Goal: Task Accomplishment & Management: Manage account settings

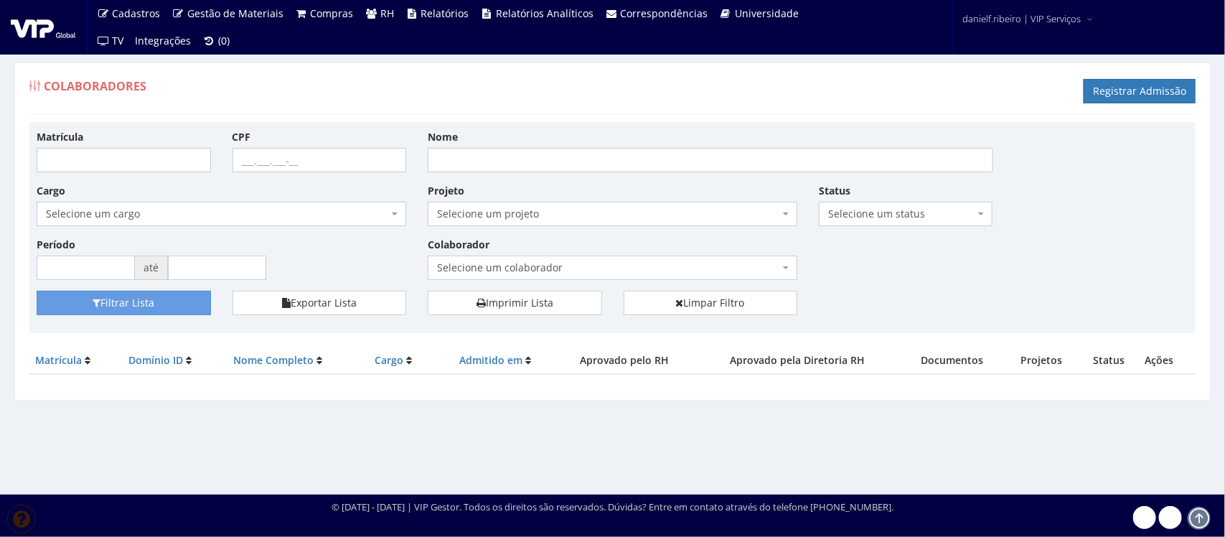
click at [514, 274] on span "Selecione um colaborador" at bounding box center [608, 268] width 342 height 14
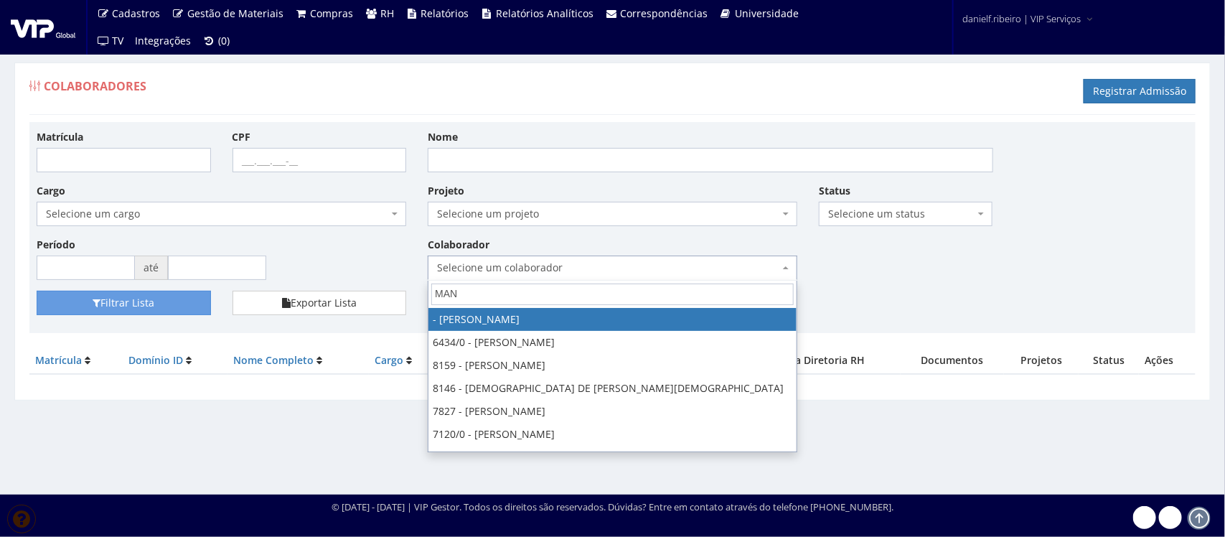
type input "MANA"
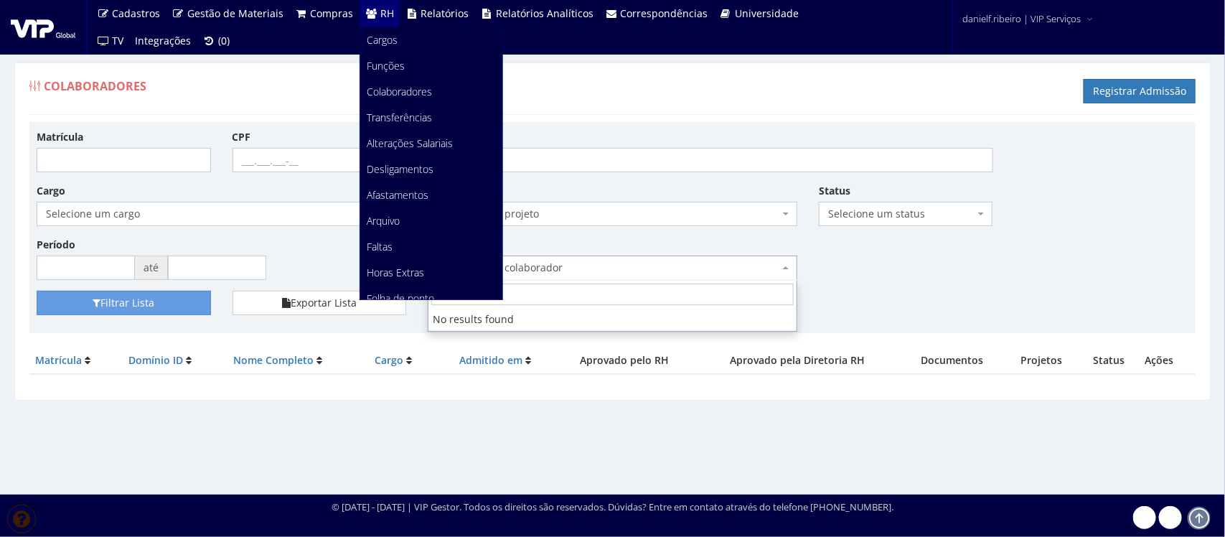
scroll to position [180, 0]
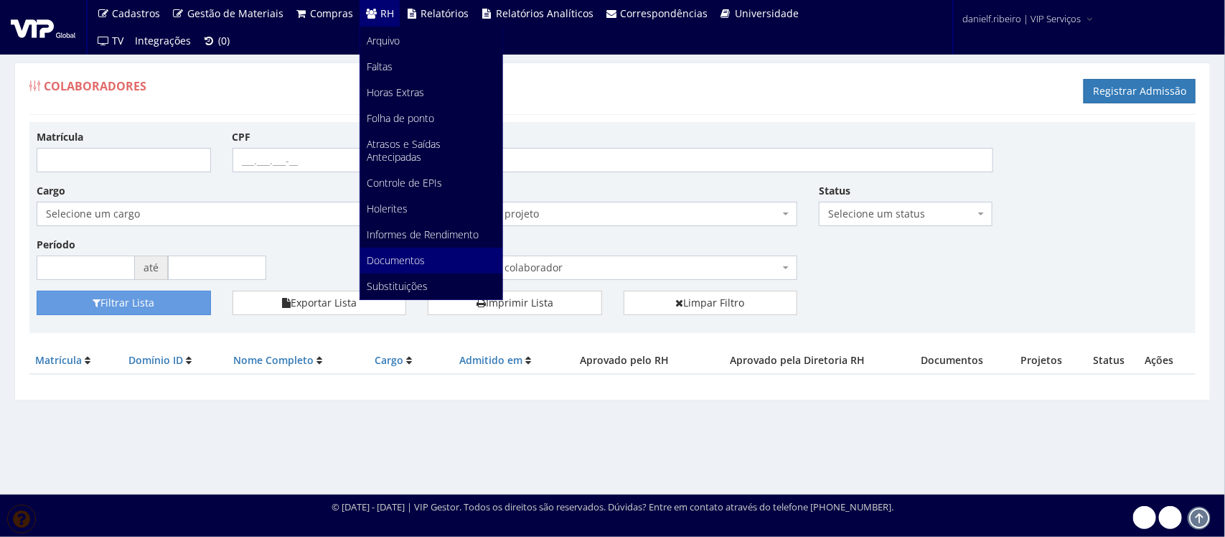
click at [414, 263] on span "Documentos" at bounding box center [397, 260] width 58 height 14
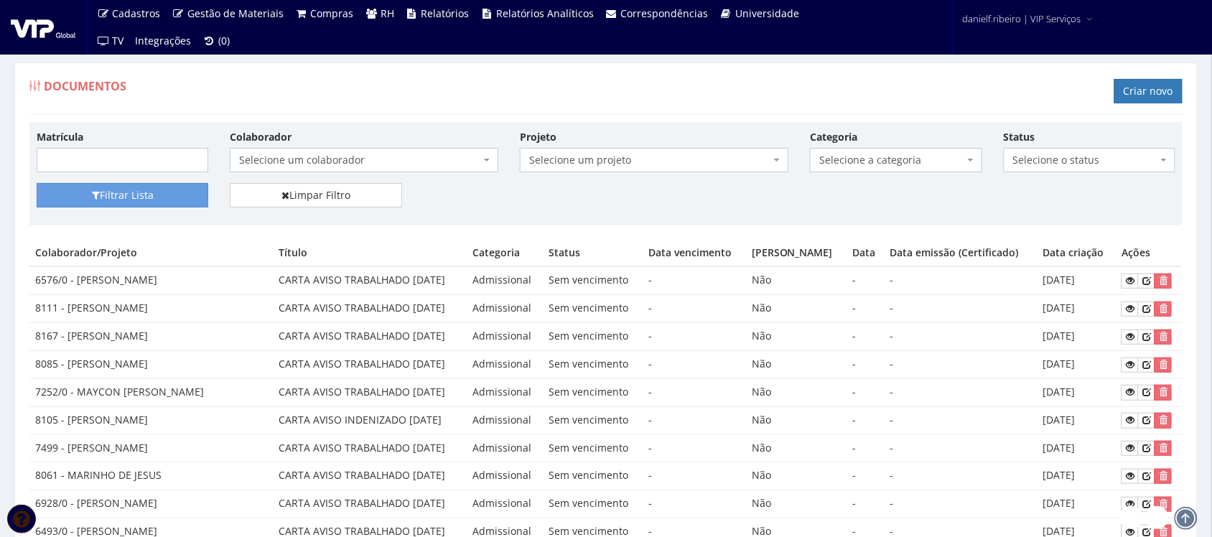
click at [339, 167] on span "Selecione um colaborador" at bounding box center [359, 160] width 241 height 14
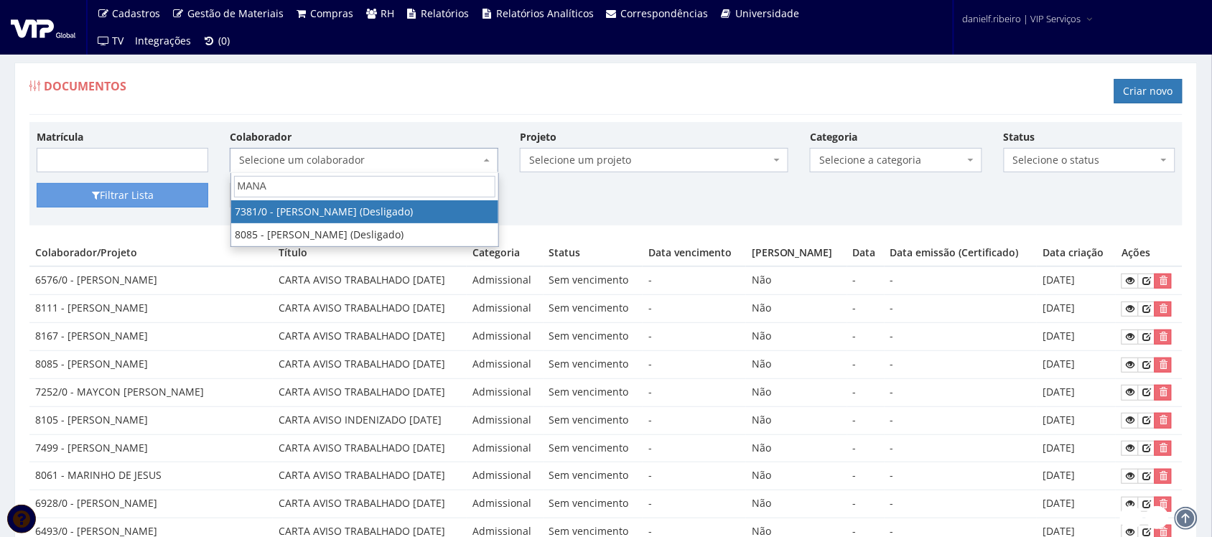
type input "MANAS"
drag, startPoint x: 321, startPoint y: 187, endPoint x: 0, endPoint y: 291, distance: 337.4
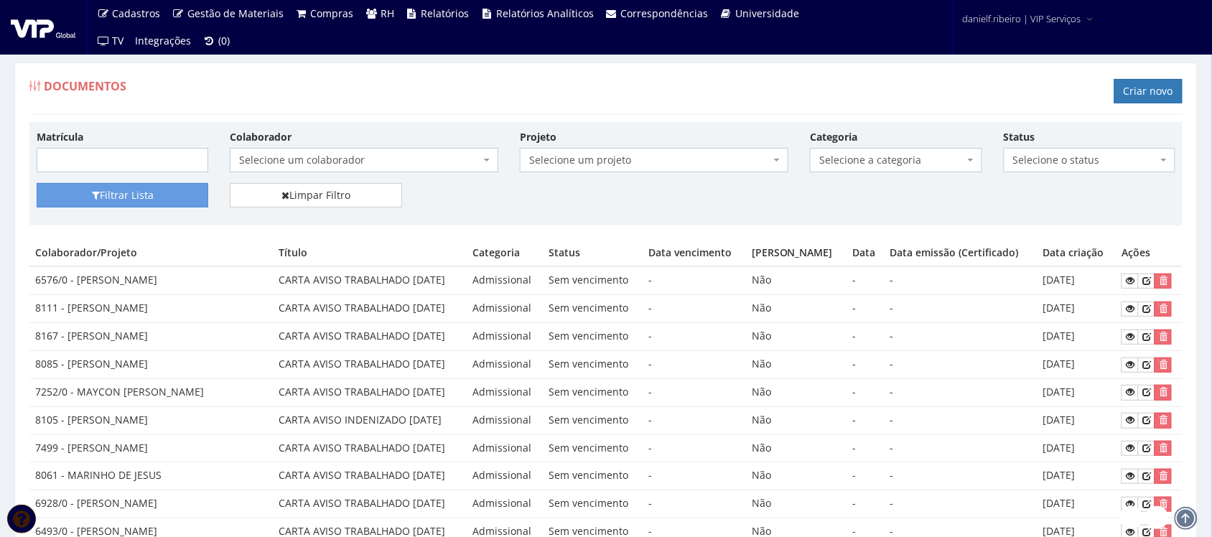
click at [304, 151] on span "Selecione um colaborador" at bounding box center [364, 160] width 268 height 24
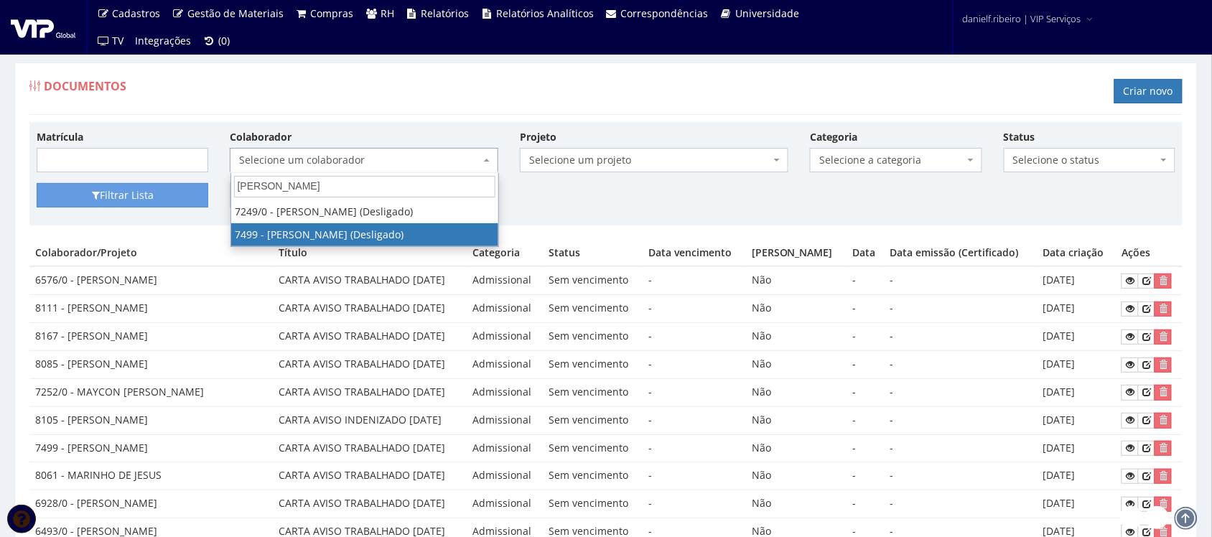
type input "MATEUS V"
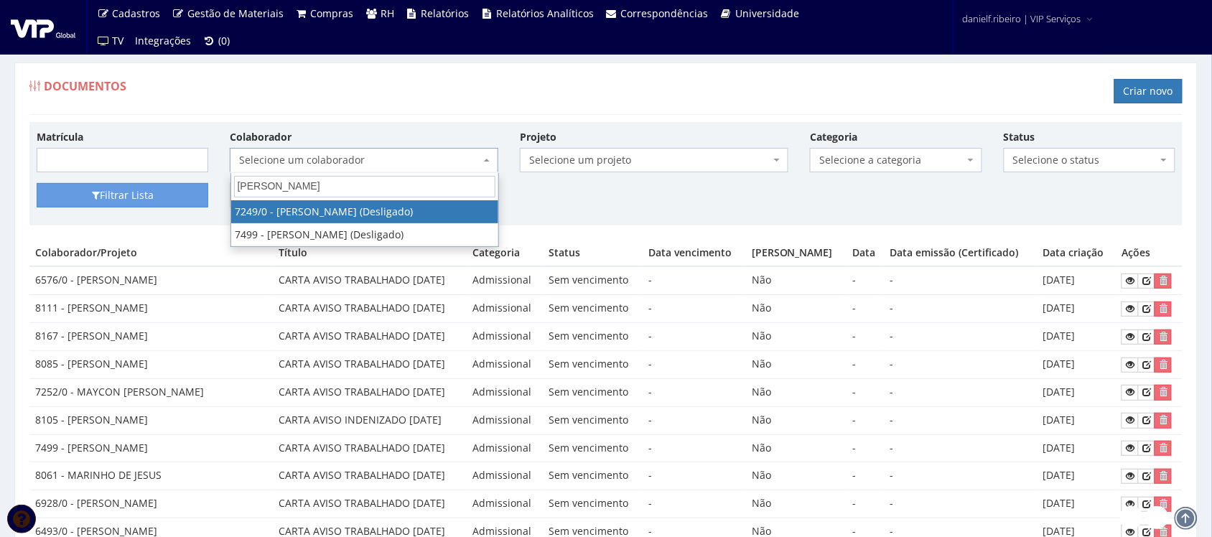
click at [352, 187] on input "MATEUS V" at bounding box center [364, 187] width 261 height 22
drag, startPoint x: 352, startPoint y: 180, endPoint x: 119, endPoint y: 209, distance: 235.1
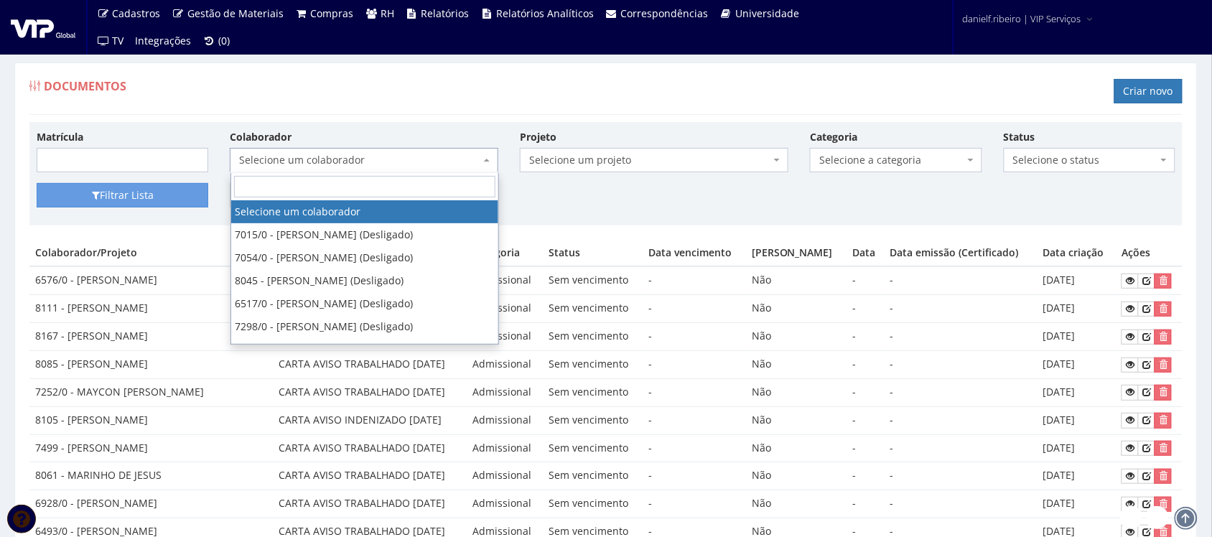
click at [560, 83] on div "Documentos Criar novo" at bounding box center [605, 93] width 1153 height 43
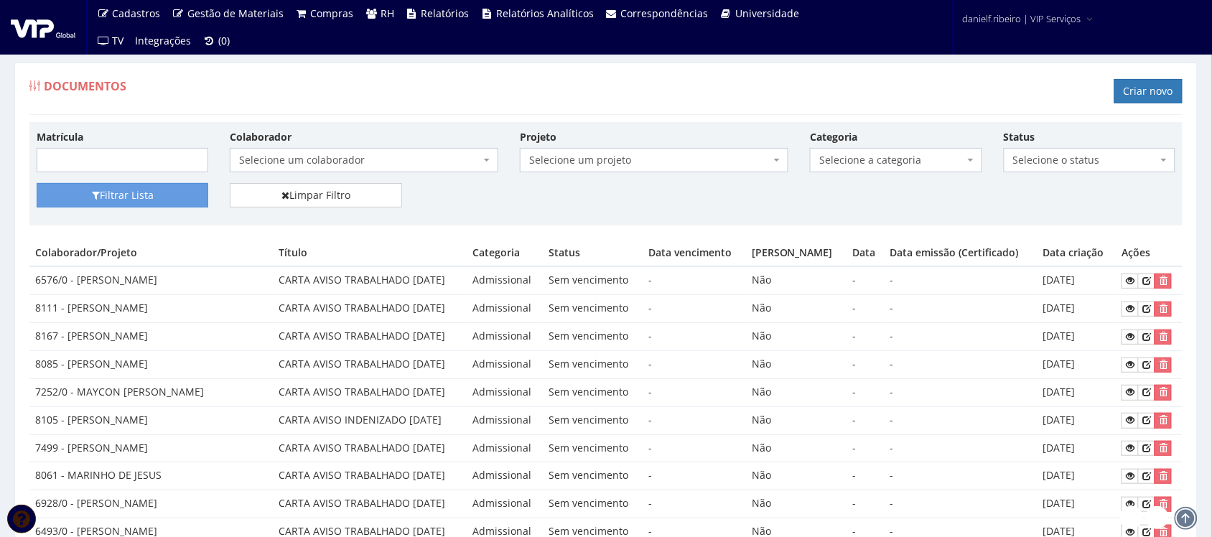
click at [374, 153] on span "Selecione um colaborador" at bounding box center [359, 160] width 241 height 14
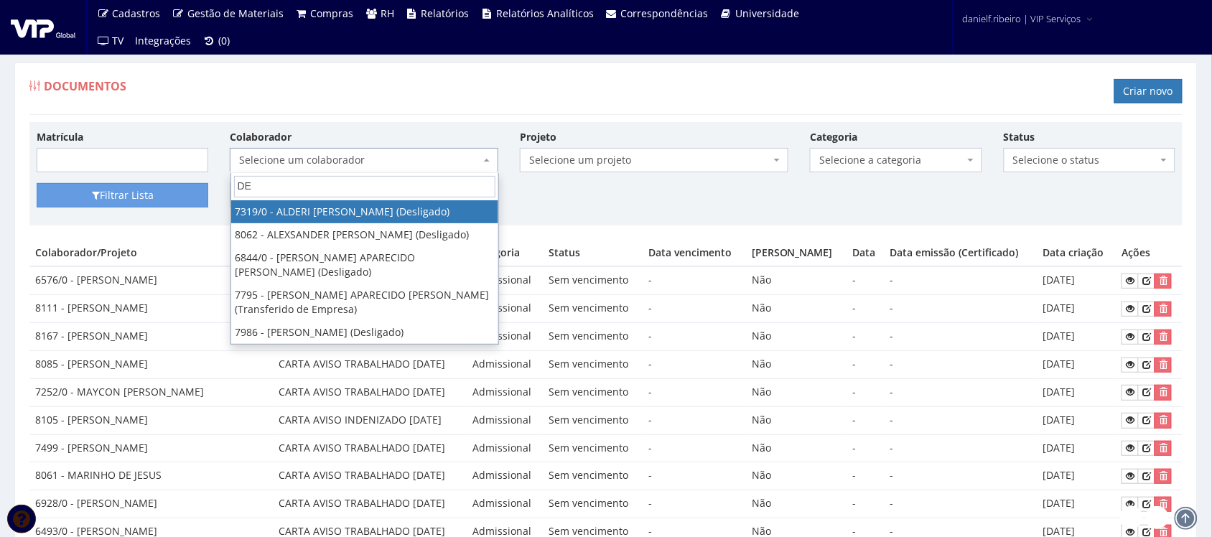
type input "D"
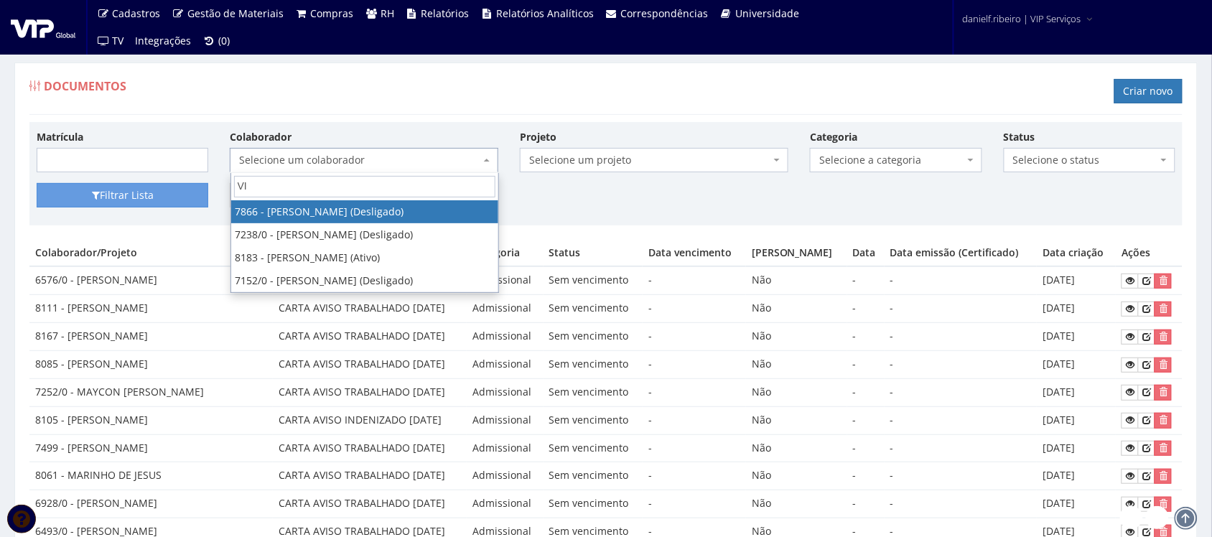
type input "V"
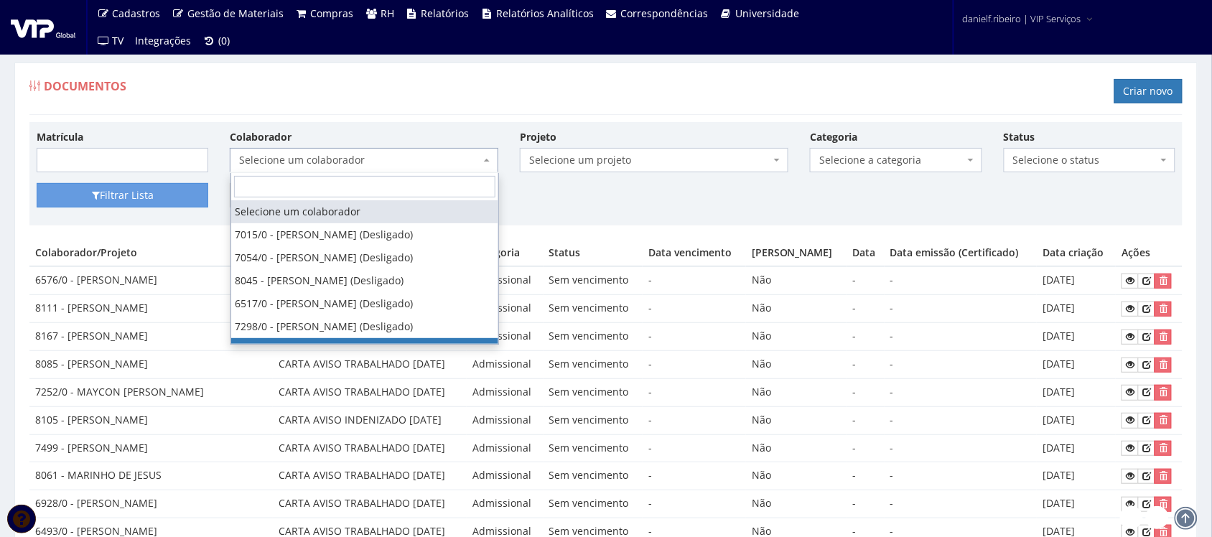
click at [483, 74] on div "Documentos Criar novo" at bounding box center [605, 93] width 1153 height 43
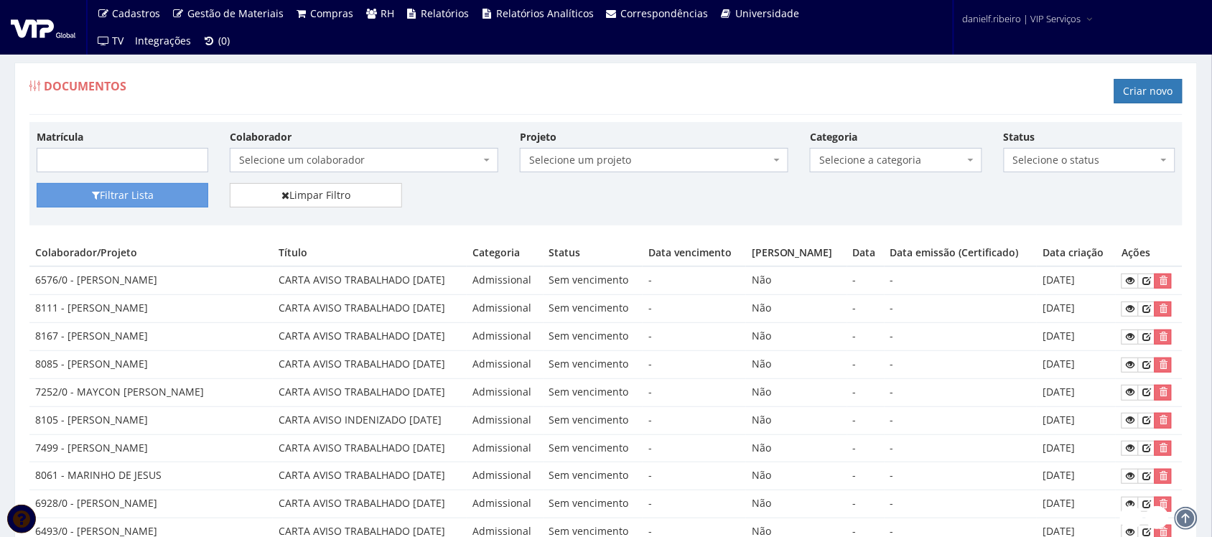
click at [741, 106] on div "Documentos Criar novo" at bounding box center [605, 93] width 1153 height 43
click at [1129, 94] on link "Criar novo" at bounding box center [1148, 91] width 68 height 24
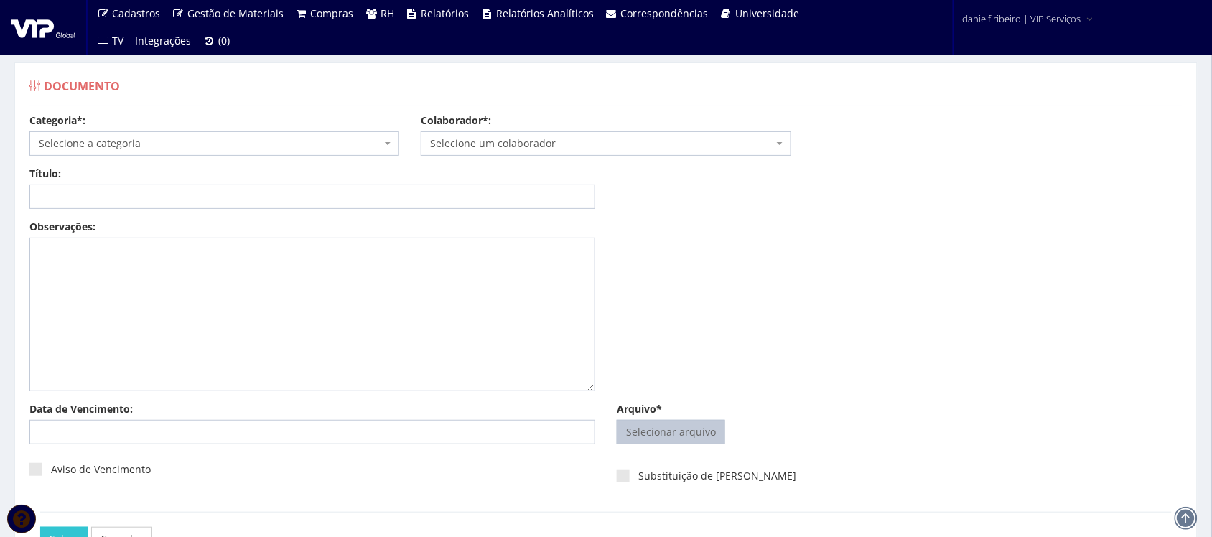
click at [651, 421] on input "Arquivo*" at bounding box center [670, 432] width 107 height 23
type input "C:\fakepath\ADILSON SALES DE LIMA AVALIAÇÃO DE PERFORMANCE DE SEGURANÇA DOS EMP…"
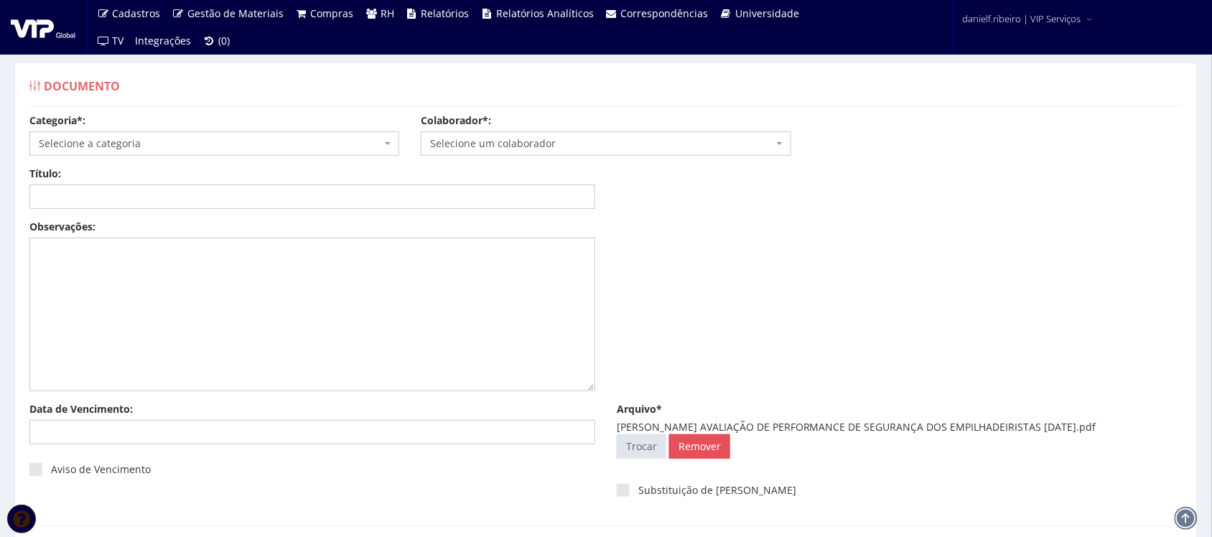
click at [537, 139] on span "Selecione um colaborador" at bounding box center [601, 143] width 342 height 14
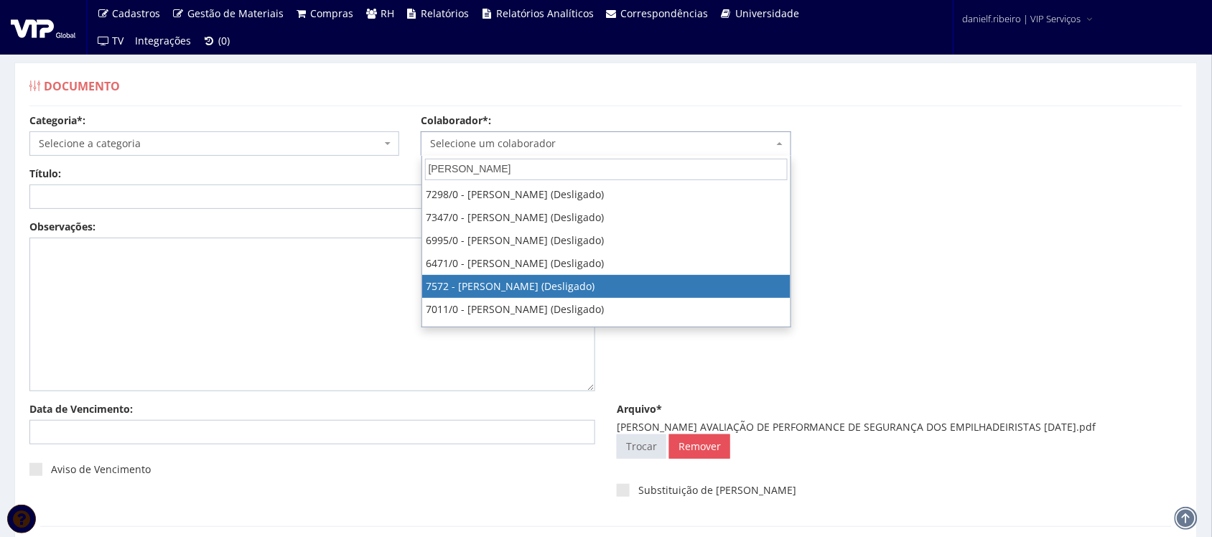
type input "ADIL"
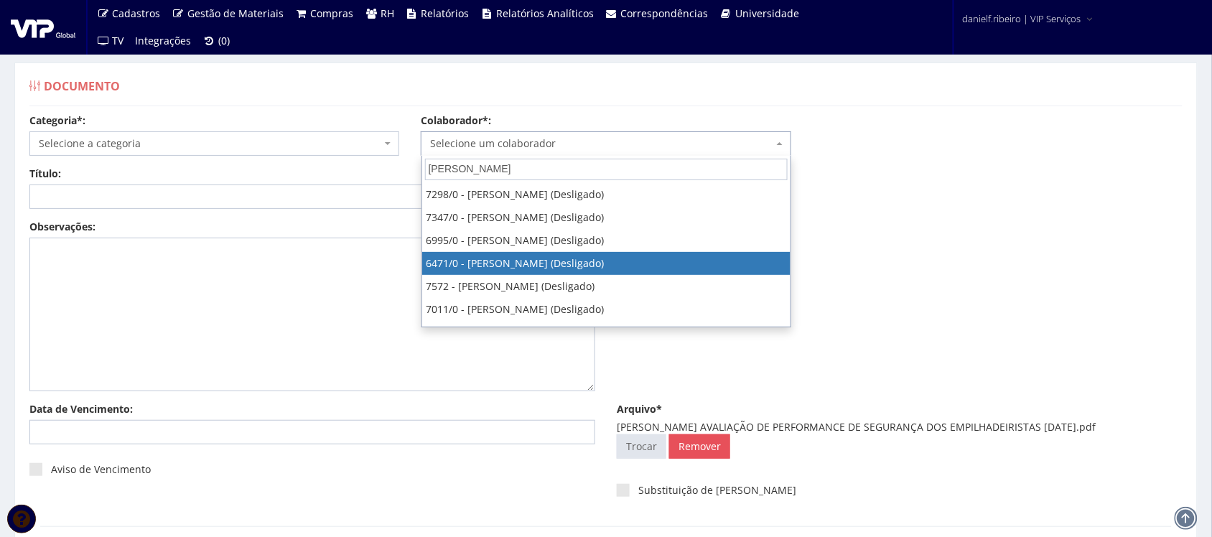
select select "80"
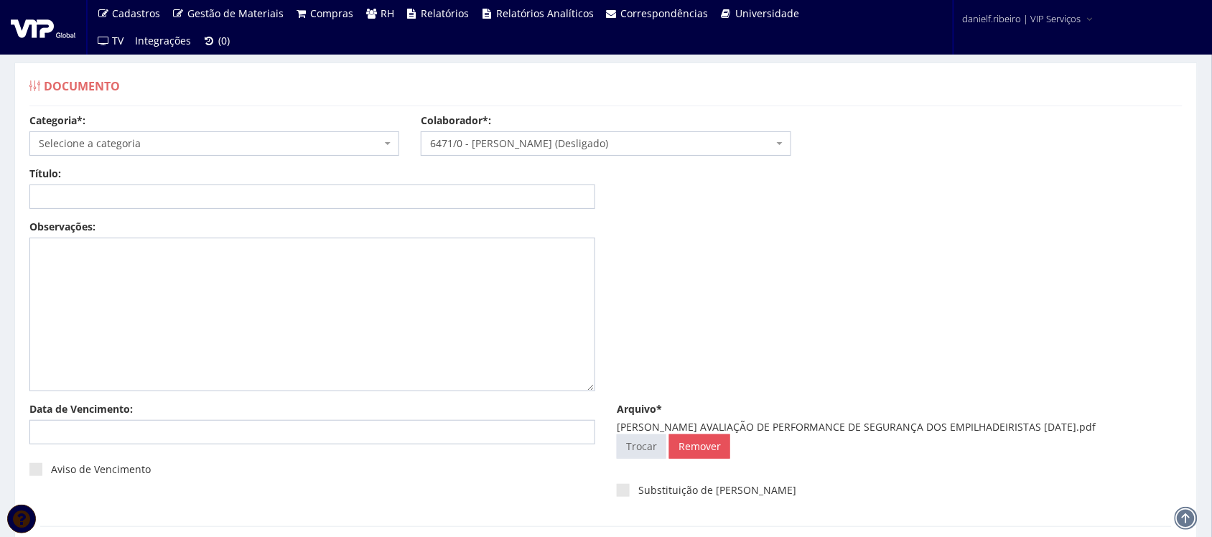
drag, startPoint x: 734, startPoint y: 424, endPoint x: 1124, endPoint y: 431, distance: 389.9
click at [1124, 431] on div "ADILSON SALES DE LIMA AVALIAÇÃO DE PERFORMANCE DE SEGURANÇA DOS EMPILHADEIRISTA…" at bounding box center [900, 427] width 566 height 14
copy div "AVALIAÇÃO DE PERFORMANCE DE SEGURANÇA DOS EMPILHADEIRISTAS 02.03.2025"
click at [461, 196] on input "Título:" at bounding box center [312, 196] width 566 height 24
paste input "AVALIAÇÃO DE PERFORMANCE DE SEGURANÇA DOS EMPILHADEIRISTAS 02.03.2025"
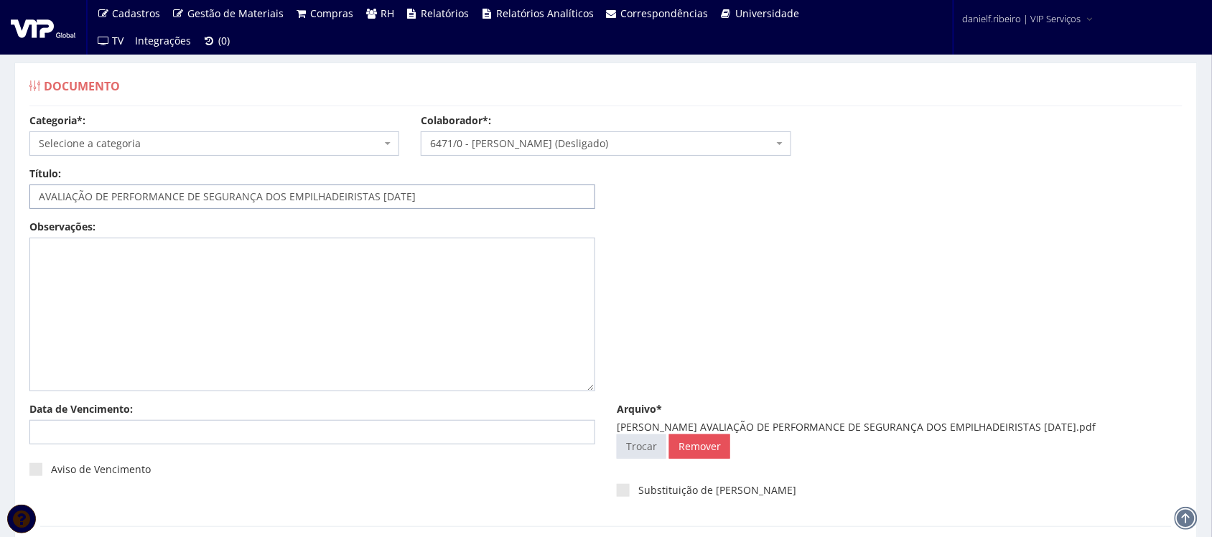
drag, startPoint x: 396, startPoint y: 198, endPoint x: 403, endPoint y: 212, distance: 15.4
click at [399, 203] on input "AVALIAÇÃO DE PERFORMANCE DE SEGURANÇA DOS EMPILHADEIRISTAS 02.03.2025" at bounding box center [312, 196] width 566 height 24
click at [393, 196] on input "AVALIAÇÃO DE PERFORMANCE DE SEGURANÇA DOS EMPILHADEIRISTAS 02.03.2025" at bounding box center [312, 196] width 566 height 24
drag, startPoint x: 408, startPoint y: 196, endPoint x: 436, endPoint y: 284, distance: 92.9
click at [410, 209] on input "AVALIAÇÃO DE PERFORMANCE DE SEGURANÇA DOS EMPILHADEIRISTAS 02/03.2025" at bounding box center [312, 196] width 566 height 24
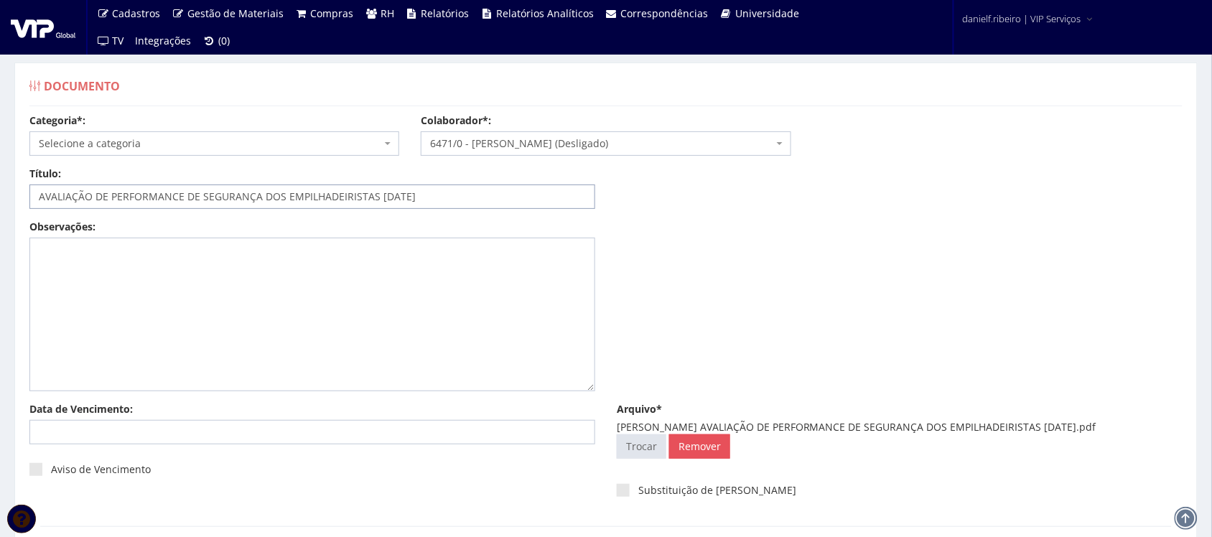
type input "AVALIAÇÃO DE PERFORMANCE DE SEGURANÇA DOS EMPILHADEIRISTAS 02/03/2025"
click at [130, 144] on span "Selecione a categoria" at bounding box center [210, 143] width 342 height 14
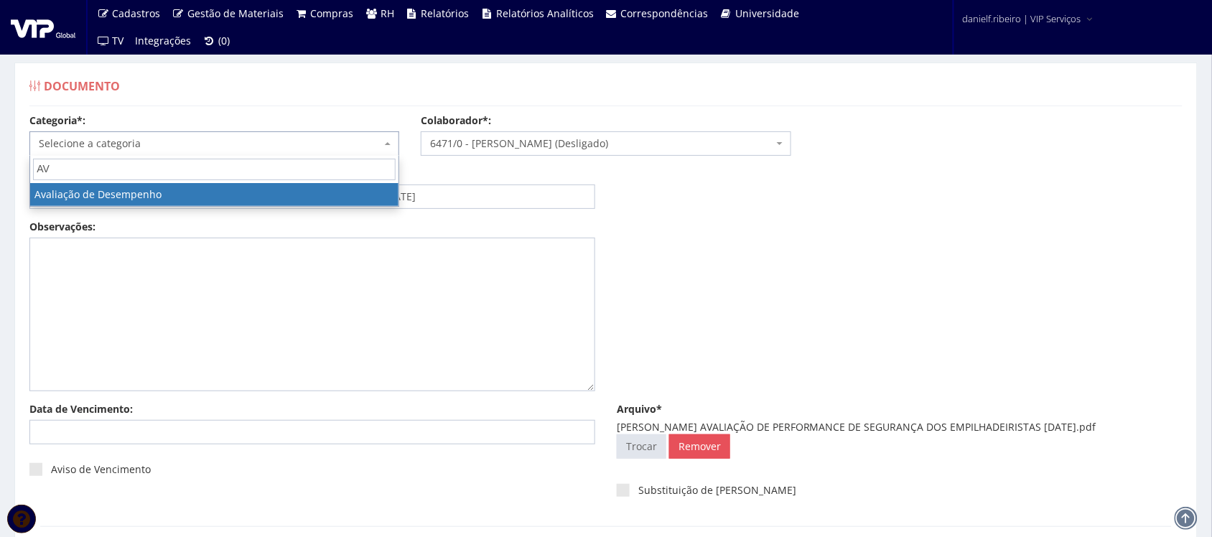
type input "AV"
select select "avaliacao_de_desempenho"
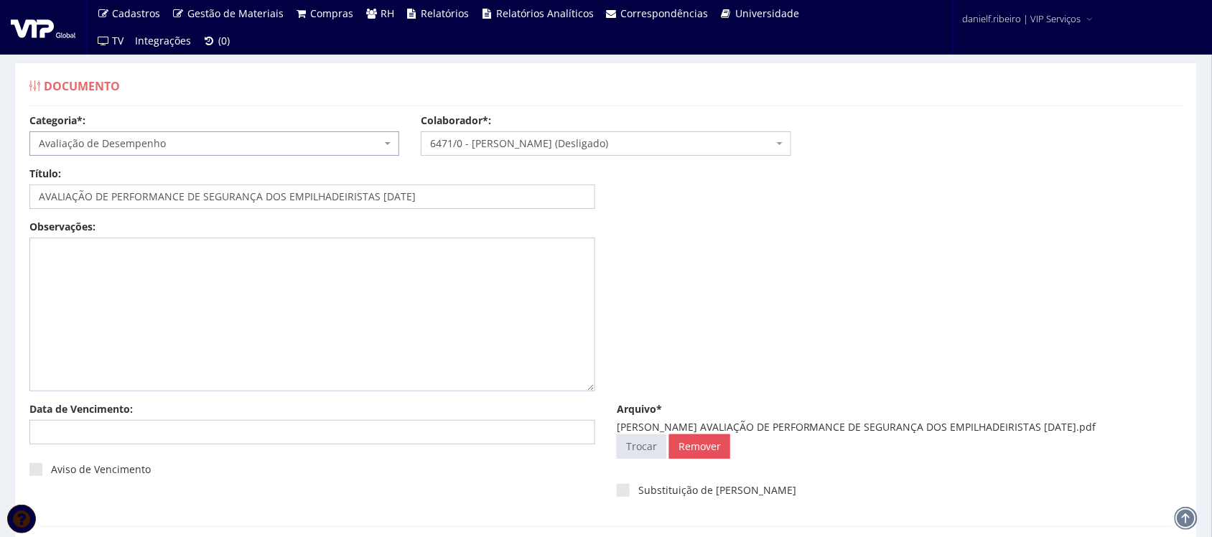
scroll to position [116, 0]
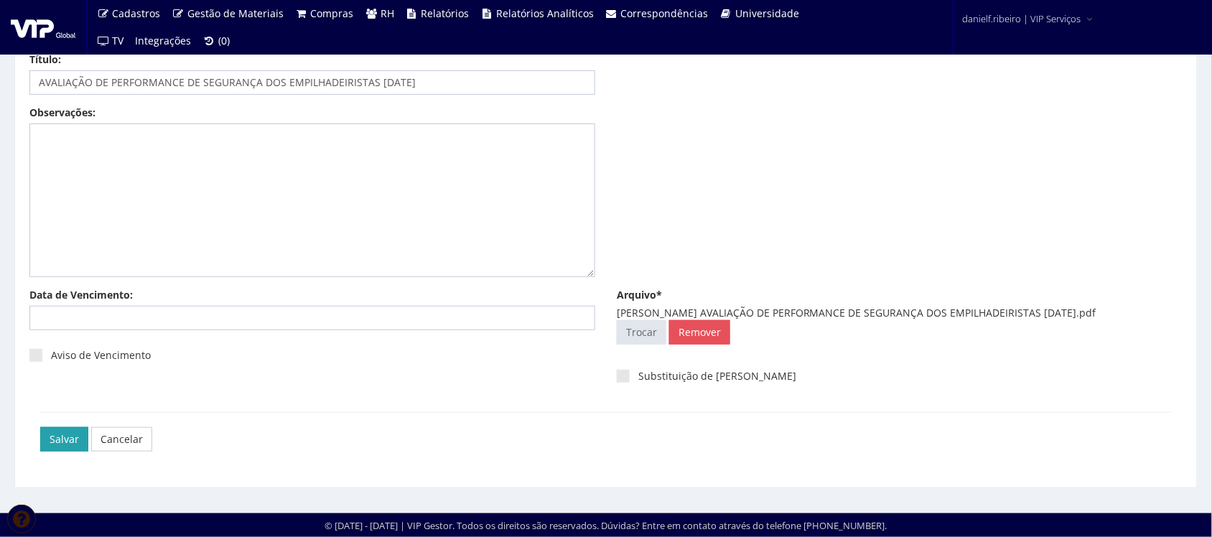
click at [62, 431] on input "Salvar" at bounding box center [64, 439] width 48 height 24
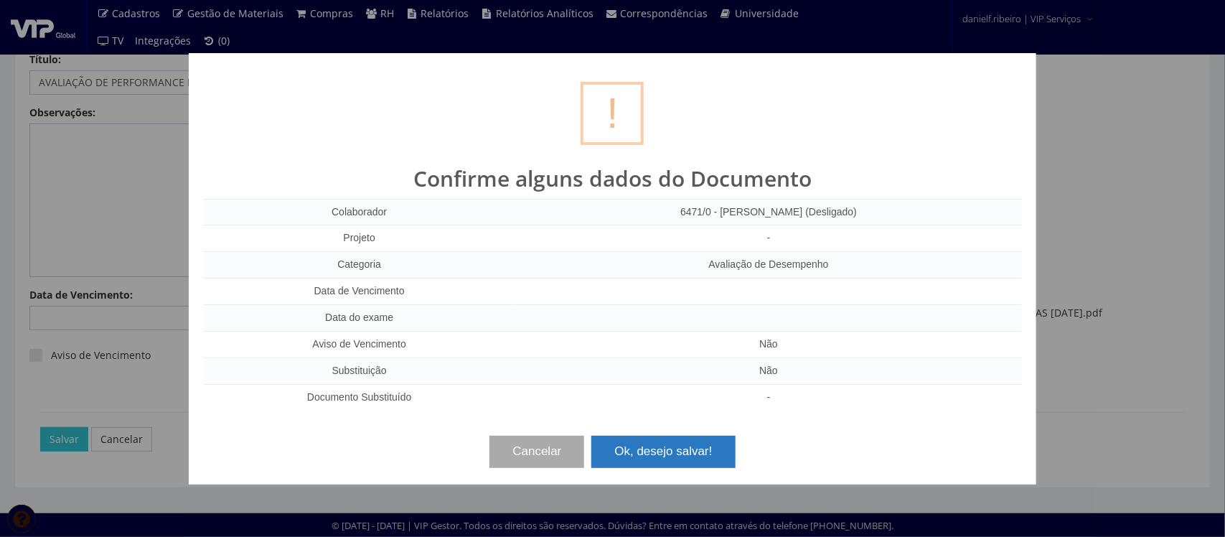
click at [620, 444] on button "Ok, desejo salvar!" at bounding box center [664, 452] width 144 height 32
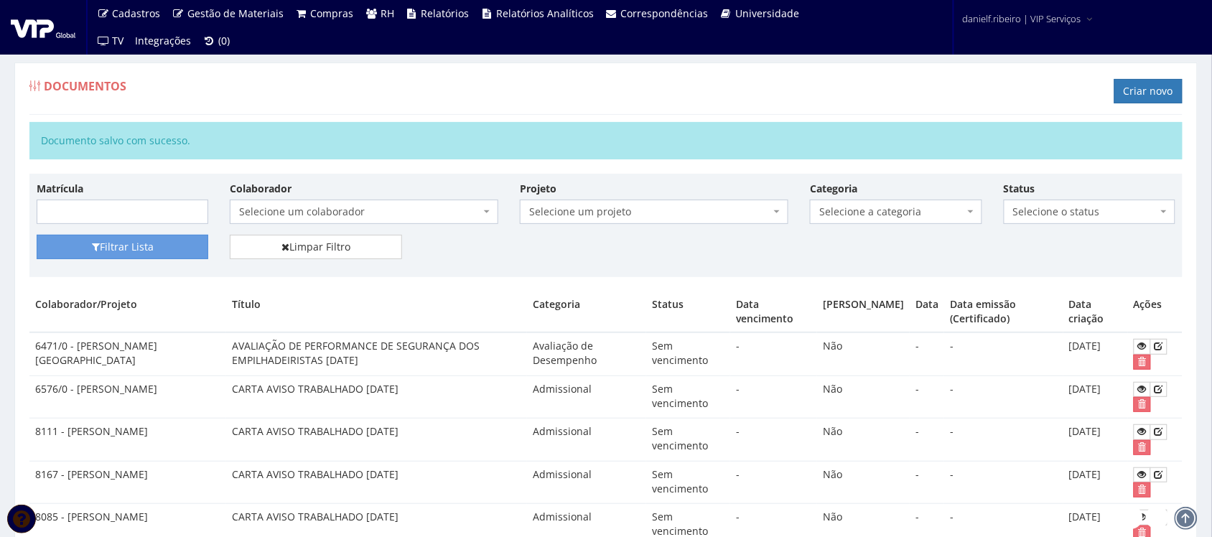
click at [1143, 76] on div "Documentos Criar novo" at bounding box center [605, 93] width 1153 height 43
click at [1142, 88] on link "Criar novo" at bounding box center [1148, 91] width 68 height 24
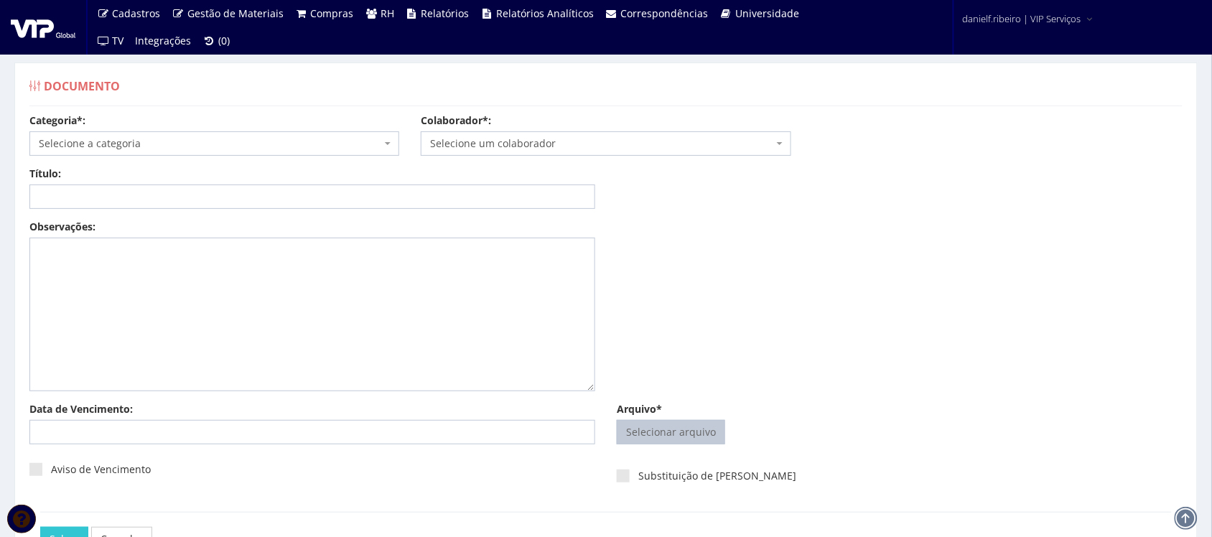
click at [646, 435] on input "Arquivo*" at bounding box center [670, 432] width 107 height 23
type input "C:\fakepath\[PERSON_NAME] DE LIMA AVALIAÇÃO DE PERFORMANCE DE SEGURANÇA DOS EMP…"
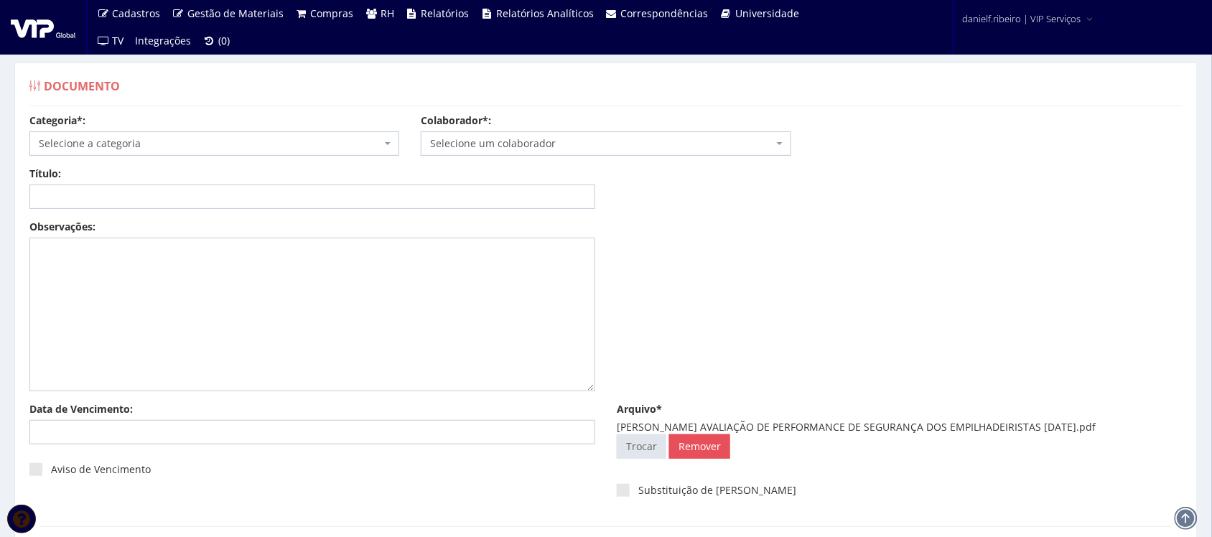
drag, startPoint x: 734, startPoint y: 429, endPoint x: 1124, endPoint y: 426, distance: 389.8
click at [1124, 426] on div "[PERSON_NAME] AVALIAÇÃO DE PERFORMANCE DE SEGURANÇA DOS EMPILHADEIRISTAS [DATE]…" at bounding box center [900, 427] width 566 height 14
copy div "AVALIAÇÃO DE PERFORMANCE DE SEGURANÇA DOS EMPILHADEIRISTAS [DATE]"
click at [463, 188] on input "Título:" at bounding box center [312, 196] width 566 height 24
paste input "AVALIAÇÃO DE PERFORMANCE DE SEGURANÇA DOS EMPILHADEIRISTAS [DATE]"
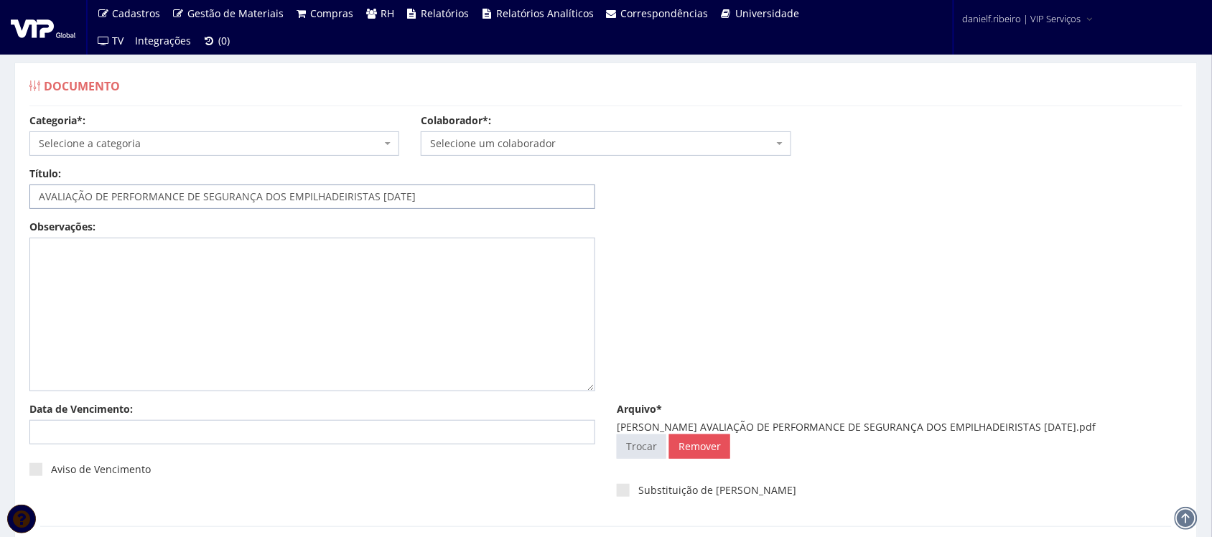
drag, startPoint x: 388, startPoint y: 198, endPoint x: 392, endPoint y: 212, distance: 14.8
click at [388, 201] on input "AVALIAÇÃO DE PERFORMANCE DE SEGURANÇA DOS EMPILHADEIRISTAS [DATE]" at bounding box center [312, 196] width 566 height 24
click at [393, 196] on input "AVALIAÇÃO DE PERFORMANCE DE SEGURANÇA DOS EMPILHADEIRISTAS [DATE]" at bounding box center [312, 196] width 566 height 24
click at [411, 194] on input "AVALIAÇÃO DE PERFORMANCE DE SEGURANÇA DOS EMPILHADEIRISTAS 05/04.2024" at bounding box center [312, 196] width 566 height 24
click at [406, 199] on input "AVALIAÇÃO DE PERFORMANCE DE SEGURANÇA DOS EMPILHADEIRISTAS 05/04.2024" at bounding box center [312, 196] width 566 height 24
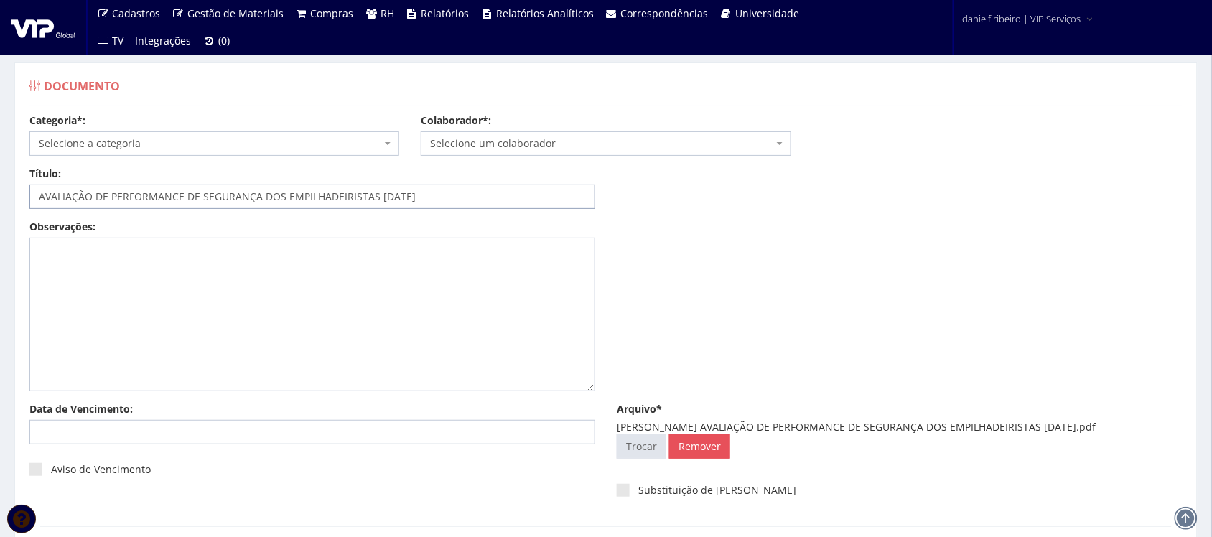
type input "AVALIAÇÃO DE PERFORMANCE DE SEGURANÇA DOS EMPILHADEIRISTAS [DATE]"
click at [523, 144] on span "Selecione um colaborador" at bounding box center [601, 143] width 342 height 14
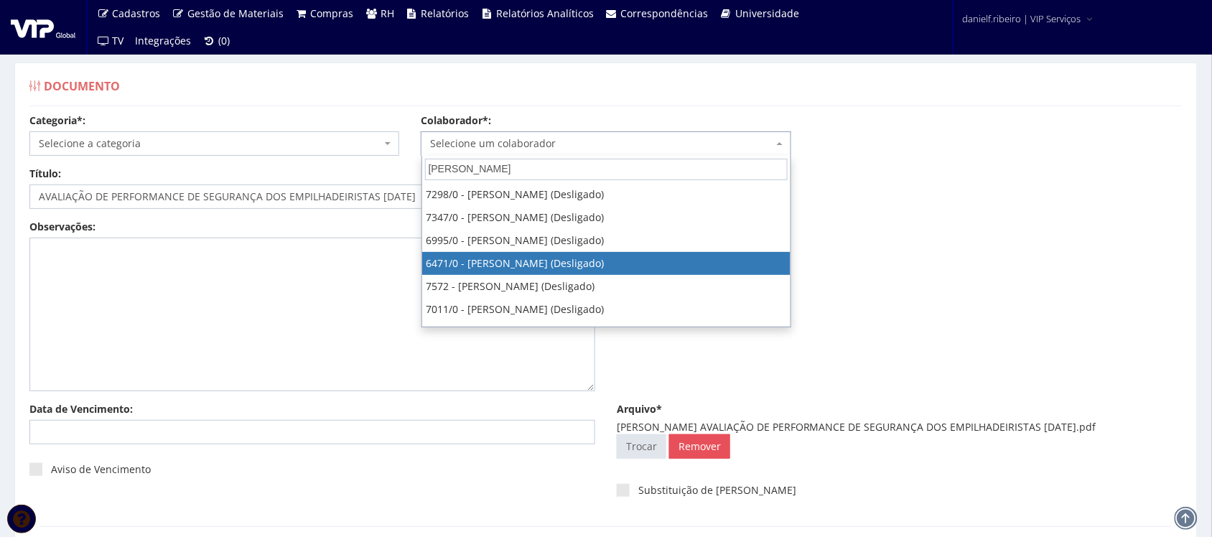
type input "ADIL"
select select "80"
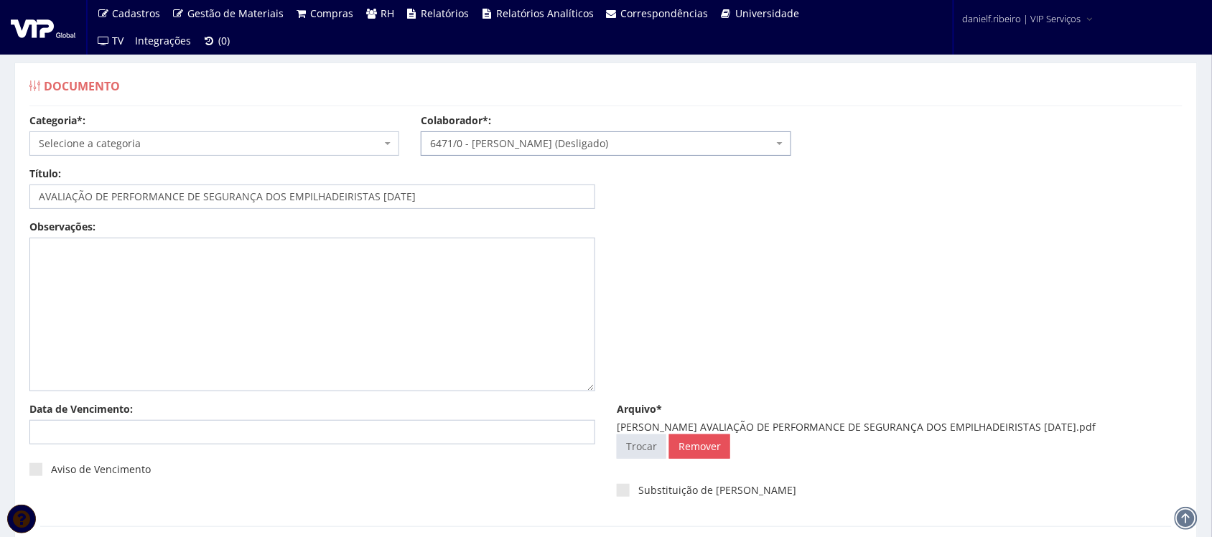
click at [164, 145] on span "Selecione a categoria" at bounding box center [210, 143] width 342 height 14
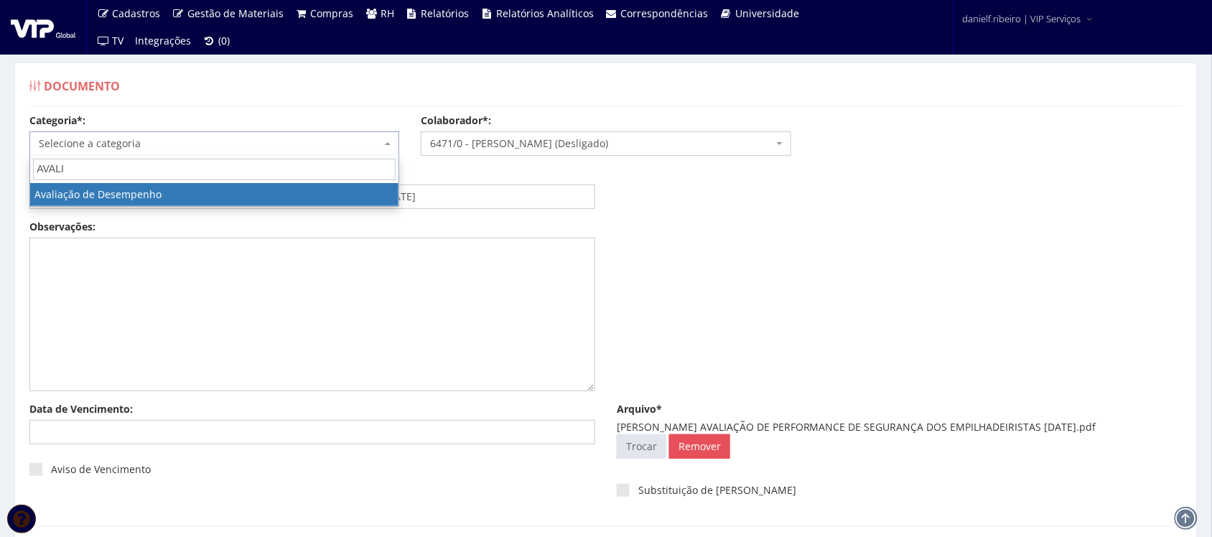
type input "AVALI"
select select "avaliacao_de_desempenho"
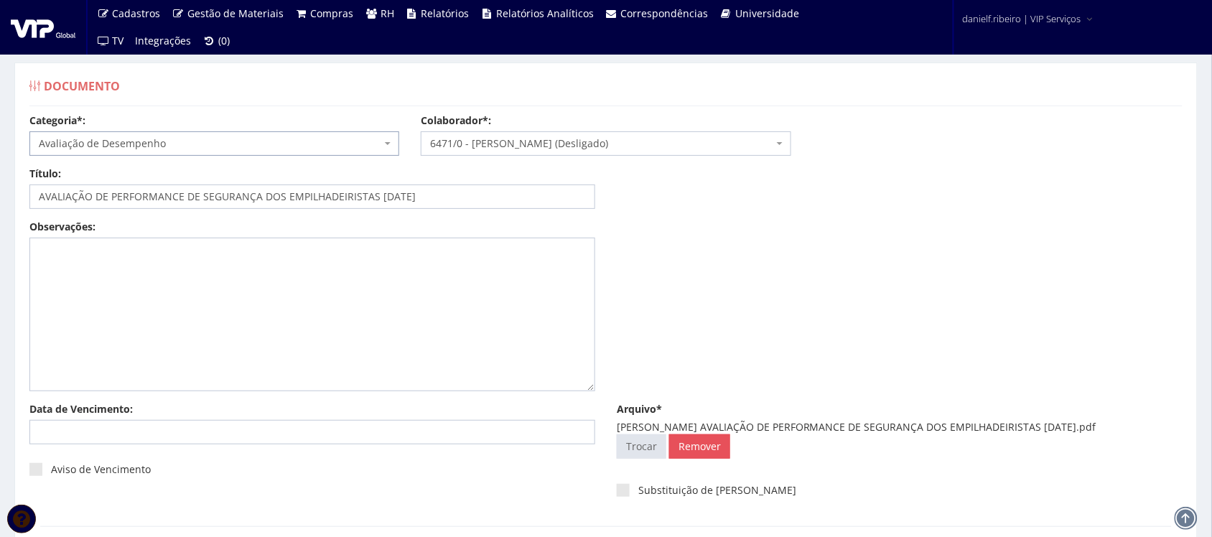
scroll to position [116, 0]
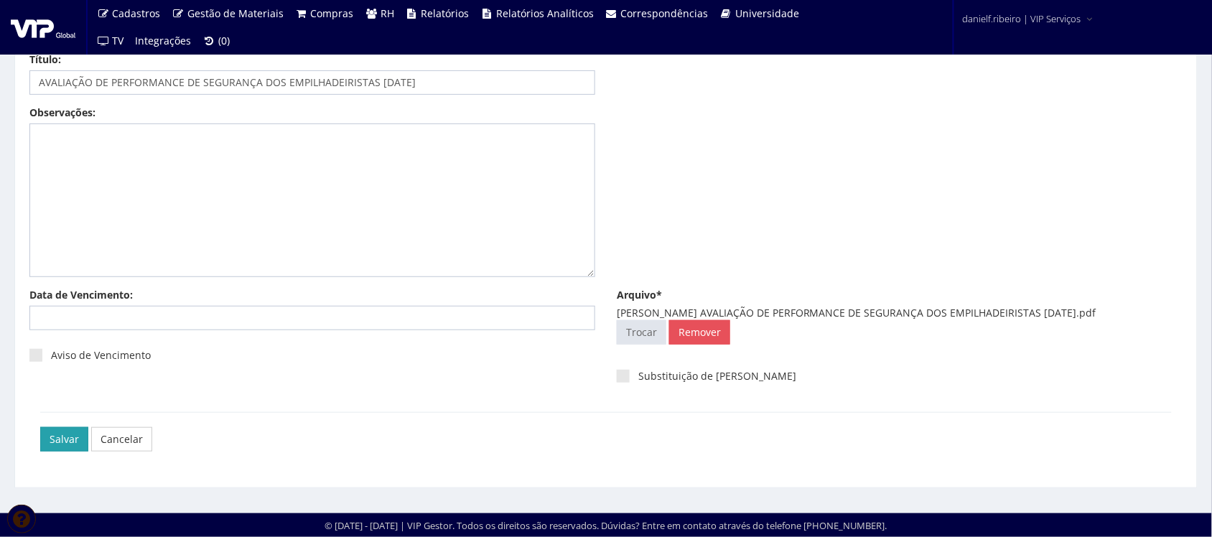
click at [50, 439] on input "Salvar" at bounding box center [64, 439] width 48 height 24
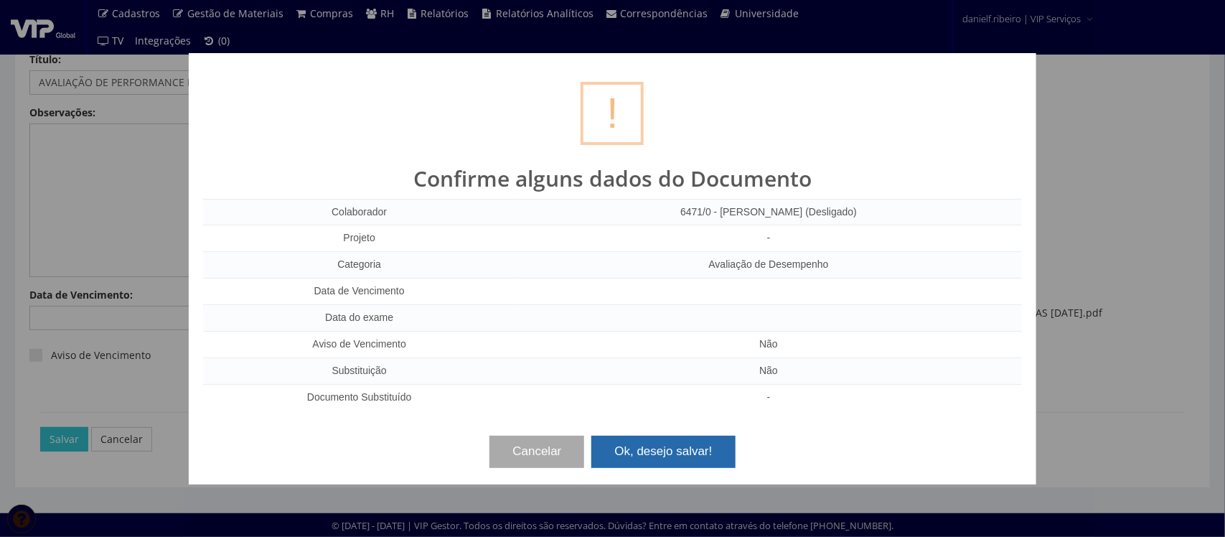
click at [636, 460] on button "Ok, desejo salvar!" at bounding box center [664, 452] width 144 height 32
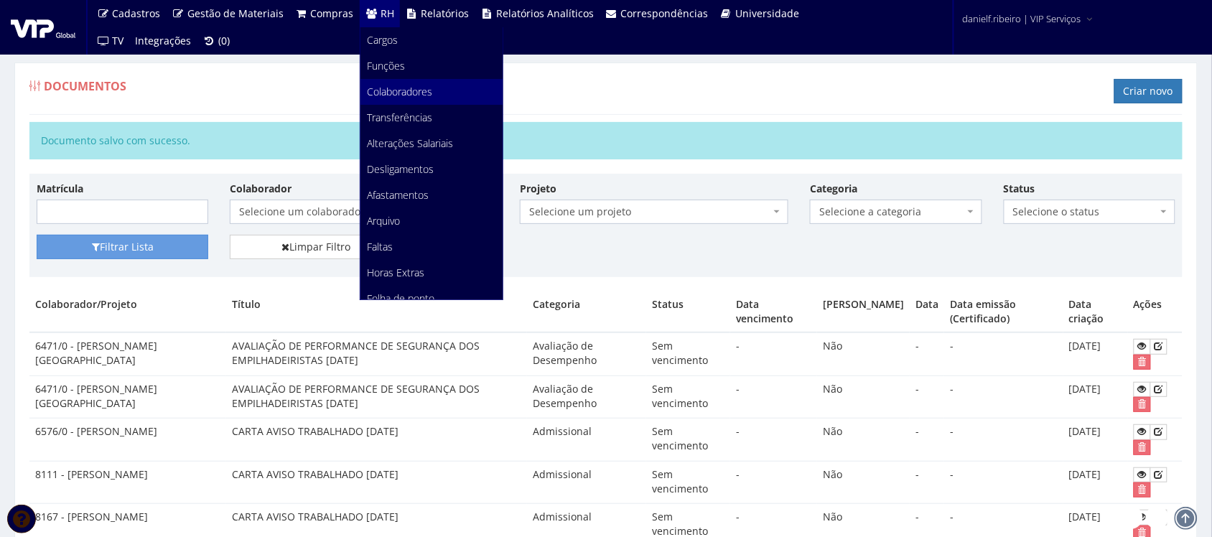
click at [396, 86] on span "Colaboradores" at bounding box center [400, 92] width 65 height 14
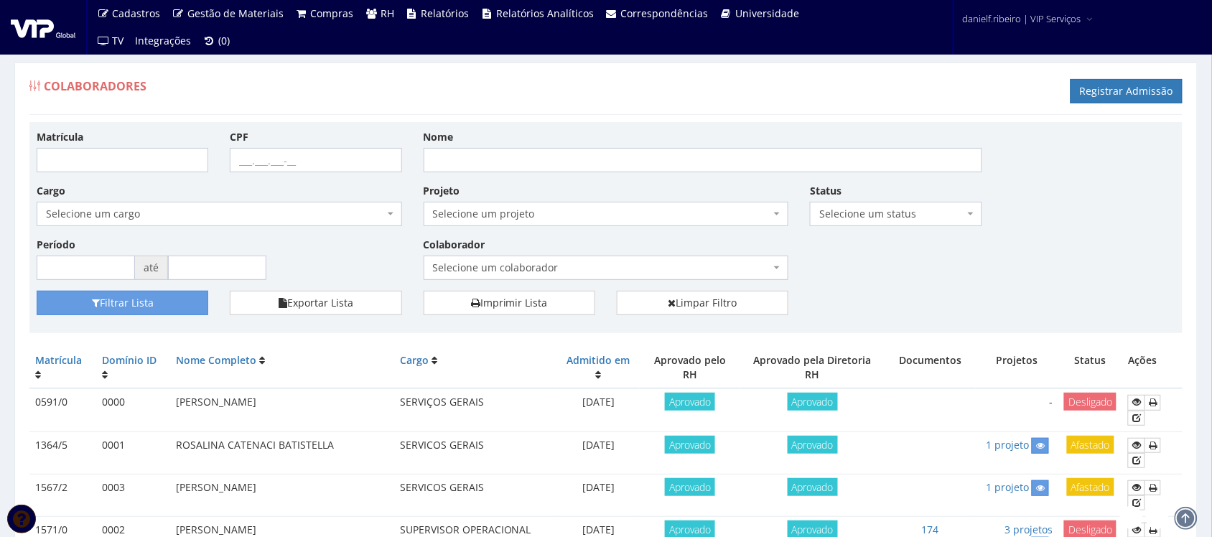
click at [550, 267] on span "Selecione um colaborador" at bounding box center [602, 268] width 338 height 14
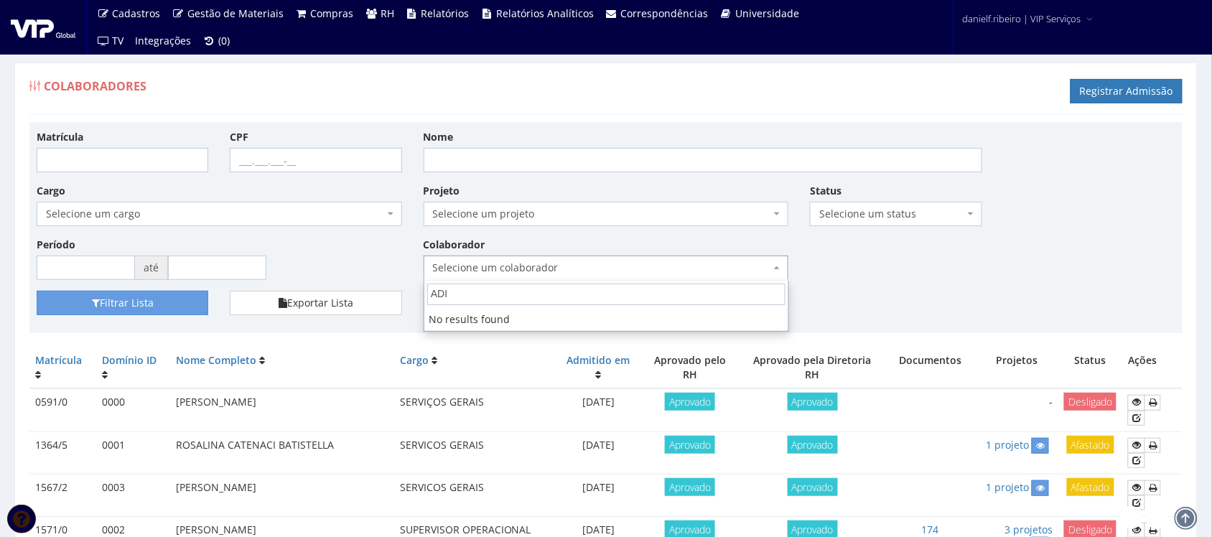
type input "[PERSON_NAME]"
drag, startPoint x: 498, startPoint y: 298, endPoint x: 379, endPoint y: 311, distance: 119.2
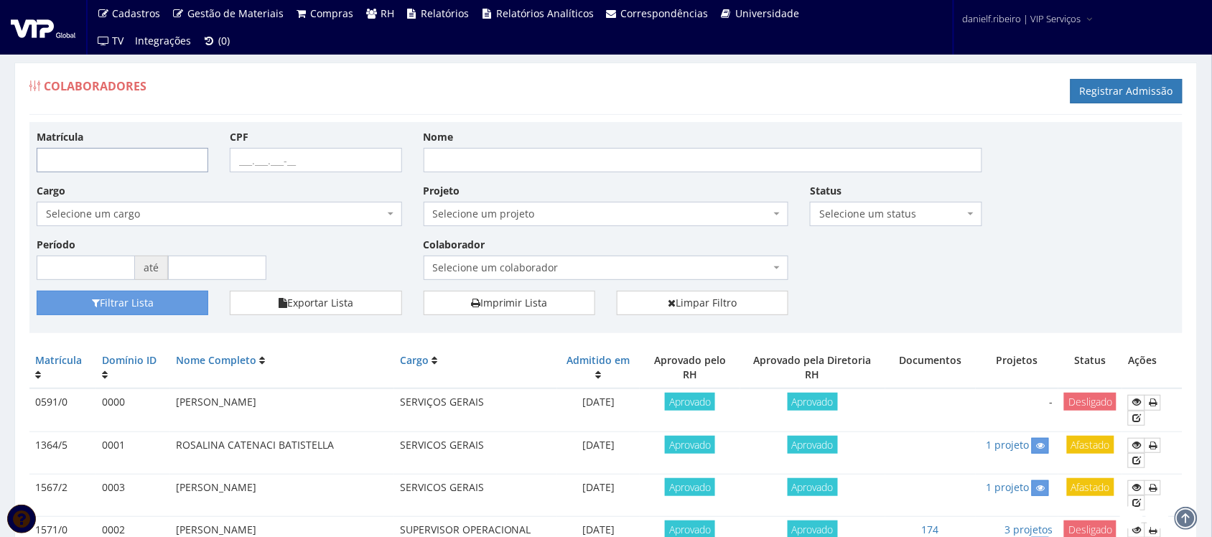
click at [90, 151] on input "Matrícula" at bounding box center [123, 160] width 172 height 24
type input "6471"
click at [37, 291] on button "Filtrar Lista" at bounding box center [123, 303] width 172 height 24
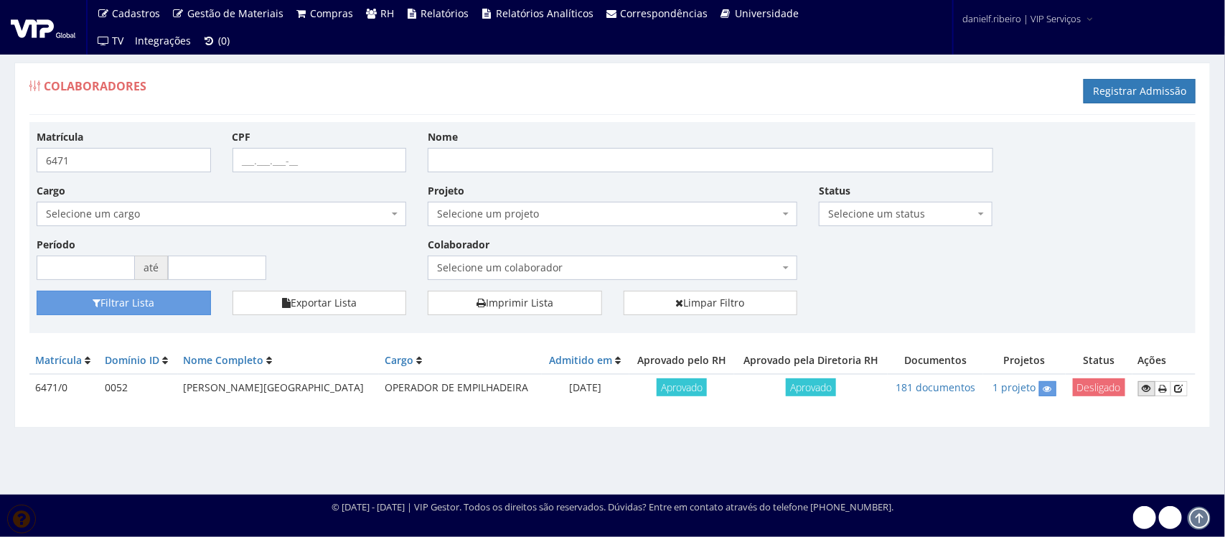
click at [1143, 391] on icon at bounding box center [1147, 388] width 9 height 10
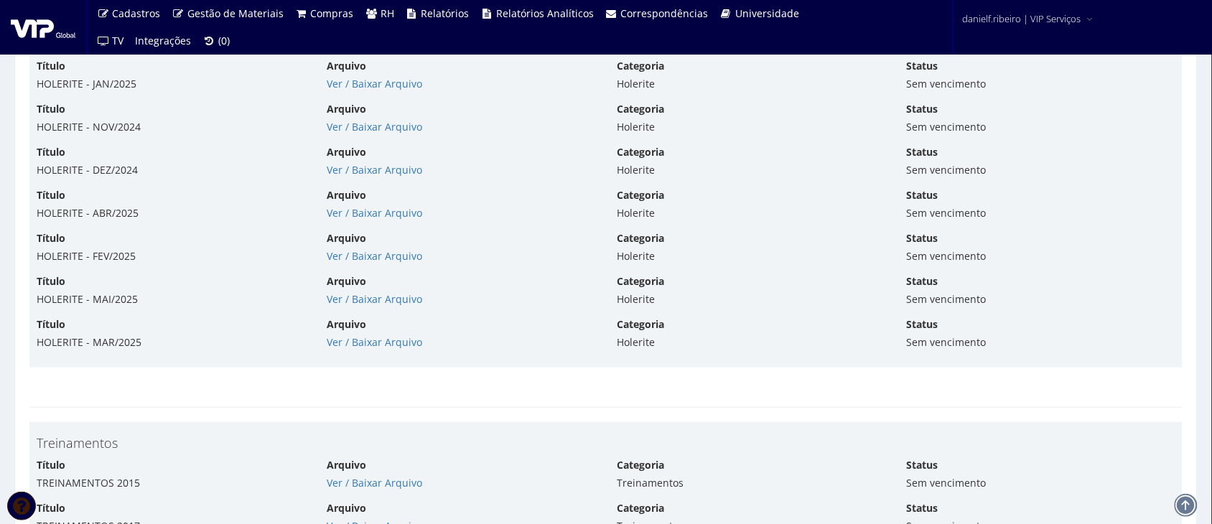
scroll to position [7898, 0]
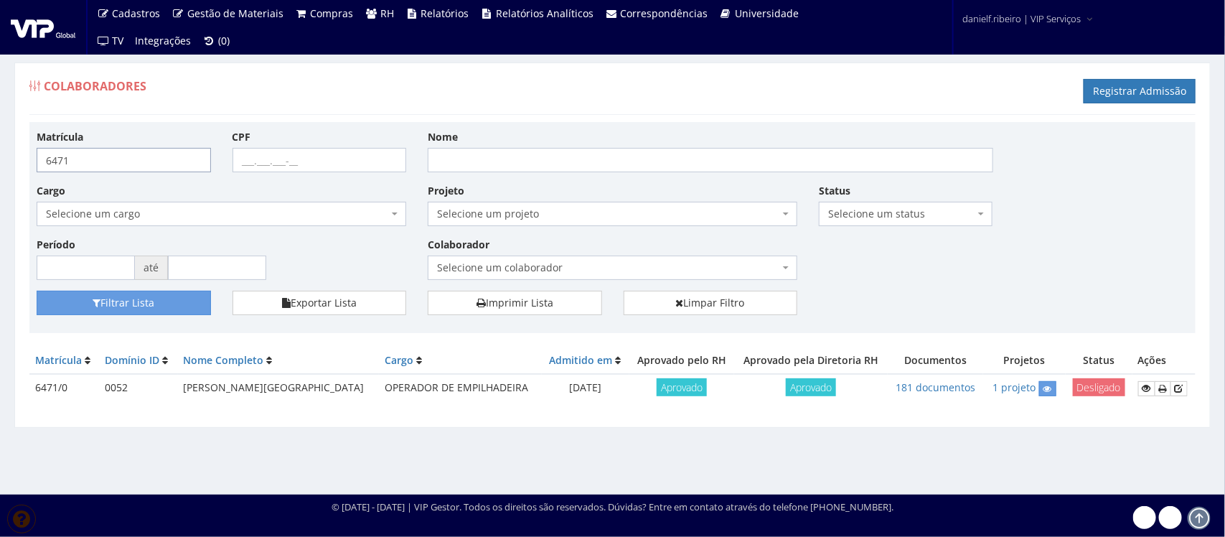
drag, startPoint x: 164, startPoint y: 164, endPoint x: 0, endPoint y: 159, distance: 163.8
click at [0, 159] on div "Colaboradores Registrar Admissão Matrícula 6471 CPF Nome Cargo Selecione um car…" at bounding box center [612, 265] width 1225 height 459
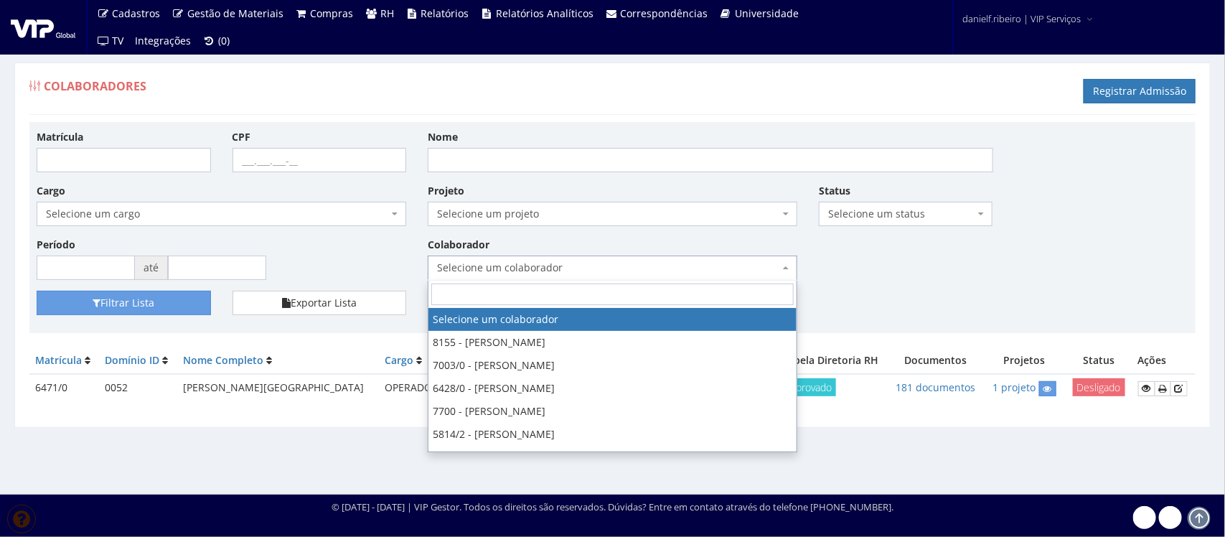
click at [481, 266] on span "Selecione um colaborador" at bounding box center [608, 268] width 342 height 14
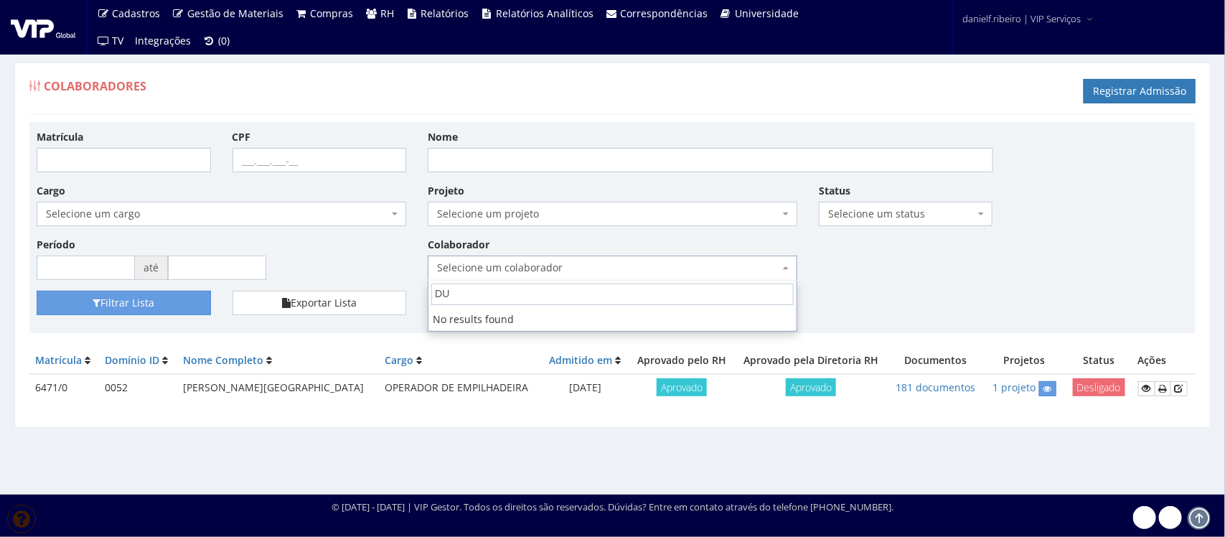
type input "D"
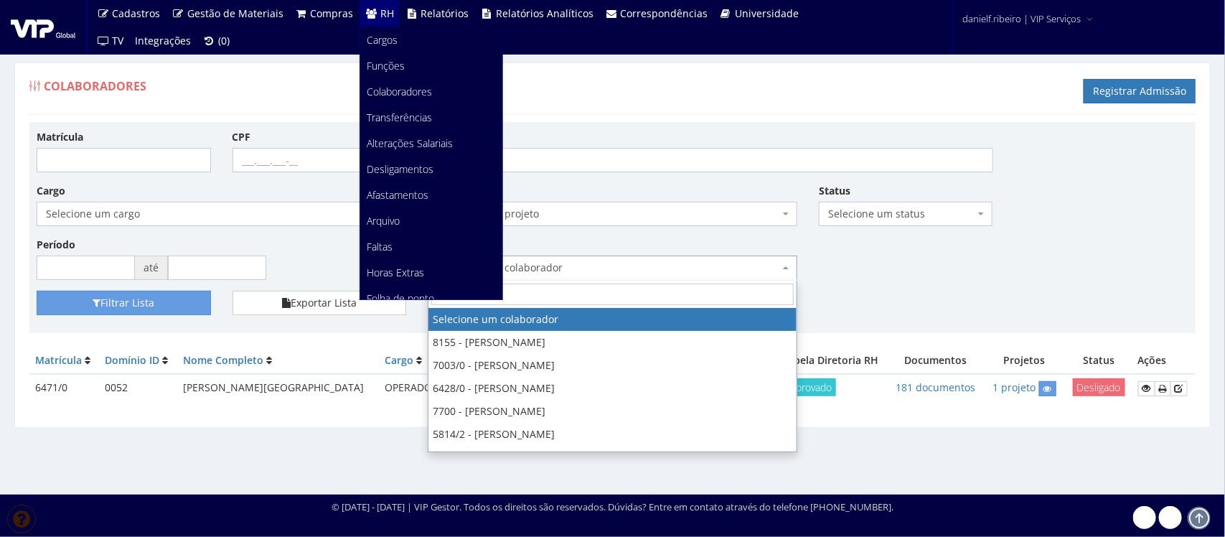
scroll to position [180, 0]
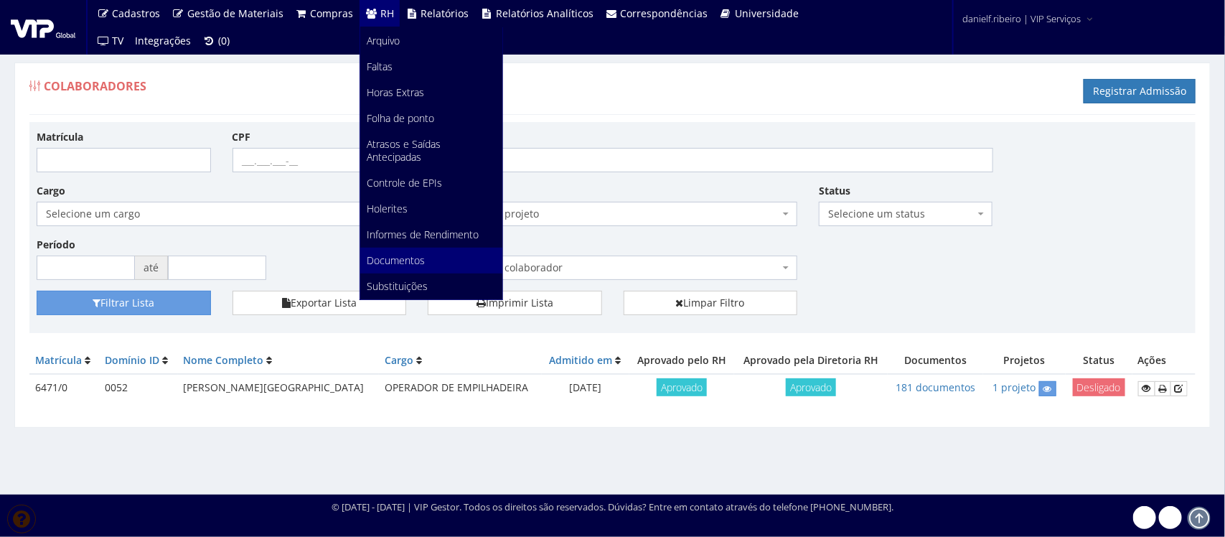
click at [404, 266] on link "Documentos" at bounding box center [431, 261] width 142 height 26
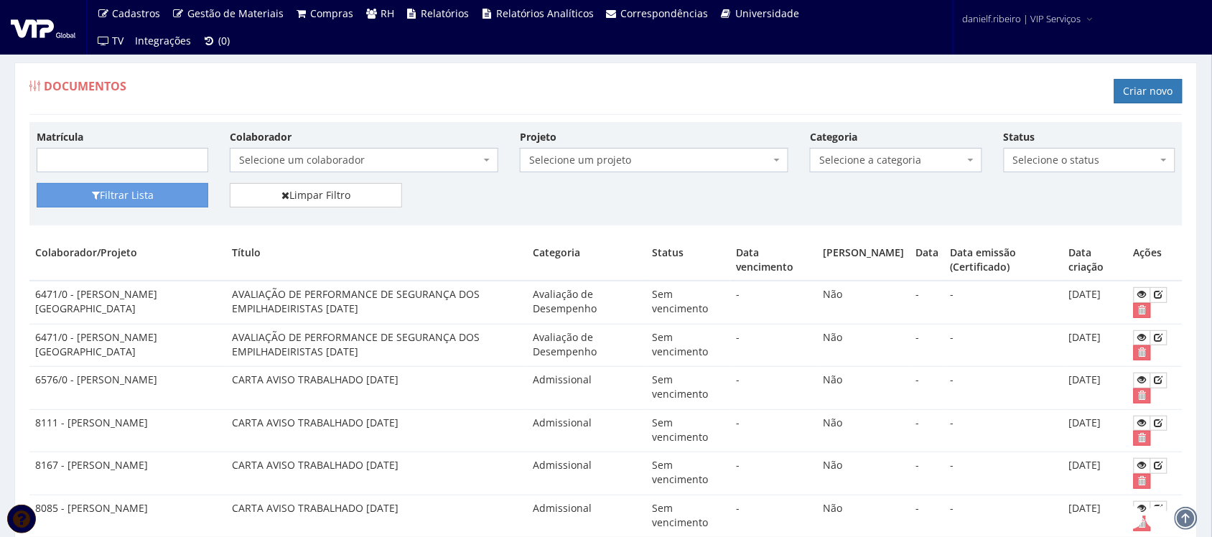
click at [314, 156] on span "Selecione um colaborador" at bounding box center [359, 160] width 241 height 14
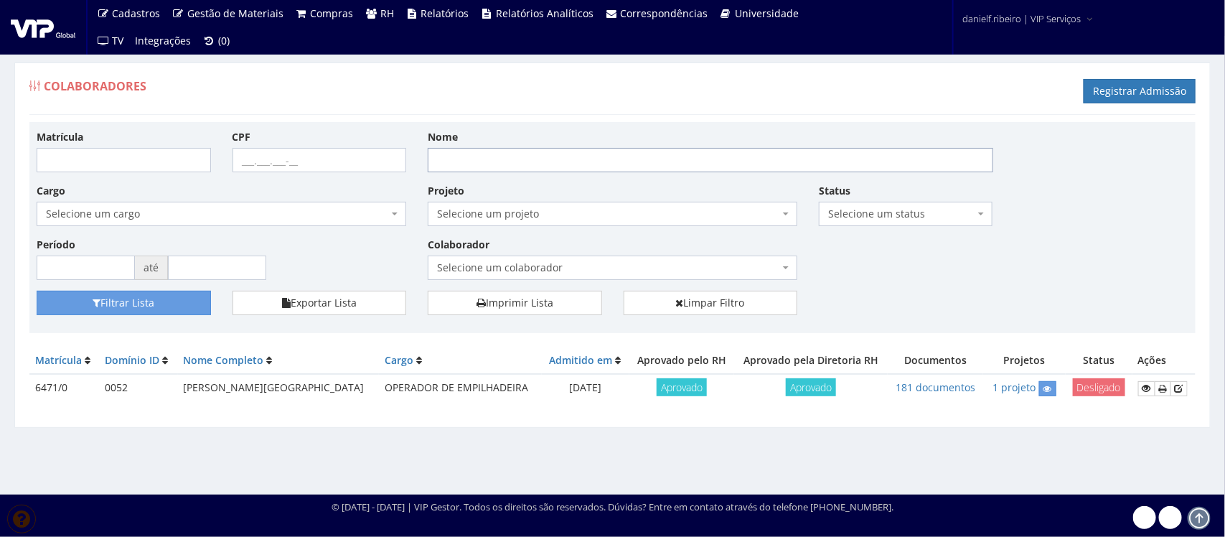
click at [467, 160] on input "Nome" at bounding box center [711, 160] width 566 height 24
type input "[PERSON_NAME]"
click at [37, 291] on button "Filtrar Lista" at bounding box center [124, 303] width 174 height 24
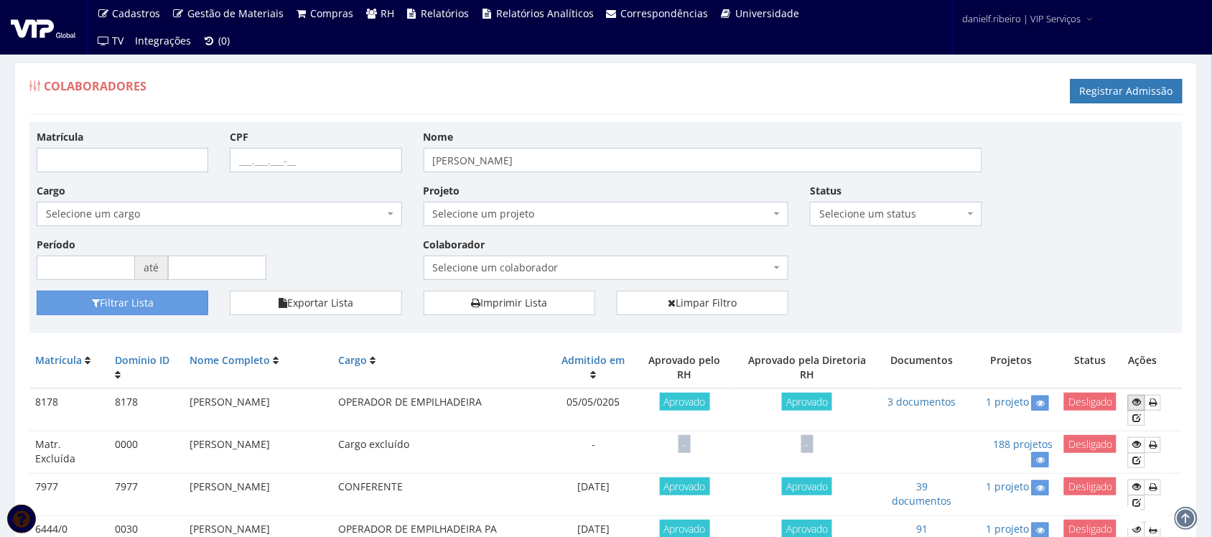
click at [1139, 402] on icon at bounding box center [1136, 402] width 9 height 10
drag, startPoint x: 472, startPoint y: 167, endPoint x: 399, endPoint y: 173, distance: 72.7
click at [399, 173] on div "Matrícula CPF Nome DUANI AUGUSTO Cargo Selecione um cargo G0610 D0029 - 4110-05…" at bounding box center [606, 210] width 1160 height 162
type input "MARCO ANTONIO DE JESUS"
click at [37, 291] on button "Filtrar Lista" at bounding box center [123, 303] width 172 height 24
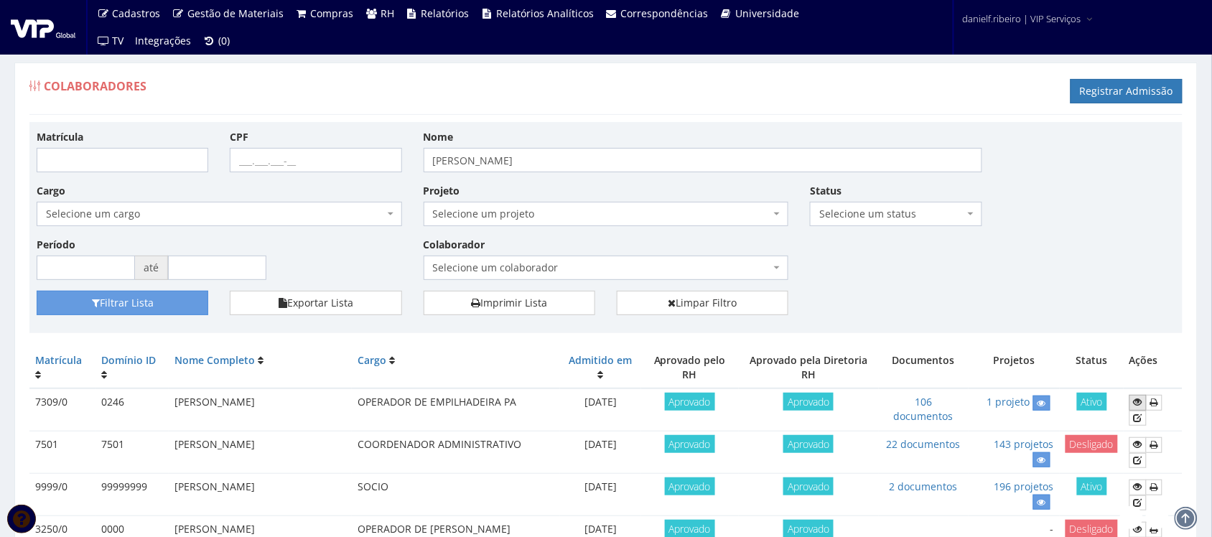
click at [1132, 403] on link at bounding box center [1137, 402] width 17 height 15
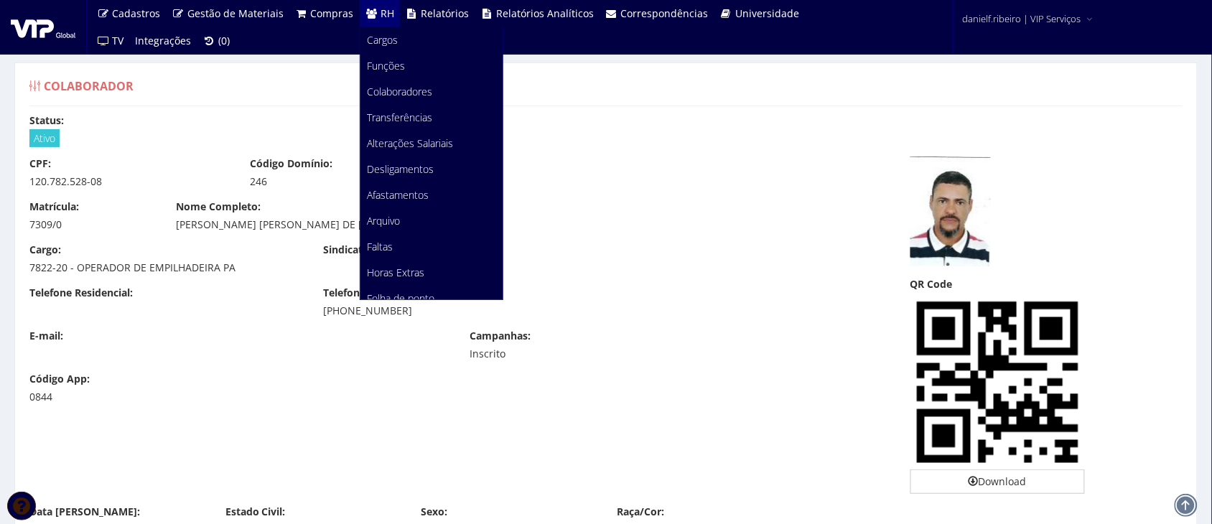
scroll to position [180, 0]
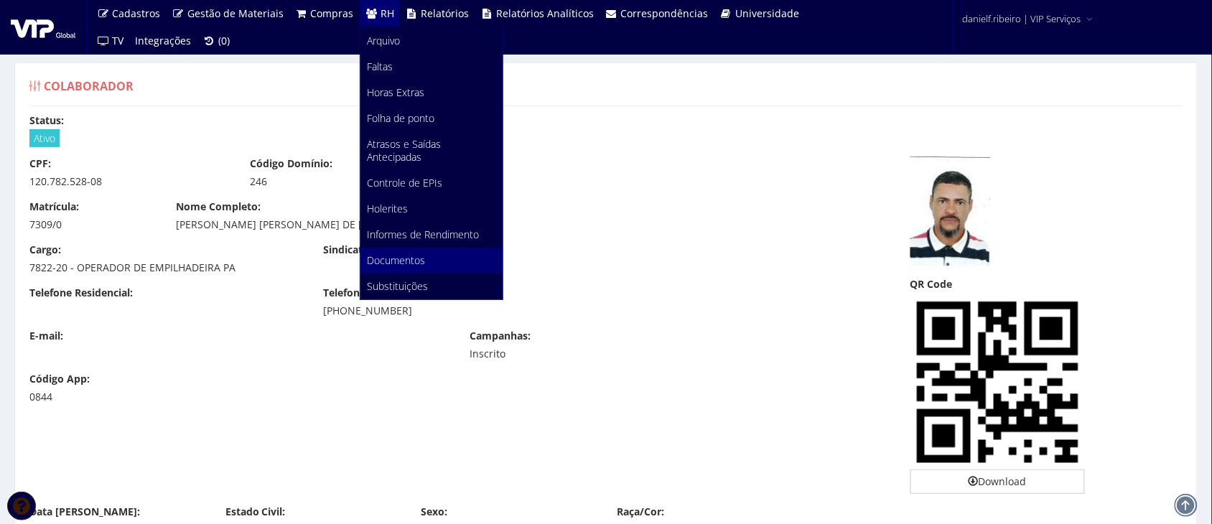
click at [415, 262] on span "Documentos" at bounding box center [397, 260] width 58 height 14
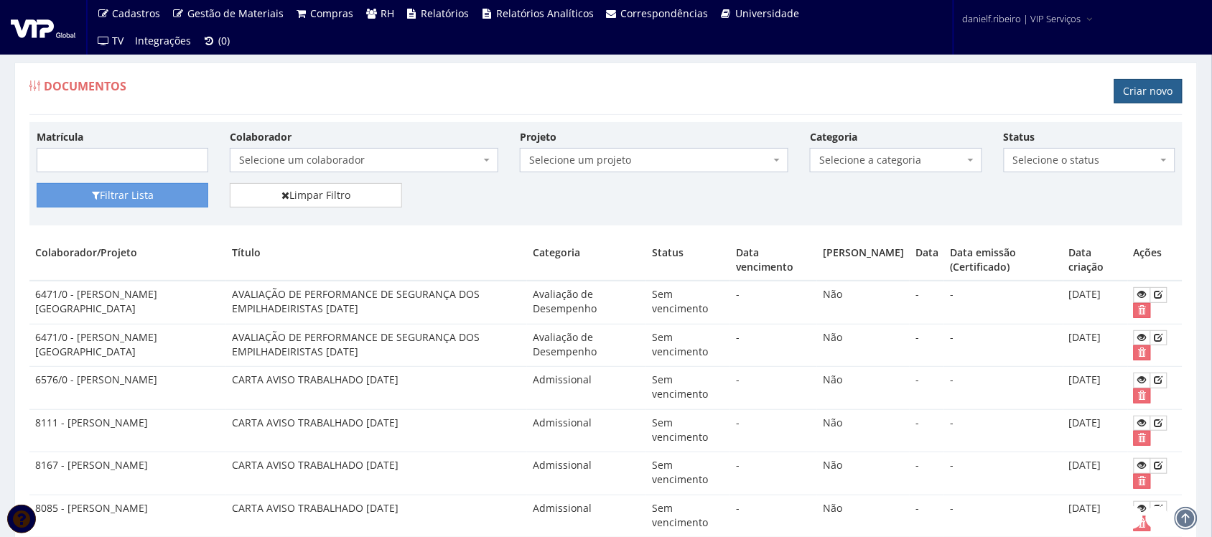
click at [1132, 93] on link "Criar novo" at bounding box center [1148, 91] width 68 height 24
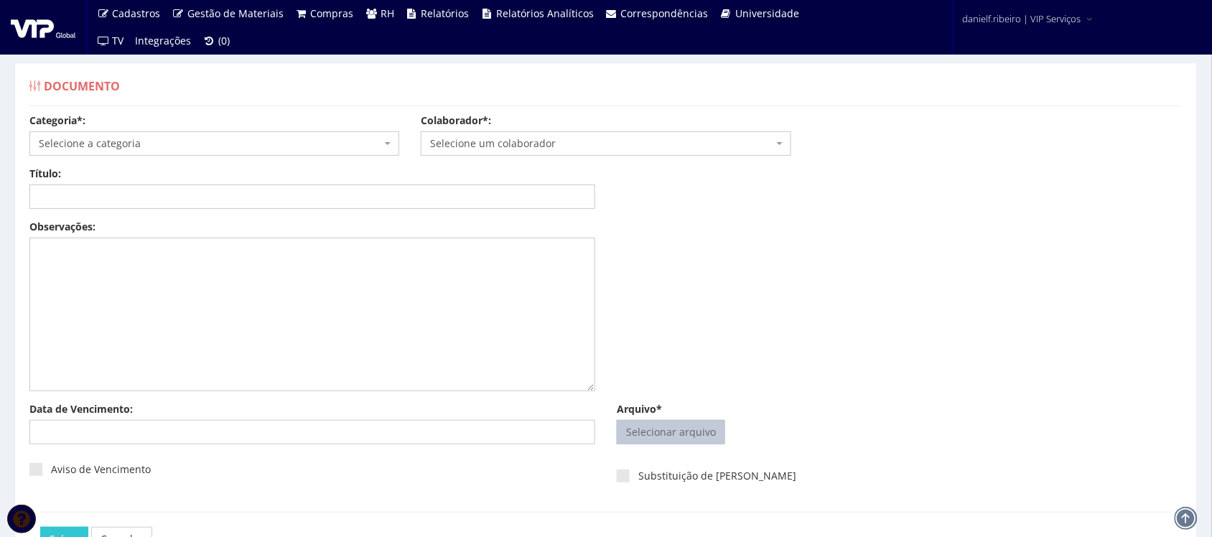
click at [659, 426] on input "Arquivo*" at bounding box center [670, 432] width 107 height 23
type input "C:\fakepath\ANDERSON MARINHO DO PRADO AVALIAÇÃO DE PERFORMANCE DE SEGURANÇA DOS…"
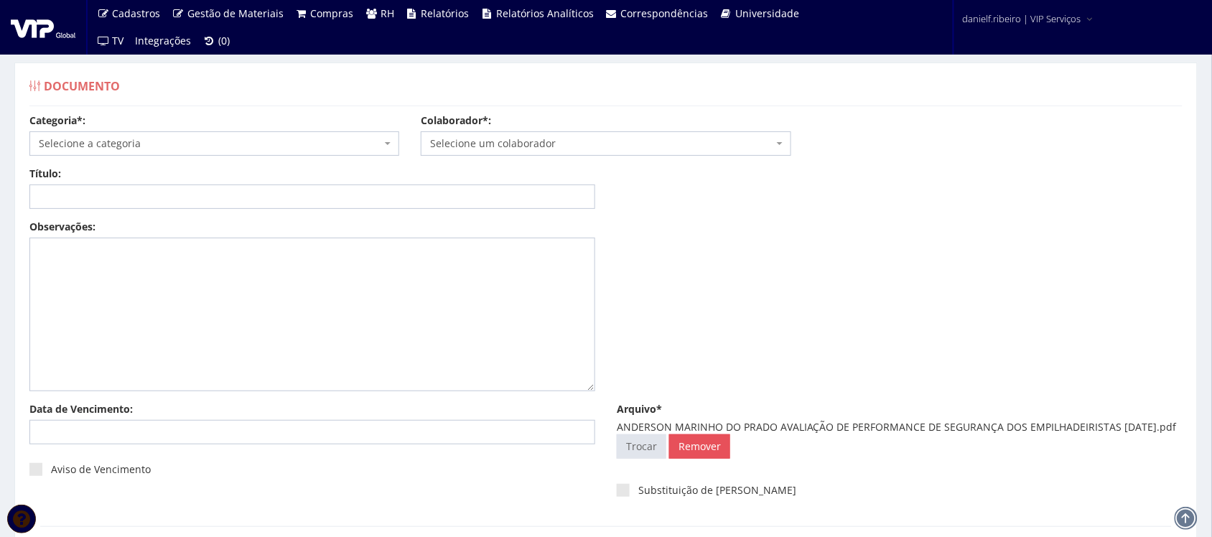
click at [513, 138] on span "Selecione um colaborador" at bounding box center [601, 143] width 342 height 14
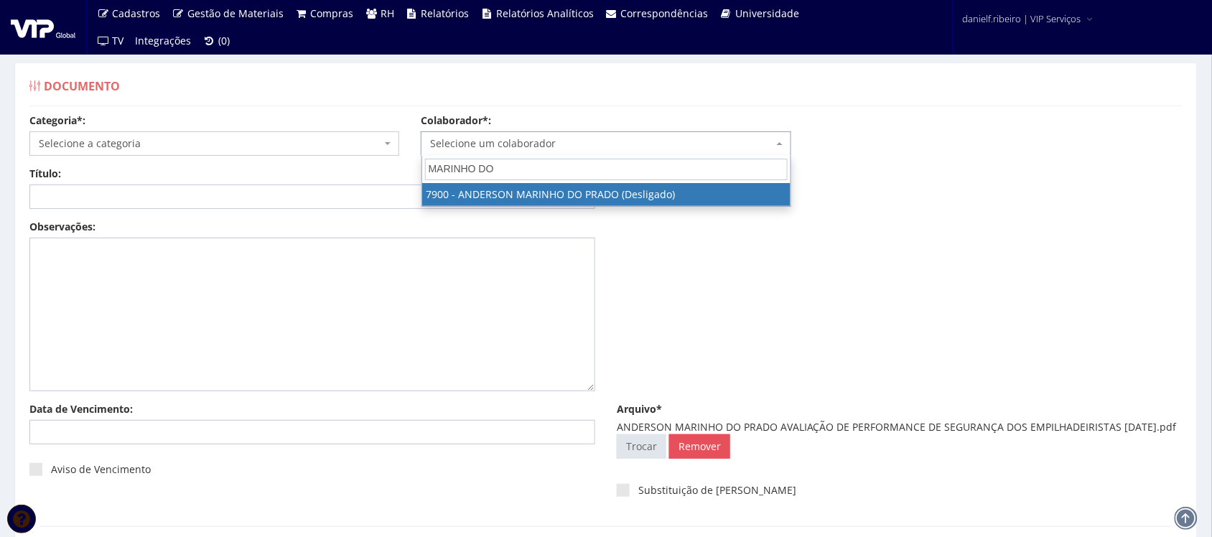
type input "MARINHO DO"
select select "2872"
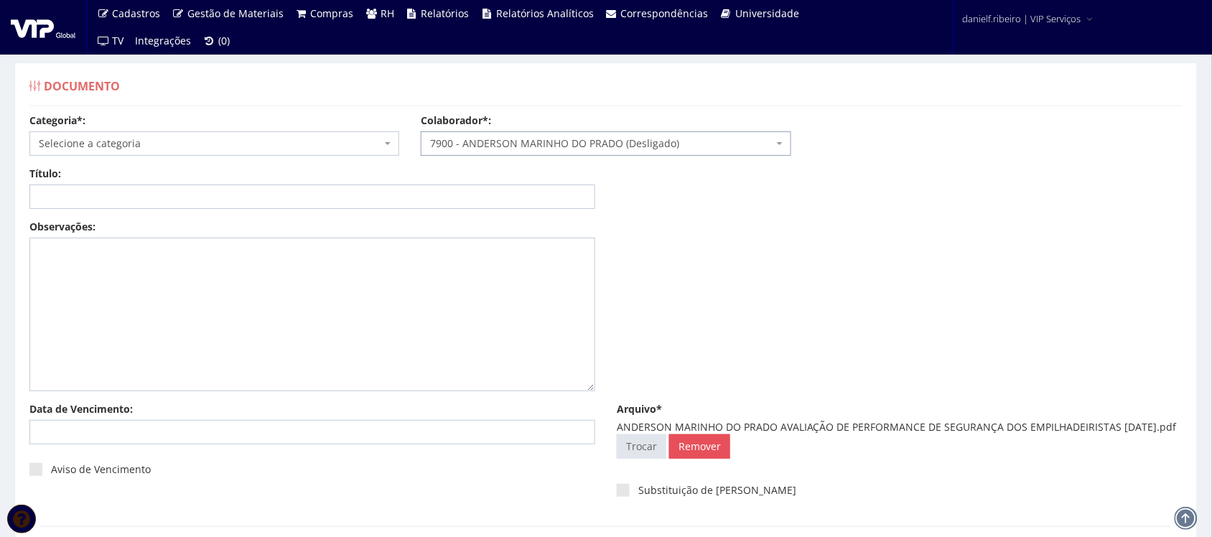
click at [95, 145] on span "Selecione a categoria" at bounding box center [210, 143] width 342 height 14
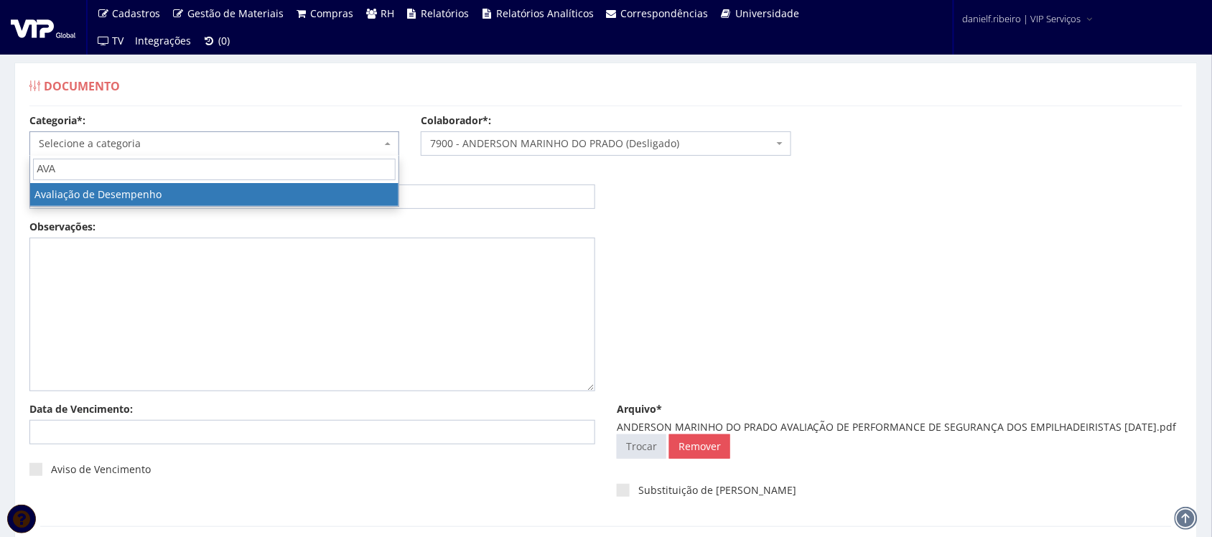
type input "AVA"
select select "avaliacao_de_desempenho"
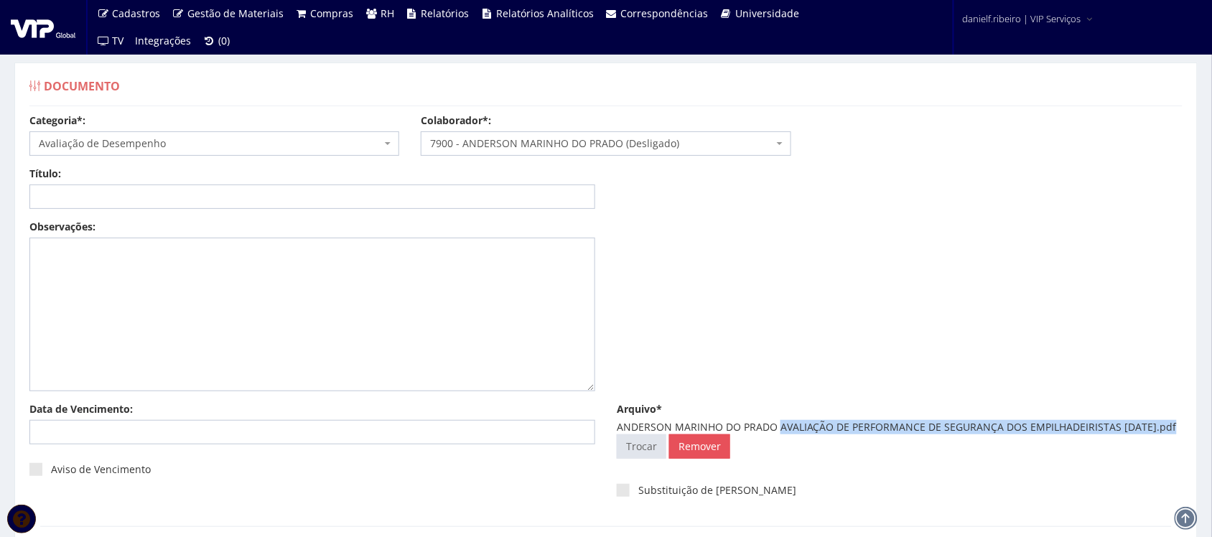
drag, startPoint x: 783, startPoint y: 431, endPoint x: 666, endPoint y: 445, distance: 117.1
click at [666, 434] on div "ANDERSON MARINHO DO PRADO AVALIAÇÃO DE PERFORMANCE DE SEGURANÇA DOS EMPILHADEIR…" at bounding box center [900, 427] width 566 height 14
copy div "AVALIAÇÃO DE PERFORMANCE DE SEGURANÇA DOS EMPILHADEIRISTAS 06.03.2025"
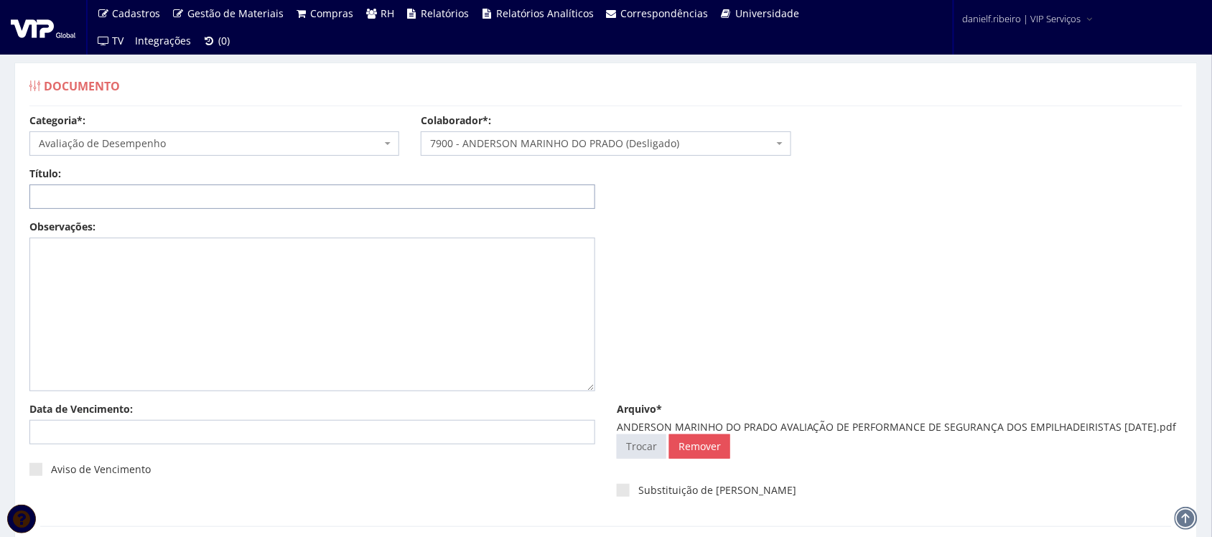
click at [282, 185] on input "Título:" at bounding box center [312, 196] width 566 height 24
paste input "AVALIAÇÃO DE PERFORMANCE DE SEGURANÇA DOS EMPILHADEIRISTAS 06.03.2025"
drag, startPoint x: 392, startPoint y: 198, endPoint x: 401, endPoint y: 223, distance: 26.6
click at [393, 200] on input "AVALIAÇÃO DE PERFORMANCE DE SEGURANÇA DOS EMPILHADEIRISTAS 06.03.2025" at bounding box center [312, 196] width 566 height 24
click at [404, 195] on input "AVALIAÇÃO DE PERFORMANCE DE SEGURANÇA DOS EMPILHADEIRISTAS 06/03.2025" at bounding box center [312, 196] width 566 height 24
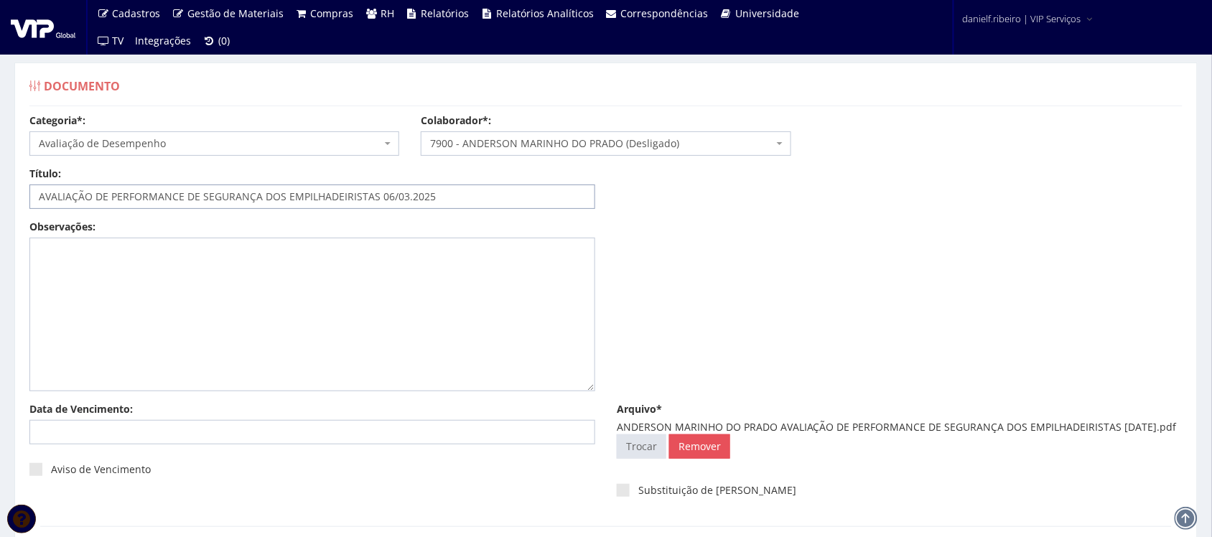
drag, startPoint x: 406, startPoint y: 192, endPoint x: 406, endPoint y: 201, distance: 8.6
click at [406, 201] on input "AVALIAÇÃO DE PERFORMANCE DE SEGURANÇA DOS EMPILHADEIRISTAS 06/03.2025" at bounding box center [312, 196] width 566 height 24
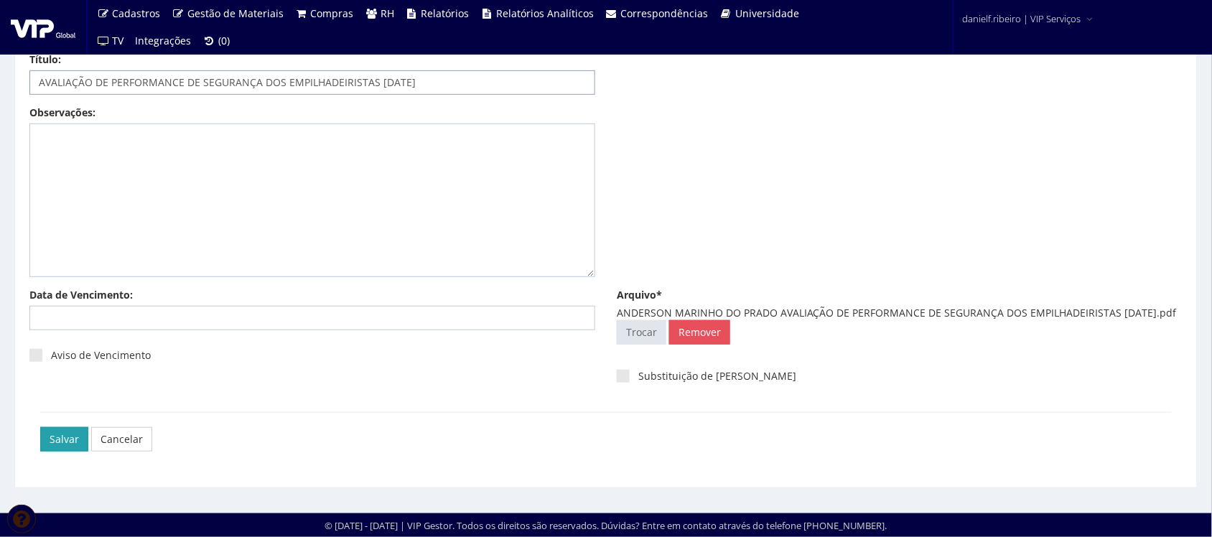
type input "AVALIAÇÃO DE PERFORMANCE DE SEGURANÇA DOS EMPILHADEIRISTAS 06/03/2025"
click at [65, 451] on input "Salvar" at bounding box center [64, 439] width 48 height 24
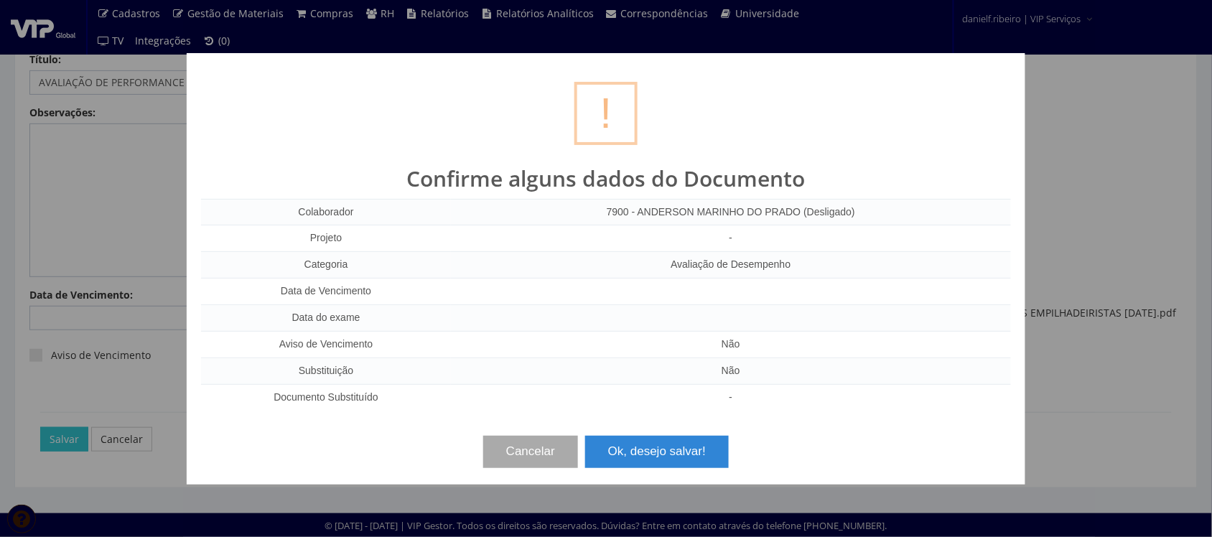
scroll to position [116, 0]
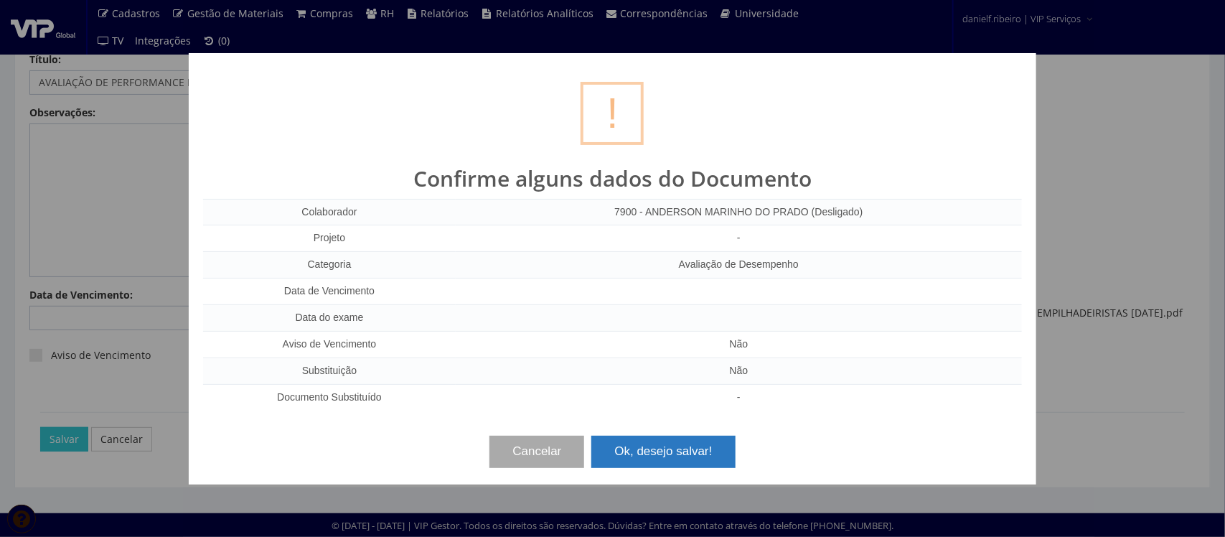
drag, startPoint x: 668, startPoint y: 447, endPoint x: 641, endPoint y: 449, distance: 27.4
click at [668, 446] on button "Ok, desejo salvar!" at bounding box center [664, 452] width 144 height 32
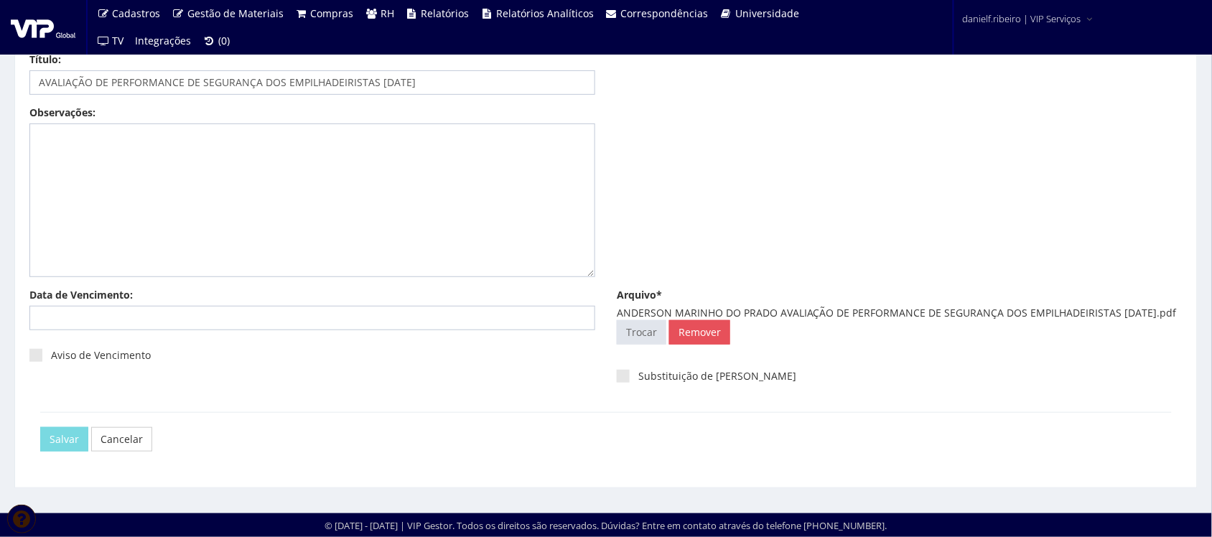
scroll to position [0, 0]
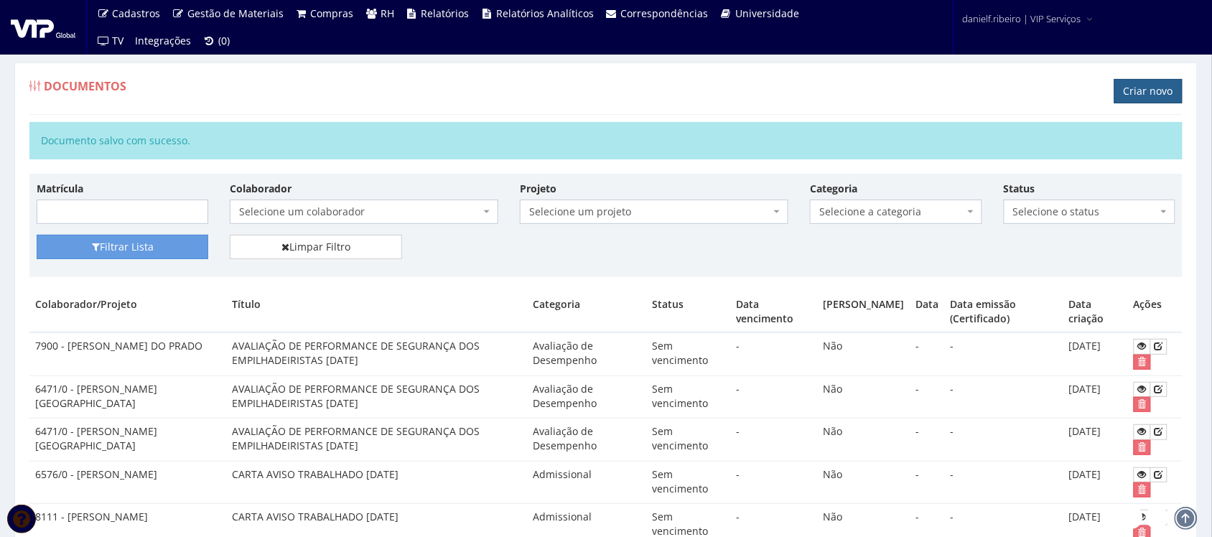
click at [1165, 84] on link "Criar novo" at bounding box center [1148, 91] width 68 height 24
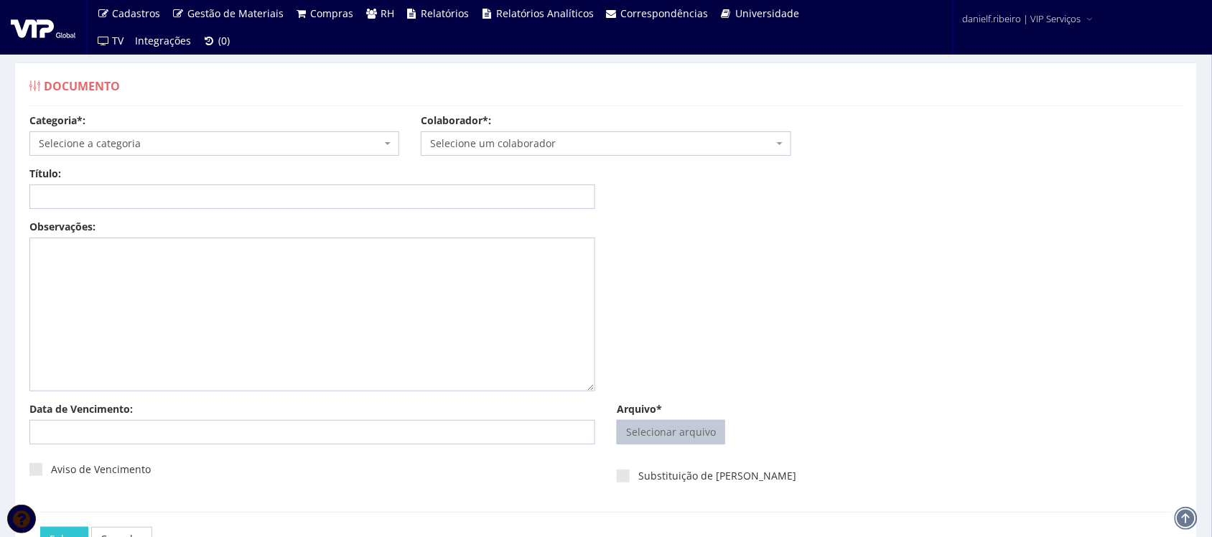
click at [694, 436] on input "Arquivo*" at bounding box center [670, 432] width 107 height 23
type input "C:\fakepath\[PERSON_NAME] DO PRADO AVALIAÇÃO DE PERFORMANCE DE SEGURANÇA DOS EM…"
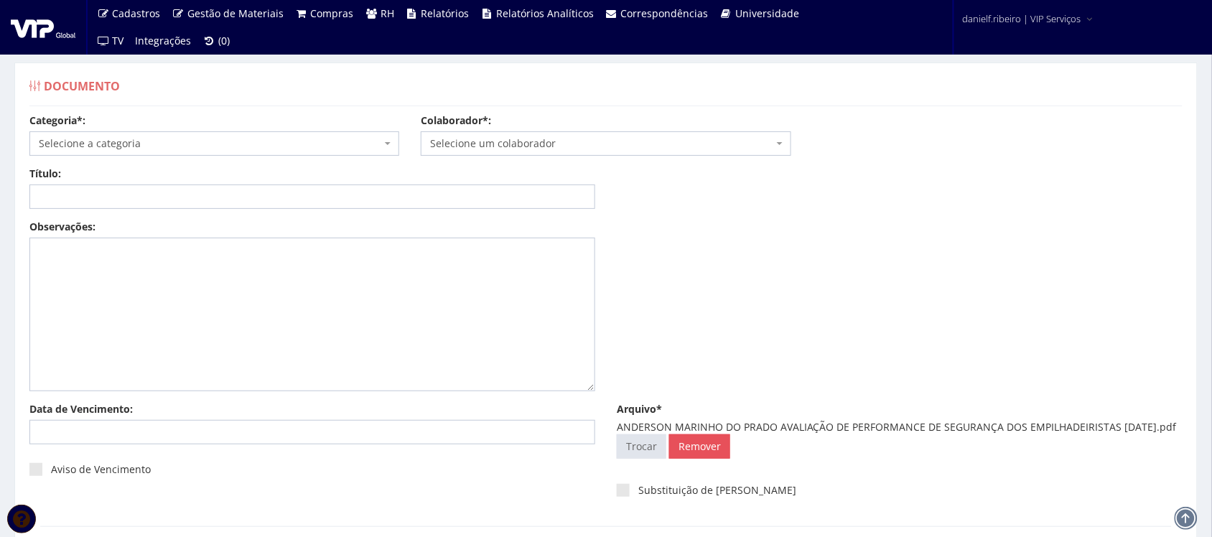
click at [507, 149] on span "Selecione um colaborador" at bounding box center [601, 143] width 342 height 14
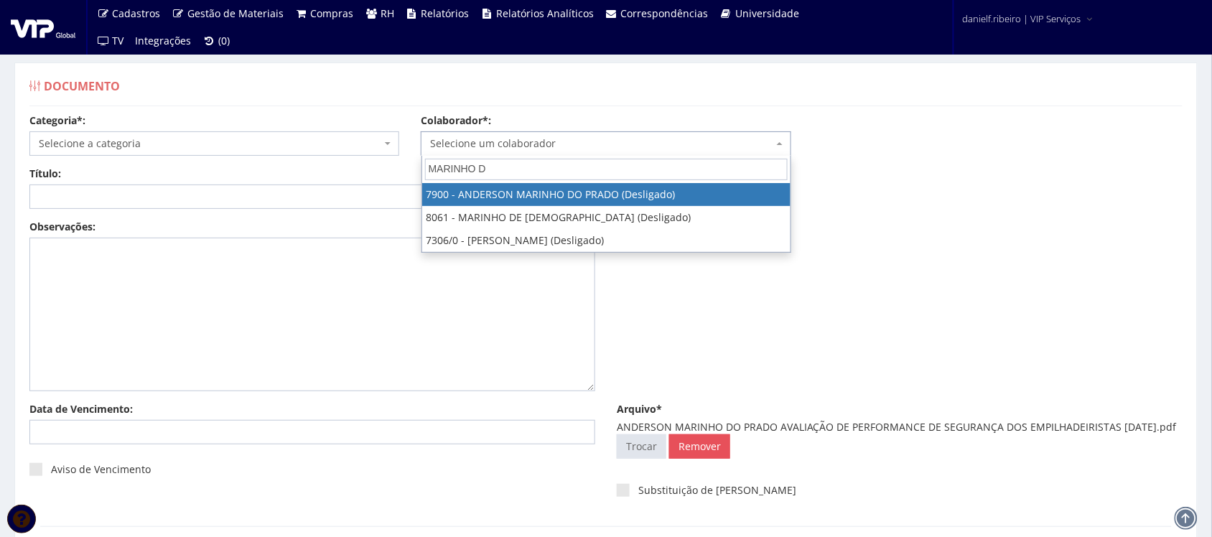
type input "MARINHO DO"
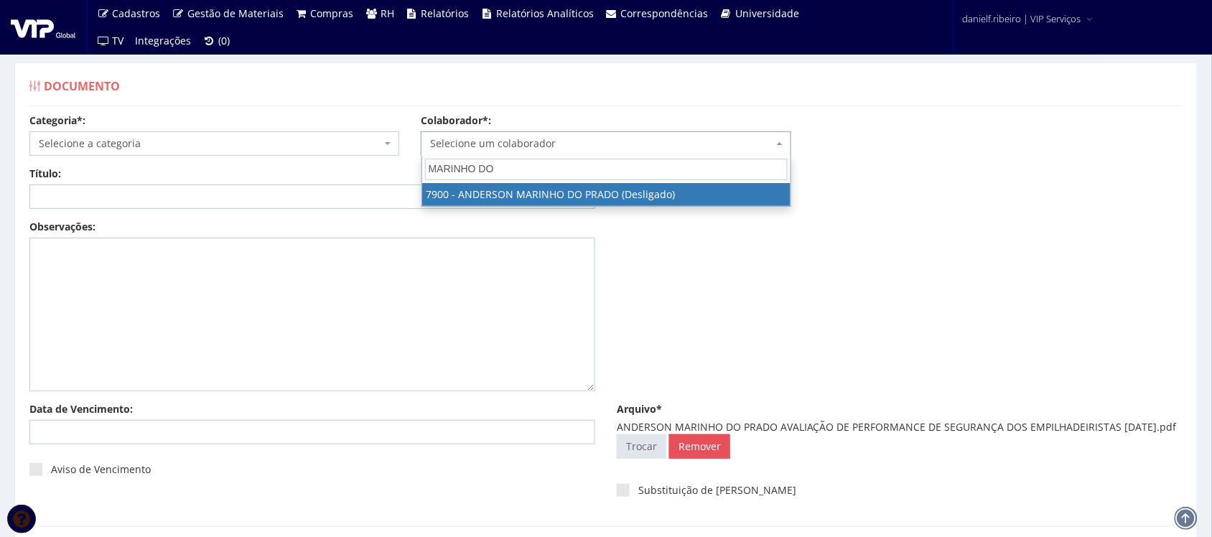
select select "2872"
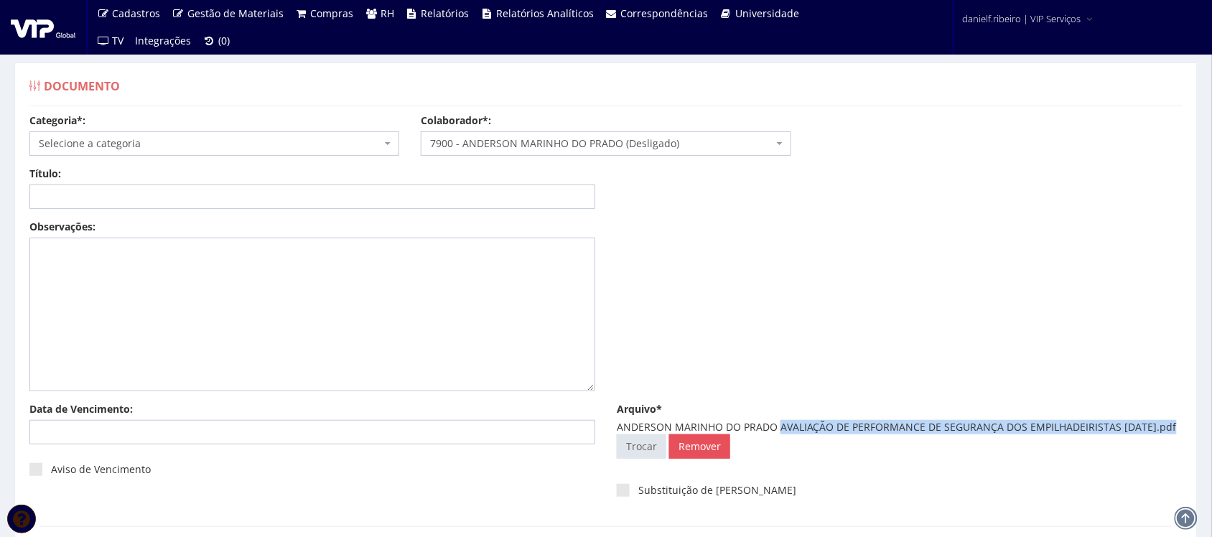
drag, startPoint x: 777, startPoint y: 428, endPoint x: 665, endPoint y: 439, distance: 112.6
click at [665, 434] on div "ANDERSON MARINHO DO PRADO AVALIAÇÃO DE PERFORMANCE DE SEGURANÇA DOS EMPILHADEIR…" at bounding box center [900, 427] width 566 height 14
copy div "AVALIAÇÃO DE PERFORMANCE DE SEGURANÇA DOS EMPILHADEIRISTAS [DATE]"
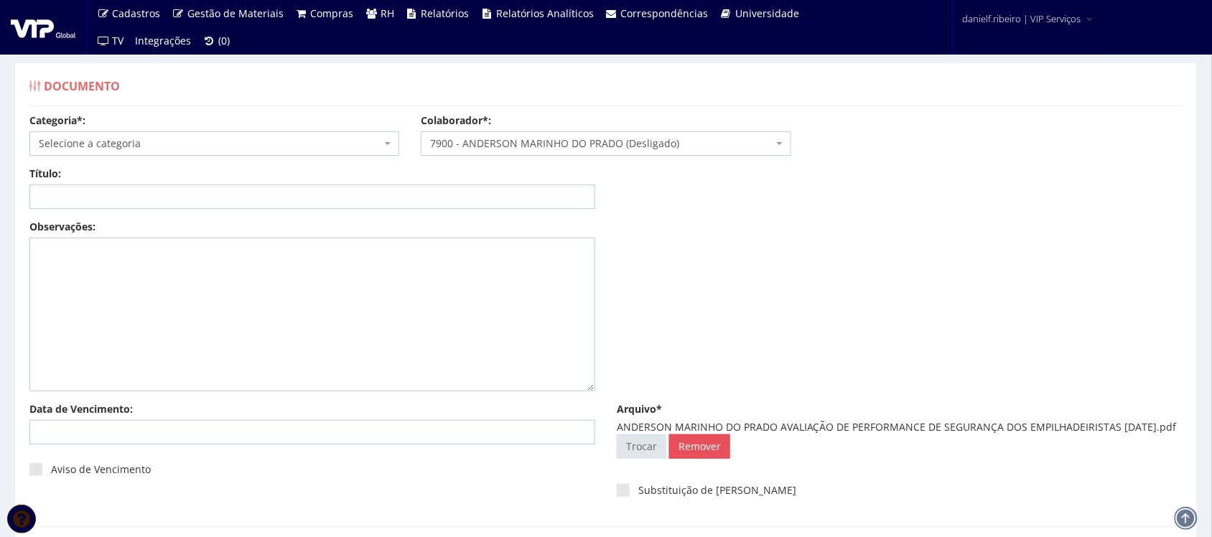
click at [221, 153] on span "Selecione a categoria" at bounding box center [214, 143] width 370 height 24
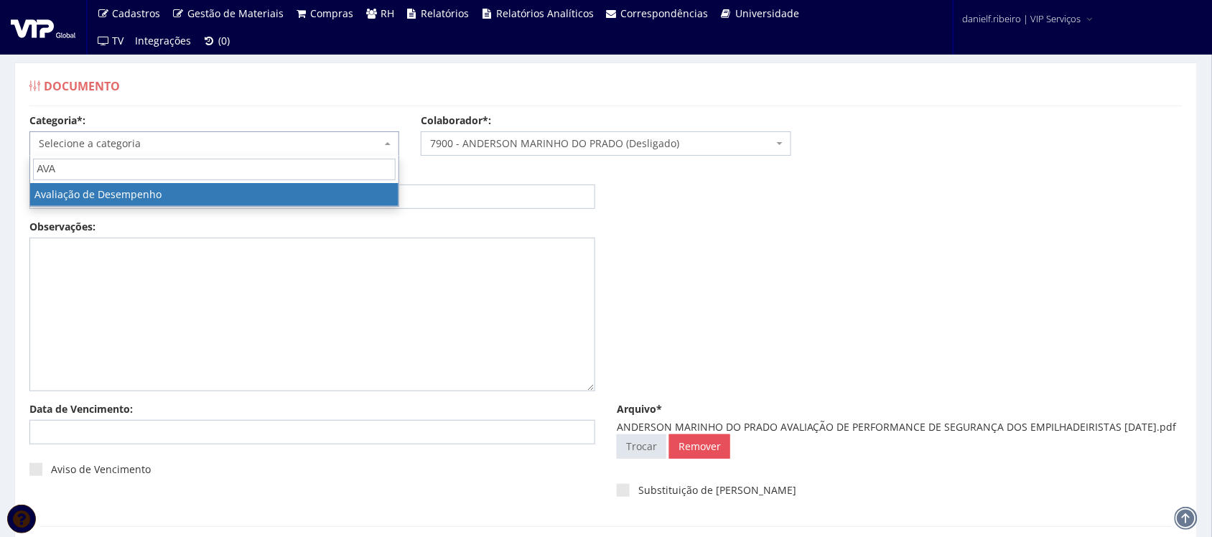
type input "AVA"
drag, startPoint x: 144, startPoint y: 180, endPoint x: 144, endPoint y: 189, distance: 8.6
click at [144, 182] on span "AVA" at bounding box center [214, 169] width 368 height 27
select select "avaliacao_de_desempenho"
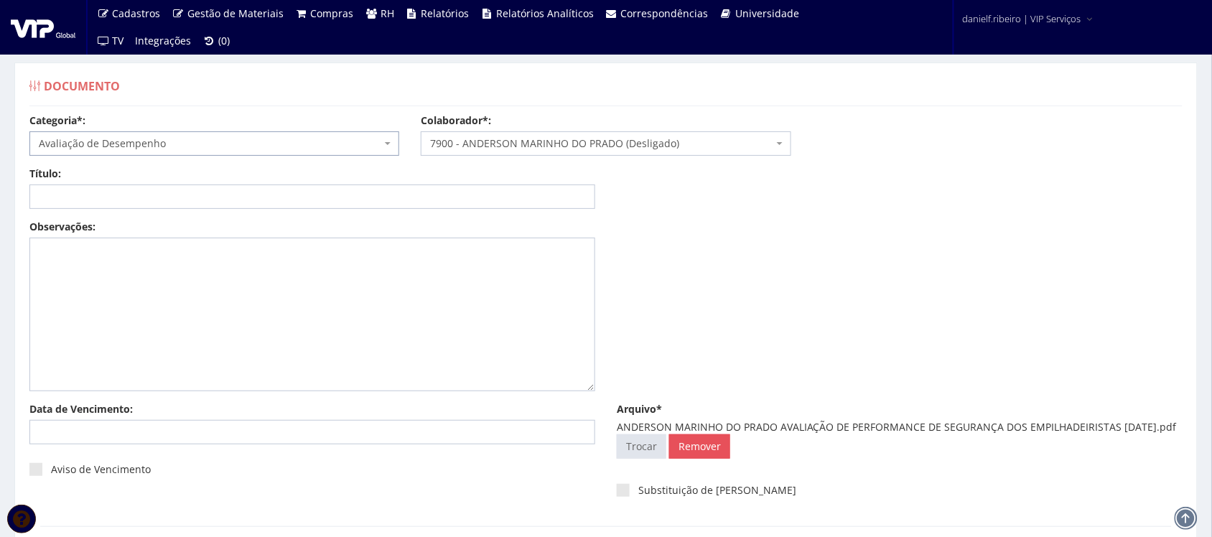
click at [158, 178] on div "Título:" at bounding box center [312, 188] width 587 height 42
click at [162, 188] on input "Título:" at bounding box center [312, 196] width 566 height 24
paste input "AVALIAÇÃO DE PERFORMANCE DE SEGURANÇA DOS EMPILHADEIRISTAS [DATE]"
click at [396, 199] on input "AVALIAÇÃO DE PERFORMANCE DE SEGURANÇA DOS EMPILHADEIRISTAS [DATE]" at bounding box center [312, 196] width 566 height 24
click at [393, 197] on input "AVALIAÇÃO DE PERFORMANCE DE SEGURANÇA DOS EMPILHADEIRISTAS [DATE]" at bounding box center [312, 196] width 566 height 24
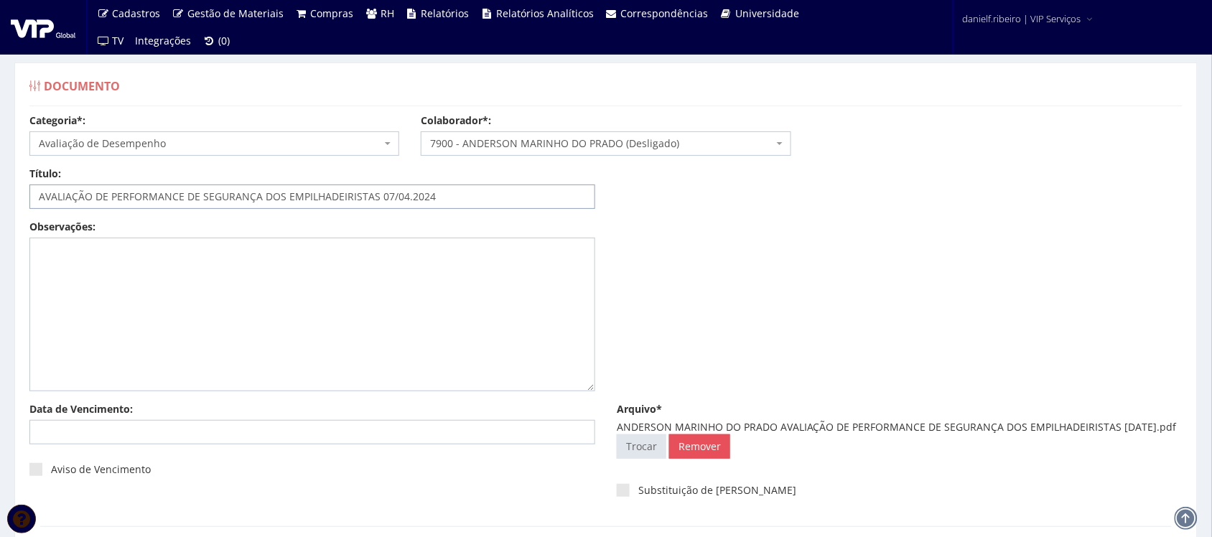
click at [408, 191] on input "AVALIAÇÃO DE PERFORMANCE DE SEGURANÇA DOS EMPILHADEIRISTAS 07/04.2024" at bounding box center [312, 196] width 566 height 24
type input "AVALIAÇÃO DE PERFORMANCE DE SEGURANÇA DOS EMPILHADEIRISTAS [DATE]"
click at [864, 271] on div "Observações:" at bounding box center [606, 311] width 1174 height 182
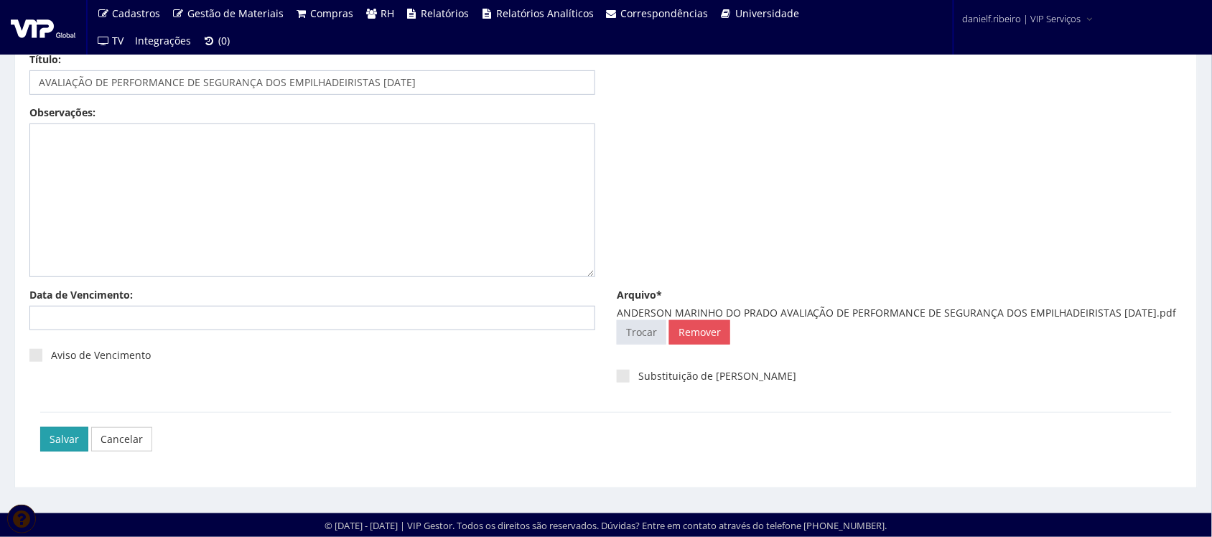
click at [70, 436] on input "Salvar" at bounding box center [64, 439] width 48 height 24
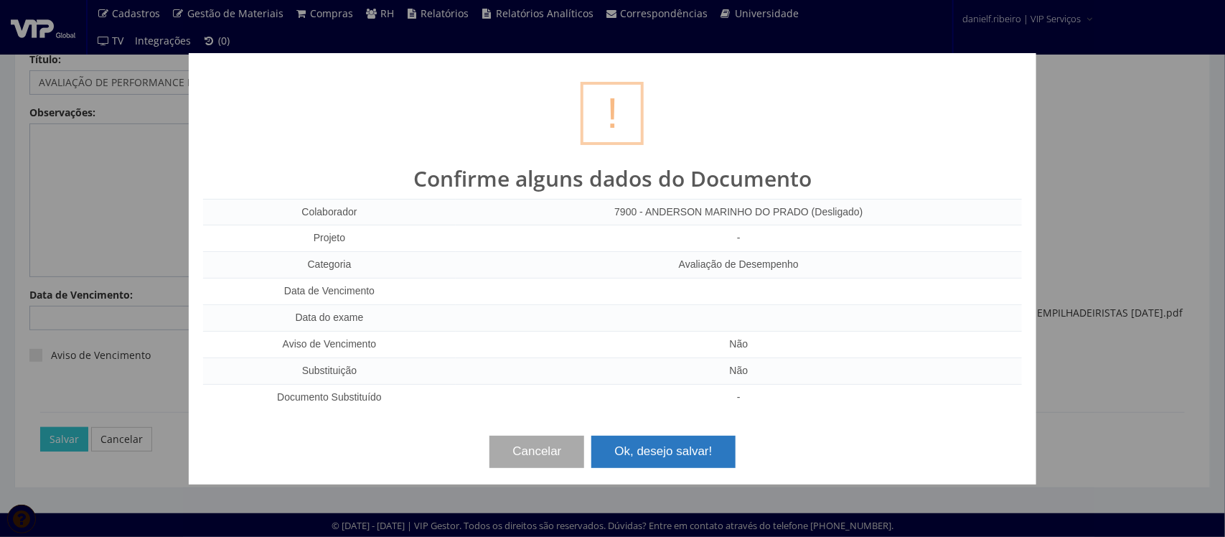
click at [666, 450] on button "Ok, desejo salvar!" at bounding box center [664, 452] width 144 height 32
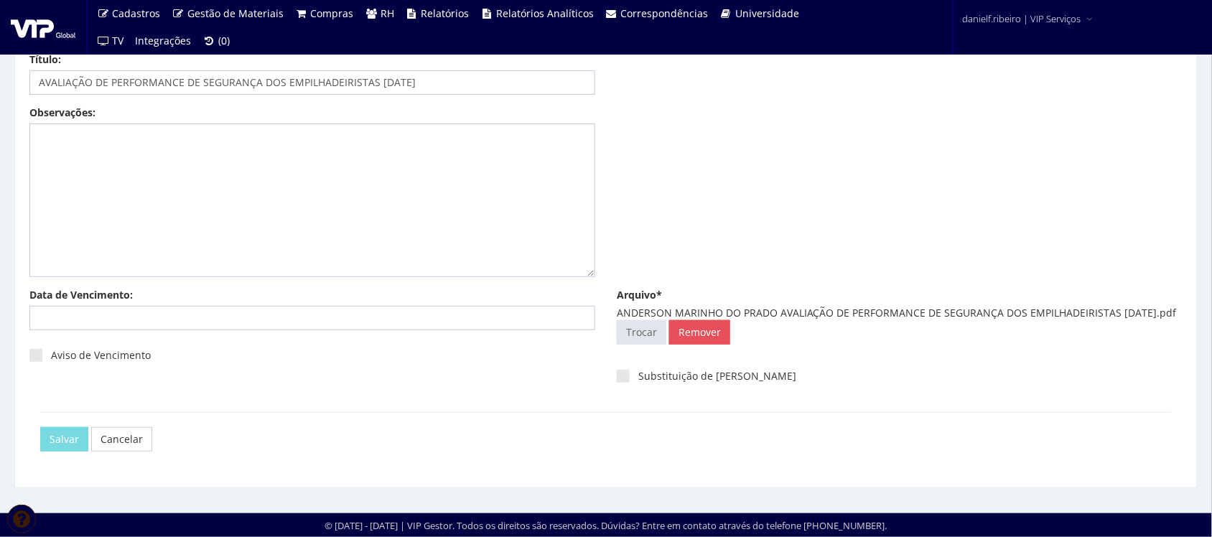
scroll to position [0, 0]
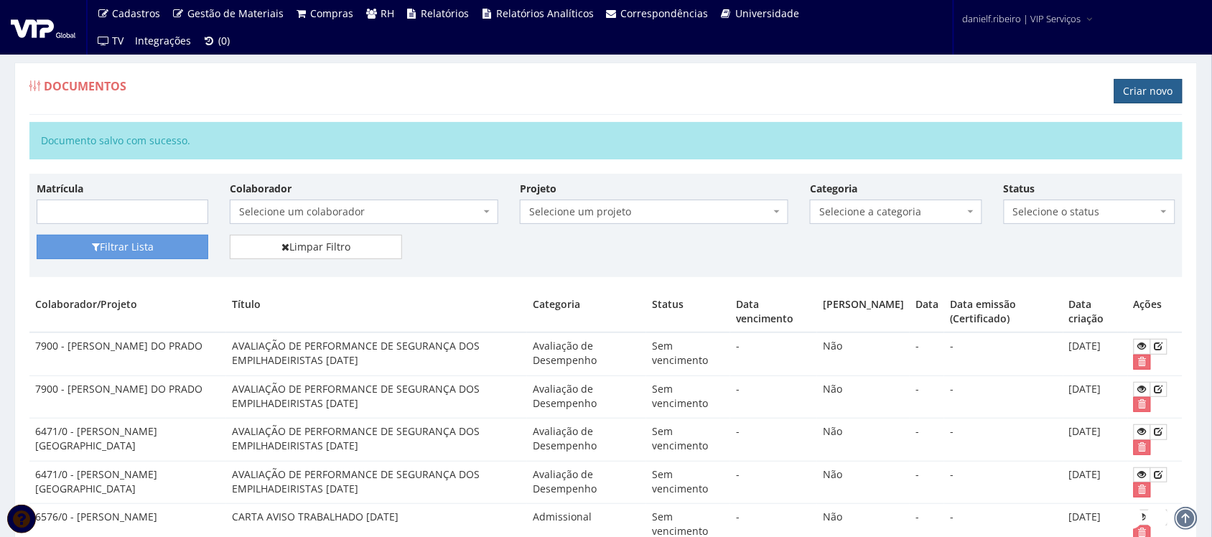
click at [1164, 97] on link "Criar novo" at bounding box center [1148, 91] width 68 height 24
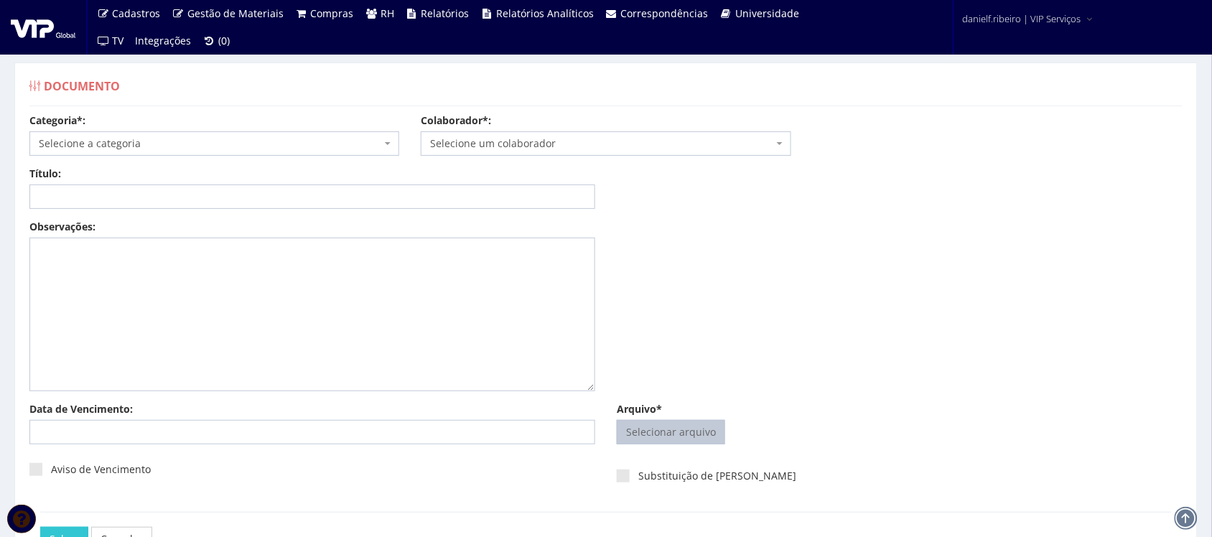
click at [648, 427] on input "Arquivo*" at bounding box center [670, 432] width 107 height 23
type input "C:\fakepath\ANDRE LUIZ MACHADO AVALIAÇÃO DE PERFORMANCE DE SEGURANÇA DOS EMPILH…"
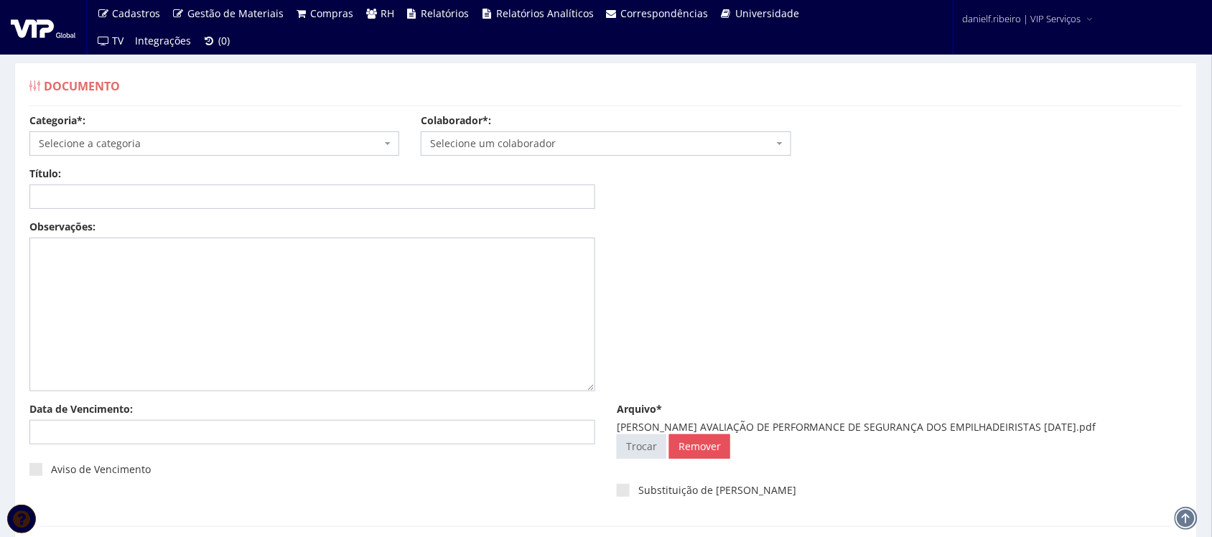
click at [531, 136] on span "Selecione um colaborador" at bounding box center [601, 143] width 342 height 14
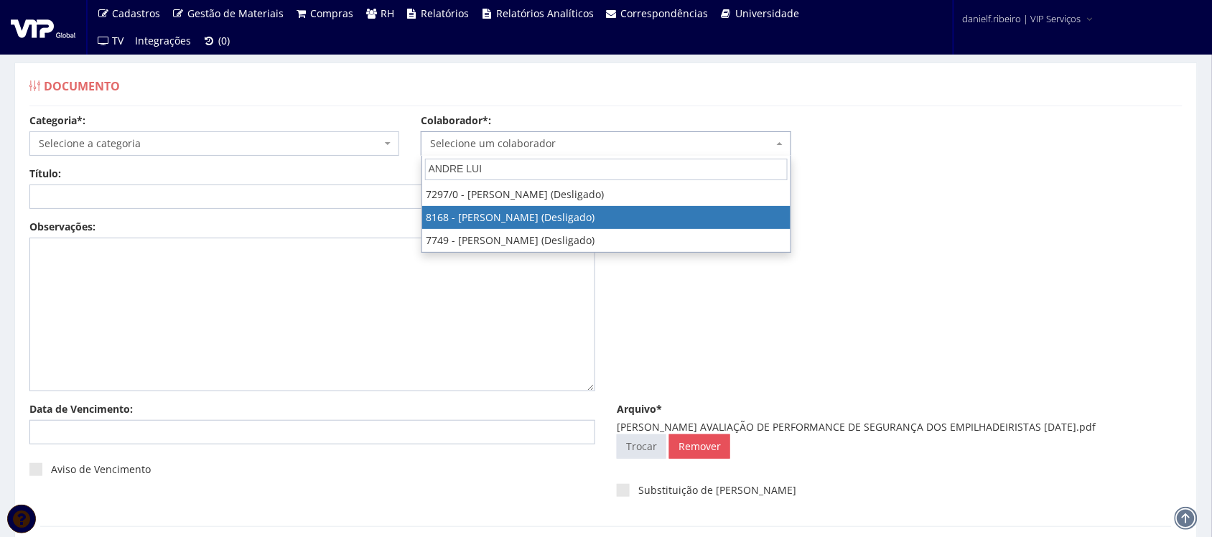
type input "ANDRE LUI"
select select "3955"
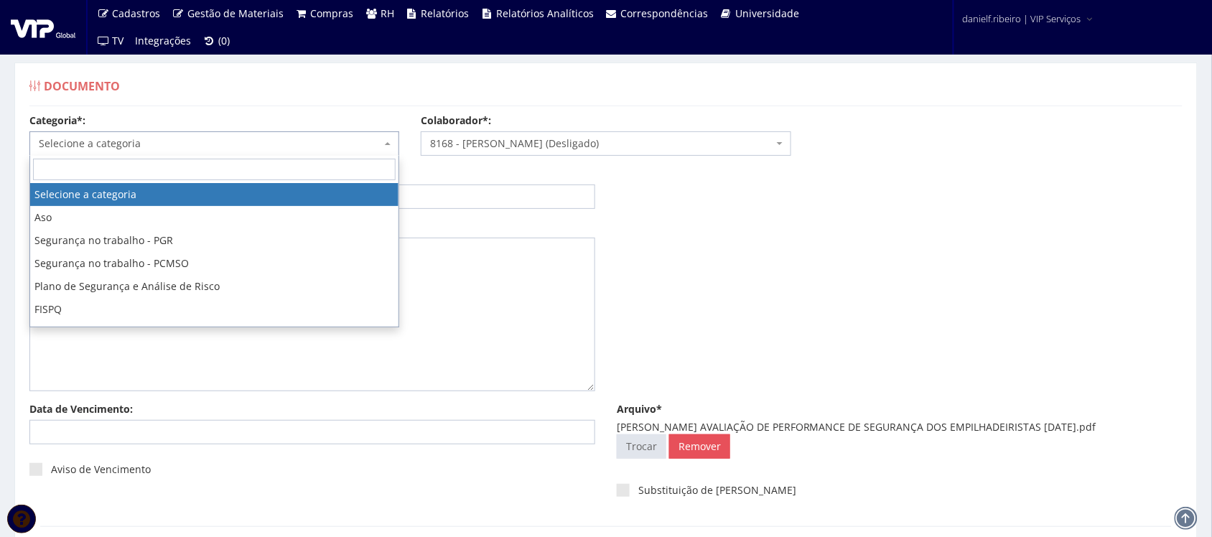
click at [116, 148] on span "Selecione a categoria" at bounding box center [210, 143] width 342 height 14
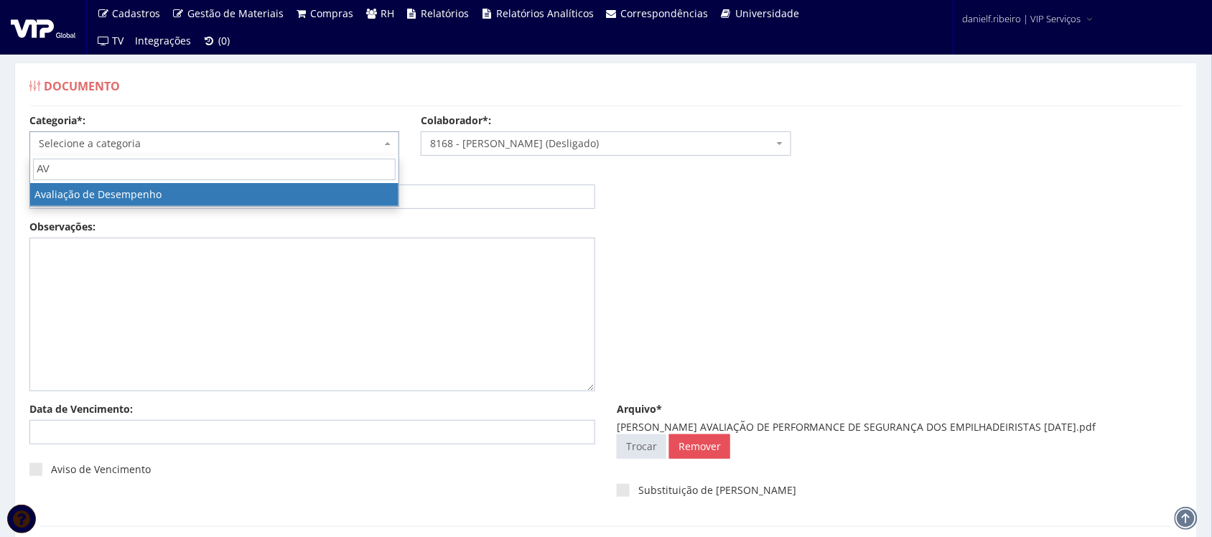
type input "AV"
select select "avaliacao_de_desempenho"
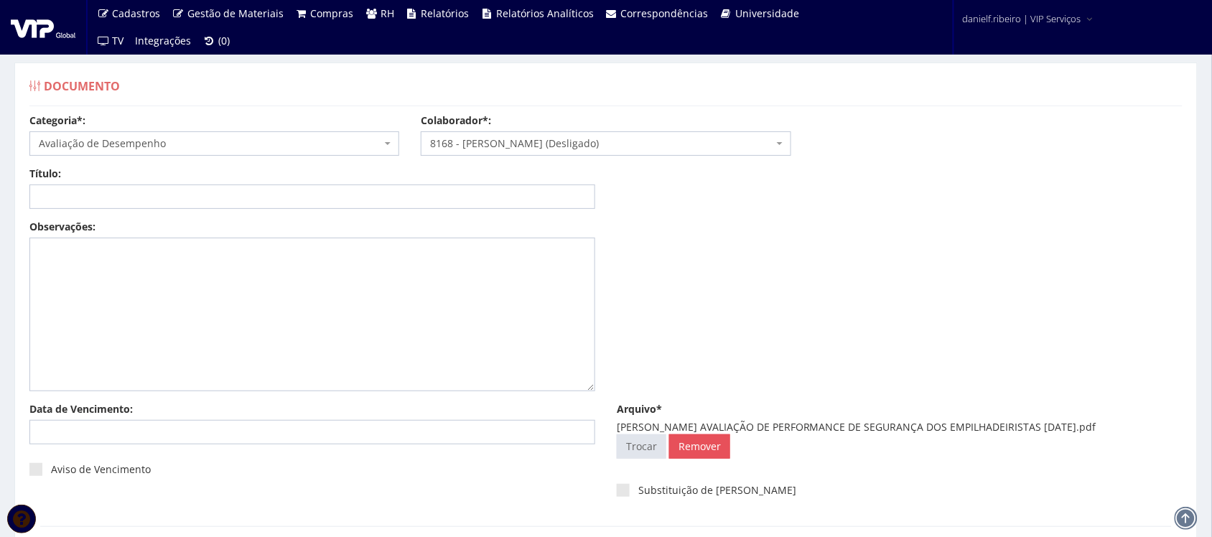
drag, startPoint x: 732, startPoint y: 427, endPoint x: 1117, endPoint y: 429, distance: 384.8
click at [1117, 429] on div "ANDRE LUIZ MACHADO AVALIAÇÃO DE PERFORMANCE DE SEGURANÇA DOS EMPILHADEIRISTAS 0…" at bounding box center [900, 427] width 566 height 14
copy div "AVALIAÇÃO DE PERFORMANCE DE SEGURANÇA DOS EMPILHADEIRISTAS 06.03.2025"
click at [276, 198] on input "Título:" at bounding box center [312, 196] width 566 height 24
paste input "AVALIAÇÃO DE PERFORMANCE DE SEGURANÇA DOS EMPILHADEIRISTAS 06.03.2025"
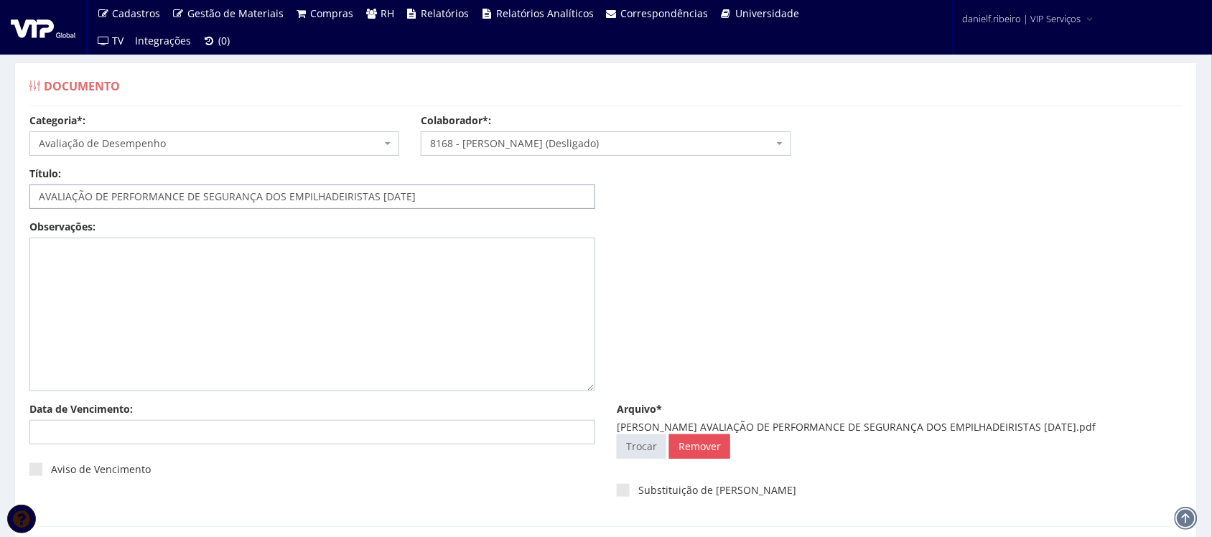
click at [389, 202] on input "AVALIAÇÃO DE PERFORMANCE DE SEGURANÇA DOS EMPILHADEIRISTAS 06.03.2025" at bounding box center [312, 196] width 566 height 24
click at [403, 201] on input "AVALIAÇÃO DE PERFORMANCE DE SEGURANÇA DOS EMPILHADEIRISTAS 06/03.2025" at bounding box center [312, 196] width 566 height 24
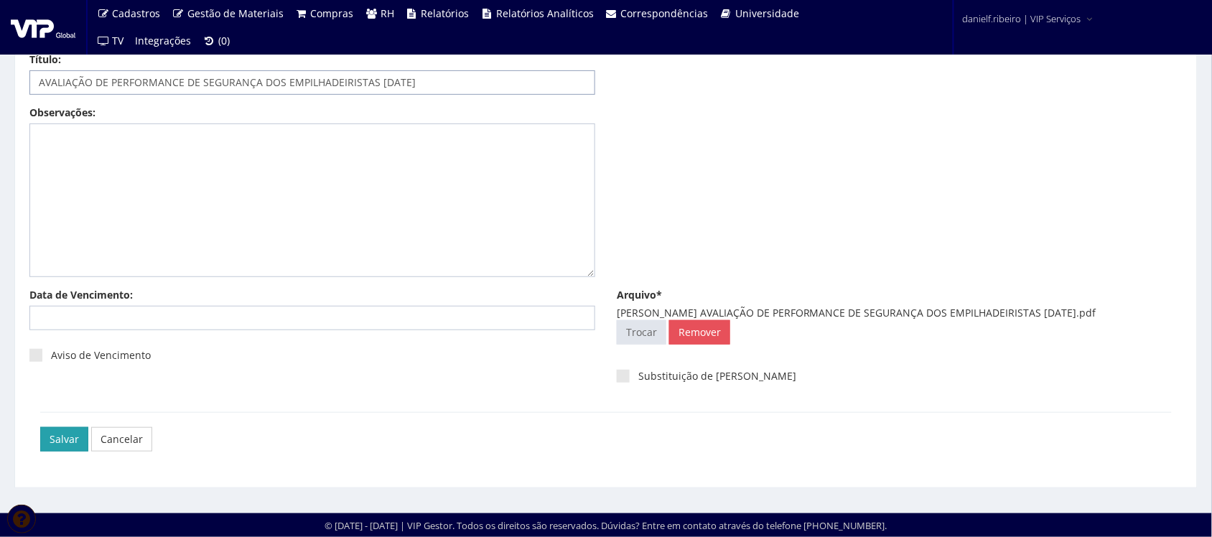
type input "AVALIAÇÃO DE PERFORMANCE DE SEGURANÇA DOS EMPILHADEIRISTAS [DATE]"
click at [70, 435] on input "Salvar" at bounding box center [64, 439] width 48 height 24
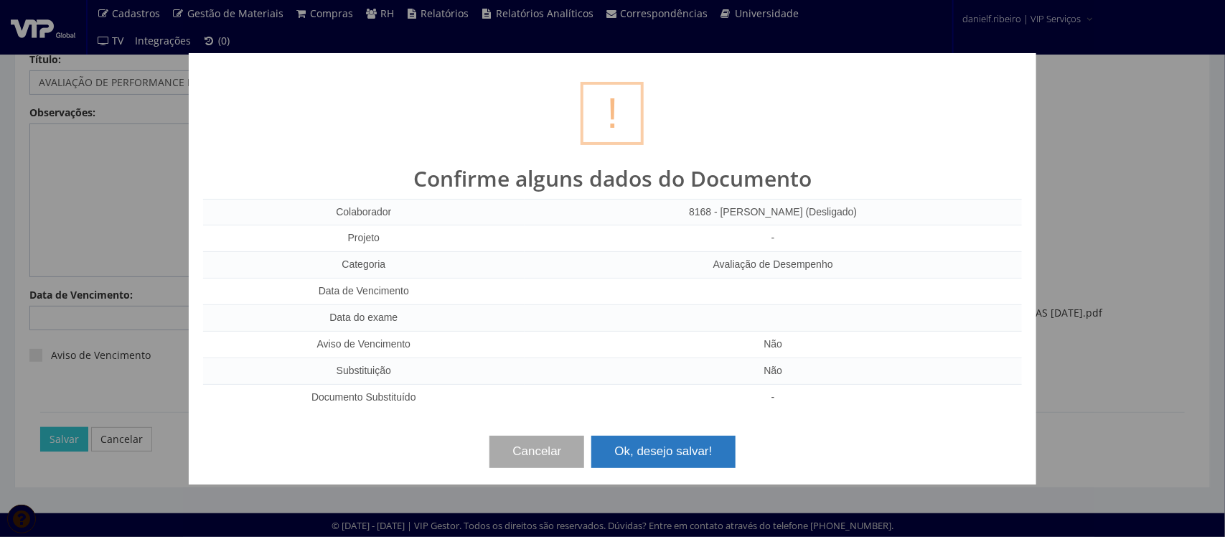
click at [658, 454] on button "Ok, desejo salvar!" at bounding box center [664, 452] width 144 height 32
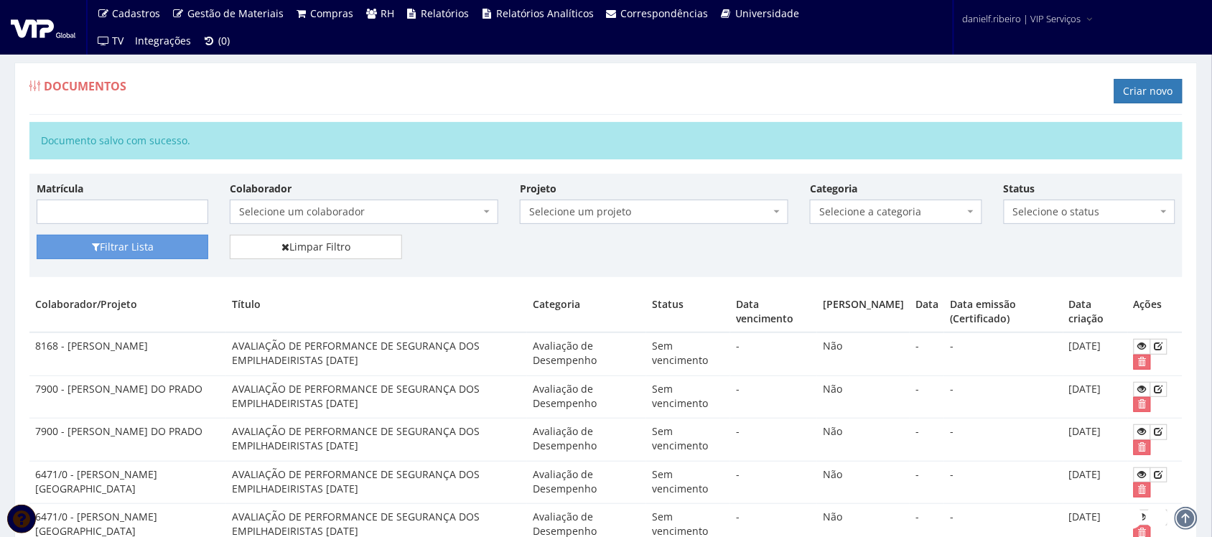
click at [1143, 77] on div "Documentos Criar novo" at bounding box center [605, 93] width 1153 height 43
click at [1146, 83] on link "Criar novo" at bounding box center [1148, 91] width 68 height 24
click at [1157, 102] on link "Criar novo" at bounding box center [1148, 91] width 68 height 24
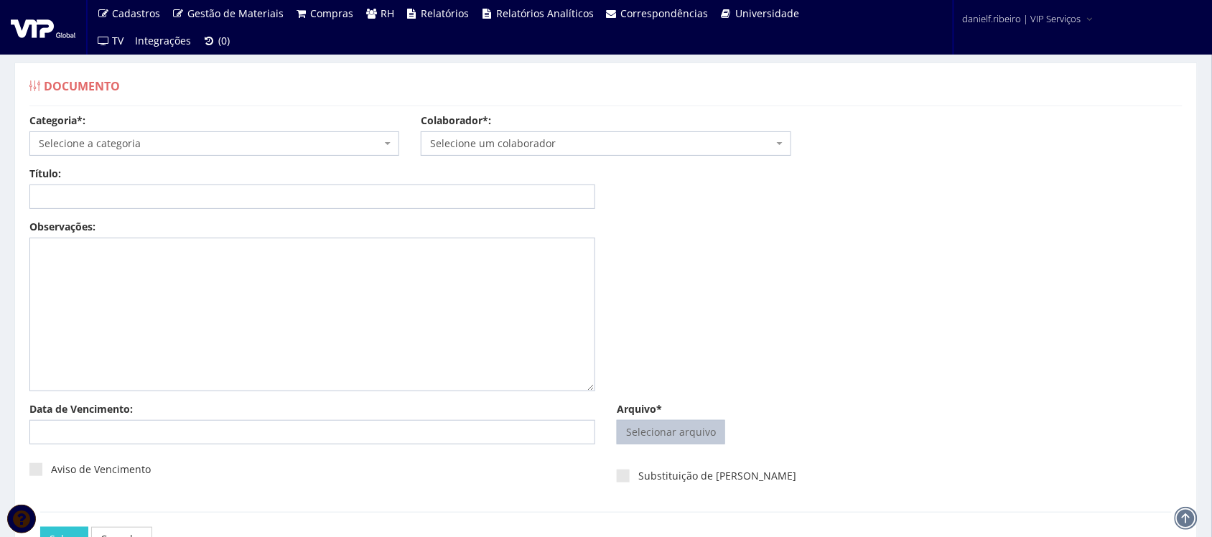
click at [682, 431] on input "Arquivo*" at bounding box center [670, 432] width 107 height 23
type input "C:\fakepath\[PERSON_NAME] AVALIAÇÃO DE PERFORMANCE DE SEGURANÇA DOS EMPILHADEIR…"
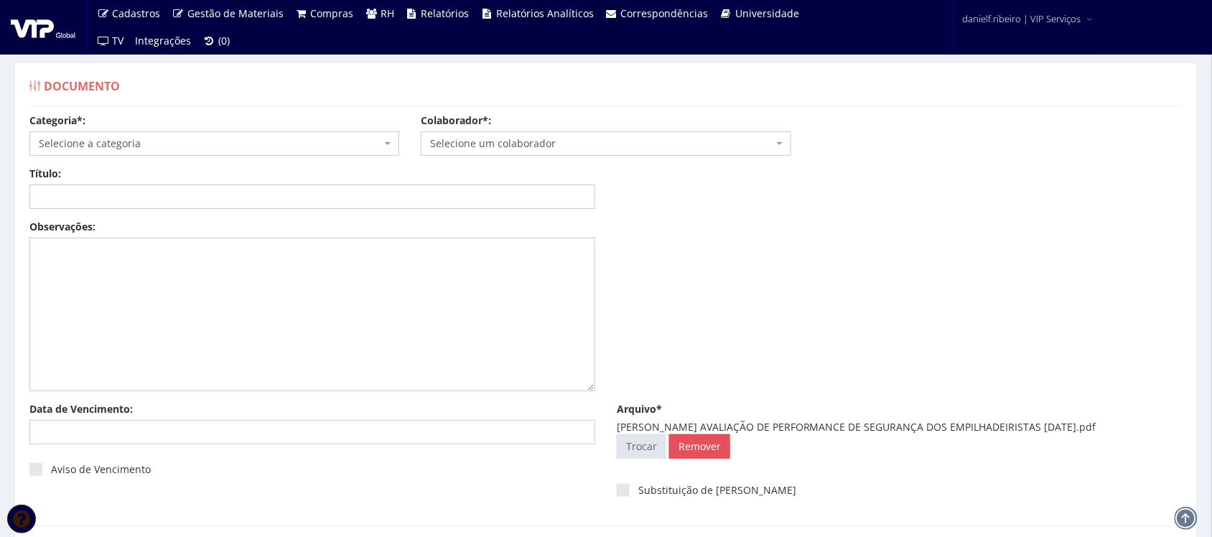
click at [490, 138] on span "Selecione um colaborador" at bounding box center [601, 143] width 342 height 14
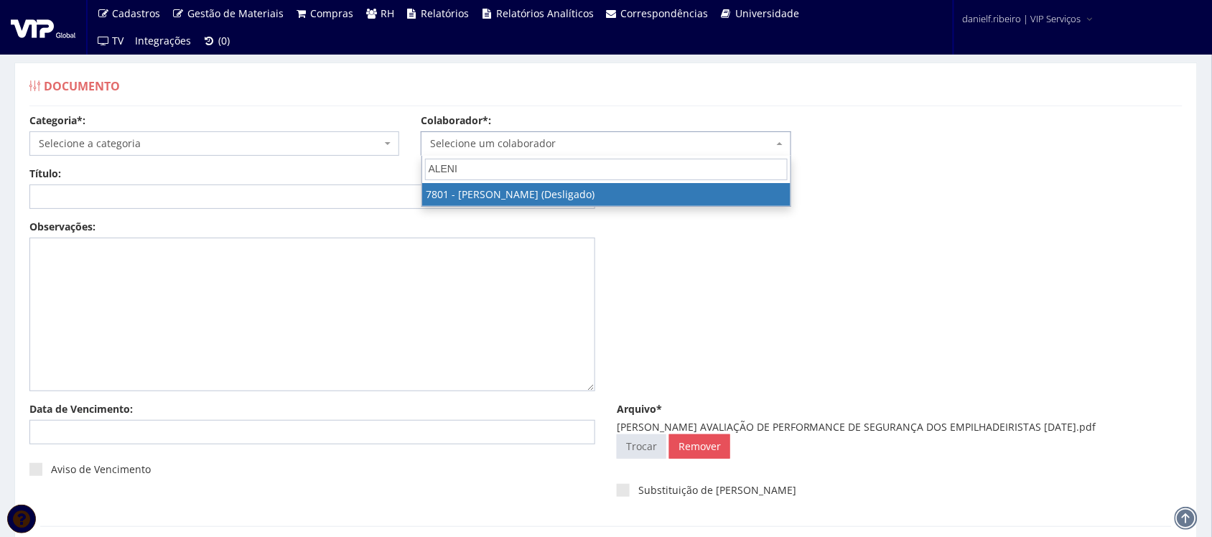
type input "ALENI"
drag, startPoint x: 571, startPoint y: 202, endPoint x: 503, endPoint y: 192, distance: 68.9
select select "2559"
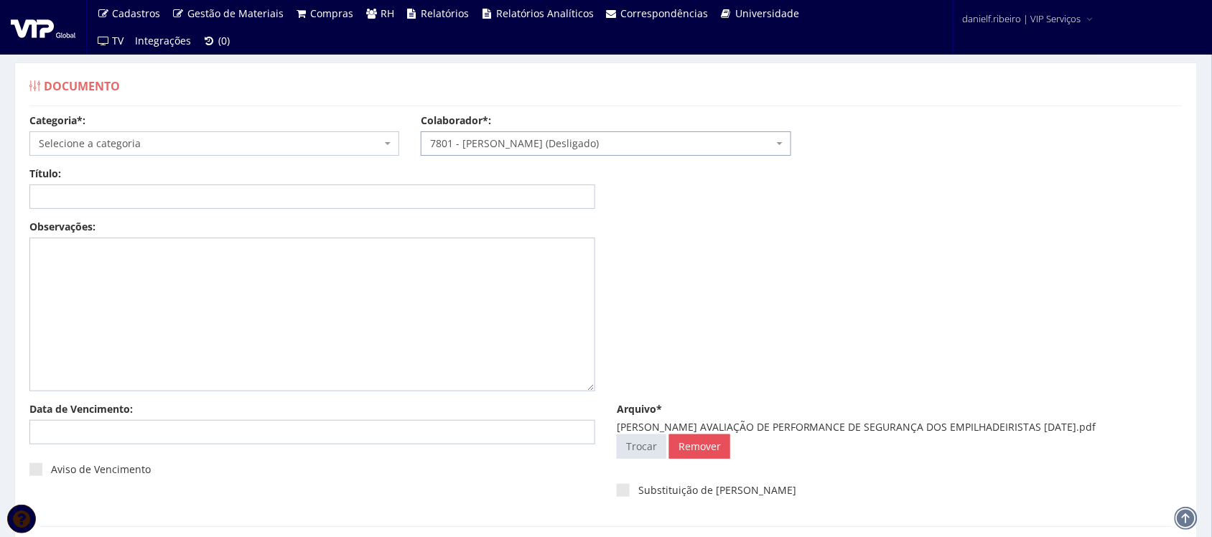
click at [195, 147] on span "Selecione a categoria" at bounding box center [210, 143] width 342 height 14
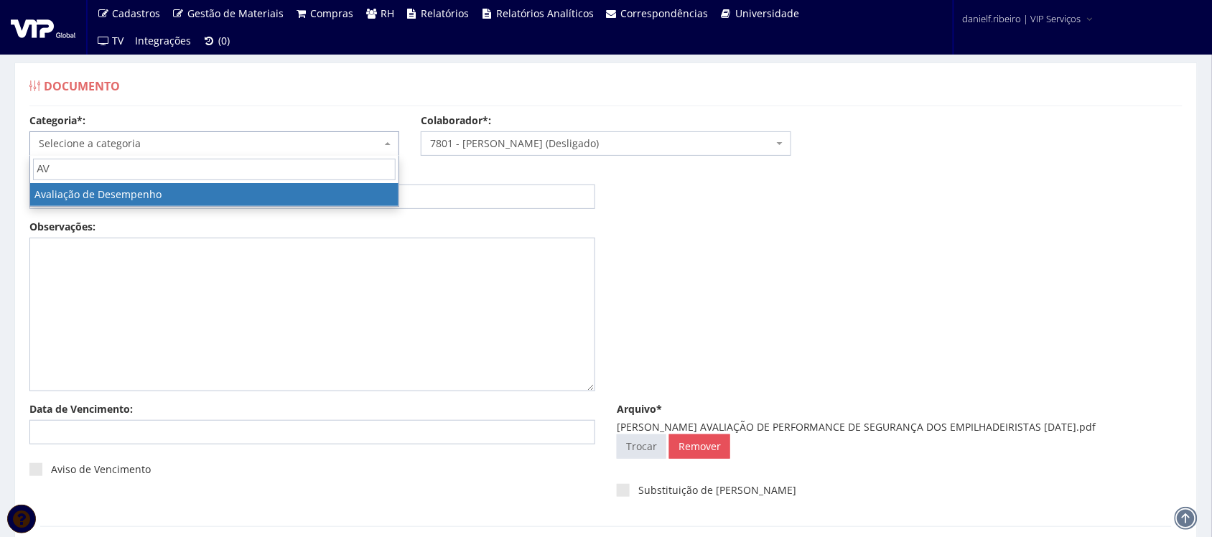
type input "AV"
select select "avaliacao_de_desempenho"
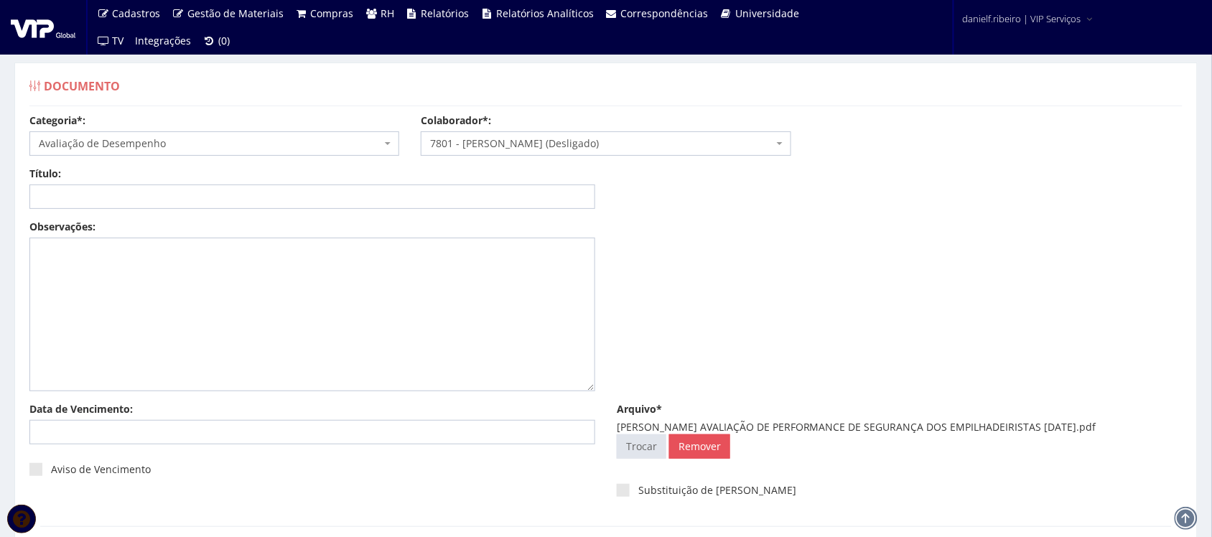
drag, startPoint x: 754, startPoint y: 425, endPoint x: 1141, endPoint y: 427, distance: 387.7
click at [1141, 427] on div "[PERSON_NAME] AVALIAÇÃO DE PERFORMANCE DE SEGURANÇA DOS EMPILHADEIRISTAS [DATE]…" at bounding box center [900, 427] width 566 height 14
copy div "AVALIAÇÃO DE PERFORMANCE DE SEGURANÇA DOS EMPILHADEIRISTAS [DATE]"
click at [346, 189] on input "Título:" at bounding box center [312, 196] width 566 height 24
paste input "AVALIAÇÃO DE PERFORMANCE DE SEGURANÇA DOS EMPILHADEIRISTAS [DATE]"
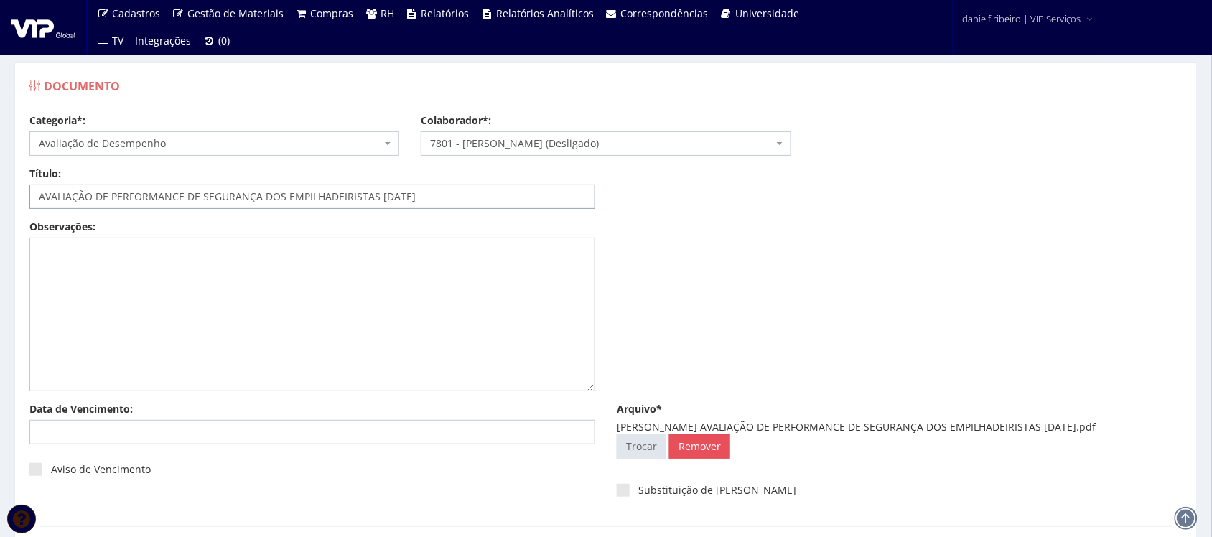
click at [386, 202] on input "AVALIAÇÃO DE PERFORMANCE DE SEGURANÇA DOS EMPILHADEIRISTAS [DATE]" at bounding box center [312, 196] width 566 height 24
click at [404, 205] on input "AVALIAÇÃO DE PERFORMANCE DE SEGURANÇA DOS EMPILHADEIRISTAS 02/03.2025" at bounding box center [312, 196] width 566 height 24
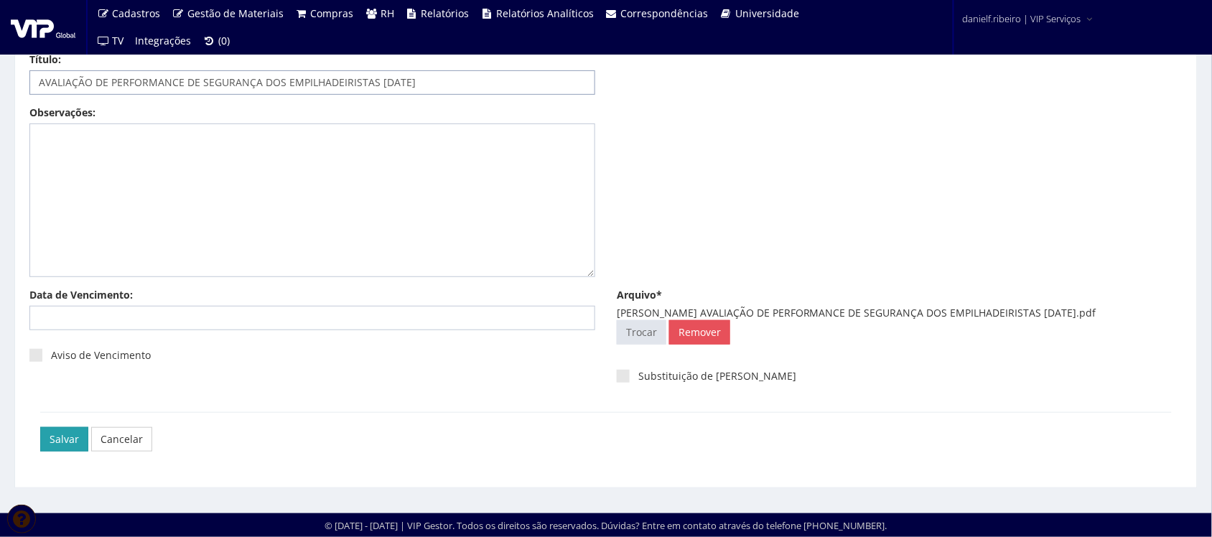
type input "AVALIAÇÃO DE PERFORMANCE DE SEGURANÇA DOS EMPILHADEIRISTAS [DATE]"
click at [58, 436] on input "Salvar" at bounding box center [64, 439] width 48 height 24
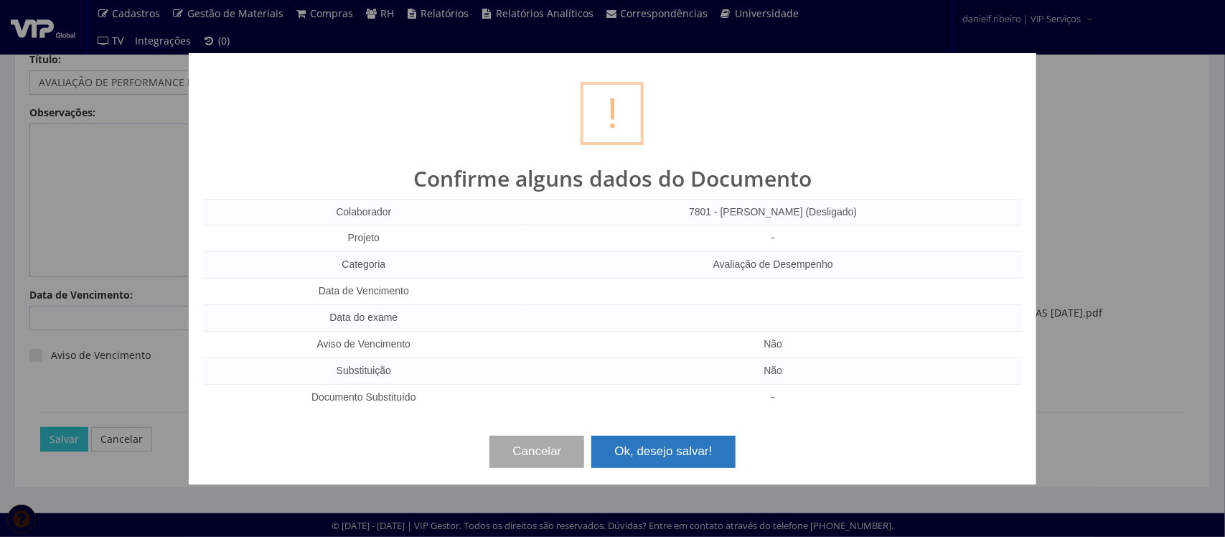
click at [691, 456] on button "Ok, desejo salvar!" at bounding box center [664, 452] width 144 height 32
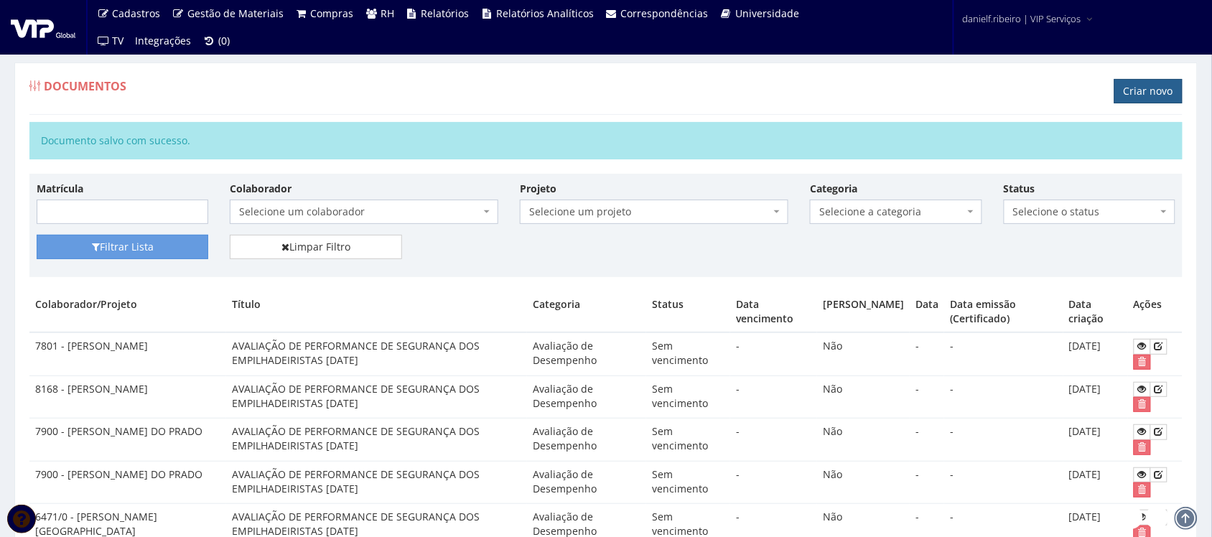
click at [1132, 86] on link "Criar novo" at bounding box center [1148, 91] width 68 height 24
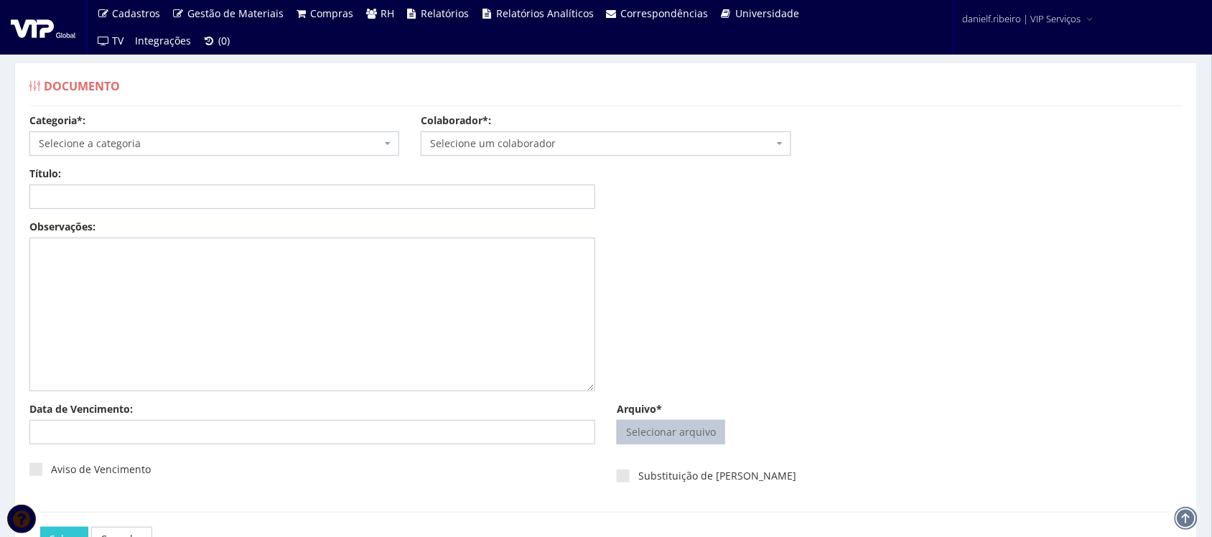
click at [693, 439] on input "Arquivo*" at bounding box center [670, 432] width 107 height 23
type input "C:\fakepath\ANDREZA ALENICE MARTINS AVALIAÇÃO DE PERFORMANCE DE SEGURANÇA DOS E…"
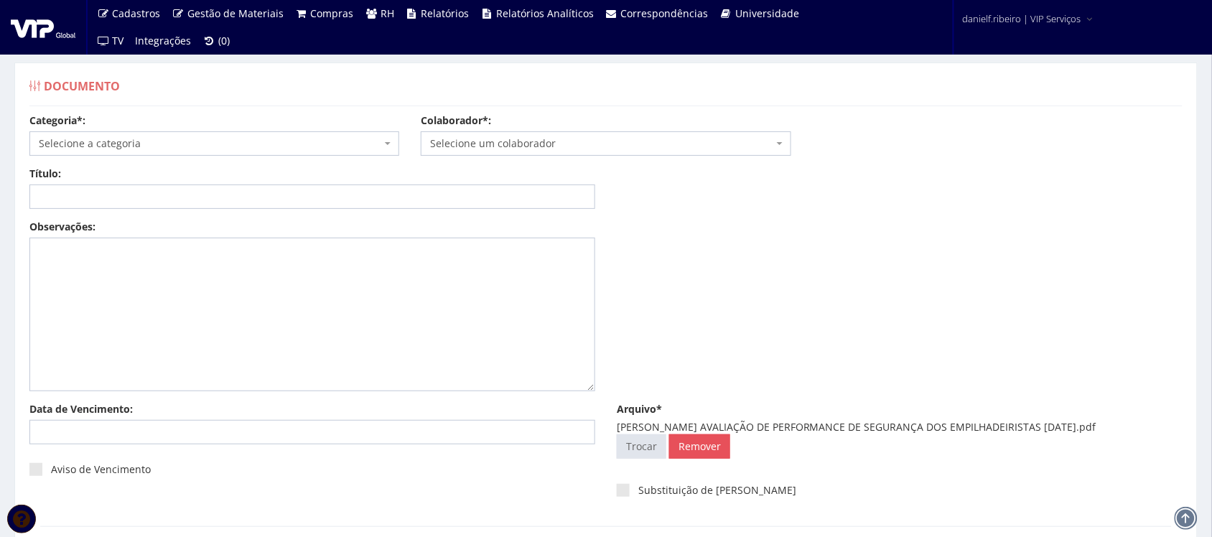
click at [510, 141] on span "Selecione um colaborador" at bounding box center [601, 143] width 342 height 14
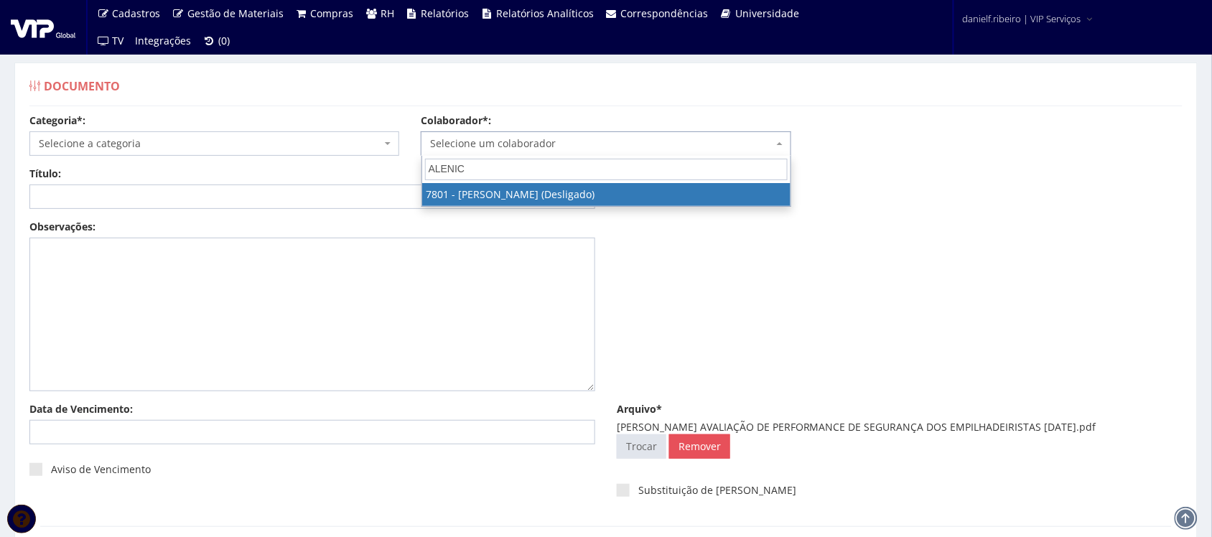
type input "ALENICE"
select select "2559"
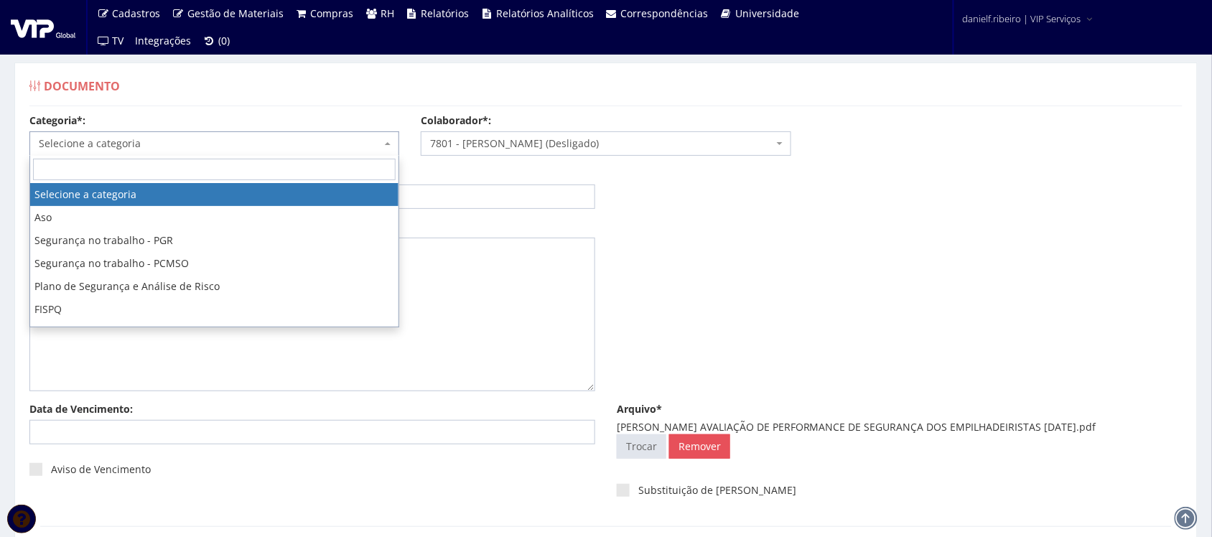
click at [130, 139] on span "Selecione a categoria" at bounding box center [210, 143] width 342 height 14
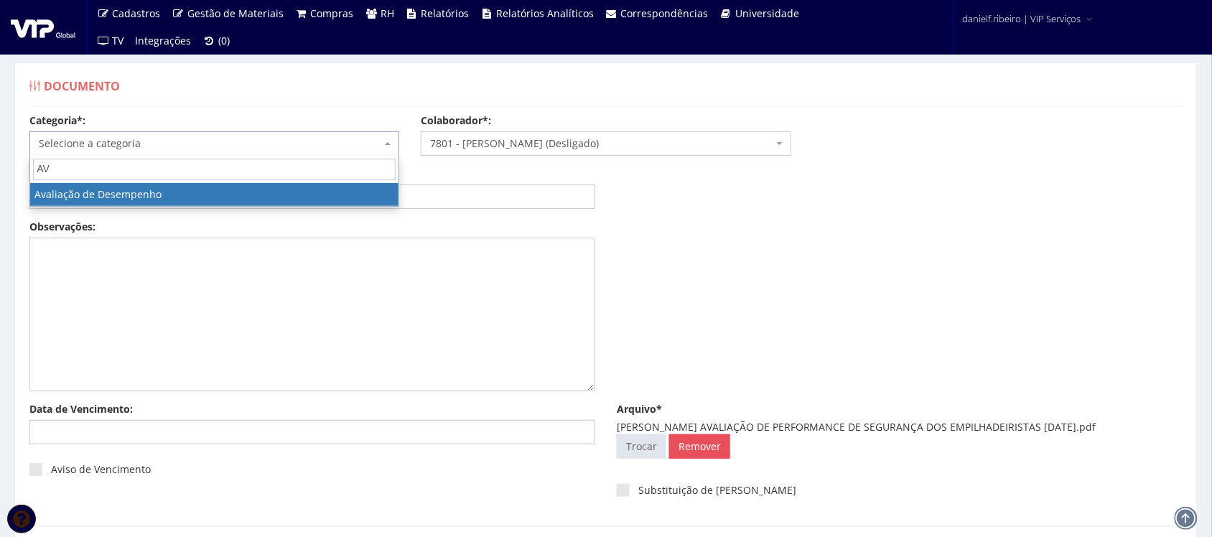
type input "AV"
select select "avaliacao_de_desempenho"
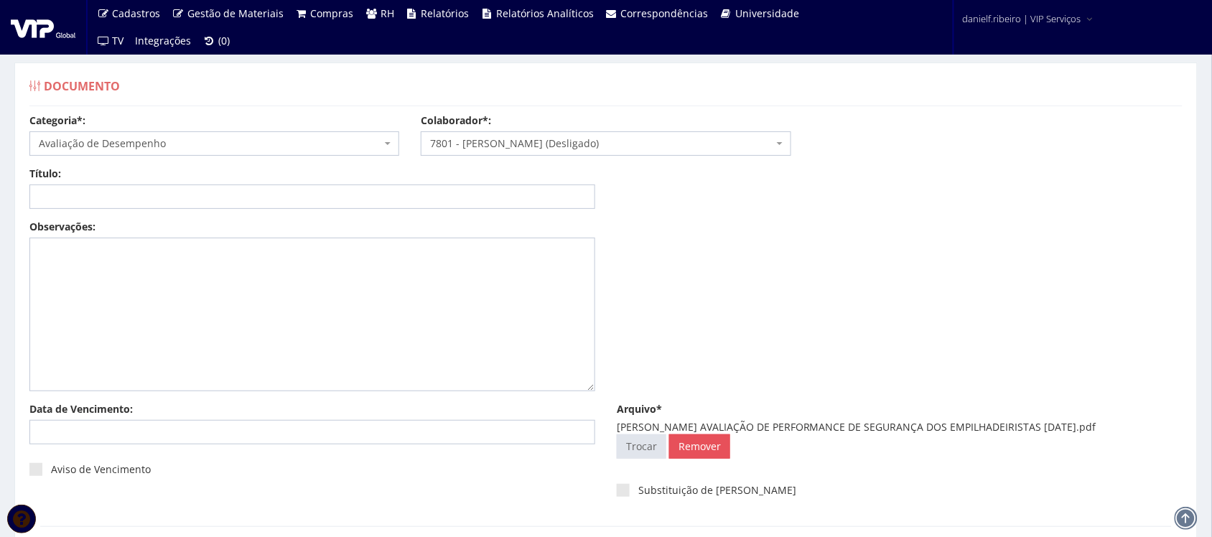
drag, startPoint x: 752, startPoint y: 428, endPoint x: 1142, endPoint y: 427, distance: 390.5
click at [1142, 427] on div "ANDREZA ALENICE MARTINS AVALIAÇÃO DE PERFORMANCE DE SEGURANÇA DOS EMPILHADEIRIS…" at bounding box center [900, 427] width 566 height 14
copy div "AVALIAÇÃO DE PERFORMANCE DE SEGURANÇA DOS EMPILHADEIRISTAS 06.04.2024"
click at [235, 190] on input "Título:" at bounding box center [312, 196] width 566 height 24
paste input "AVALIAÇÃO DE PERFORMANCE DE SEGURANÇA DOS EMPILHADEIRISTAS 06.04.2024"
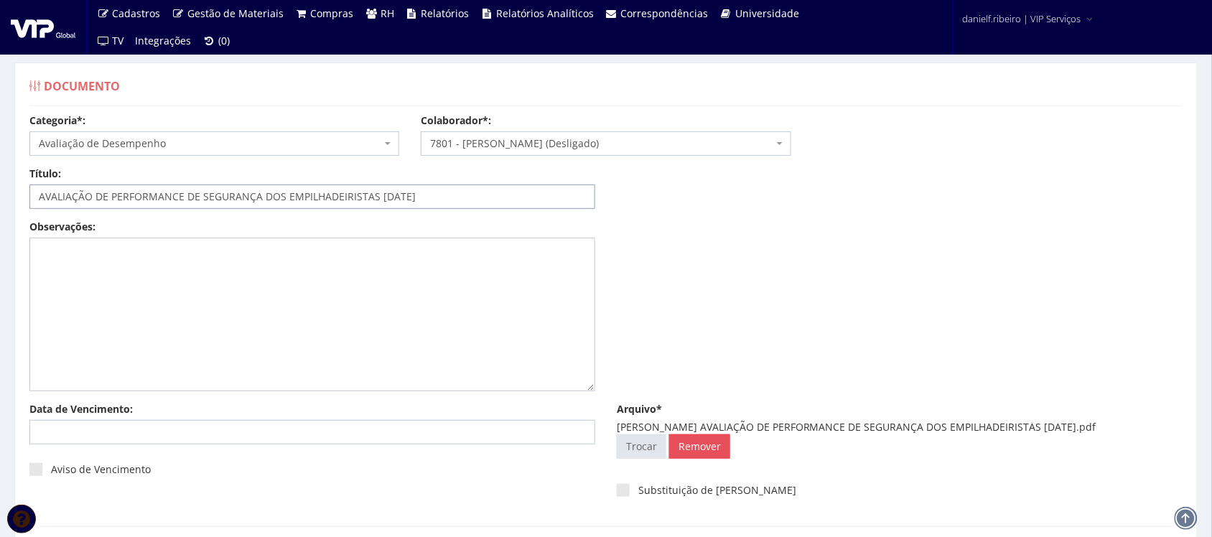
drag, startPoint x: 392, startPoint y: 192, endPoint x: 403, endPoint y: 214, distance: 24.4
click at [396, 200] on input "AVALIAÇÃO DE PERFORMANCE DE SEGURANÇA DOS EMPILHADEIRISTAS 06.04.2024" at bounding box center [312, 196] width 566 height 24
click at [390, 197] on input "AVALIAÇÃO DE PERFORMANCE DE SEGURANÇA DOS EMPILHADEIRISTAS 06.04.2024" at bounding box center [312, 196] width 566 height 24
drag, startPoint x: 393, startPoint y: 192, endPoint x: 399, endPoint y: 212, distance: 20.9
click at [393, 192] on input "AVALIAÇÃO DE PERFORMANCE DE SEGURANÇA DOS EMPILHADEIRISTAS 06.04.2024" at bounding box center [312, 196] width 566 height 24
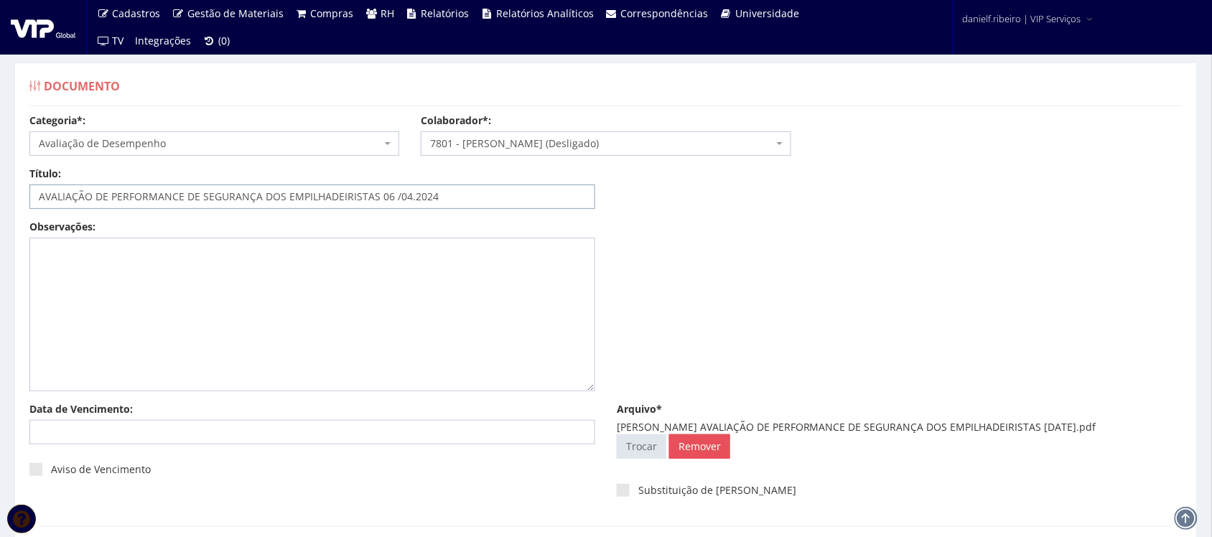
drag, startPoint x: 411, startPoint y: 198, endPoint x: 416, endPoint y: 212, distance: 14.5
click at [411, 200] on input "AVALIAÇÃO DE PERFORMANCE DE SEGURANÇA DOS EMPILHADEIRISTAS 06 /04.2024" at bounding box center [312, 196] width 566 height 24
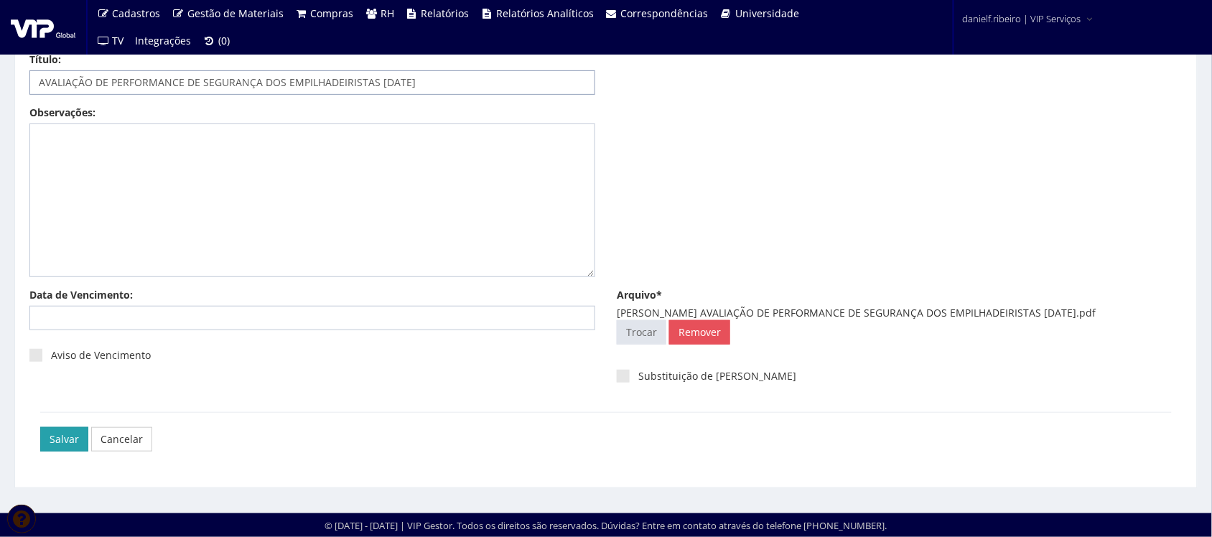
type input "AVALIAÇÃO DE PERFORMANCE DE SEGURANÇA DOS EMPILHADEIRISTAS [DATE]"
click at [70, 442] on input "Salvar" at bounding box center [64, 439] width 48 height 24
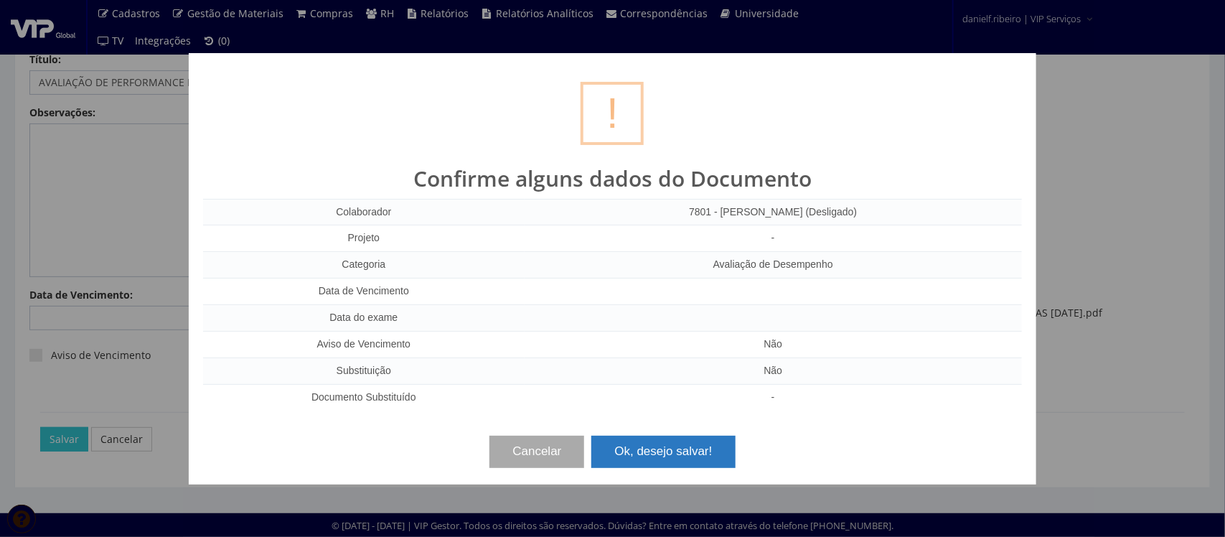
click at [694, 449] on button "Ok, desejo salvar!" at bounding box center [664, 452] width 144 height 32
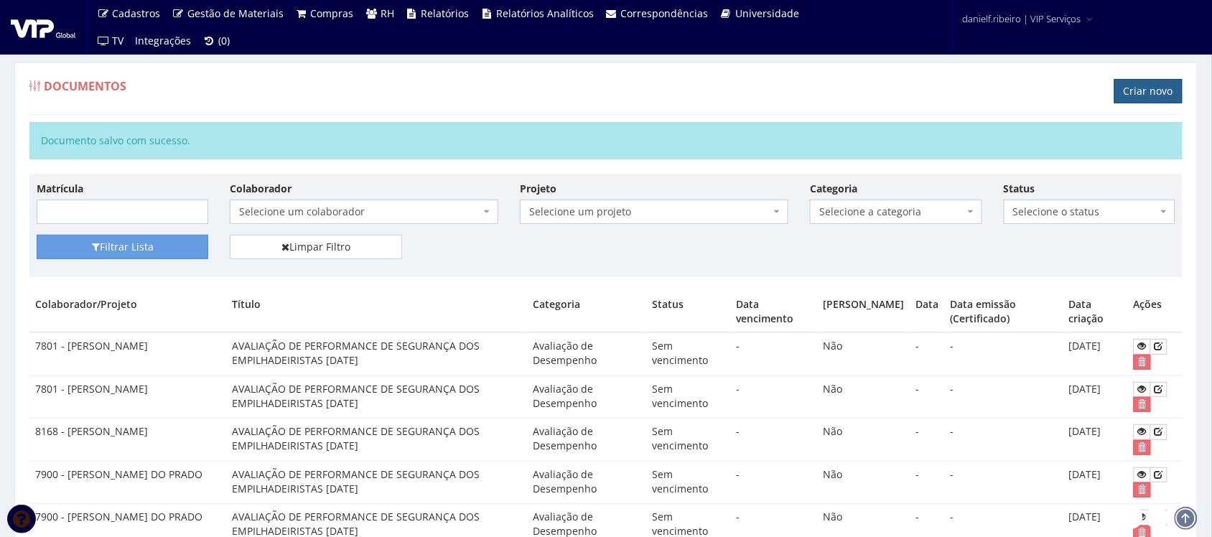
click at [1120, 99] on link "Criar novo" at bounding box center [1148, 91] width 68 height 24
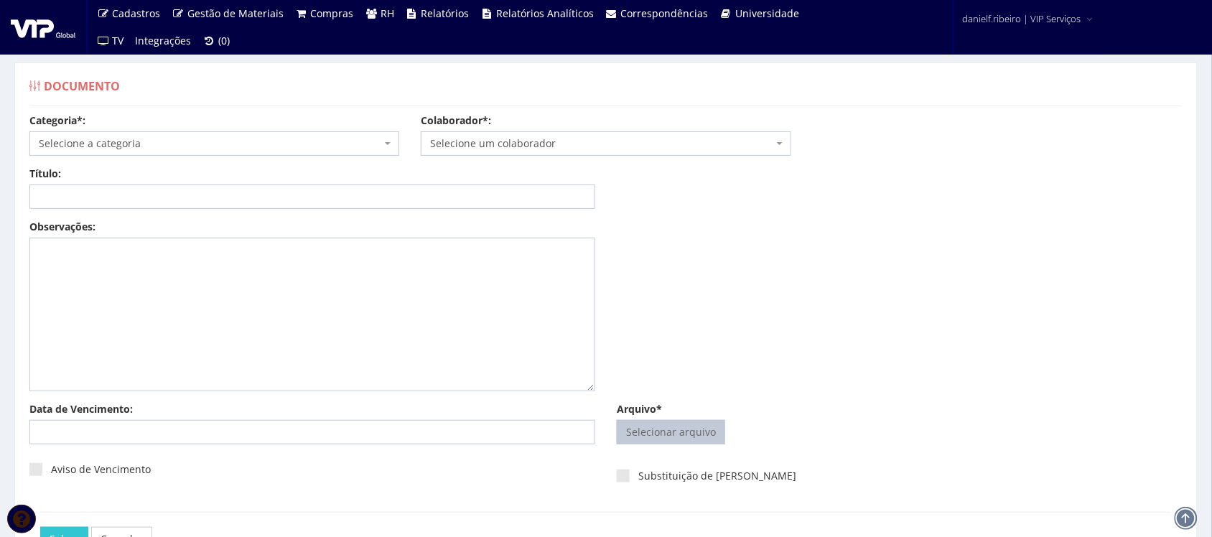
click at [704, 431] on input "Arquivo*" at bounding box center [670, 432] width 107 height 23
type input "C:\fakepath\[PERSON_NAME] AVALIAÇÃO DE PERFORMANCE DE SEGURANÇA DOS EMPILHADEIR…"
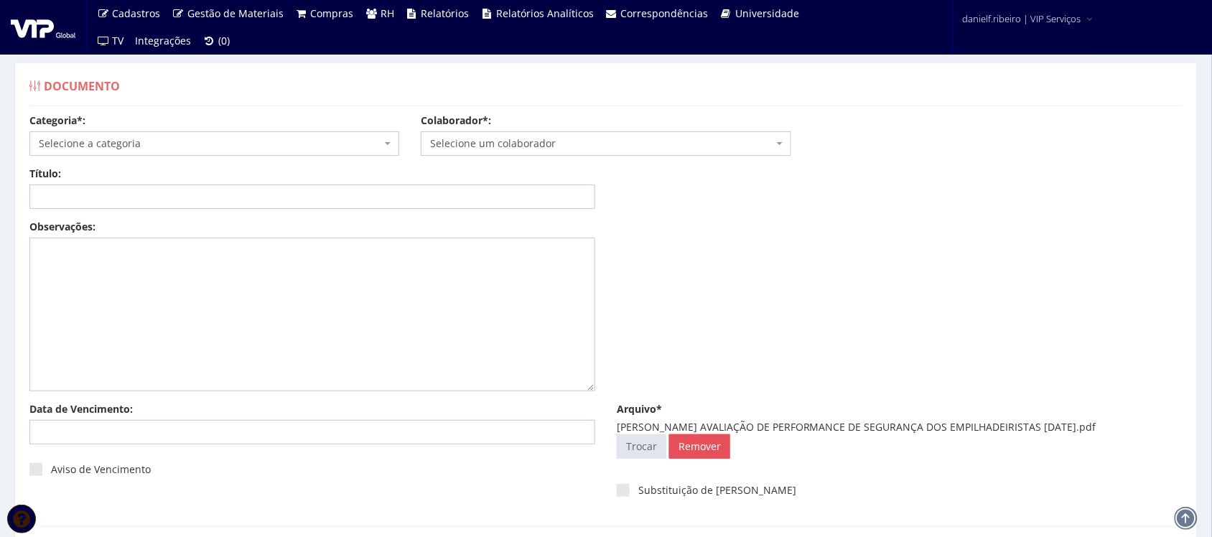
click at [557, 152] on span "Selecione um colaborador" at bounding box center [606, 143] width 370 height 24
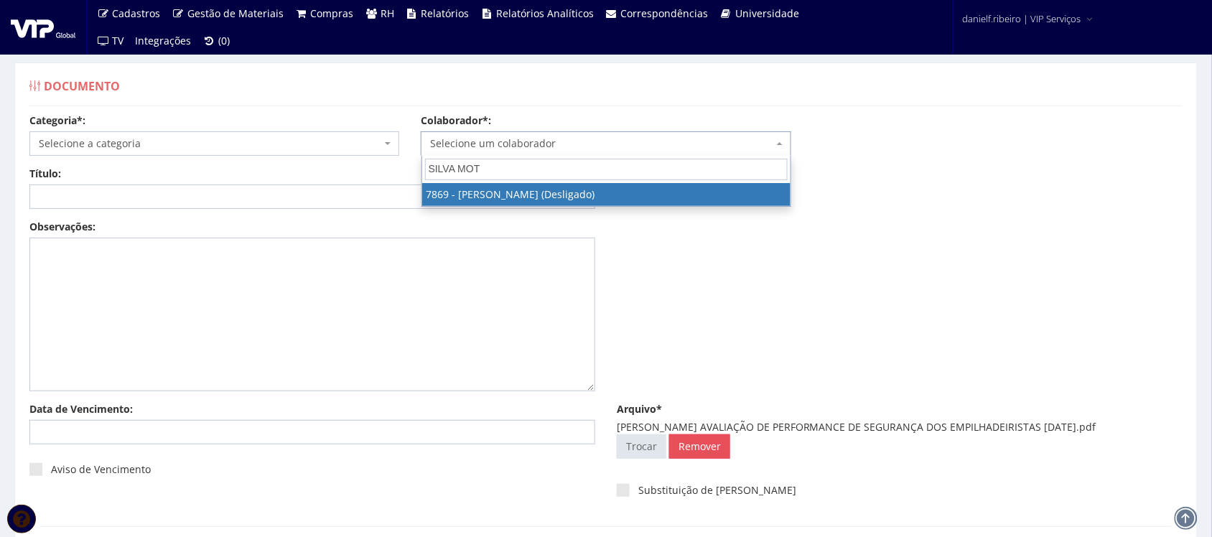
type input "[PERSON_NAME]"
select select "2741"
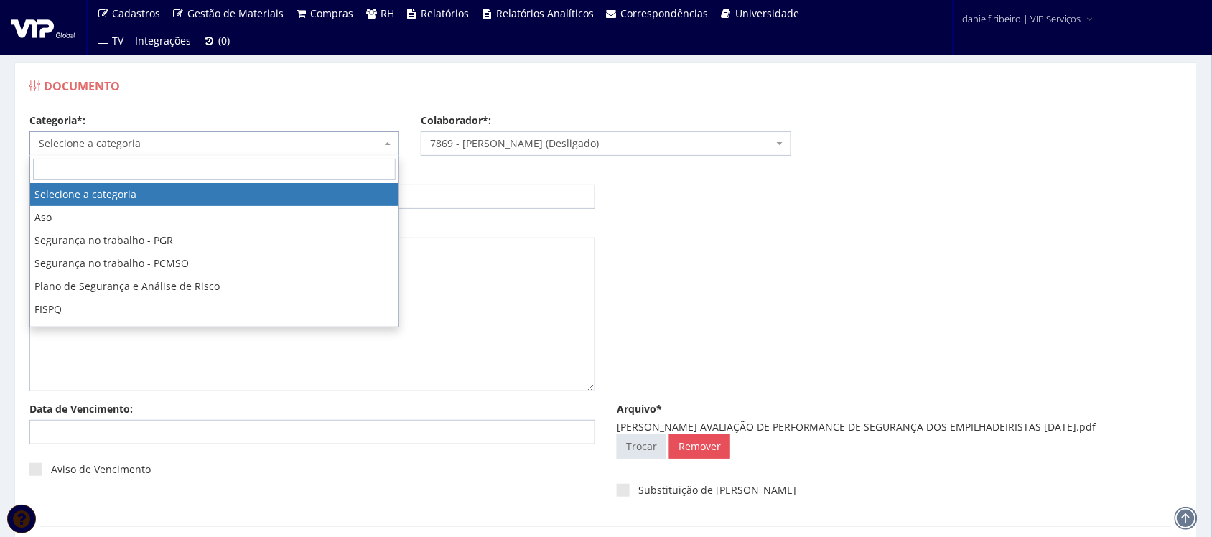
click at [93, 145] on span "Selecione a categoria" at bounding box center [210, 143] width 342 height 14
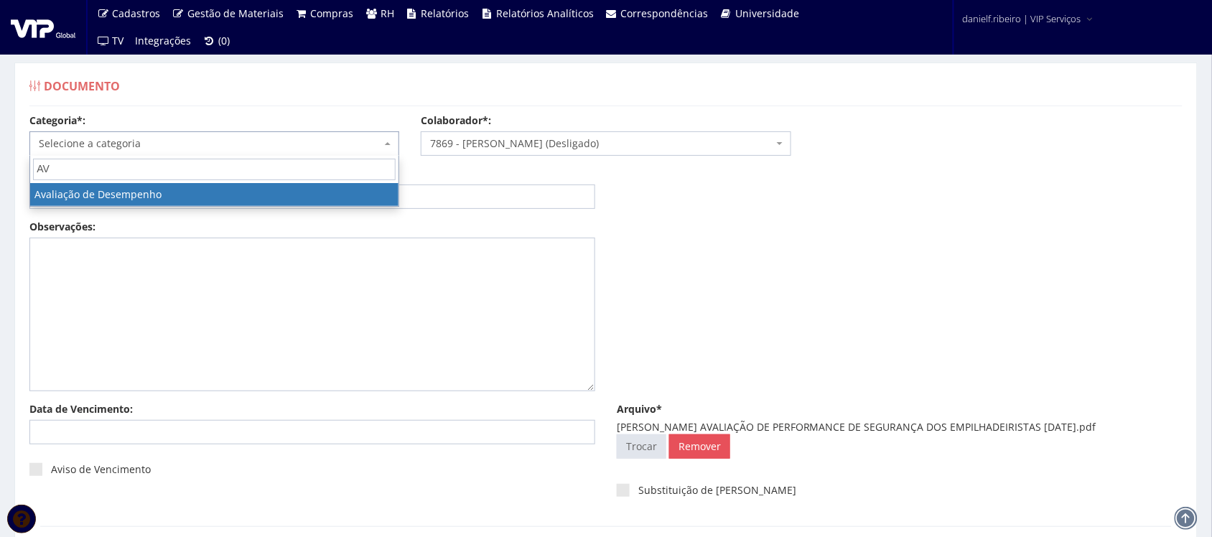
type input "AV"
select select "avaliacao_de_desempenho"
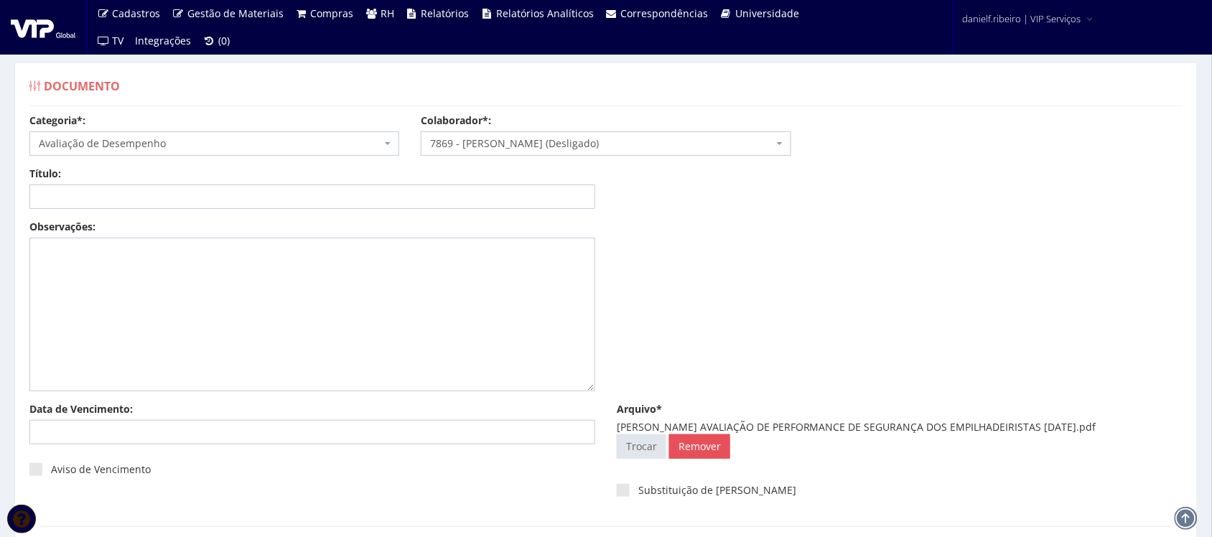
drag, startPoint x: 784, startPoint y: 428, endPoint x: 668, endPoint y: 440, distance: 116.9
click at [668, 434] on div "[PERSON_NAME] AVALIAÇÃO DE PERFORMANCE DE SEGURANÇA DOS EMPILHADEIRISTAS [DATE]…" at bounding box center [900, 427] width 566 height 14
copy div "AVALIAÇÃO DE PERFORMANCE DE SEGURANÇA DOS EMPILHADEIRISTAS [DATE]"
click at [284, 202] on input "Título:" at bounding box center [312, 196] width 566 height 24
paste input "AVALIAÇÃO DE PERFORMANCE DE SEGURANÇA DOS EMPILHADEIRISTAS [DATE]"
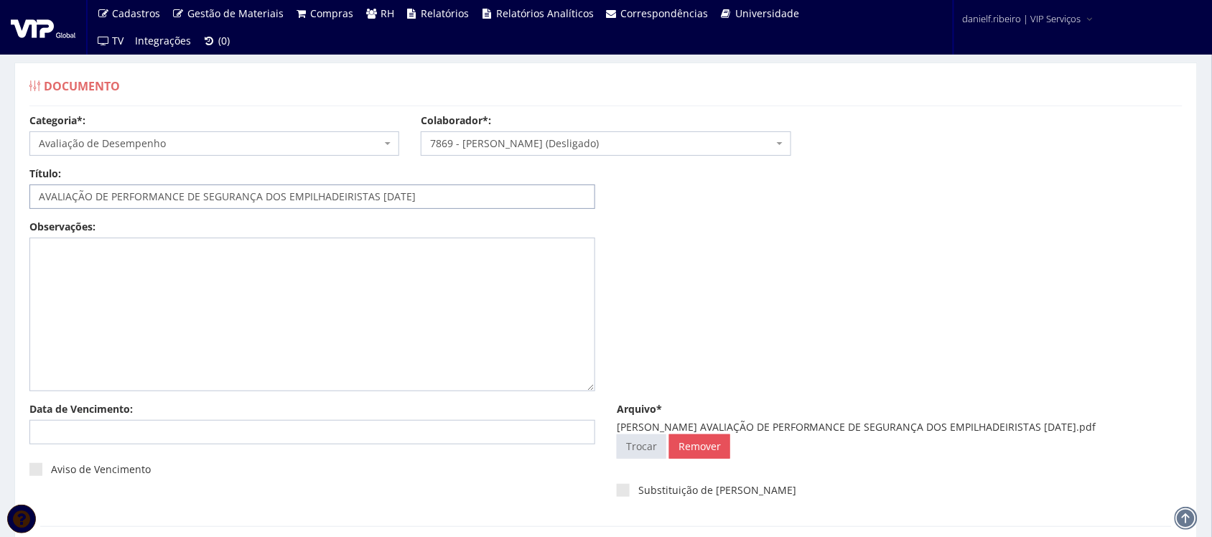
click at [388, 201] on input "AVALIAÇÃO DE PERFORMANCE DE SEGURANÇA DOS EMPILHADEIRISTAS [DATE]" at bounding box center [312, 196] width 566 height 24
click at [404, 200] on input "AVALIAÇÃO DE PERFORMANCE DE SEGURANÇA DOS EMPILHADEIRISTAS 01/03.2025" at bounding box center [312, 196] width 566 height 24
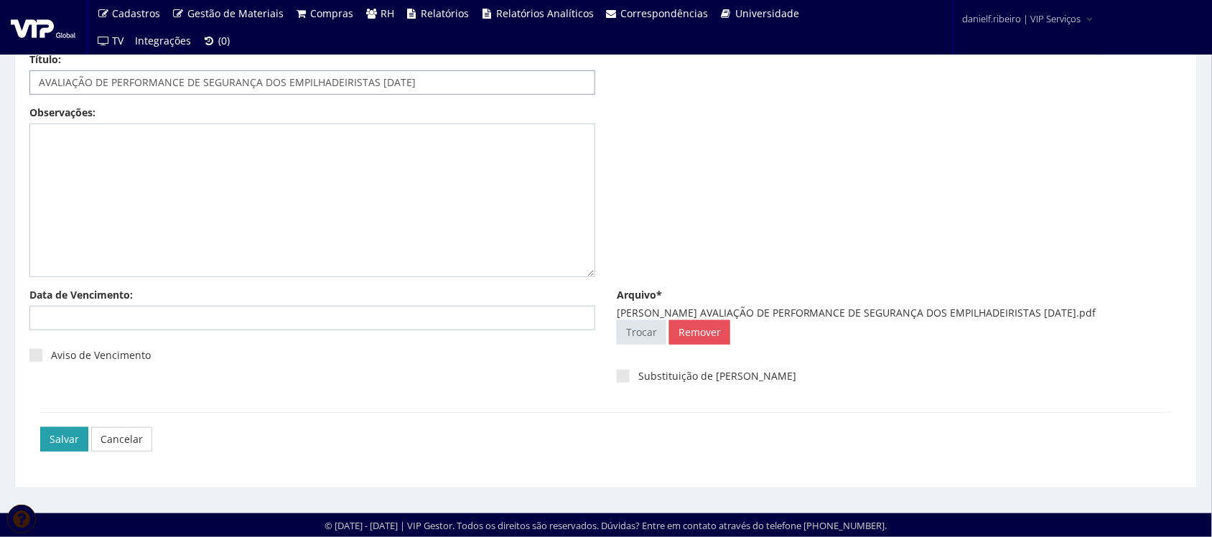
type input "AVALIAÇÃO DE PERFORMANCE DE SEGURANÇA DOS EMPILHADEIRISTAS [DATE]"
click at [57, 444] on input "Salvar" at bounding box center [64, 439] width 48 height 24
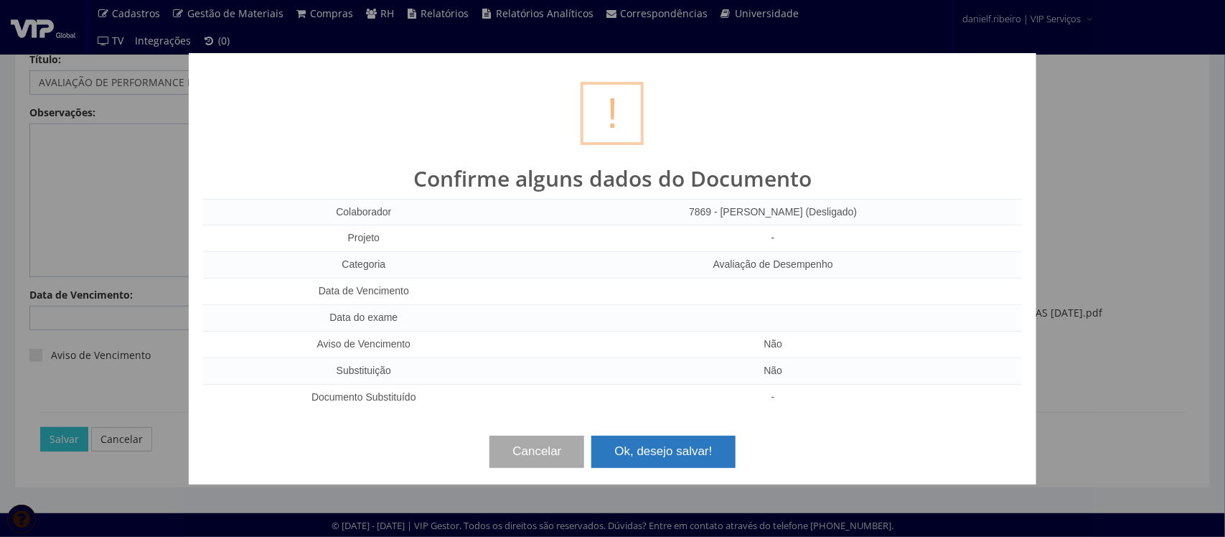
click at [661, 461] on button "Ok, desejo salvar!" at bounding box center [664, 452] width 144 height 32
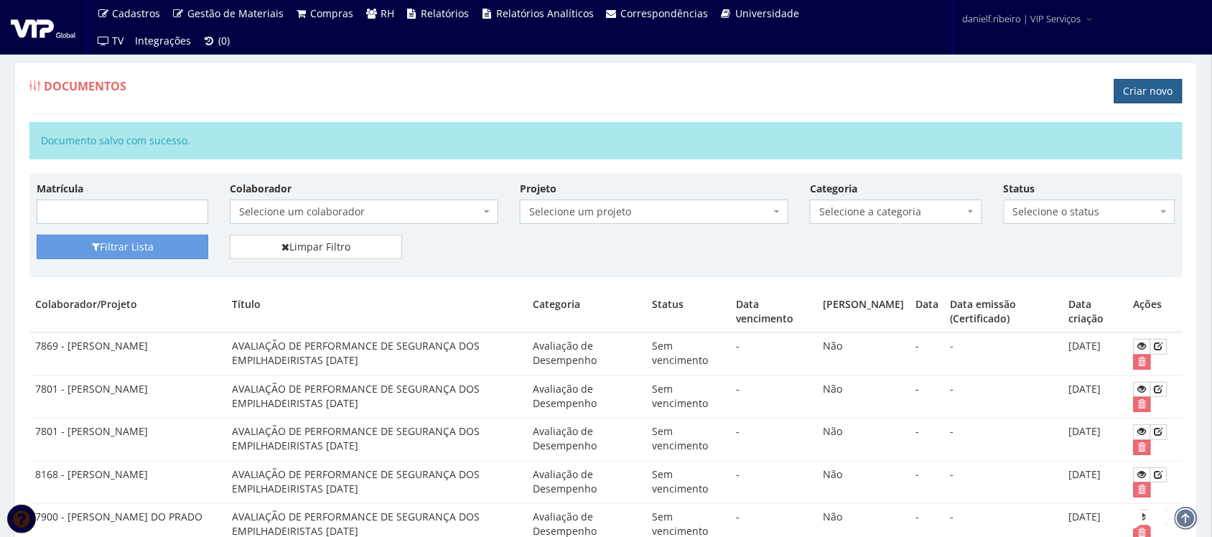
click at [1156, 99] on link "Criar novo" at bounding box center [1148, 91] width 68 height 24
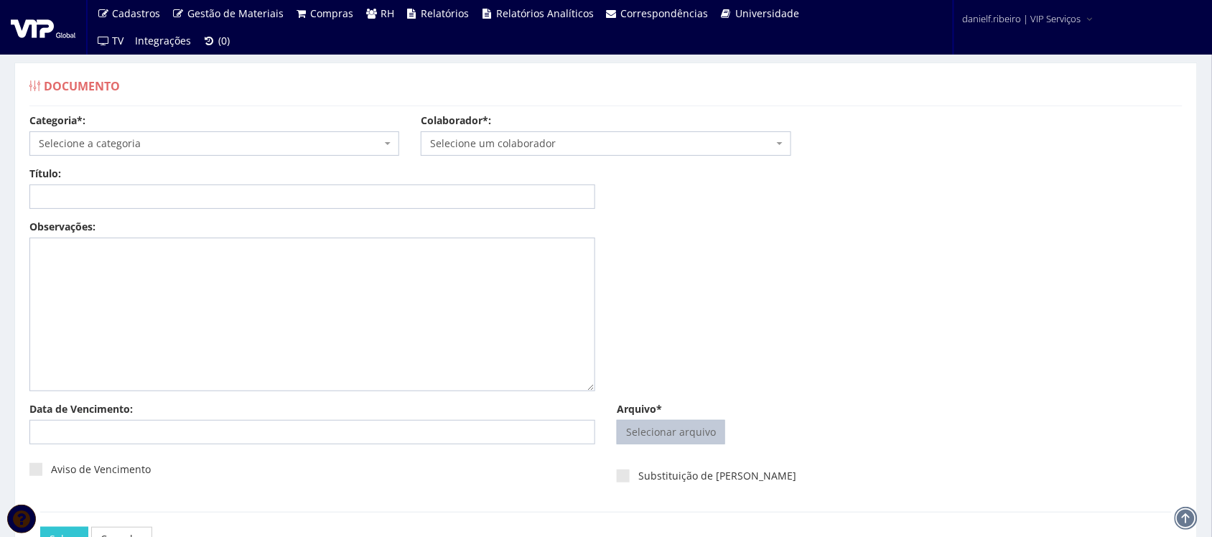
click at [684, 439] on input "Arquivo*" at bounding box center [670, 432] width 107 height 23
type input "C:\fakepath\[PERSON_NAME] AVALIAÇÃO DE PERFORMANCE DE SEGURANÇA DOS EMPILHADEIR…"
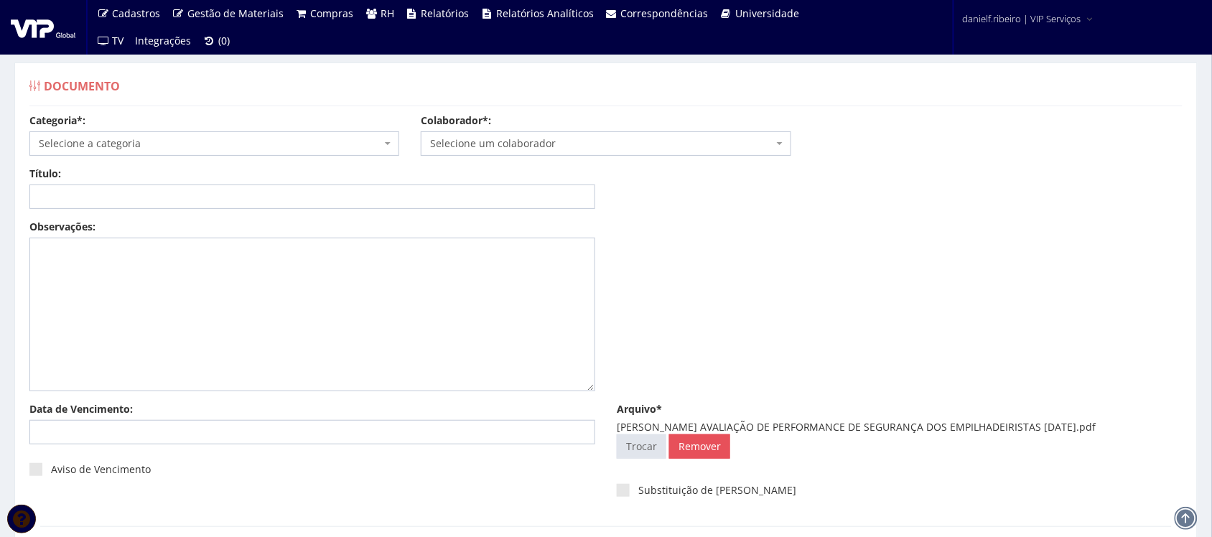
click at [575, 148] on span "Selecione um colaborador" at bounding box center [601, 143] width 342 height 14
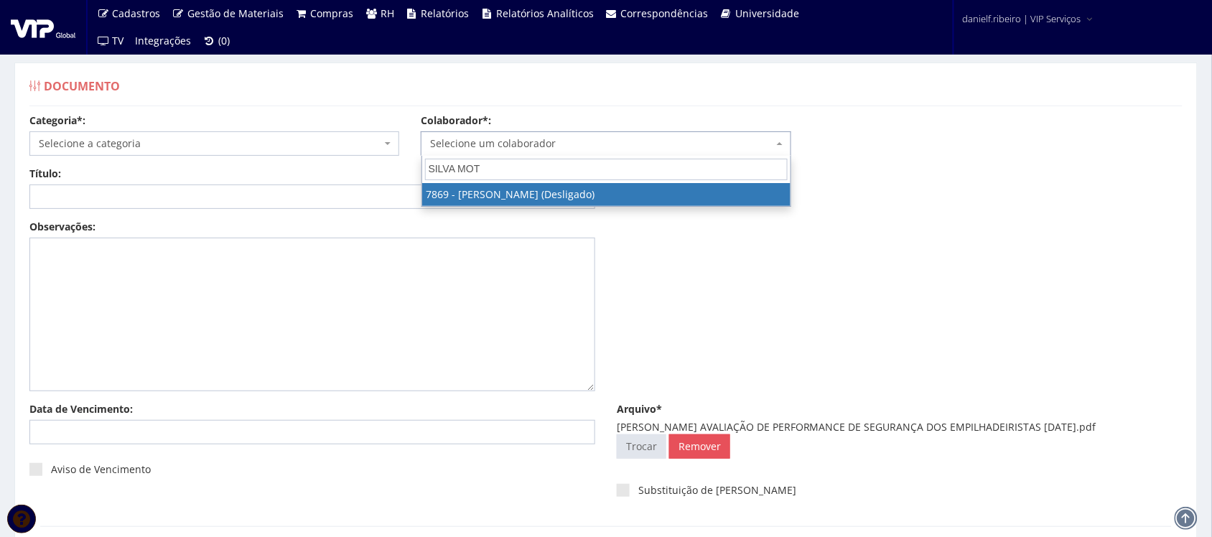
type input "[PERSON_NAME]"
select select "2741"
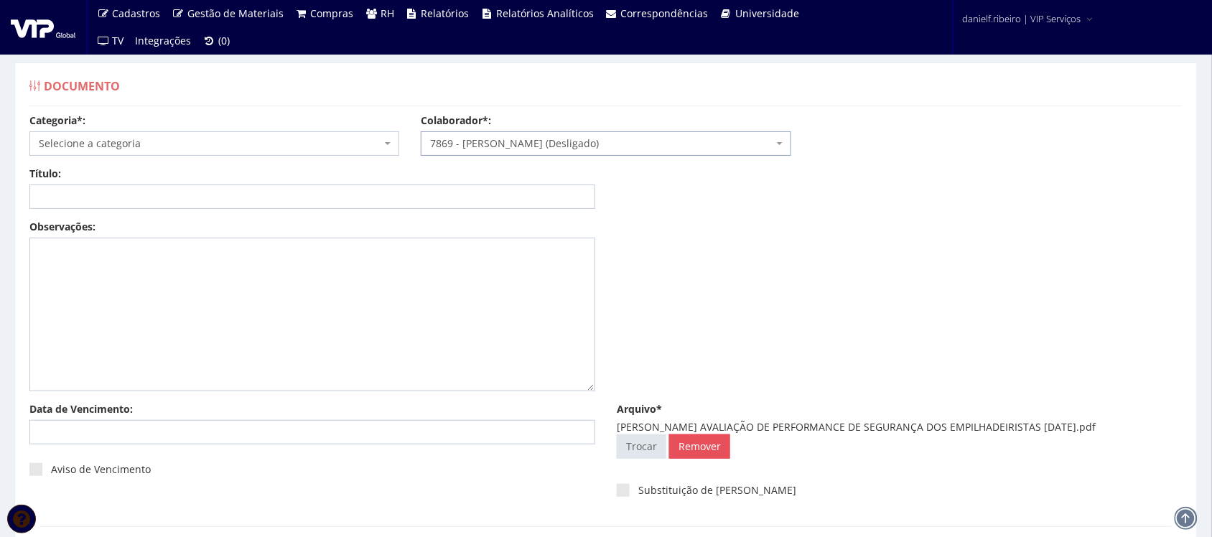
click at [90, 146] on span "Selecione a categoria" at bounding box center [210, 143] width 342 height 14
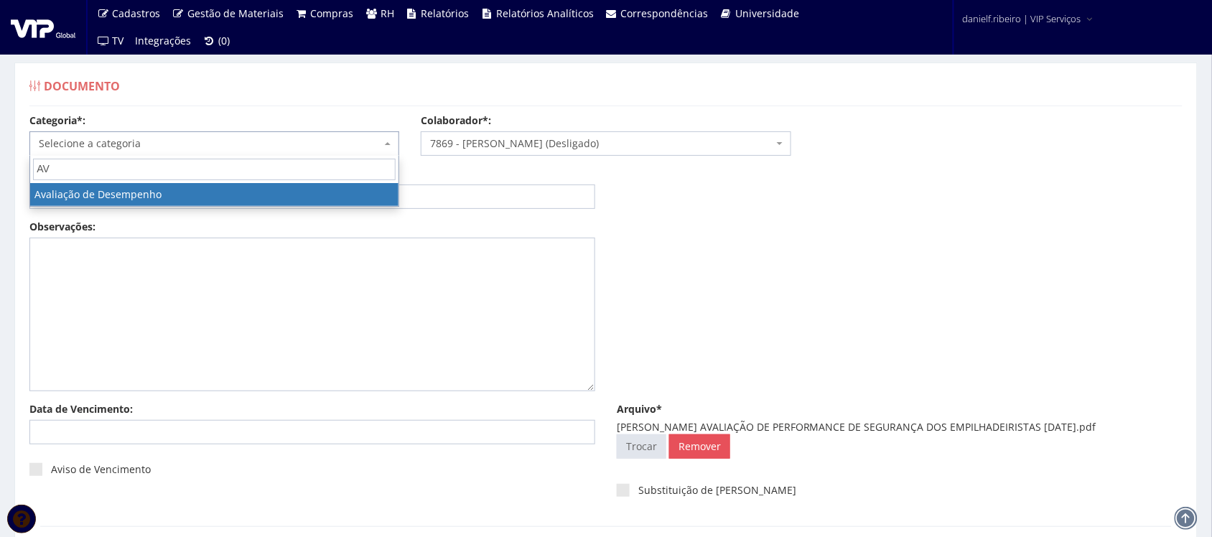
type input "AV"
select select "avaliacao_de_desempenho"
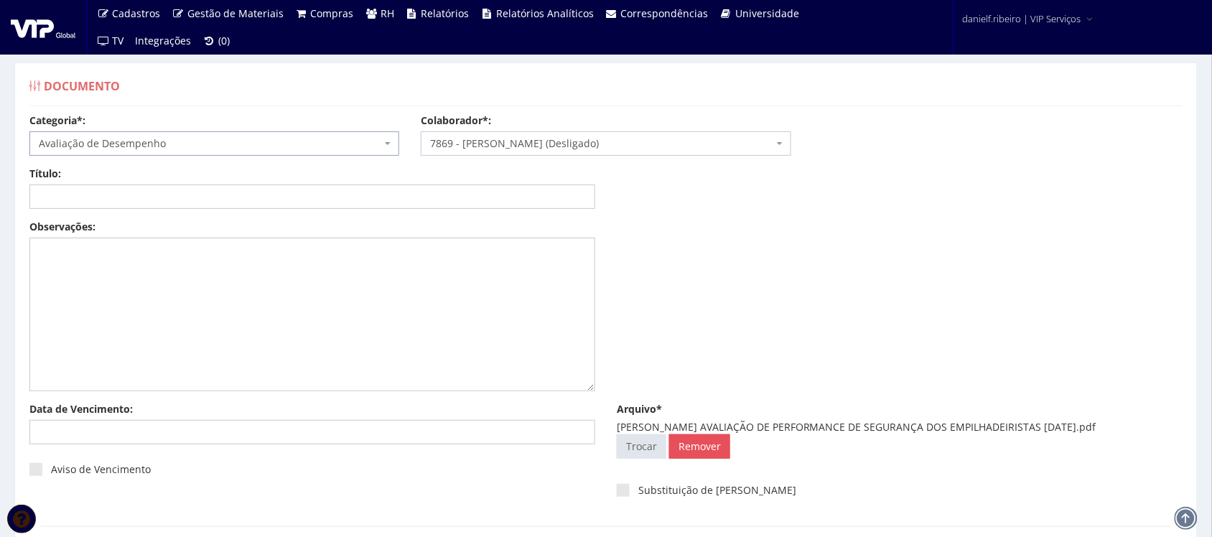
click at [898, 232] on div "Observações:" at bounding box center [606, 311] width 1174 height 182
drag, startPoint x: 783, startPoint y: 428, endPoint x: 665, endPoint y: 444, distance: 118.1
click at [665, 434] on div "[PERSON_NAME] AVALIAÇÃO DE PERFORMANCE DE SEGURANÇA DOS EMPILHADEIRISTAS [DATE]…" at bounding box center [900, 427] width 566 height 14
copy div "AVALIAÇÃO DE PERFORMANCE DE SEGURANÇA DOS EMPILHADEIRISTAS [DATE]"
click at [261, 199] on input "Título:" at bounding box center [312, 196] width 566 height 24
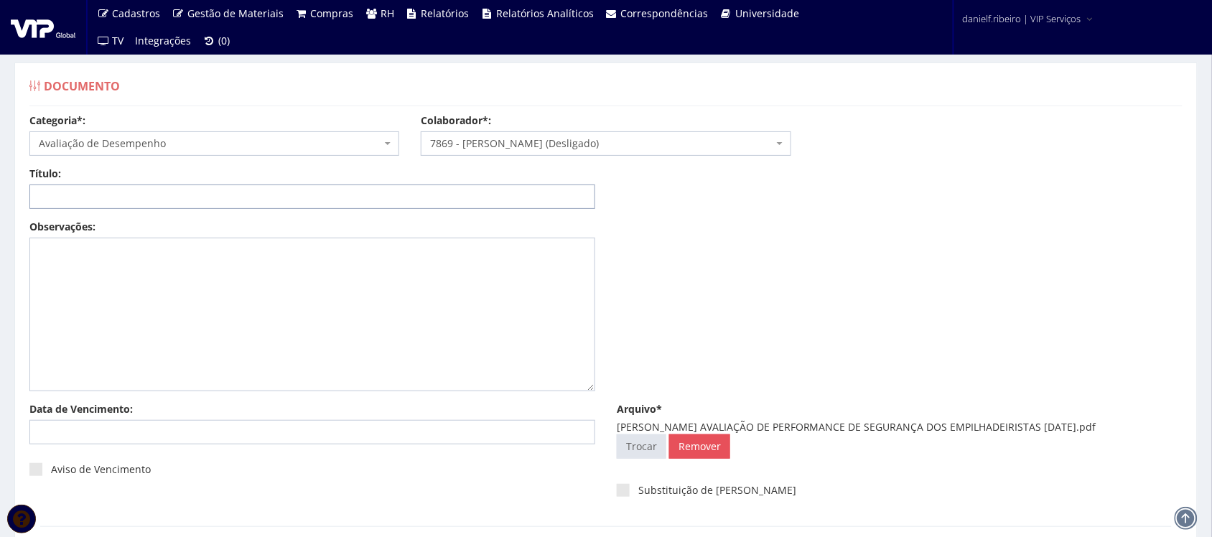
paste input "AVALIAÇÃO DE PERFORMANCE DE SEGURANÇA DOS EMPILHADEIRISTAS [DATE]"
click at [396, 198] on input "AVALIAÇÃO DE PERFORMANCE DE SEGURANÇA DOS EMPILHADEIRISTAS [DATE]" at bounding box center [312, 196] width 566 height 24
click at [393, 196] on input "AVALIAÇÃO DE PERFORMANCE DE SEGURANÇA DOS EMPILHADEIRISTAS [DATE]" at bounding box center [312, 196] width 566 height 24
click at [411, 195] on input "AVALIAÇÃO DE PERFORMANCE DE SEGURANÇA DOS EMPILHADEIRISTAS 03/04.2024" at bounding box center [312, 196] width 566 height 24
click at [409, 199] on input "AVALIAÇÃO DE PERFORMANCE DE SEGURANÇA DOS EMPILHADEIRISTAS 03/04.2024" at bounding box center [312, 196] width 566 height 24
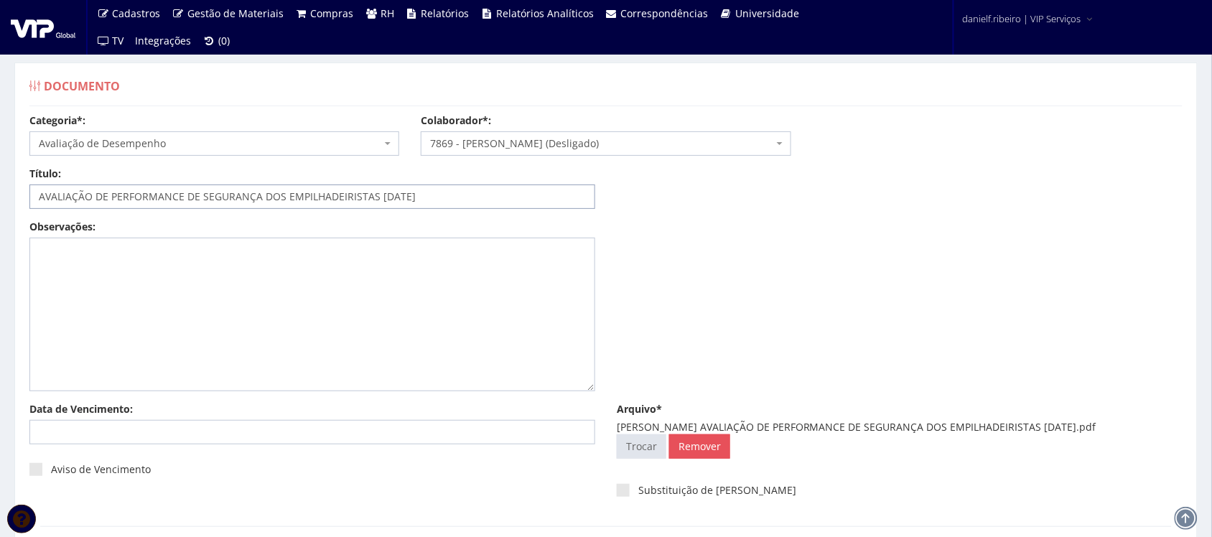
scroll to position [130, 0]
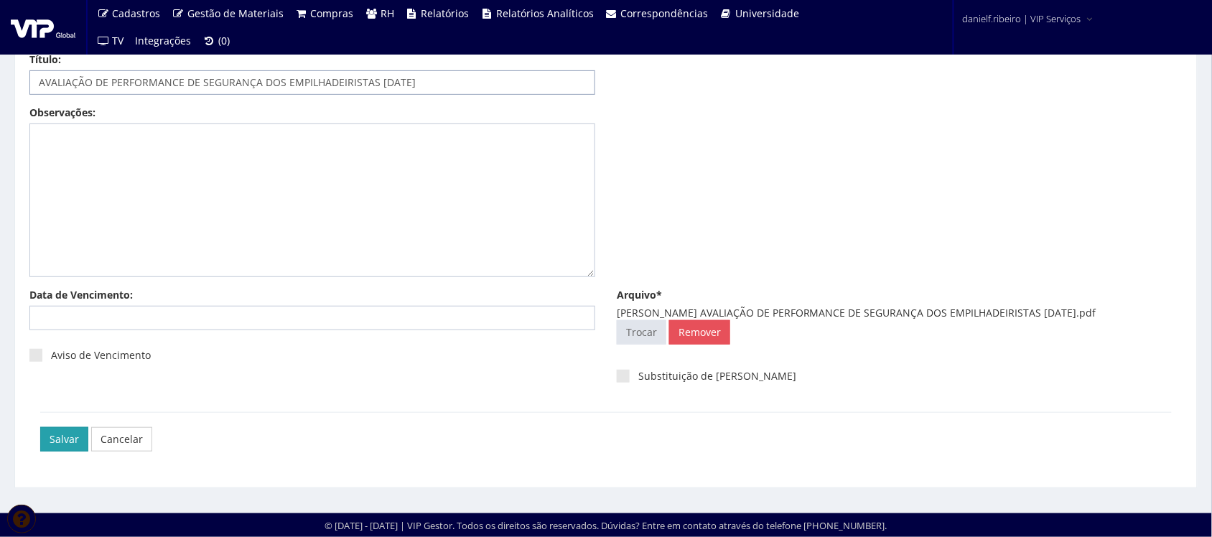
type input "AVALIAÇÃO DE PERFORMANCE DE SEGURANÇA DOS EMPILHADEIRISTAS [DATE]"
click at [75, 438] on input "Salvar" at bounding box center [64, 439] width 48 height 24
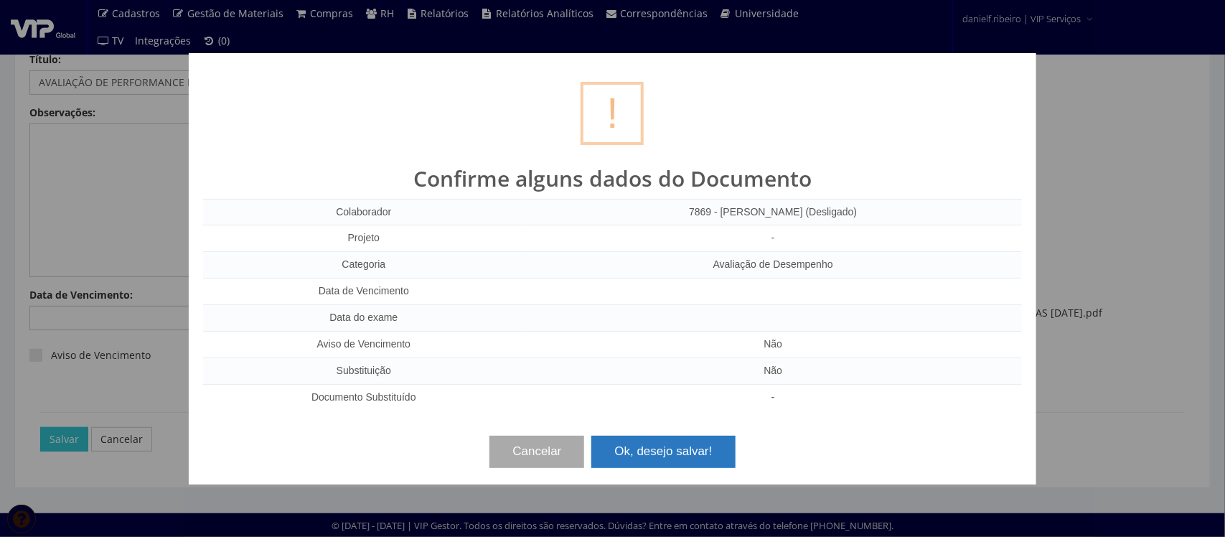
click at [701, 447] on button "Ok, desejo salvar!" at bounding box center [664, 452] width 144 height 32
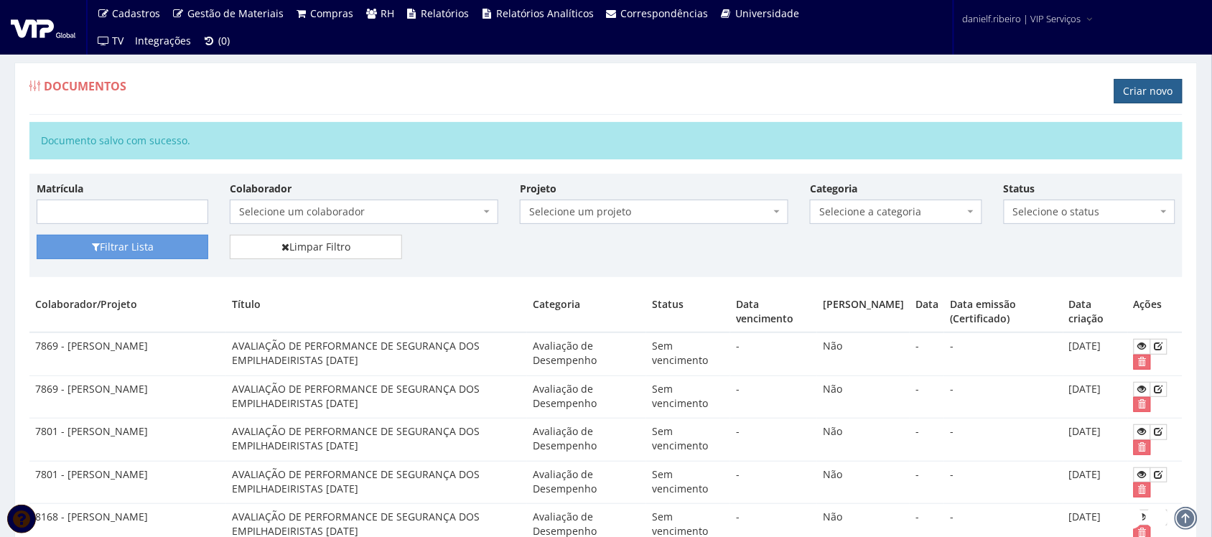
click at [1153, 83] on link "Criar novo" at bounding box center [1148, 91] width 68 height 24
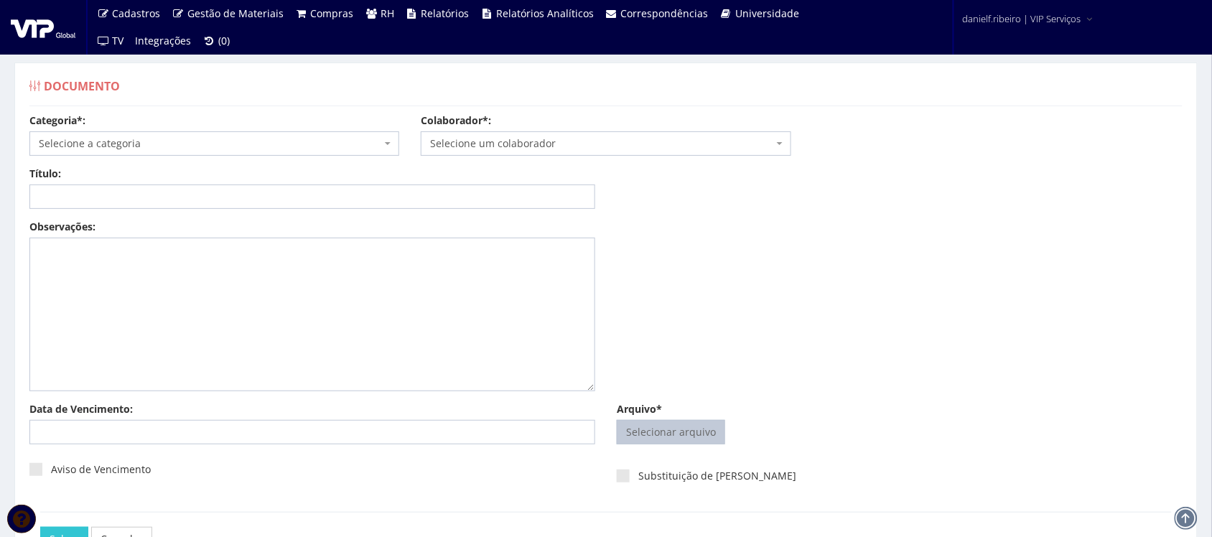
click at [679, 429] on input "Arquivo*" at bounding box center [670, 432] width 107 height 23
type input "C:\fakepath\[PERSON_NAME] AVALIAÇÃO DE PERFORMANCE DE SEGURANÇA DOS EMPILHADEIR…"
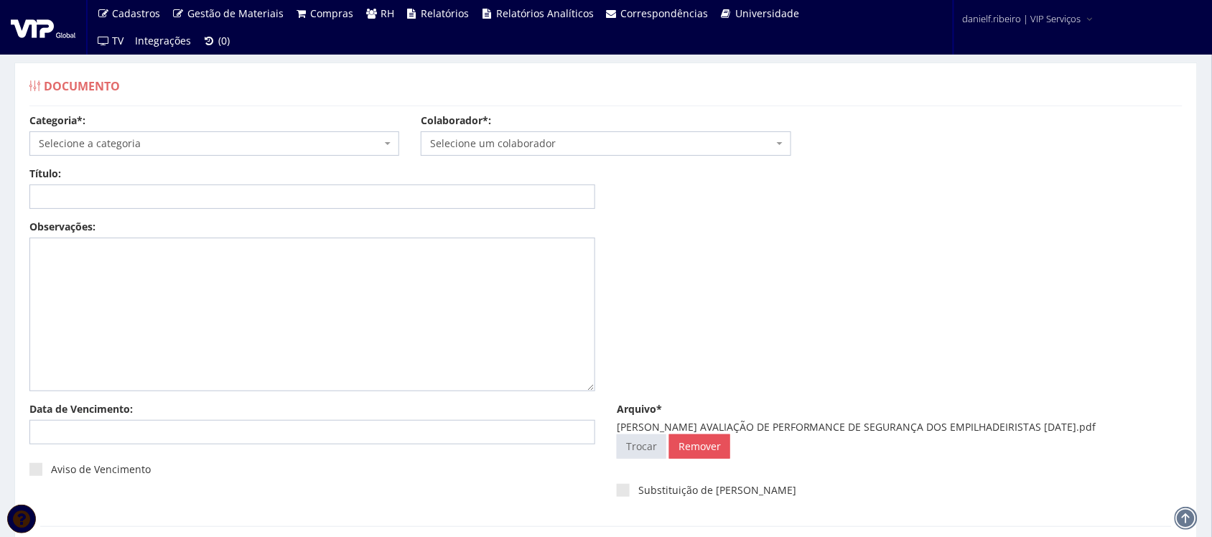
click at [561, 142] on span "Selecione um colaborador" at bounding box center [601, 143] width 342 height 14
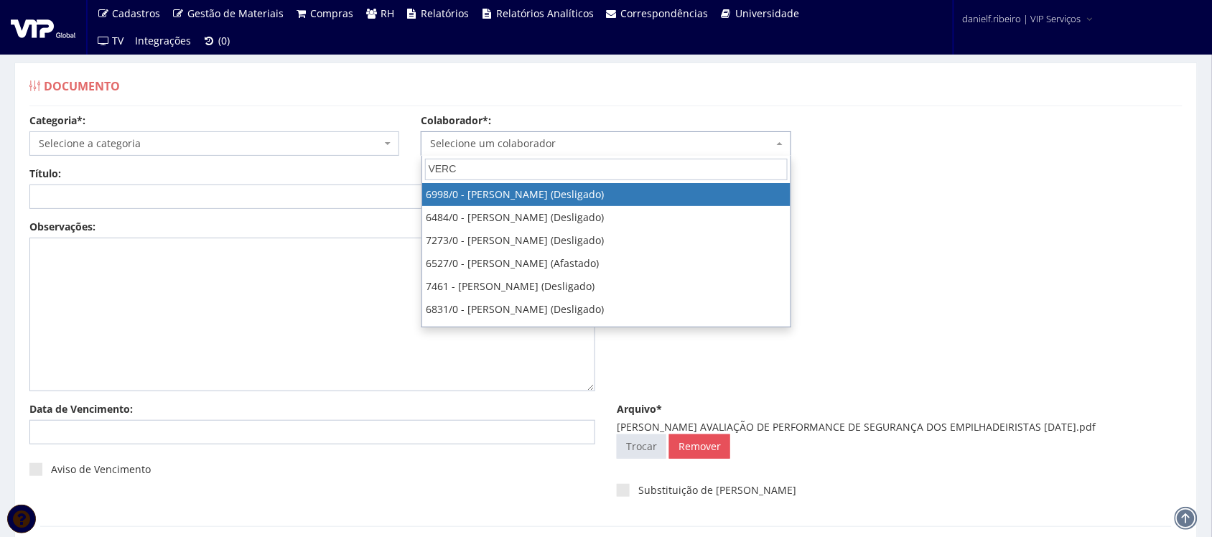
type input "VERCI"
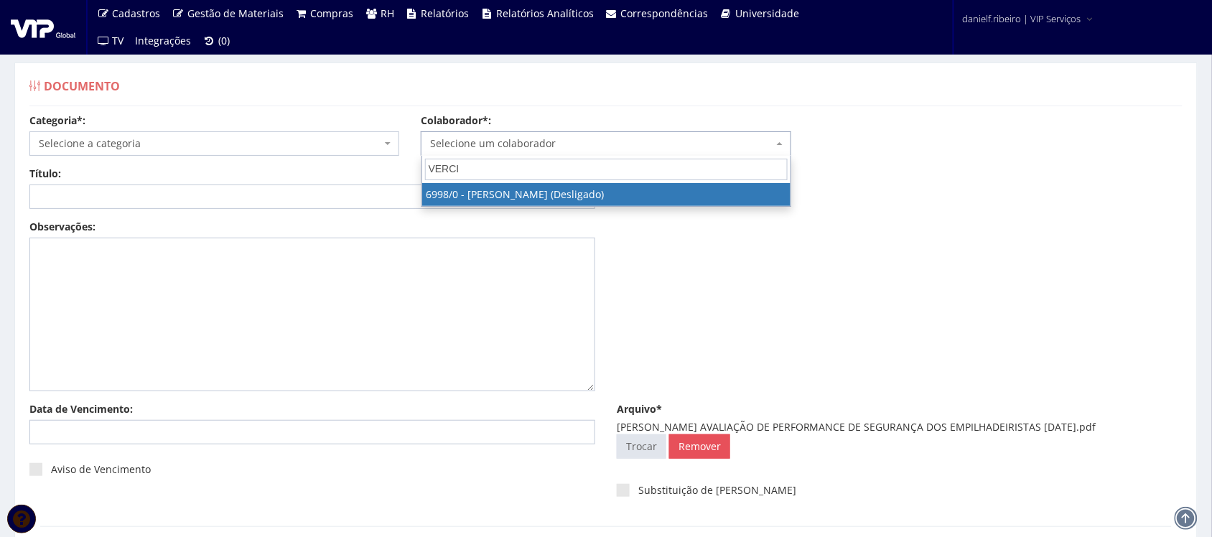
select select "305"
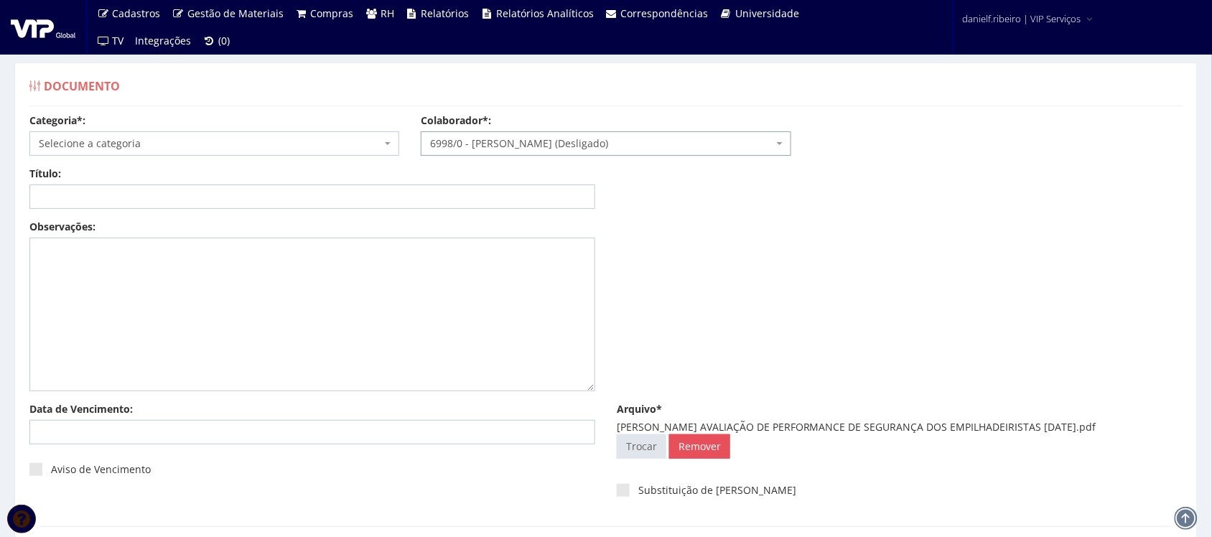
click at [226, 139] on span "Selecione a categoria" at bounding box center [210, 143] width 342 height 14
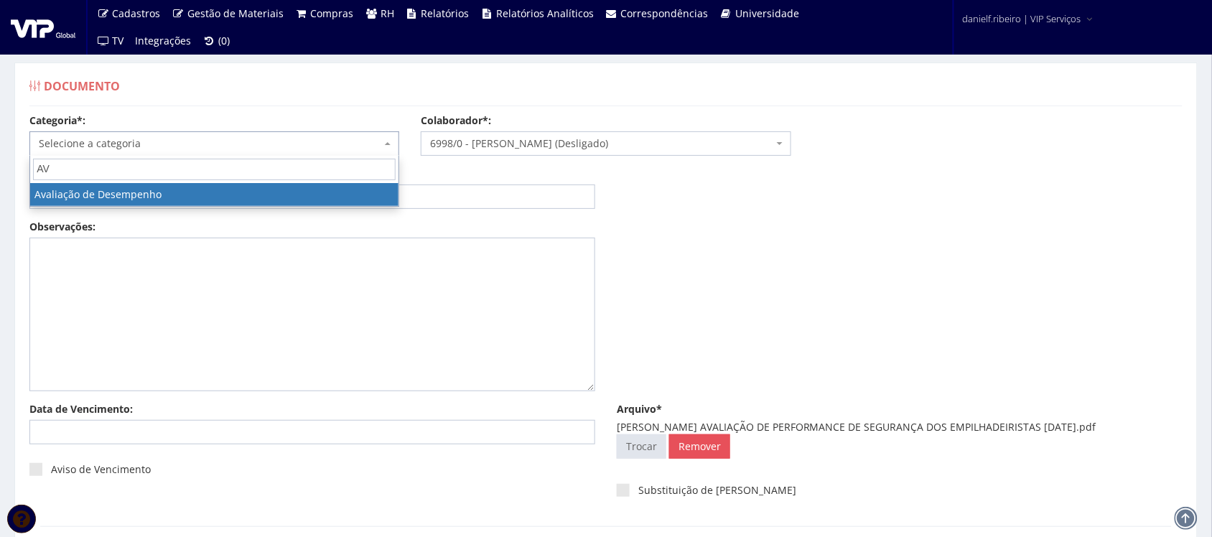
type input "AV"
select select "avaliacao_de_desempenho"
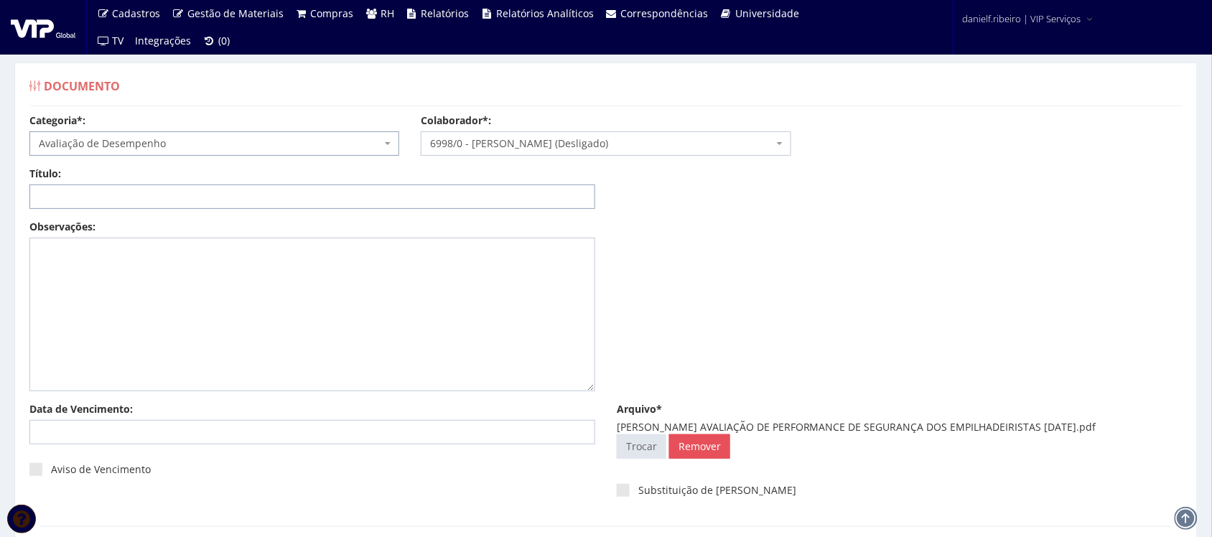
click at [201, 200] on input "Título:" at bounding box center [312, 196] width 566 height 24
paste input "AVALIAÇÃO DE PERFORMANCE DE SEGURANÇA DOS EMPILHADEIRISTAS [DATE]"
drag, startPoint x: 445, startPoint y: 195, endPoint x: 0, endPoint y: 223, distance: 446.0
click at [0, 223] on div "Documento Categoria*: Selecione a categoria Aso Segurança no trabalho - PGR Seg…" at bounding box center [606, 332] width 1212 height 592
drag, startPoint x: 734, startPoint y: 426, endPoint x: 1125, endPoint y: 428, distance: 390.5
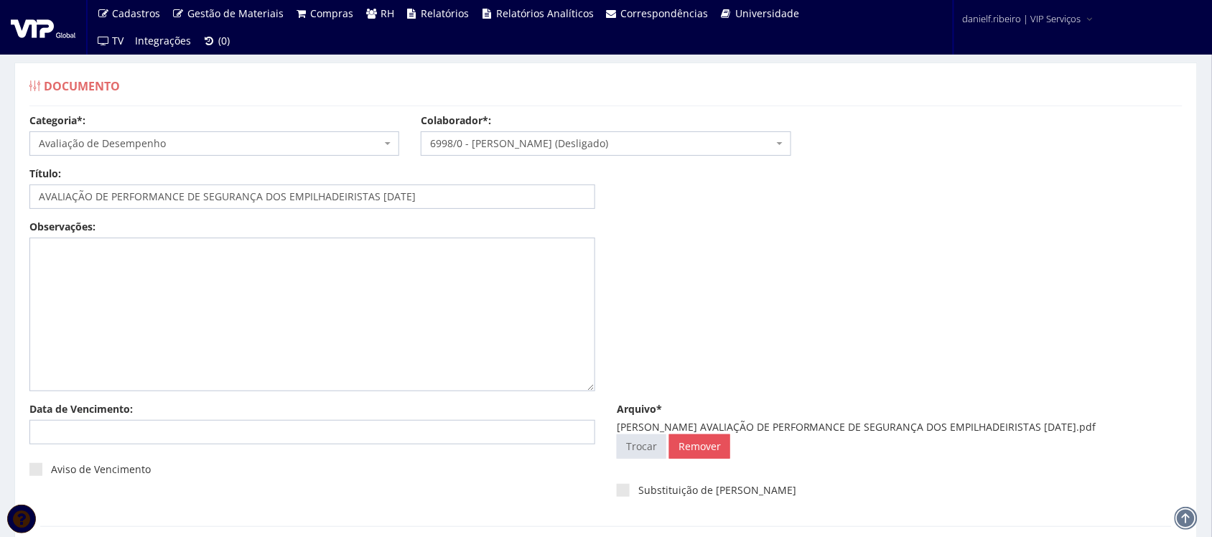
click at [1125, 428] on div "[PERSON_NAME] AVALIAÇÃO DE PERFORMANCE DE SEGURANÇA DOS EMPILHADEIRISTAS [DATE]…" at bounding box center [900, 427] width 566 height 14
copy div "AVALIAÇÃO DE PERFORMANCE DE SEGURANÇA DOS EMPILHADEIRISTAS [DATE]"
drag, startPoint x: 461, startPoint y: 180, endPoint x: 462, endPoint y: 201, distance: 20.8
click at [462, 194] on div "Título: AVALIAÇÃO DE PERFORMANCE DE SEGURANÇA DOS EMPILHADEIRISTAS [DATE]" at bounding box center [312, 188] width 587 height 42
drag, startPoint x: 462, startPoint y: 201, endPoint x: 0, endPoint y: 249, distance: 464.1
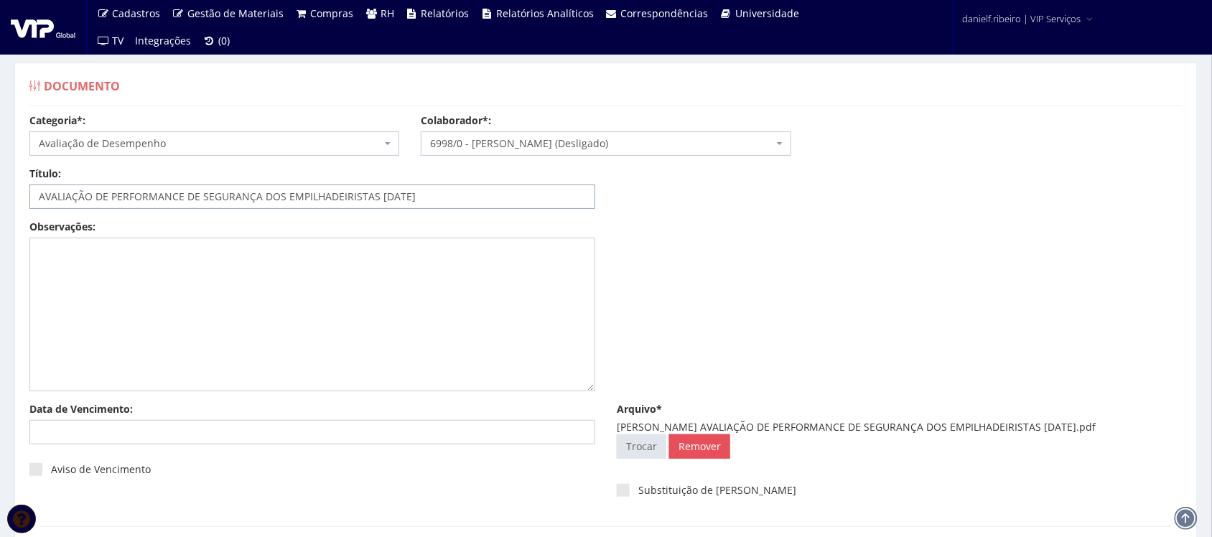
click at [0, 249] on div "Documento Categoria*: Selecione a categoria Aso Segurança no trabalho - PGR Seg…" at bounding box center [606, 332] width 1212 height 592
paste input "[DATE]"
click at [402, 199] on input "AVALIAÇÃO DE PERFORMANCE DE SEGURANÇA DOS EMPILHADEIRISTAS [DATE]" at bounding box center [312, 196] width 566 height 24
click at [390, 195] on input "AVALIAÇÃO DE PERFORMANCE DE SEGURANÇA DOS EMPILHADEIRISTAS 01.03/2025" at bounding box center [312, 196] width 566 height 24
click at [392, 198] on input "AVALIAÇÃO DE PERFORMANCE DE SEGURANÇA DOS EMPILHADEIRISTAS 01.03/2025" at bounding box center [312, 196] width 566 height 24
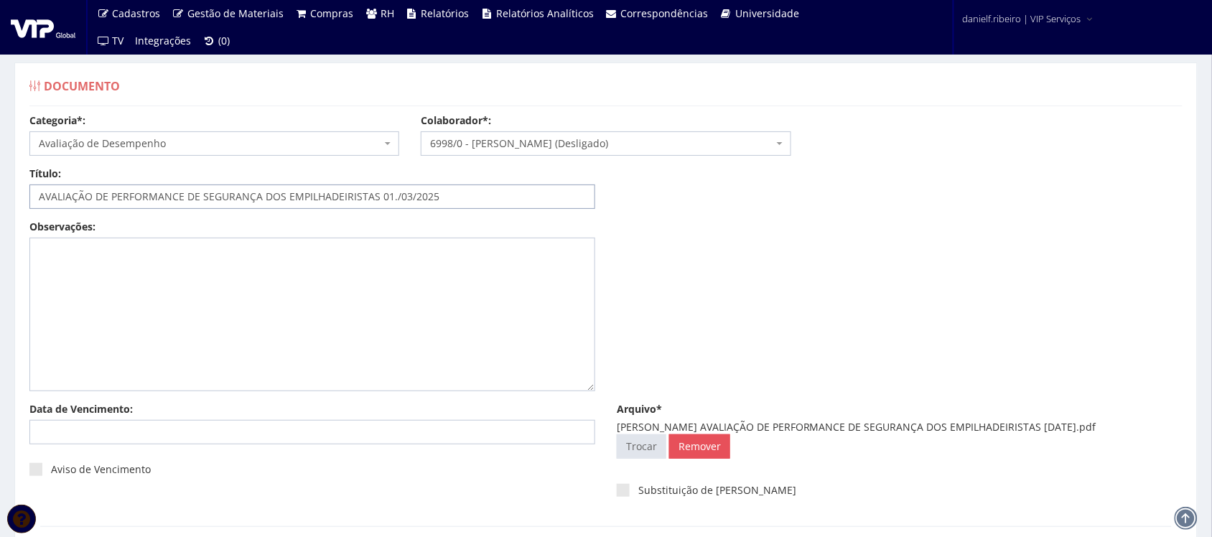
click at [388, 197] on input "AVALIAÇÃO DE PERFORMANCE DE SEGURANÇA DOS EMPILHADEIRISTAS 01./03/2025" at bounding box center [312, 196] width 566 height 24
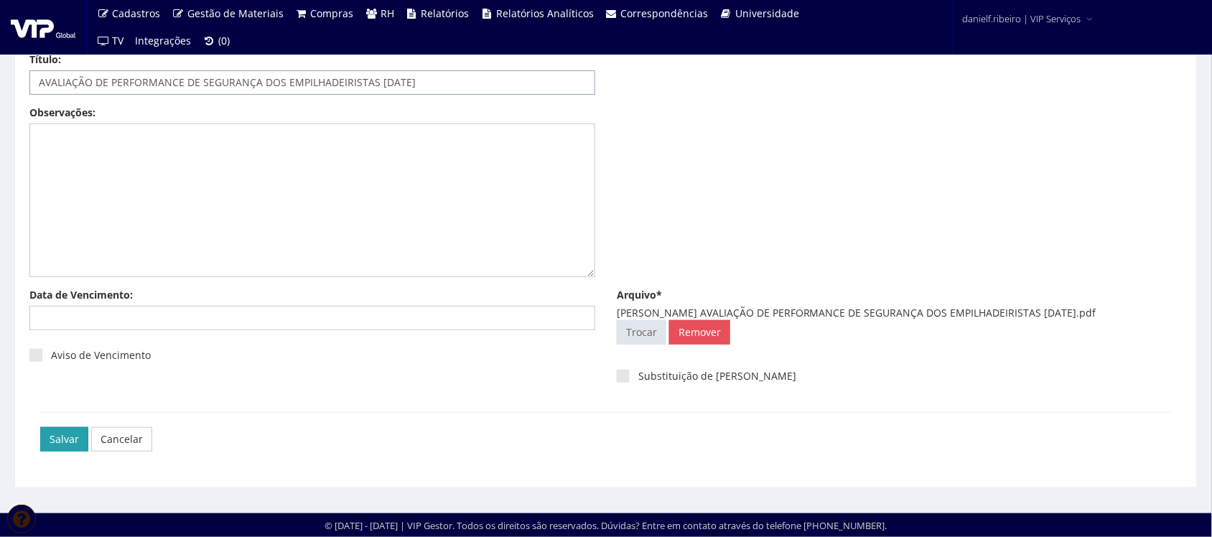
type input "AVALIAÇÃO DE PERFORMANCE DE SEGURANÇA DOS EMPILHADEIRISTAS [DATE]"
click at [66, 446] on input "Salvar" at bounding box center [64, 439] width 48 height 24
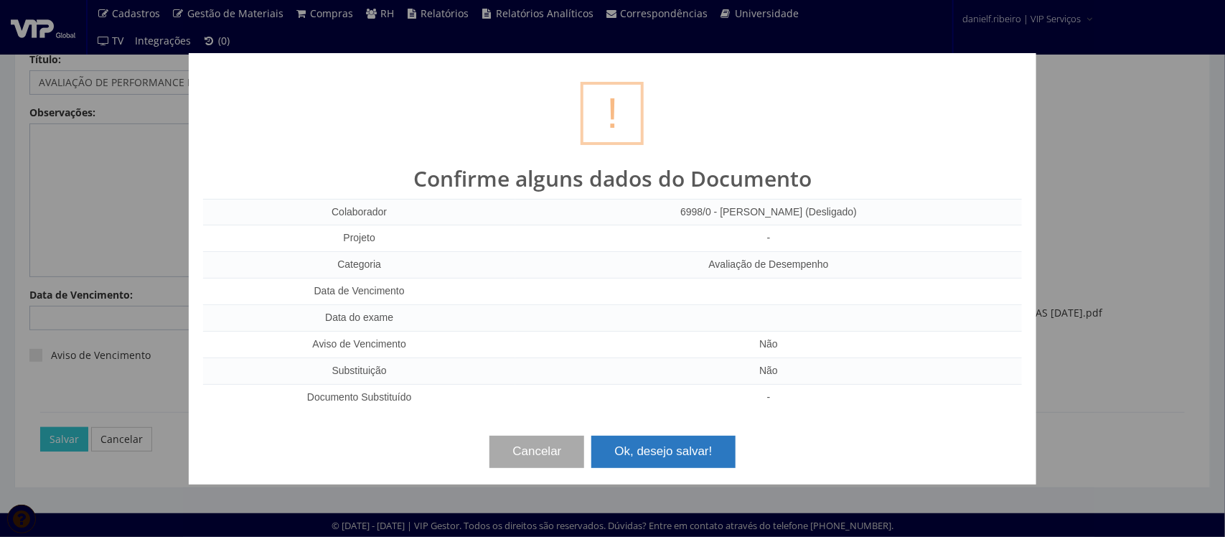
click at [686, 450] on button "Ok, desejo salvar!" at bounding box center [664, 452] width 144 height 32
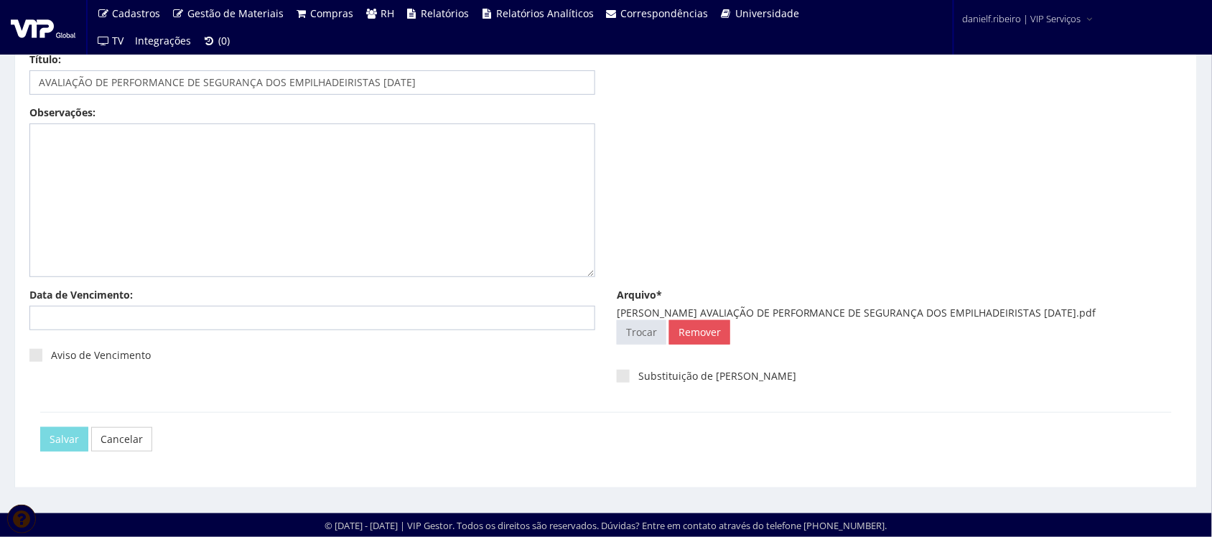
scroll to position [0, 0]
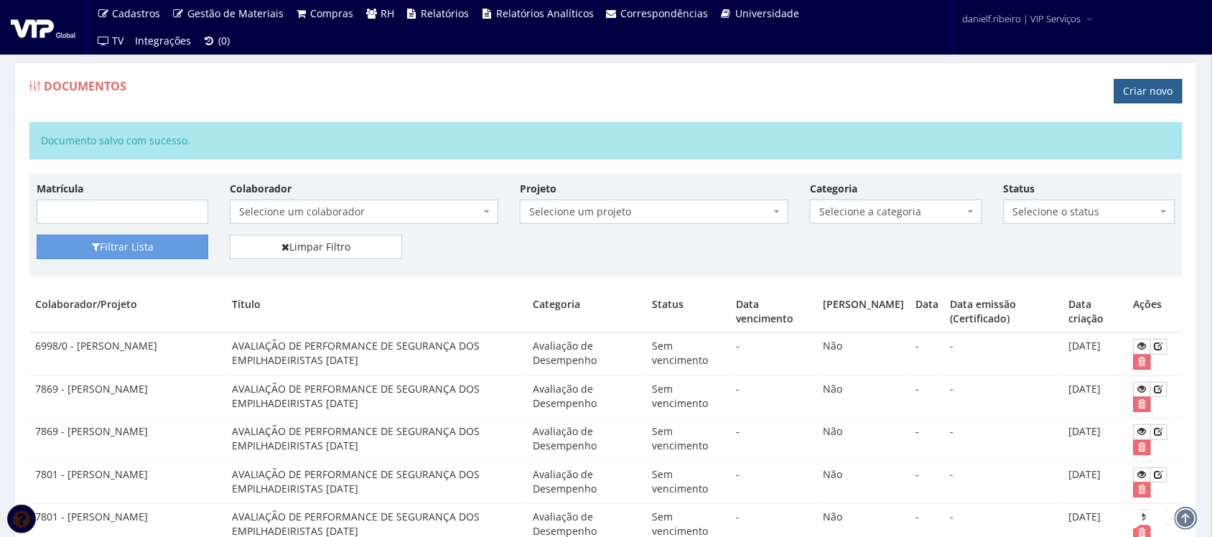
click at [1128, 97] on link "Criar novo" at bounding box center [1148, 91] width 68 height 24
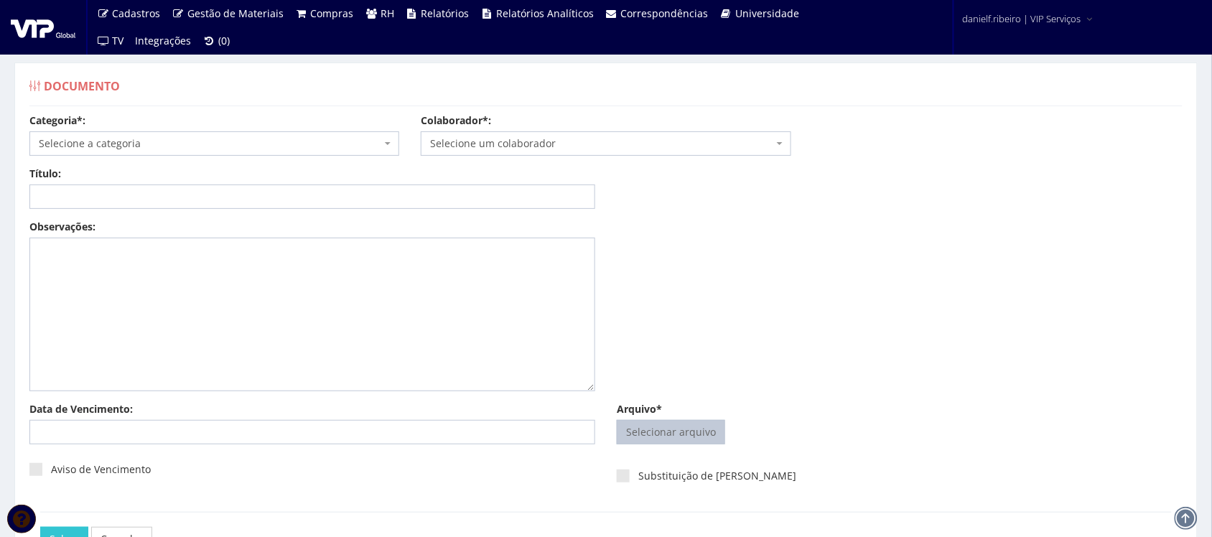
click at [698, 424] on input "Arquivo*" at bounding box center [670, 432] width 107 height 23
type input "C:\fakepath\[PERSON_NAME] AVALIAÇÃO DE PERFORMANCE DE SEGURANÇA DOS EMPILHADEIR…"
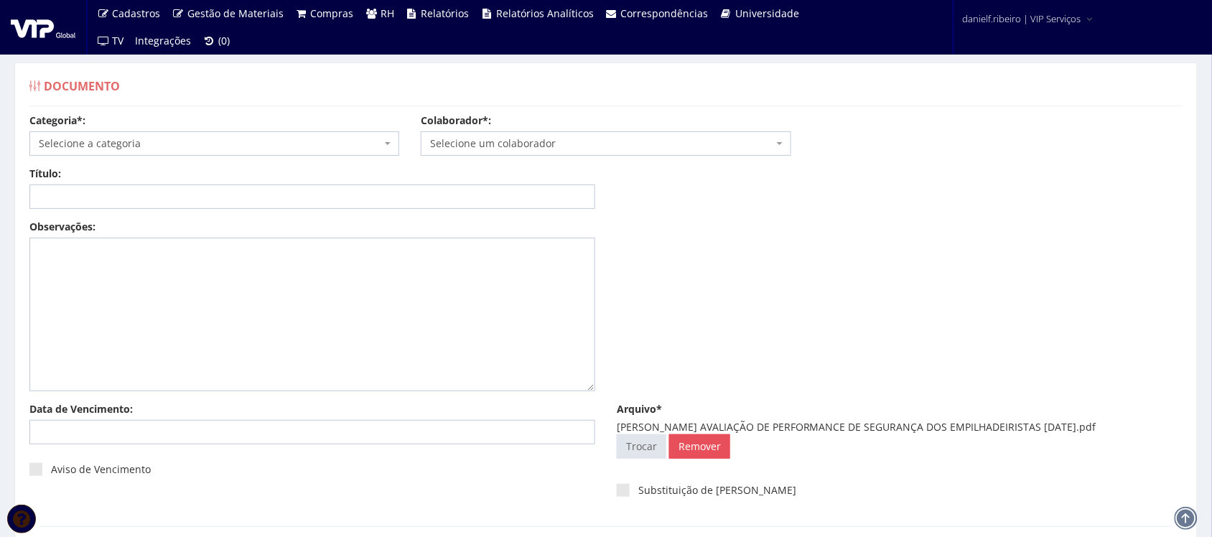
click at [482, 149] on span "Selecione um colaborador" at bounding box center [601, 143] width 342 height 14
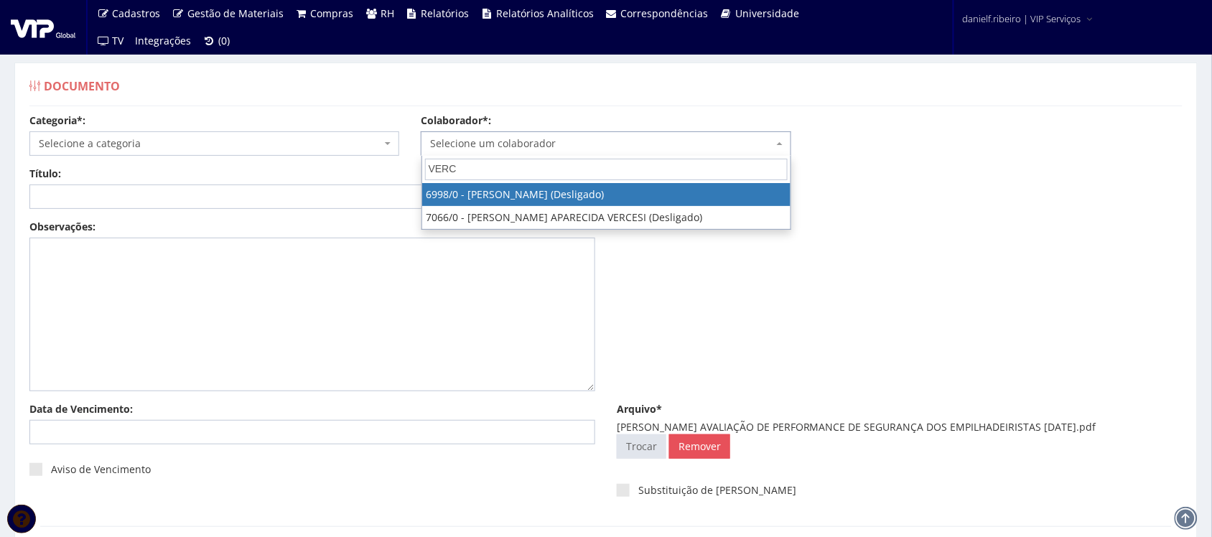
type input "VERCI"
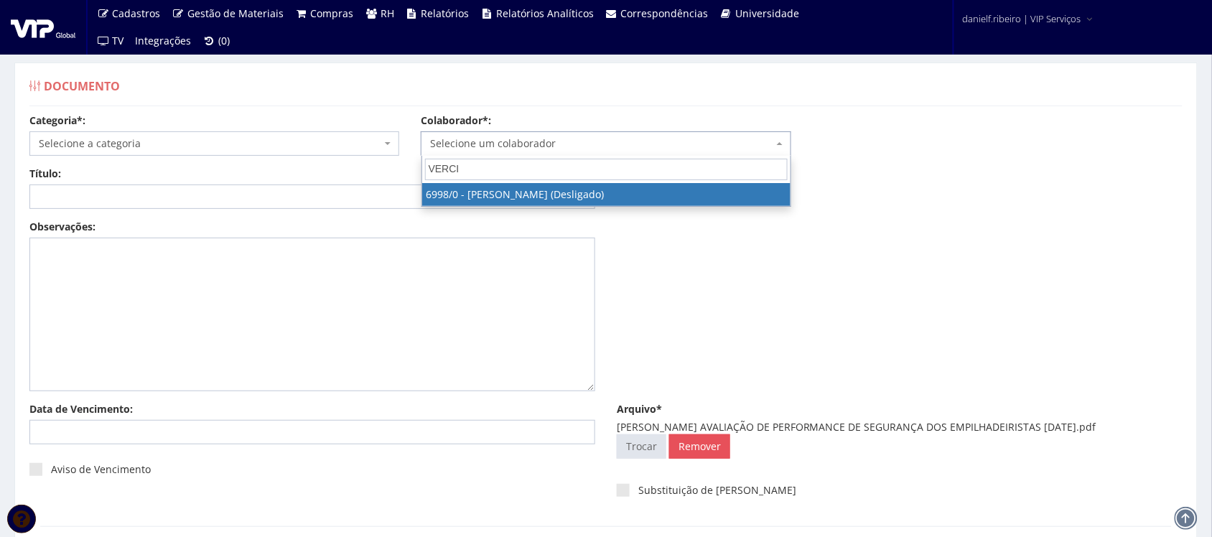
select select "305"
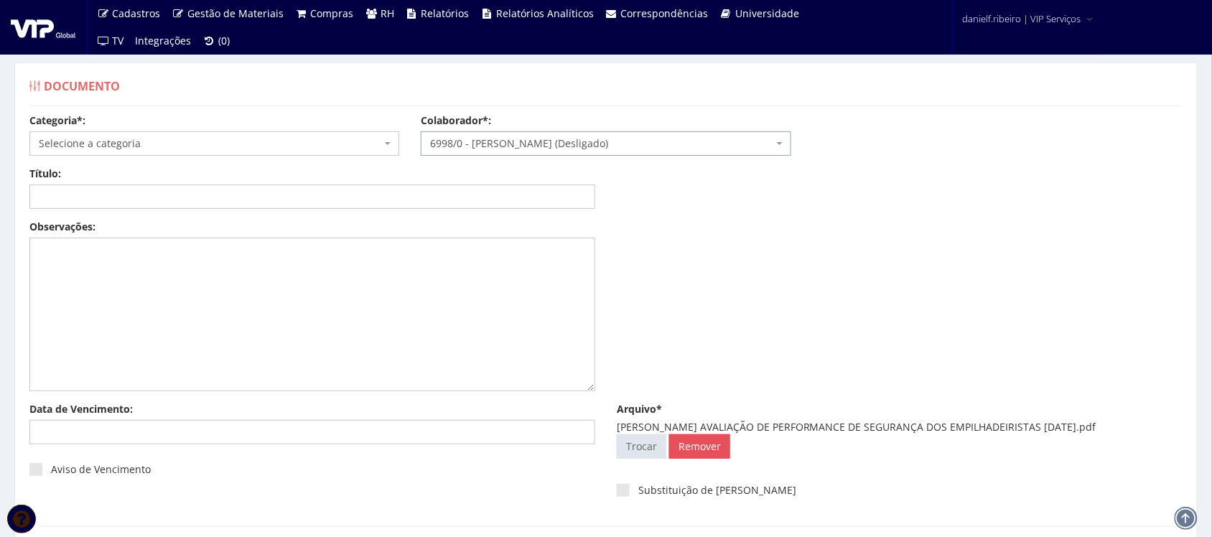
click at [113, 141] on span "Selecione a categoria" at bounding box center [210, 143] width 342 height 14
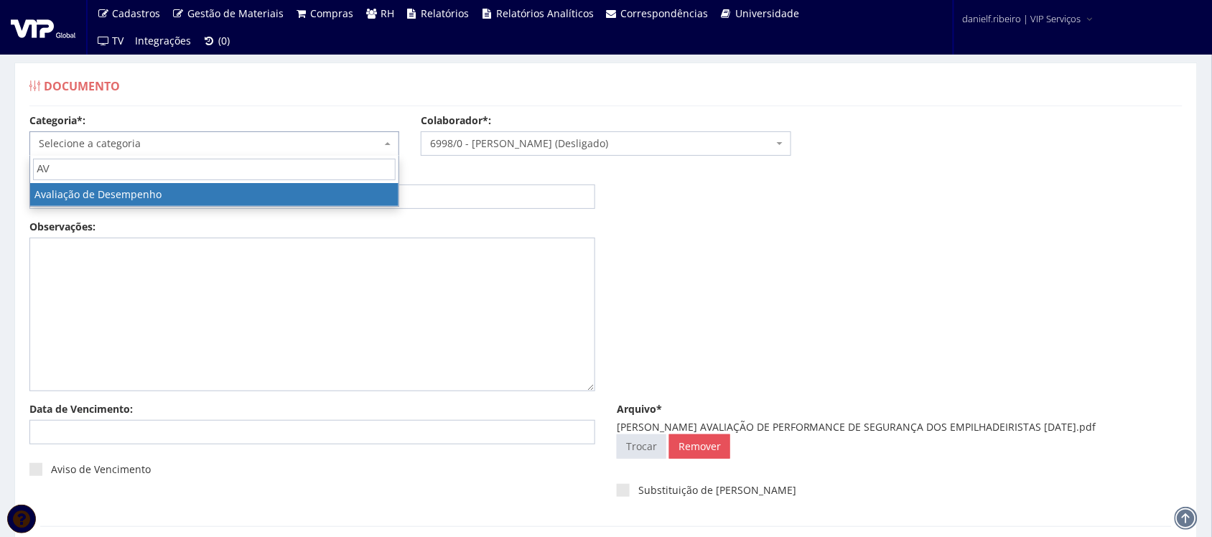
type input "AV"
drag, startPoint x: 113, startPoint y: 190, endPoint x: 317, endPoint y: 327, distance: 245.3
select select "avaliacao_de_desempenho"
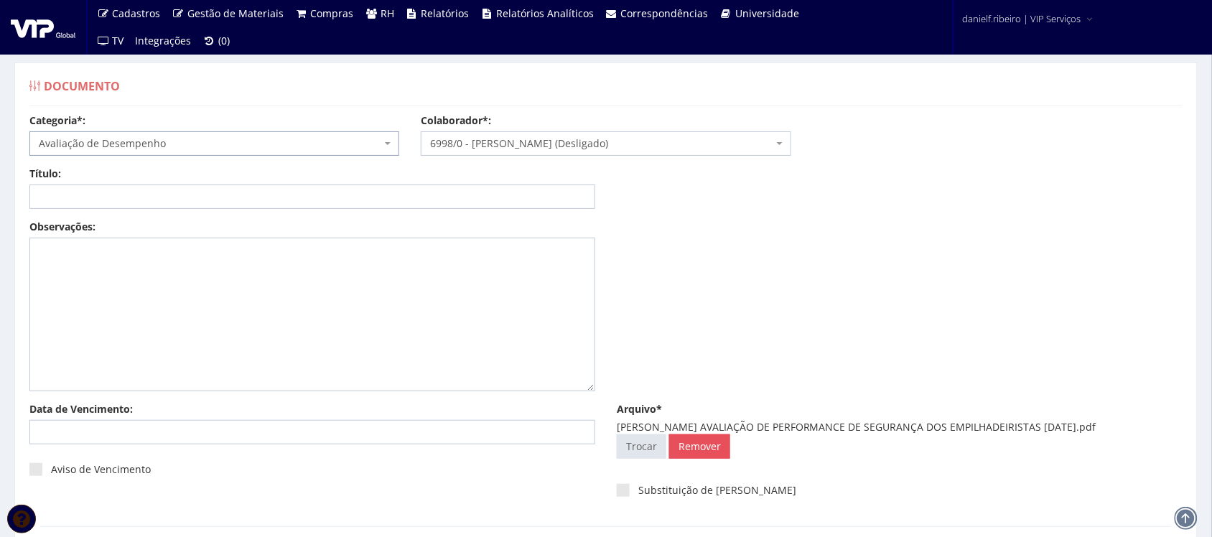
click at [709, 196] on div "Título: Data: Período: Selecione o período 30 Dias 45 Dias 90 Dias Selecione o …" at bounding box center [606, 193] width 1174 height 53
drag, startPoint x: 737, startPoint y: 429, endPoint x: 1126, endPoint y: 427, distance: 389.1
click at [1126, 427] on div "[PERSON_NAME] AVALIAÇÃO DE PERFORMANCE DE SEGURANÇA DOS EMPILHADEIRISTAS [DATE]…" at bounding box center [900, 427] width 566 height 14
copy div "AVALIAÇÃO DE PERFORMANCE DE SEGURANÇA DOS EMPILHADEIRISTAS [DATE]"
click at [289, 194] on input "Título:" at bounding box center [312, 196] width 566 height 24
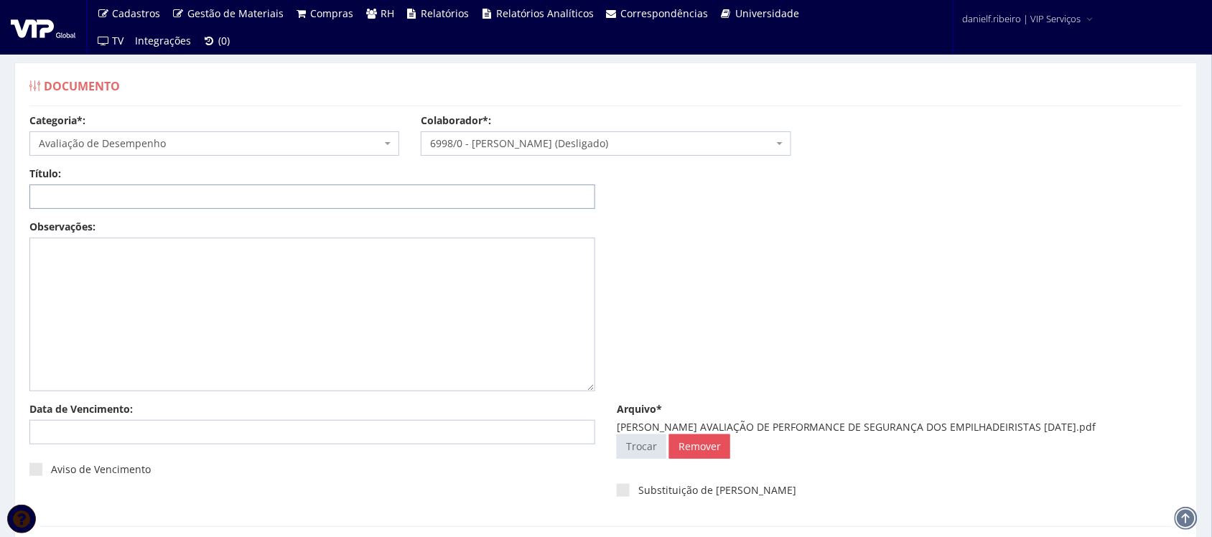
paste input "AVALIAÇÃO DE PERFORMANCE DE SEGURANÇA DOS EMPILHADEIRISTAS 08.04.2024"
click at [386, 199] on input "AVALIAÇÃO DE PERFORMANCE DE SEGURANÇA DOS EMPILHADEIRISTAS 08.04.2024" at bounding box center [312, 196] width 566 height 24
drag, startPoint x: 409, startPoint y: 195, endPoint x: 402, endPoint y: 201, distance: 9.2
click at [402, 201] on input "AVALIAÇÃO DE PERFORMANCE DE SEGURANÇA DOS EMPILHADEIRISTAS 08/04.2024" at bounding box center [312, 196] width 566 height 24
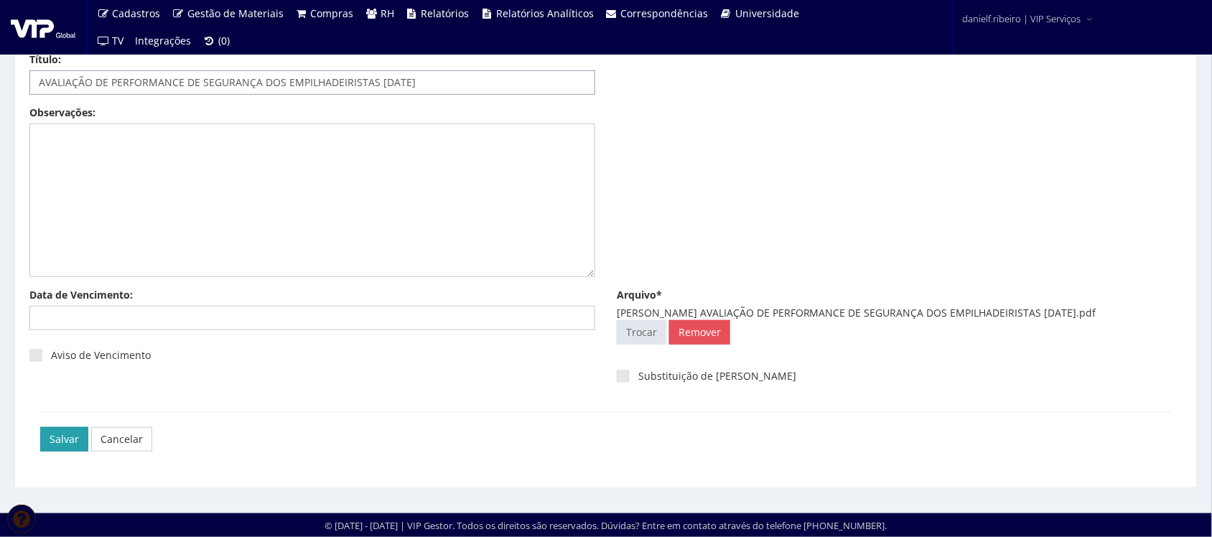
type input "AVALIAÇÃO DE PERFORMANCE DE SEGURANÇA DOS EMPILHADEIRISTAS [DATE]"
click at [62, 436] on input "Salvar" at bounding box center [64, 439] width 48 height 24
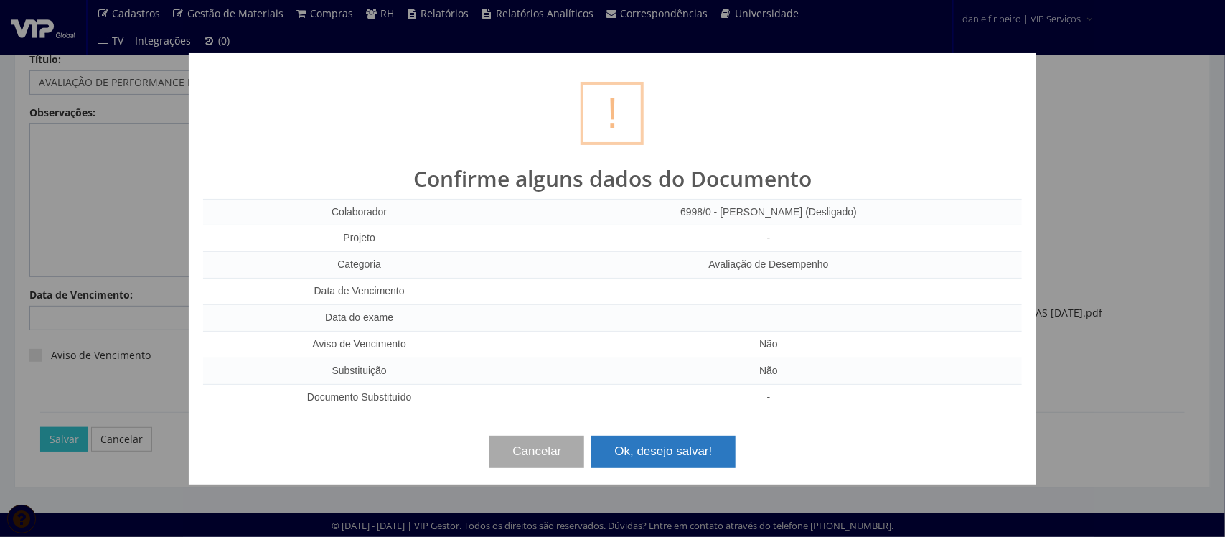
click at [683, 452] on button "Ok, desejo salvar!" at bounding box center [664, 452] width 144 height 32
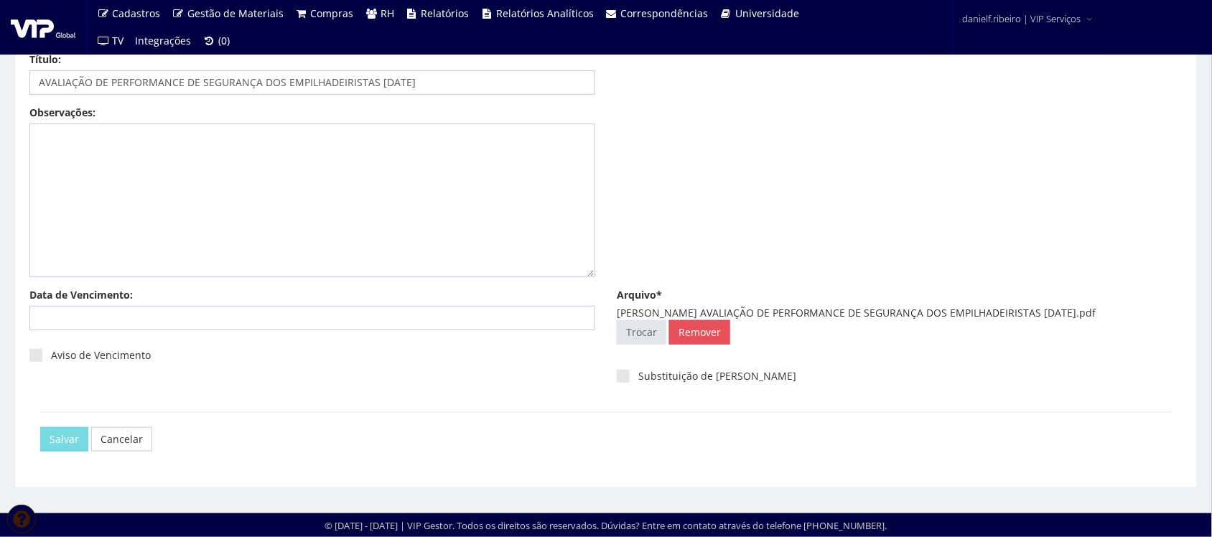
scroll to position [0, 0]
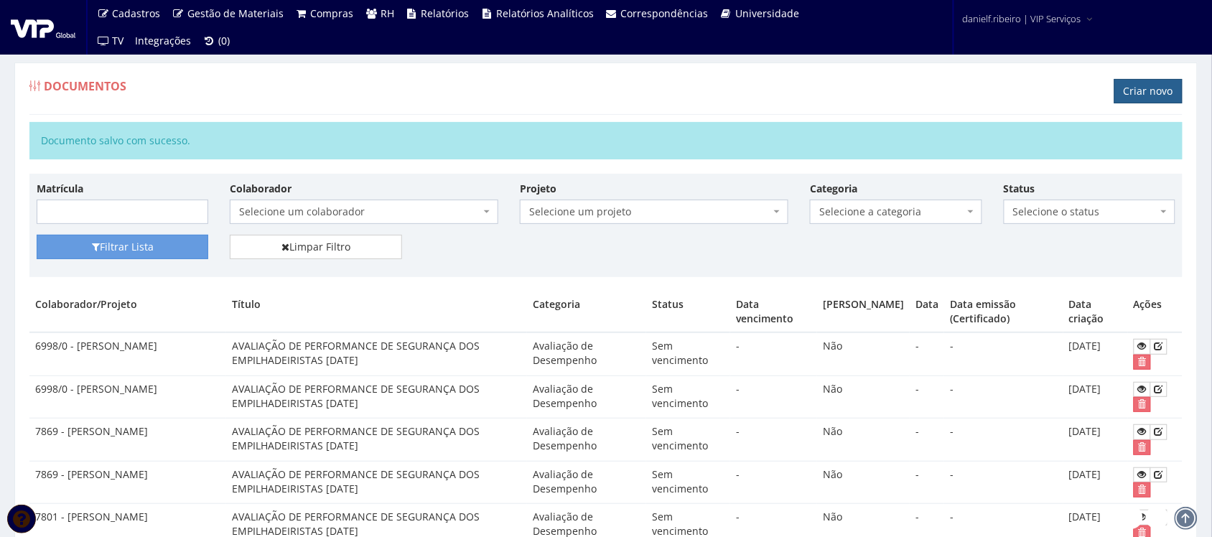
click at [1133, 93] on link "Criar novo" at bounding box center [1148, 91] width 68 height 24
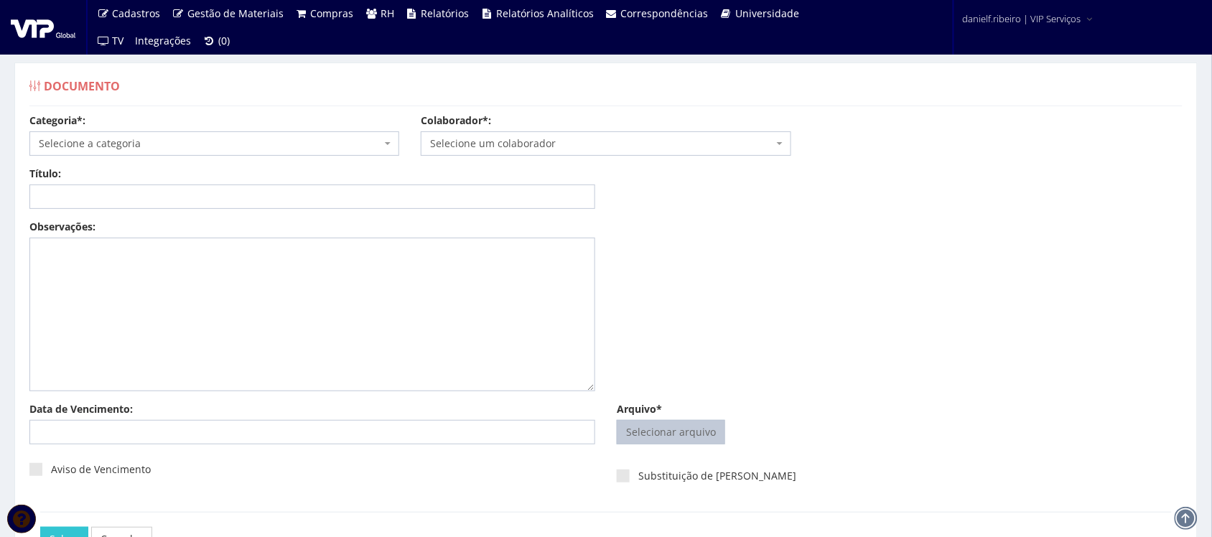
click at [643, 428] on input "Arquivo*" at bounding box center [670, 432] width 107 height 23
type input "C:\fakepath\BRUNO CRISTIANO NOVASKI AVALIAÇÃO DE PERFORMANCE DE SEGURANÇA DOS E…"
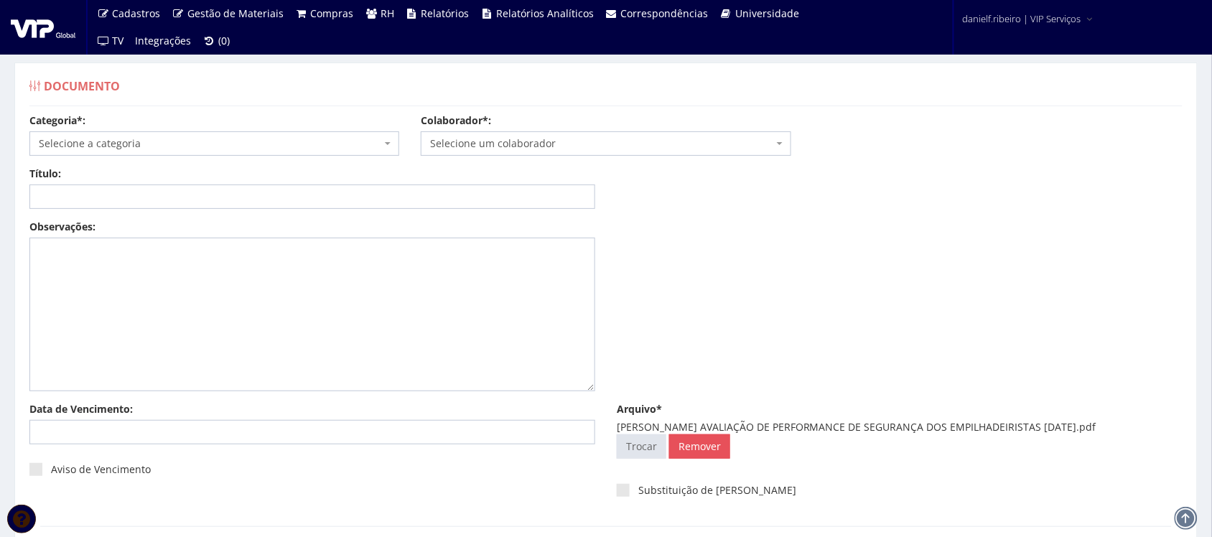
click at [511, 141] on span "Selecione um colaborador" at bounding box center [601, 143] width 342 height 14
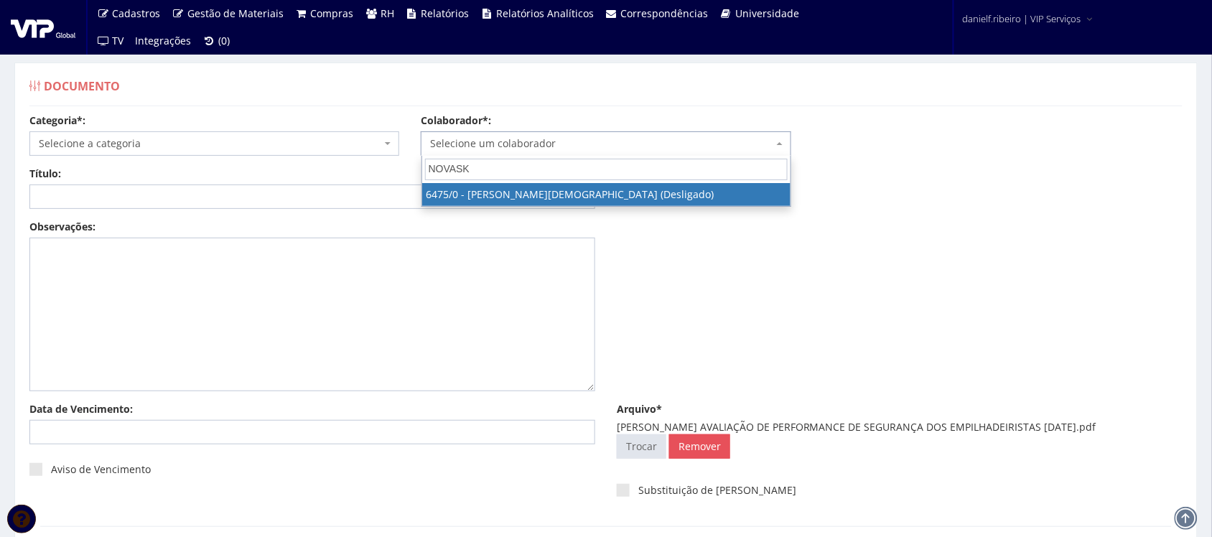
type input "NOVASKI"
select select "83"
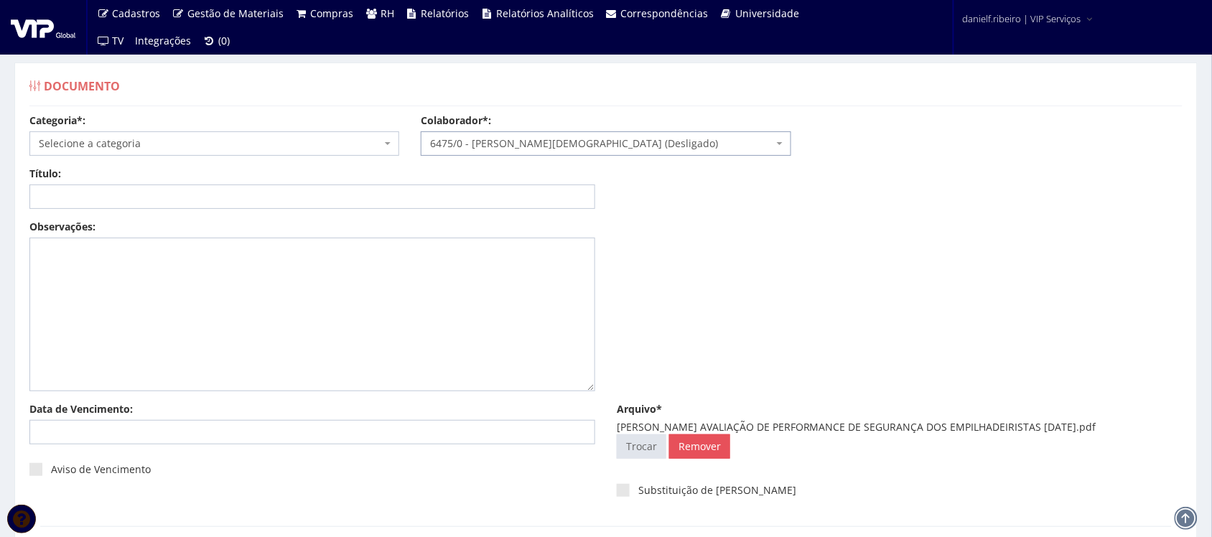
click at [149, 147] on span "Selecione a categoria" at bounding box center [210, 143] width 342 height 14
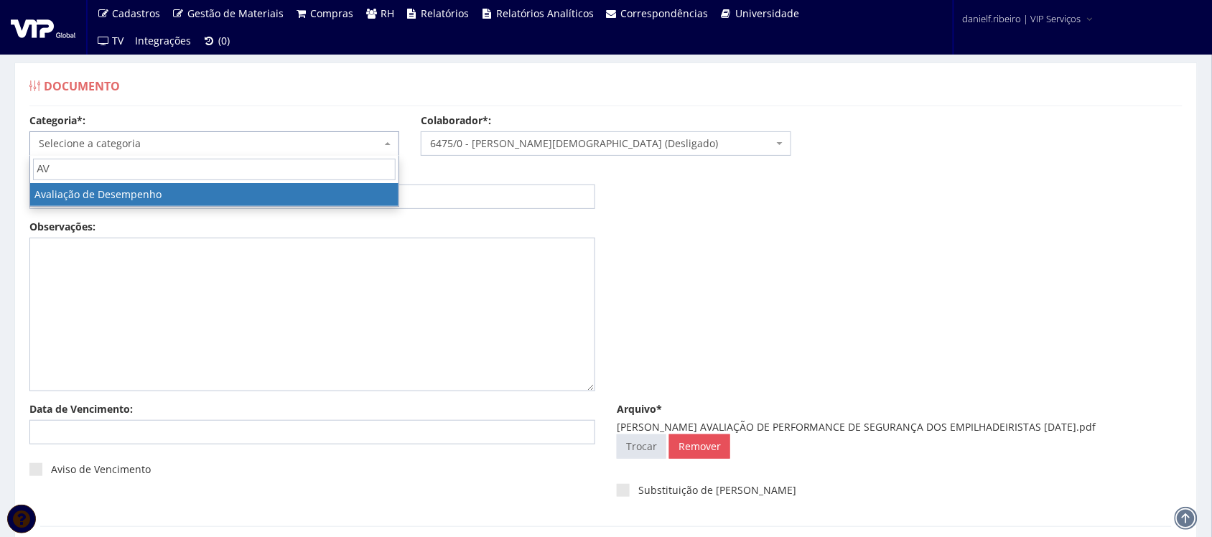
type input "AV"
select select "avaliacao_de_desempenho"
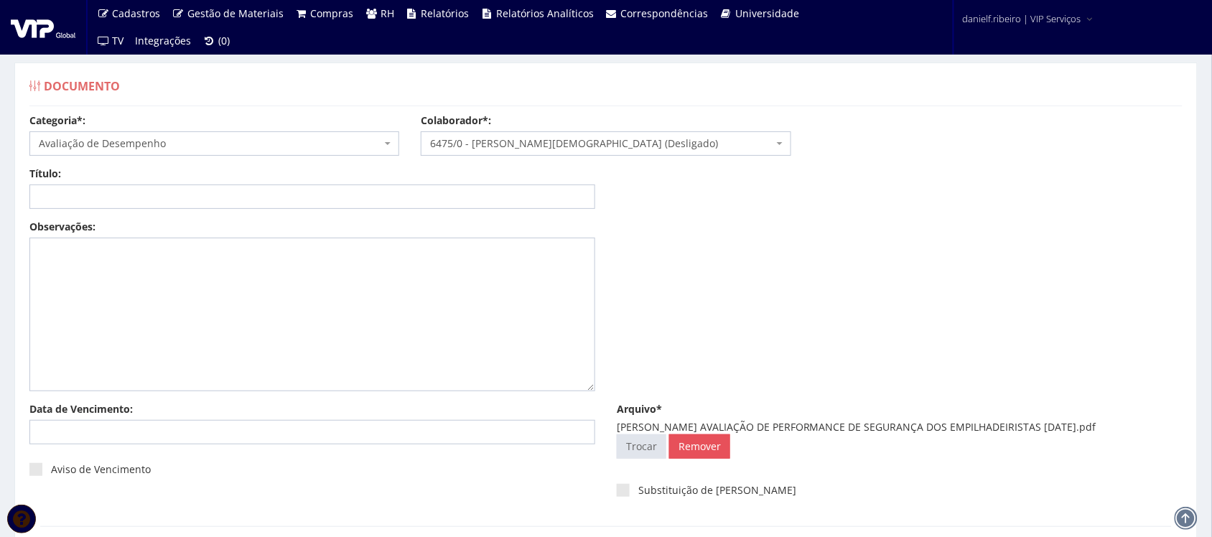
drag, startPoint x: 756, startPoint y: 431, endPoint x: 1140, endPoint y: 431, distance: 384.1
click at [1140, 431] on div "BRUNO CRISTIANO NOVASKI AVALIAÇÃO DE PERFORMANCE DE SEGURANÇA DOS EMPILHADEIRIS…" at bounding box center [900, 427] width 566 height 14
copy div "AVALIAÇÃO DE PERFORMANCE DE SEGURANÇA DOS EMPILHADEIRISTAS 01.03.2025"
click at [402, 192] on input "Título:" at bounding box center [312, 196] width 566 height 24
paste input "AVALIAÇÃO DE PERFORMANCE DE SEGURANÇA DOS EMPILHADEIRISTAS 01.03.2025"
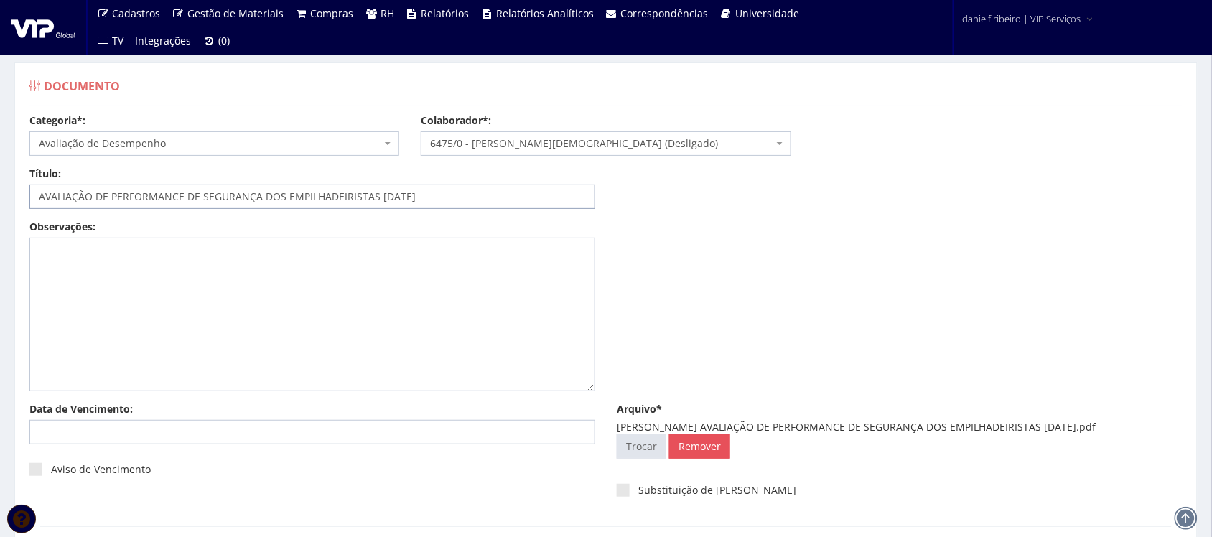
drag, startPoint x: 393, startPoint y: 196, endPoint x: 419, endPoint y: 246, distance: 55.9
click at [393, 197] on input "AVALIAÇÃO DE PERFORMANCE DE SEGURANÇA DOS EMPILHADEIRISTAS 01.03.2025" at bounding box center [312, 196] width 566 height 24
drag, startPoint x: 407, startPoint y: 202, endPoint x: 414, endPoint y: 213, distance: 12.9
click at [408, 203] on input "AVALIAÇÃO DE PERFORMANCE DE SEGURANÇA DOS EMPILHADEIRISTAS 01/03.2025" at bounding box center [312, 196] width 566 height 24
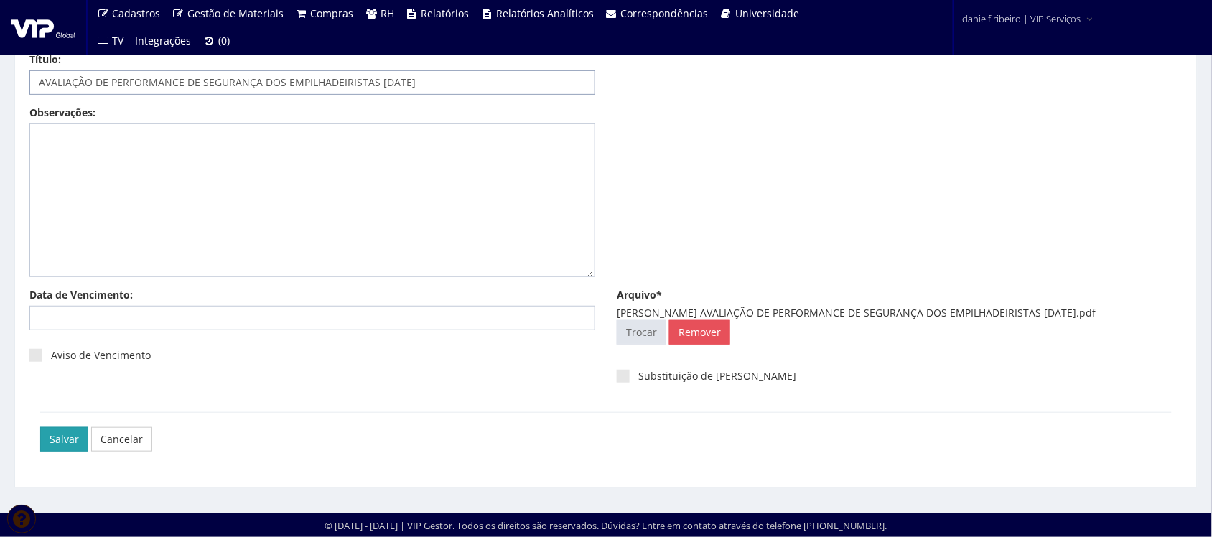
type input "AVALIAÇÃO DE PERFORMANCE DE SEGURANÇA DOS EMPILHADEIRISTAS 01/03/2025"
click at [45, 440] on input "Salvar" at bounding box center [64, 439] width 48 height 24
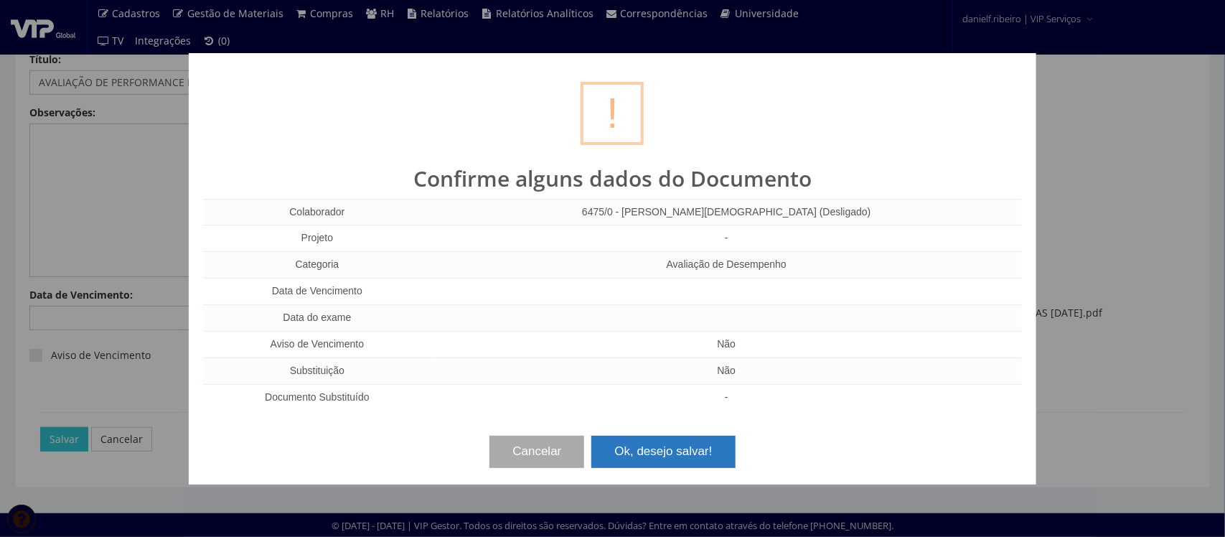
click at [698, 456] on button "Ok, desejo salvar!" at bounding box center [664, 452] width 144 height 32
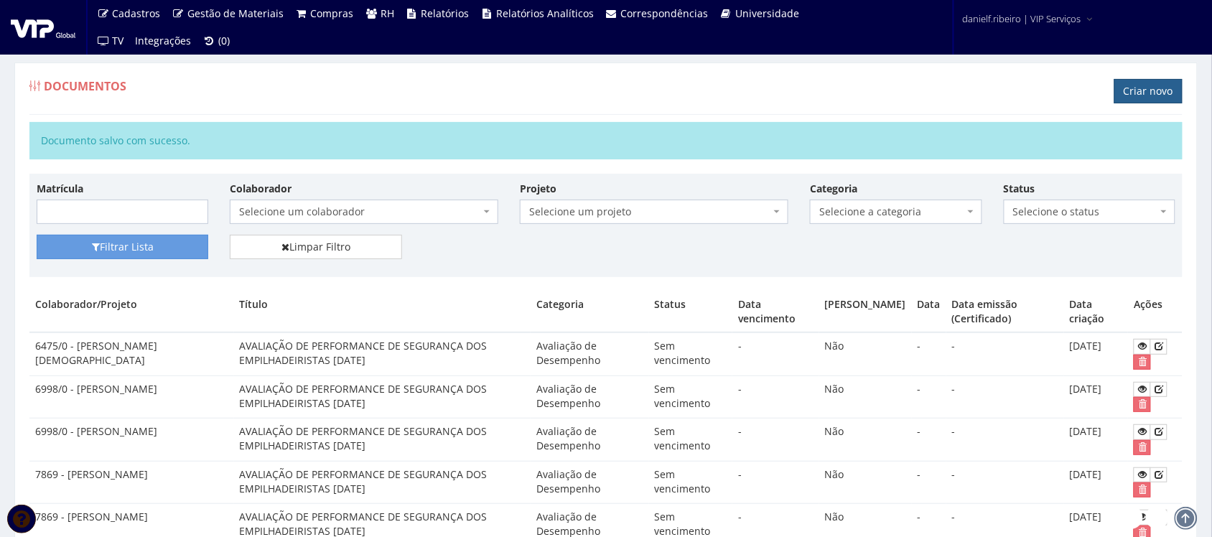
click at [1149, 93] on link "Criar novo" at bounding box center [1148, 91] width 68 height 24
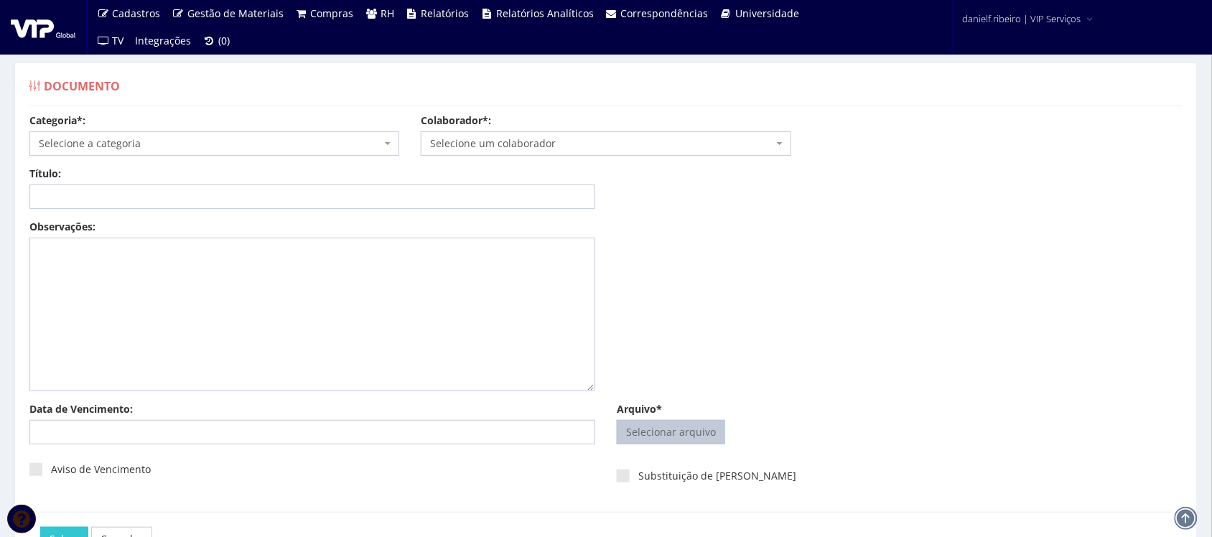
click at [678, 444] on input "Arquivo*" at bounding box center [670, 432] width 107 height 23
type input "C:\fakepath\[PERSON_NAME][DEMOGRAPHIC_DATA] AVALIAÇÃO DE PERFORMANCE DE SEGURAN…"
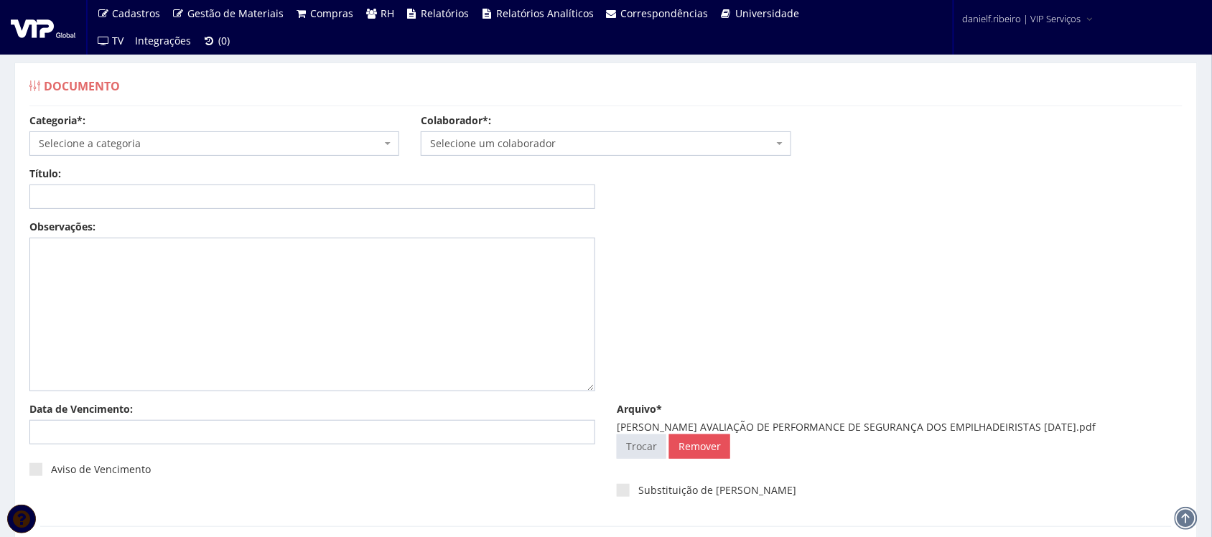
click at [575, 134] on span "Selecione um colaborador" at bounding box center [606, 143] width 370 height 24
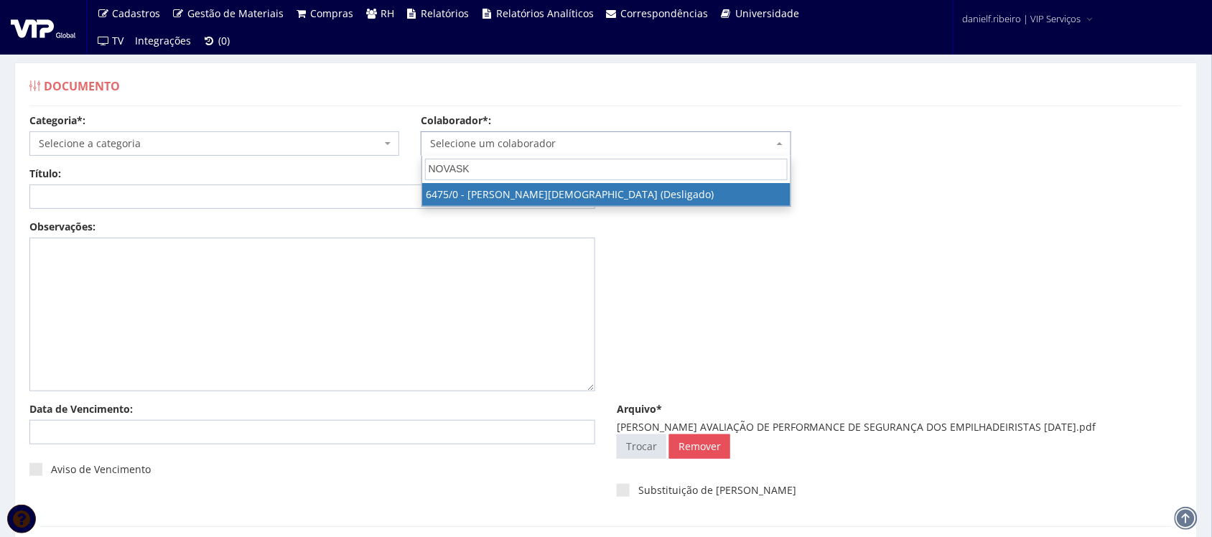
type input "NOVASKI"
select select "83"
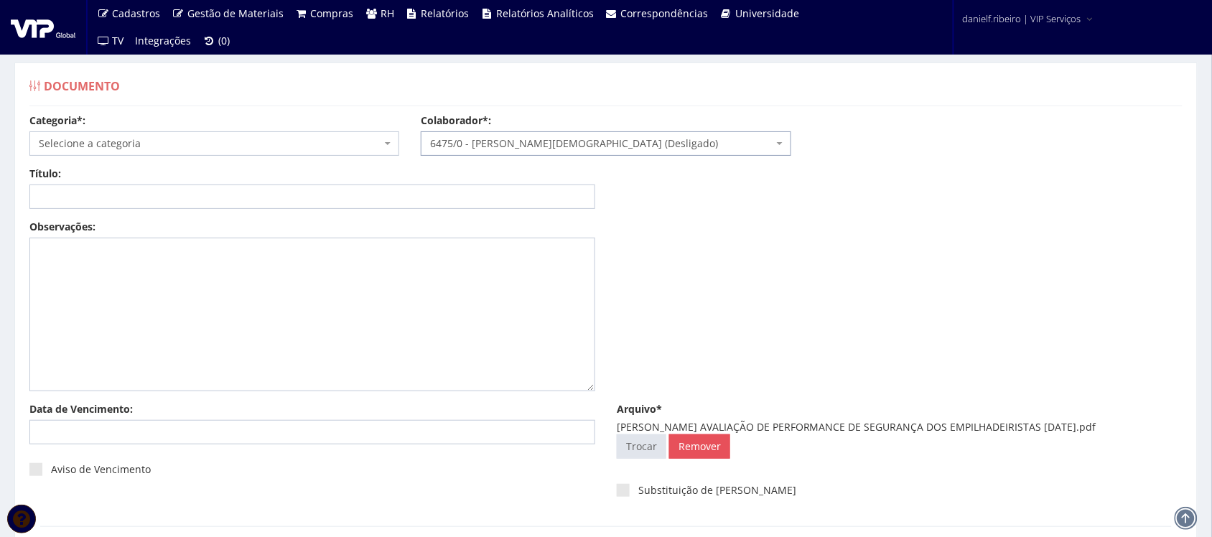
click at [84, 144] on span "Selecione a categoria" at bounding box center [210, 143] width 342 height 14
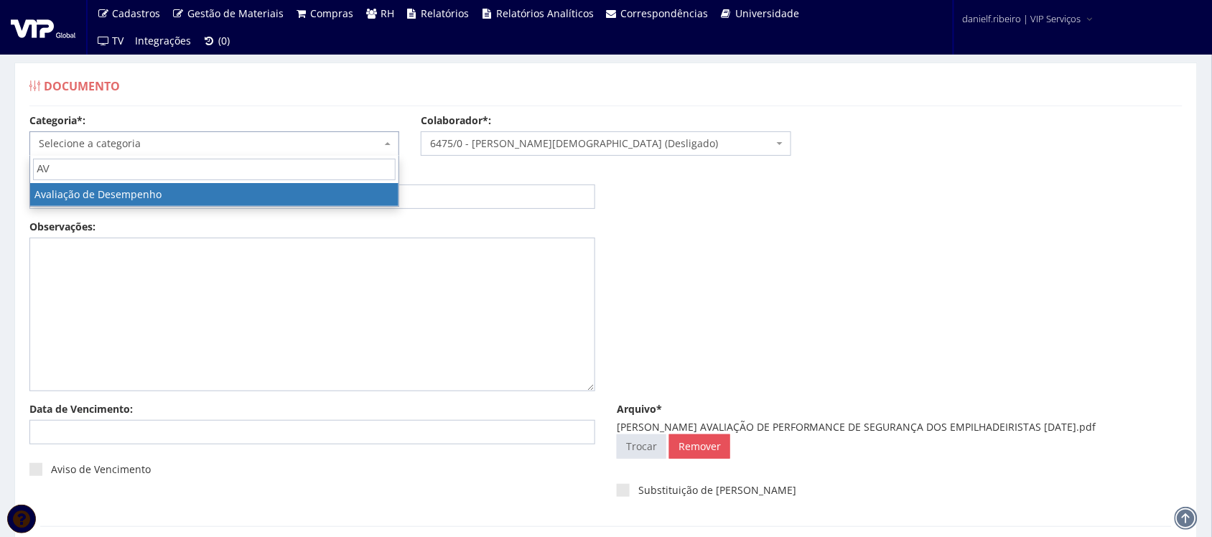
type input "AV"
select select "avaliacao_de_desempenho"
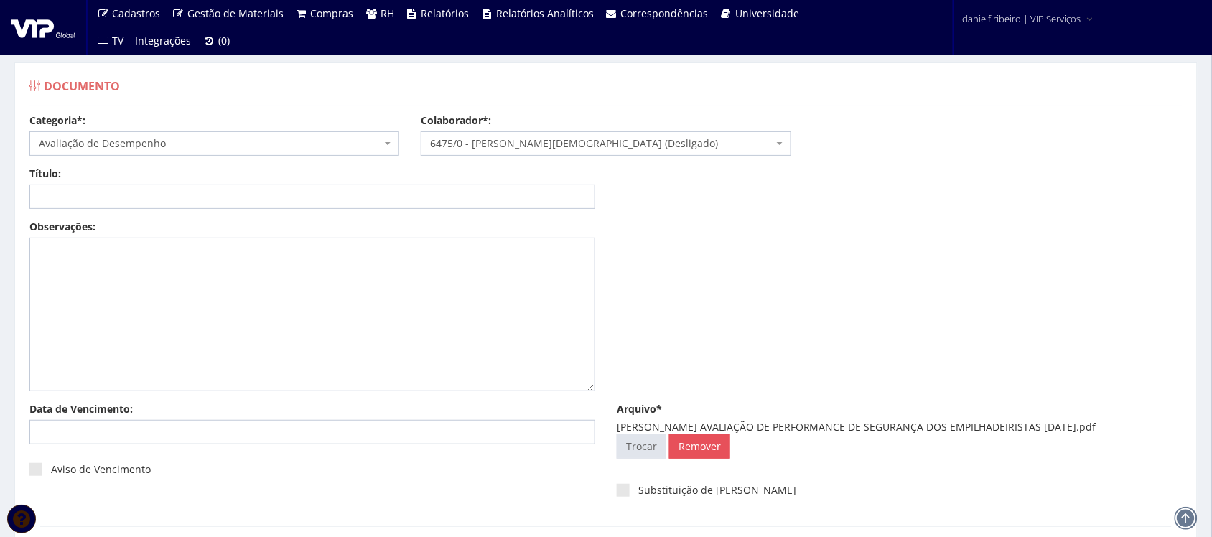
drag, startPoint x: 755, startPoint y: 433, endPoint x: 1141, endPoint y: 426, distance: 386.3
click at [1141, 426] on div "[PERSON_NAME] AVALIAÇÃO DE PERFORMANCE DE SEGURANÇA DOS EMPILHADEIRISTAS [DATE]…" at bounding box center [900, 427] width 566 height 14
copy div "AVALIAÇÃO DE PERFORMANCE DE SEGURANÇA DOS EMPILHADEIRISTAS [DATE]"
click at [164, 187] on input "Título:" at bounding box center [312, 196] width 566 height 24
paste input "AVALIAÇÃO DE PERFORMANCE DE SEGURANÇA DOS EMPILHADEIRISTAS [DATE]"
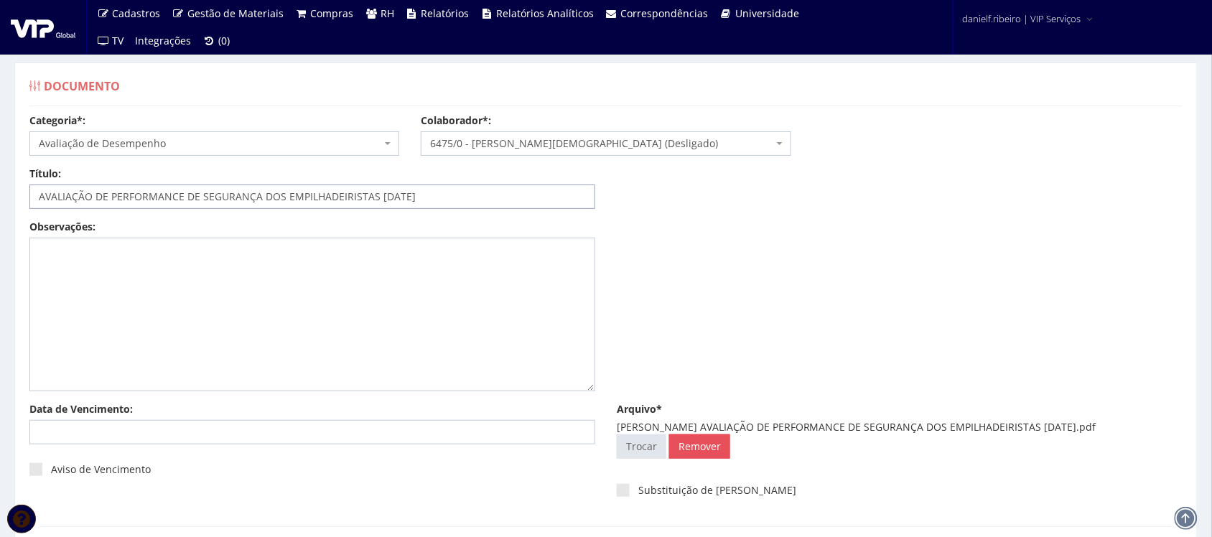
drag, startPoint x: 395, startPoint y: 200, endPoint x: 388, endPoint y: 203, distance: 8.0
click at [388, 203] on input "AVALIAÇÃO DE PERFORMANCE DE SEGURANÇA DOS EMPILHADEIRISTAS 14.04.2024" at bounding box center [312, 196] width 566 height 24
click at [403, 202] on input "AVALIAÇÃO DE PERFORMANCE DE SEGURANÇA DOS EMPILHADEIRISTAS 14/04.2024" at bounding box center [312, 196] width 566 height 24
type input "AVALIAÇÃO DE PERFORMANCE DE SEGURANÇA DOS EMPILHADEIRISTAS [DATE]"
click at [958, 251] on div "Observações:" at bounding box center [606, 311] width 1174 height 182
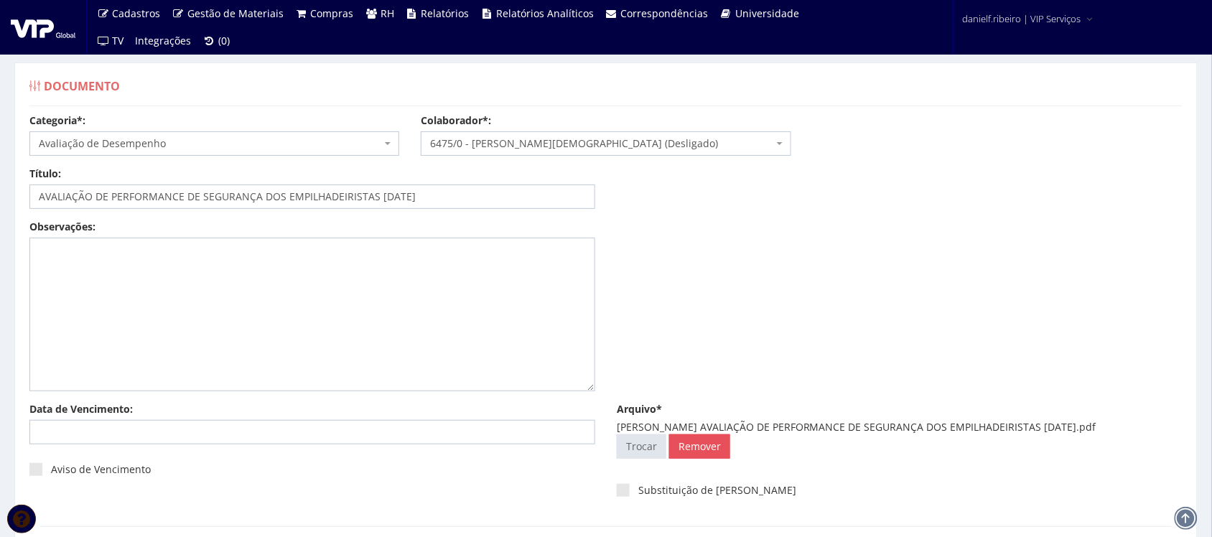
scroll to position [116, 0]
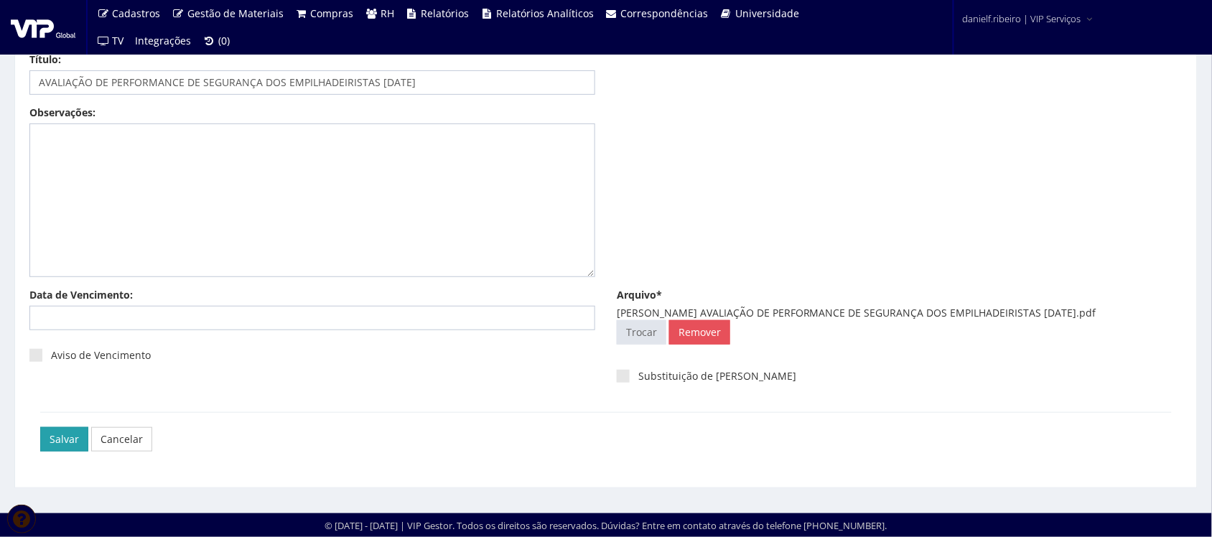
click at [44, 443] on input "Salvar" at bounding box center [64, 439] width 48 height 24
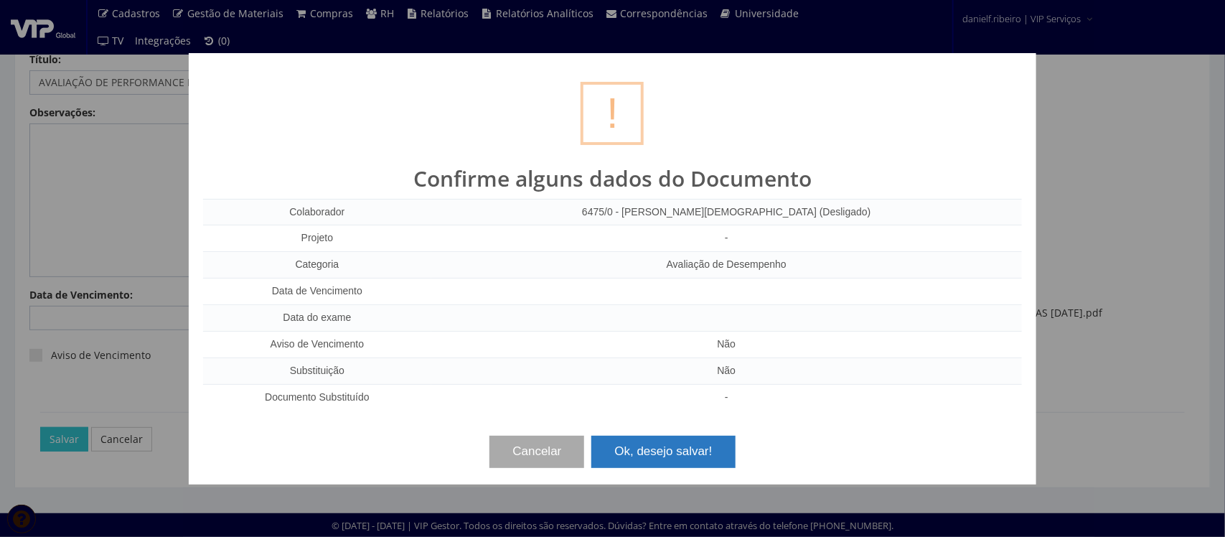
click at [708, 444] on button "Ok, desejo salvar!" at bounding box center [664, 452] width 144 height 32
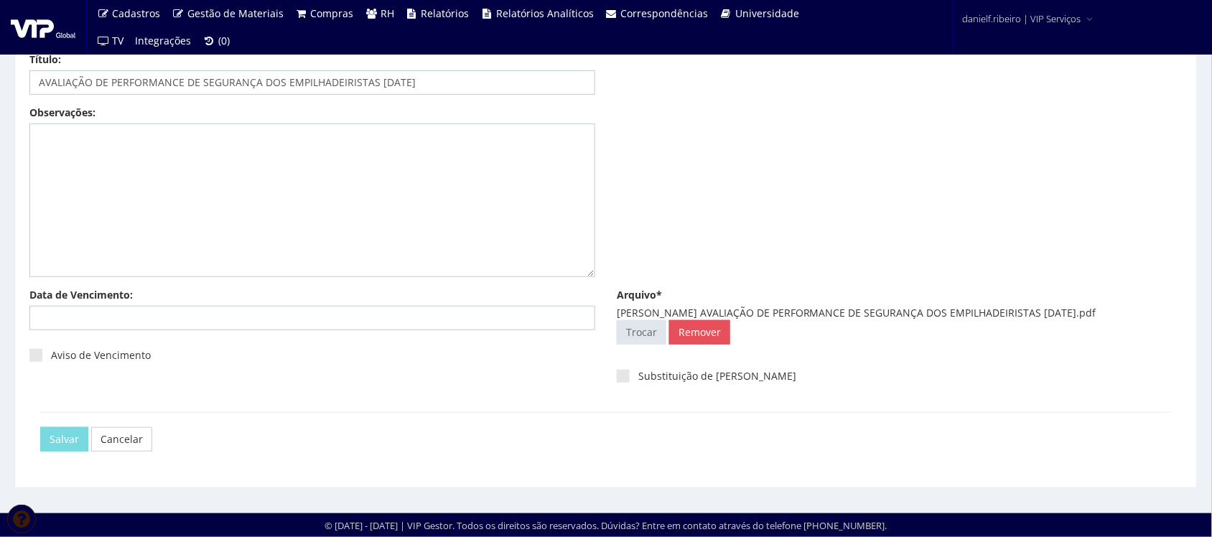
scroll to position [0, 0]
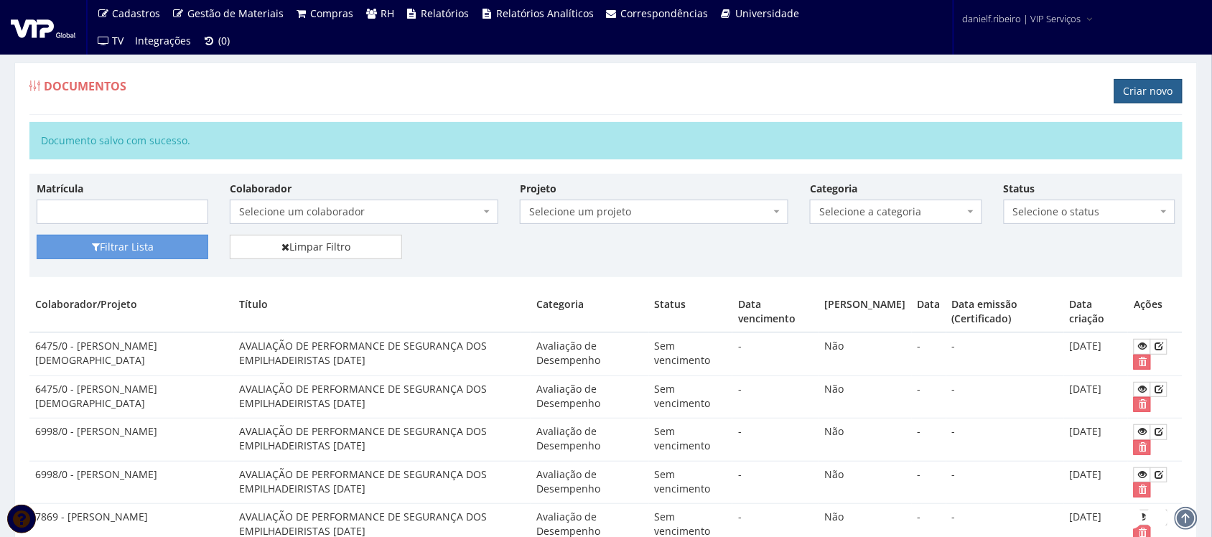
click at [1157, 87] on link "Criar novo" at bounding box center [1148, 91] width 68 height 24
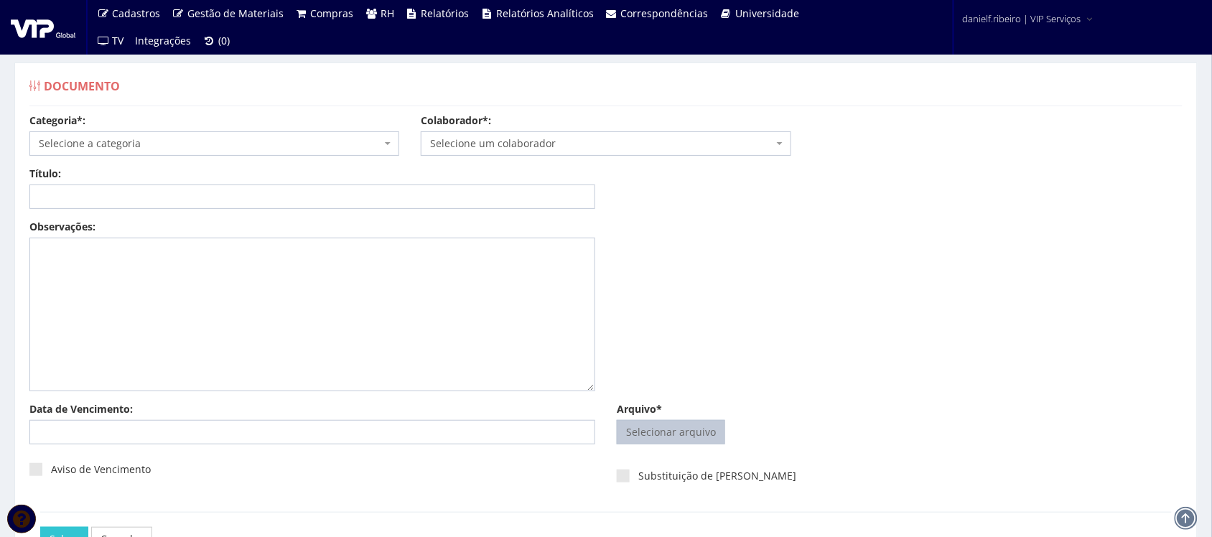
click at [650, 425] on input "Arquivo*" at bounding box center [670, 432] width 107 height 23
type input "C:\fakepath\CLAUDEMIR DA SILVA AVALIAÇÃO DE PERFORMANCE DE SEGURANÇA DOS EMPILH…"
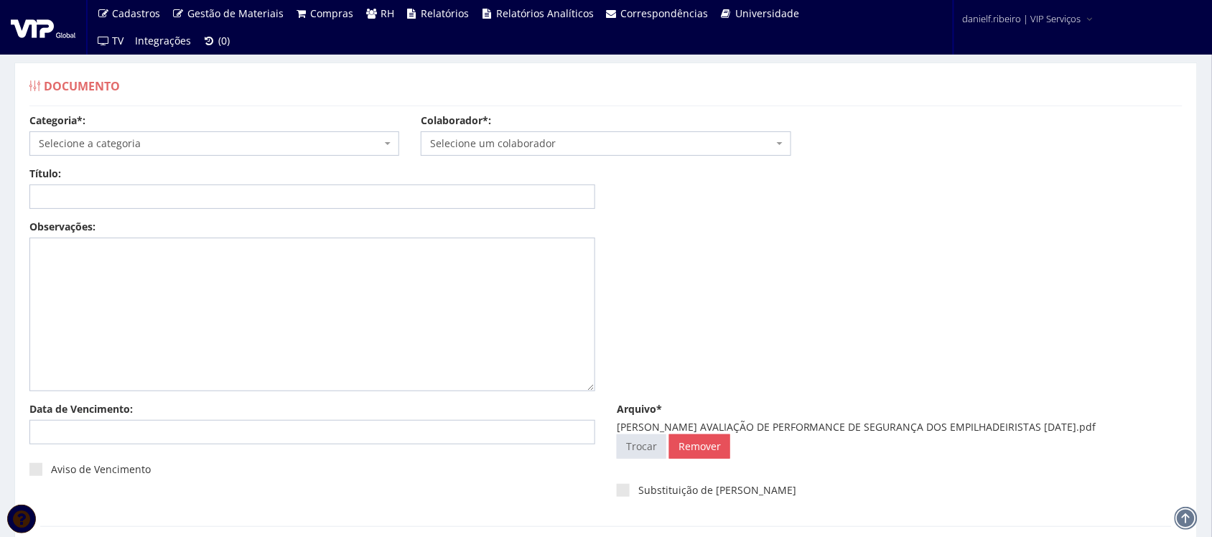
click at [558, 147] on span "Selecione um colaborador" at bounding box center [601, 143] width 342 height 14
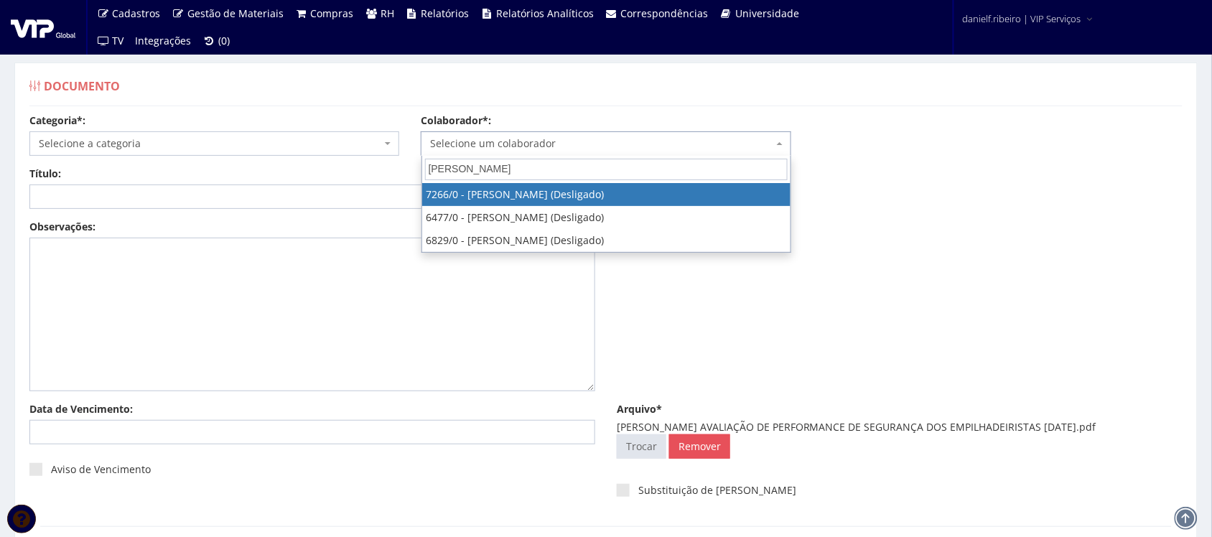
type input "CLAUDEM"
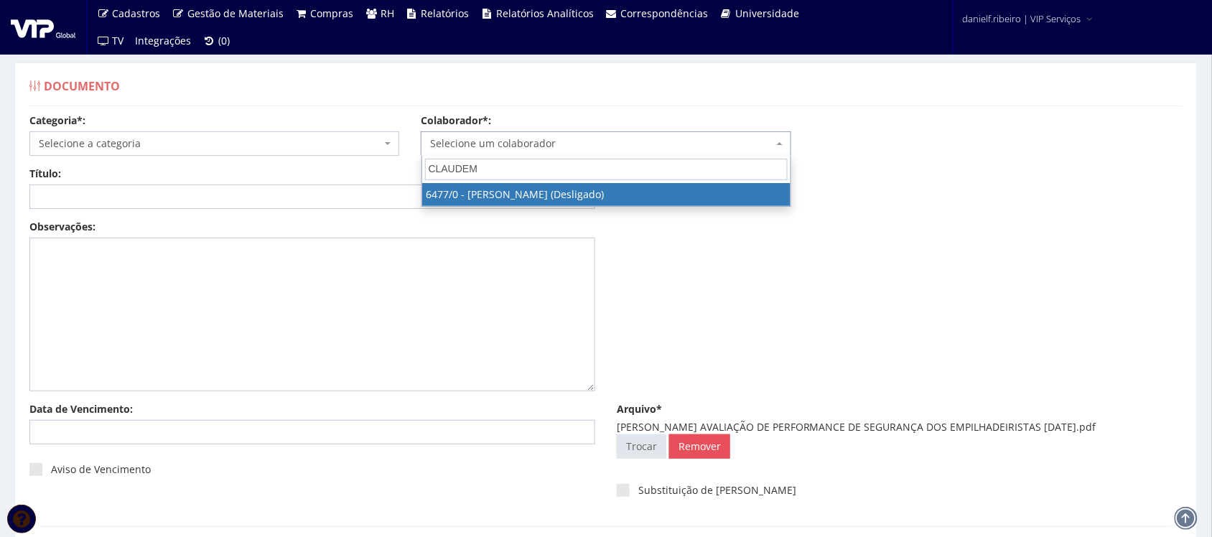
select select "84"
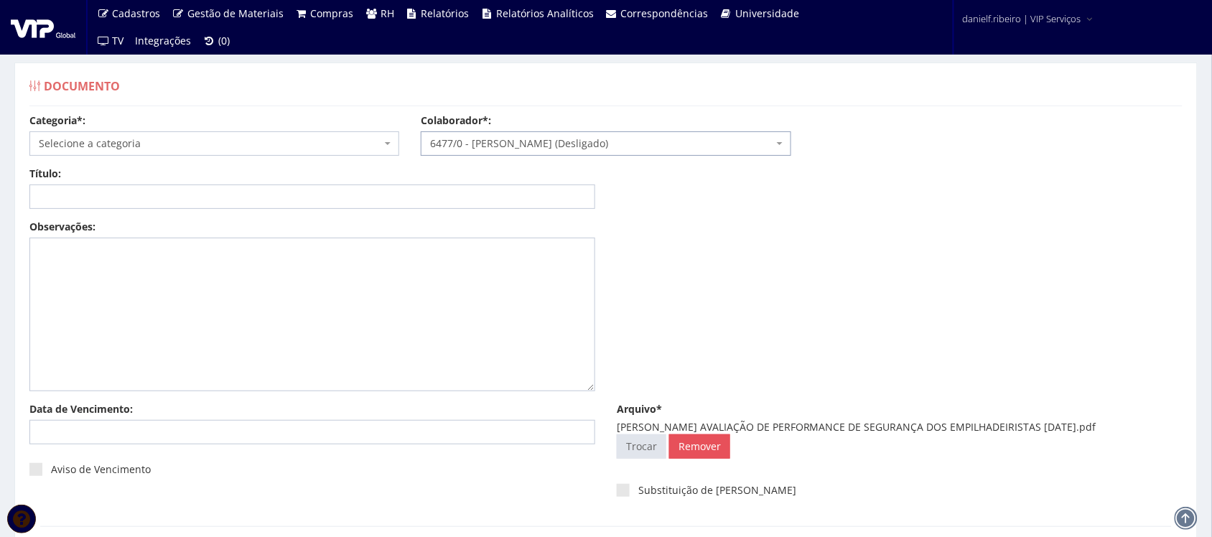
click at [146, 144] on span "Selecione a categoria" at bounding box center [210, 143] width 342 height 14
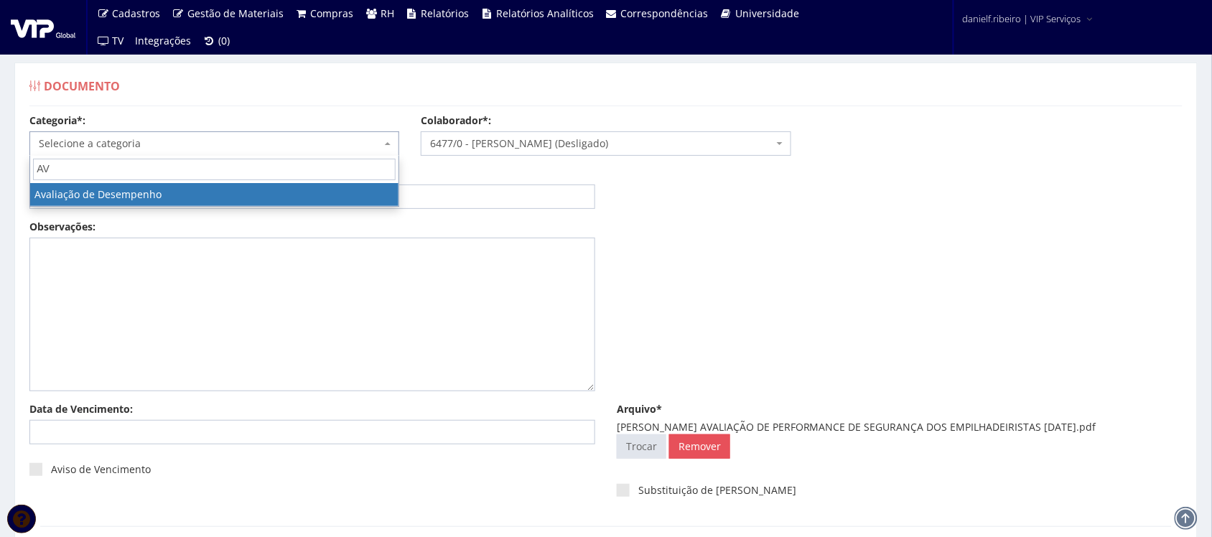
type input "AV"
select select "avaliacao_de_desempenho"
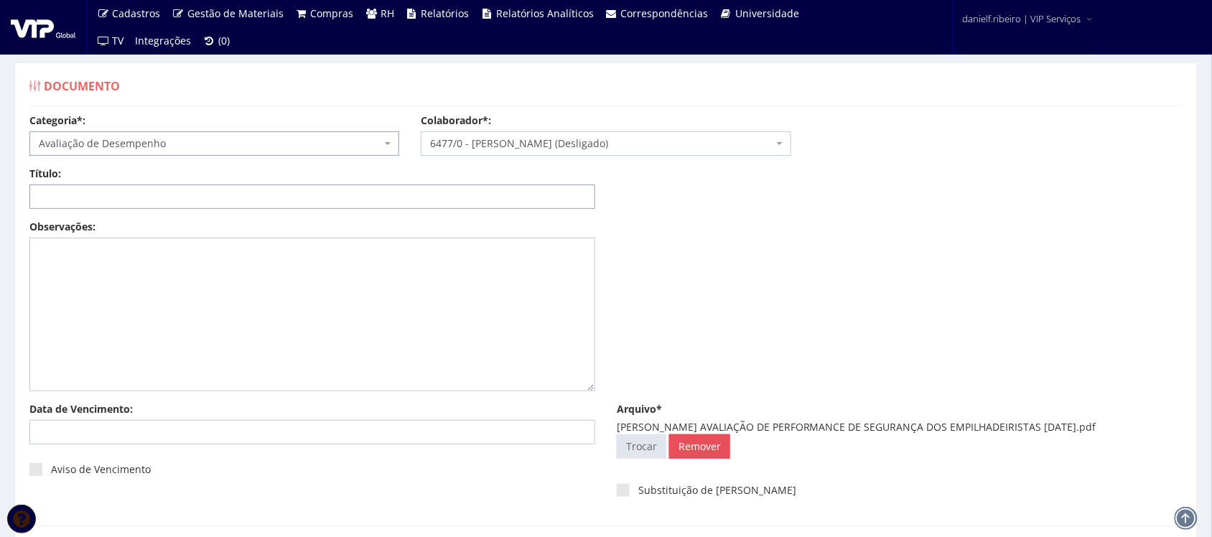
click at [101, 203] on input "Título:" at bounding box center [312, 196] width 566 height 24
paste input "AVALIAÇÃO DE PERFORMANCE DE SEGURANÇA DOS EMPILHADEIRISTAS 14.04.2024"
click at [395, 198] on input "AVALIAÇÃO DE PERFORMANCE DE SEGURANÇA DOS EMPILHADEIRISTAS 14.04.2024" at bounding box center [312, 196] width 566 height 24
click at [407, 197] on input "AVALIAÇÃO DE PERFORMANCE DE SEGURANÇA DOS EMPILHADEIRISTAS 14/04.2024" at bounding box center [312, 196] width 566 height 24
type input "AVALIAÇÃO DE PERFORMANCE DE SEGURANÇA DOS EMPILHADEIRISTAS 14/04/2024"
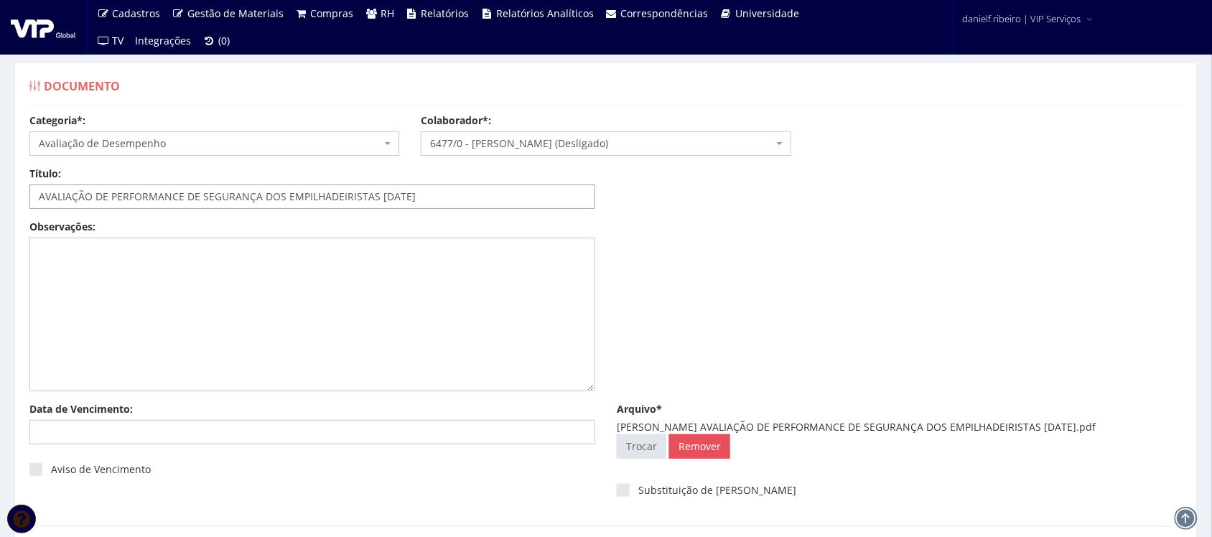
drag, startPoint x: 0, startPoint y: 232, endPoint x: 0, endPoint y: 250, distance: 17.9
click at [0, 250] on div "Documento Categoria*: Selecione a categoria Aso Segurança no trabalho - PGR Seg…" at bounding box center [606, 332] width 1212 height 592
drag, startPoint x: 719, startPoint y: 431, endPoint x: 1111, endPoint y: 433, distance: 391.3
click at [1111, 433] on div "CLAUDEMIR DA SILVA AVALIAÇÃO DE PERFORMANCE DE SEGURANÇA DOS EMPILHADEIRISTAS 0…" at bounding box center [900, 427] width 566 height 14
copy div "AVALIAÇÃO DE PERFORMANCE DE SEGURANÇA DOS EMPILHADEIRISTAS 01.03.2025"
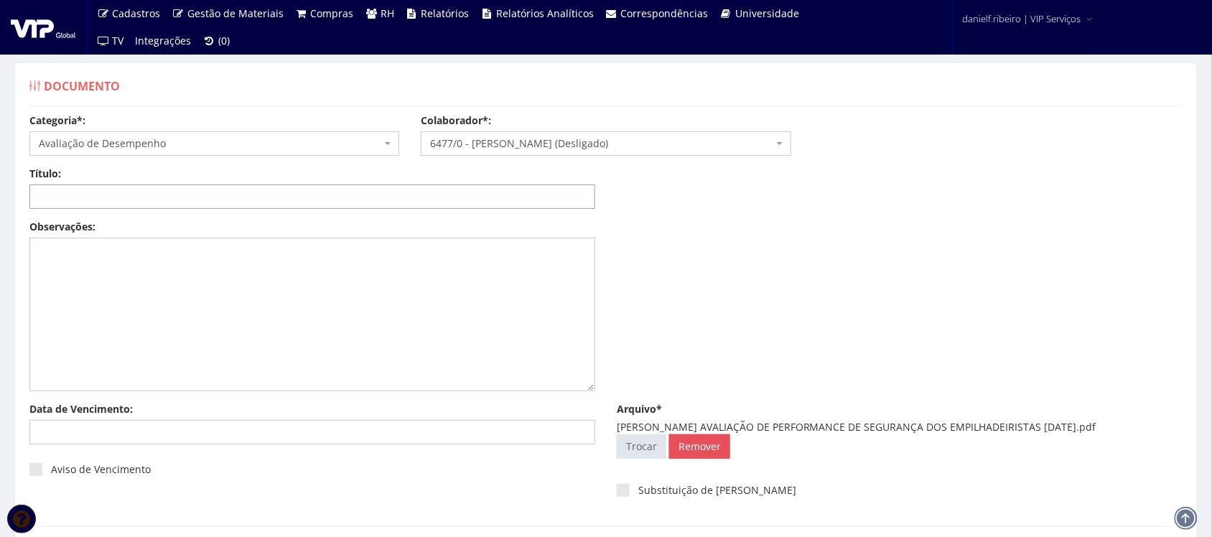
click at [327, 206] on input "Título:" at bounding box center [312, 196] width 566 height 24
paste input "AVALIAÇÃO DE PERFORMANCE DE SEGURANÇA DOS EMPILHADEIRISTAS 01.03.2025"
click at [406, 192] on input "AVALIAÇÃO DE PERFORMANCE DE SEGURANÇA DOS EMPILHADEIRISTAS 01.03.2025" at bounding box center [312, 196] width 566 height 24
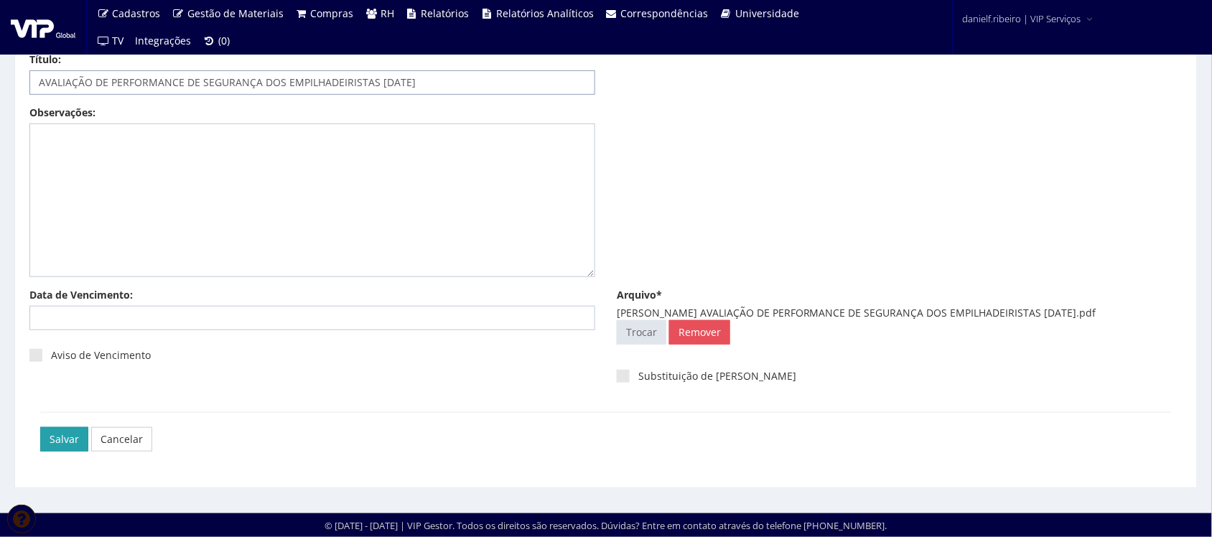
type input "AVALIAÇÃO DE PERFORMANCE DE SEGURANÇA DOS EMPILHADEIRISTAS [DATE]"
click at [58, 445] on input "Salvar" at bounding box center [64, 439] width 48 height 24
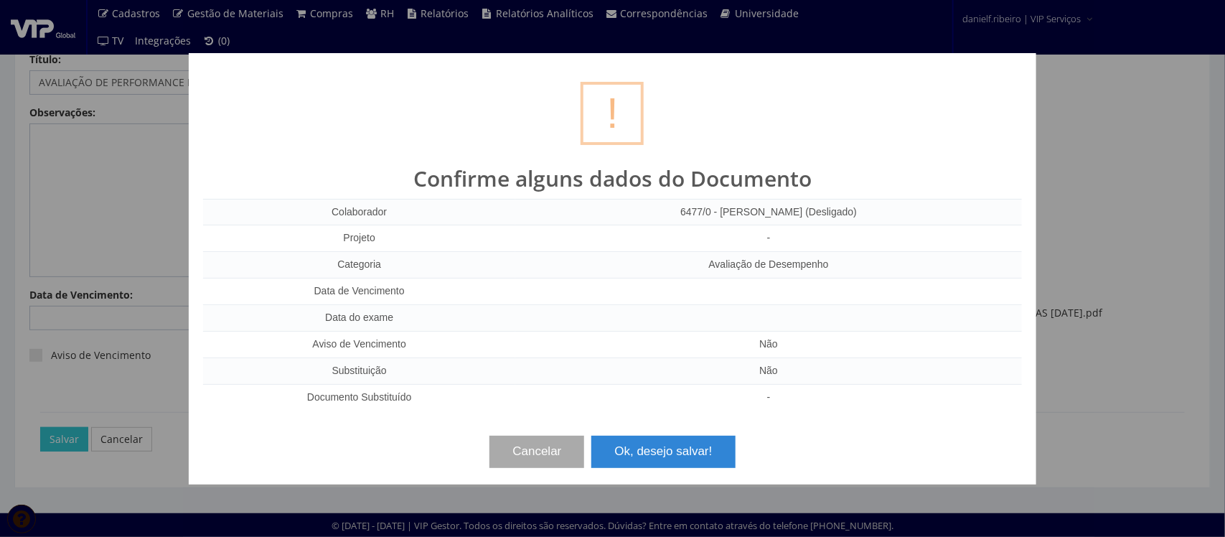
click at [521, 475] on div "? ! i Confirme alguns dados do Documento Colaborador 6477/0 - CLAUDEMIR DA SILV…" at bounding box center [613, 268] width 848 height 431
click at [521, 454] on button "Cancelar" at bounding box center [537, 452] width 95 height 32
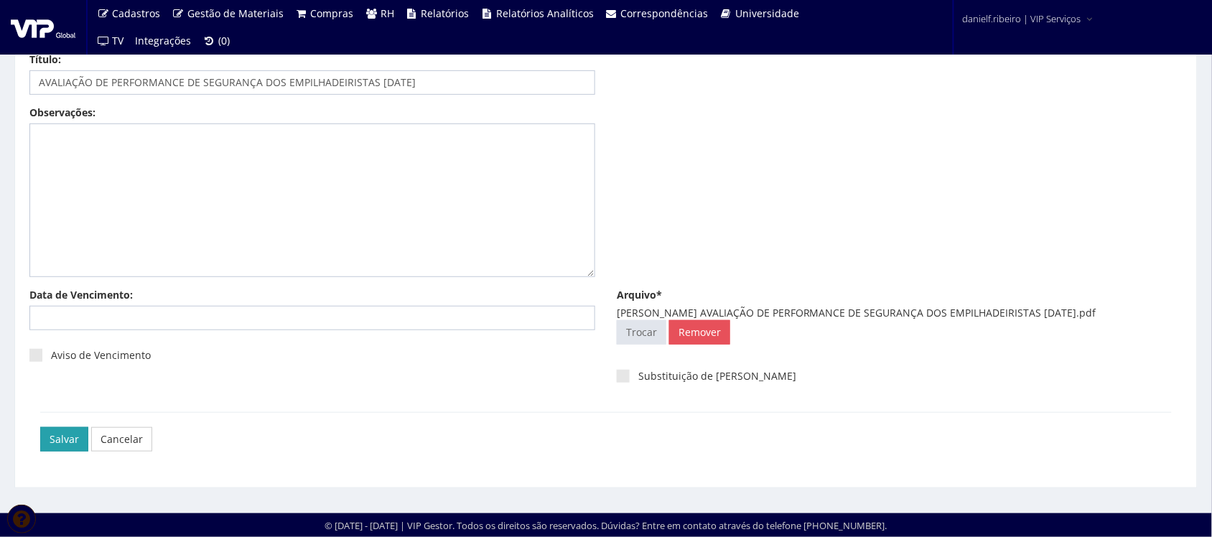
click at [59, 429] on input "Salvar" at bounding box center [64, 439] width 48 height 24
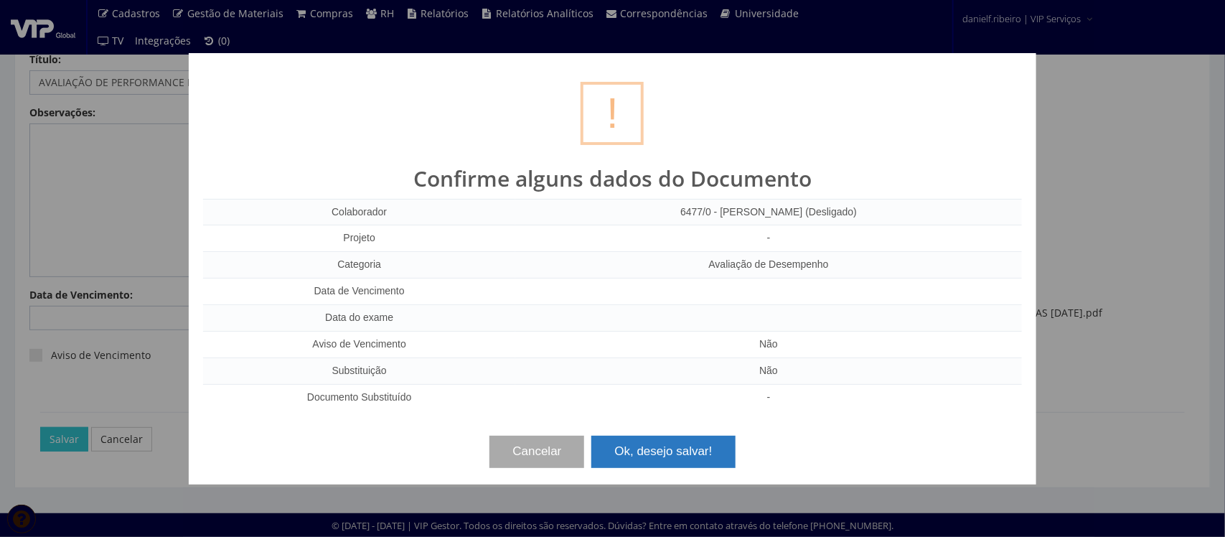
drag, startPoint x: 691, startPoint y: 444, endPoint x: 472, endPoint y: 239, distance: 300.2
click at [691, 445] on button "Ok, desejo salvar!" at bounding box center [664, 452] width 144 height 32
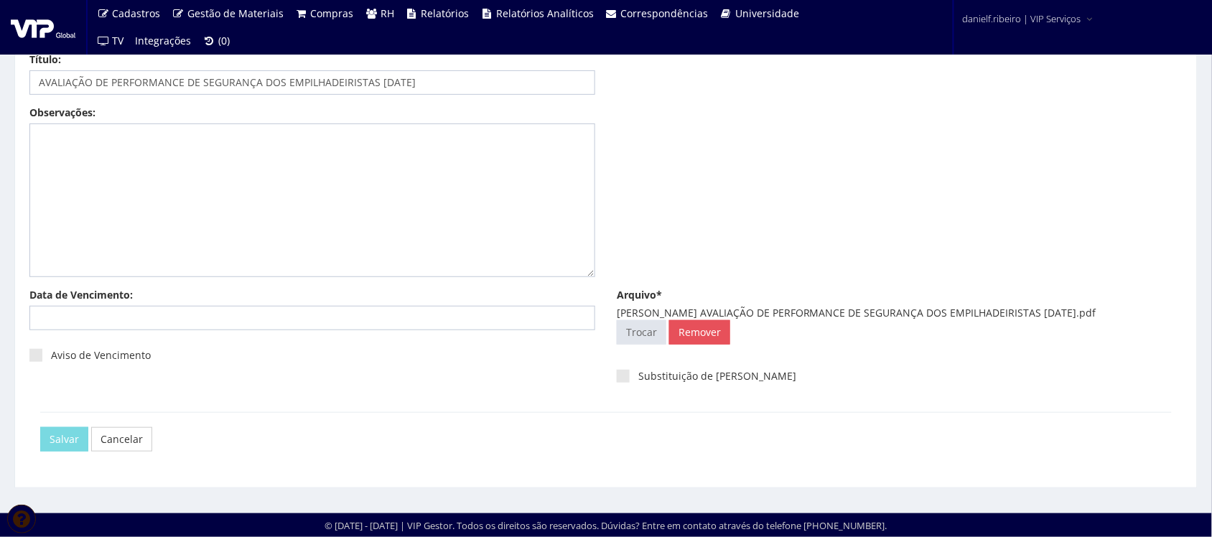
scroll to position [0, 0]
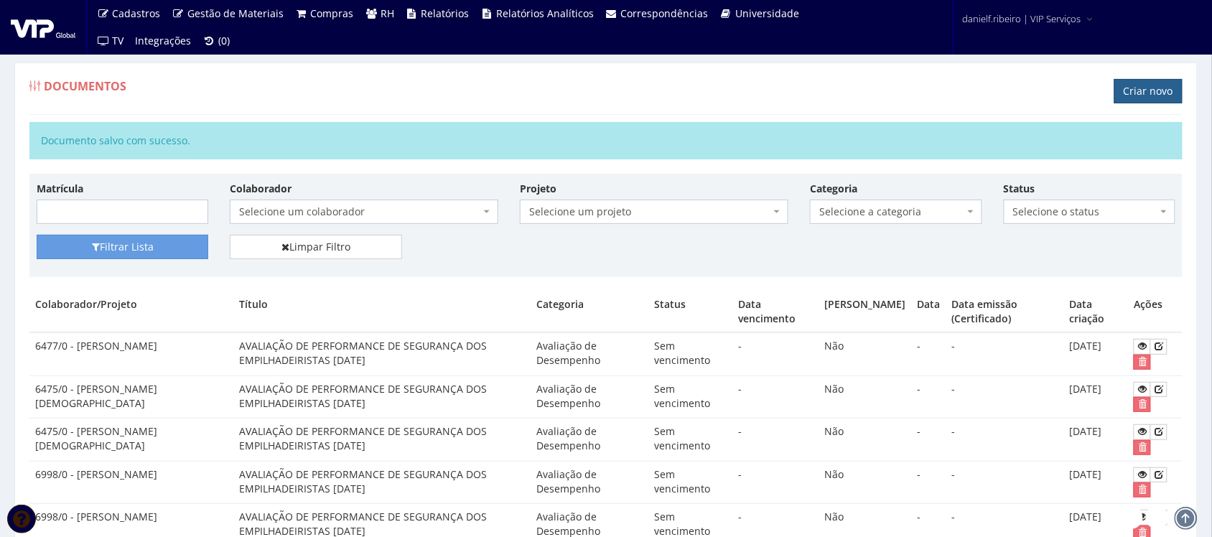
click at [1139, 83] on link "Criar novo" at bounding box center [1148, 91] width 68 height 24
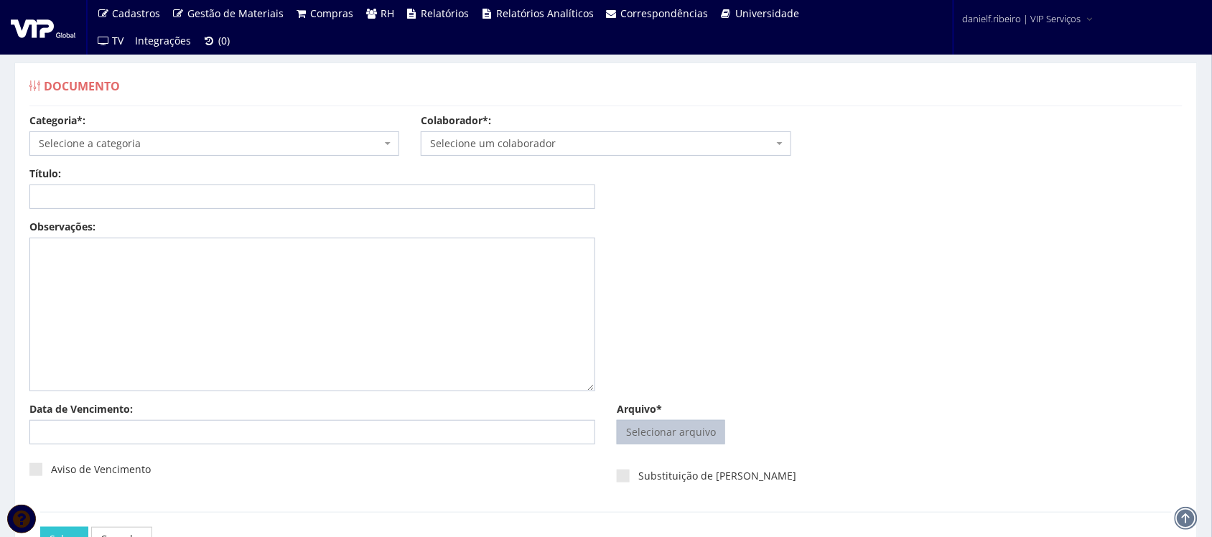
click at [682, 431] on input "Arquivo*" at bounding box center [670, 432] width 107 height 23
type input "C:\fakepath\[PERSON_NAME] AVALIAÇÃO DE PERFORMANCE DE SEGURANÇA DOS EMPILHADEIR…"
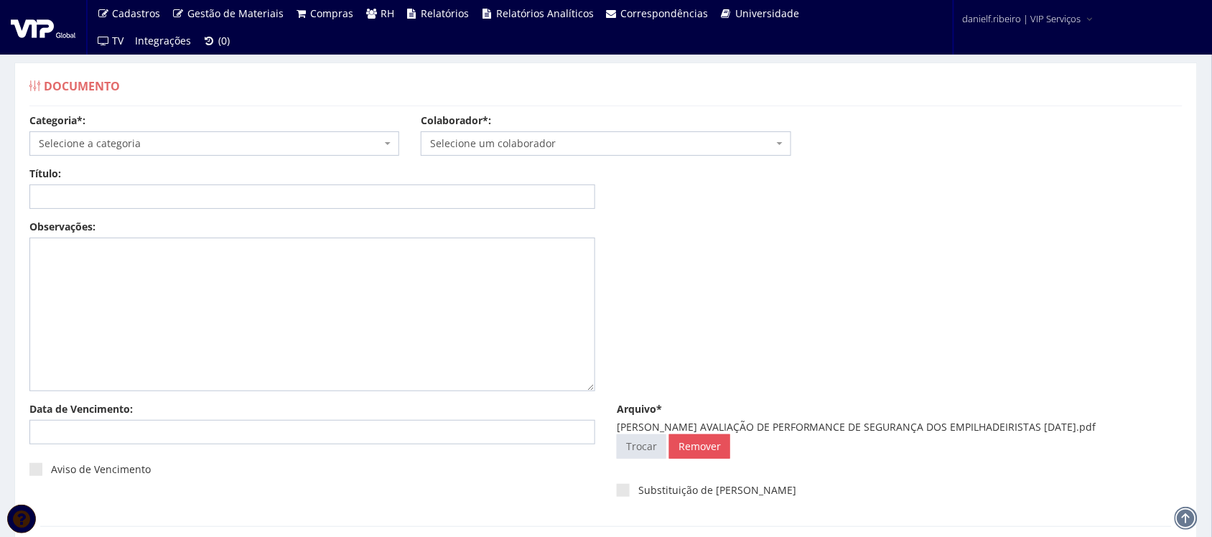
drag, startPoint x: 720, startPoint y: 426, endPoint x: 1111, endPoint y: 425, distance: 390.5
click at [1111, 425] on div "[PERSON_NAME] AVALIAÇÃO DE PERFORMANCE DE SEGURANÇA DOS EMPILHADEIRISTAS [DATE]…" at bounding box center [900, 427] width 566 height 14
copy div "AVALIAÇÃO DE PERFORMANCE DE SEGURANÇA DOS EMPILHADEIRISTAS [DATE]"
click at [494, 145] on span "Selecione um colaborador" at bounding box center [601, 143] width 342 height 14
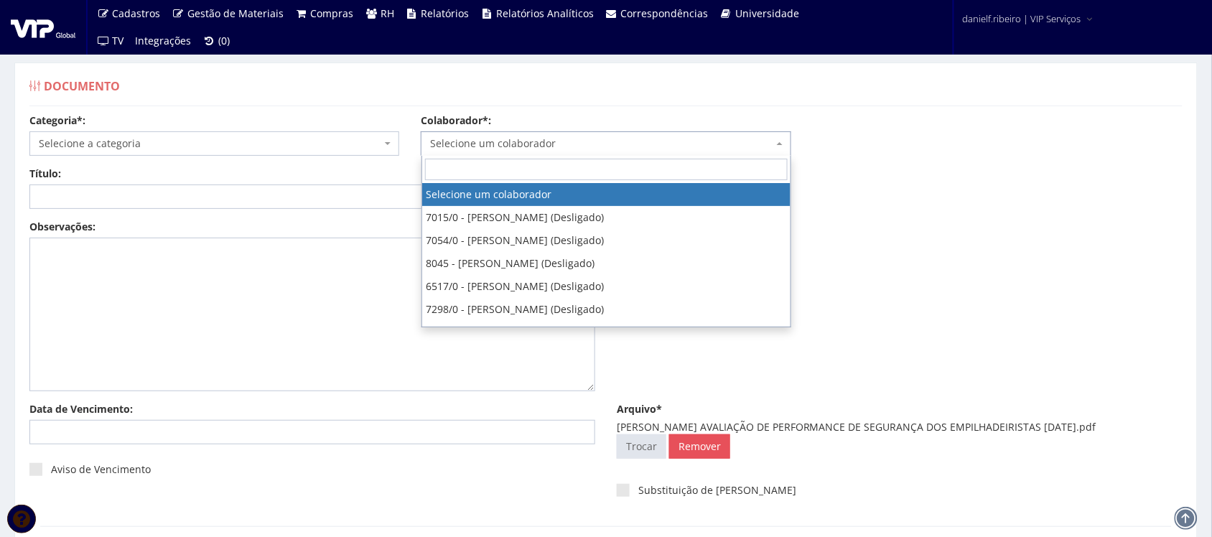
type input "AVALIAÇÃO DE PERFORMANCE DE SEGURANÇA DOS EMPILHADEIRISTAS [DATE]"
click at [184, 208] on input "Título:" at bounding box center [312, 196] width 566 height 24
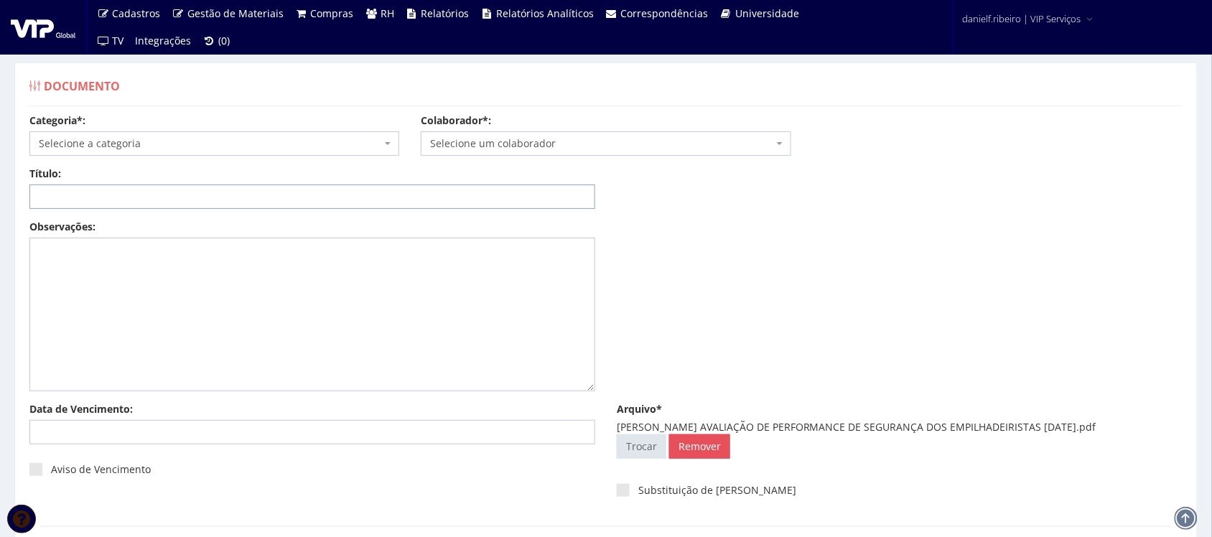
paste input "AVALIAÇÃO DE PERFORMANCE DE SEGURANÇA DOS EMPILHADEIRISTAS [DATE]"
click at [391, 197] on input "AVALIAÇÃO DE PERFORMANCE DE SEGURANÇA DOS EMPILHADEIRISTAS [DATE]" at bounding box center [312, 196] width 566 height 24
click at [407, 194] on input "AVALIAÇÃO DE PERFORMANCE DE SEGURANÇA DOS EMPILHADEIRISTAS 07/04.2024" at bounding box center [312, 196] width 566 height 24
type input "AVALIAÇÃO DE PERFORMANCE DE SEGURANÇA DOS EMPILHADEIRISTAS [DATE]"
click at [513, 149] on span "Selecione um colaborador" at bounding box center [601, 143] width 342 height 14
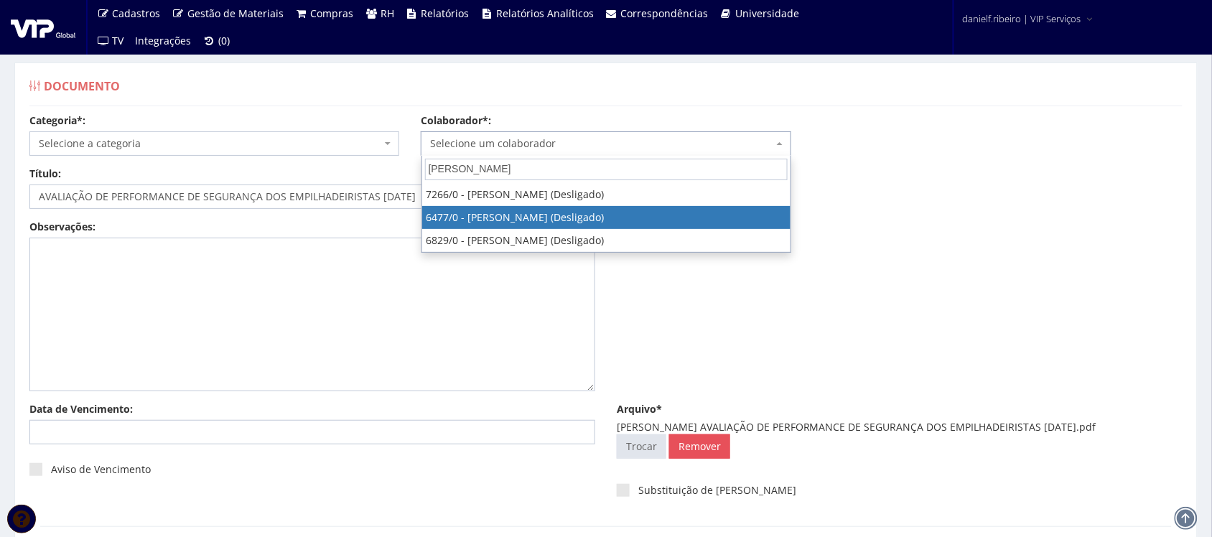
type input "[PERSON_NAME]"
select select "84"
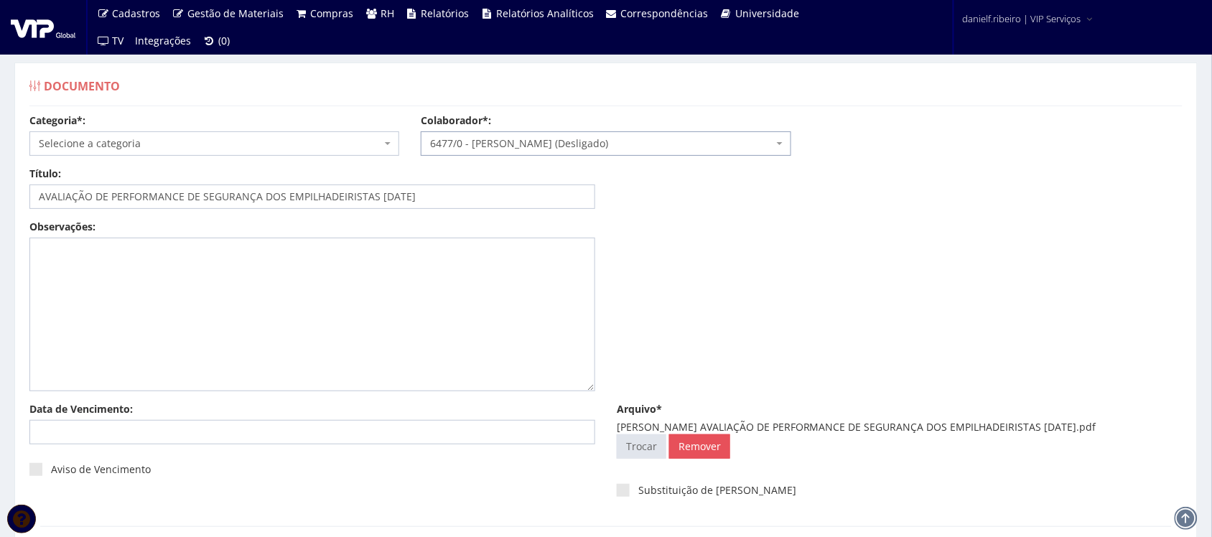
click at [264, 142] on span "Selecione a categoria" at bounding box center [210, 143] width 342 height 14
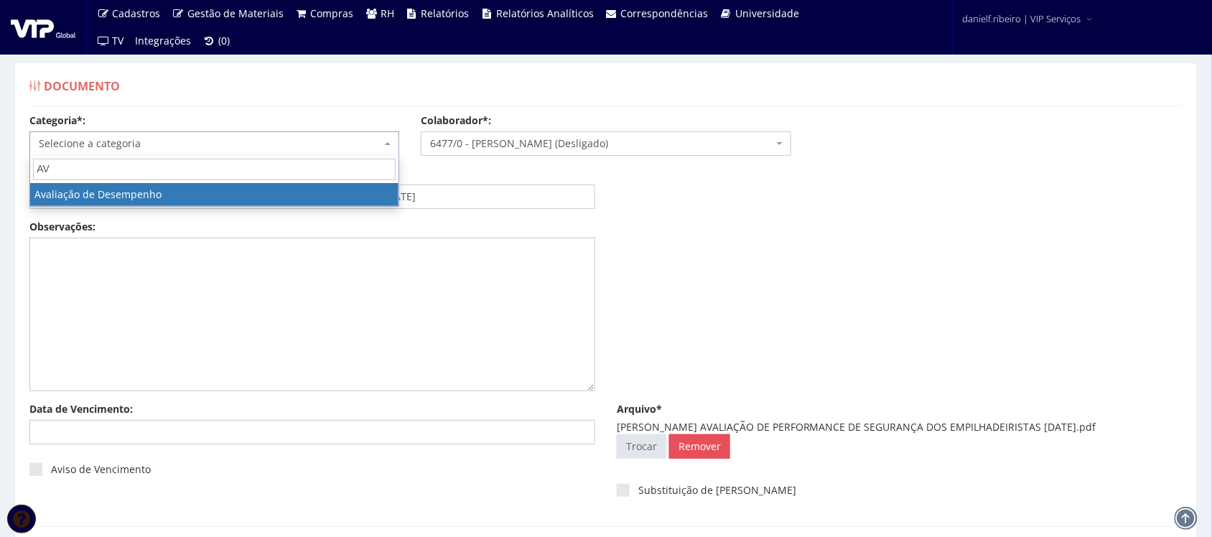
type input "AV"
select select "avaliacao_de_desempenho"
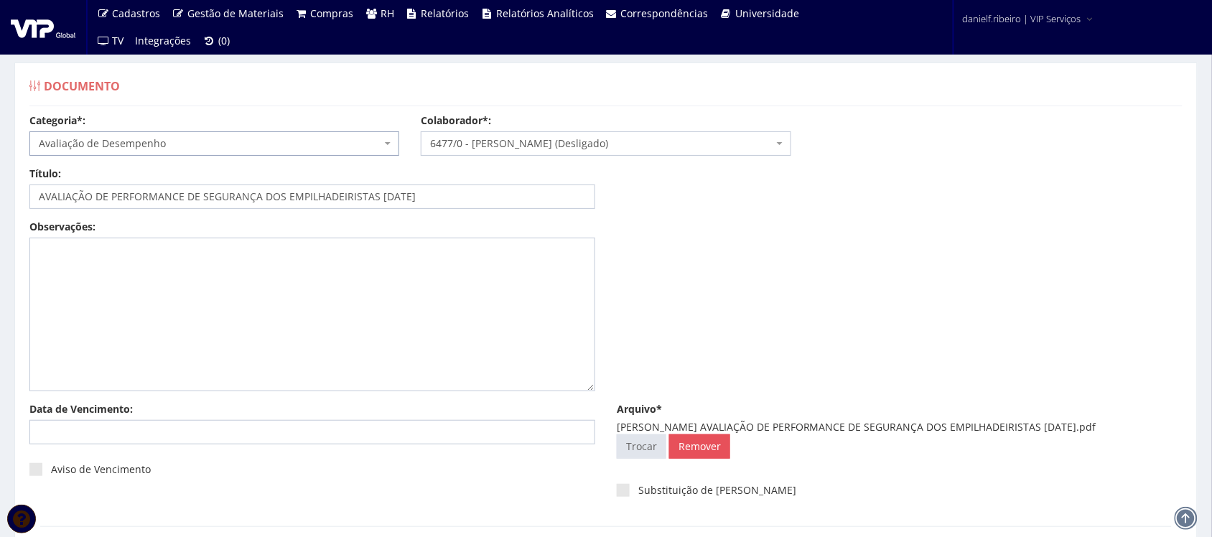
scroll to position [116, 0]
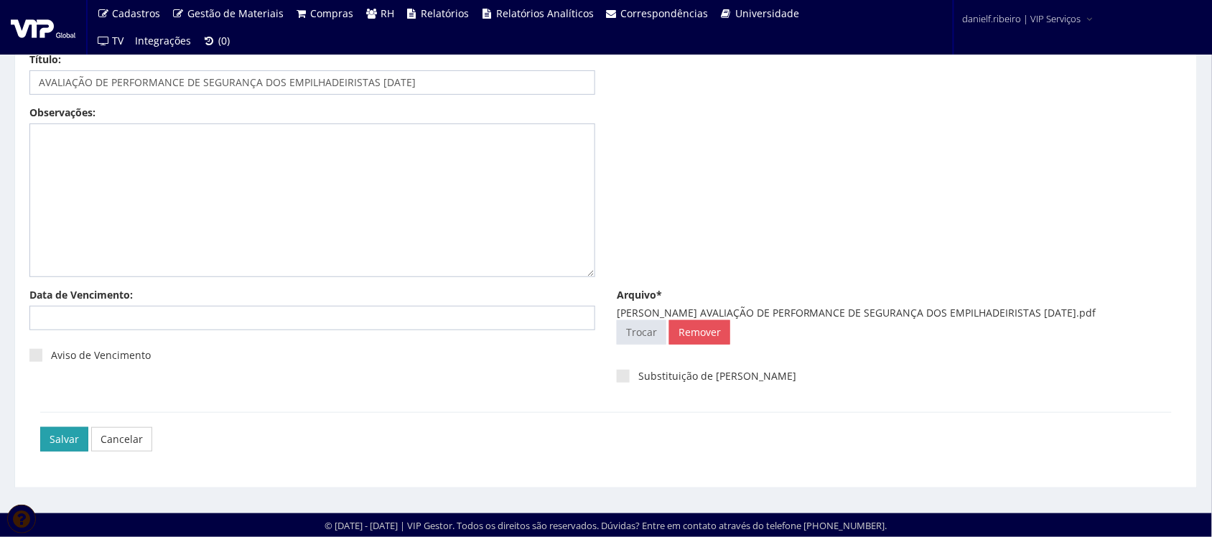
click at [61, 442] on input "Salvar" at bounding box center [64, 439] width 48 height 24
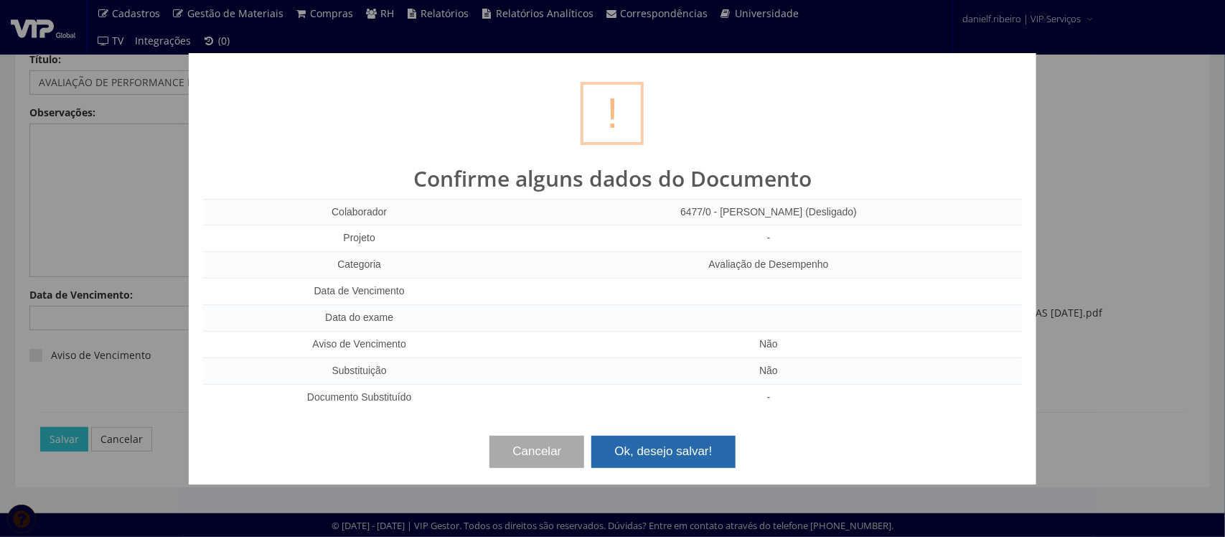
click at [691, 457] on button "Ok, desejo salvar!" at bounding box center [664, 452] width 144 height 32
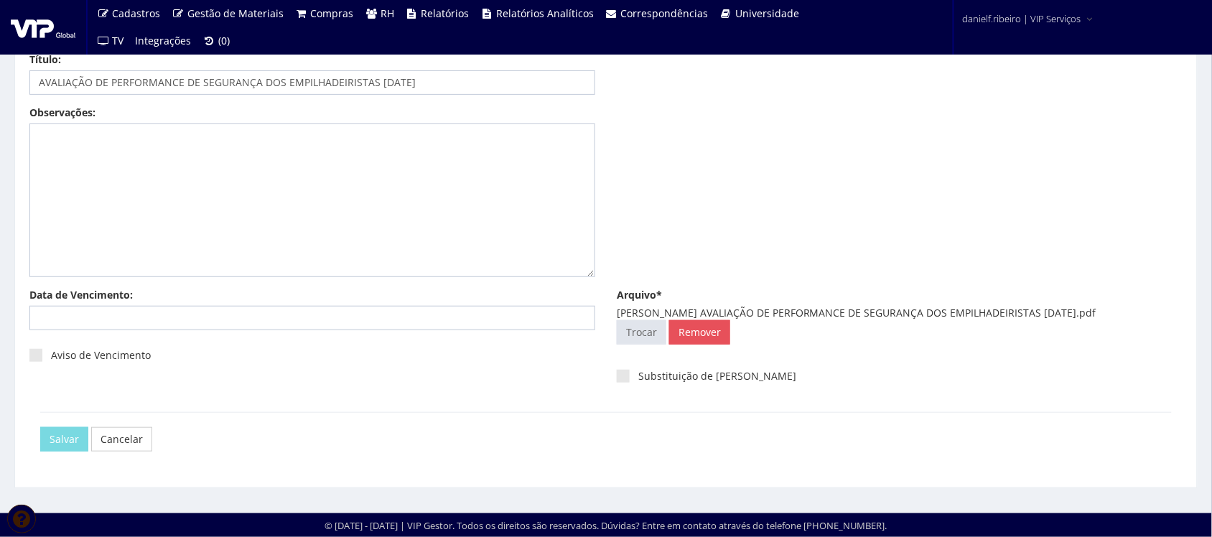
scroll to position [0, 0]
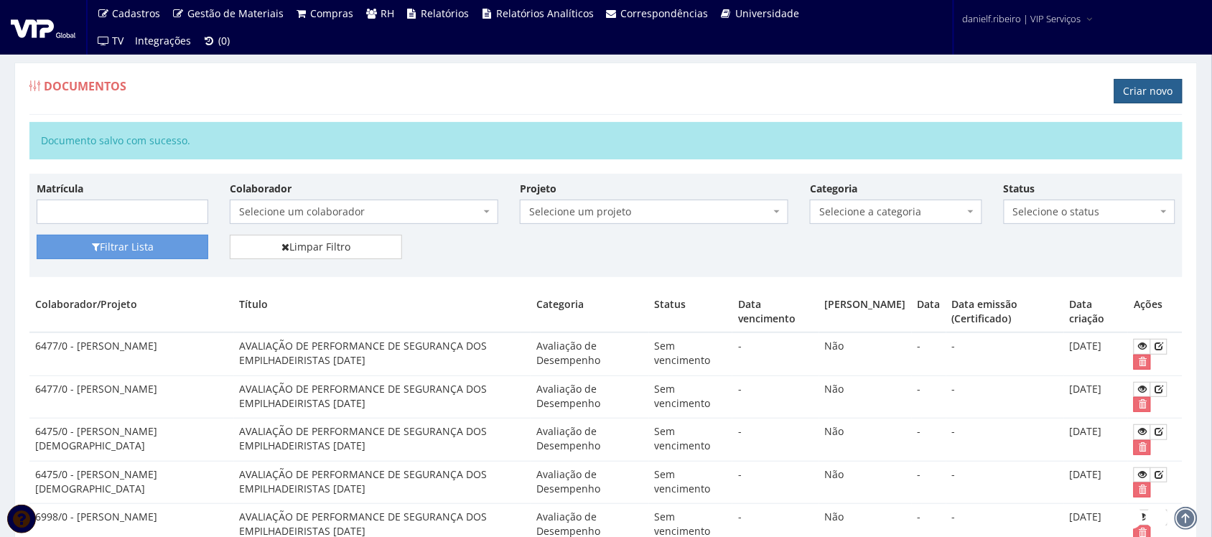
click at [1159, 88] on link "Criar novo" at bounding box center [1148, 91] width 68 height 24
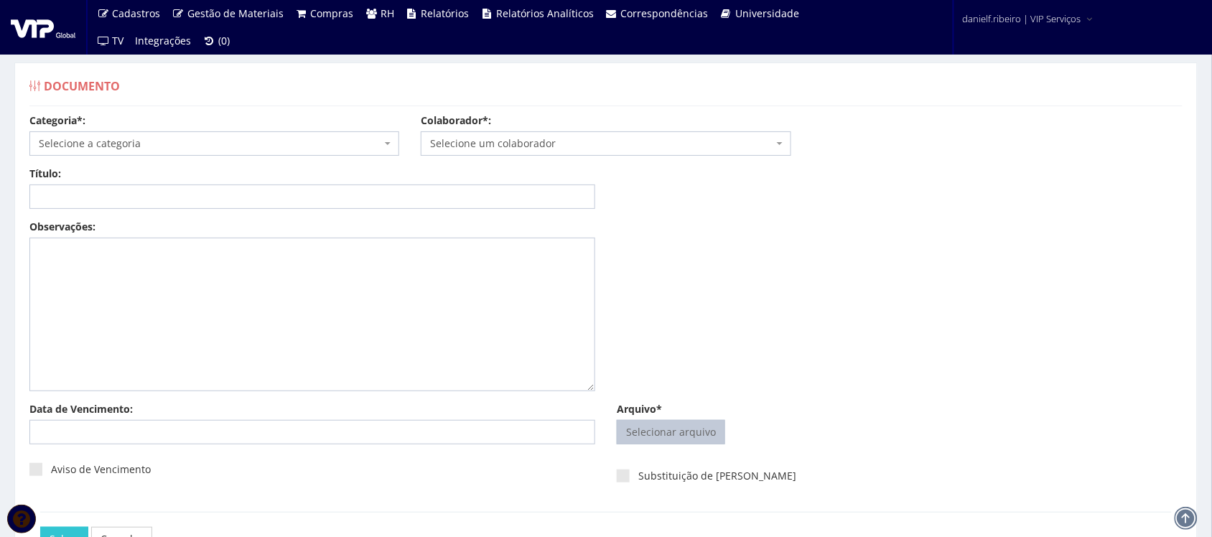
click at [632, 444] on span "Selecionar arquivo Trocar" at bounding box center [671, 432] width 108 height 24
click at [665, 435] on input "Arquivo*" at bounding box center [670, 432] width 107 height 23
type input "C:\fakepath\EDISON DE RAMOS AVALIAÇÃO DE PERFORMANCE DE SEGURANÇA DOS EMPILHADE…"
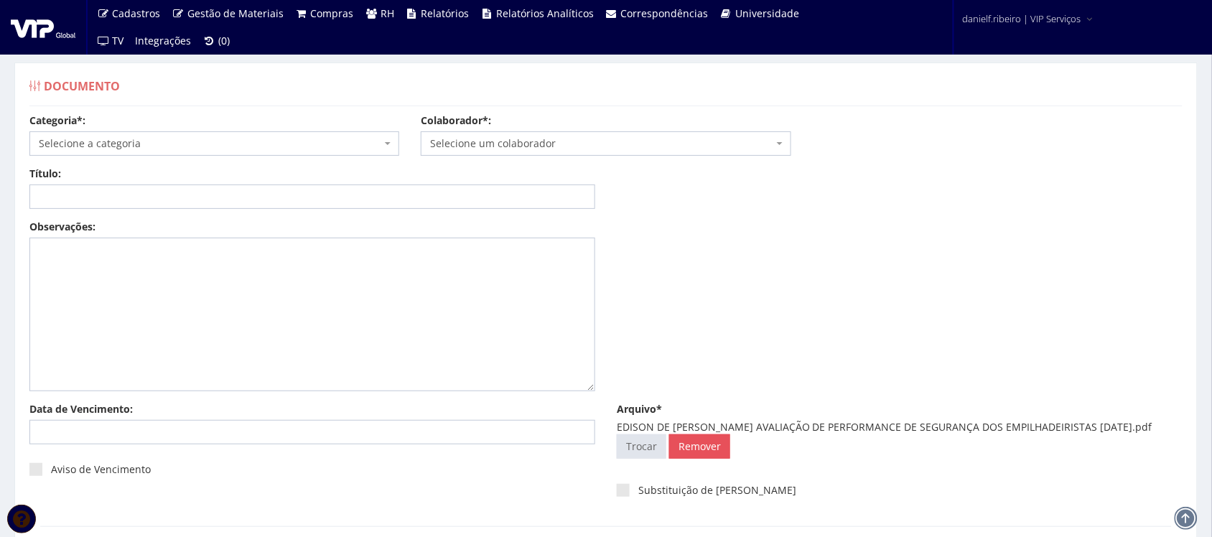
click at [517, 138] on span "Selecione um colaborador" at bounding box center [601, 143] width 342 height 14
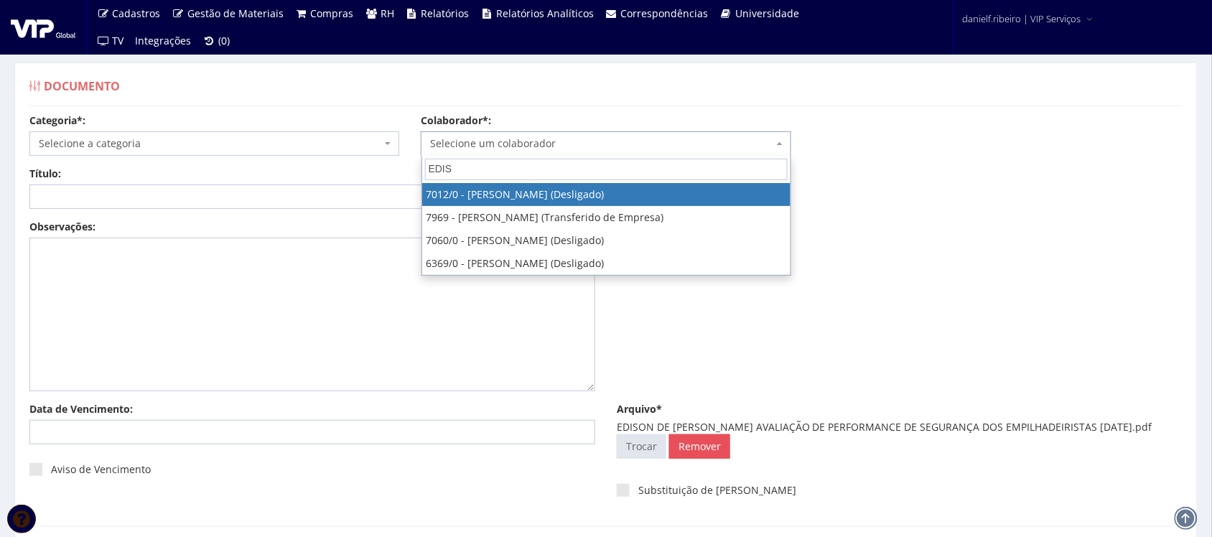
type input "EDIS"
select select "316"
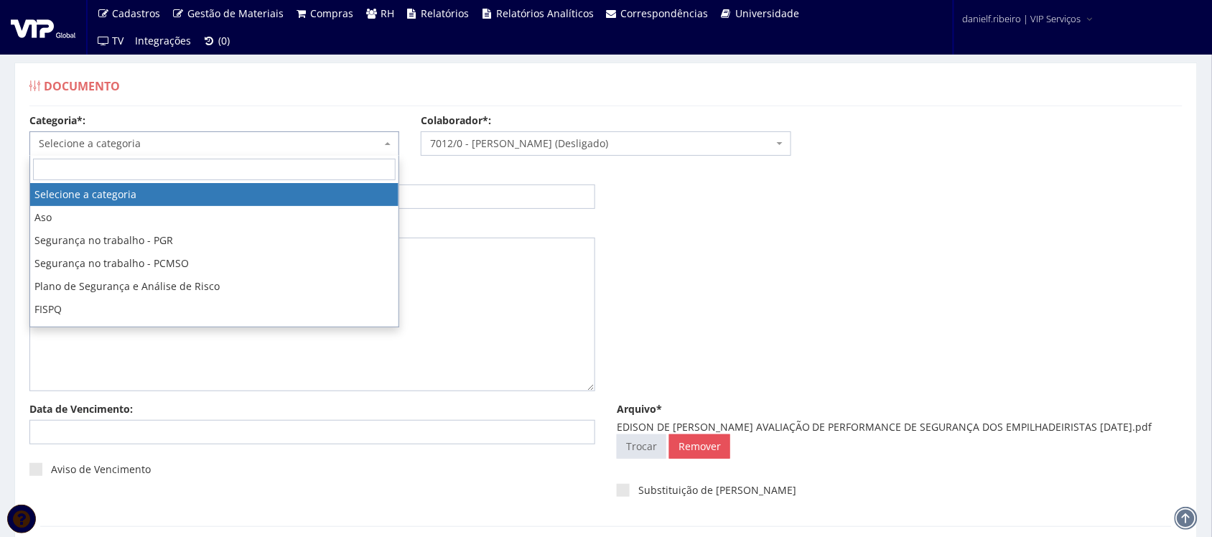
click at [195, 153] on span "Selecione a categoria" at bounding box center [214, 143] width 370 height 24
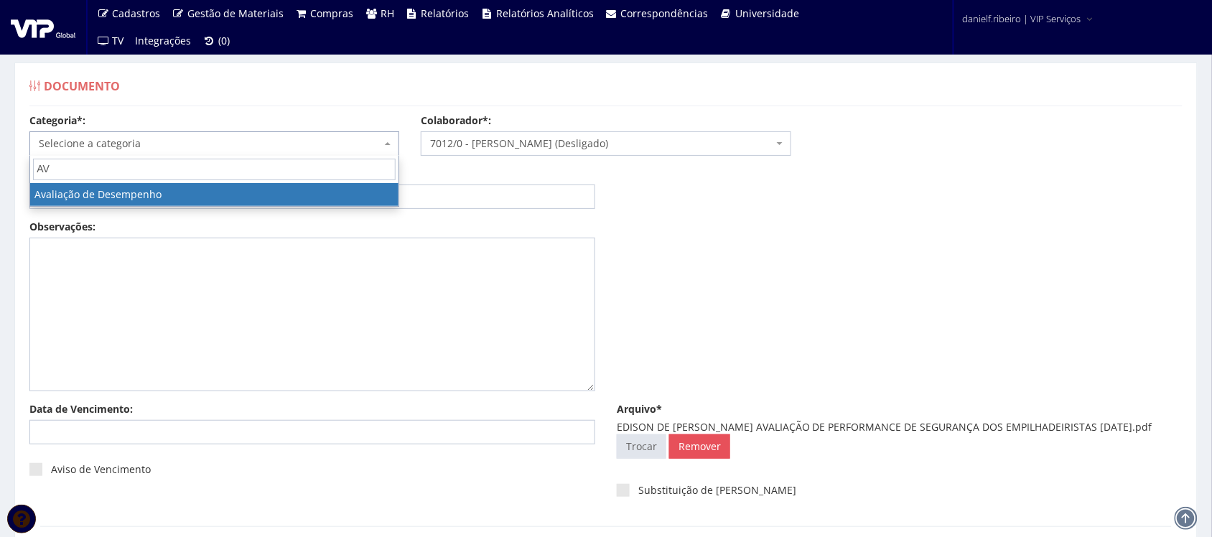
type input "AV"
select select "avaliacao_de_desempenho"
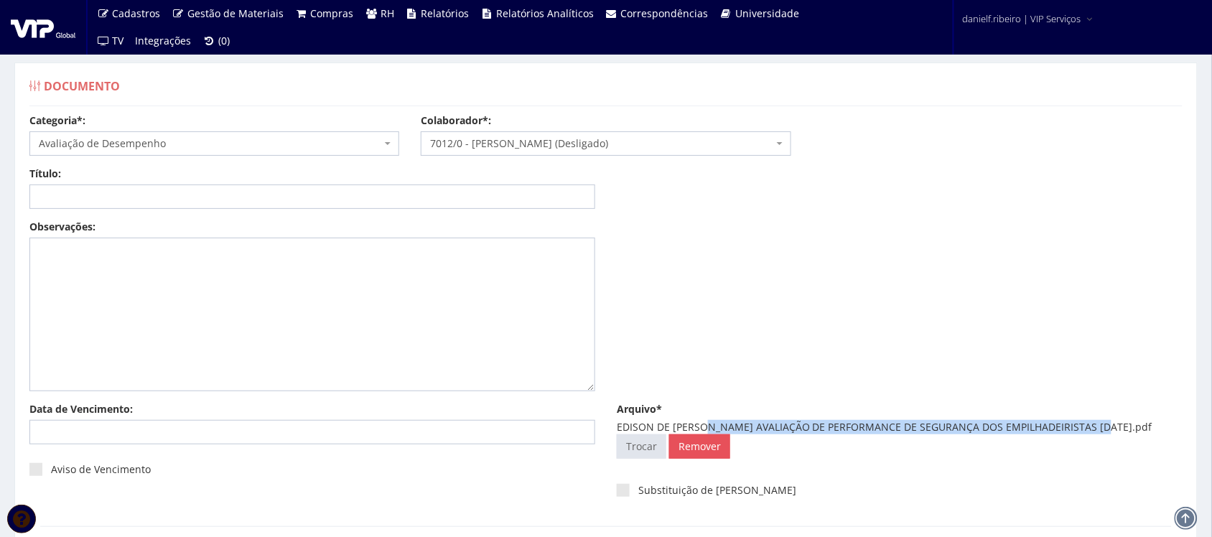
drag, startPoint x: 711, startPoint y: 427, endPoint x: 1098, endPoint y: 426, distance: 387.7
click at [1098, 426] on div "EDISON DE RAMOS AVALIAÇÃO DE PERFORMANCE DE SEGURANÇA DOS EMPILHADEIRISTAS 05.0…" at bounding box center [900, 427] width 566 height 14
copy div "AVALIAÇÃO DE PERFORMANCE DE SEGURANÇA DOS EMPILHADEIRISTAS 05.04.2024"
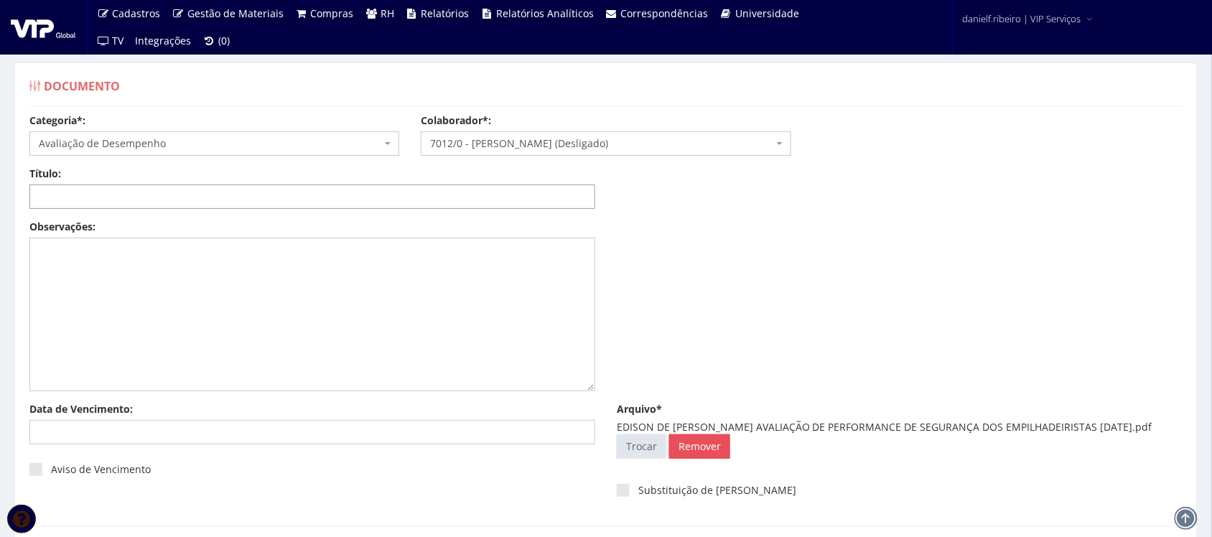
click at [352, 189] on input "Título:" at bounding box center [312, 196] width 566 height 24
paste input "AVALIAÇÃO DE PERFORMANCE DE SEGURANÇA DOS EMPILHADEIRISTAS 05.04.2024"
drag, startPoint x: 393, startPoint y: 199, endPoint x: 388, endPoint y: 205, distance: 8.2
click at [388, 205] on input "AVALIAÇÃO DE PERFORMANCE DE SEGURANÇA DOS EMPILHADEIRISTAS 05.04.2024" at bounding box center [312, 196] width 566 height 24
click at [403, 202] on input "AVALIAÇÃO DE PERFORMANCE DE SEGURANÇA DOS EMPILHADEIRISTAS 05/04.2024" at bounding box center [312, 196] width 566 height 24
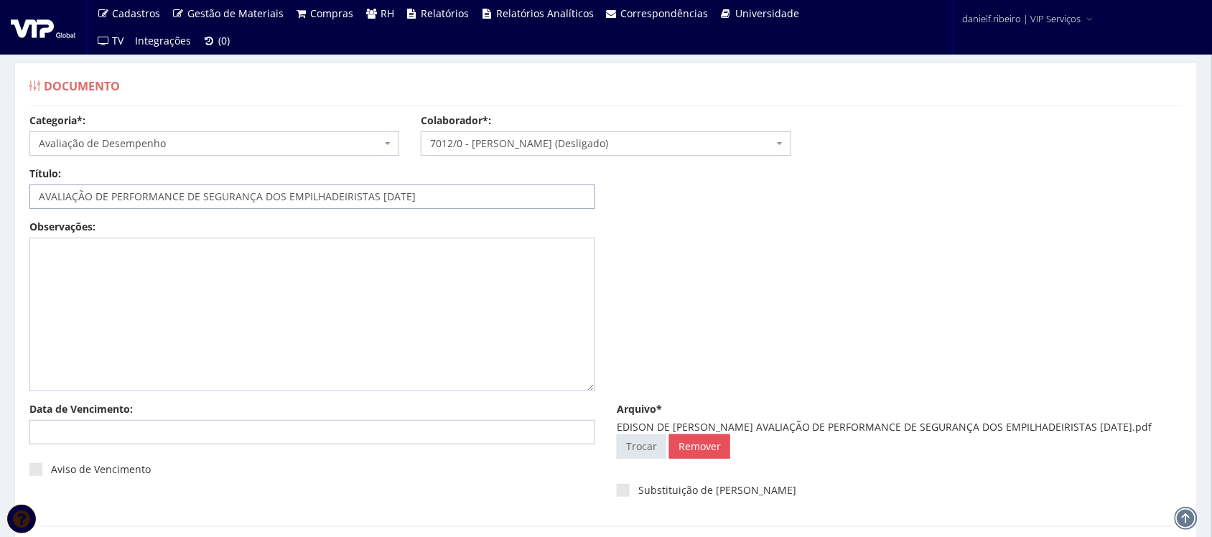
scroll to position [116, 0]
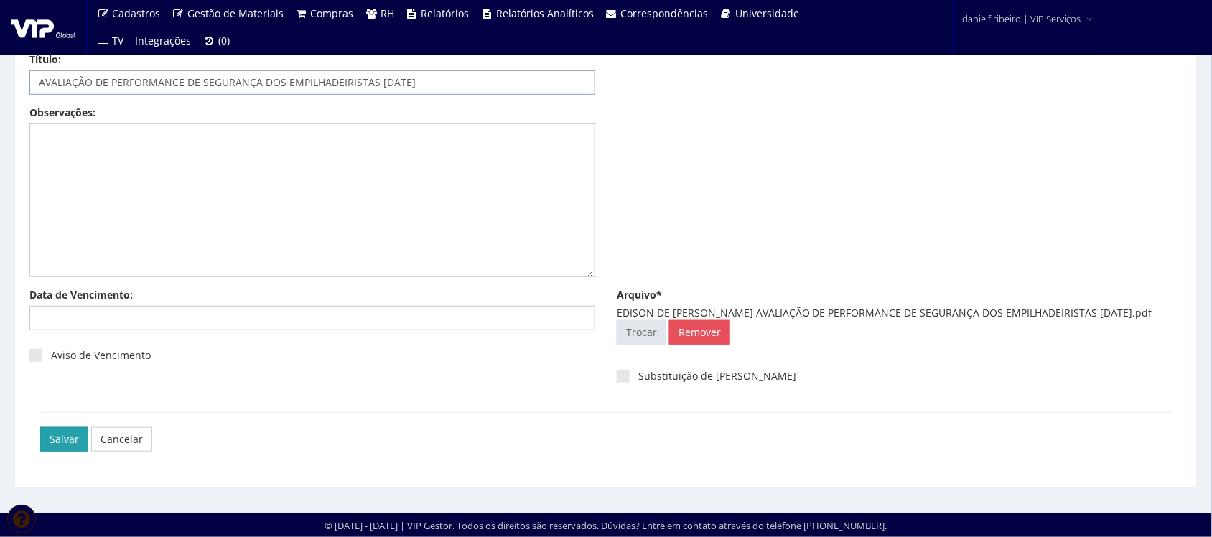
type input "AVALIAÇÃO DE PERFORMANCE DE SEGURANÇA DOS EMPILHADEIRISTAS [DATE]"
click at [48, 434] on input "Salvar" at bounding box center [64, 439] width 48 height 24
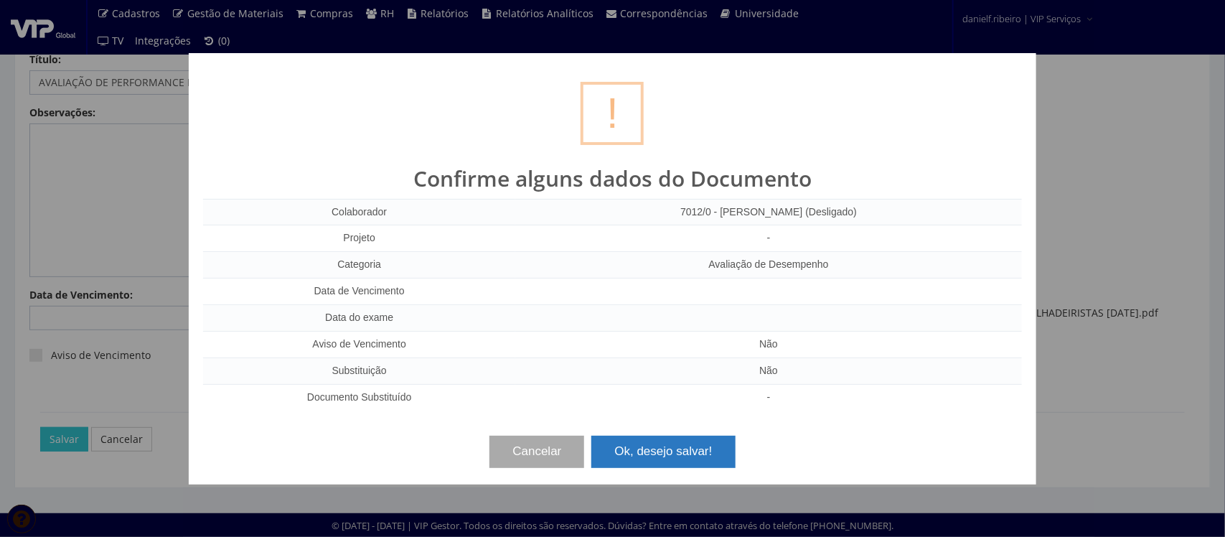
click at [671, 449] on button "Ok, desejo salvar!" at bounding box center [664, 452] width 144 height 32
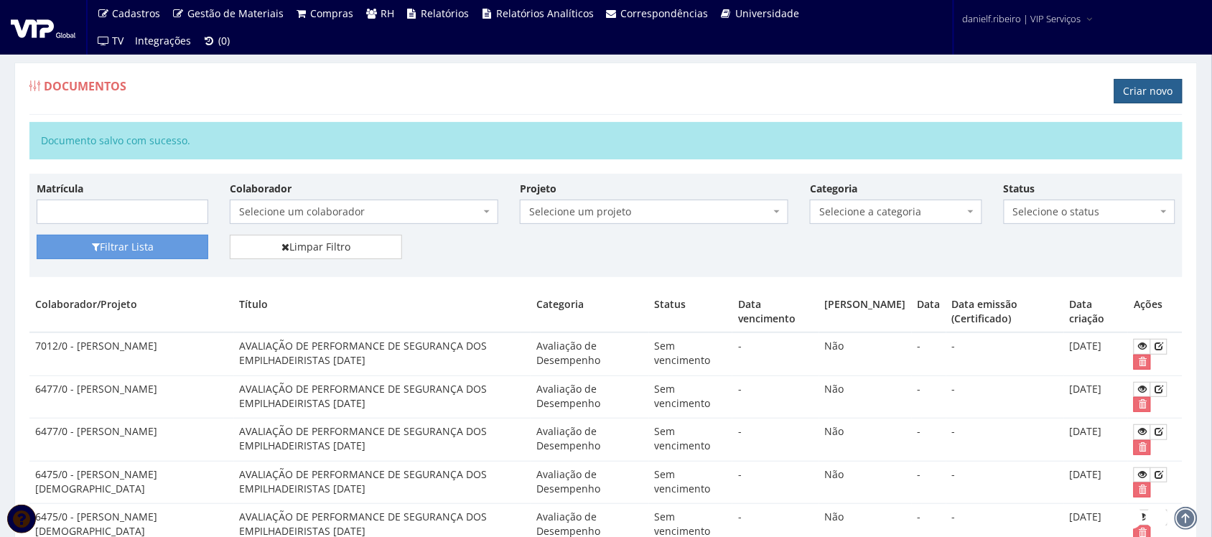
click at [1138, 99] on link "Criar novo" at bounding box center [1148, 91] width 68 height 24
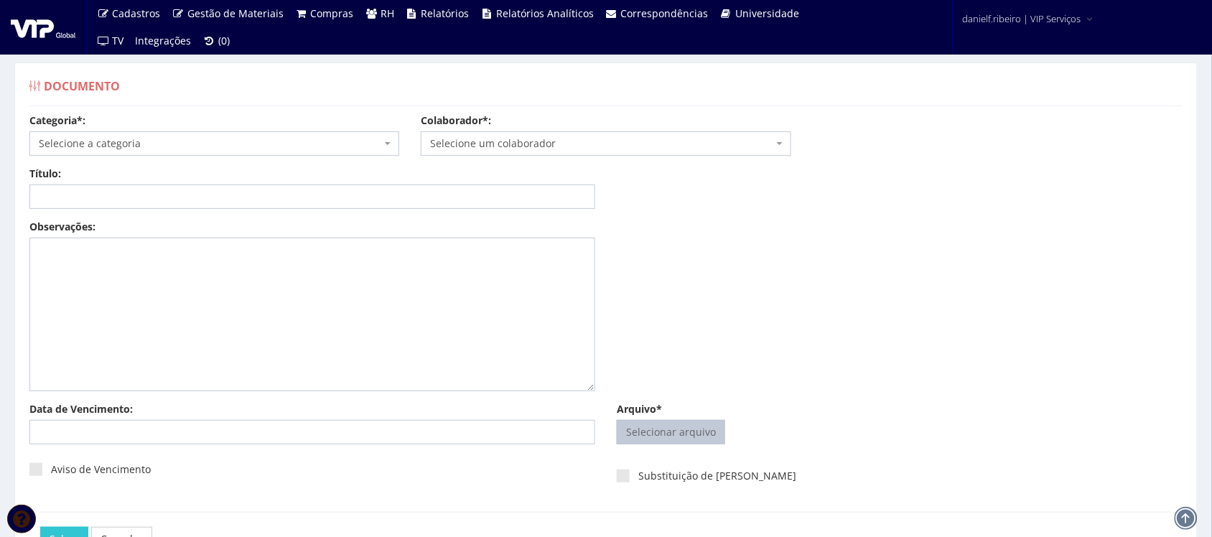
click at [694, 439] on input "Arquivo*" at bounding box center [670, 432] width 107 height 23
type input "C:\fakepath\EDISON DE RAMOS AVALIAÇÃO DE PERFORMANCE DE SEGURANÇA DOS EMPILHADE…"
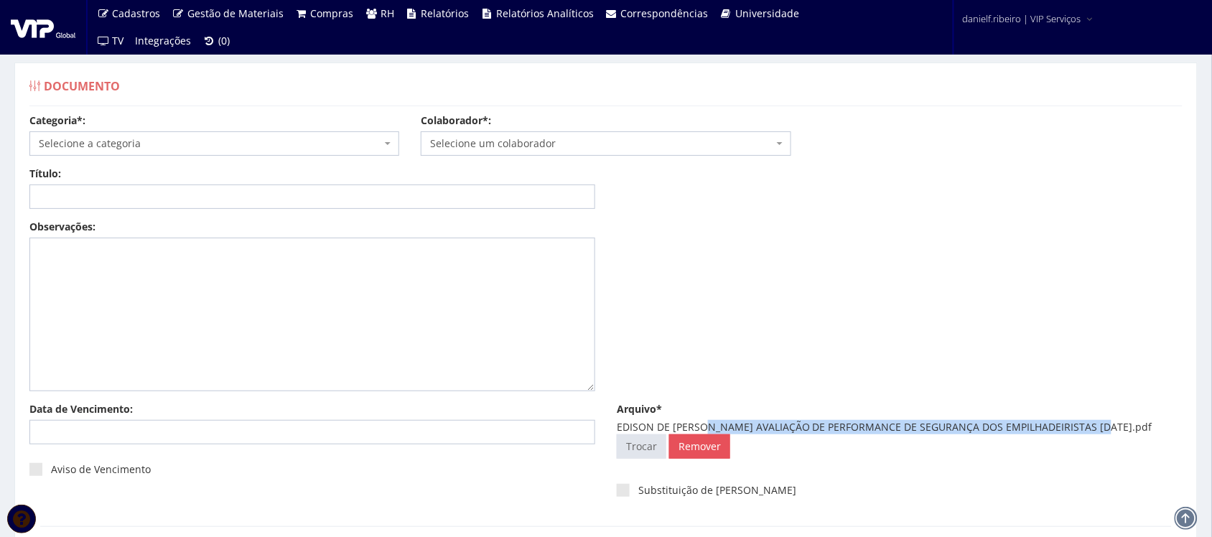
drag, startPoint x: 709, startPoint y: 425, endPoint x: 1098, endPoint y: 429, distance: 389.1
click at [1098, 429] on div "EDISON DE RAMOS AVALIAÇÃO DE PERFORMANCE DE SEGURANÇA DOS EMPILHADEIRISTAS 07.0…" at bounding box center [900, 427] width 566 height 14
copy div "AVALIAÇÃO DE PERFORMANCE DE SEGURANÇA DOS EMPILHADEIRISTAS 07.04.2025"
click at [488, 137] on span "Selecione um colaborador" at bounding box center [601, 143] width 342 height 14
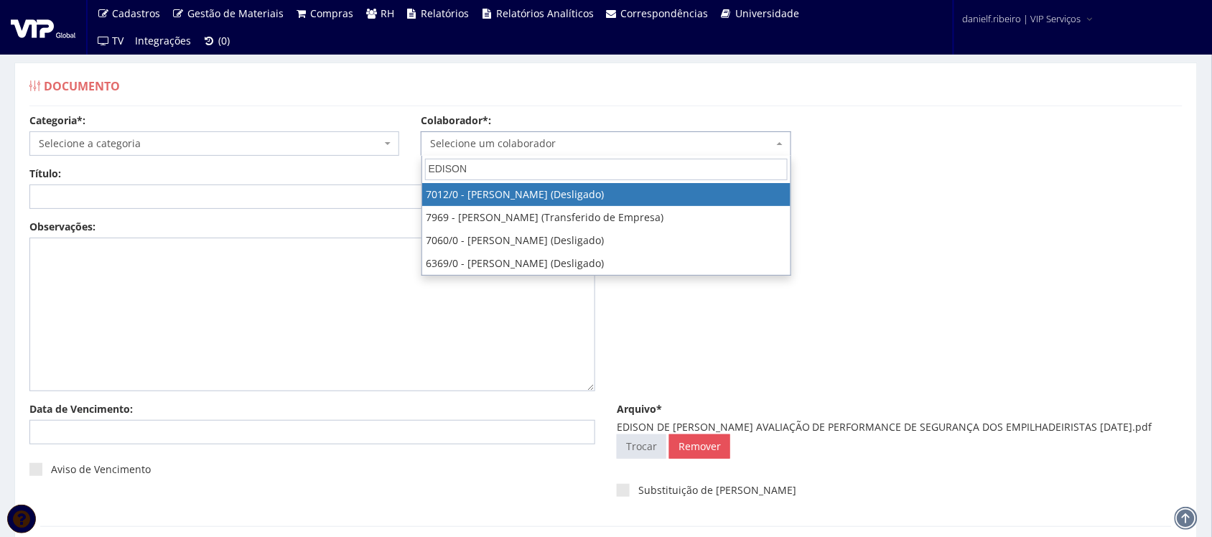
type input "EDISON"
select select "316"
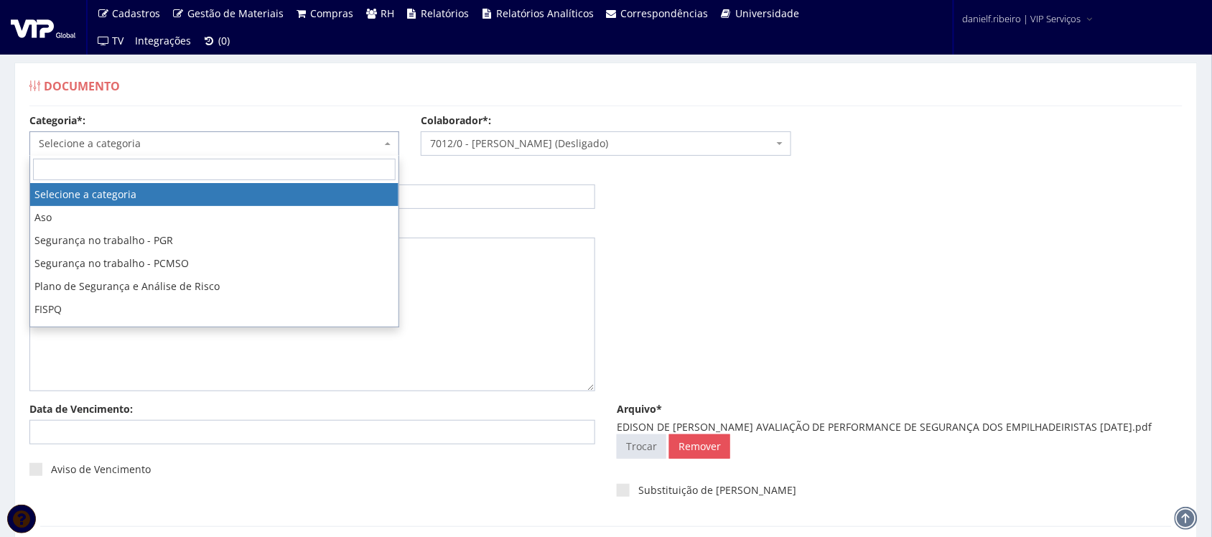
click at [223, 152] on span "Selecione a categoria" at bounding box center [214, 143] width 370 height 24
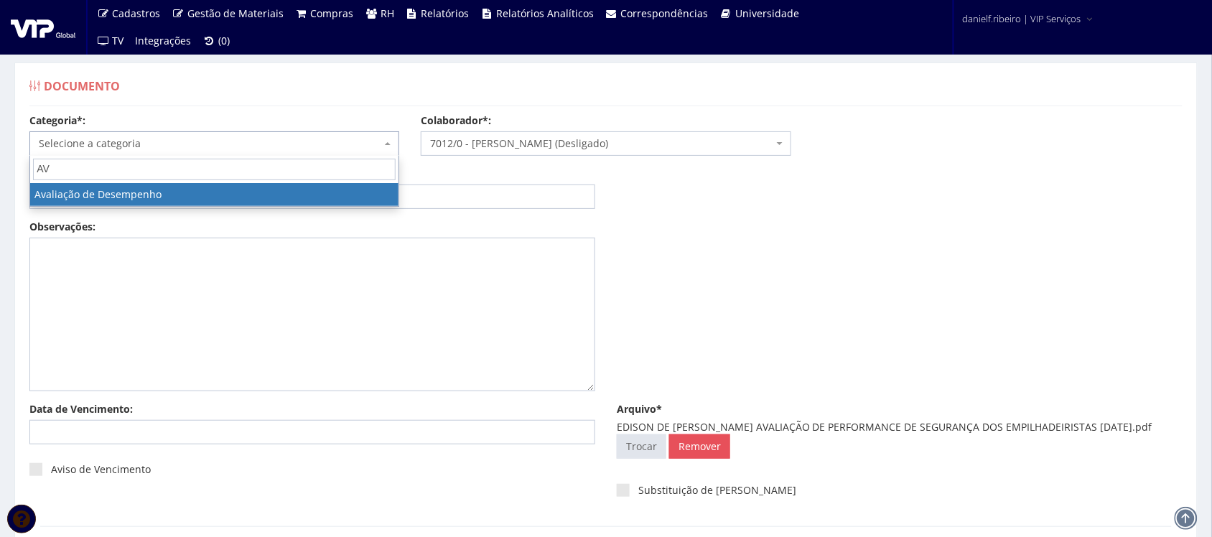
type input "AV"
select select "avaliacao_de_desempenho"
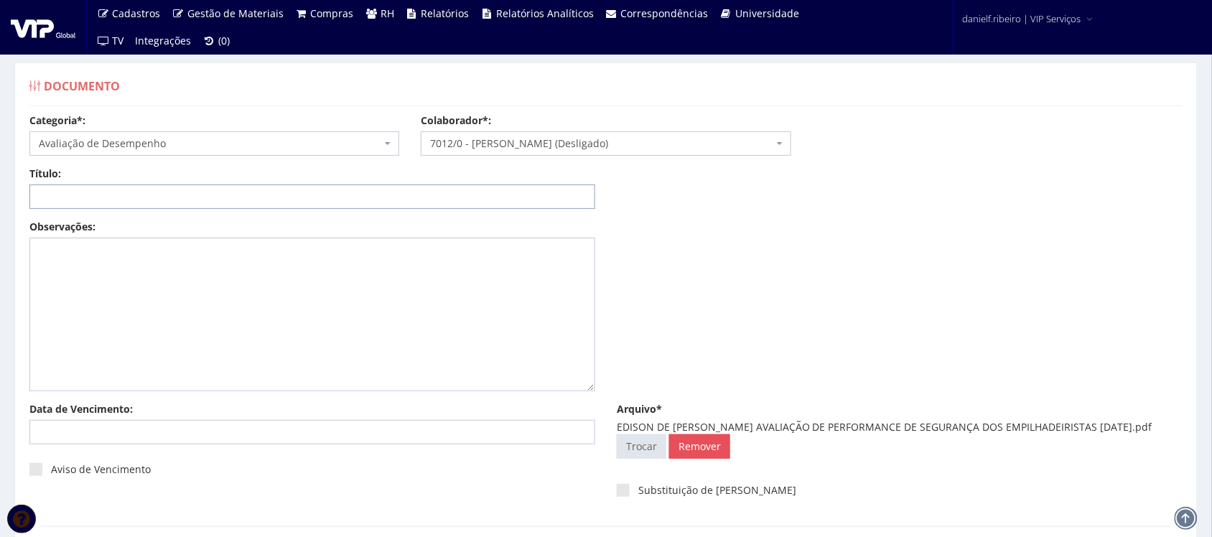
click at [152, 188] on input "Título:" at bounding box center [312, 196] width 566 height 24
click at [174, 202] on input "Título:" at bounding box center [312, 196] width 566 height 24
paste input "AVALIAÇÃO DE PERFORMANCE DE SEGURANÇA DOS EMPILHADEIRISTAS 07.04.2025"
click at [393, 197] on input "AVALIAÇÃO DE PERFORMANCE DE SEGURANÇA DOS EMPILHADEIRISTAS 07.04.2025" at bounding box center [312, 196] width 566 height 24
click at [408, 195] on input "AVALIAÇÃO DE PERFORMANCE DE SEGURANÇA DOS EMPILHADEIRISTAS 07/04.2025" at bounding box center [312, 196] width 566 height 24
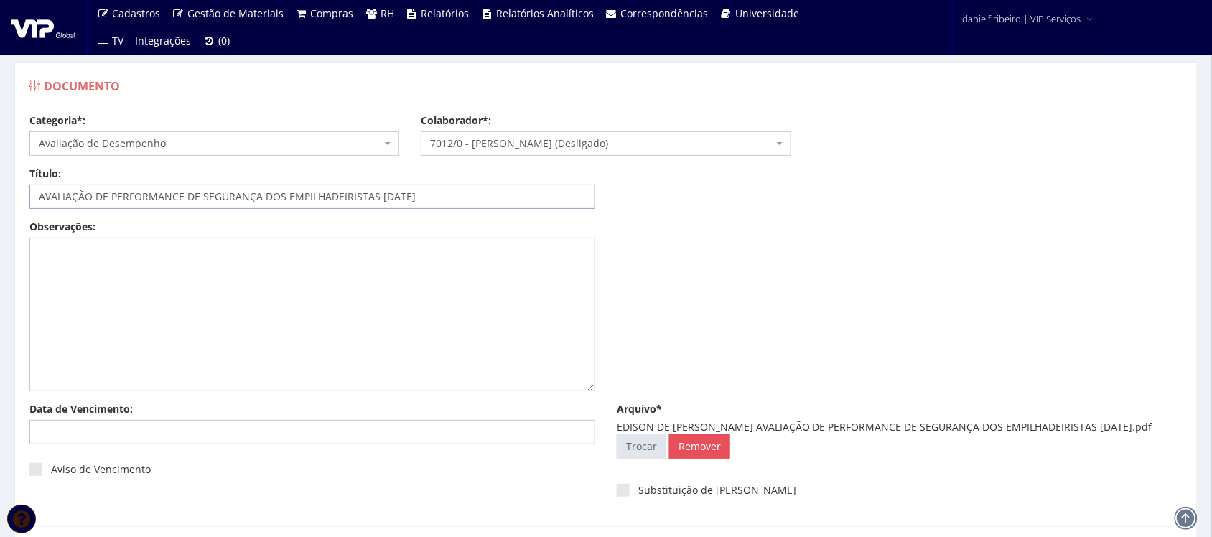
scroll to position [116, 0]
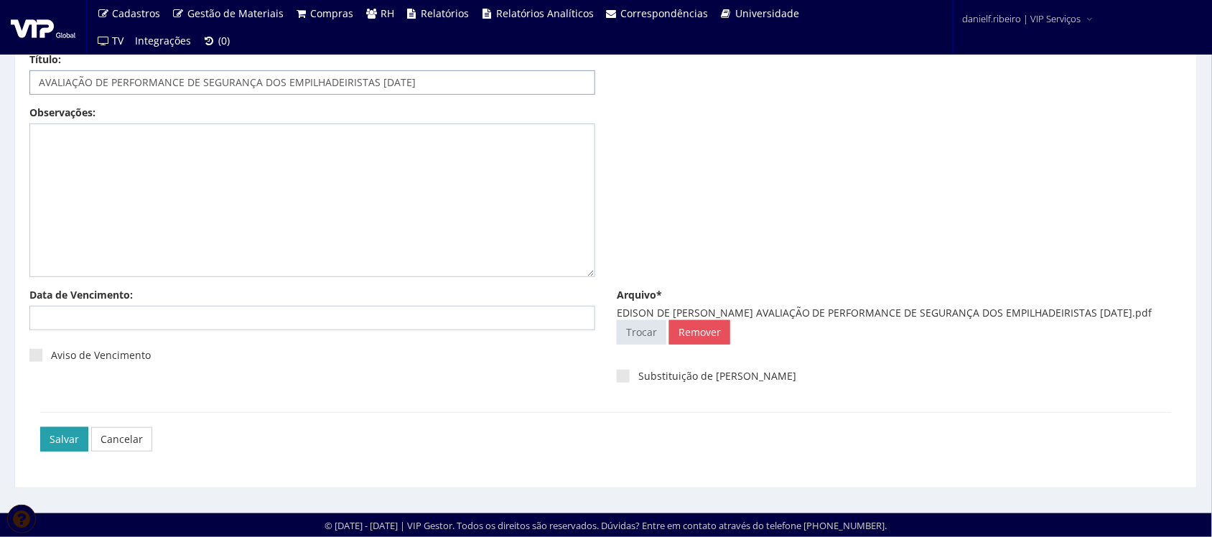
type input "AVALIAÇÃO DE PERFORMANCE DE SEGURANÇA DOS EMPILHADEIRISTAS 07/04/2025"
click at [57, 439] on input "Salvar" at bounding box center [64, 439] width 48 height 24
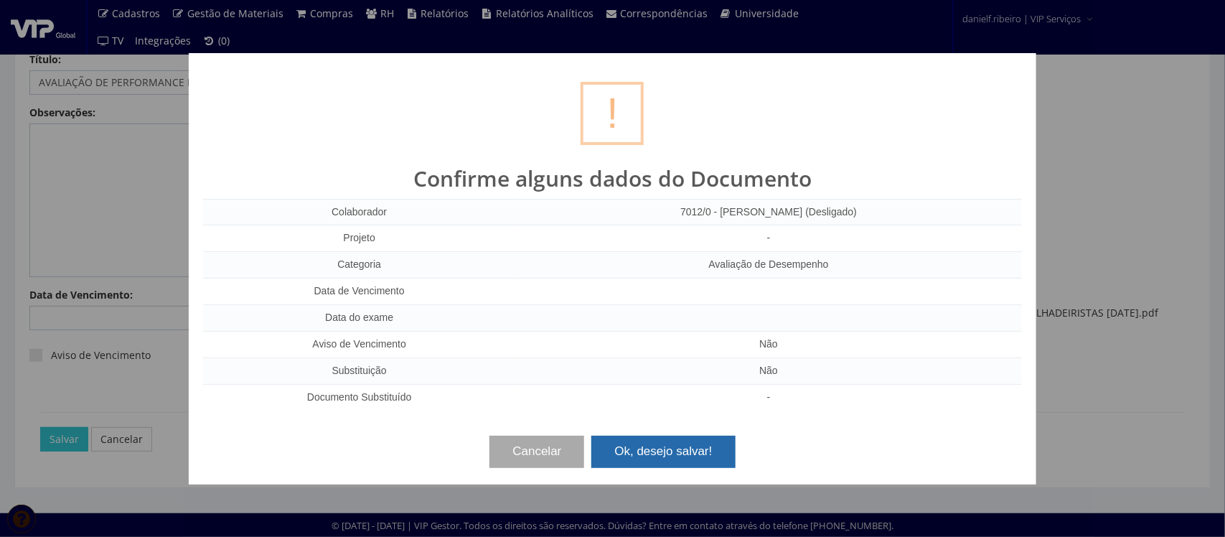
click at [704, 447] on button "Ok, desejo salvar!" at bounding box center [664, 452] width 144 height 32
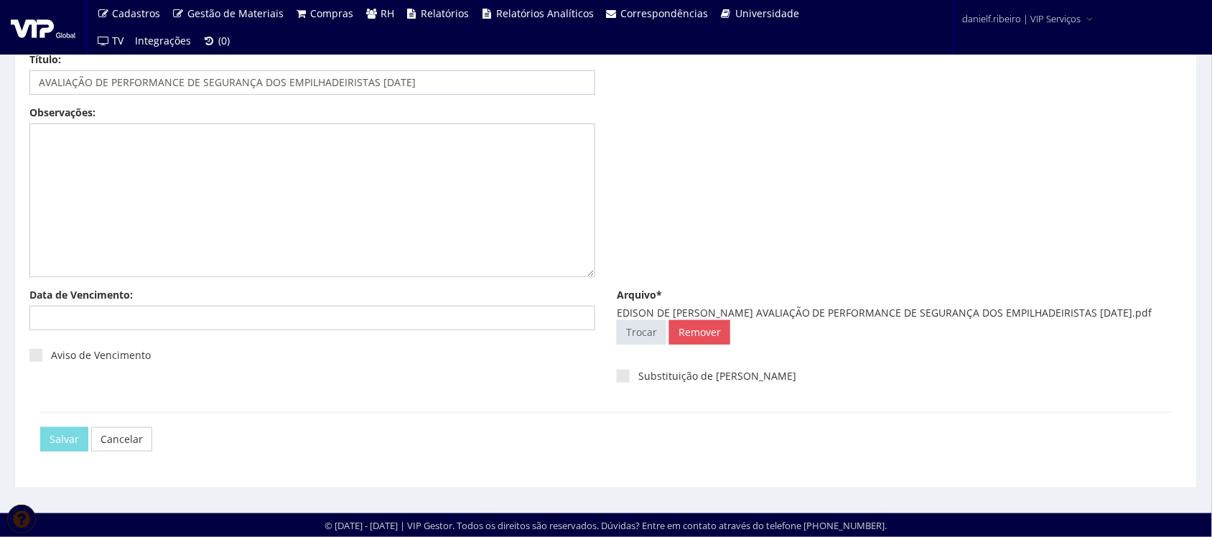
scroll to position [0, 0]
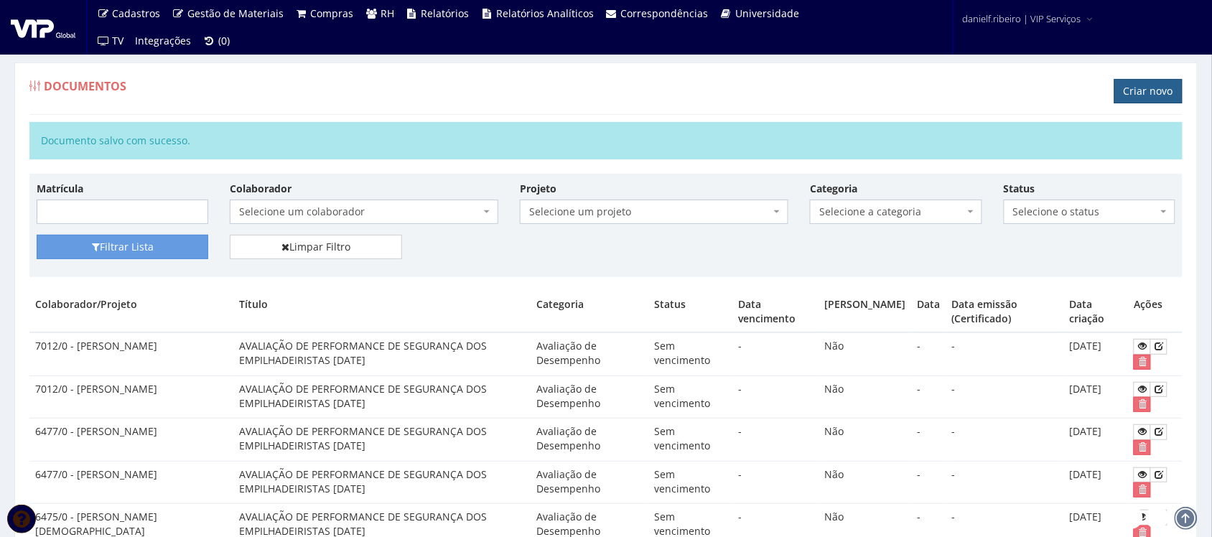
click at [1136, 87] on link "Criar novo" at bounding box center [1148, 91] width 68 height 24
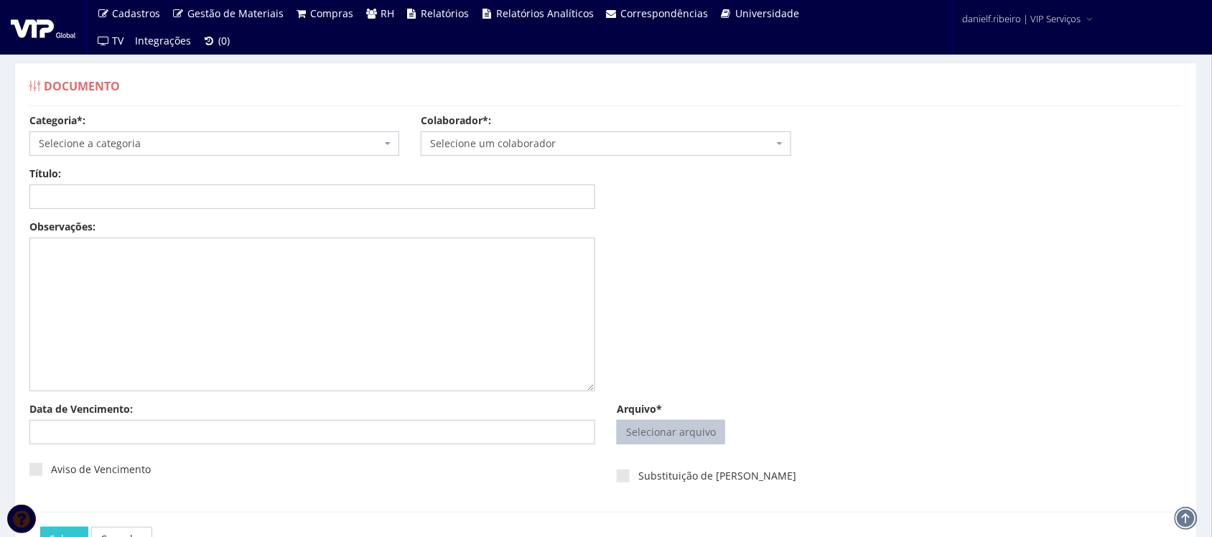
click at [687, 440] on input "Arquivo*" at bounding box center [670, 432] width 107 height 23
type input "C:\fakepath\[PERSON_NAME] AVALIAÇÃO DE PERFORMANCE DE SEGURANÇA DOS EMPILHADEIR…"
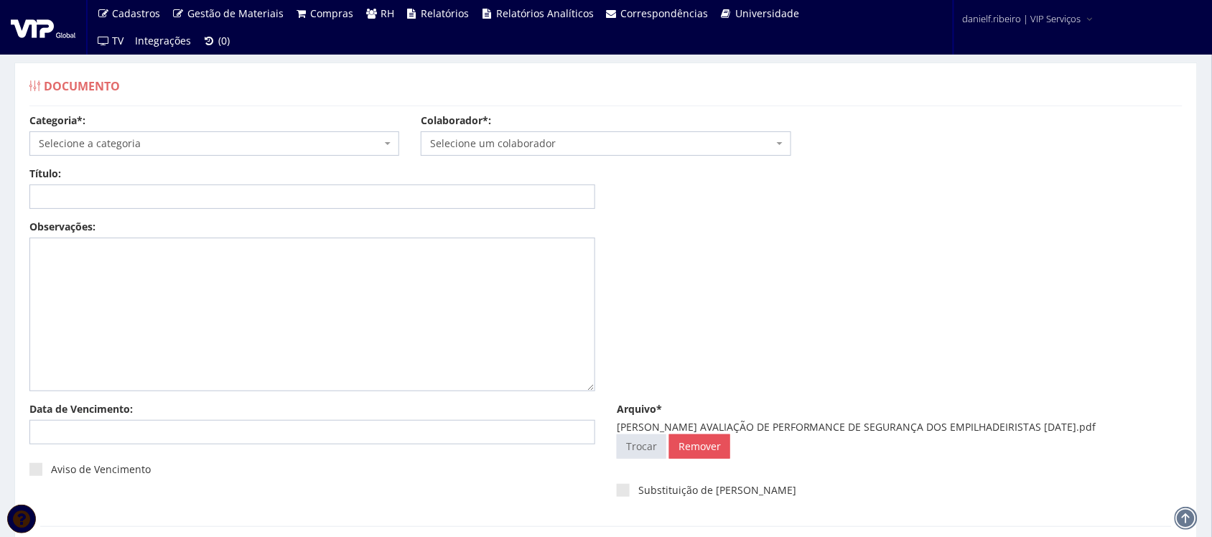
click at [558, 142] on span "Selecione um colaborador" at bounding box center [601, 143] width 342 height 14
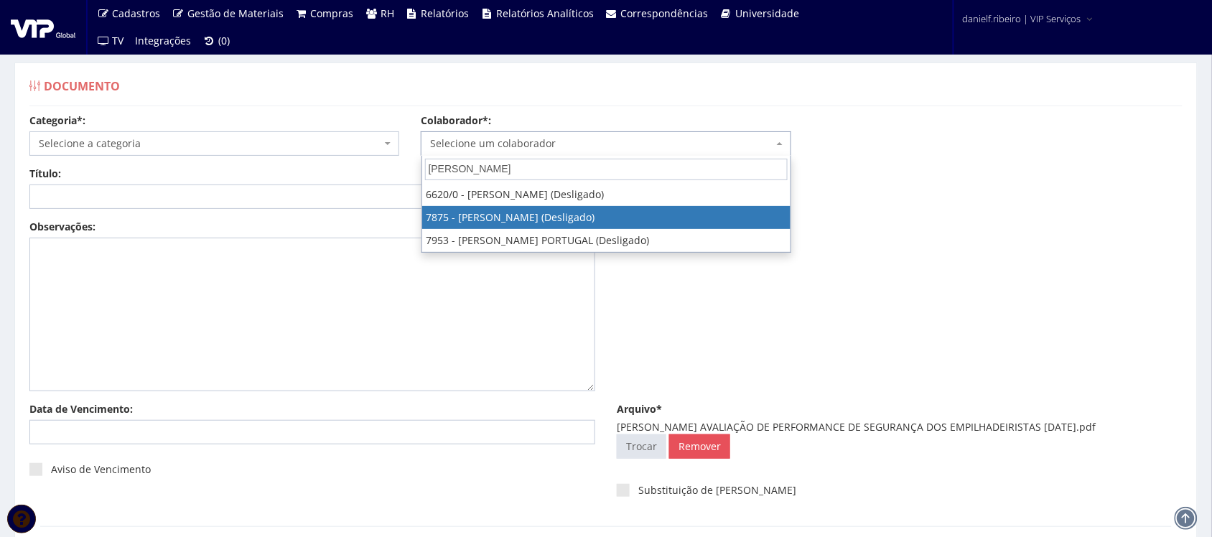
type input "[PERSON_NAME]"
drag, startPoint x: 589, startPoint y: 214, endPoint x: 589, endPoint y: 225, distance: 10.8
select select "2768"
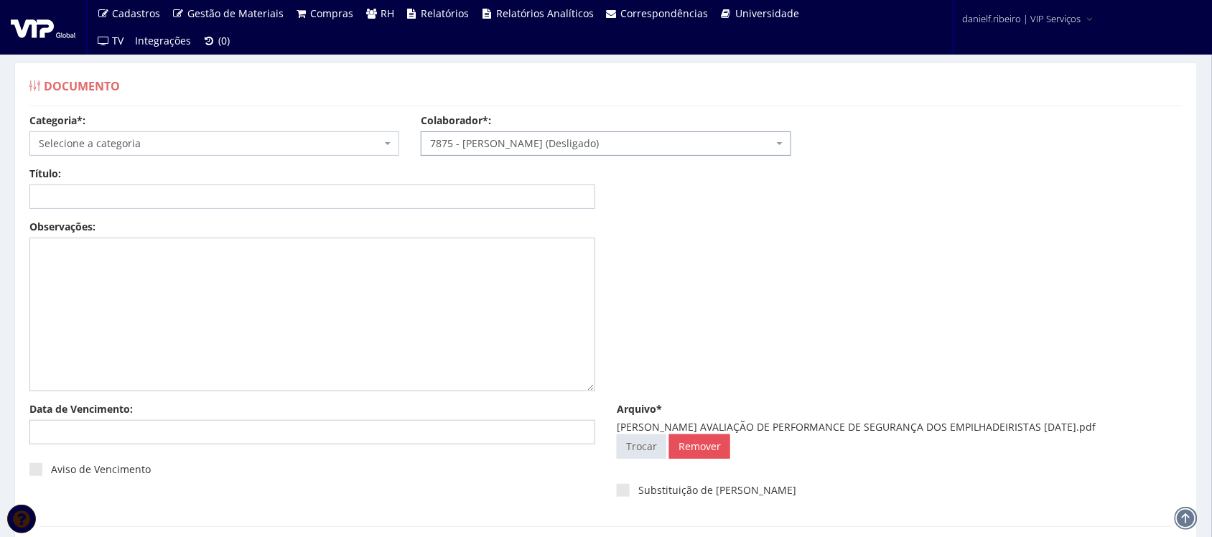
click at [127, 152] on span "Selecione a categoria" at bounding box center [214, 143] width 370 height 24
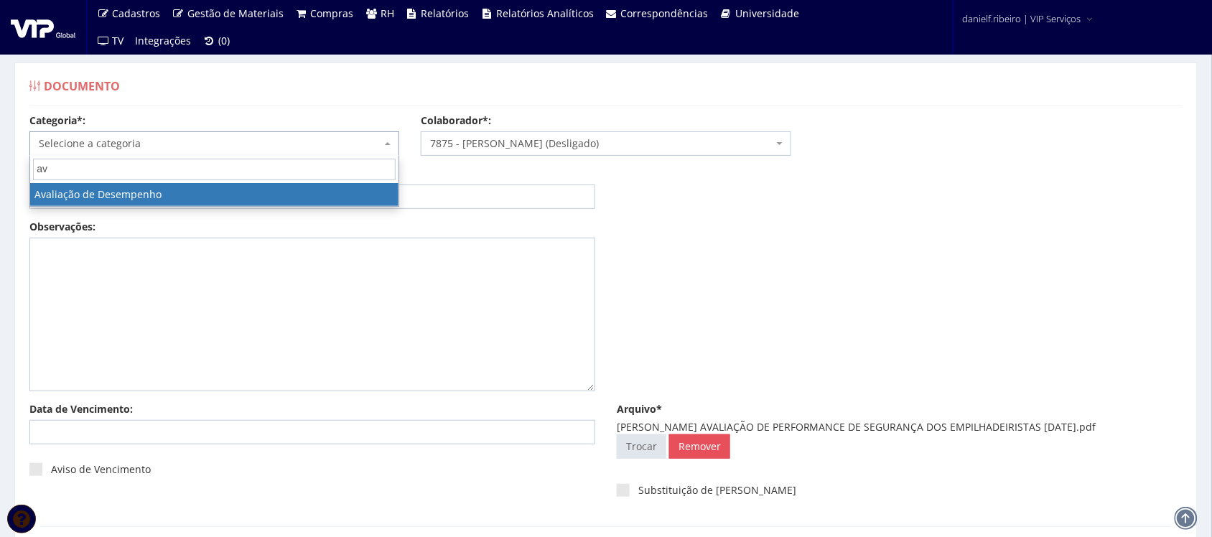
type input "av"
select select "avaliacao_de_desempenho"
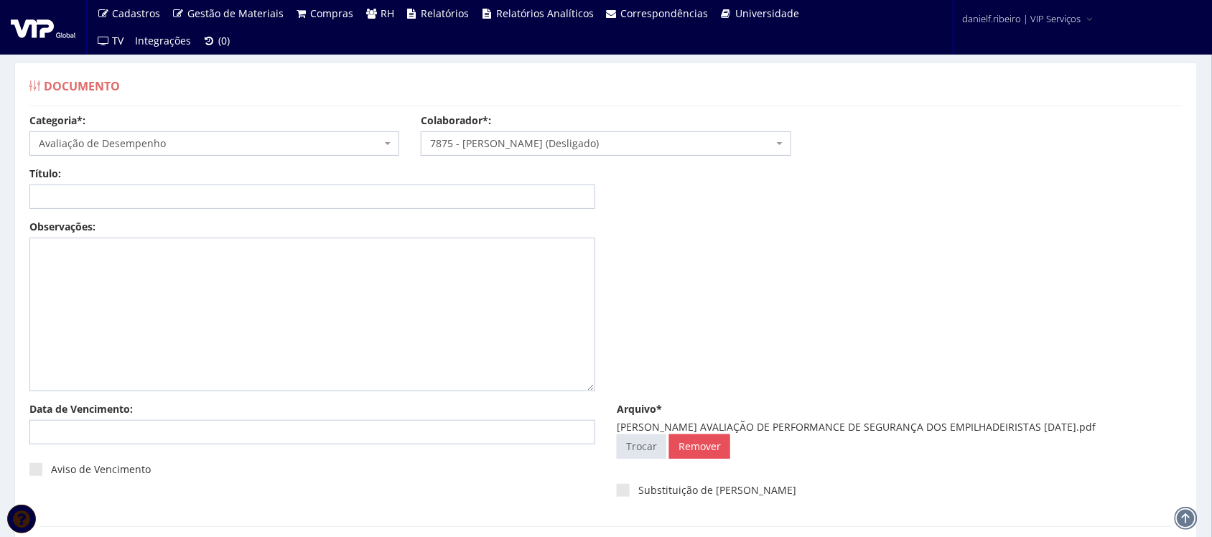
drag, startPoint x: 741, startPoint y: 428, endPoint x: 1126, endPoint y: 422, distance: 384.8
click at [1126, 422] on div "[PERSON_NAME] AVALIAÇÃO DE PERFORMANCE DE SEGURANÇA DOS EMPILHADEIRISTAS [DATE]…" at bounding box center [900, 427] width 566 height 14
copy div "AVALIAÇÃO DE PERFORMANCE DE SEGURANÇA DOS EMPILHADEIRISTAS [DATE]"
click at [459, 179] on div "Título:" at bounding box center [312, 188] width 587 height 42
click at [450, 198] on input "Título:" at bounding box center [312, 196] width 566 height 24
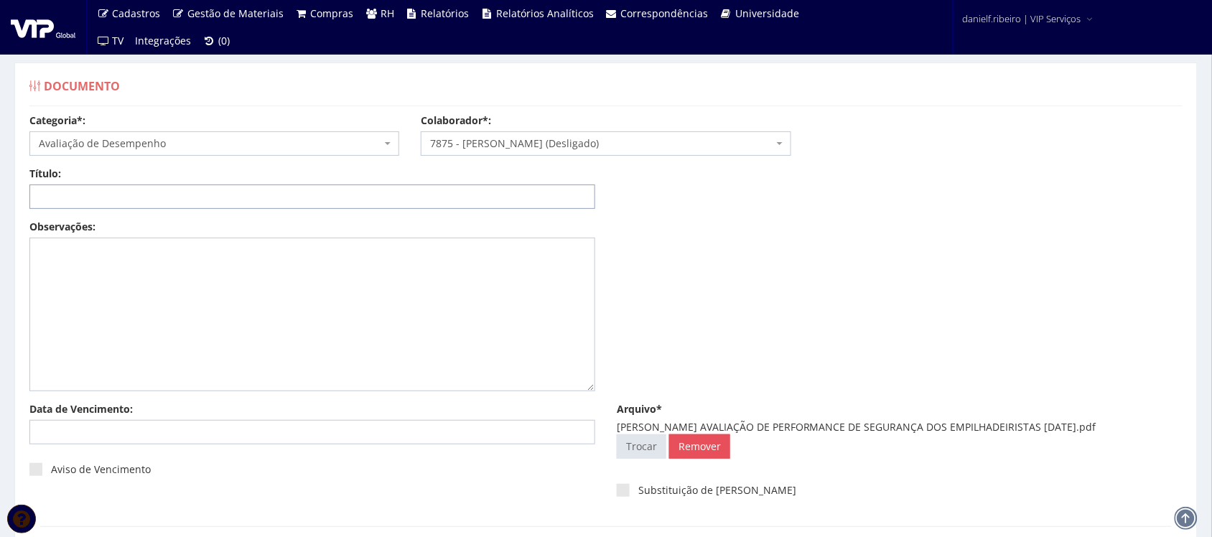
paste input "AVALIAÇÃO DE PERFORMANCE DE SEGURANÇA DOS EMPILHADEIRISTAS 05.03.2025"
click at [393, 195] on input "AVALIAÇÃO DE PERFORMANCE DE SEGURANÇA DOS EMPILHADEIRISTAS 05.03.2025" at bounding box center [312, 196] width 566 height 24
click at [409, 196] on input "AVALIAÇÃO DE PERFORMANCE DE SEGURANÇA DOS EMPILHADEIRISTAS 05/03.2025" at bounding box center [312, 196] width 566 height 24
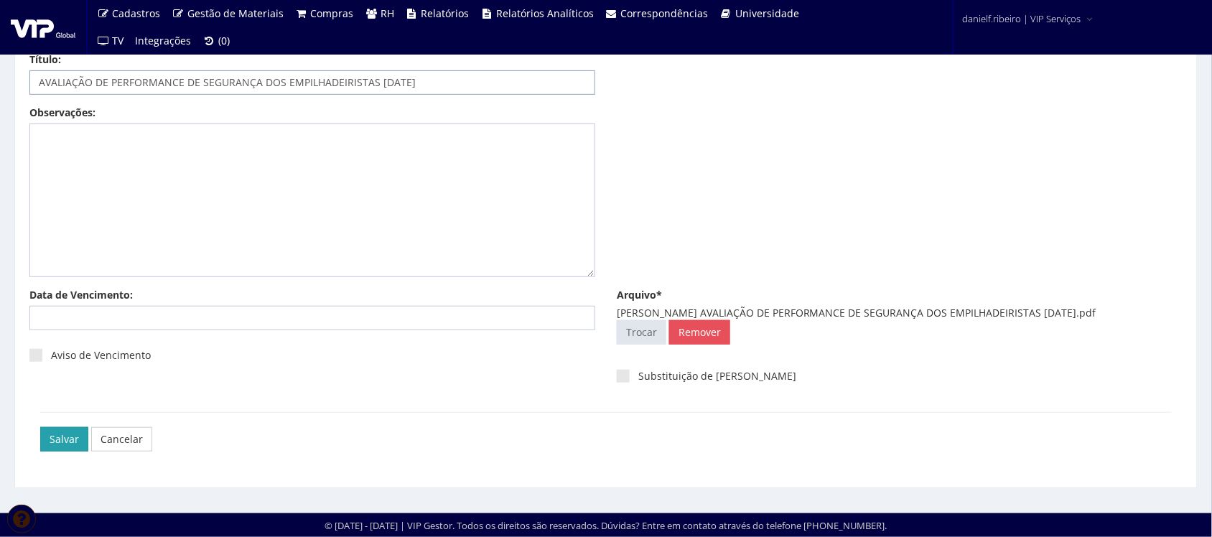
type input "AVALIAÇÃO DE PERFORMANCE DE SEGURANÇA DOS EMPILHADEIRISTAS 05/03/2025"
click at [59, 439] on input "Salvar" at bounding box center [64, 439] width 48 height 24
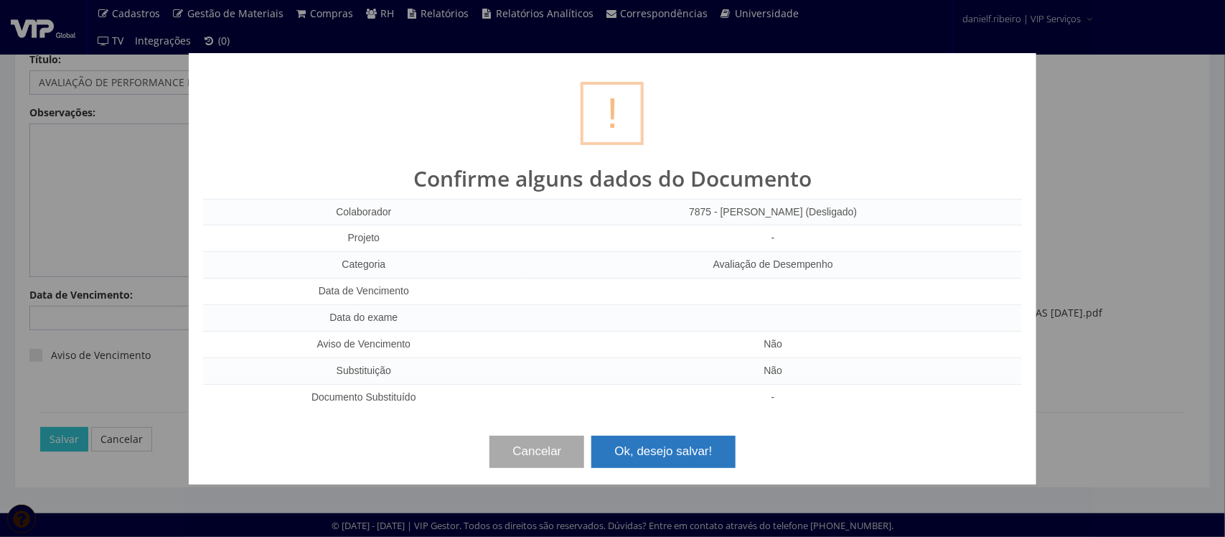
click at [699, 446] on button "Ok, desejo salvar!" at bounding box center [664, 452] width 144 height 32
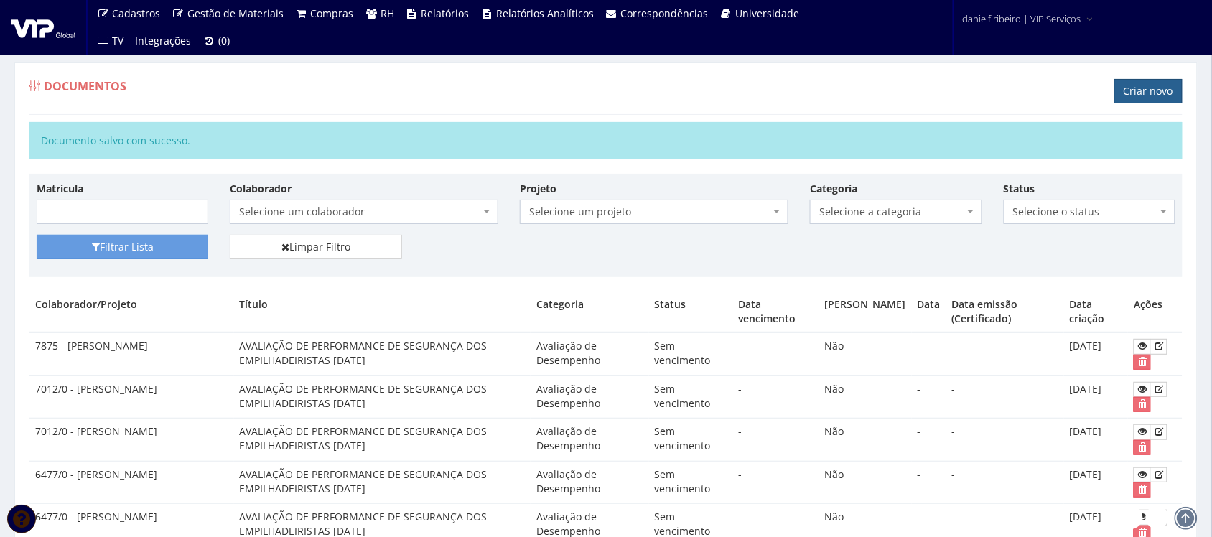
click at [1128, 94] on link "Criar novo" at bounding box center [1148, 91] width 68 height 24
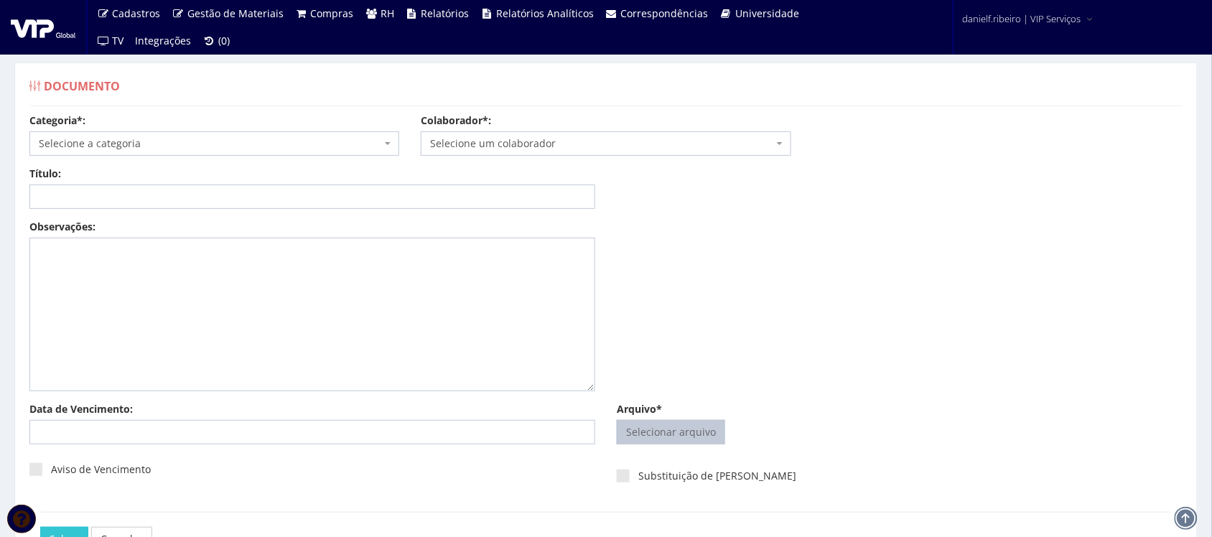
click at [693, 439] on input "Arquivo*" at bounding box center [670, 432] width 107 height 23
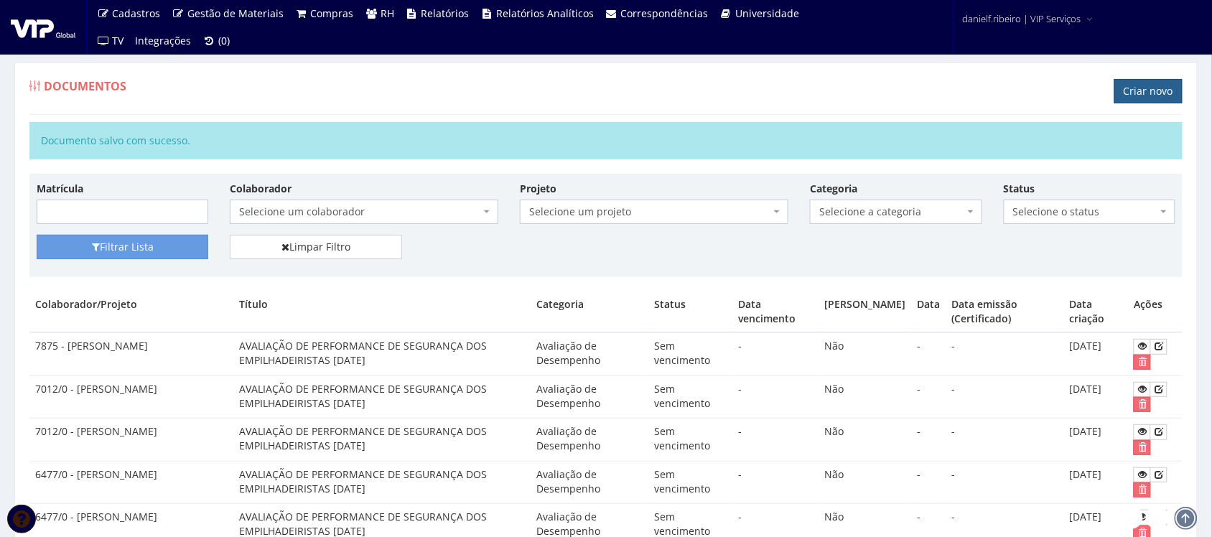
click at [1151, 84] on link "Criar novo" at bounding box center [1148, 91] width 68 height 24
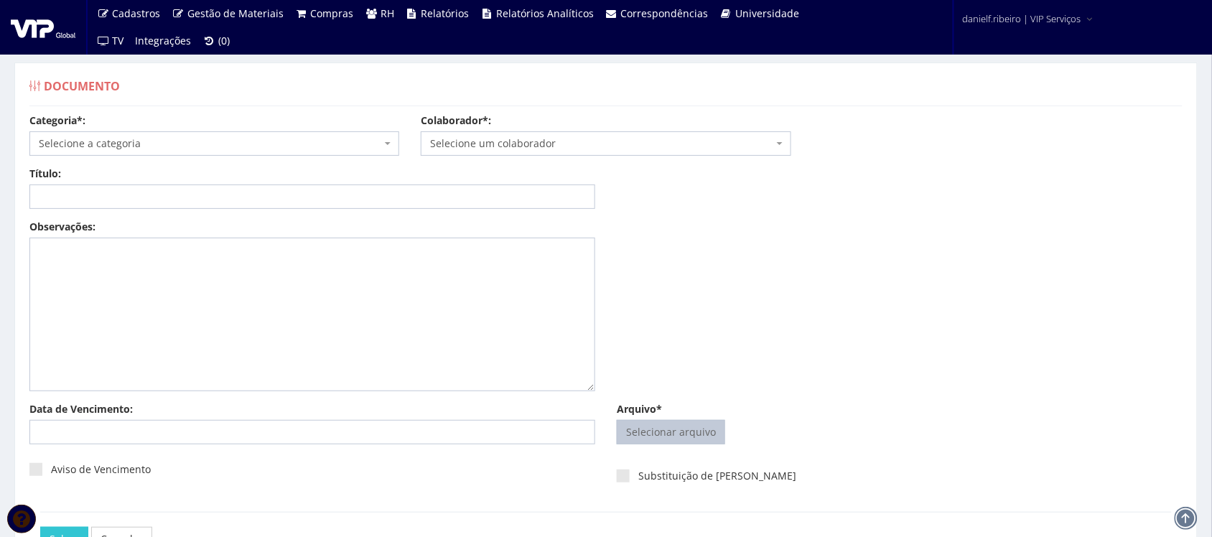
click at [663, 432] on input "Arquivo*" at bounding box center [670, 432] width 107 height 23
type input "C:\fakepath\ELIAS DA SILVA BARBOSA AVALIAÇÃO DE PERFORMANCE DE SEGURANÇA DOS EM…"
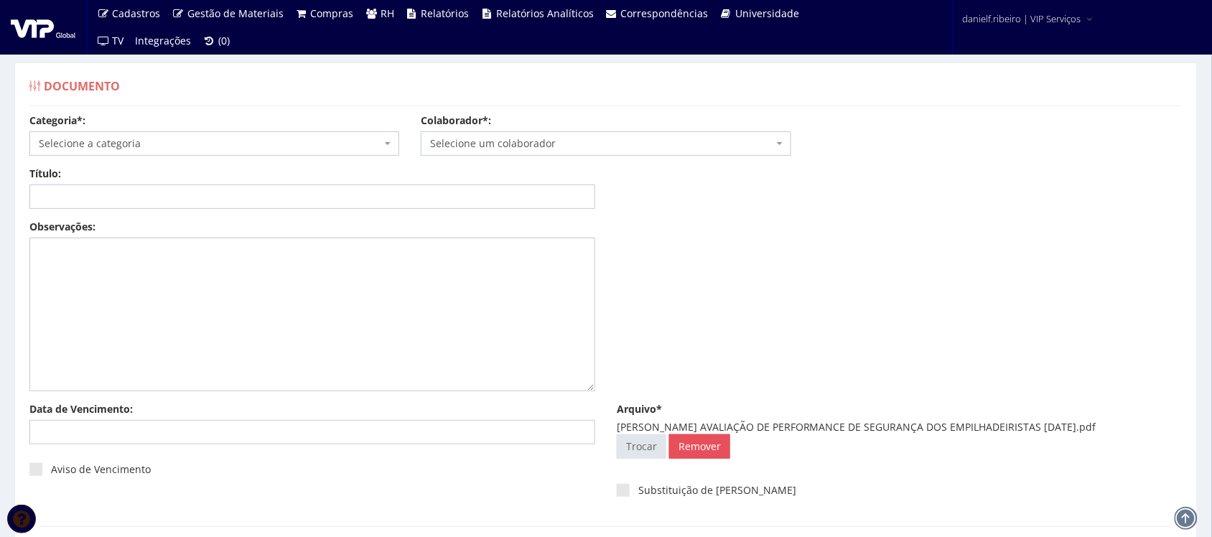
click at [583, 141] on span "Selecione um colaborador" at bounding box center [601, 143] width 342 height 14
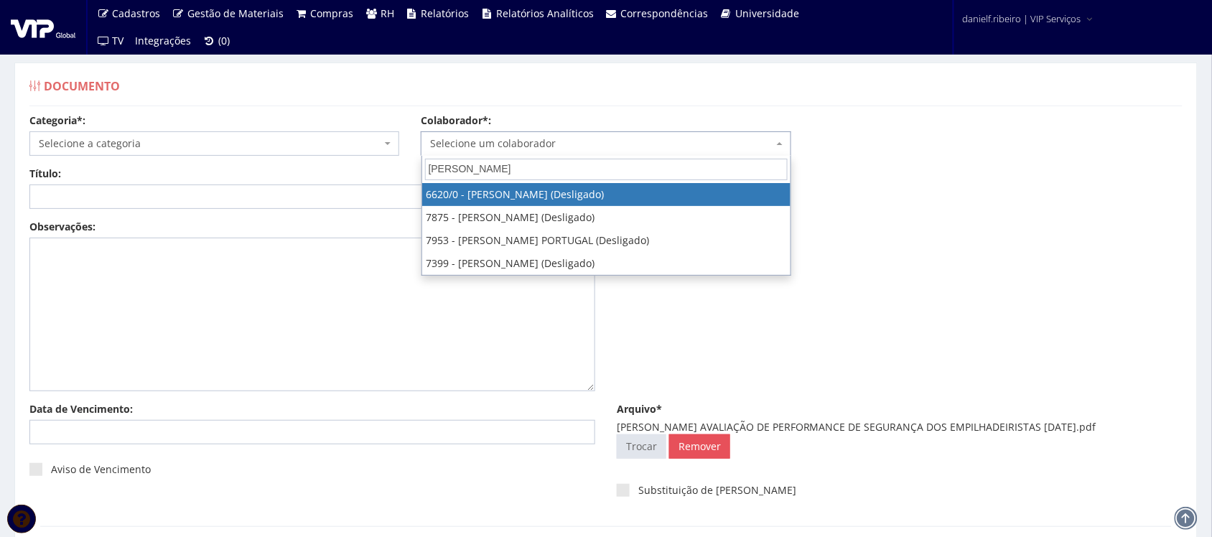
type input "ELIAS DA"
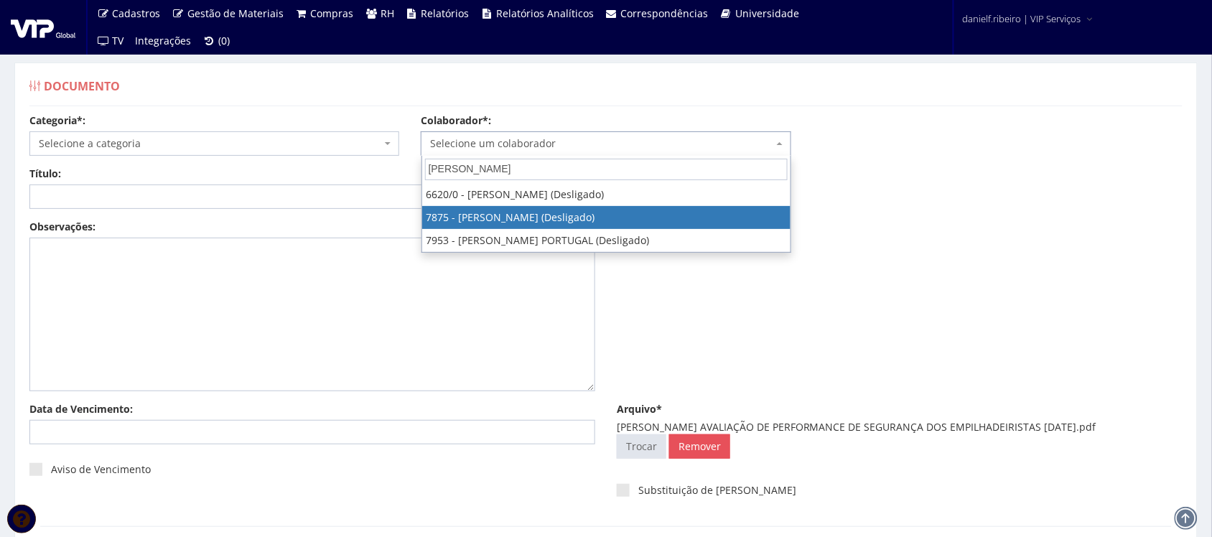
select select "2768"
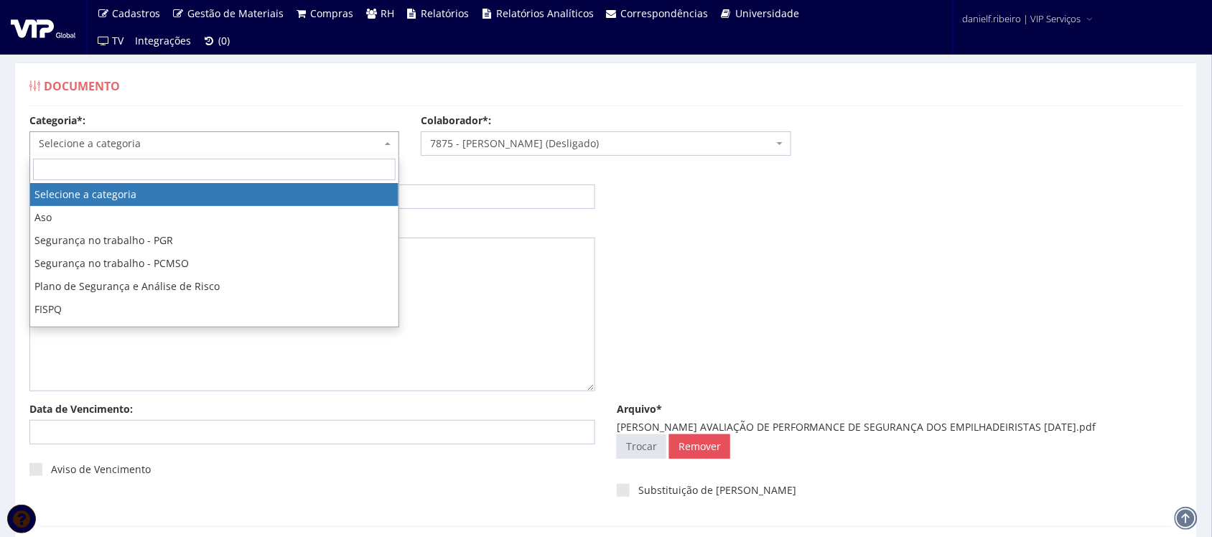
click at [180, 147] on span "Selecione a categoria" at bounding box center [210, 143] width 342 height 14
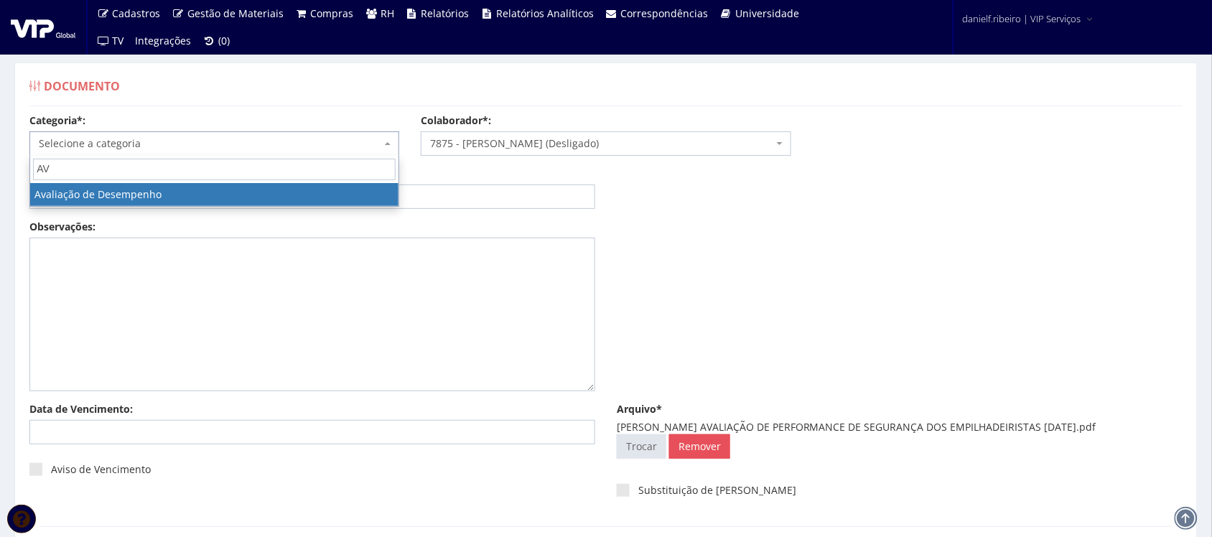
type input "AV"
select select "avaliacao_de_desempenho"
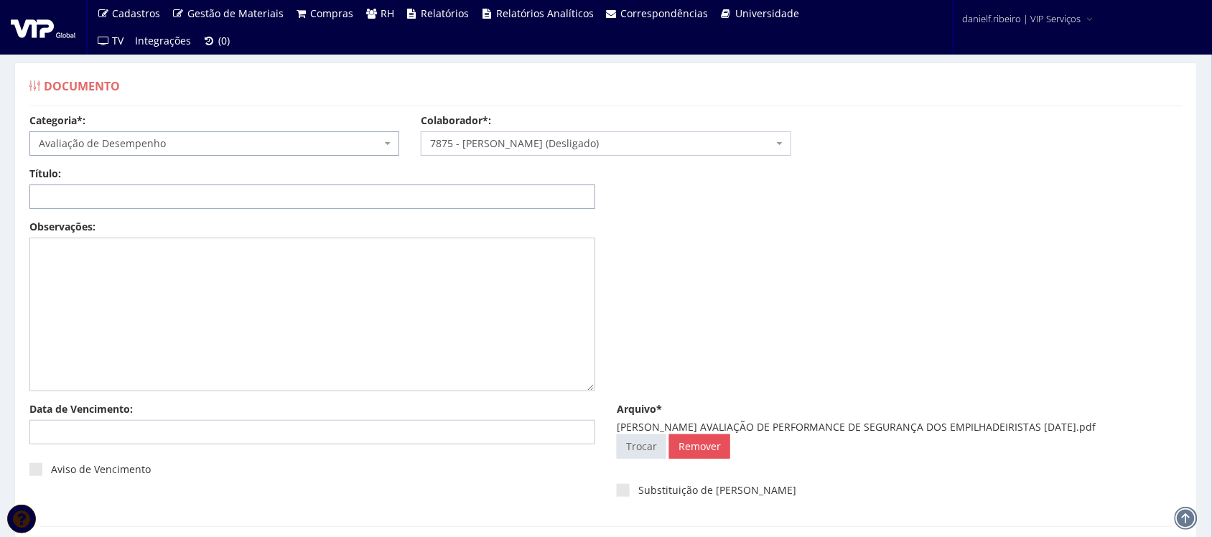
click at [134, 196] on input "Título:" at bounding box center [312, 196] width 566 height 24
paste input "AVALIAÇÃO DE PERFORMANCE DE SEGURANÇA DOS EMPILHADEIRISTAS [DATE]"
type input "AVALIAÇÃO DE PERFORMANCE DE SEGURANÇA DOS EMPILHADEIRISTAS [DATE]"
drag, startPoint x: 458, startPoint y: 190, endPoint x: 0, endPoint y: 271, distance: 465.1
click at [0, 271] on div "Documento Categoria*: Selecione a categoria Aso Segurança no trabalho - PGR Seg…" at bounding box center [606, 332] width 1212 height 592
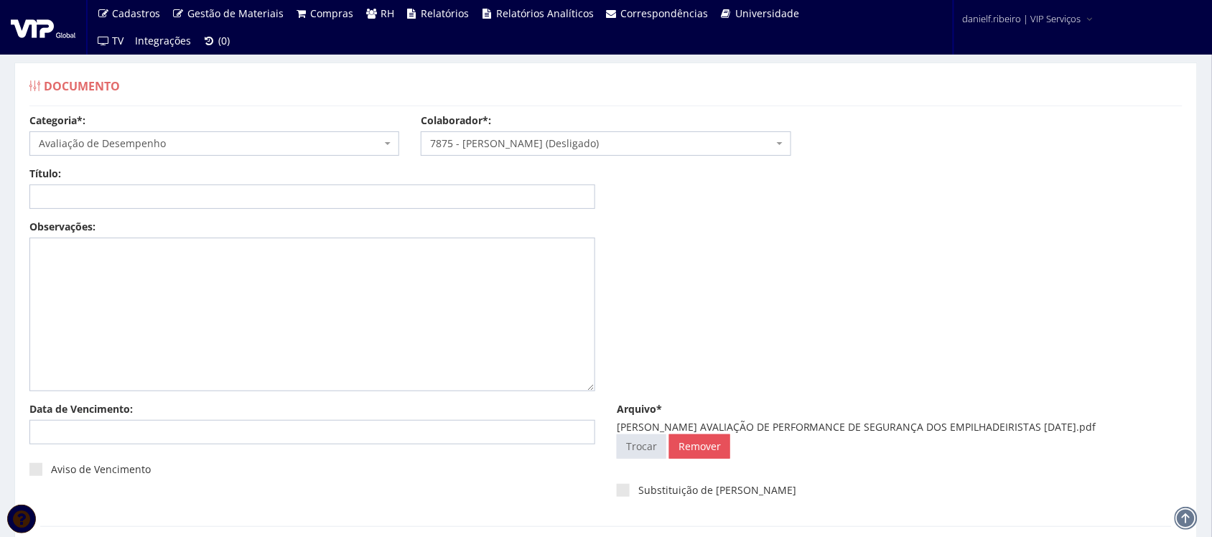
drag, startPoint x: 738, startPoint y: 429, endPoint x: 1126, endPoint y: 427, distance: 387.7
click at [1126, 427] on div "ELIAS DA SILVA BARBOSA AVALIAÇÃO DE PERFORMANCE DE SEGURANÇA DOS EMPILHADEIRIST…" at bounding box center [900, 427] width 566 height 14
copy div "AVALIAÇÃO DE PERFORMANCE DE SEGURANÇA DOS EMPILHADEIRISTAS 08.04.2024"
click at [460, 201] on input "Título:" at bounding box center [312, 196] width 566 height 24
paste input "AVALIAÇÃO DE PERFORMANCE DE SEGURANÇA DOS EMPILHADEIRISTAS 08.04.2024"
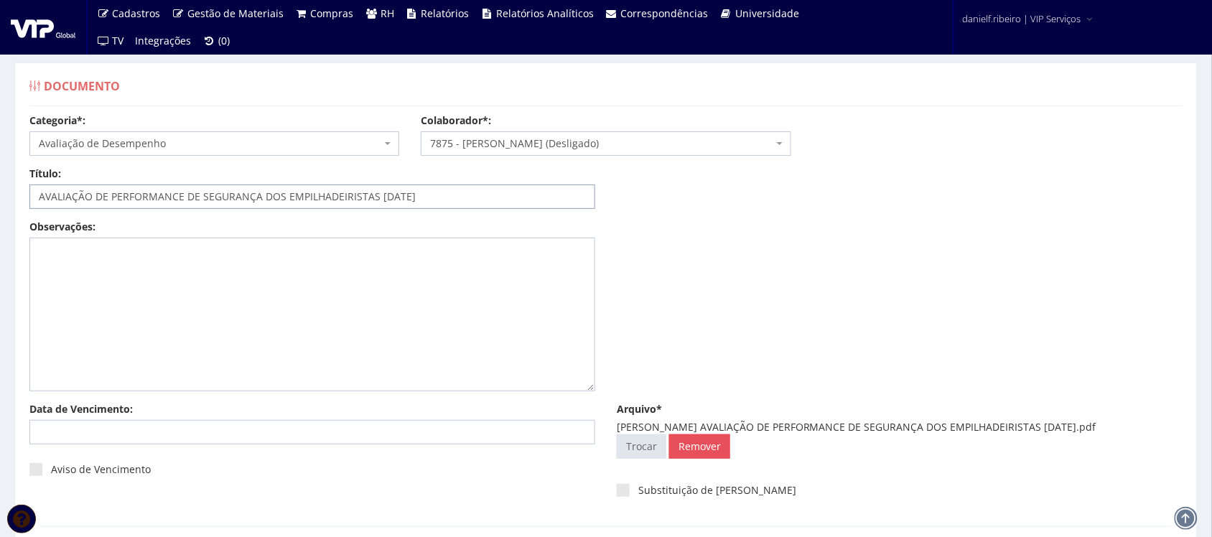
click at [393, 192] on input "AVALIAÇÃO DE PERFORMANCE DE SEGURANÇA DOS EMPILHADEIRISTAS 08.04.2024" at bounding box center [312, 196] width 566 height 24
click at [409, 195] on input "AVALIAÇÃO DE PERFORMANCE DE SEGURANÇA DOS EMPILHADEIRISTAS 08 04.2024" at bounding box center [312, 196] width 566 height 24
click at [391, 194] on input "AVALIAÇÃO DE PERFORMANCE DE SEGURANÇA DOS EMPILHADEIRISTAS 08 04.2024" at bounding box center [312, 196] width 566 height 24
click at [408, 192] on input "AVALIAÇÃO DE PERFORMANCE DE SEGURANÇA DOS EMPILHADEIRISTAS 0804.2024" at bounding box center [312, 196] width 566 height 24
click at [406, 195] on input "AVALIAÇÃO DE PERFORMANCE DE SEGURANÇA DOS EMPILHADEIRISTAS 0804.2024" at bounding box center [312, 196] width 566 height 24
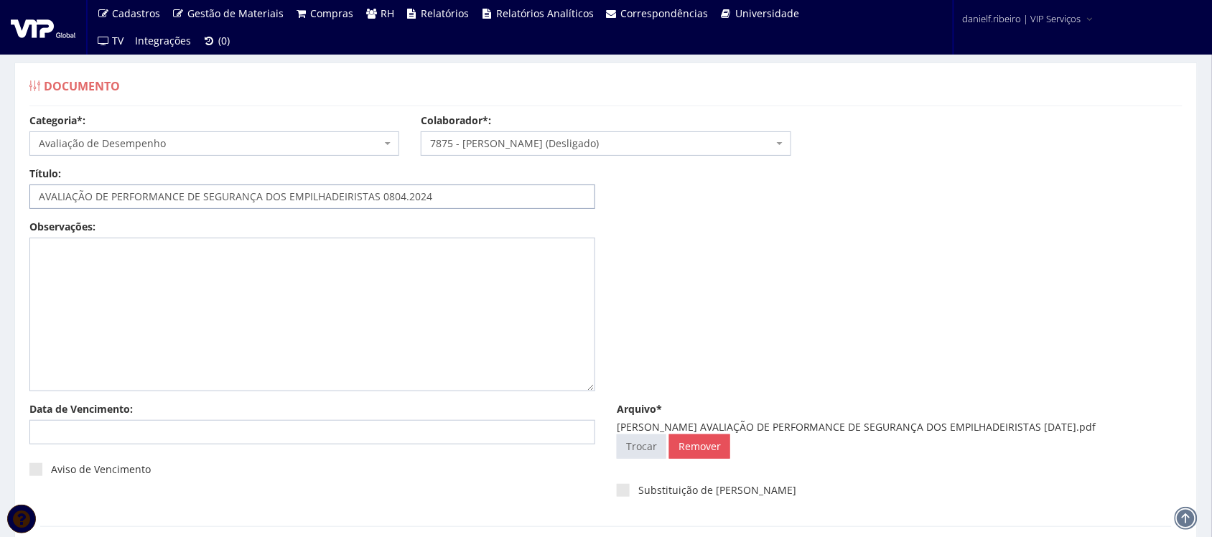
click at [403, 195] on input "AVALIAÇÃO DE PERFORMANCE DE SEGURANÇA DOS EMPILHADEIRISTAS 0804.2024" at bounding box center [312, 196] width 566 height 24
drag, startPoint x: 392, startPoint y: 197, endPoint x: 414, endPoint y: 246, distance: 52.7
click at [393, 197] on input "AVALIAÇÃO DE PERFORMANCE DE SEGURANÇA DOS EMPILHADEIRISTAS 0804/2024" at bounding box center [312, 196] width 566 height 24
click at [388, 194] on input "AVALIAÇÃO DE PERFORMANCE DE SEGURANÇA DOS EMPILHADEIRISTAS 0804/2024" at bounding box center [312, 196] width 566 height 24
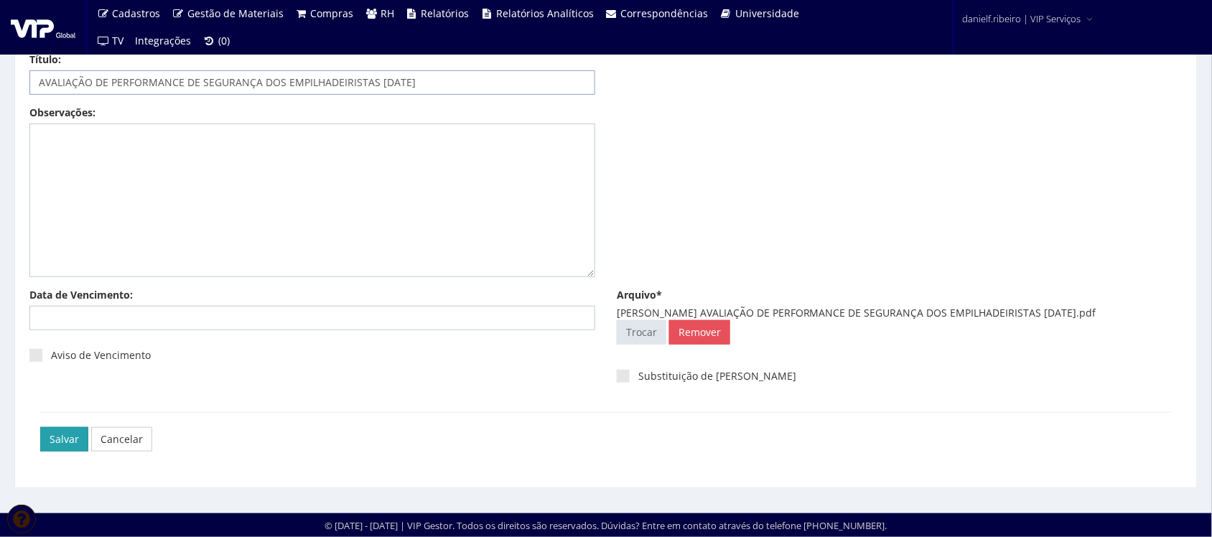
type input "AVALIAÇÃO DE PERFORMANCE DE SEGURANÇA DOS EMPILHADEIRISTAS [DATE]"
click at [47, 438] on input "Salvar" at bounding box center [64, 439] width 48 height 24
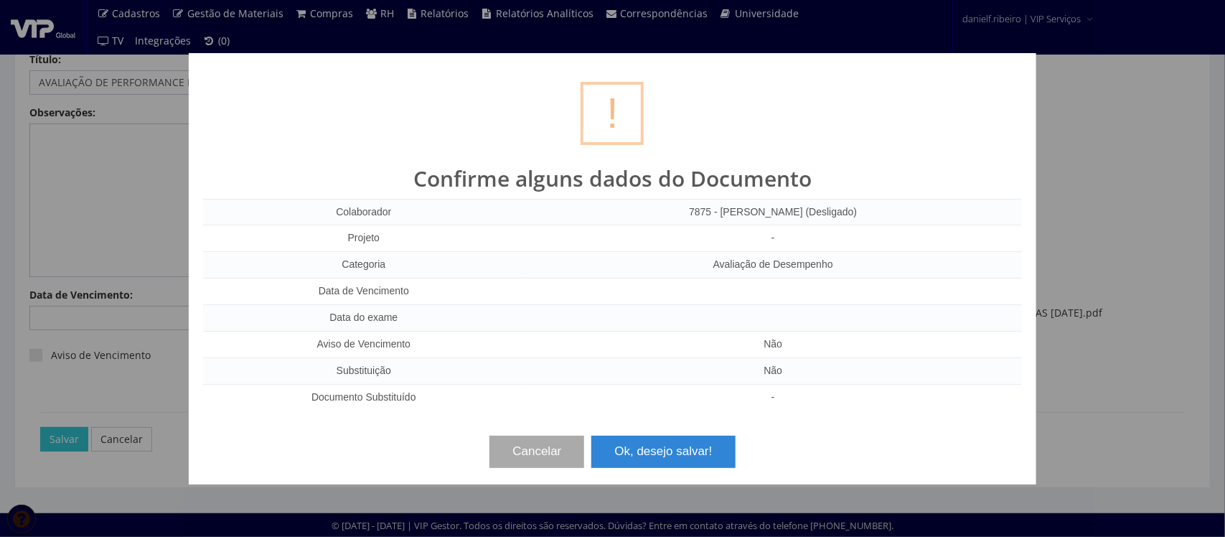
click at [655, 432] on div "Cancelar Ok, desejo salvar!" at bounding box center [612, 446] width 819 height 42
click at [648, 449] on button "Ok, desejo salvar!" at bounding box center [664, 452] width 144 height 32
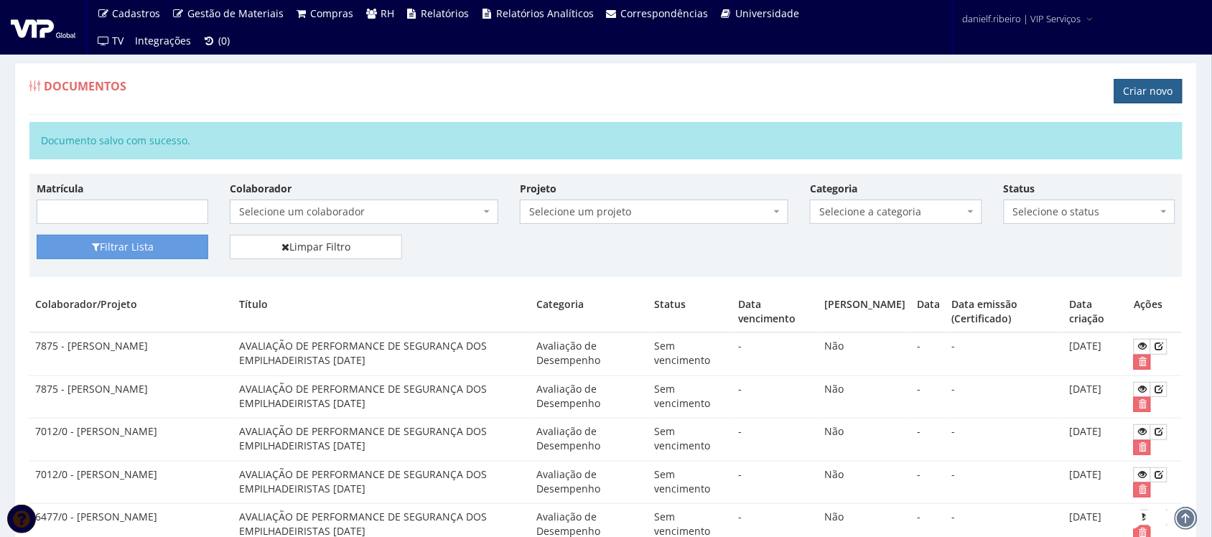
click at [1174, 93] on link "Criar novo" at bounding box center [1148, 91] width 68 height 24
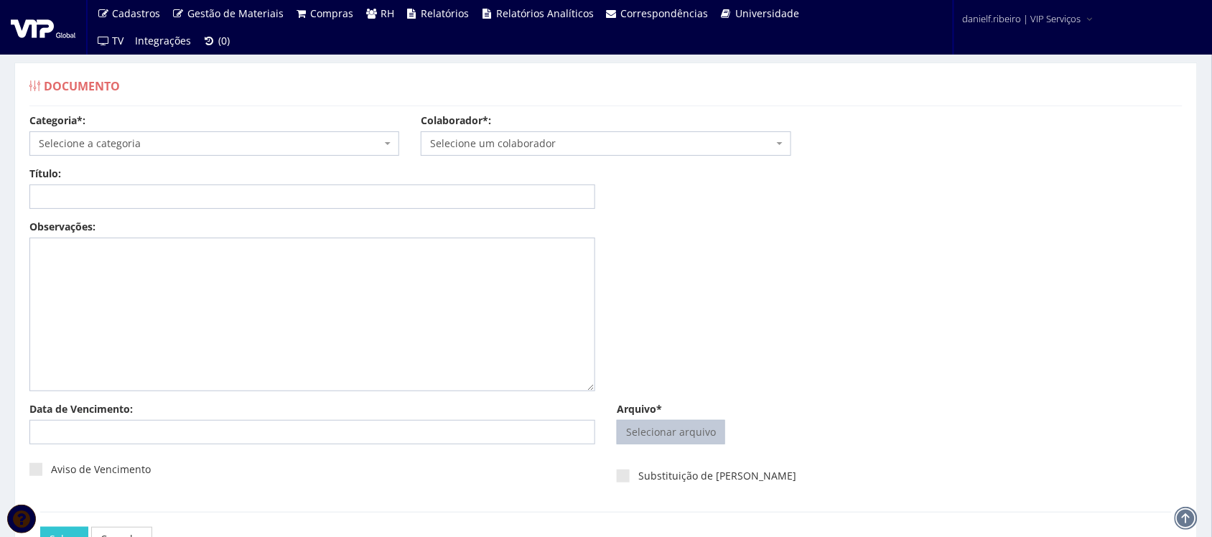
click at [704, 435] on input "Arquivo*" at bounding box center [670, 432] width 107 height 23
type input "C:\fakepath\[PERSON_NAME] AVALIAÇÃO DE PERFORMANCE DE SEGURANÇA DOS EMPILHADEIR…"
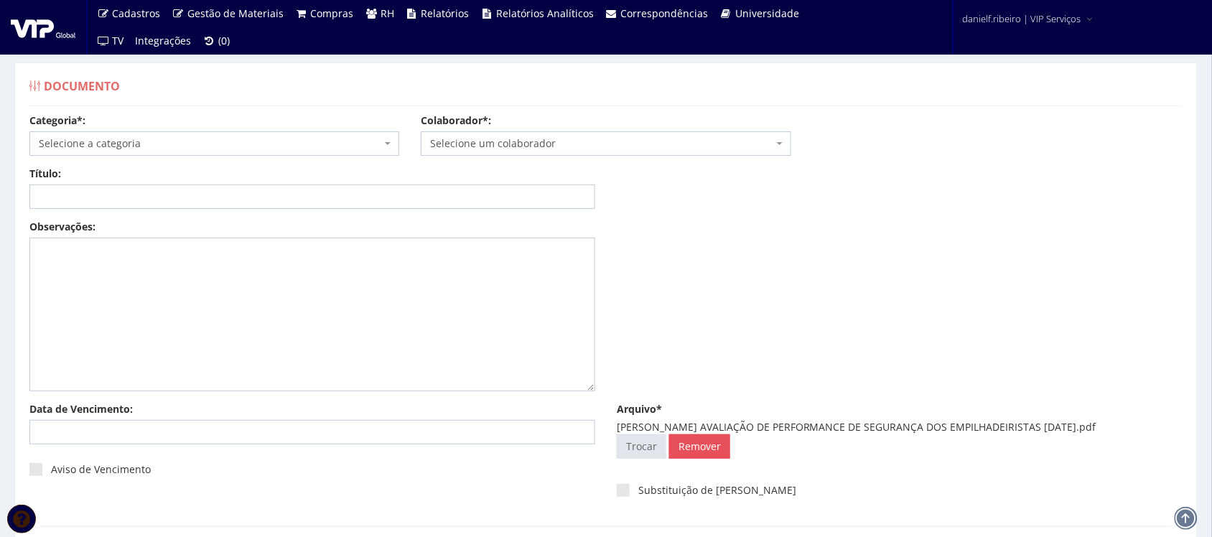
click at [616, 145] on span "Selecione um colaborador" at bounding box center [601, 143] width 342 height 14
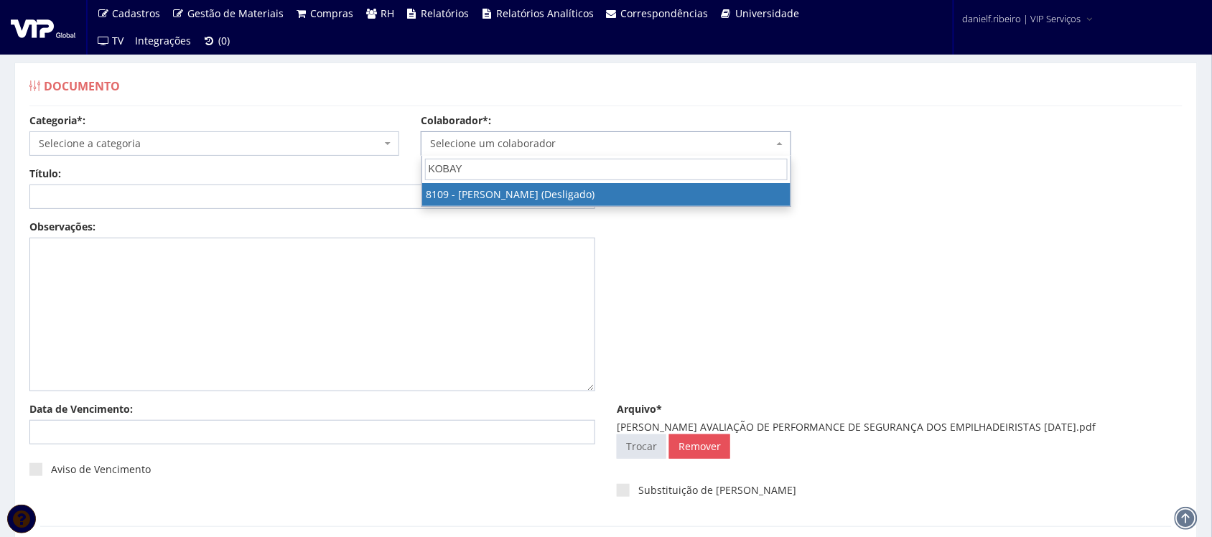
type input "KOBAY"
select select "3677"
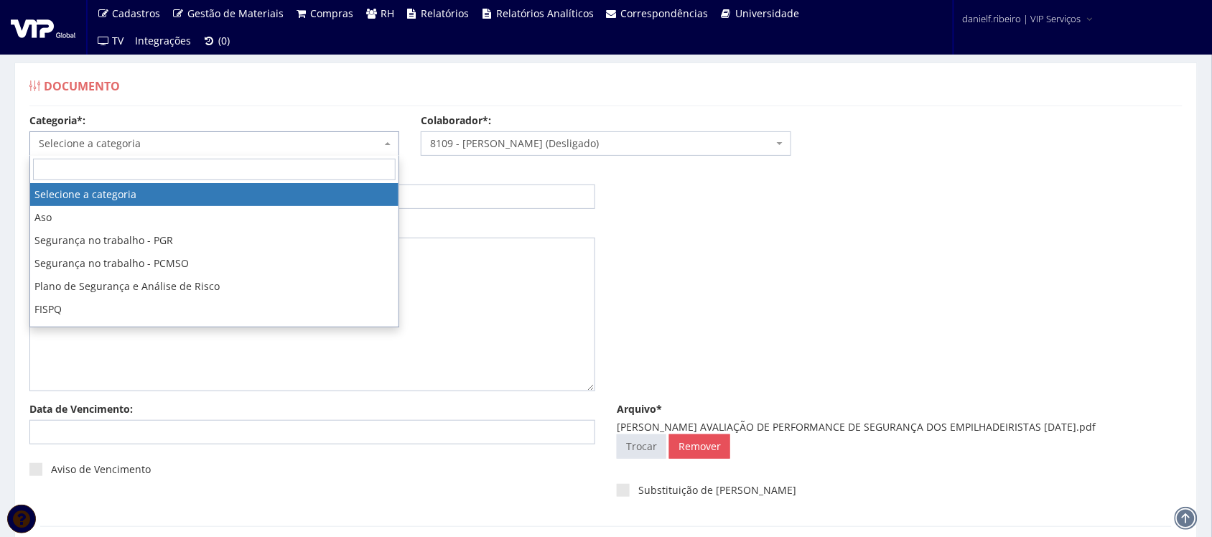
click at [165, 152] on span "Selecione a categoria" at bounding box center [214, 143] width 370 height 24
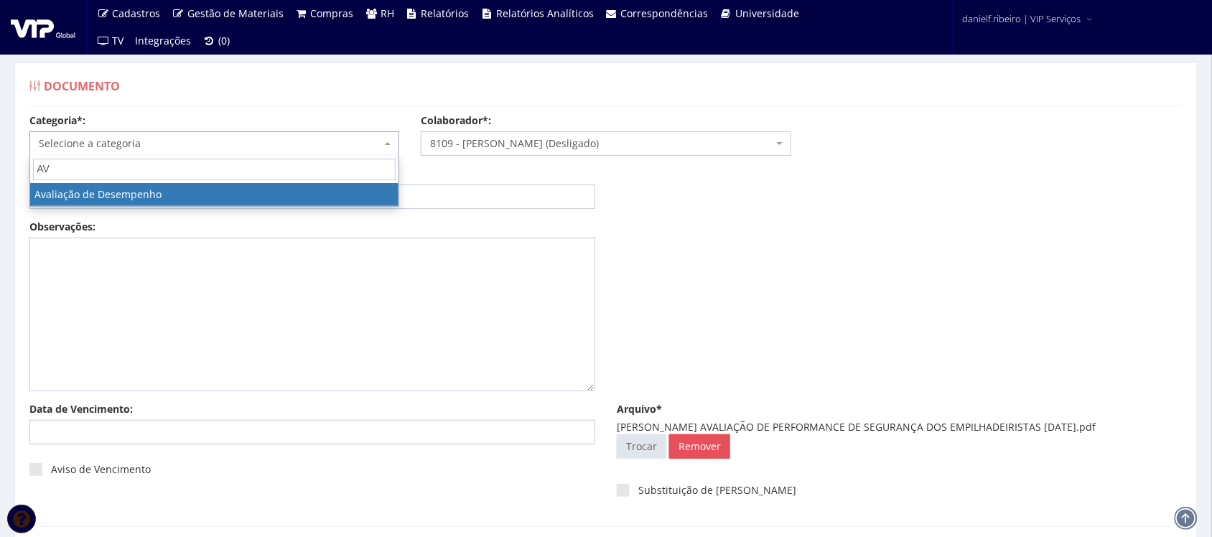
type input "AV"
select select "avaliacao_de_desempenho"
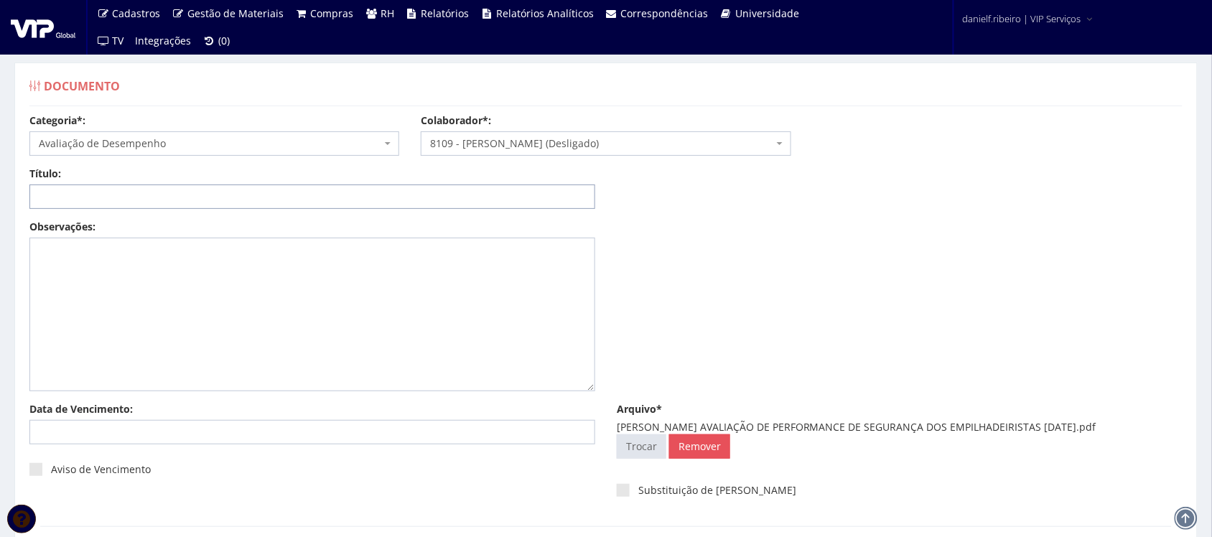
click at [201, 195] on input "Título:" at bounding box center [312, 196] width 566 height 24
paste input "AVALIAÇÃO DE PERFORMANCE DE SEGURANÇA DOS EMPILHADEIRISTAS 08.04.2024"
drag, startPoint x: 454, startPoint y: 187, endPoint x: 0, endPoint y: 238, distance: 457.4
click at [0, 238] on div "Documento Categoria*: Selecione a categoria Aso Segurança no trabalho - PGR Seg…" at bounding box center [606, 332] width 1212 height 592
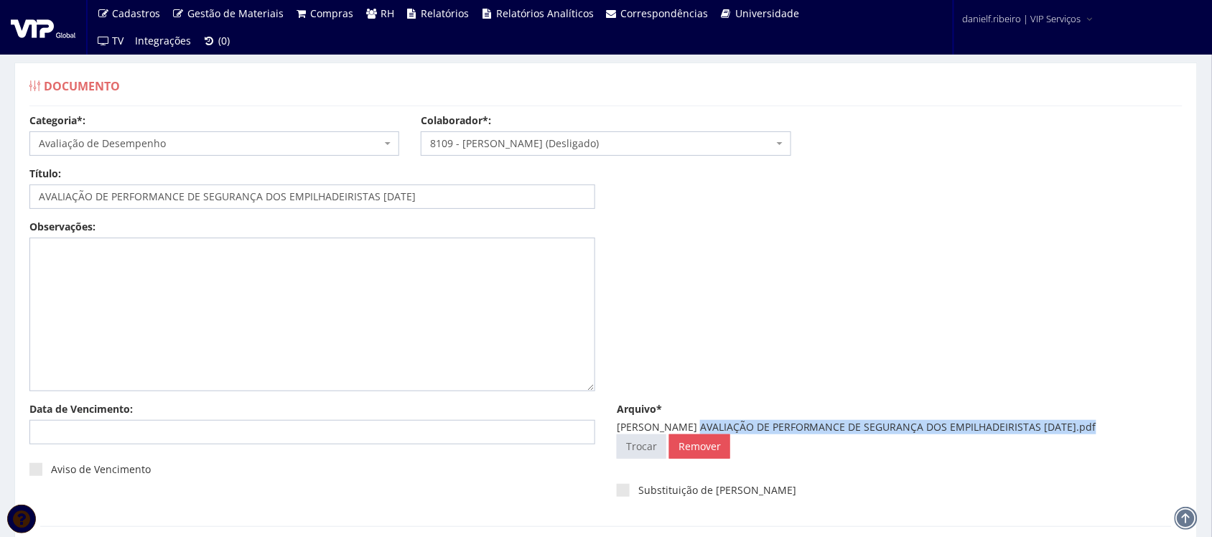
drag, startPoint x: 698, startPoint y: 427, endPoint x: 1085, endPoint y: 424, distance: 387.7
click at [1085, 424] on div "FABIANO KOBAY AVALIAÇÃO DE PERFORMANCE DE SEGURANÇA DOS EMPILHADEIRISTAS 06.03.…" at bounding box center [900, 427] width 566 height 14
copy div "AVALIAÇÃO DE PERFORMANCE DE SEGURANÇA DOS EMPILHADEIRISTAS 06.03.2025"
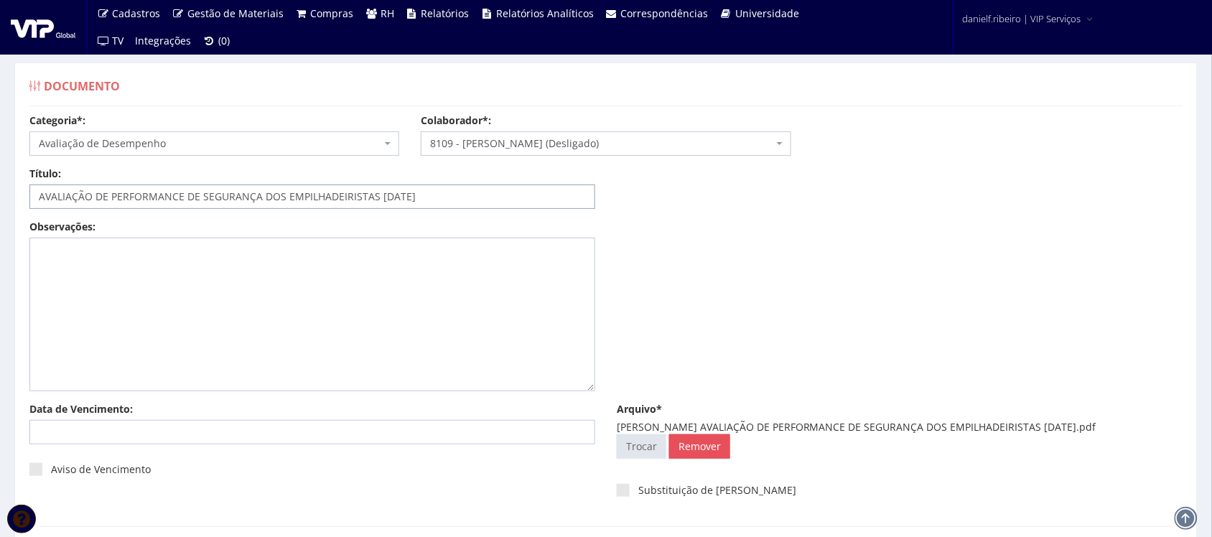
drag, startPoint x: 467, startPoint y: 203, endPoint x: 0, endPoint y: 218, distance: 467.6
click at [0, 220] on div "Documento Categoria*: Selecione a categoria Aso Segurança no trabalho - PGR Seg…" at bounding box center [606, 332] width 1212 height 592
paste input "6.03.2025"
drag, startPoint x: 392, startPoint y: 192, endPoint x: 398, endPoint y: 207, distance: 15.7
click at [393, 195] on input "AVALIAÇÃO DE PERFORMANCE DE SEGURANÇA DOS EMPILHADEIRISTAS 06.03.2025" at bounding box center [312, 196] width 566 height 24
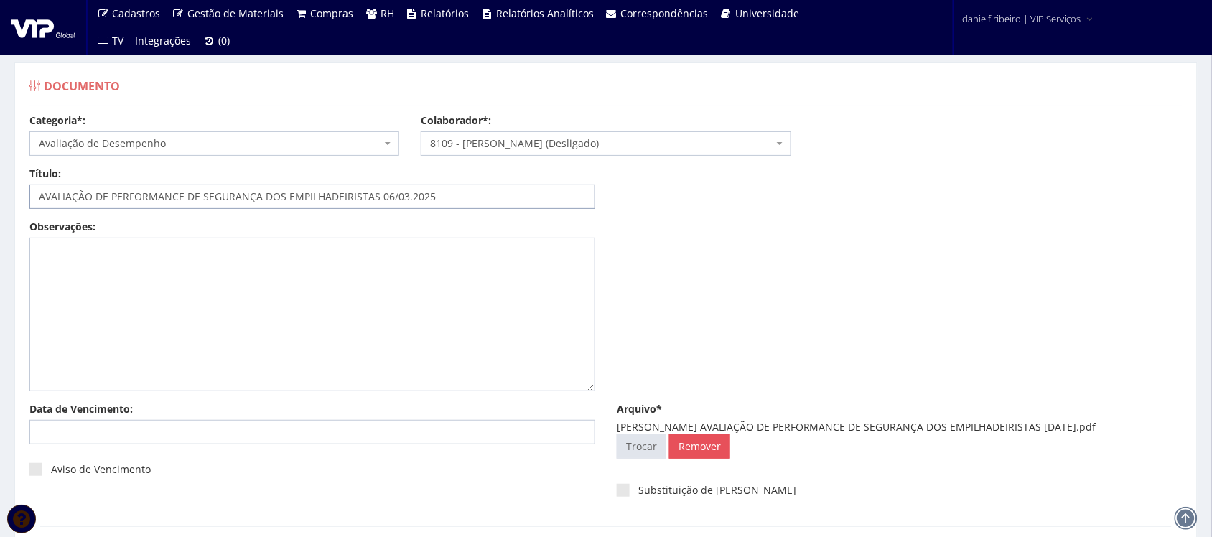
click at [410, 197] on input "AVALIAÇÃO DE PERFORMANCE DE SEGURANÇA DOS EMPILHADEIRISTAS 06/03.2025" at bounding box center [312, 196] width 566 height 24
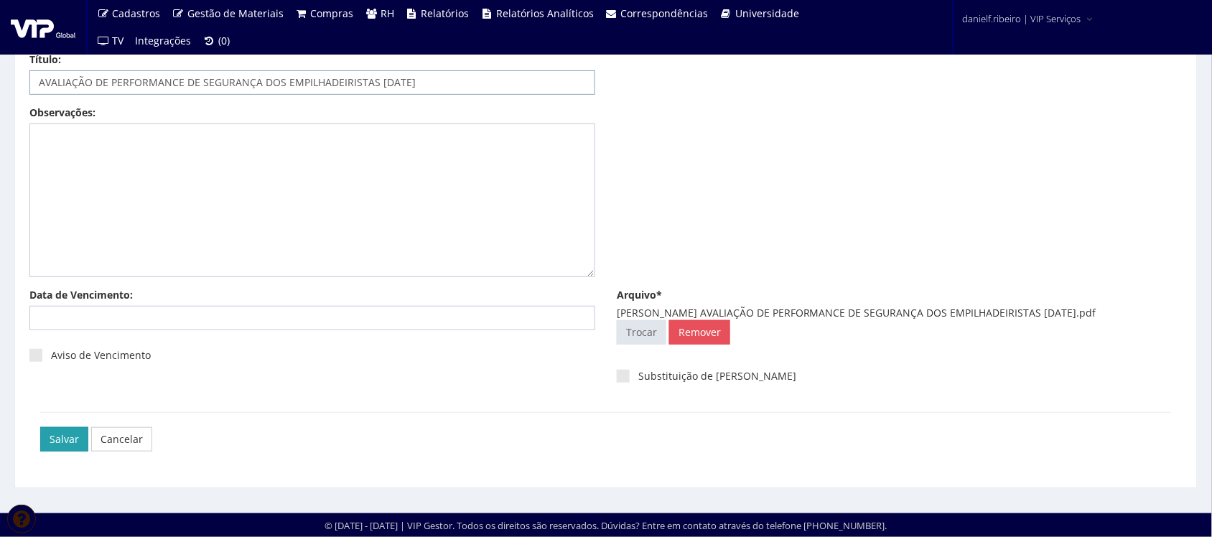
type input "AVALIAÇÃO DE PERFORMANCE DE SEGURANÇA DOS EMPILHADEIRISTAS [DATE]"
click at [63, 436] on input "Salvar" at bounding box center [64, 439] width 48 height 24
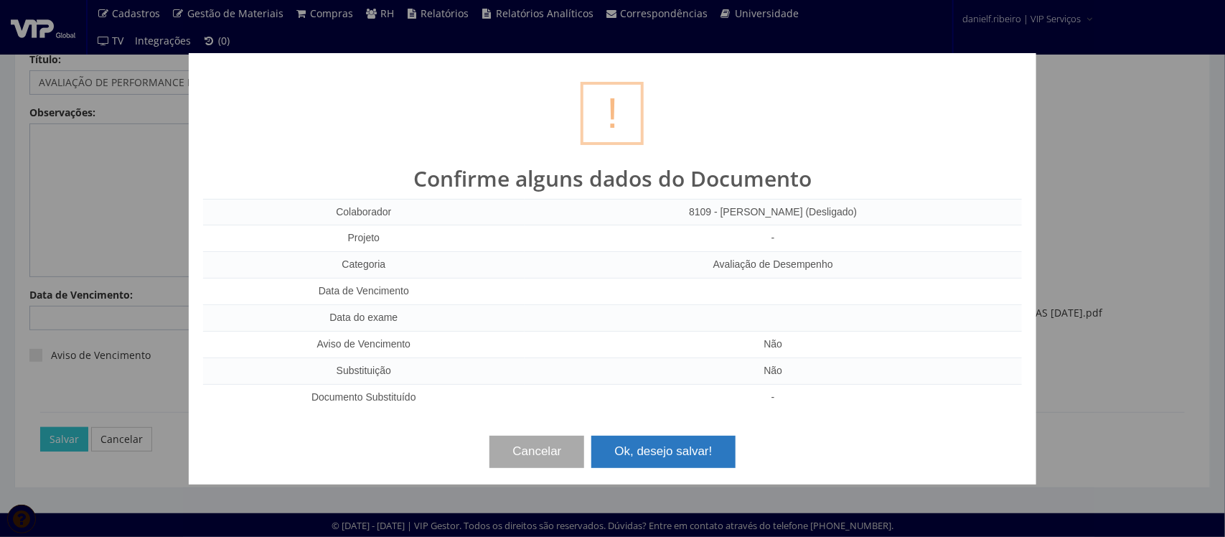
click at [702, 447] on button "Ok, desejo salvar!" at bounding box center [664, 452] width 144 height 32
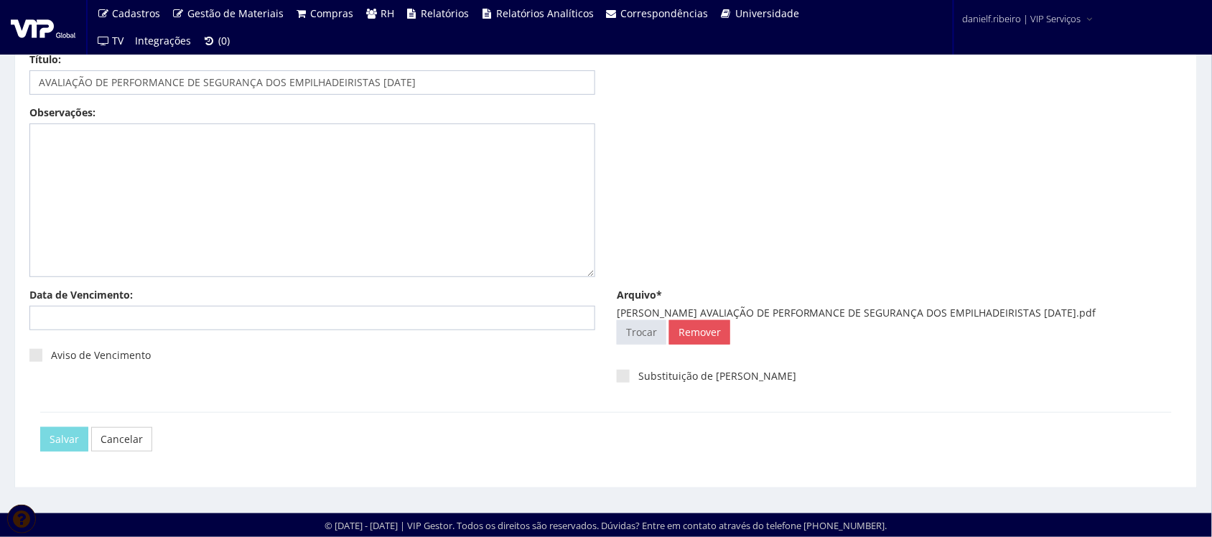
scroll to position [0, 0]
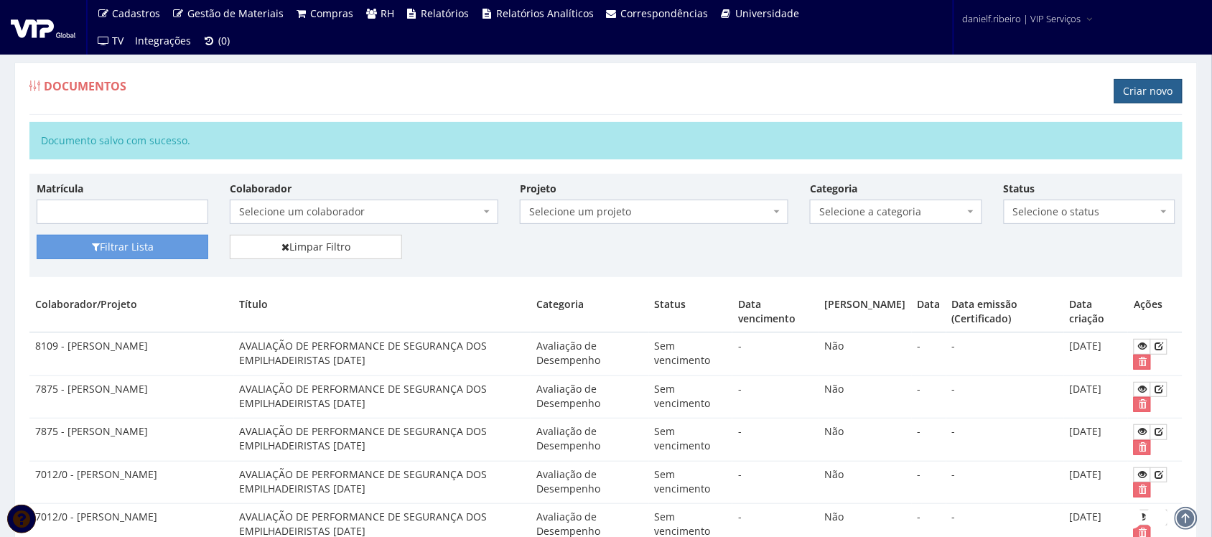
click at [1131, 98] on link "Criar novo" at bounding box center [1148, 91] width 68 height 24
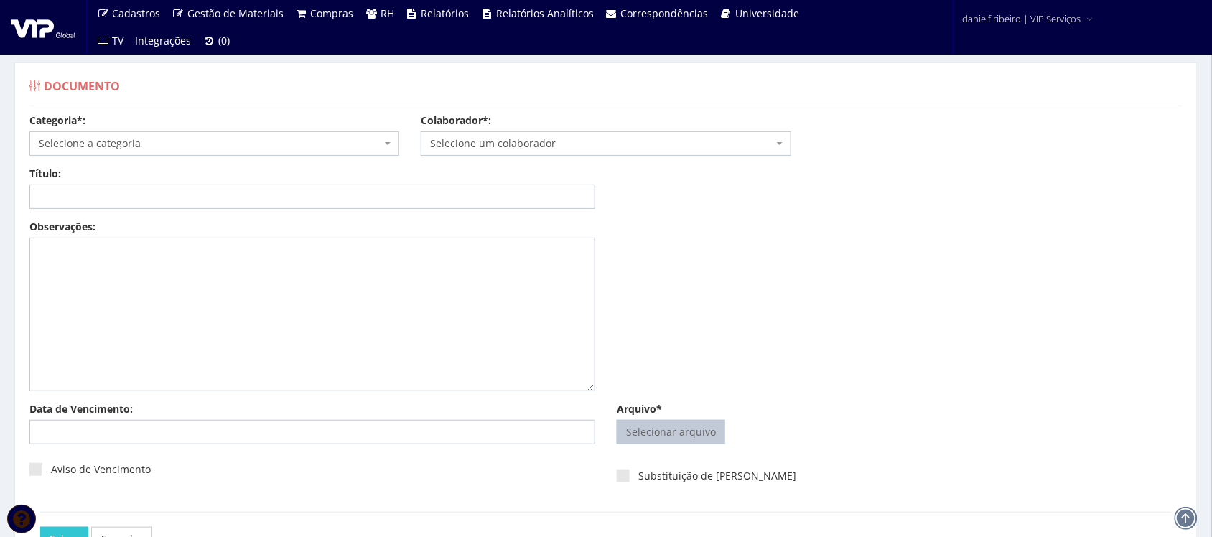
click at [668, 427] on input "Arquivo*" at bounding box center [670, 432] width 107 height 23
type input "C:\fakepath\FABIANO KOBAY AVALIAÇÃO DE PERFORMANCE DE SEGURANÇA DOS EMPILHADEIR…"
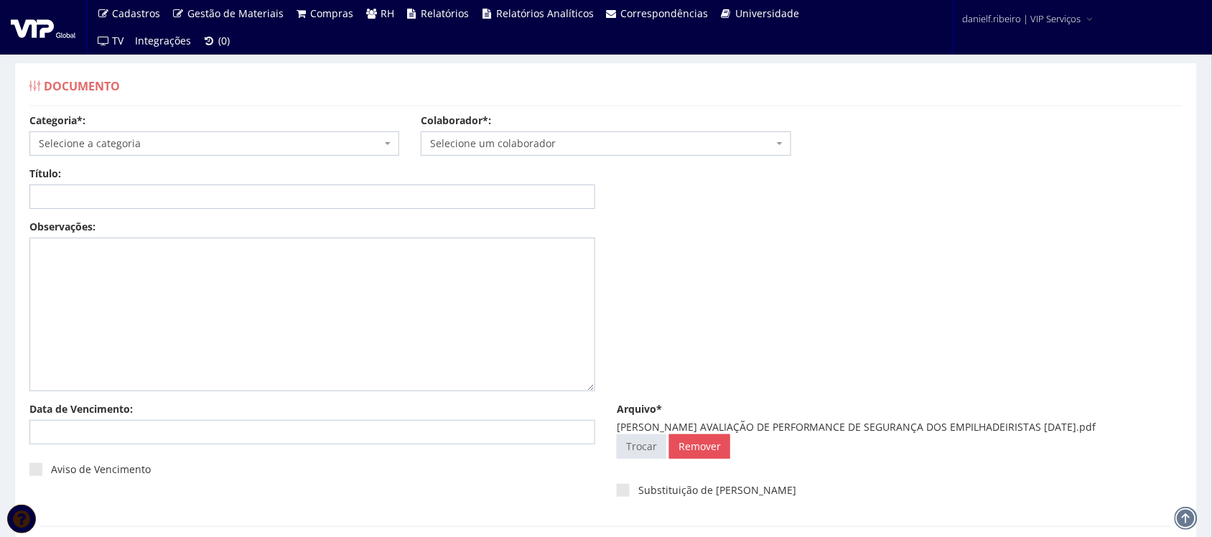
click at [526, 151] on span "Selecione um colaborador" at bounding box center [606, 143] width 370 height 24
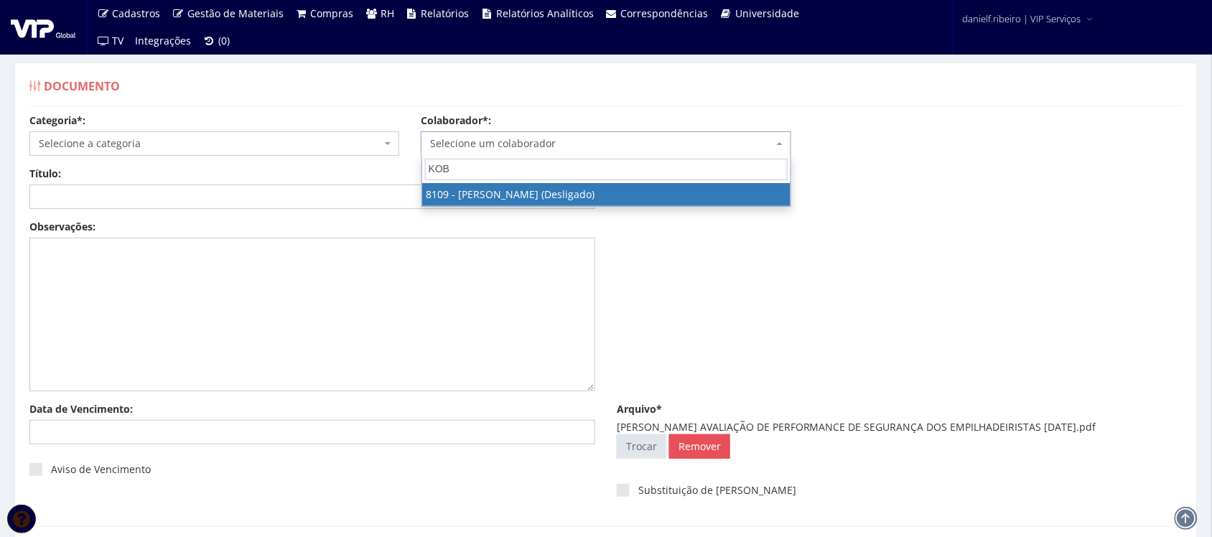
type input "KOB"
drag, startPoint x: 526, startPoint y: 192, endPoint x: 472, endPoint y: 199, distance: 54.3
select select "3677"
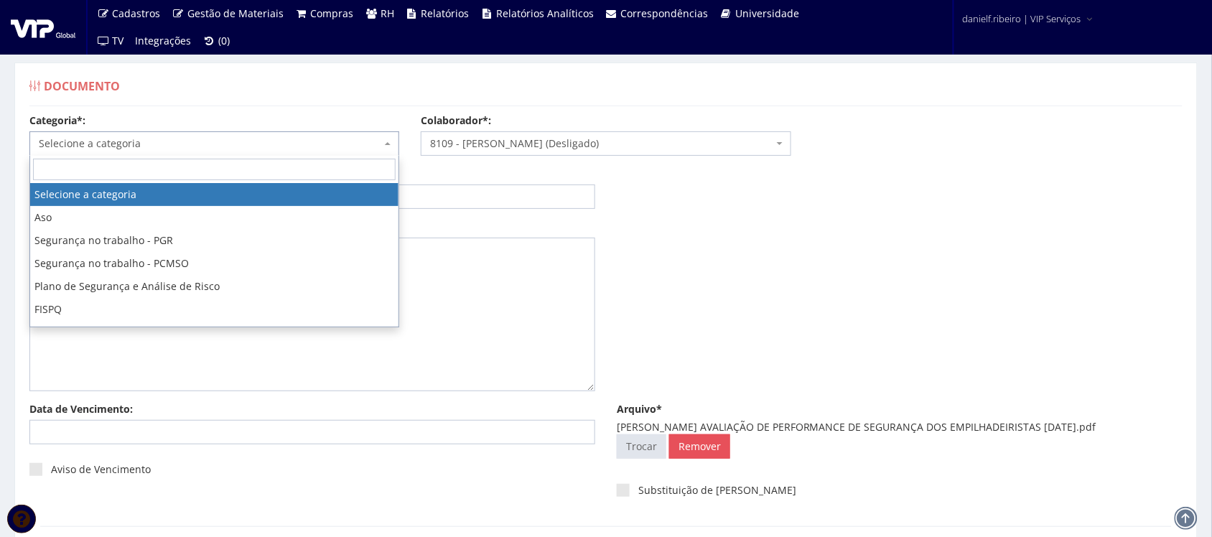
click at [167, 153] on span "Selecione a categoria" at bounding box center [214, 143] width 370 height 24
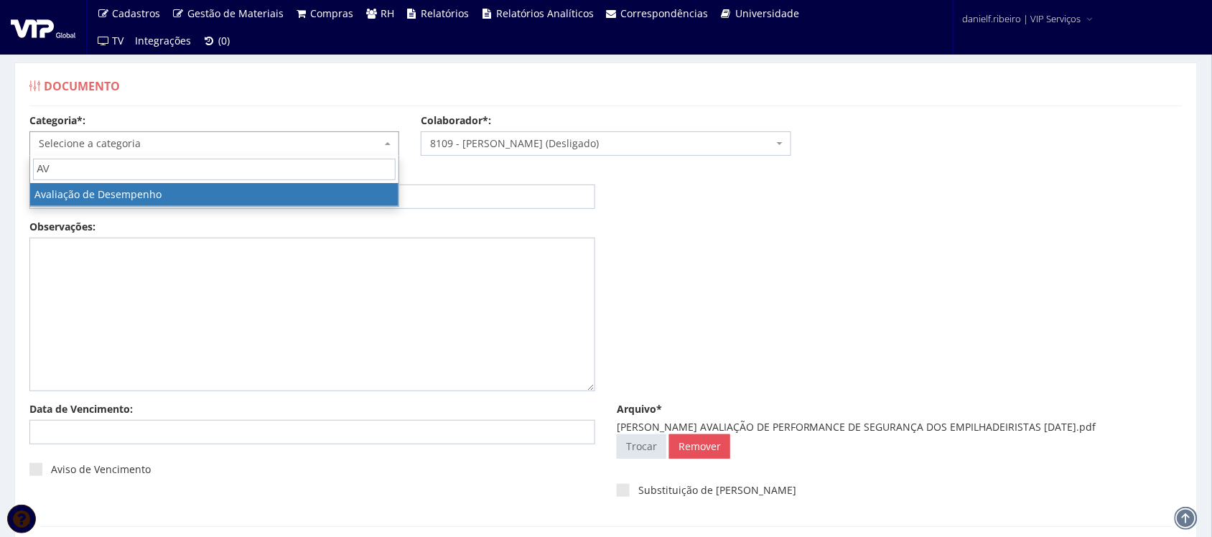
type input "AV"
drag, startPoint x: 104, startPoint y: 192, endPoint x: 119, endPoint y: 232, distance: 42.9
select select "avaliacao_de_desempenho"
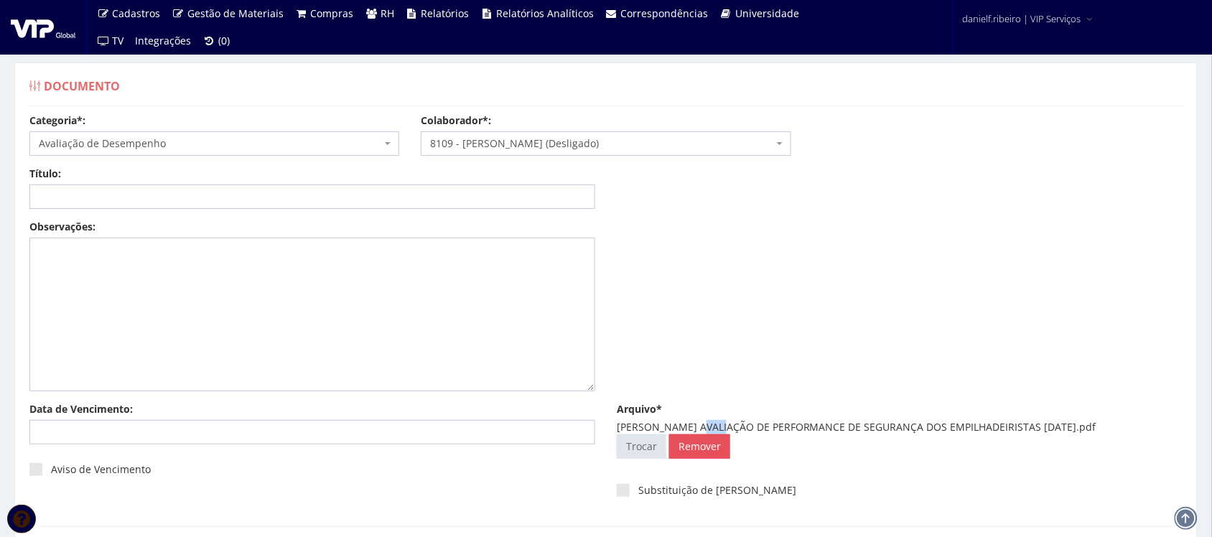
drag, startPoint x: 701, startPoint y: 424, endPoint x: 725, endPoint y: 421, distance: 24.7
click at [725, 421] on div "FABIANO KOBAY AVALIAÇÃO DE PERFORMANCE DE SEGURANÇA DOS EMPILHADEIRISTAS 26.04.…" at bounding box center [900, 427] width 566 height 14
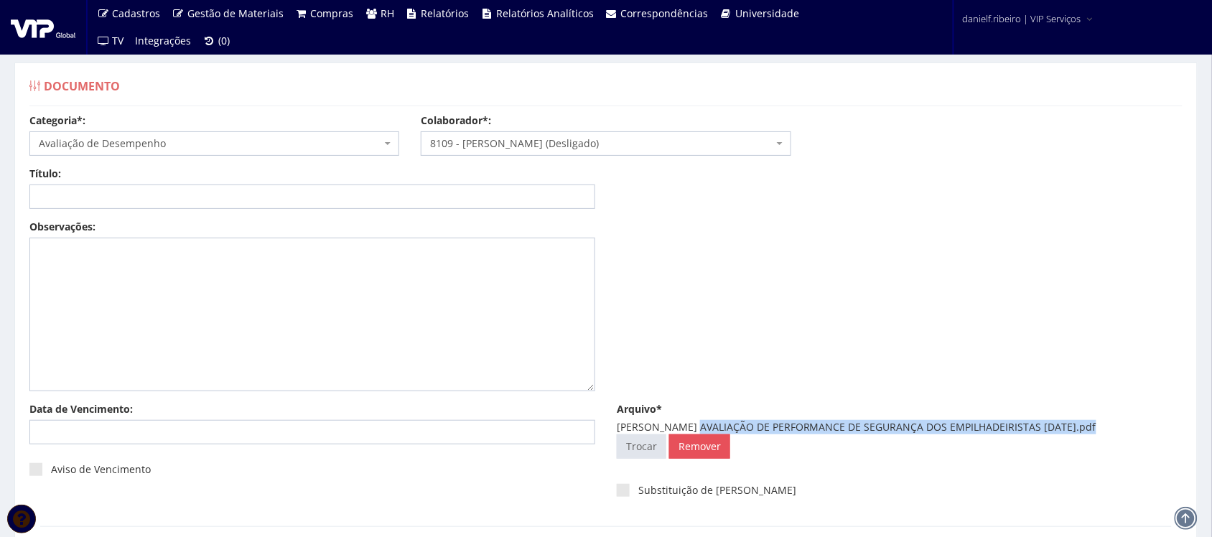
drag, startPoint x: 697, startPoint y: 426, endPoint x: 1088, endPoint y: 429, distance: 391.3
click at [1088, 429] on div "FABIANO KOBAY AVALIAÇÃO DE PERFORMANCE DE SEGURANÇA DOS EMPILHADEIRISTAS 26.04.…" at bounding box center [900, 427] width 566 height 14
copy div "AVALIAÇÃO DE PERFORMANCE DE SEGURANÇA DOS EMPILHADEIRISTAS 26.04.2024"
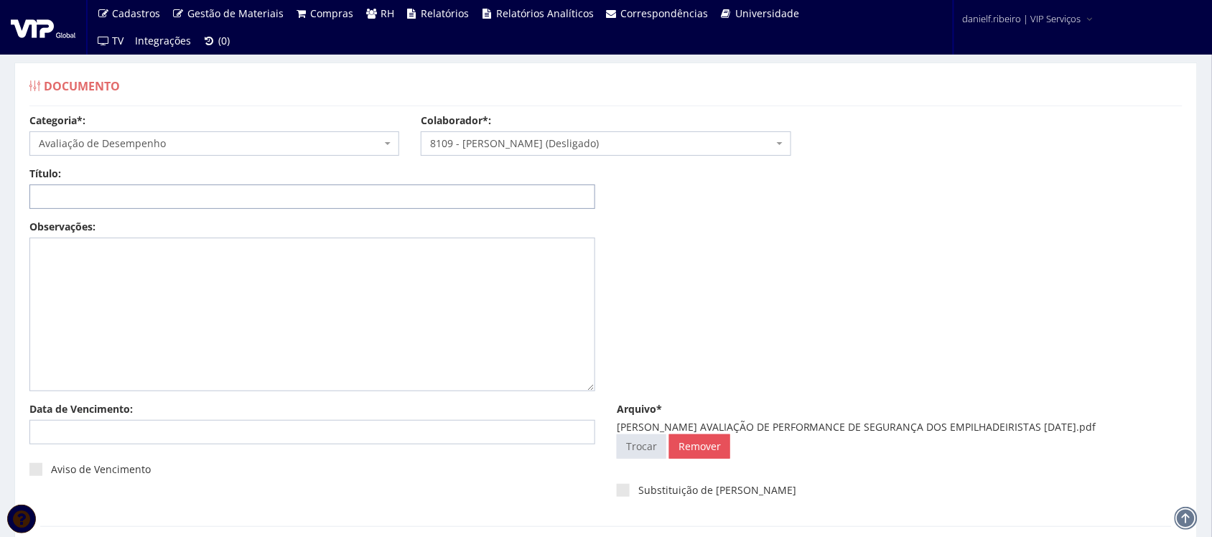
click at [411, 200] on input "Título:" at bounding box center [312, 196] width 566 height 24
paste input "AVALIAÇÃO DE PERFORMANCE DE SEGURANÇA DOS EMPILHADEIRISTAS 26.04.2024"
click at [393, 201] on input "AVALIAÇÃO DE PERFORMANCE DE SEGURANÇA DOS EMPILHADEIRISTAS 26.04.2024" at bounding box center [312, 196] width 566 height 24
click at [411, 192] on input "AVALIAÇÃO DE PERFORMANCE DE SEGURANÇA DOS EMPILHADEIRISTAS 26/04.2024" at bounding box center [312, 196] width 566 height 24
click at [408, 194] on input "AVALIAÇÃO DE PERFORMANCE DE SEGURANÇA DOS EMPILHADEIRISTAS 26/04.2024" at bounding box center [312, 196] width 566 height 24
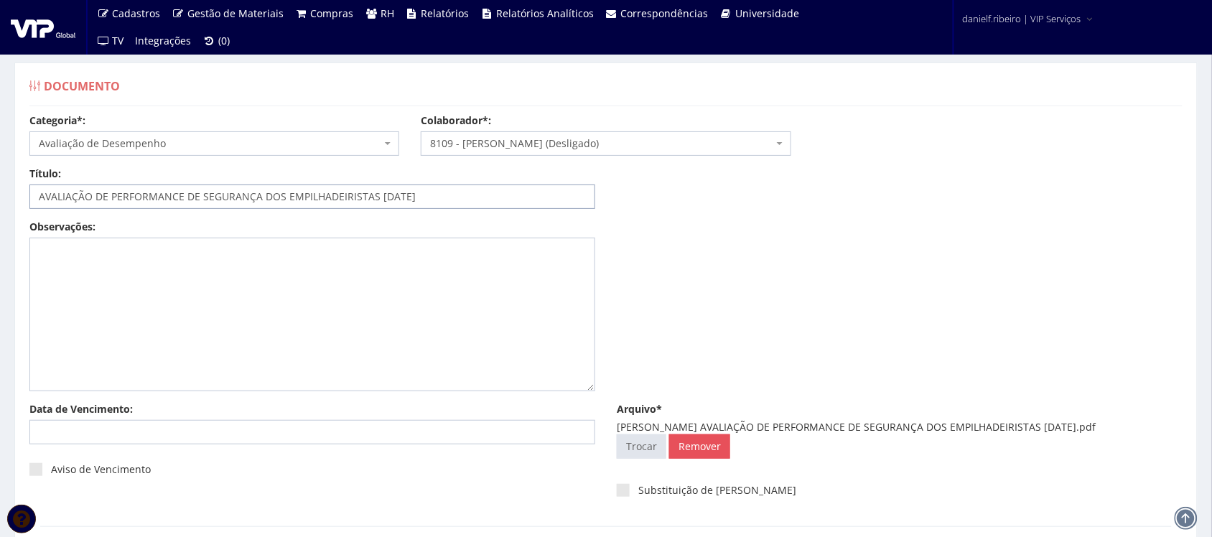
scroll to position [116, 0]
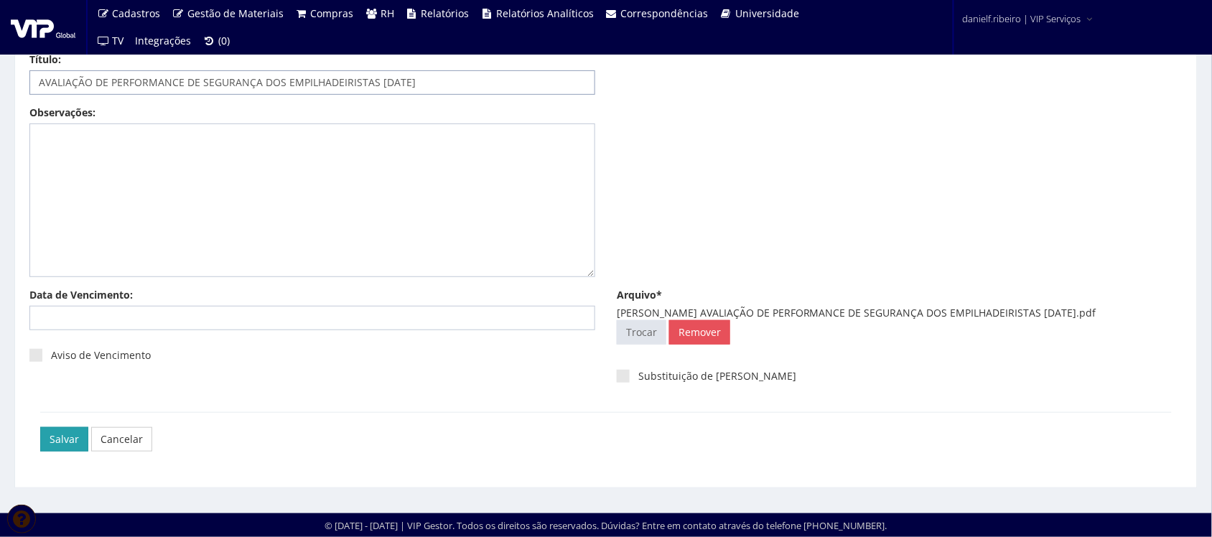
type input "AVALIAÇÃO DE PERFORMANCE DE SEGURANÇA DOS EMPILHADEIRISTAS 26/04/2024"
click at [67, 439] on input "Salvar" at bounding box center [64, 439] width 48 height 24
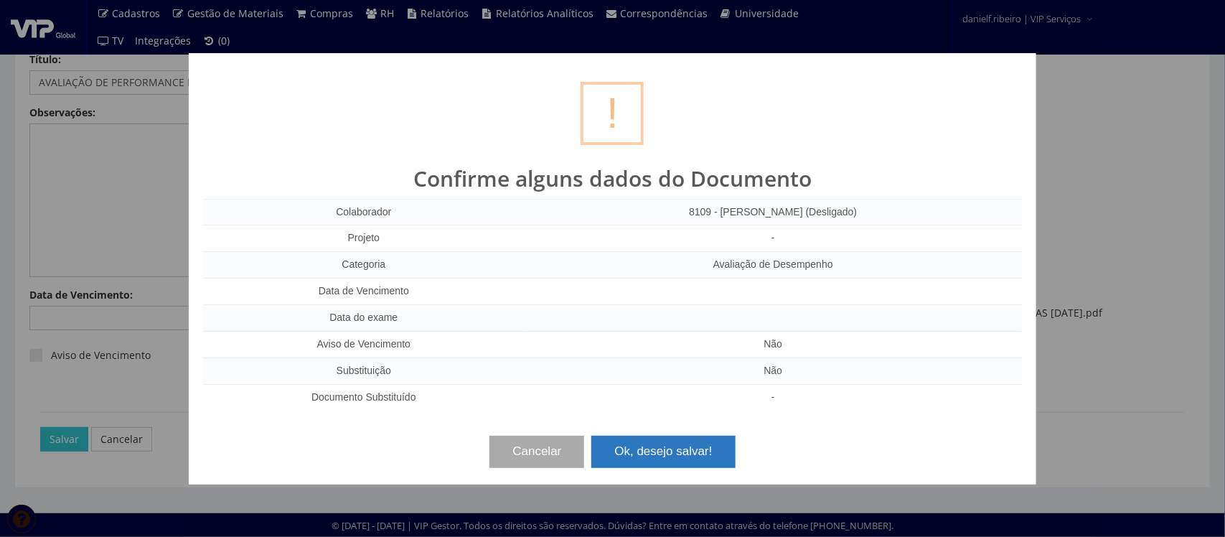
click at [650, 457] on button "Ok, desejo salvar!" at bounding box center [664, 452] width 144 height 32
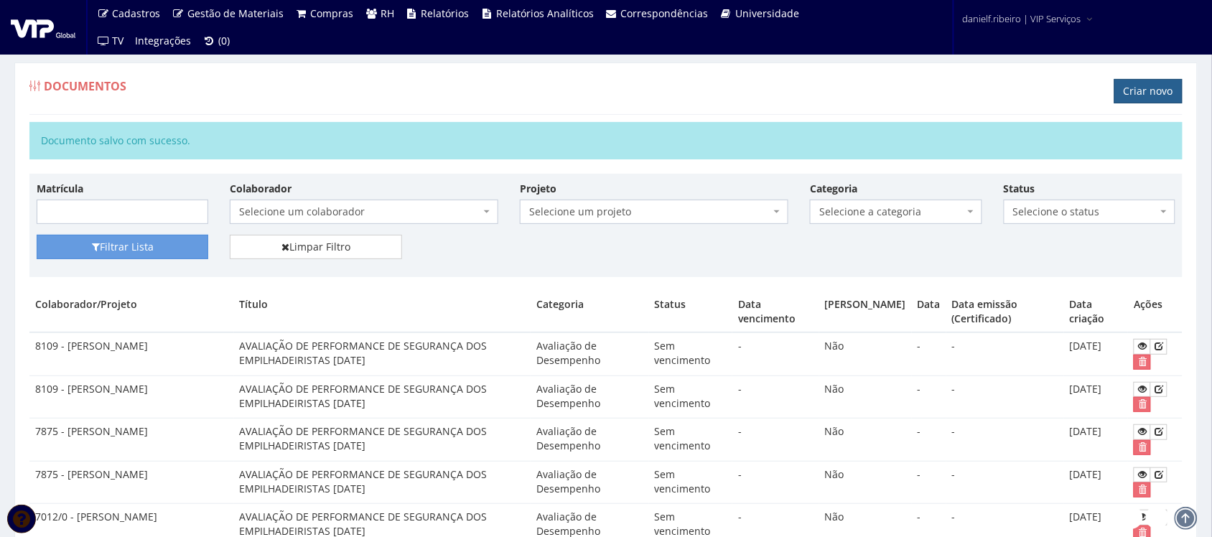
click at [1135, 103] on link "Criar novo" at bounding box center [1148, 91] width 68 height 24
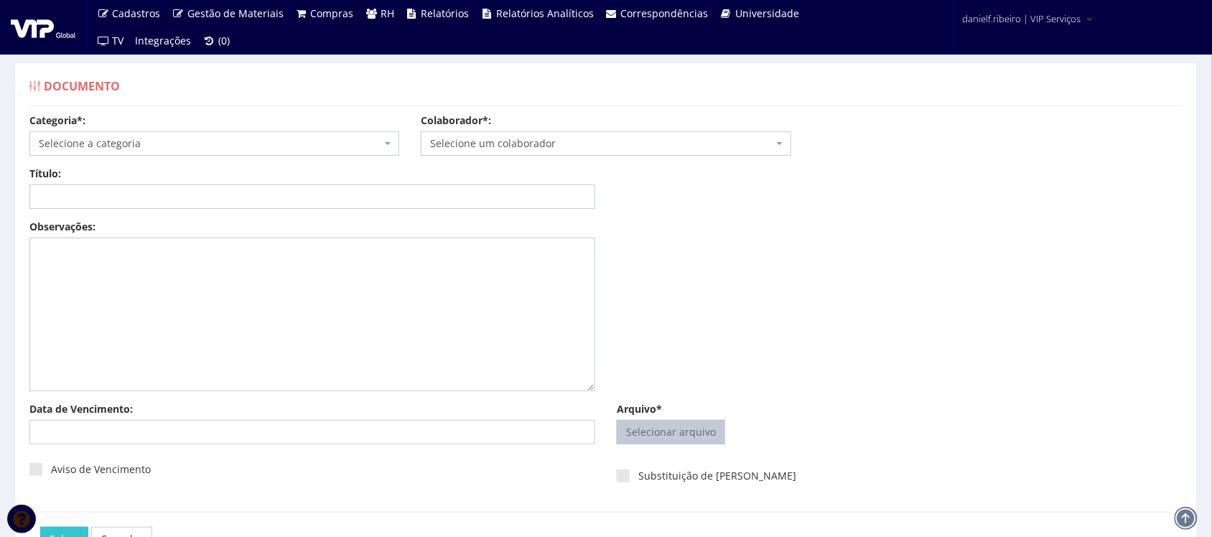
click at [644, 433] on input "Arquivo*" at bounding box center [670, 432] width 107 height 23
type input "C:\fakepath\[PERSON_NAME] AVALIAÇÃO DE PERFORMANCE DE SEGURANÇA DOS EMPILHADEIR…"
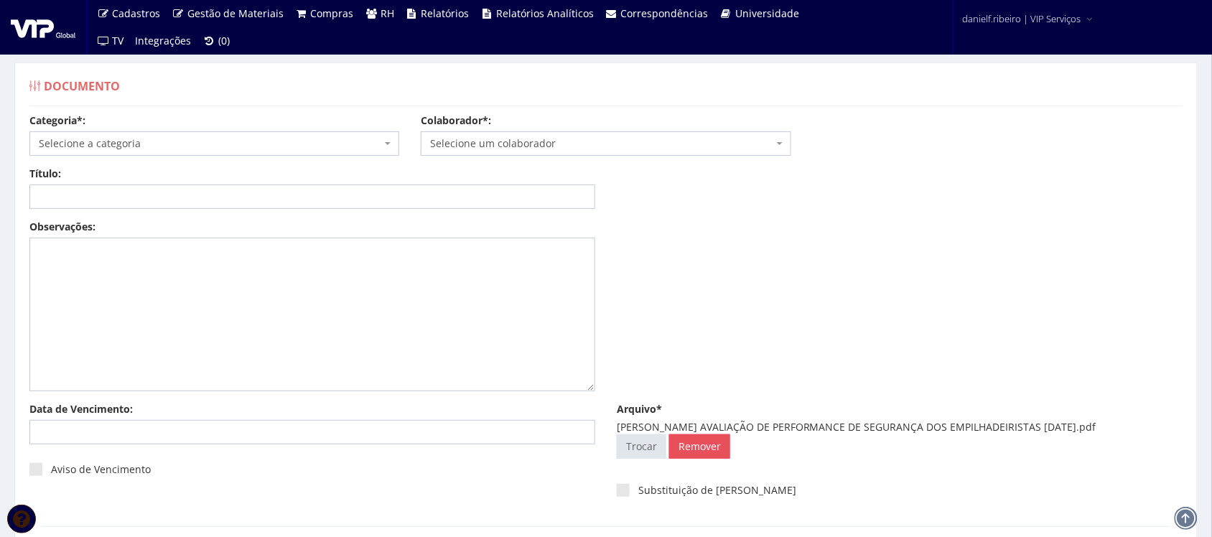
click at [525, 147] on span "Selecione um colaborador" at bounding box center [601, 143] width 342 height 14
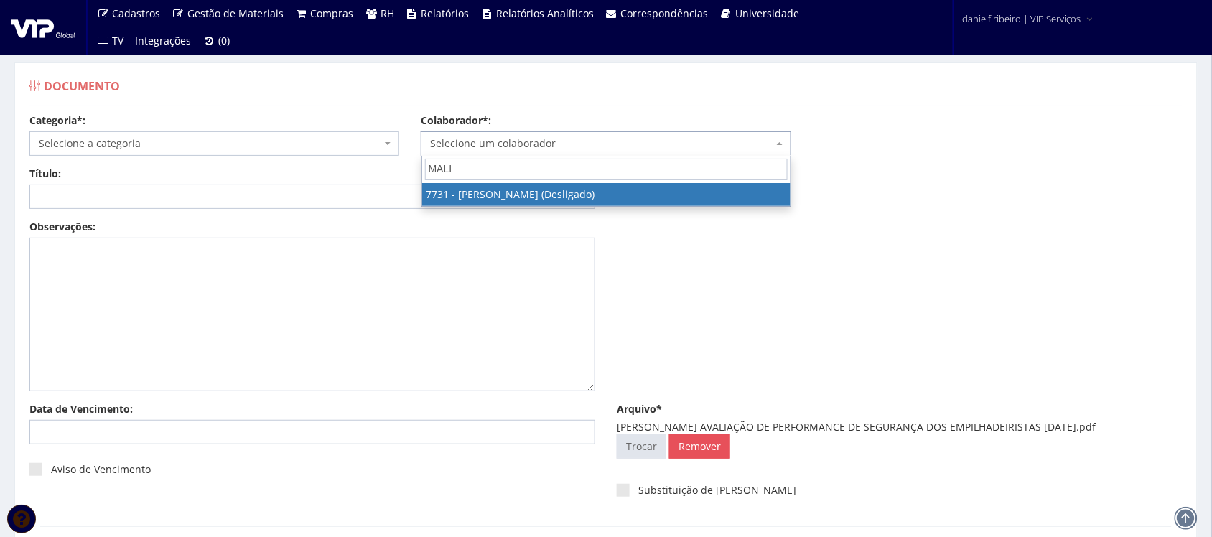
type input "MALI"
select select "2308"
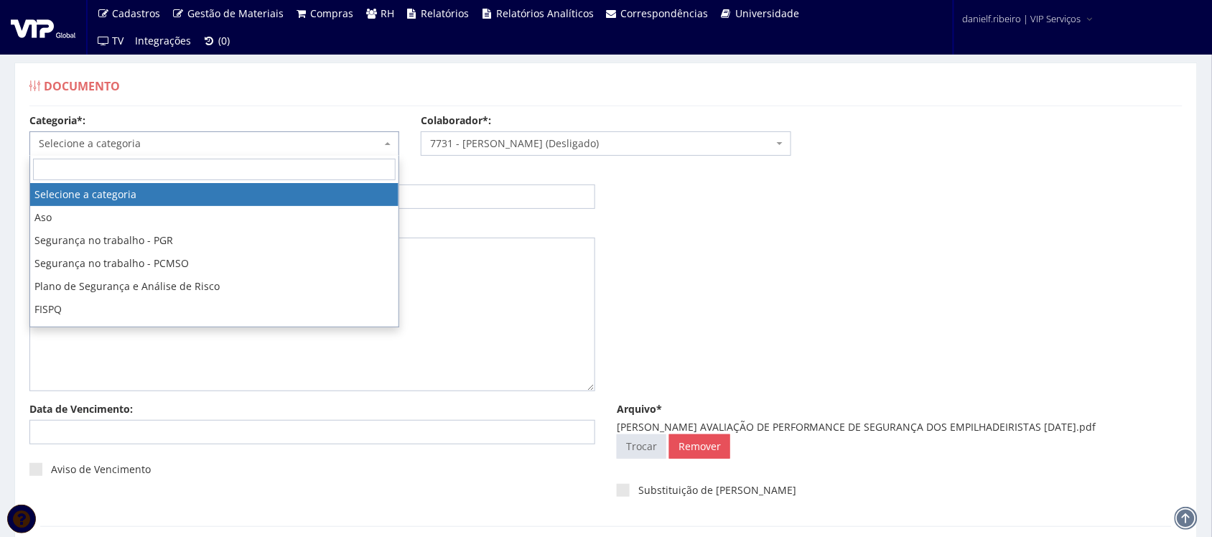
click at [183, 155] on body "Cadastros Clientes Unidades Subclientes Unidades de Subclientes Projetos Vagas …" at bounding box center [606, 325] width 1212 height 651
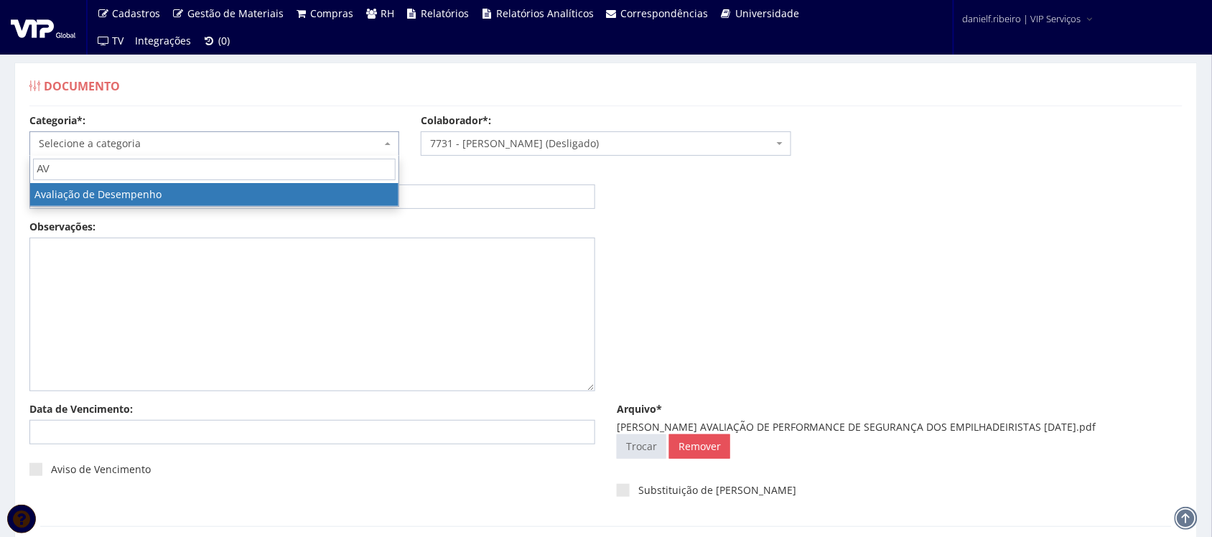
type input "AV"
select select "avaliacao_de_desempenho"
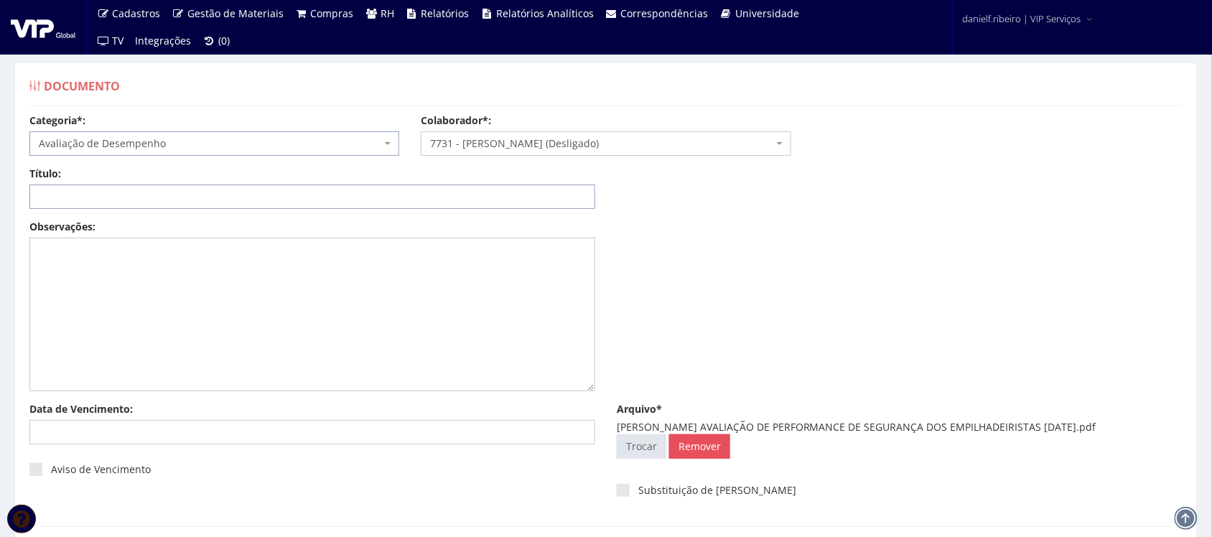
click at [130, 197] on input "Título:" at bounding box center [312, 196] width 566 height 24
drag, startPoint x: 758, startPoint y: 429, endPoint x: 1146, endPoint y: 427, distance: 388.4
click at [1146, 427] on div "[PERSON_NAME] AVALIAÇÃO DE PERFORMANCE DE SEGURANÇA DOS EMPILHADEIRISTAS [DATE]…" at bounding box center [900, 427] width 566 height 14
copy div "AVALIAÇÃO DE PERFORMANCE DE SEGURANÇA DOS EMPILHADEIRISTAS [DATE]"
click at [286, 202] on input "Título:" at bounding box center [312, 196] width 566 height 24
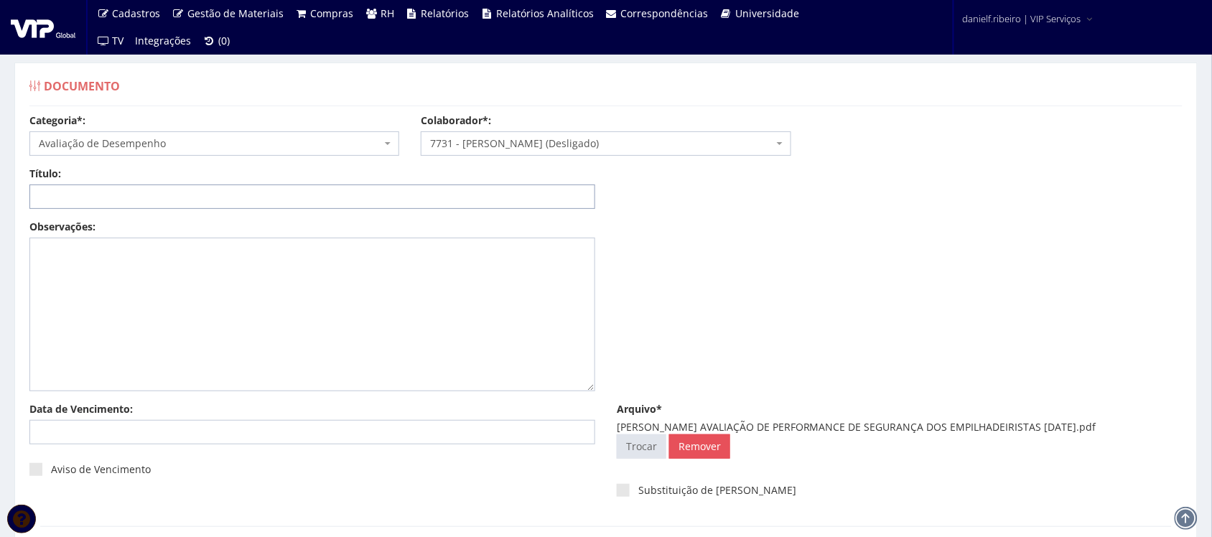
paste input "AVALIAÇÃO DE PERFORMANCE DE SEGURANÇA DOS EMPILHADEIRISTAS [DATE]"
click at [393, 199] on input "AVALIAÇÃO DE PERFORMANCE DE SEGURANÇA DOS EMPILHADEIRISTAS [DATE]" at bounding box center [312, 196] width 566 height 24
click at [406, 198] on input "AVALIAÇÃO DE PERFORMANCE DE SEGURANÇA DOS EMPILHADEIRISTAS 05/03.2025" at bounding box center [312, 196] width 566 height 24
click at [408, 198] on input "AVALIAÇÃO DE PERFORMANCE DE SEGURANÇA DOS EMPILHADEIRISTAS 05/03.2025" at bounding box center [312, 196] width 566 height 24
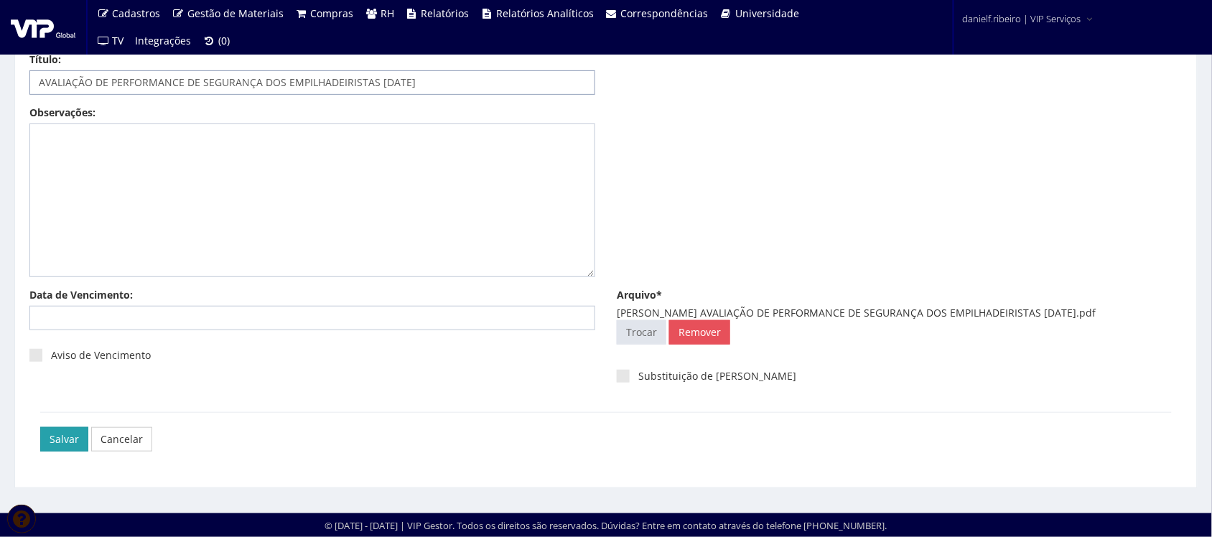
type input "AVALIAÇÃO DE PERFORMANCE DE SEGURANÇA DOS EMPILHADEIRISTAS [DATE]"
click at [69, 429] on input "Salvar" at bounding box center [64, 439] width 48 height 24
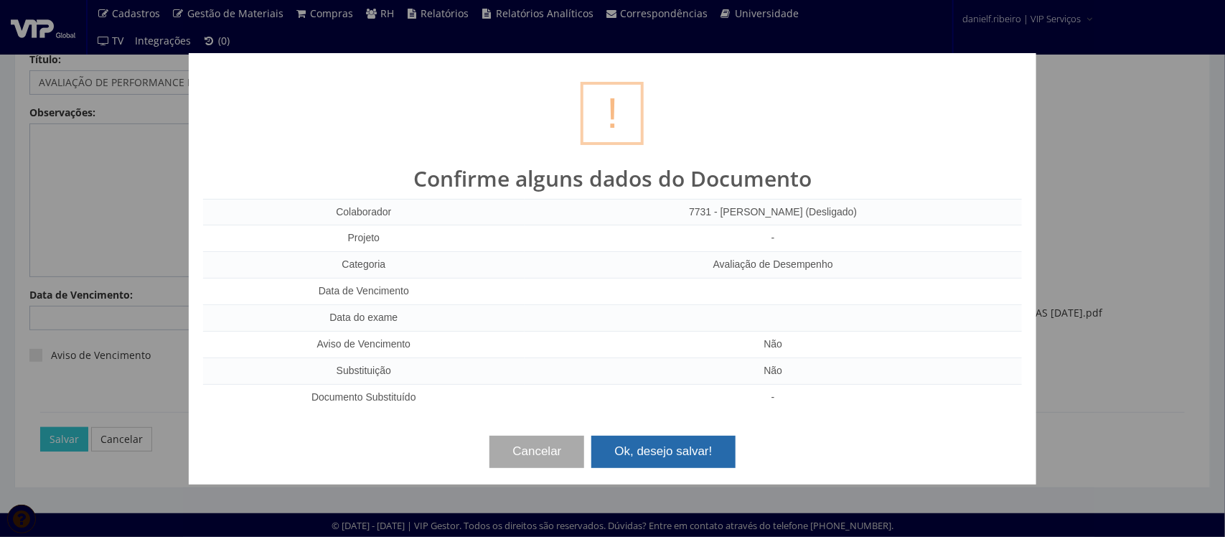
click at [622, 440] on button "Ok, desejo salvar!" at bounding box center [664, 452] width 144 height 32
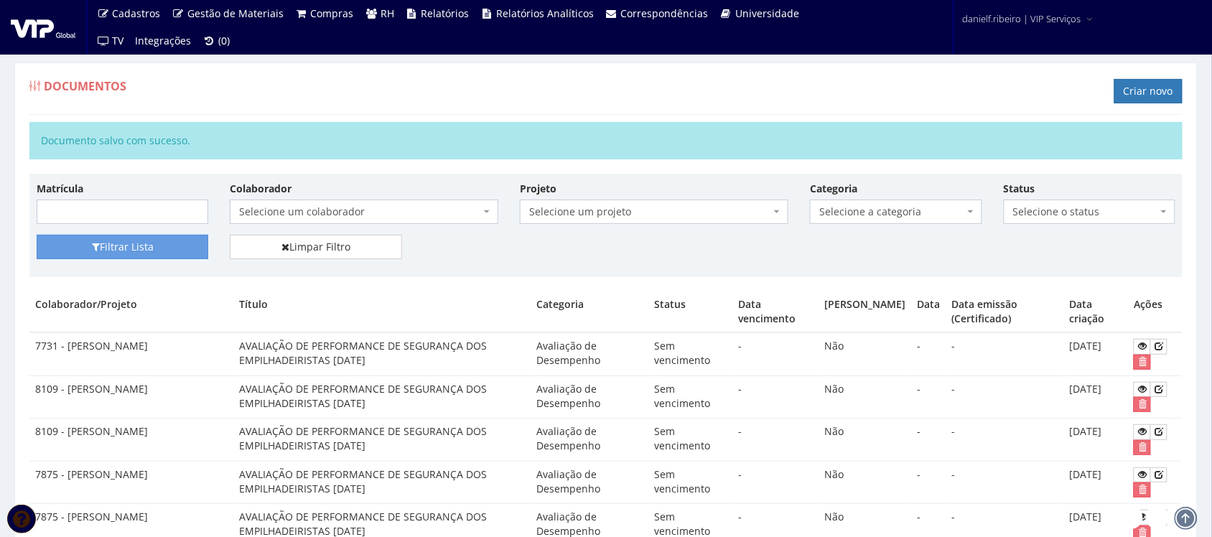
scroll to position [1196, 0]
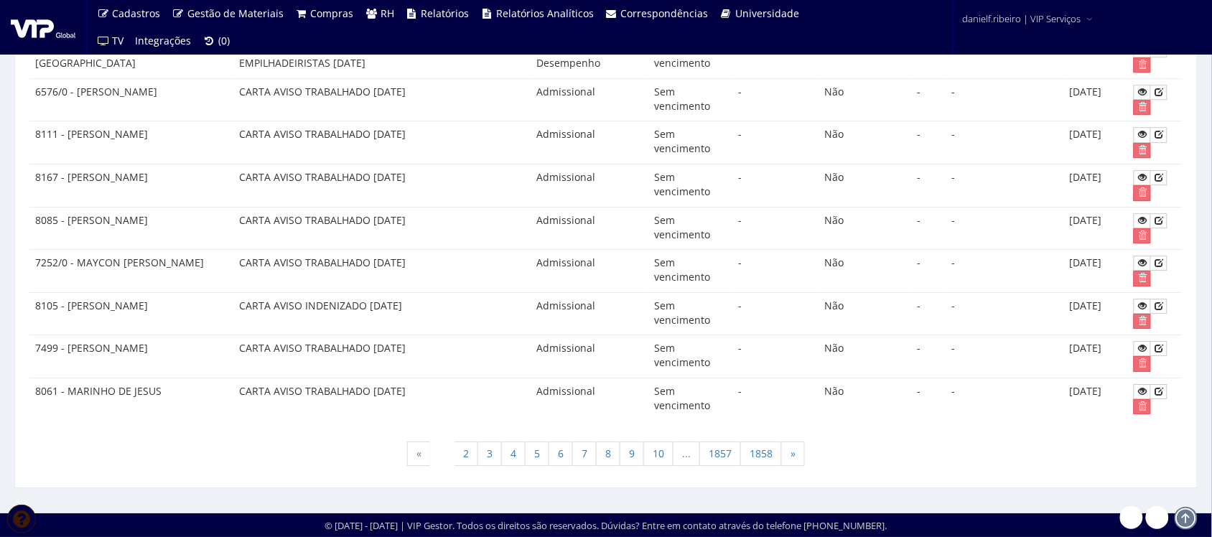
drag, startPoint x: 356, startPoint y: 86, endPoint x: 637, endPoint y: 80, distance: 281.5
click at [635, 79] on tr "6471/0 - [PERSON_NAME] DE LIMA AVALIAÇÃO DE PERFORMANCE DE SEGURANÇA DOS EMPILH…" at bounding box center [605, 57] width 1153 height 43
drag, startPoint x: 871, startPoint y: 74, endPoint x: 889, endPoint y: 73, distance: 18.0
click at [879, 73] on td "Não" at bounding box center [865, 57] width 93 height 43
click at [1135, 57] on link at bounding box center [1142, 49] width 17 height 15
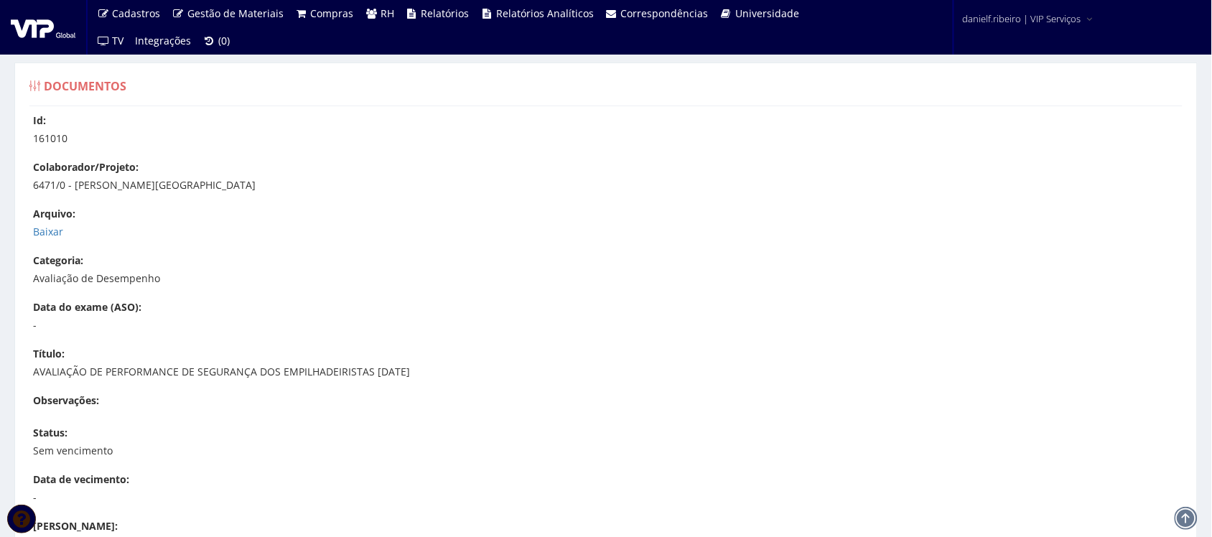
scroll to position [286, 0]
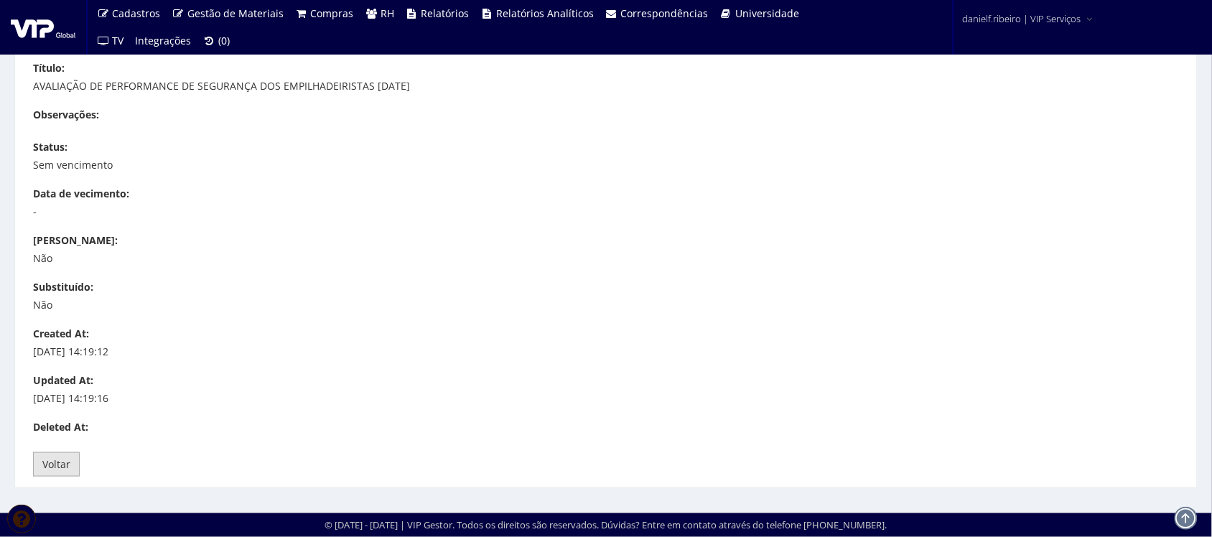
click at [51, 472] on link "Voltar" at bounding box center [56, 464] width 47 height 24
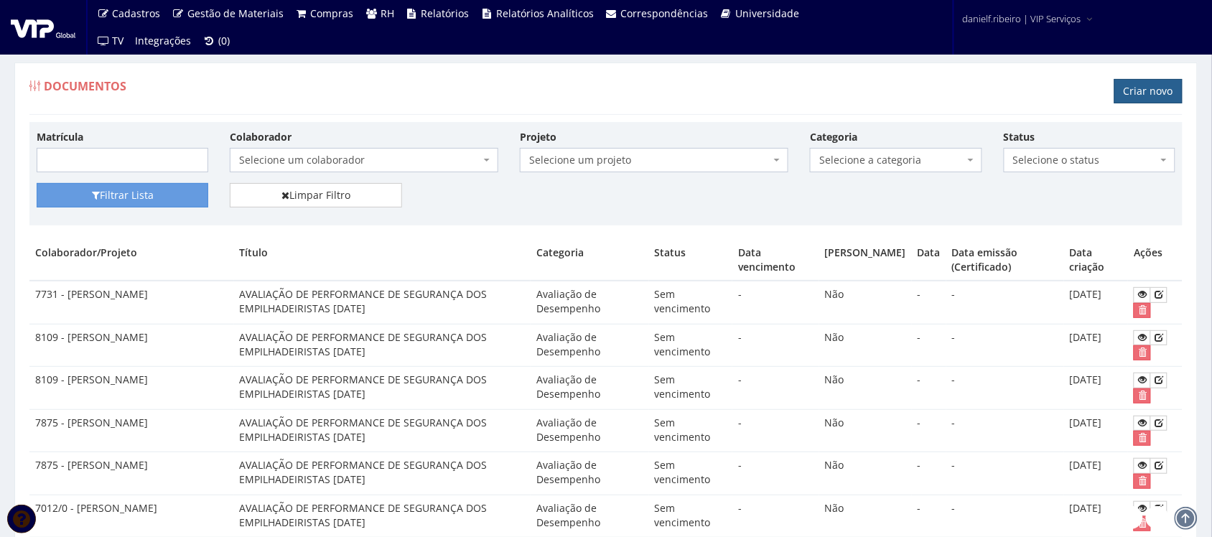
click at [1131, 86] on link "Criar novo" at bounding box center [1148, 91] width 68 height 24
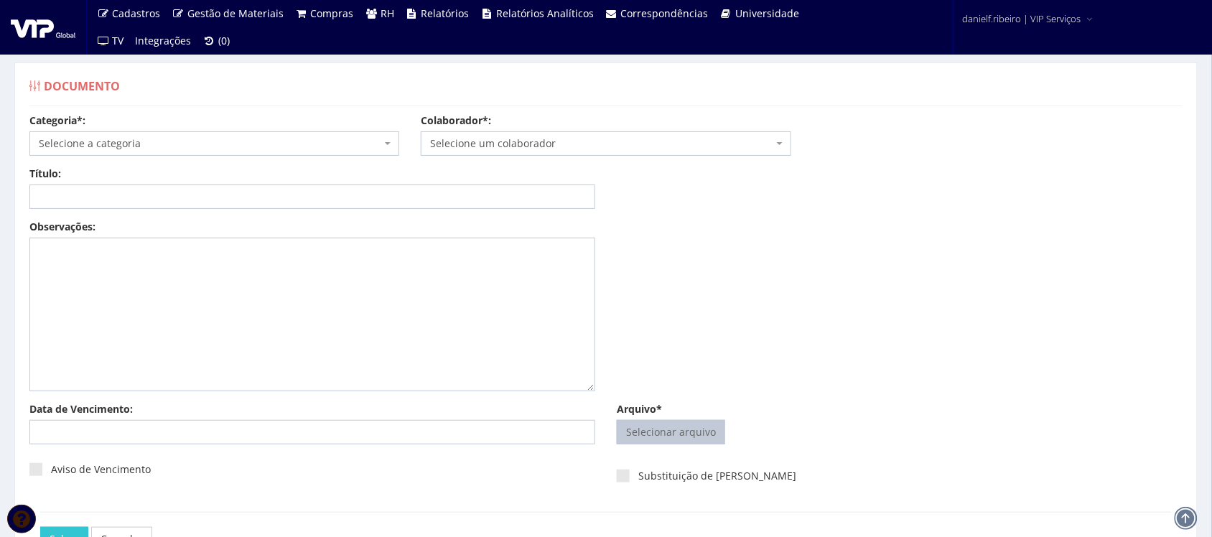
click at [690, 434] on input "Arquivo*" at bounding box center [670, 432] width 107 height 23
type input "C:\fakepath\[PERSON_NAME] AVALIAÇÃO DE PERFORMANCE DE SEGURANÇA DOS EMPILHADEIR…"
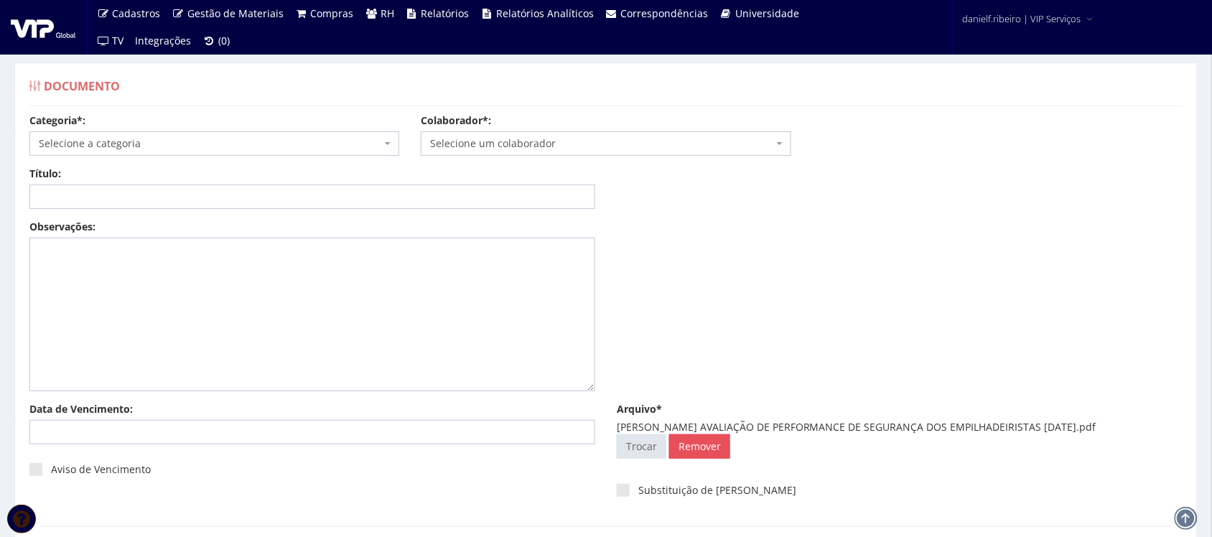
drag, startPoint x: 587, startPoint y: 120, endPoint x: 590, endPoint y: 138, distance: 18.3
click at [589, 123] on div "Colaborador*: Selecione um colaborador 7015/0 - [PERSON_NAME] (Desligado) 7054/…" at bounding box center [605, 134] width 391 height 42
click at [590, 138] on span "Selecione um colaborador" at bounding box center [601, 143] width 342 height 14
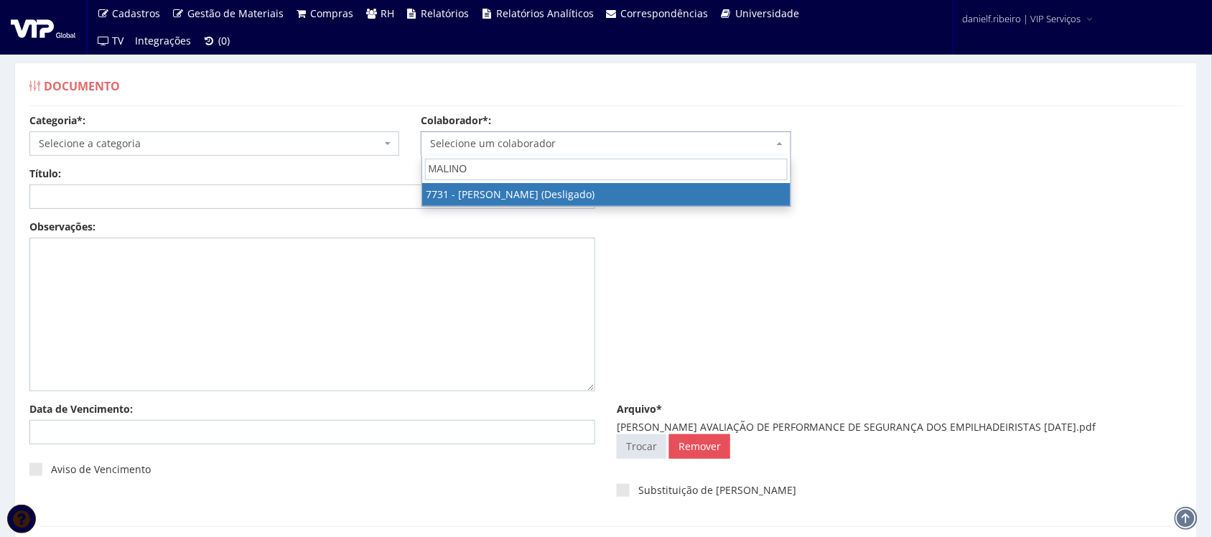
type input "MALINOS"
select select "2308"
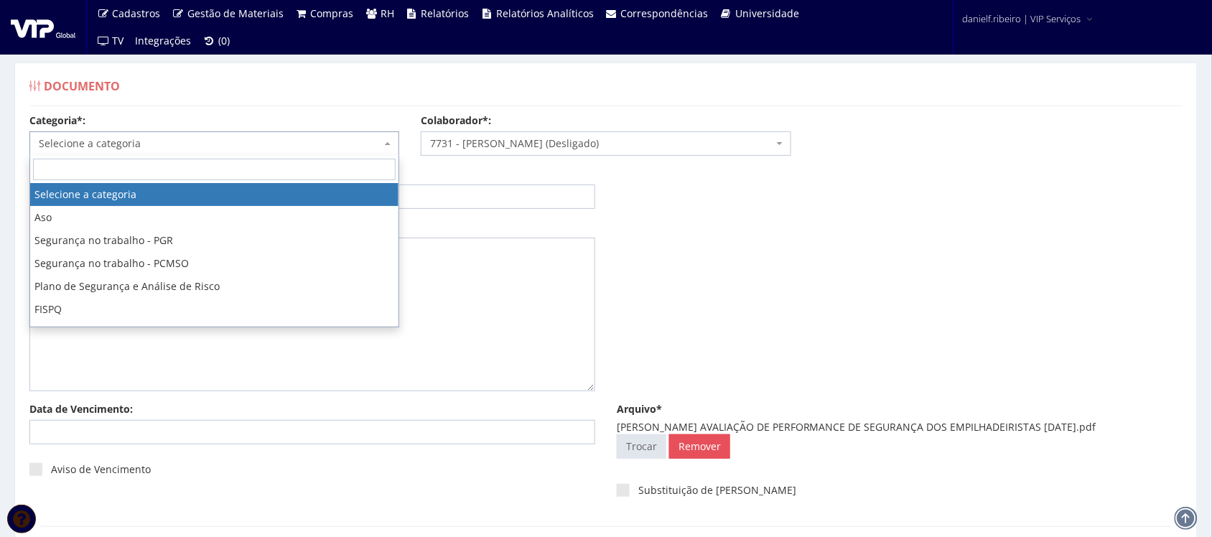
click at [110, 134] on span "Selecione a categoria" at bounding box center [214, 143] width 370 height 24
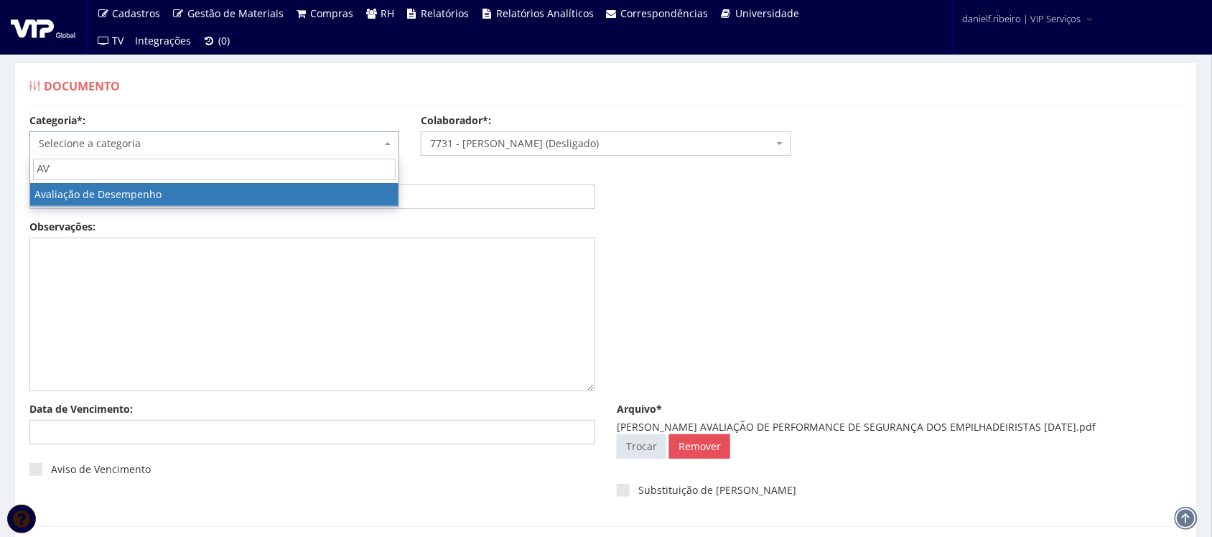
type input "AV"
select select "avaliacao_de_desempenho"
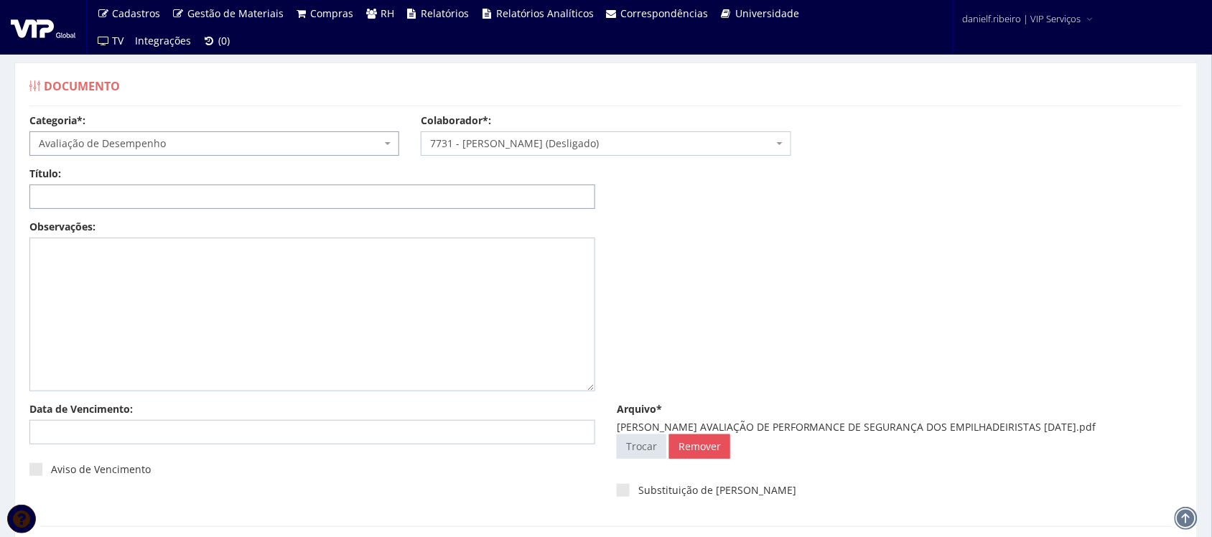
click at [130, 190] on input "Título:" at bounding box center [312, 196] width 566 height 24
drag, startPoint x: 759, startPoint y: 428, endPoint x: 1146, endPoint y: 424, distance: 387.0
click at [1146, 424] on div "[PERSON_NAME] AVALIAÇÃO DE PERFORMANCE DE SEGURANÇA DOS EMPILHADEIRISTAS [DATE]…" at bounding box center [900, 427] width 566 height 14
copy div "AVALIAÇÃO DE PERFORMANCE DE SEGURANÇA DOS EMPILHADEIRISTAS [DATE]"
click at [439, 196] on input "Título:" at bounding box center [312, 196] width 566 height 24
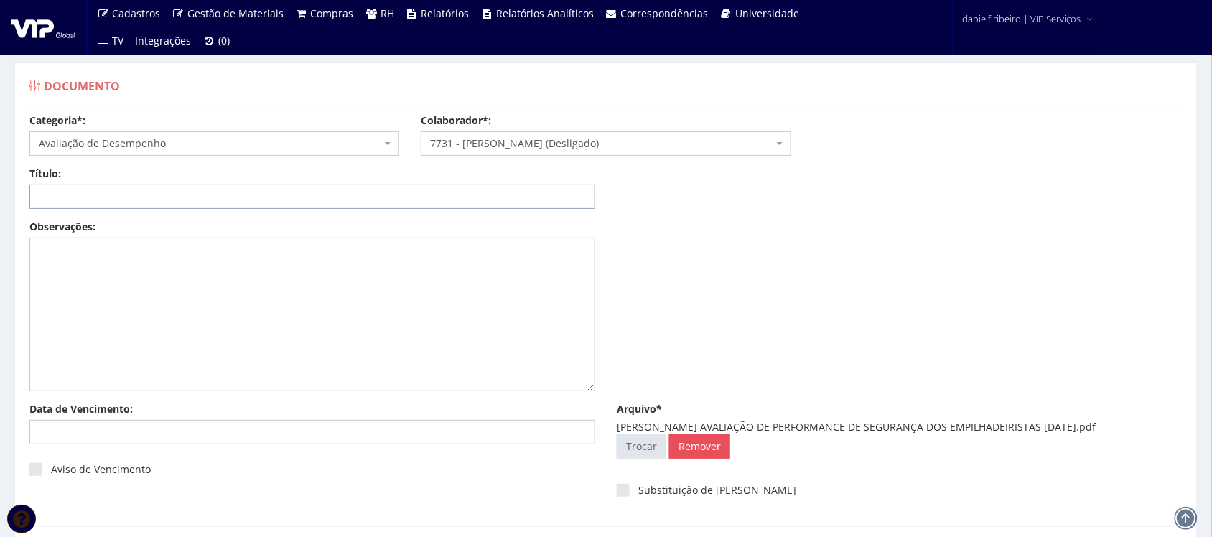
paste input "AVALIAÇÃO DE PERFORMANCE DE SEGURANÇA DOS EMPILHADEIRISTAS [DATE]"
click at [404, 200] on input "AVALIAÇÃO DE PERFORMANCE DE SEGURANÇA DOS EMPILHADEIRISTAS [DATE]" at bounding box center [312, 196] width 566 height 24
click at [409, 194] on input "AVALIAÇÃO DE PERFORMANCE DE SEGURANÇA DOS EMPILHADEIRISTAS [DATE]" at bounding box center [312, 196] width 566 height 24
drag, startPoint x: 392, startPoint y: 197, endPoint x: 396, endPoint y: 212, distance: 15.5
click at [392, 202] on input "AVALIAÇÃO DE PERFORMANCE DE SEGURANÇA DOS EMPILHADEIRISTAS 05.04/2024" at bounding box center [312, 196] width 566 height 24
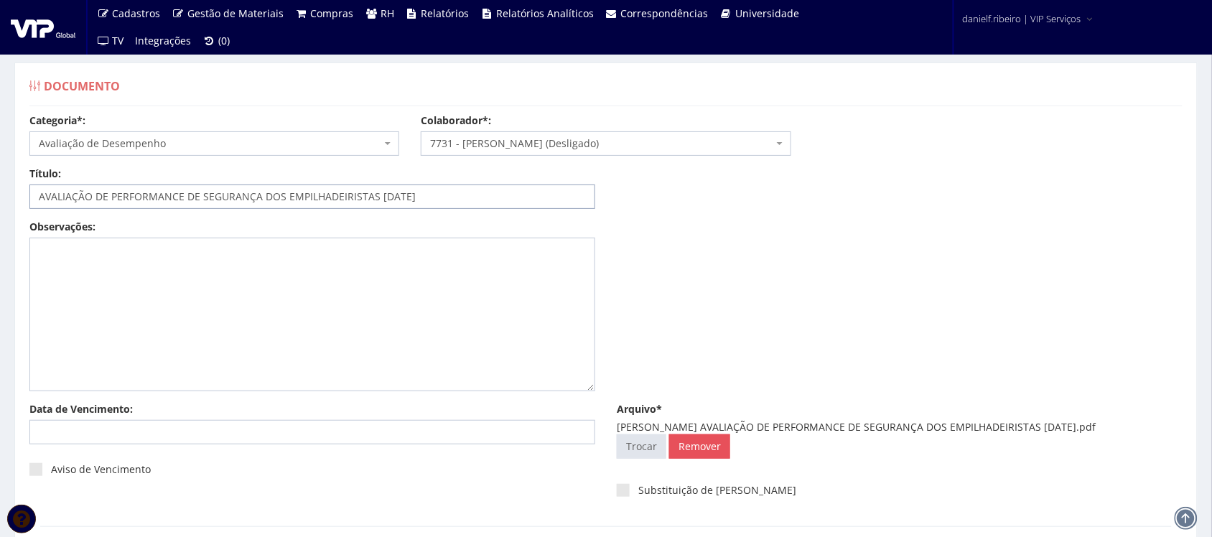
scroll to position [116, 0]
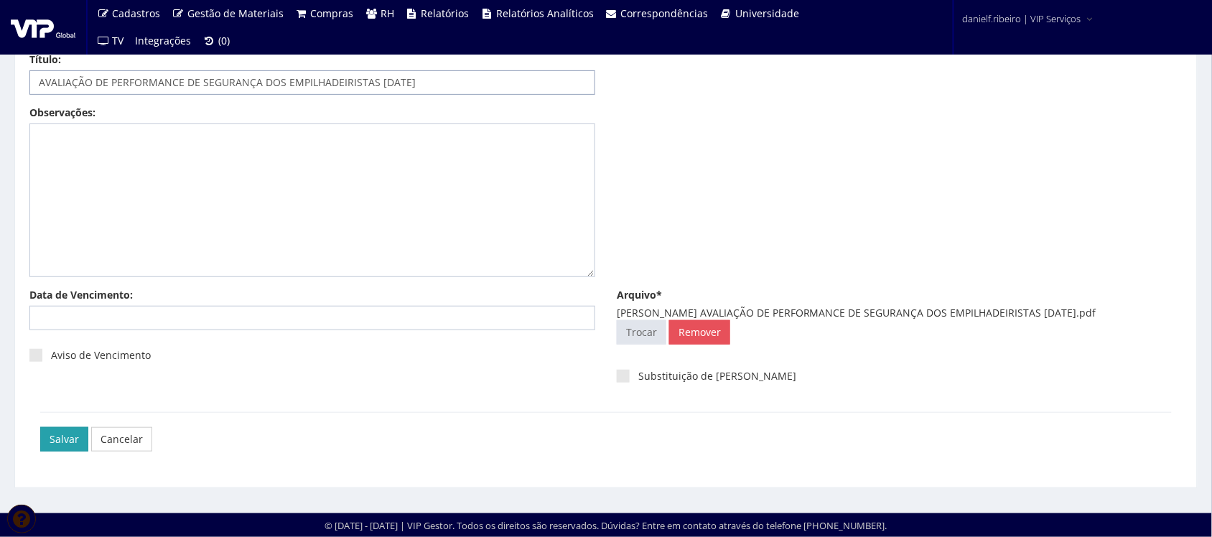
type input "AVALIAÇÃO DE PERFORMANCE DE SEGURANÇA DOS EMPILHADEIRISTAS [DATE]"
click at [72, 444] on input "Salvar" at bounding box center [64, 439] width 48 height 24
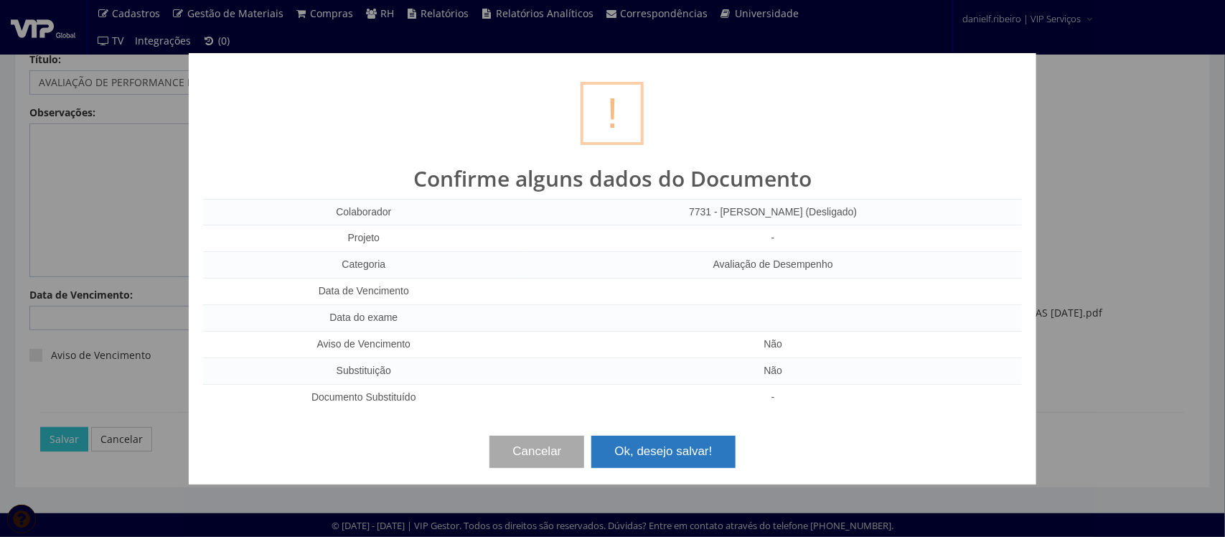
click at [668, 446] on button "Ok, desejo salvar!" at bounding box center [664, 452] width 144 height 32
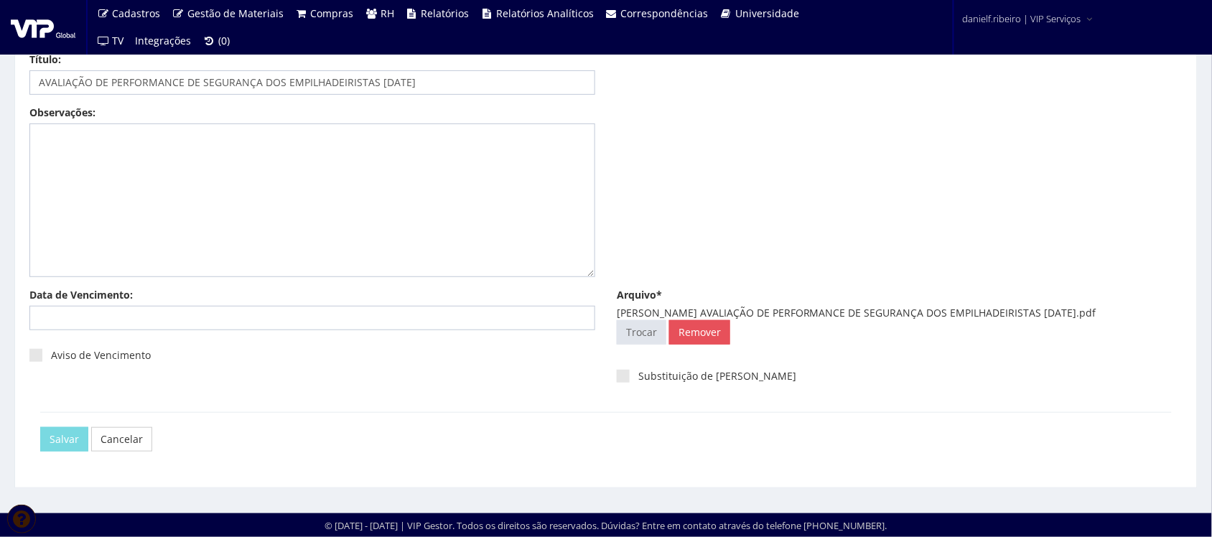
scroll to position [0, 0]
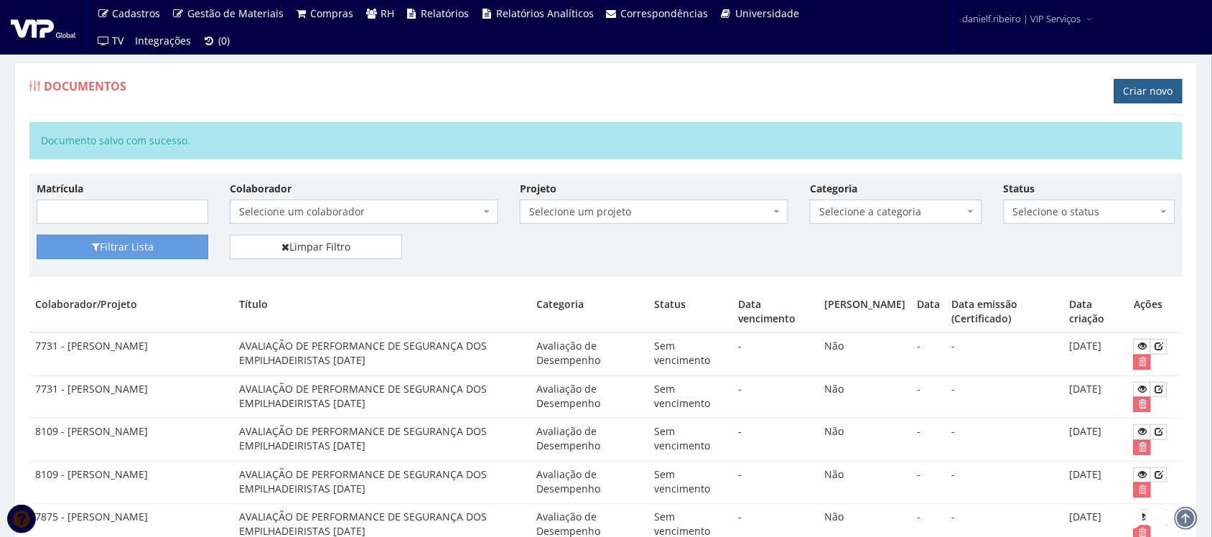
click at [1165, 87] on link "Criar novo" at bounding box center [1148, 91] width 68 height 24
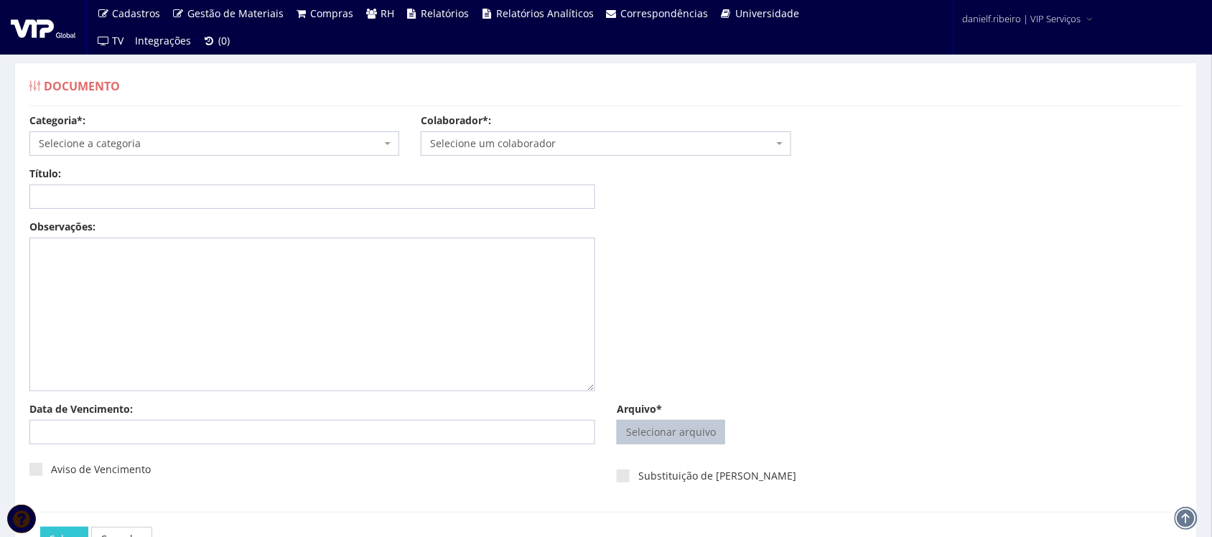
click at [657, 435] on input "Arquivo*" at bounding box center [670, 432] width 107 height 23
type input "C:\fakepath\GERALDO DA CRUZ AVALIAÇÃO DE PERFORMANCE DE SEGURANÇA DOS EMPILHADE…"
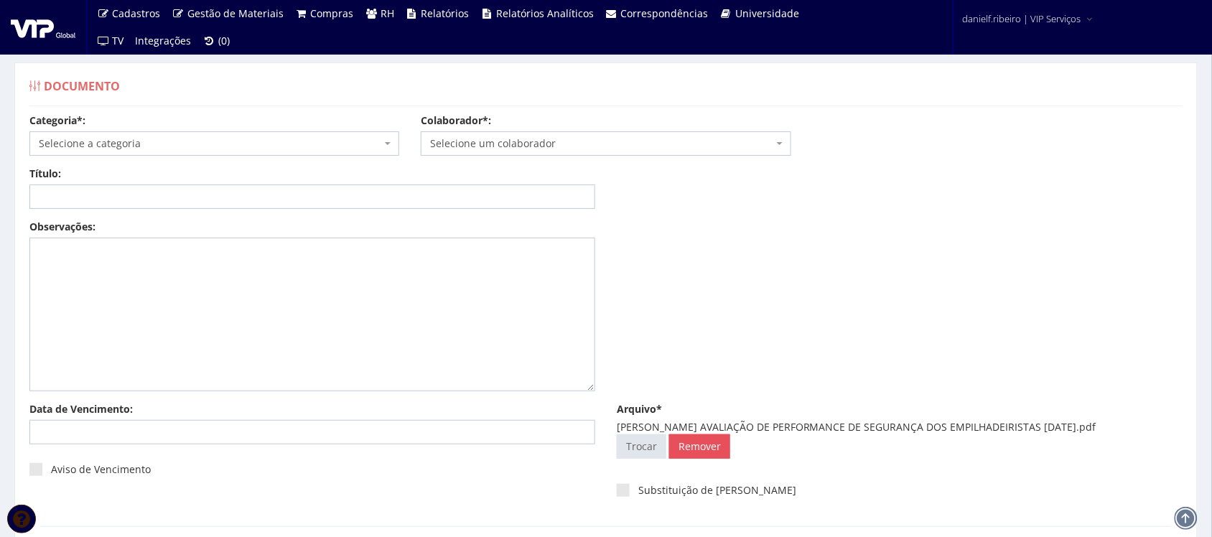
click at [512, 149] on span "Selecione um colaborador" at bounding box center [601, 143] width 342 height 14
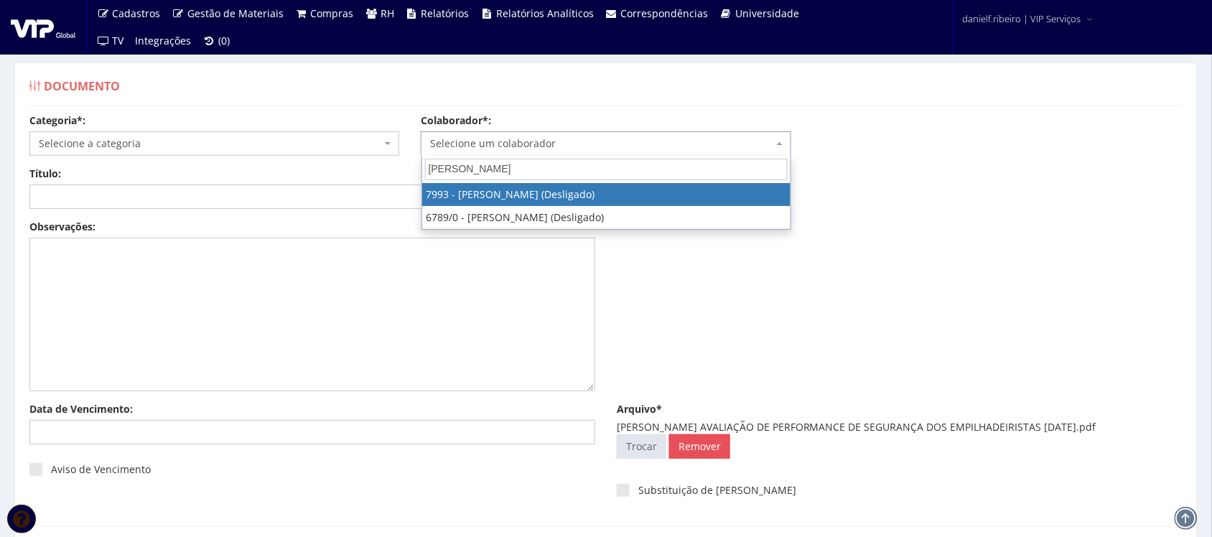
type input "GERALDO DA"
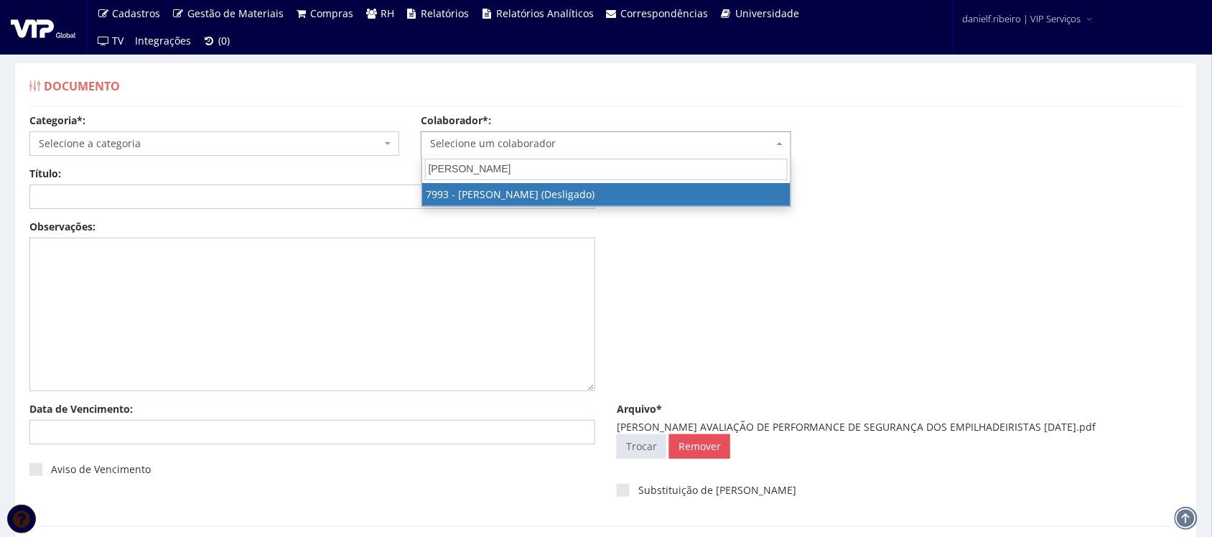
select select "3568"
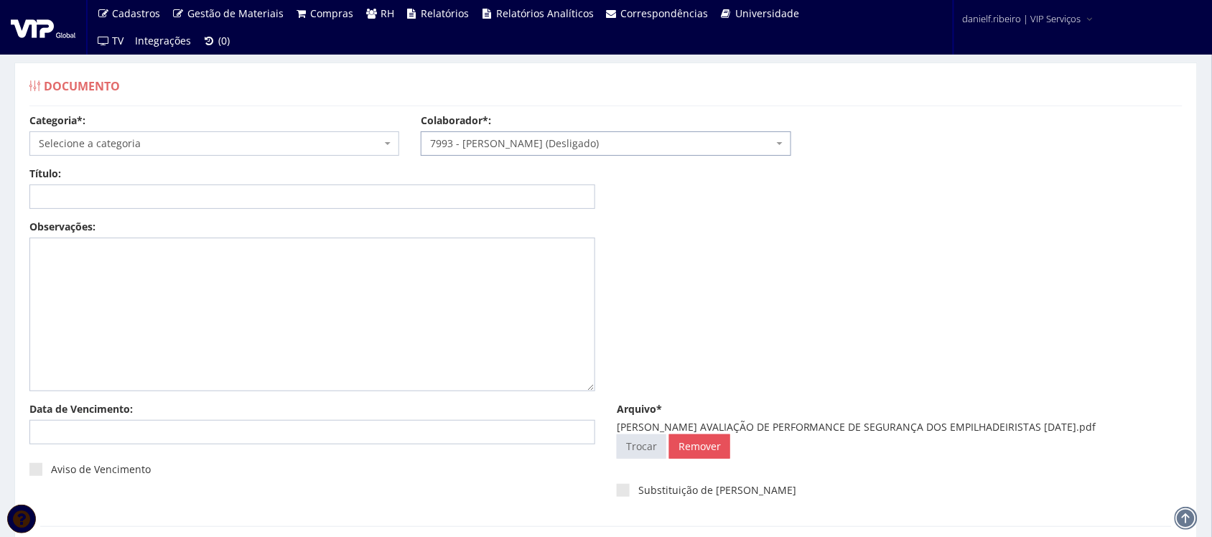
click at [170, 142] on span "Selecione a categoria" at bounding box center [210, 143] width 342 height 14
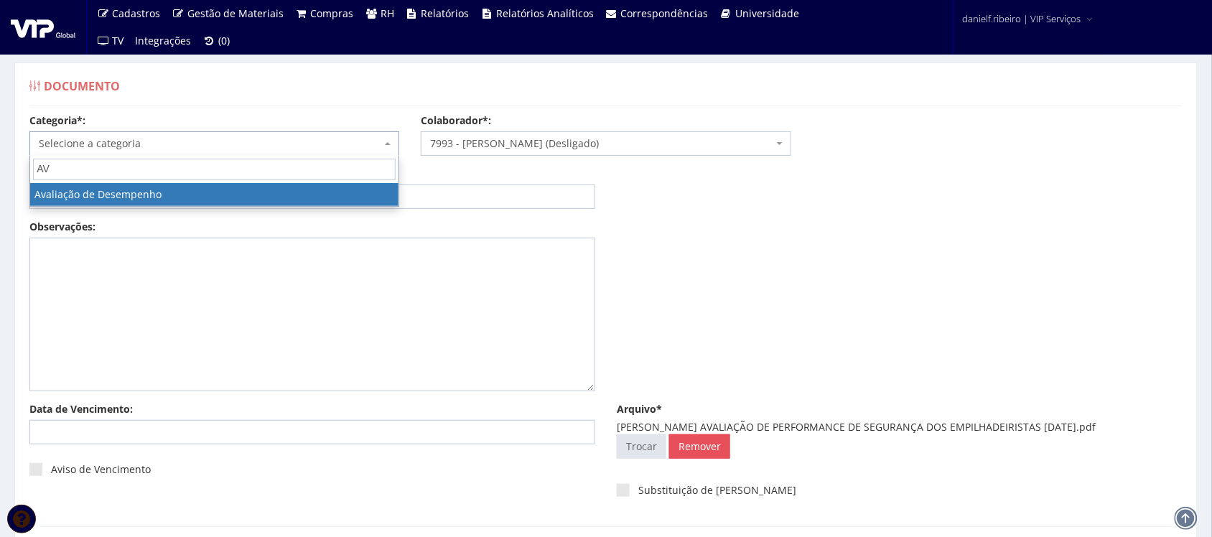
type input "AV"
select select "avaliacao_de_desempenho"
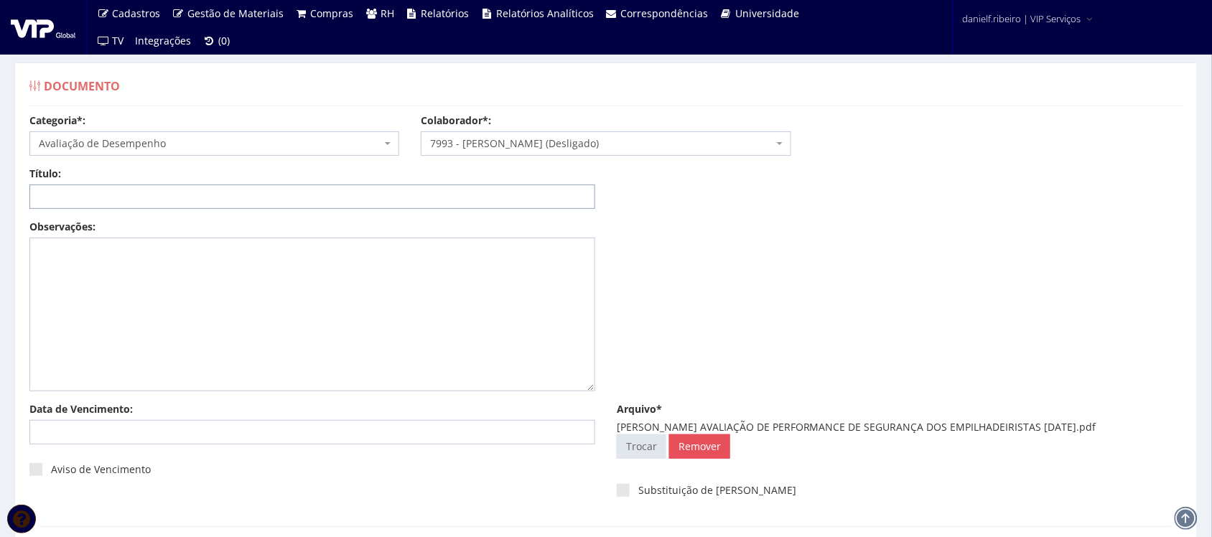
click at [117, 195] on input "Título:" at bounding box center [312, 196] width 566 height 24
drag, startPoint x: 711, startPoint y: 427, endPoint x: 1098, endPoint y: 431, distance: 387.7
click at [1098, 431] on div "GERALDO DA CRUZ AVALIAÇÃO DE PERFORMANCE DE SEGURANÇA DOS EMPILHADEIRISTAS 06.0…" at bounding box center [900, 427] width 566 height 14
copy div "AVALIAÇÃO DE PERFORMANCE DE SEGURANÇA DOS EMPILHADEIRISTAS 06.04.2024"
click at [411, 187] on input "Título:" at bounding box center [312, 196] width 566 height 24
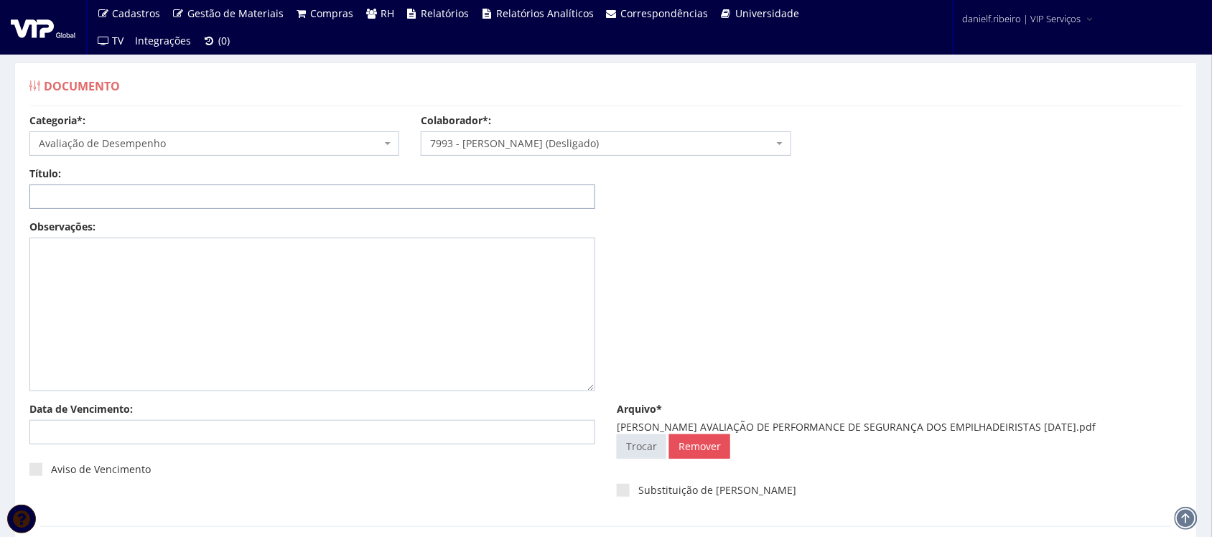
paste input "AVALIAÇÃO DE PERFORMANCE DE SEGURANÇA DOS EMPILHADEIRISTAS 06.04.2024"
click at [407, 197] on input "AVALIAÇÃO DE PERFORMANCE DE SEGURANÇA DOS EMPILHADEIRISTAS 06.04.2024" at bounding box center [312, 196] width 566 height 24
click at [389, 196] on input "AVALIAÇÃO DE PERFORMANCE DE SEGURANÇA DOS EMPILHADEIRISTAS 06.04/2024" at bounding box center [312, 196] width 566 height 24
click at [391, 196] on input "AVALIAÇÃO DE PERFORMANCE DE SEGURANÇA DOS EMPILHADEIRISTAS 06.04/2024" at bounding box center [312, 196] width 566 height 24
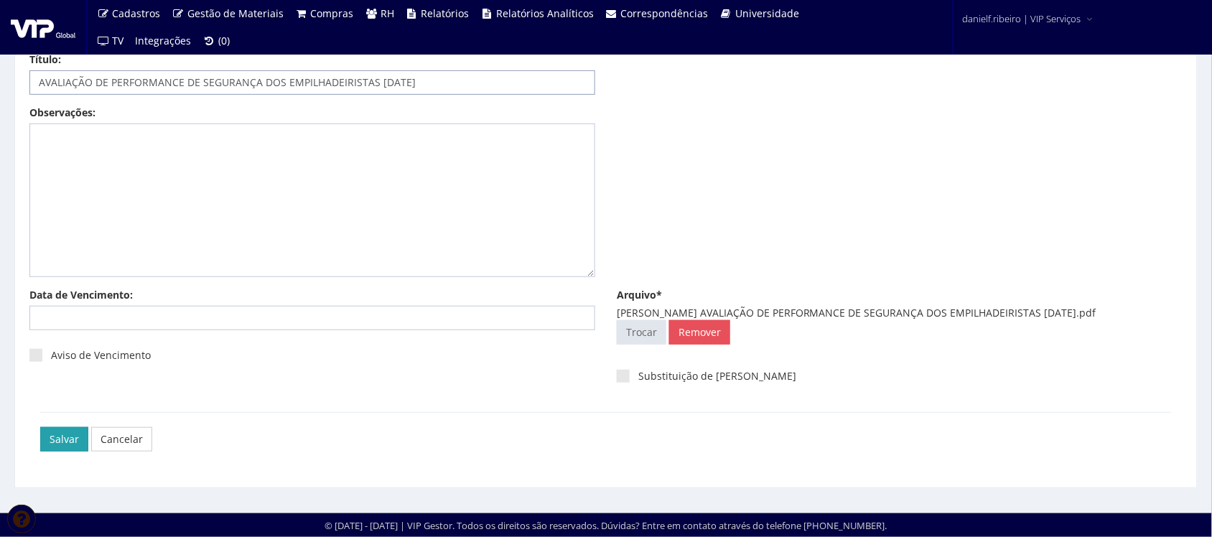
type input "AVALIAÇÃO DE PERFORMANCE DE SEGURANÇA DOS EMPILHADEIRISTAS [DATE]"
click at [65, 438] on input "Salvar" at bounding box center [64, 439] width 48 height 24
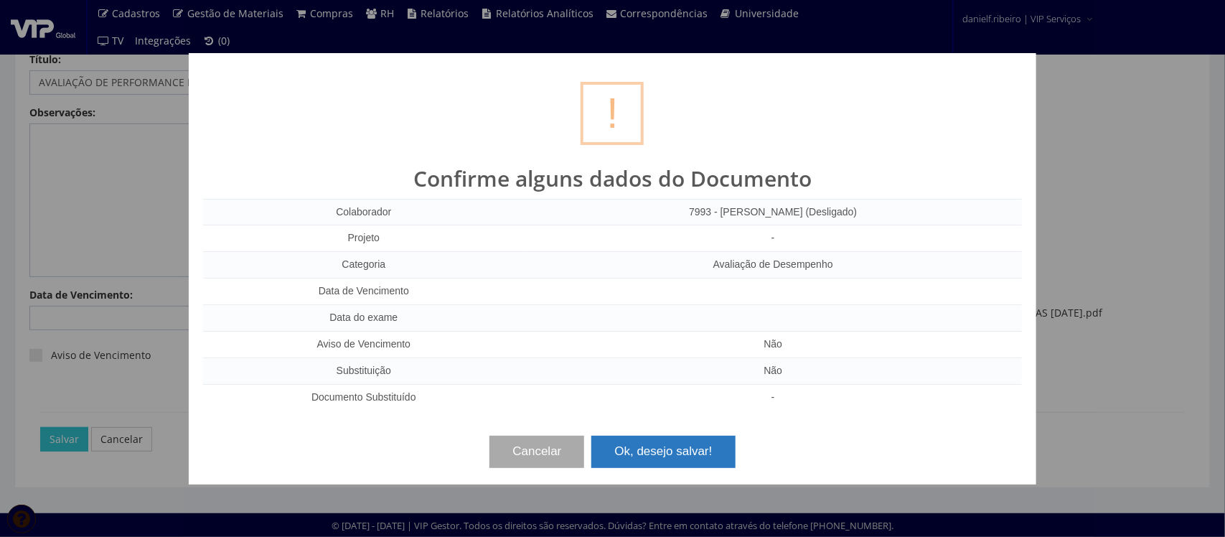
click at [704, 454] on button "Ok, desejo salvar!" at bounding box center [664, 452] width 144 height 32
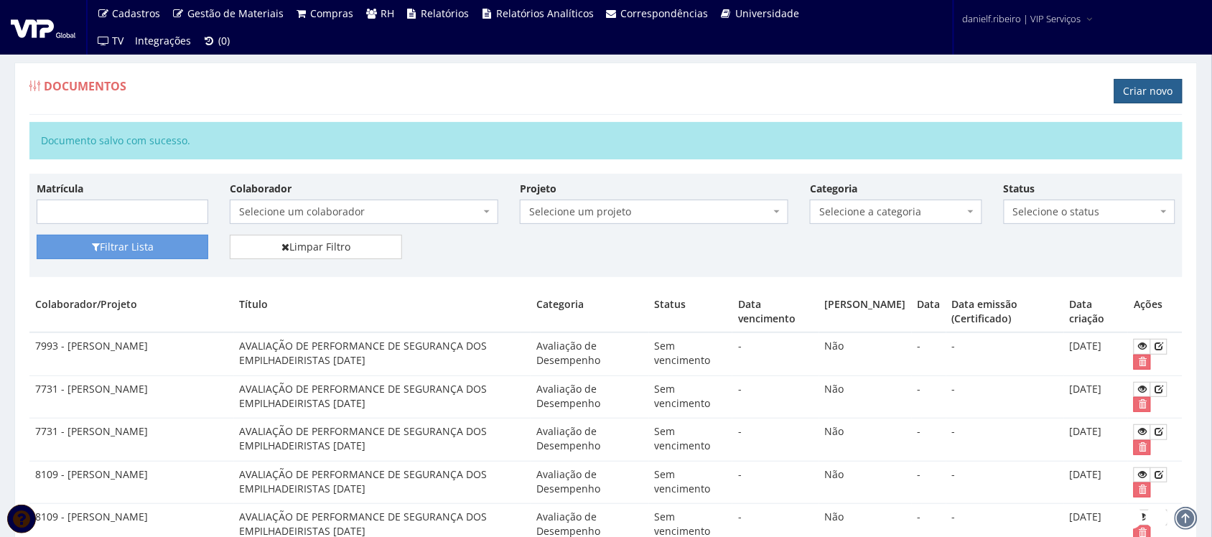
click at [1167, 84] on link "Criar novo" at bounding box center [1148, 91] width 68 height 24
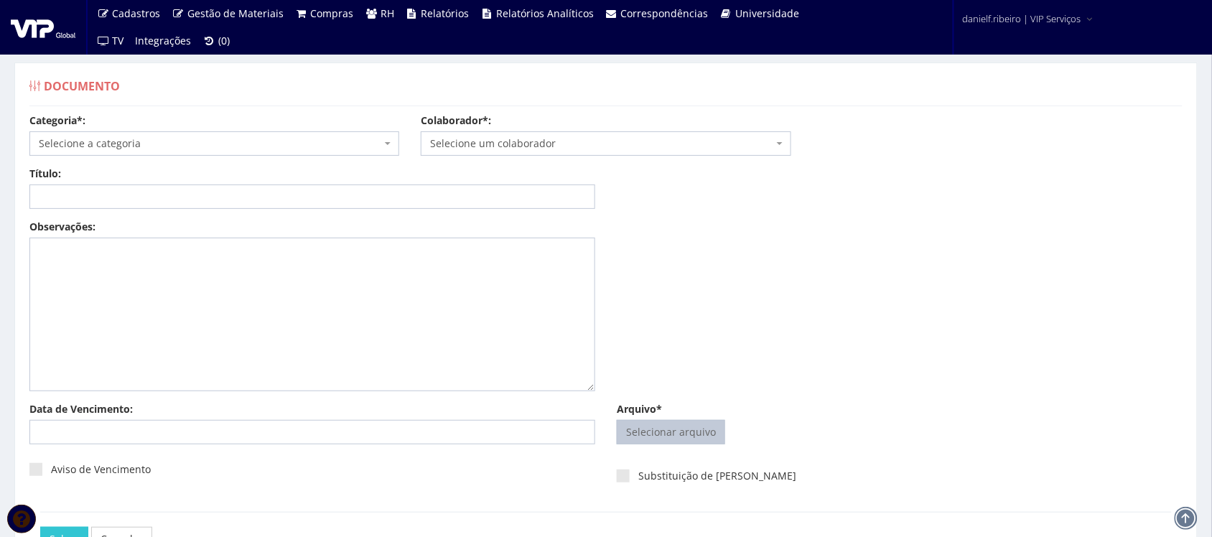
click at [664, 429] on input "Arquivo*" at bounding box center [670, 432] width 107 height 23
type input "C:\fakepath\[PERSON_NAME] AVALIAÇÃO DE PERFORMANCE DE SEGURANÇA DOS EMPILHADEIR…"
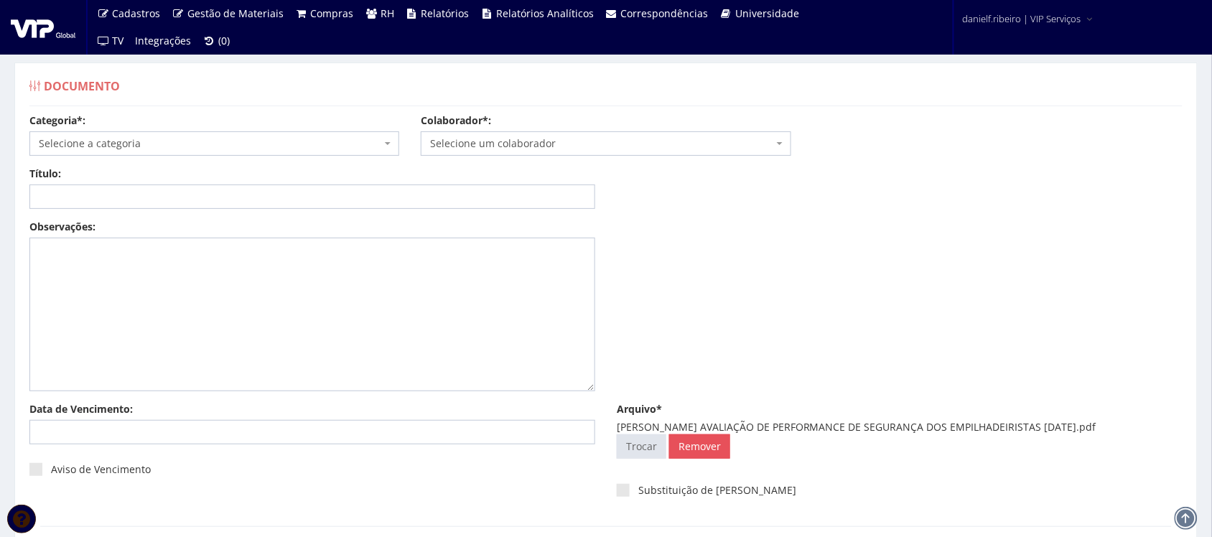
click at [531, 152] on span "Selecione um colaborador" at bounding box center [606, 143] width 370 height 24
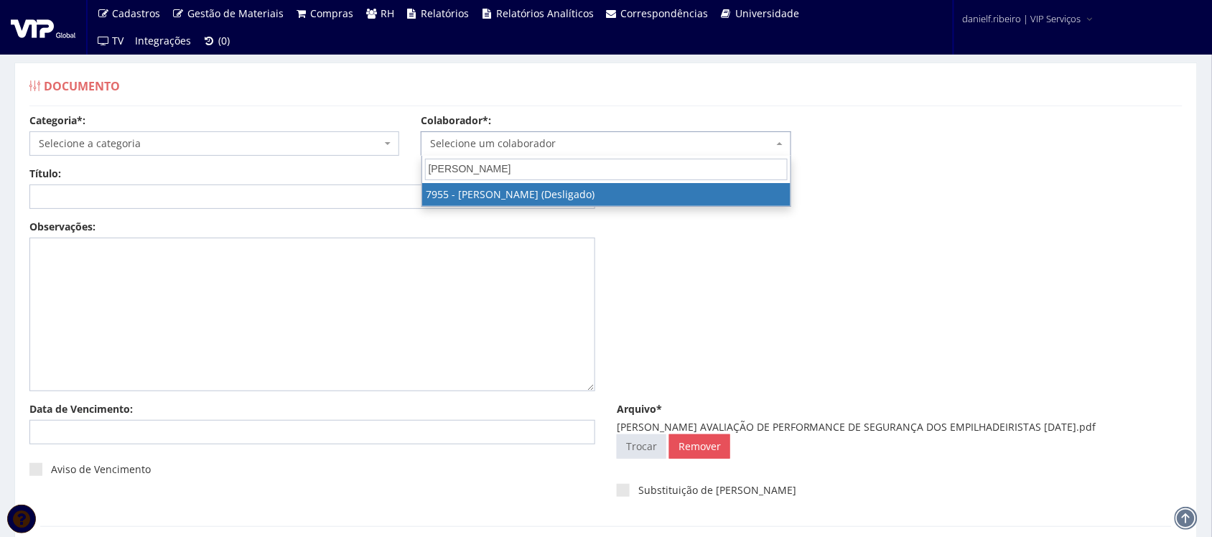
type input "GILMAR RIBEIRO"
select select "3097"
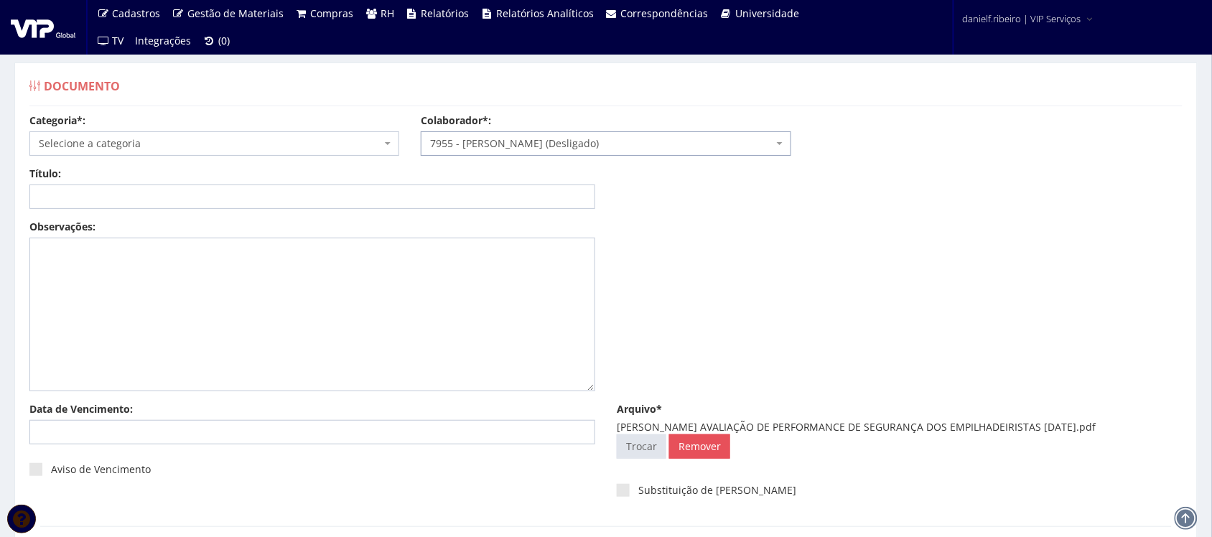
click at [134, 140] on span "Selecione a categoria" at bounding box center [210, 143] width 342 height 14
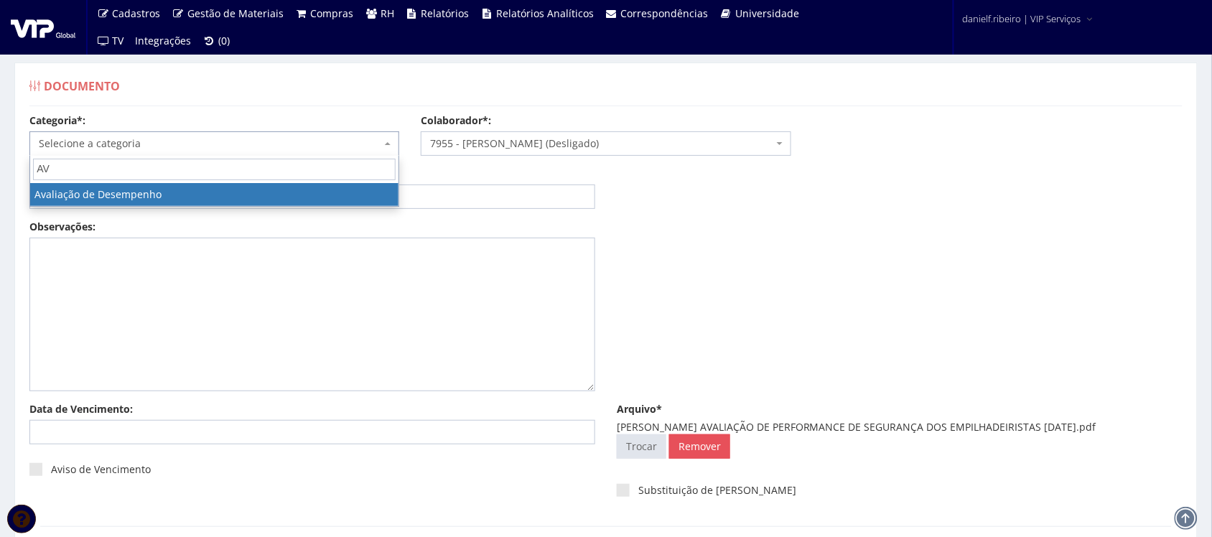
type input "AV"
drag, startPoint x: 126, startPoint y: 181, endPoint x: 134, endPoint y: 187, distance: 10.2
click at [127, 181] on span "AV" at bounding box center [214, 169] width 368 height 27
select select "avaliacao_de_desempenho"
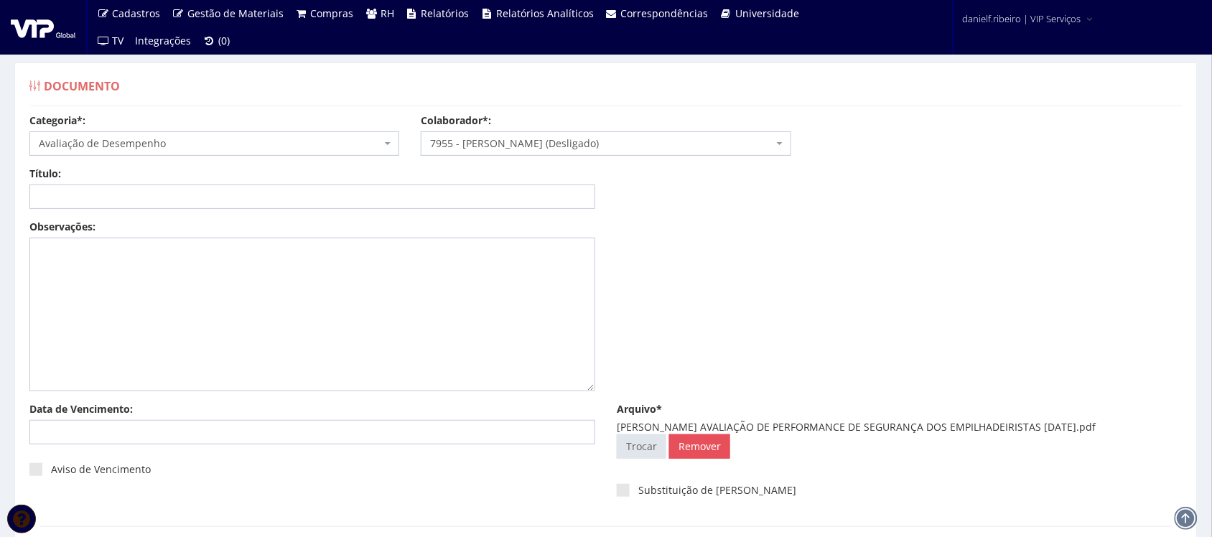
drag, startPoint x: 697, startPoint y: 426, endPoint x: 1085, endPoint y: 429, distance: 388.4
click at [1085, 429] on div "GILMAR RIBEIRO AVALIAÇÃO DE PERFORMANCE DE SEGURANÇA DOS EMPILHADEIRISTAS 01.03…" at bounding box center [900, 427] width 566 height 14
copy div "AVALIAÇÃO DE PERFORMANCE DE SEGURANÇA DOS EMPILHADEIRISTAS 01.03.2025"
click at [341, 196] on input "Título:" at bounding box center [312, 196] width 566 height 24
paste input "AVALIAÇÃO DE PERFORMANCE DE SEGURANÇA DOS EMPILHADEIRISTAS 01.03.2025"
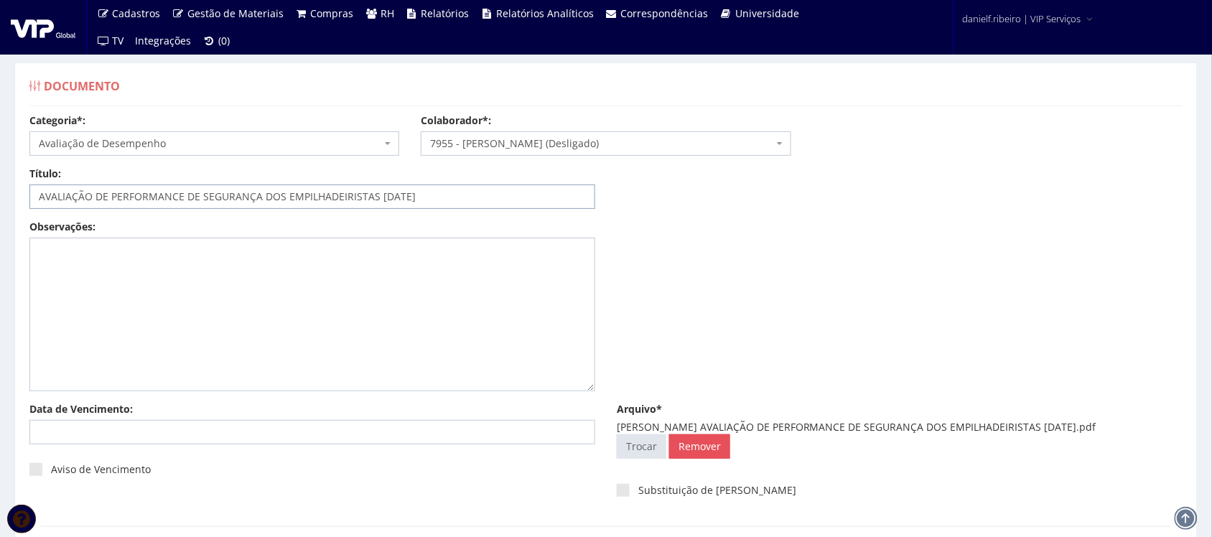
click at [392, 199] on input "AVALIAÇÃO DE PERFORMANCE DE SEGURANÇA DOS EMPILHADEIRISTAS 01.03.2025" at bounding box center [312, 196] width 566 height 24
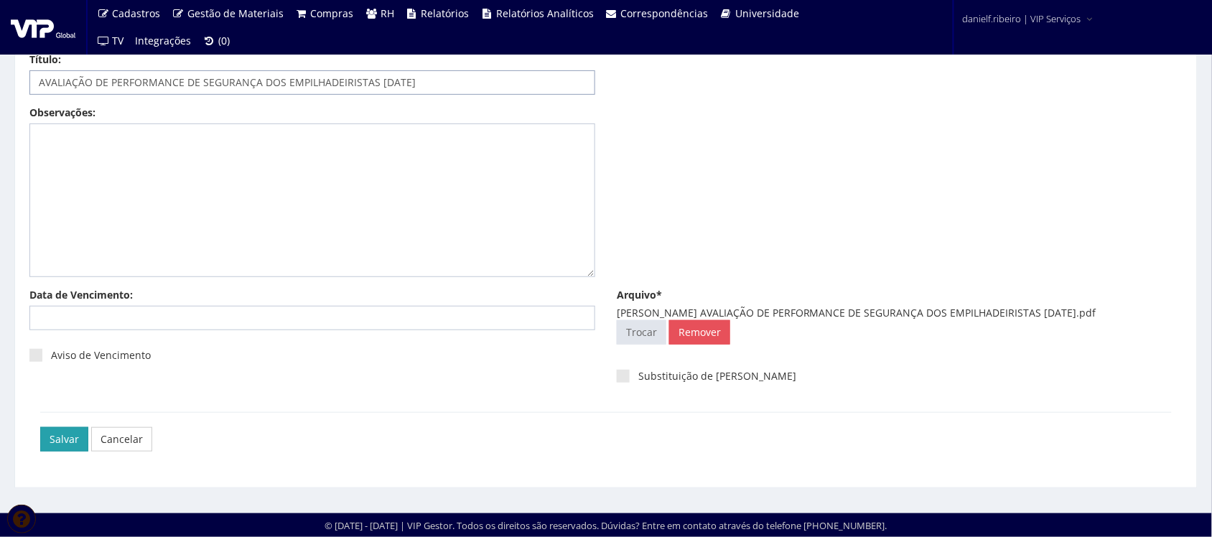
type input "AVALIAÇÃO DE PERFORMANCE DE SEGURANÇA DOS EMPILHADEIRISTAS 01/03/2025"
click at [62, 449] on input "Salvar" at bounding box center [64, 439] width 48 height 24
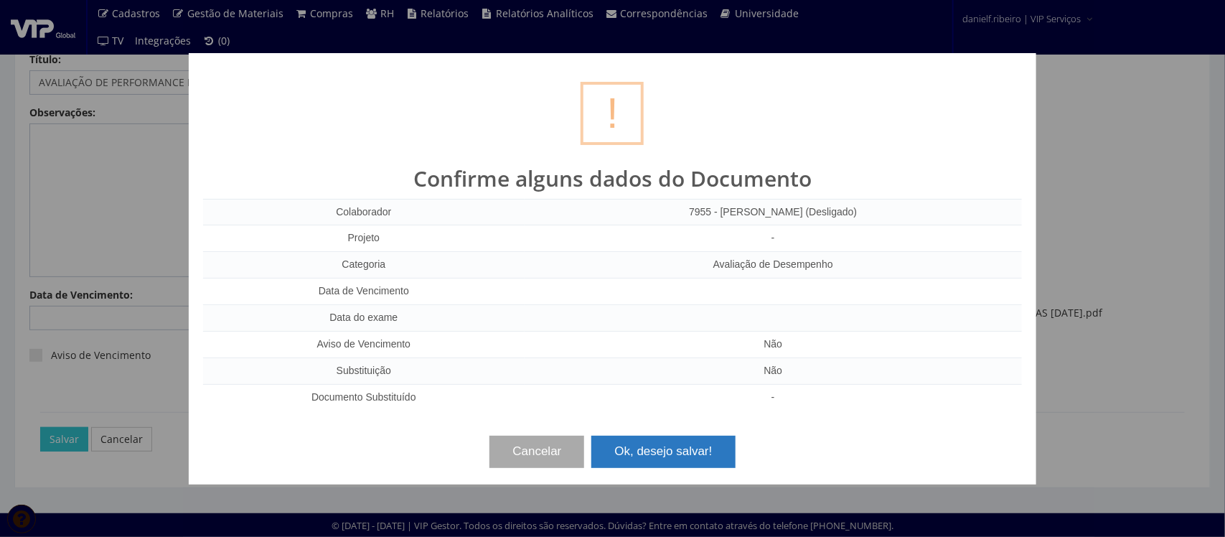
click at [661, 438] on button "Ok, desejo salvar!" at bounding box center [664, 452] width 144 height 32
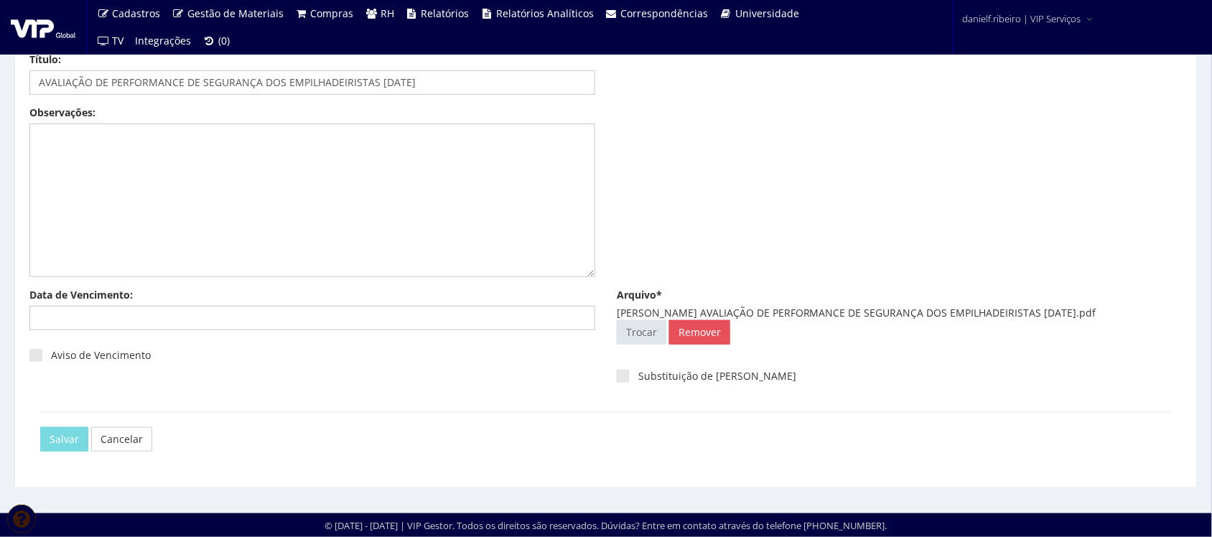
scroll to position [0, 0]
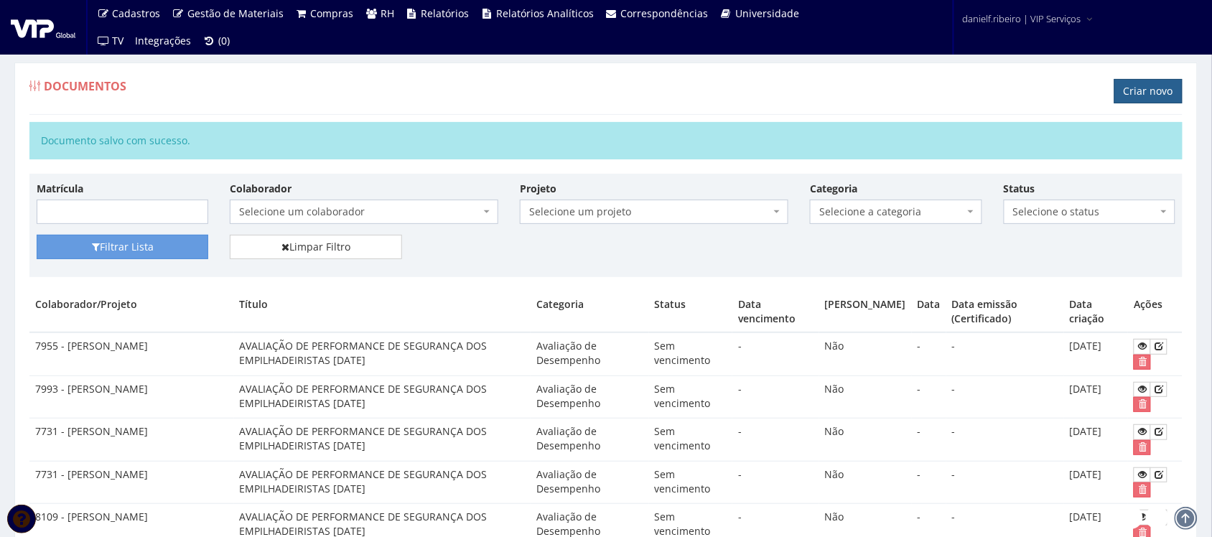
click at [1157, 91] on link "Criar novo" at bounding box center [1148, 91] width 68 height 24
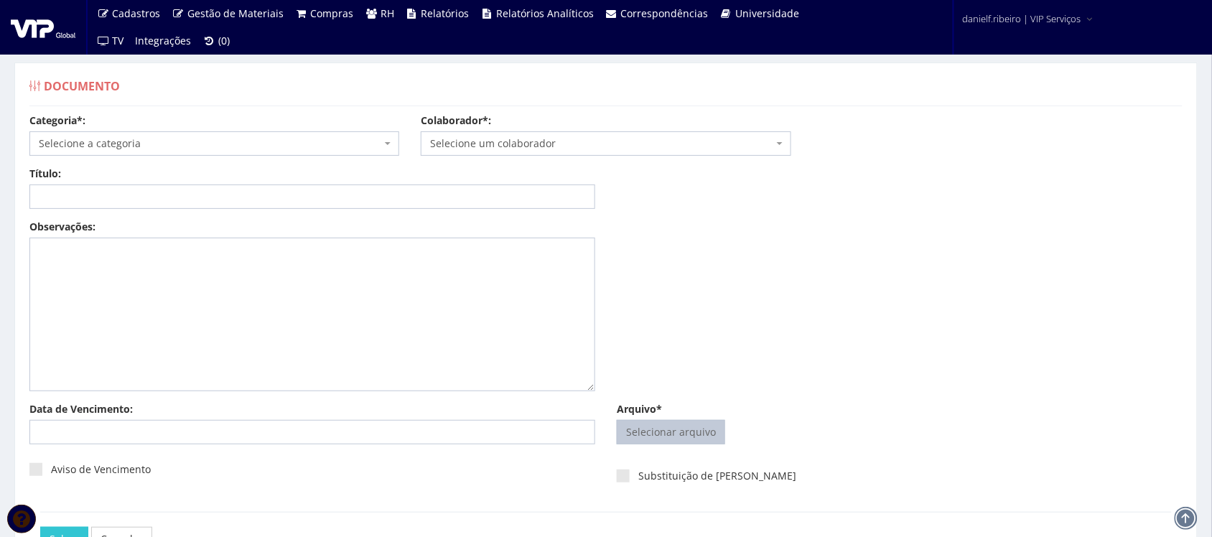
click at [643, 431] on input "Arquivo*" at bounding box center [670, 432] width 107 height 23
type input "C:\fakepath\[PERSON_NAME] AVALIAÇÃO DE PERFORMANCE DE SEGURANÇA DOS EMPILHADEIR…"
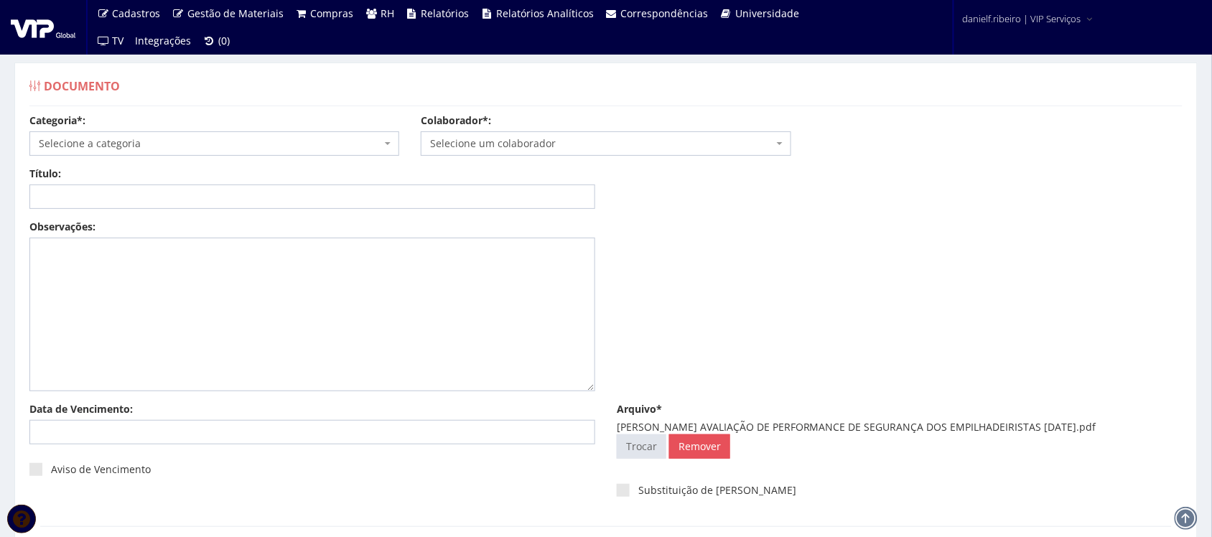
click at [556, 154] on span "Selecione um colaborador" at bounding box center [606, 143] width 370 height 24
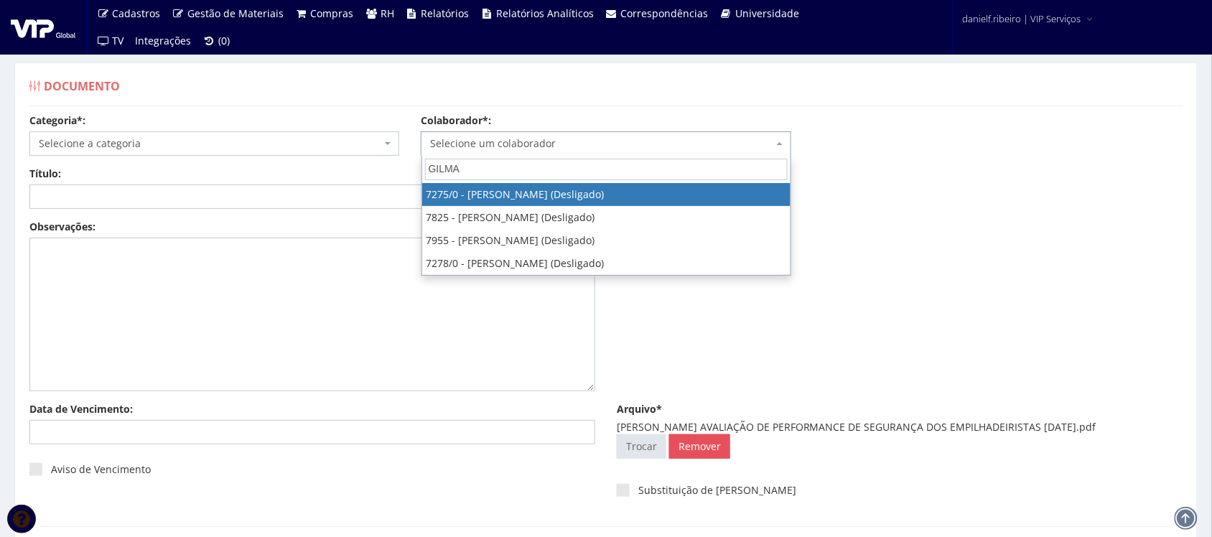
type input "GILMAR"
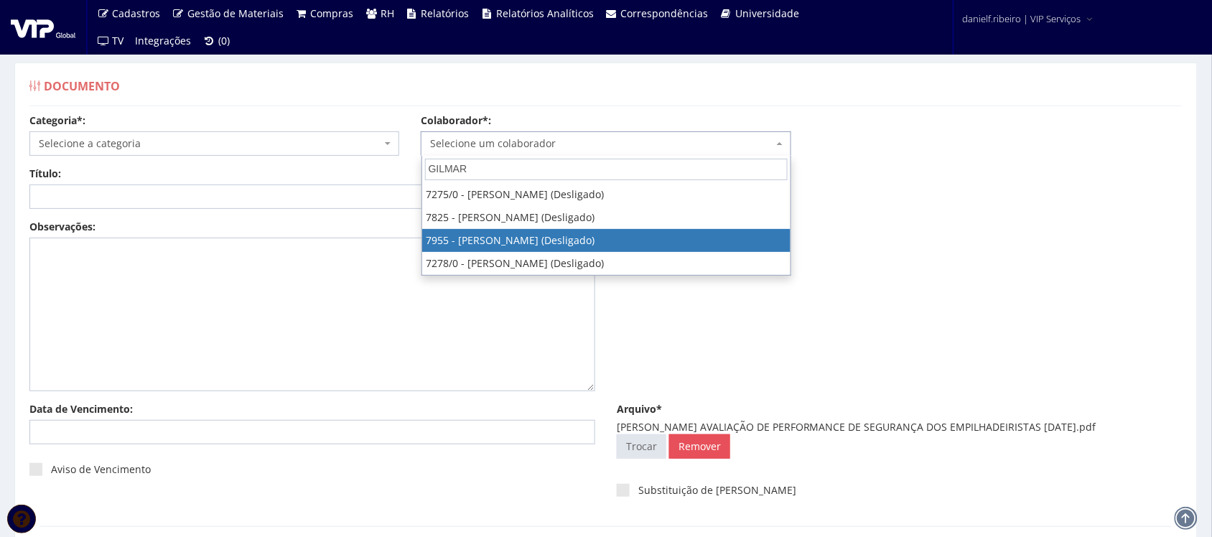
select select "3097"
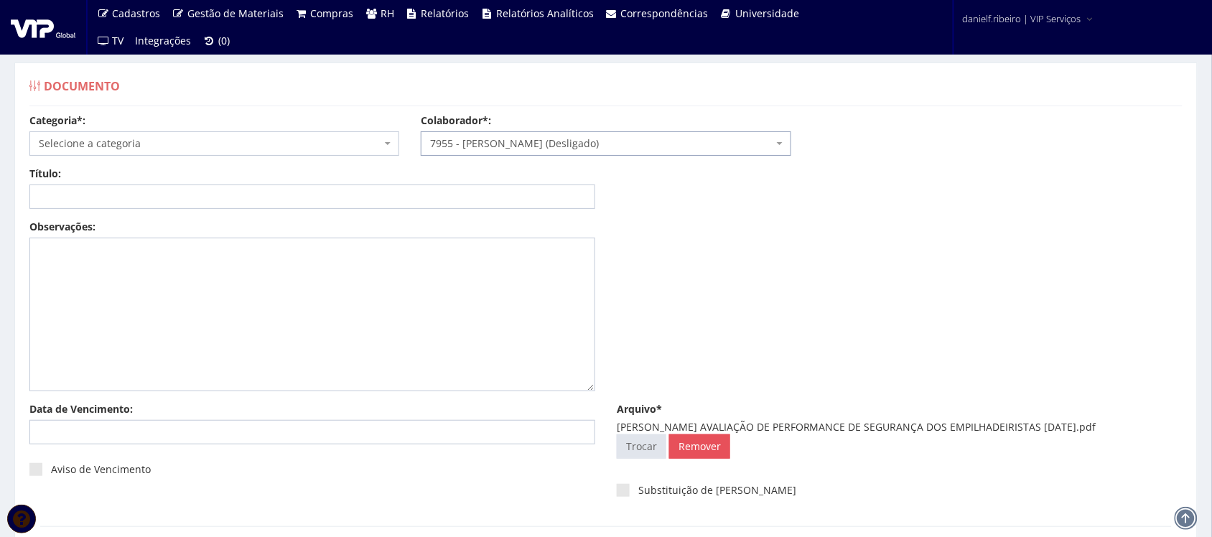
click at [192, 148] on span "Selecione a categoria" at bounding box center [210, 143] width 342 height 14
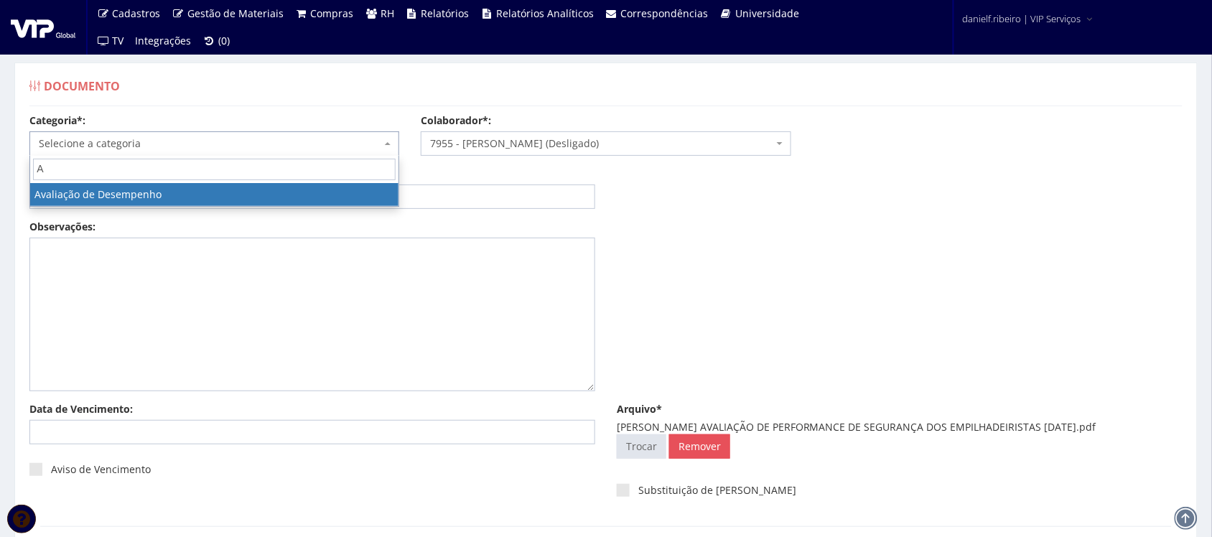
type input "AV"
select select "avaliacao_de_desempenho"
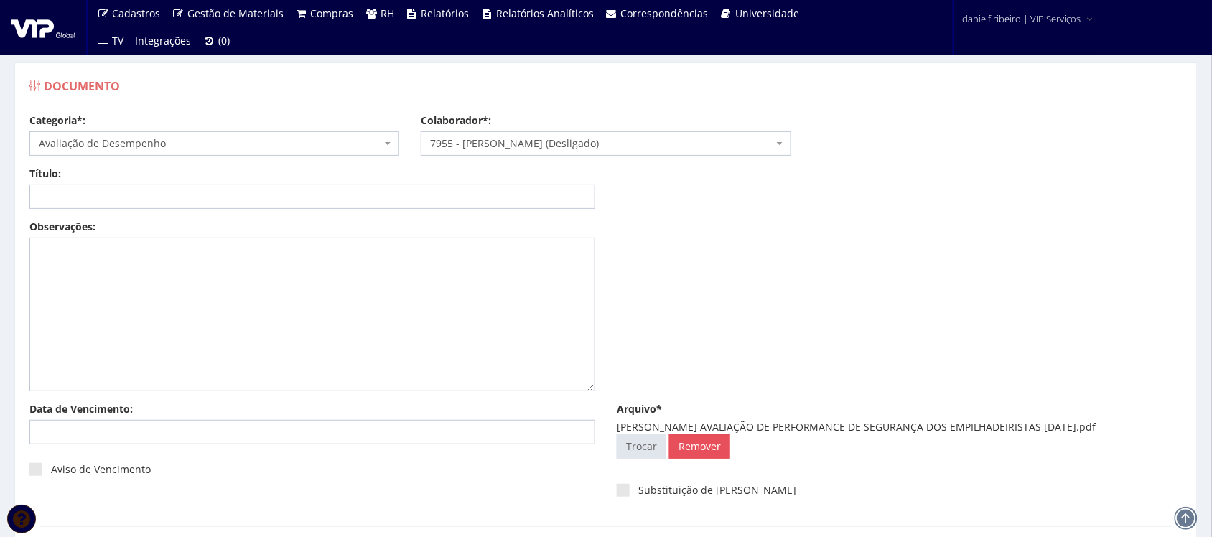
drag, startPoint x: 783, startPoint y: 421, endPoint x: 1085, endPoint y: 426, distance: 303.0
click at [1085, 426] on div "GILMAR RIBEIRO AVALIAÇÃO DE PERFORMANCE DE SEGURANÇA DOS EMPILHADEIRISTAS 04.04…" at bounding box center [900, 427] width 566 height 14
copy div "AVALIAÇÃO DE PERFORMANCE DE SEGURANÇA DOS EMPILHADEIRISTAS 04.04.2024"
click at [386, 199] on input "Título:" at bounding box center [312, 196] width 566 height 24
paste input "AVALIAÇÃO DE PERFORMANCE DE SEGURANÇA DOS EMPILHADEIRISTAS 04.04.2024"
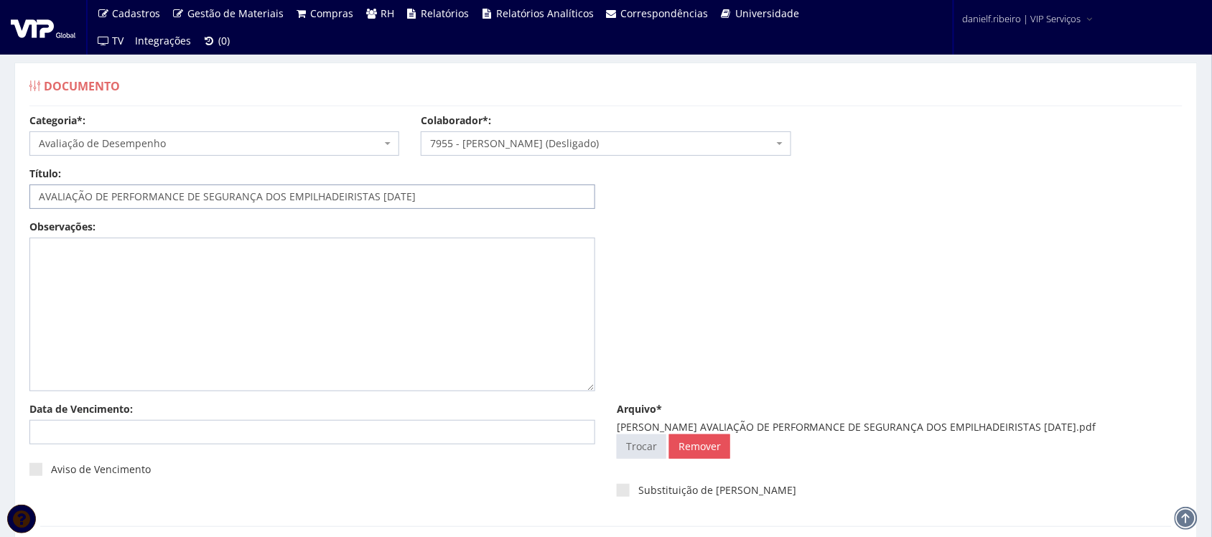
click at [393, 195] on input "AVALIAÇÃO DE PERFORMANCE DE SEGURANÇA DOS EMPILHADEIRISTAS 04.04.2024" at bounding box center [312, 196] width 566 height 24
type input "AVALIAÇÃO DE PERFORMANCE DE SEGURANÇA DOS EMPILHADEIRISTAS [DATE]"
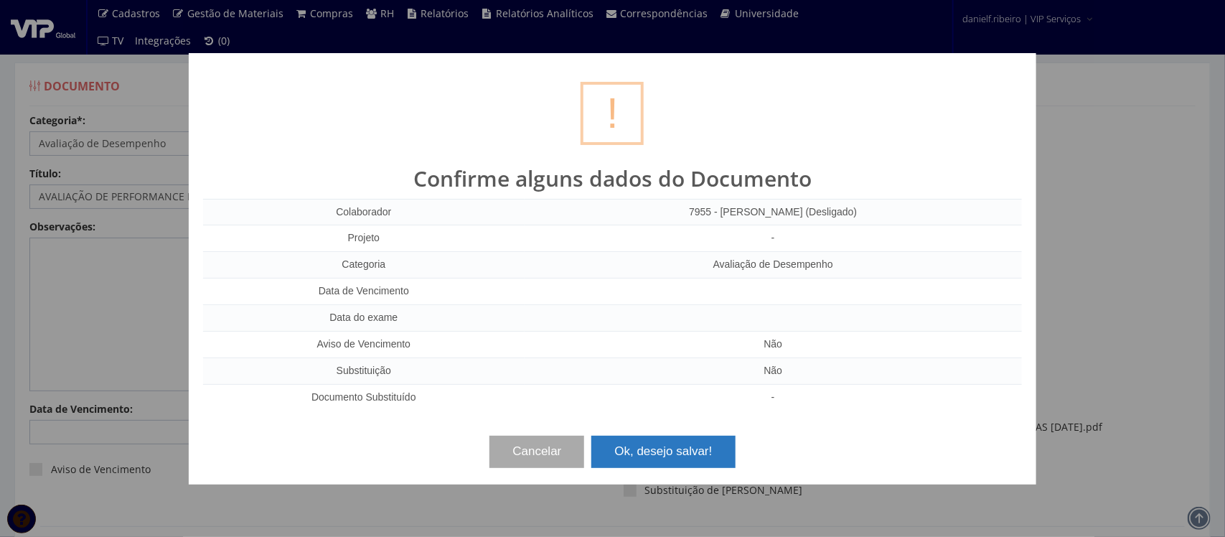
click at [658, 447] on button "Ok, desejo salvar!" at bounding box center [664, 452] width 144 height 32
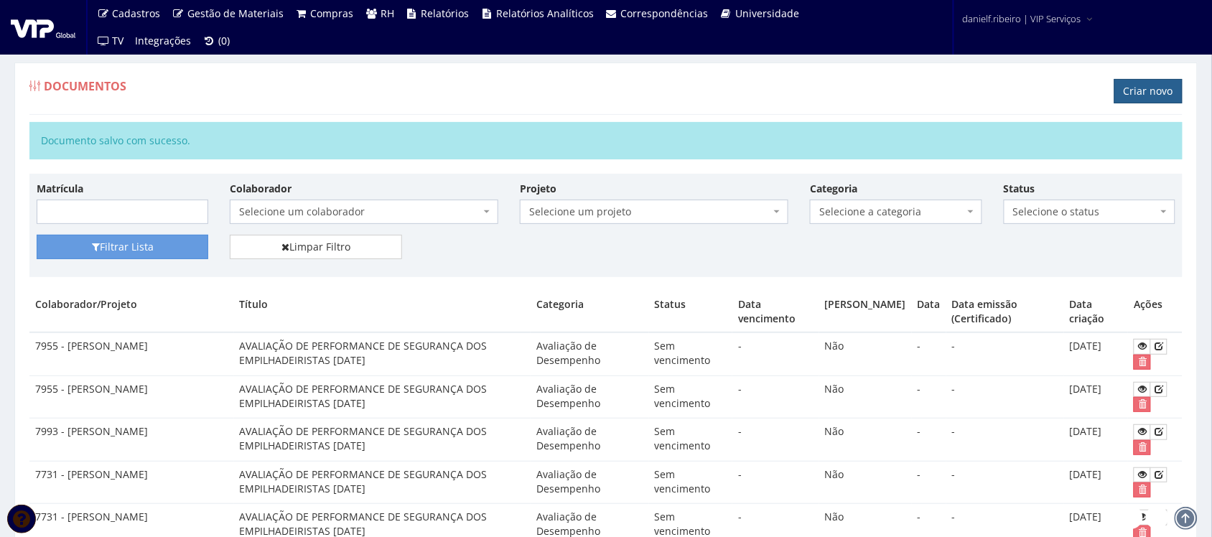
click at [1131, 88] on link "Criar novo" at bounding box center [1148, 91] width 68 height 24
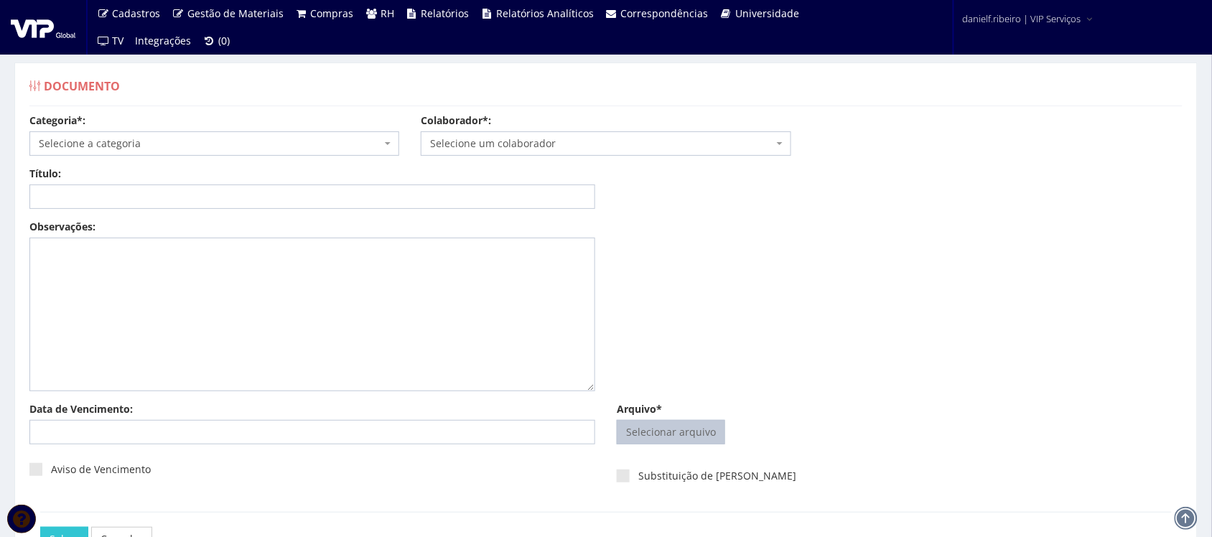
click at [697, 436] on input "Arquivo*" at bounding box center [670, 432] width 107 height 23
type input "C:\fakepath\[PERSON_NAME] AVALIAÇÃO DE PERFORMANCE DE SEGURANÇA DOS EMPILHADEIR…"
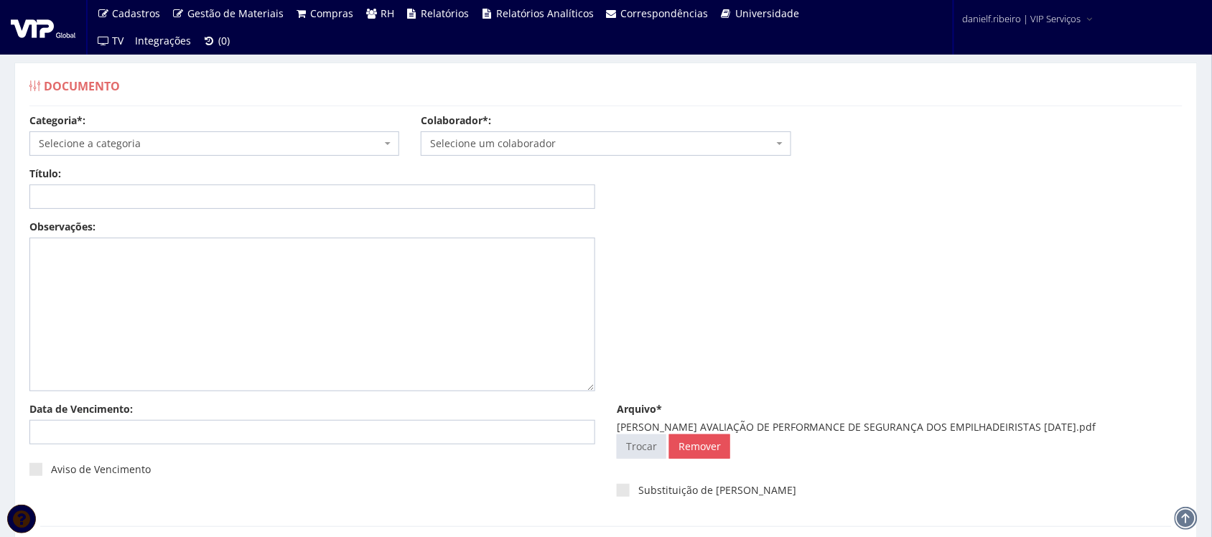
click at [493, 152] on span "Selecione um colaborador" at bounding box center [606, 143] width 370 height 24
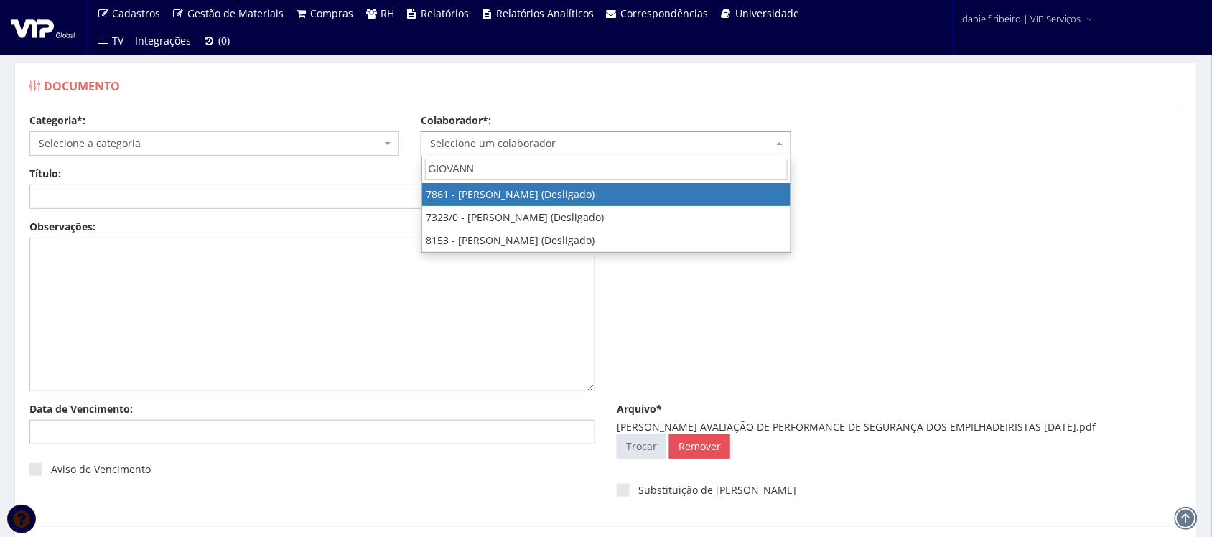
type input "GIOVANNI"
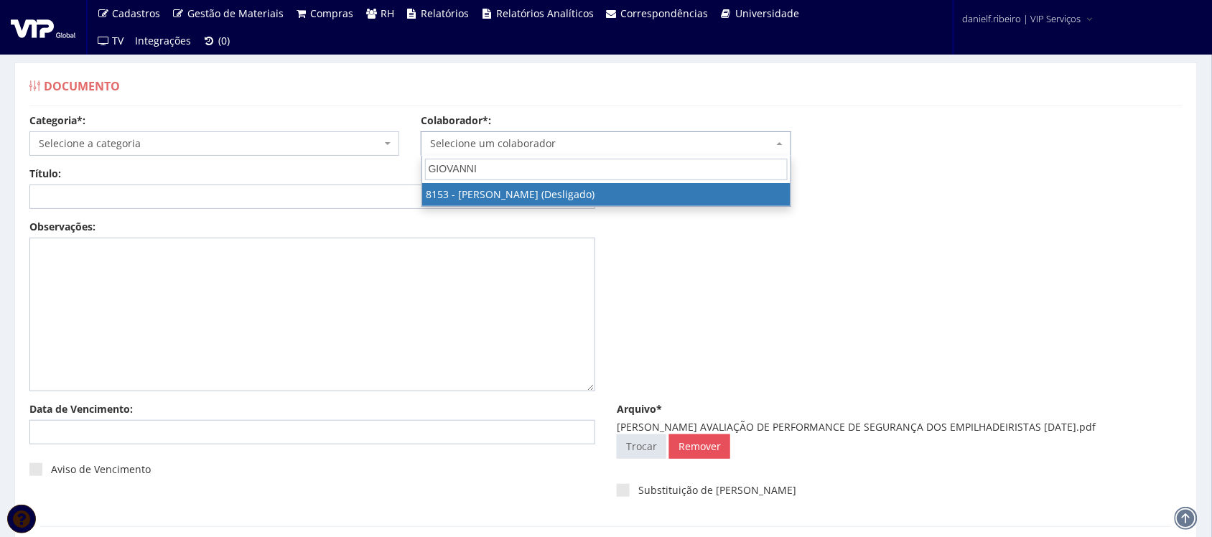
select select "3876"
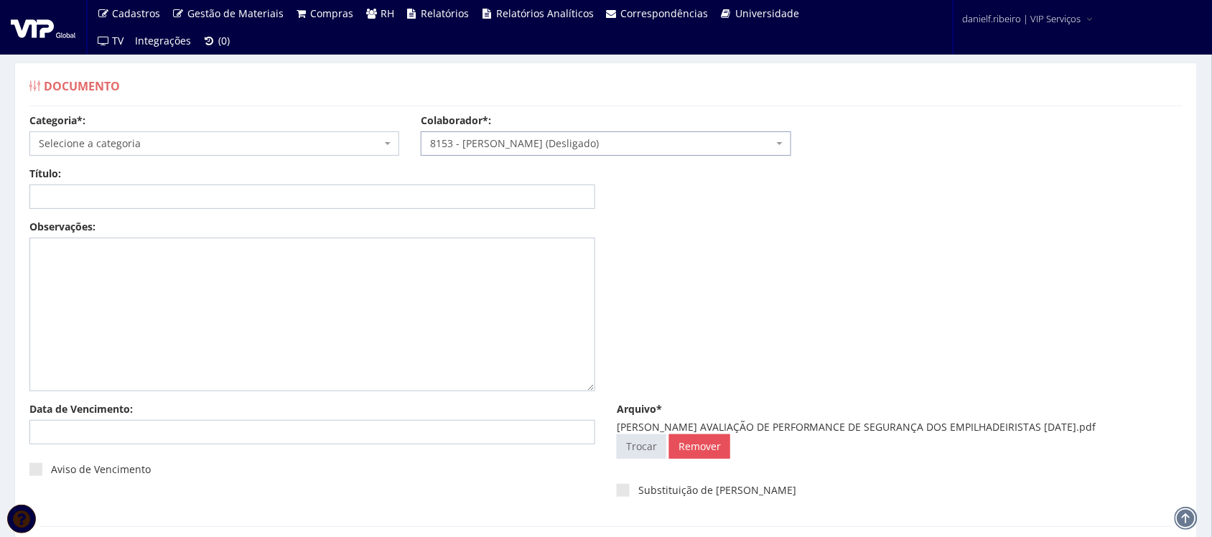
click at [162, 146] on span "Selecione a categoria" at bounding box center [210, 143] width 342 height 14
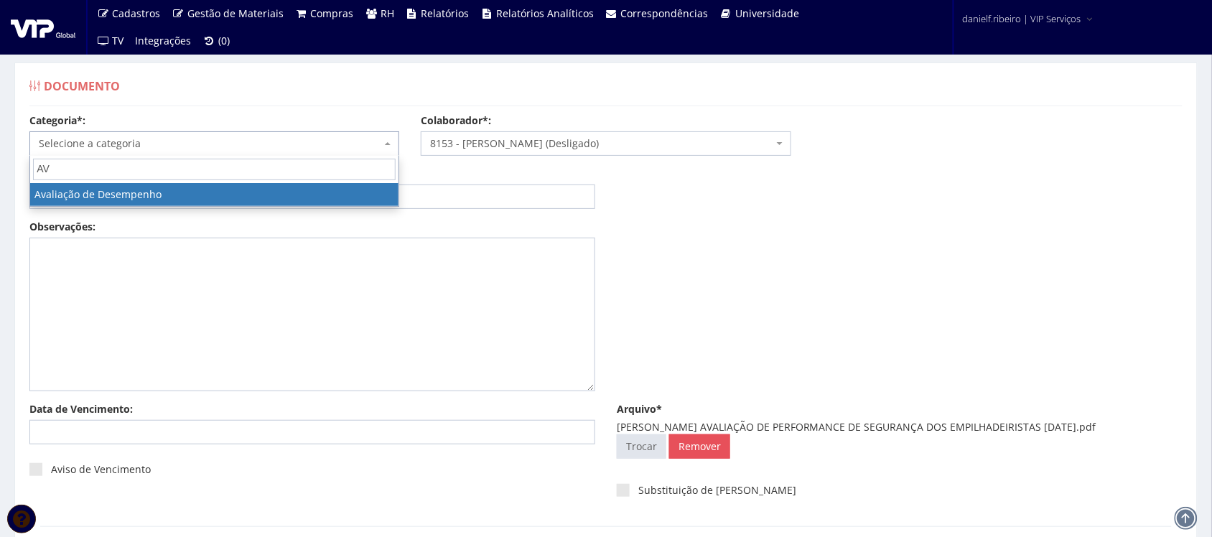
type input "AV"
select select "avaliacao_de_desempenho"
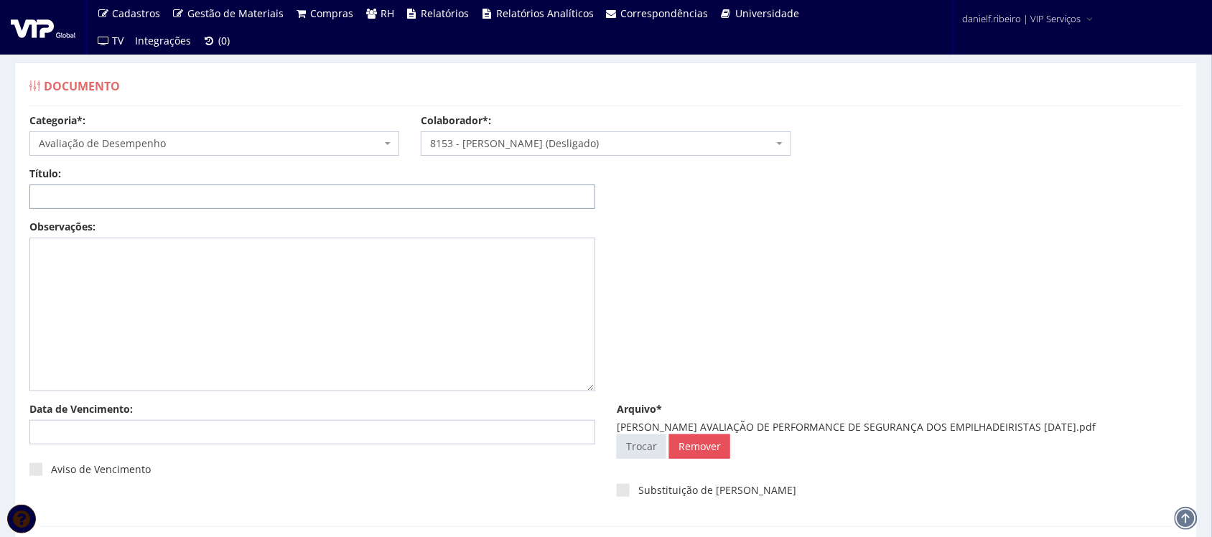
click at [123, 189] on input "Título:" at bounding box center [312, 196] width 566 height 24
drag, startPoint x: 747, startPoint y: 426, endPoint x: 1136, endPoint y: 429, distance: 388.4
click at [1136, 429] on div "GIOVANNI FERREIRA ALVES AVALIAÇÃO DE PERFORMANCE DE SEGURANÇA DOS EMPILHADEIRIS…" at bounding box center [900, 427] width 566 height 14
copy div "AVALIAÇÃO DE PERFORMANCE DE SEGURANÇA DOS EMPILHADEIRISTAS 02.08.2024"
click at [385, 188] on input "Título:" at bounding box center [312, 196] width 566 height 24
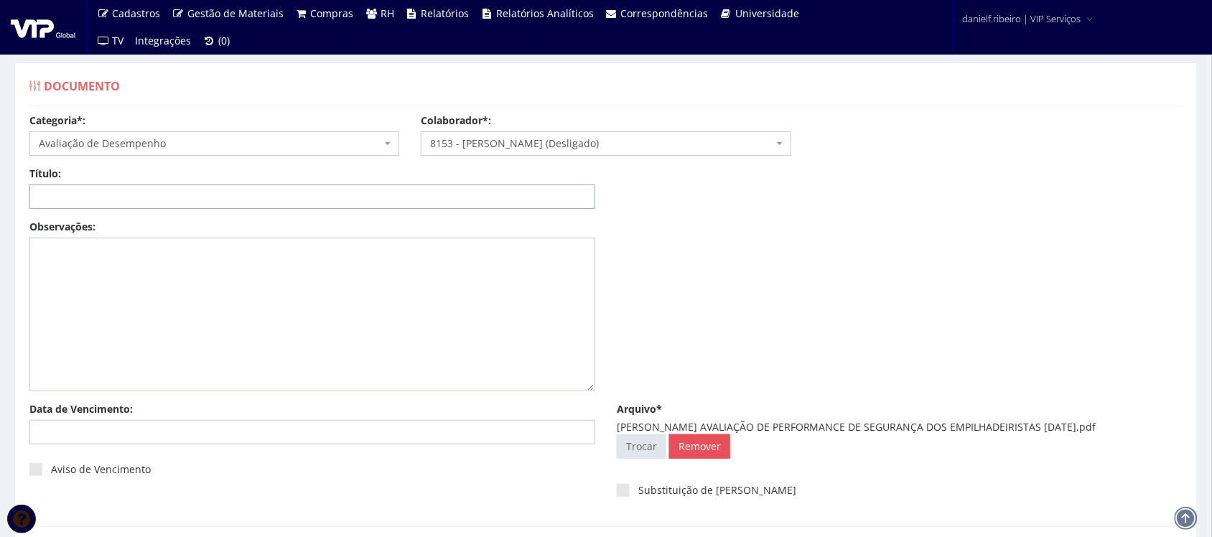
paste input "AVALIAÇÃO DE PERFORMANCE DE SEGURANÇA DOS EMPILHADEIRISTAS 02.08.2024"
click at [409, 195] on input "AVALIAÇÃO DE PERFORMANCE DE SEGURANÇA DOS EMPILHADEIRISTAS 02.08.2024" at bounding box center [312, 196] width 566 height 24
click at [407, 198] on input "AVALIAÇÃO DE PERFORMANCE DE SEGURANÇA DOS EMPILHADEIRISTAS 02.08.2024" at bounding box center [312, 196] width 566 height 24
click at [392, 202] on input "AVALIAÇÃO DE PERFORMANCE DE SEGURANÇA DOS EMPILHADEIRISTAS 02.08/2024" at bounding box center [312, 196] width 566 height 24
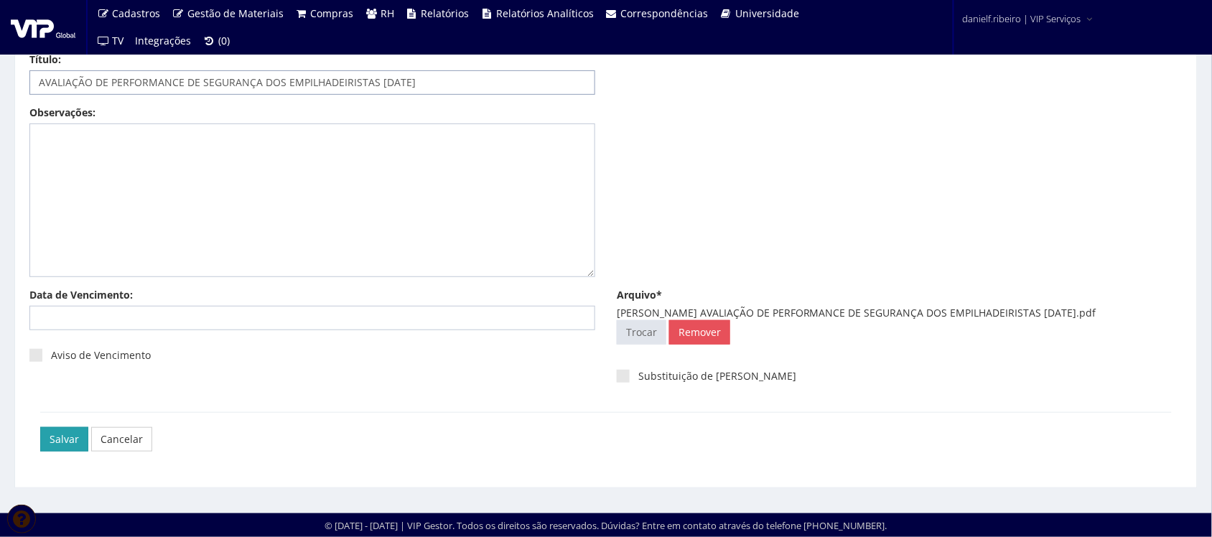
type input "AVALIAÇÃO DE PERFORMANCE DE SEGURANÇA DOS EMPILHADEIRISTAS 02/08/2024"
click at [47, 434] on input "Salvar" at bounding box center [64, 439] width 48 height 24
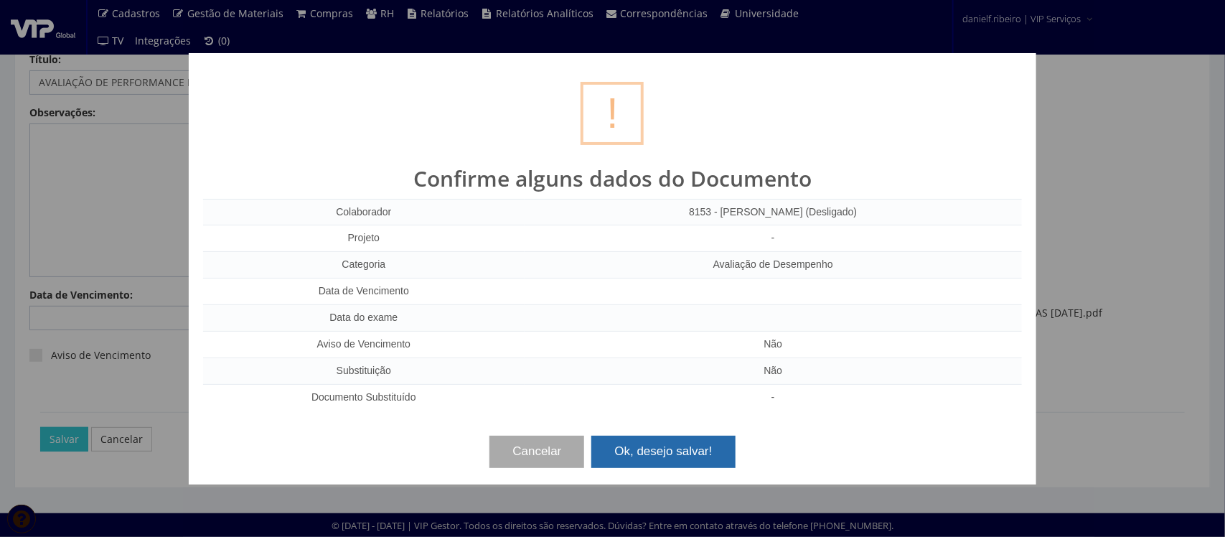
click at [617, 453] on button "Ok, desejo salvar!" at bounding box center [664, 452] width 144 height 32
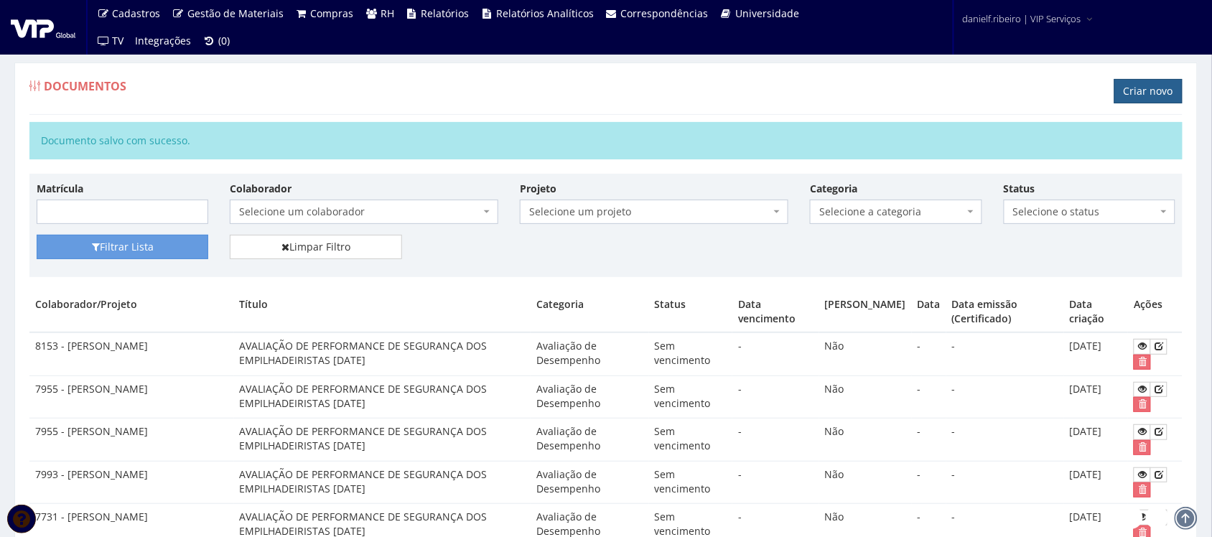
click at [1121, 84] on link "Criar novo" at bounding box center [1148, 91] width 68 height 24
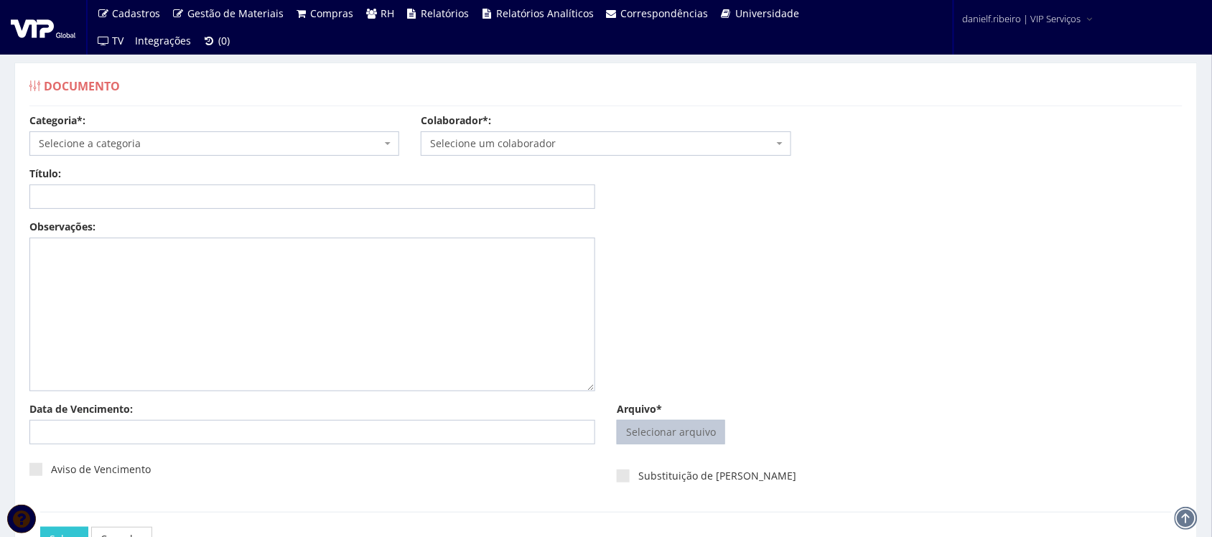
click at [676, 424] on input "Arquivo*" at bounding box center [670, 432] width 107 height 23
type input "C:\fakepath\[PERSON_NAME] AVALIAÇÃO DE PERFORMANCE DE SEGURANÇA DOS EMPILHADEIR…"
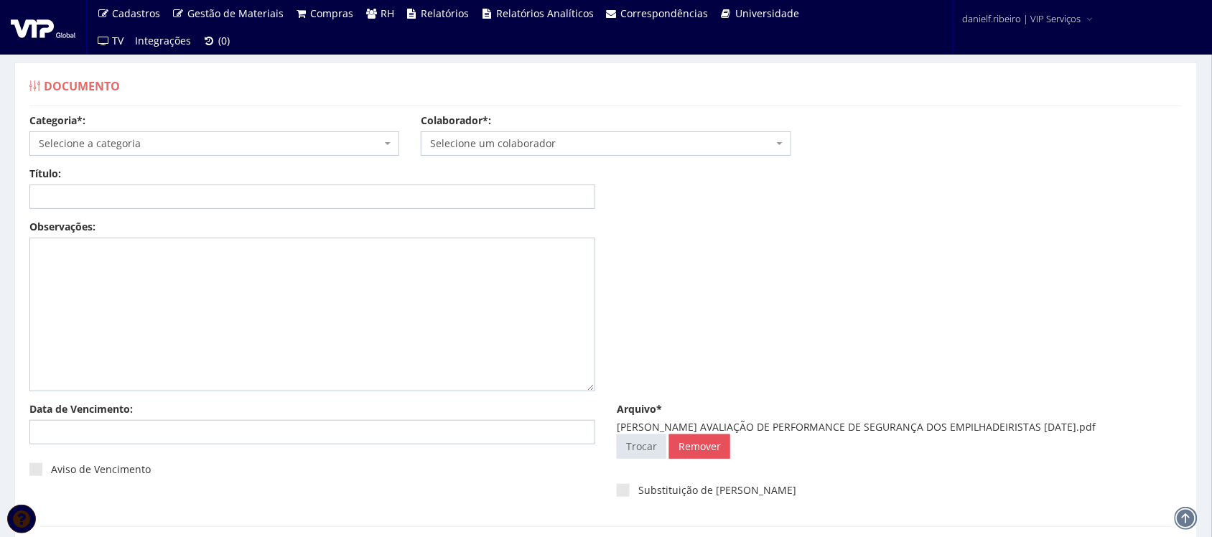
click at [523, 135] on span "Selecione um colaborador" at bounding box center [606, 143] width 370 height 24
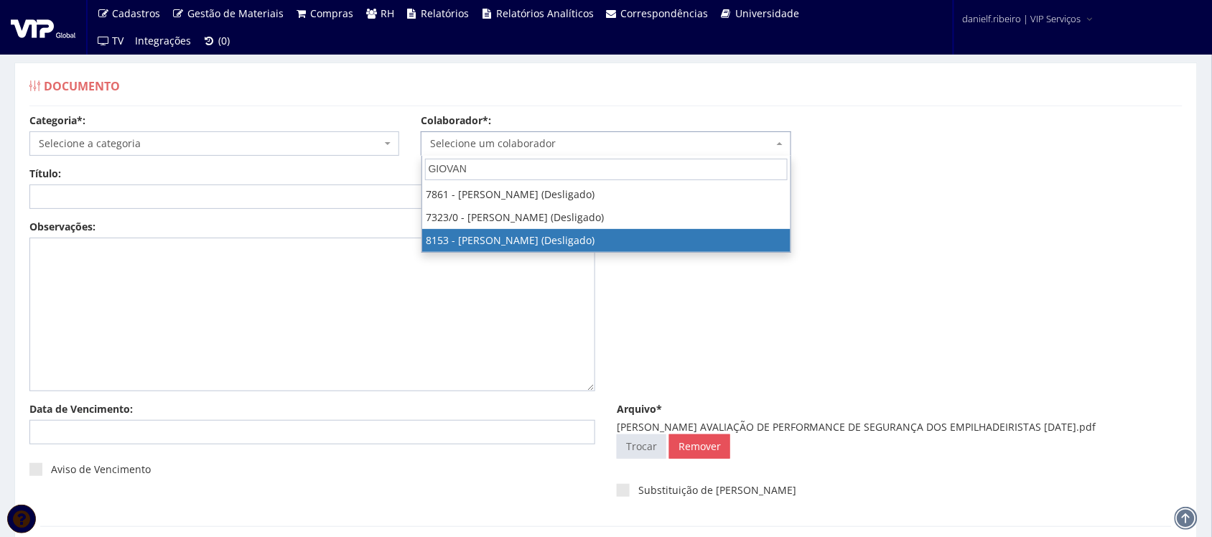
type input "GIOVAN"
select select "3876"
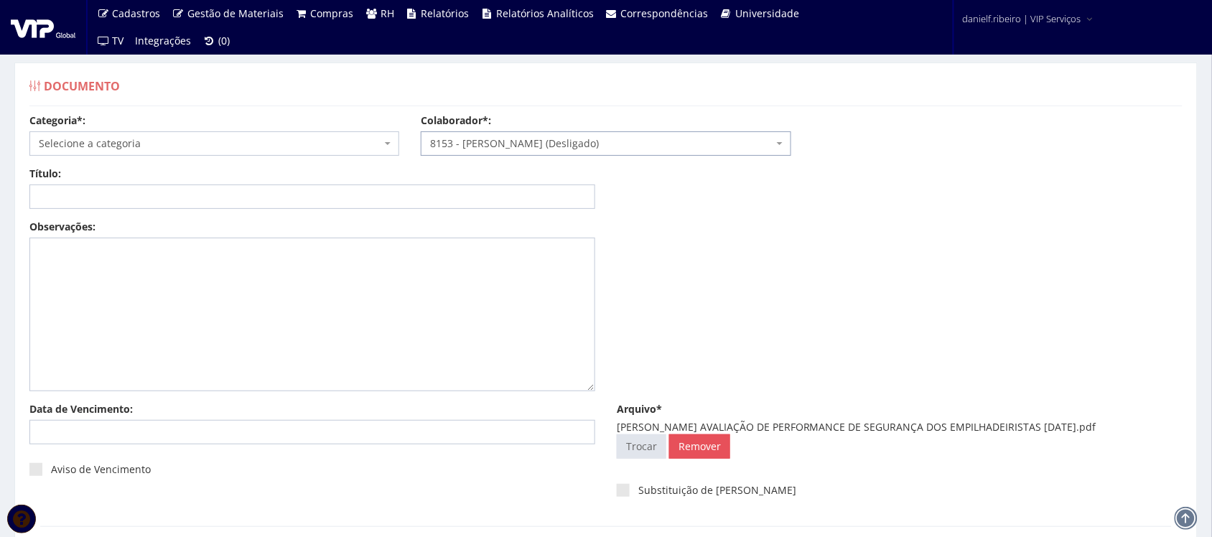
click at [138, 153] on span "Selecione a categoria" at bounding box center [214, 143] width 370 height 24
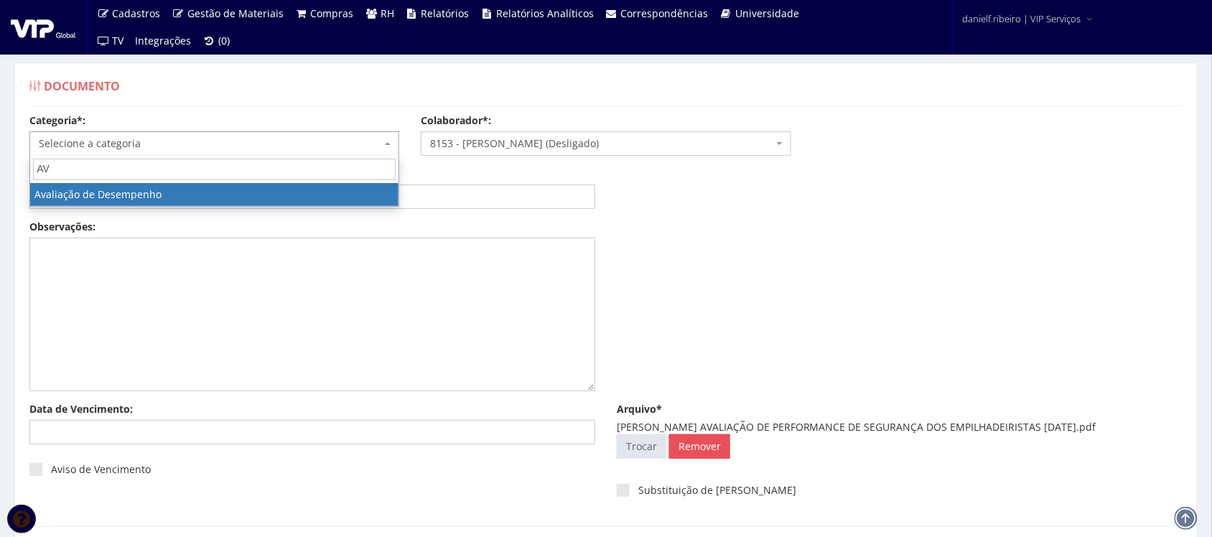
type input "AV"
select select "avaliacao_de_desempenho"
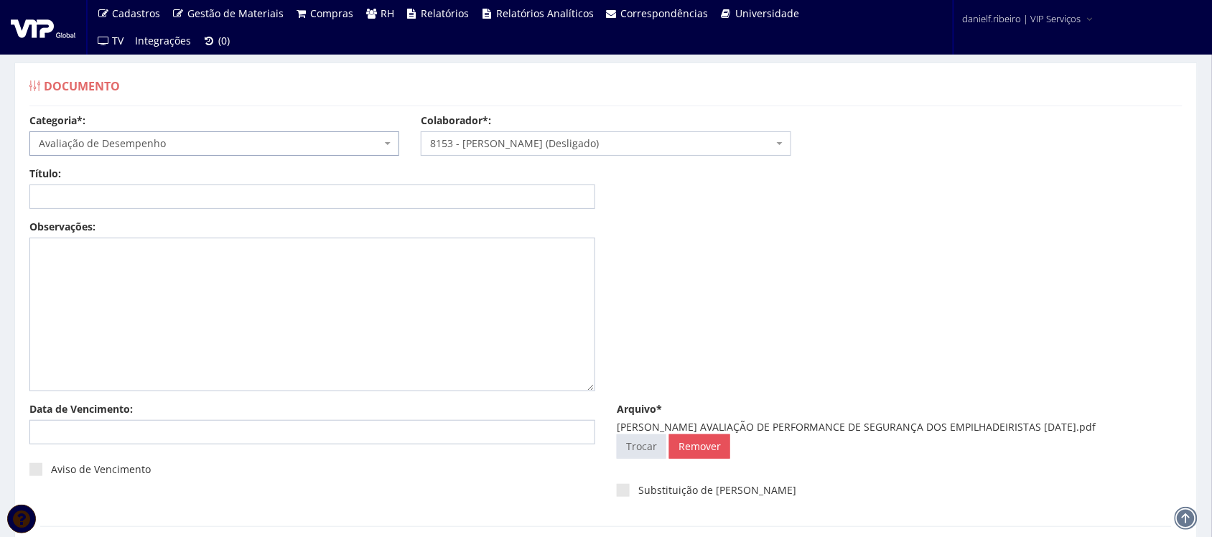
drag, startPoint x: 668, startPoint y: 260, endPoint x: 718, endPoint y: 408, distance: 156.2
click at [668, 260] on div "Observações:" at bounding box center [606, 311] width 1174 height 182
drag, startPoint x: 745, startPoint y: 429, endPoint x: 1135, endPoint y: 426, distance: 389.8
click at [1135, 426] on div "GIOVANNI FERREIRA ALVES AVALIAÇÃO DE PERFORMANCE DE SEGURANÇA DOS EMPILHADEIRIS…" at bounding box center [900, 427] width 566 height 14
copy div "AVALIAÇÃO DE PERFORMANCE DE SEGURANÇA DOS EMPILHADEIRISTAS 05.03.2025"
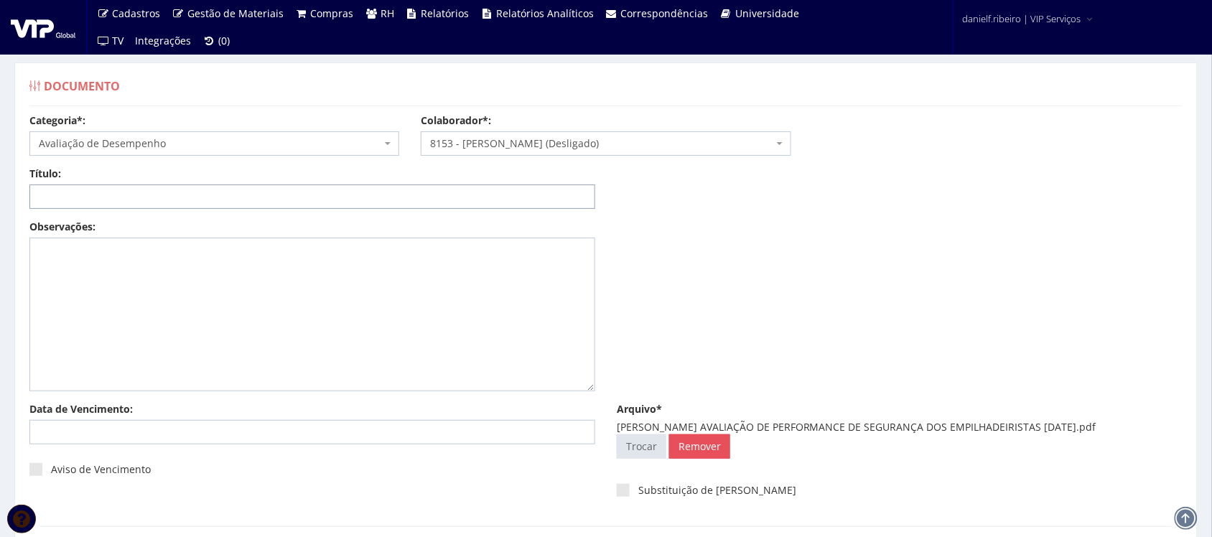
click at [302, 190] on input "Título:" at bounding box center [312, 196] width 566 height 24
paste input "AVALIAÇÃO DE PERFORMANCE DE SEGURANÇA DOS EMPILHADEIRISTAS 05.03.2025"
click at [392, 199] on input "AVALIAÇÃO DE PERFORMANCE DE SEGURANÇA DOS EMPILHADEIRISTAS 05.03.2025" at bounding box center [312, 196] width 566 height 24
click at [410, 196] on input "AVALIAÇÃO DE PERFORMANCE DE SEGURANÇA DOS EMPILHADEIRISTAS 05/03.2025" at bounding box center [312, 196] width 566 height 24
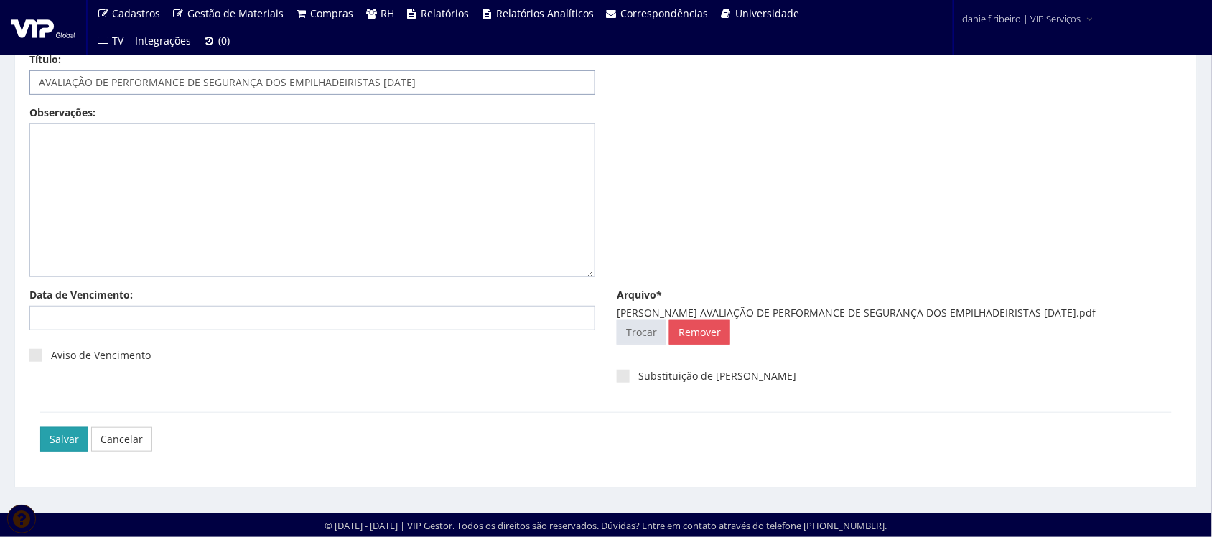
type input "AVALIAÇÃO DE PERFORMANCE DE SEGURANÇA DOS EMPILHADEIRISTAS 05/03/2025"
click at [47, 440] on input "Salvar" at bounding box center [64, 439] width 48 height 24
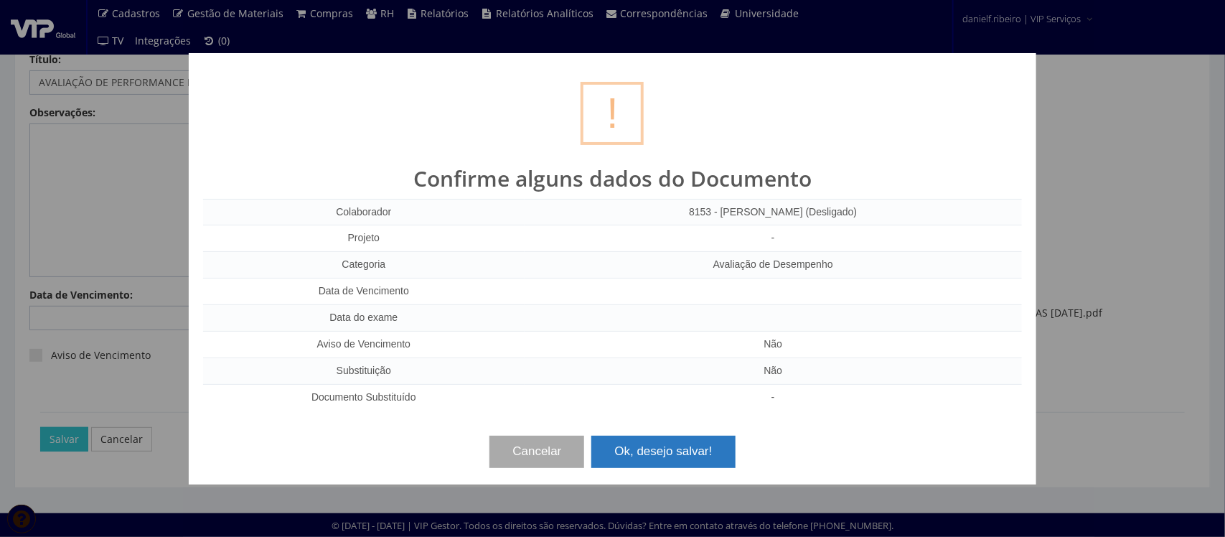
click at [716, 444] on button "Ok, desejo salvar!" at bounding box center [664, 452] width 144 height 32
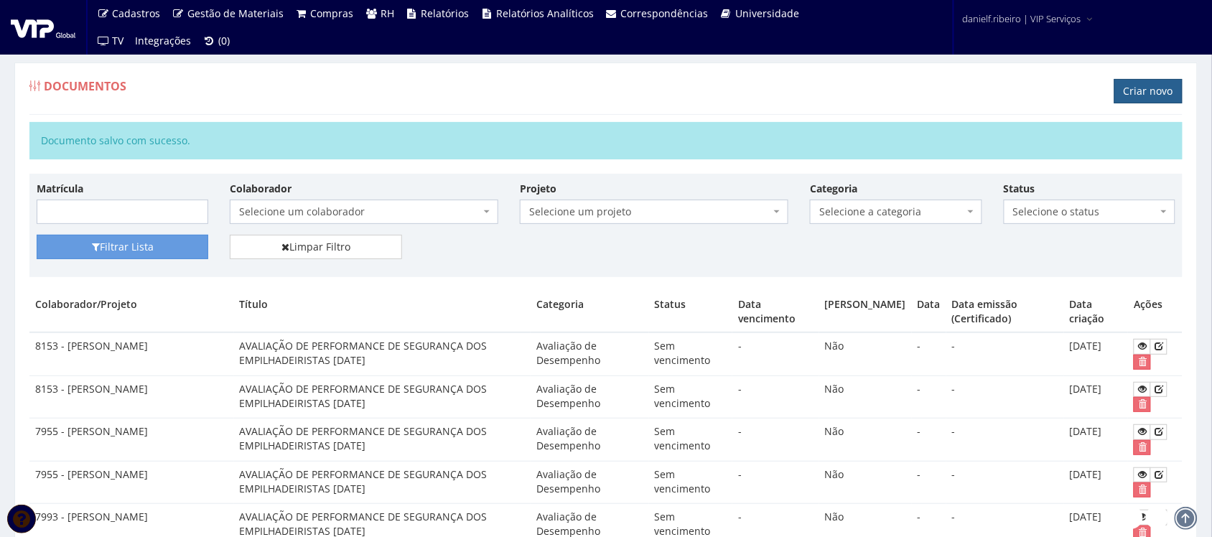
click at [1133, 90] on link "Criar novo" at bounding box center [1148, 91] width 68 height 24
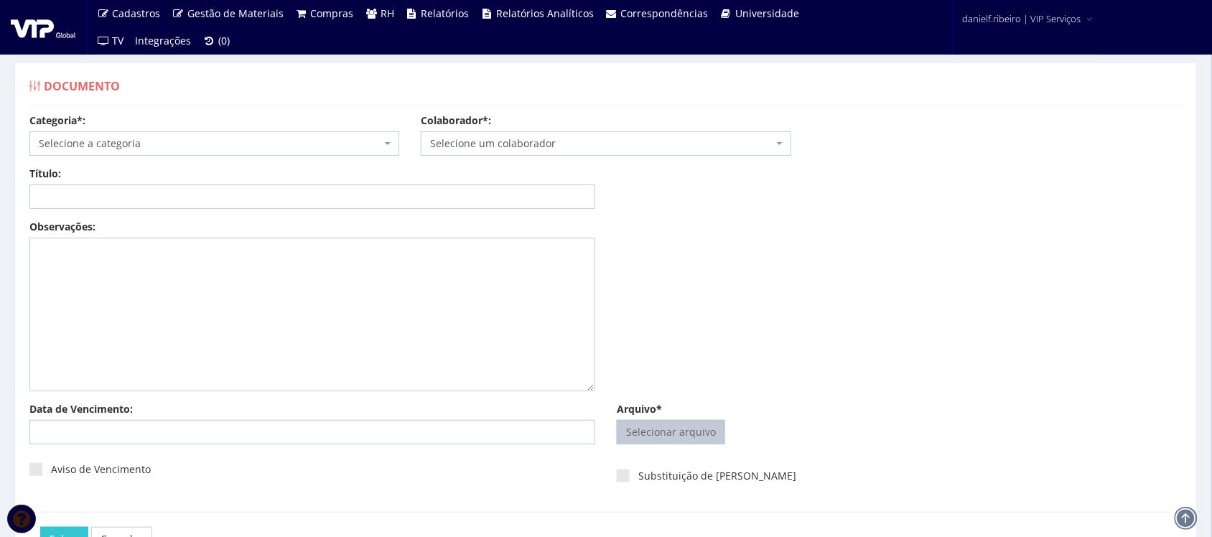
click at [661, 432] on input "Arquivo*" at bounding box center [670, 432] width 107 height 23
type input "C:\fakepath\[PERSON_NAME] AVALIAÇÃO DE PERFORMANCE DE SEGURANÇA DOS EMPILHADEIR…"
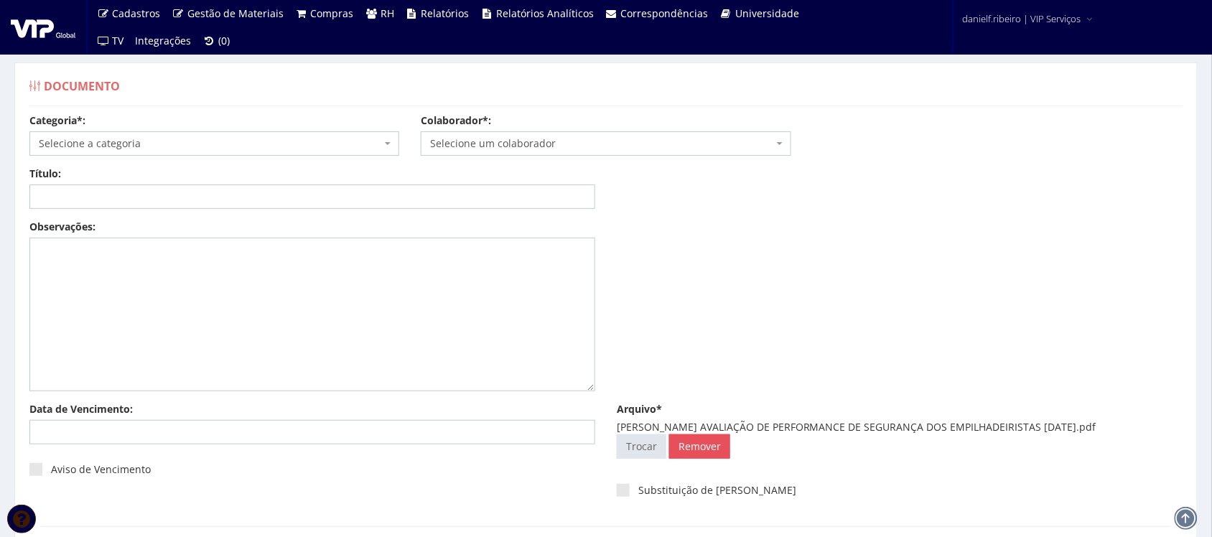
click at [515, 148] on span "Selecione um colaborador" at bounding box center [601, 143] width 342 height 14
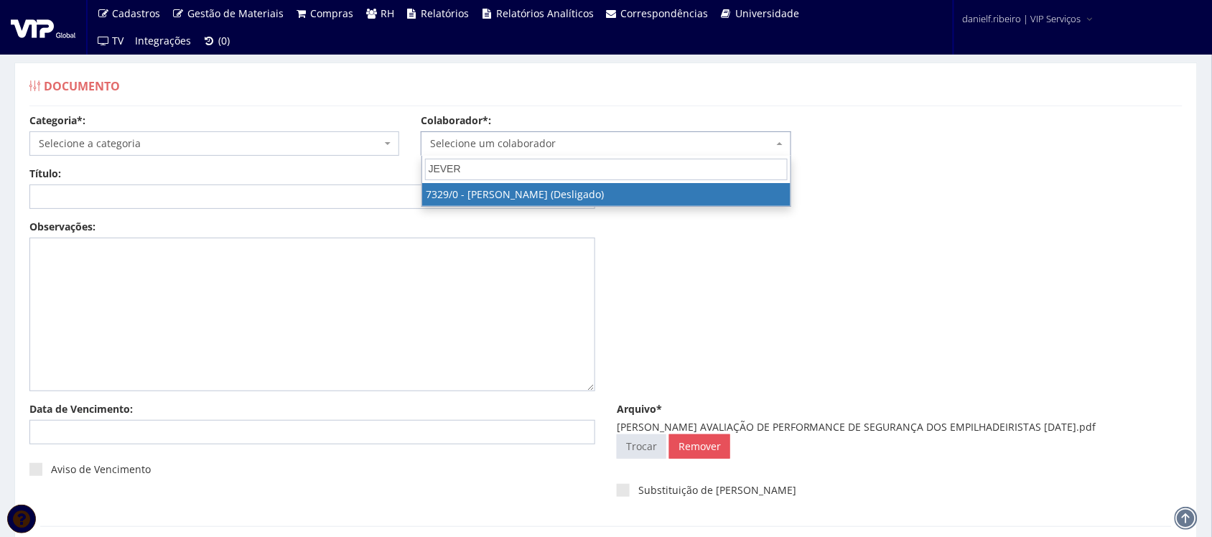
type input "JEVERS"
select select "911"
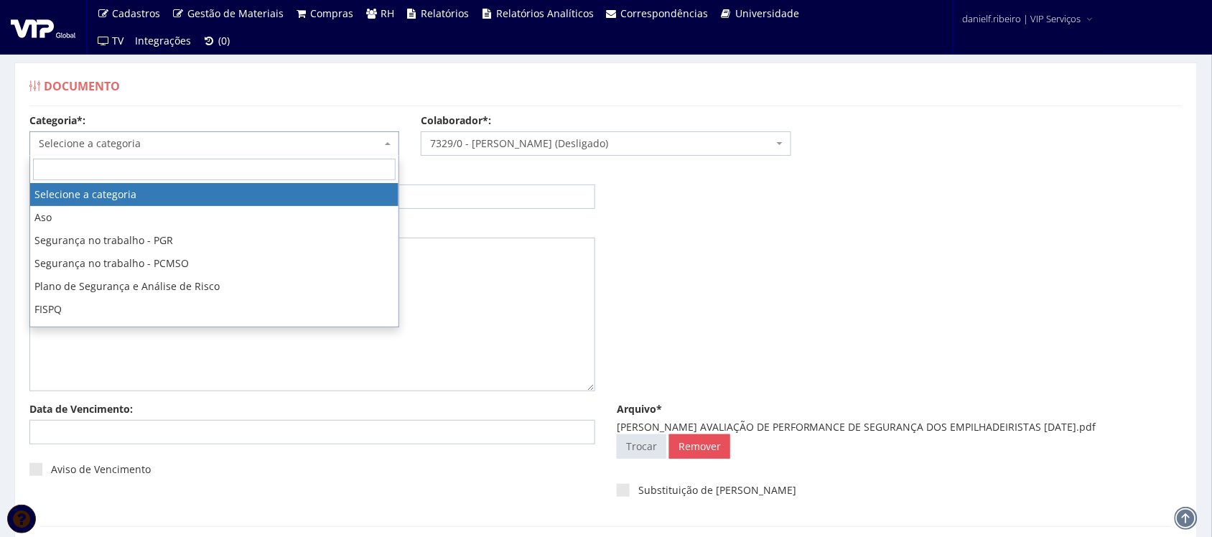
click at [140, 141] on span "Selecione a categoria" at bounding box center [210, 143] width 342 height 14
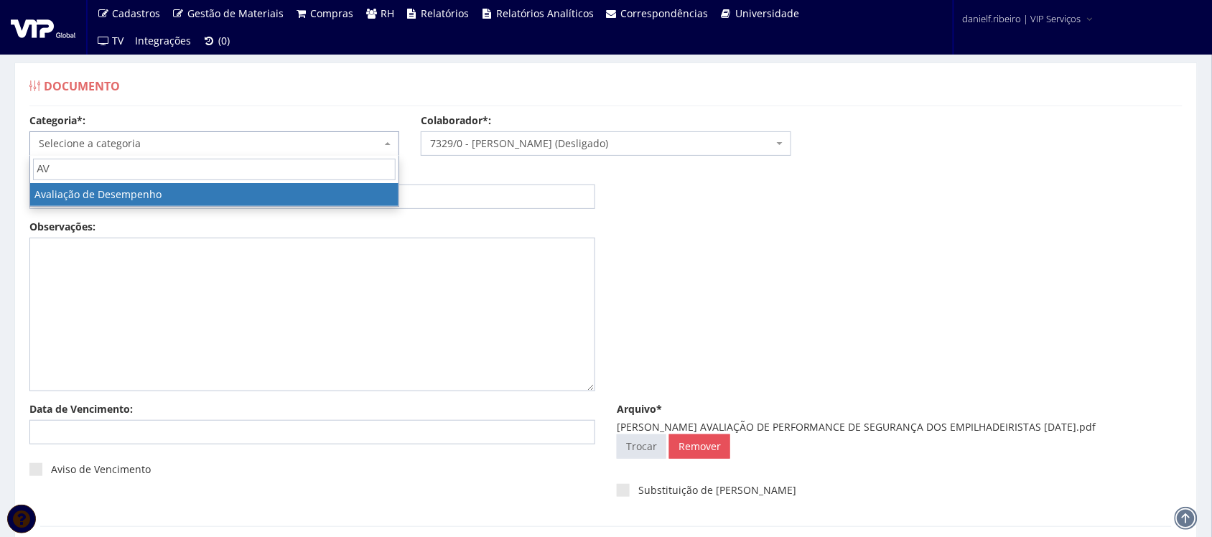
type input "AV"
select select "avaliacao_de_desempenho"
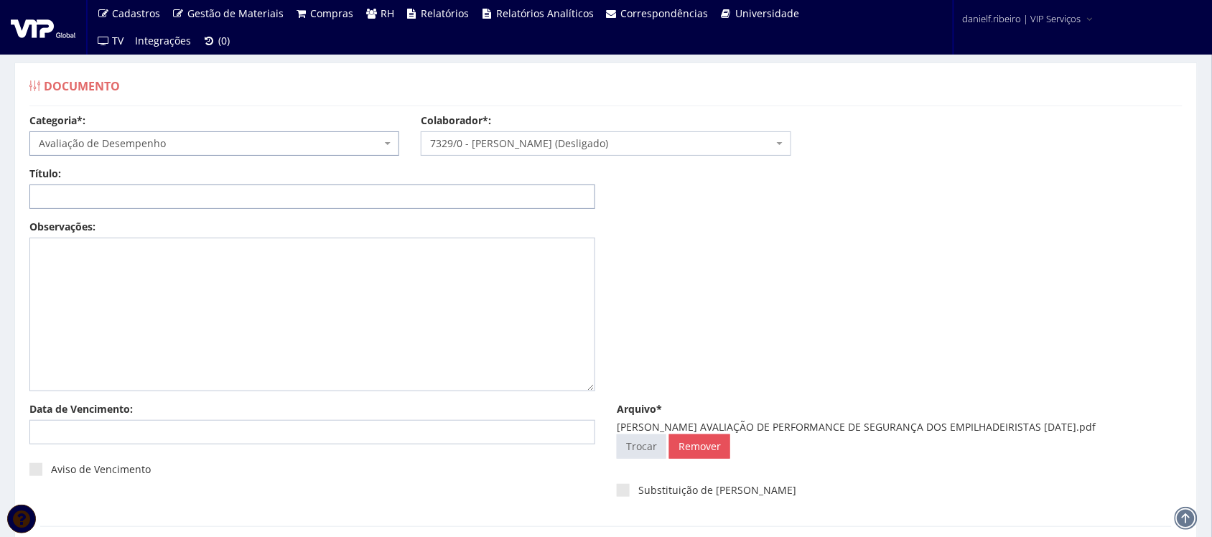
click at [109, 188] on input "Título:" at bounding box center [312, 196] width 566 height 24
drag, startPoint x: 713, startPoint y: 426, endPoint x: 1103, endPoint y: 425, distance: 390.5
click at [1103, 425] on div "[PERSON_NAME] AVALIAÇÃO DE PERFORMANCE DE SEGURANÇA DOS EMPILHADEIRISTAS [DATE]…" at bounding box center [900, 427] width 566 height 14
copy div "AVALIAÇÃO DE PERFORMANCE DE SEGURANÇA DOS EMPILHADEIRISTAS [DATE]"
click at [415, 195] on input "Título:" at bounding box center [312, 196] width 566 height 24
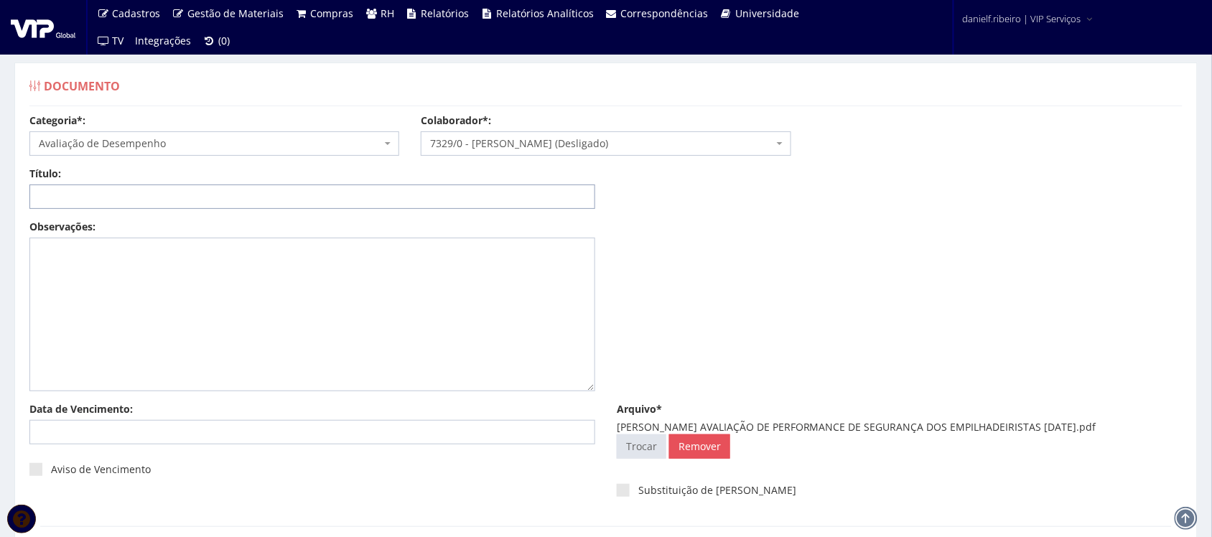
paste input "AVALIAÇÃO DE PERFORMANCE DE SEGURANÇA DOS EMPILHADEIRISTAS [DATE]"
click at [393, 196] on input "AVALIAÇÃO DE PERFORMANCE DE SEGURANÇA DOS EMPILHADEIRISTAS [DATE]" at bounding box center [312, 196] width 566 height 24
click at [403, 195] on input "AVALIAÇÃO DE PERFORMANCE DE SEGURANÇA DOS EMPILHADEIRISTAS 03/04.2024" at bounding box center [312, 196] width 566 height 24
click at [406, 198] on input "AVALIAÇÃO DE PERFORMANCE DE SEGURANÇA DOS EMPILHADEIRISTAS 03/04.2024" at bounding box center [312, 196] width 566 height 24
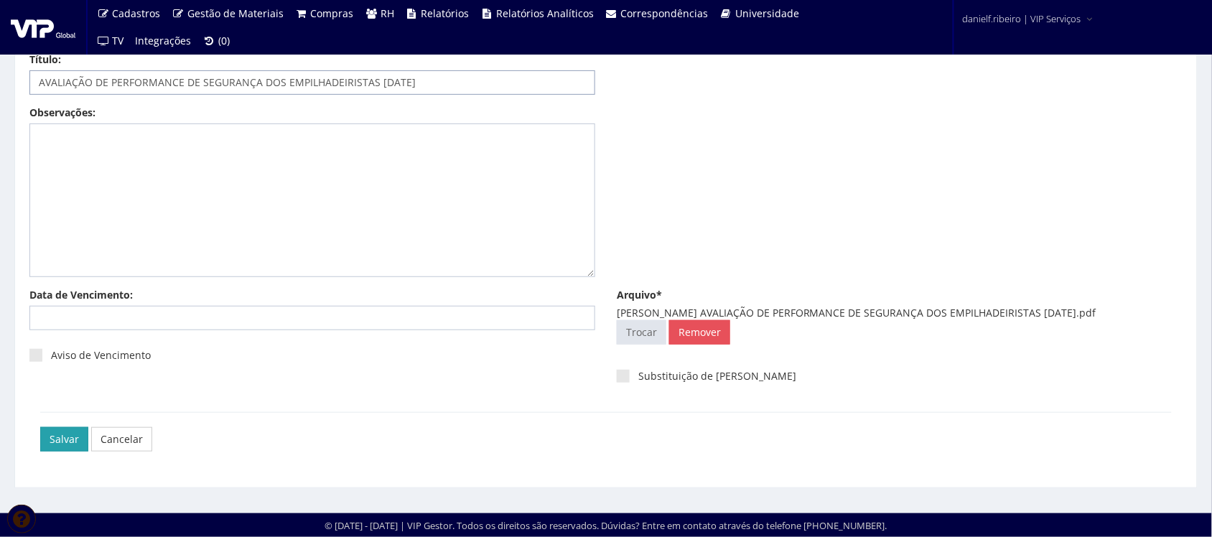
type input "AVALIAÇÃO DE PERFORMANCE DE SEGURANÇA DOS EMPILHADEIRISTAS [DATE]"
click at [62, 435] on input "Salvar" at bounding box center [64, 439] width 48 height 24
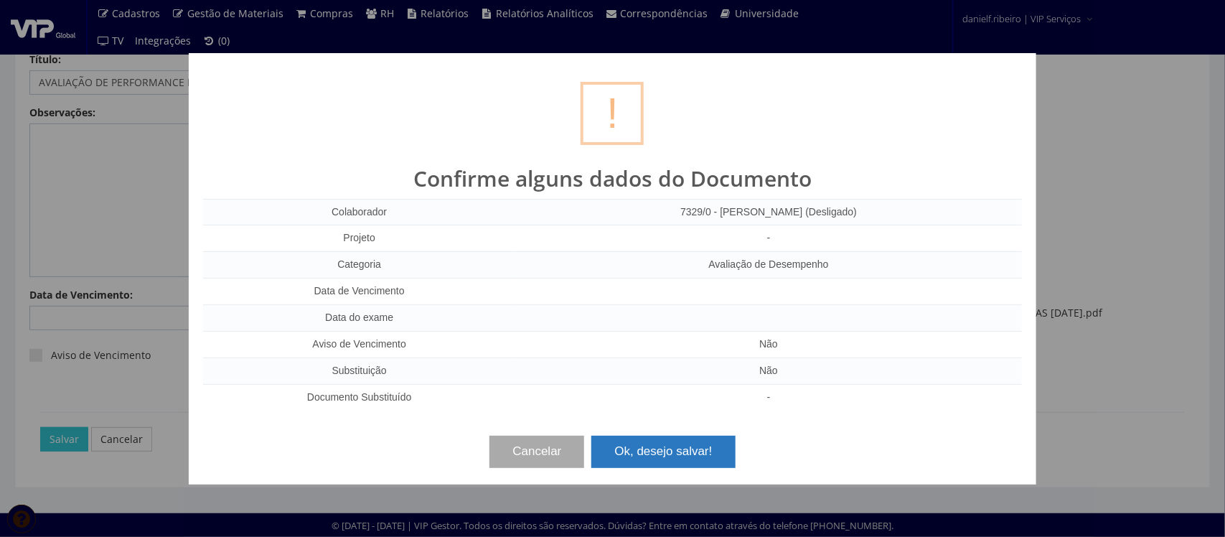
click at [698, 457] on button "Ok, desejo salvar!" at bounding box center [664, 452] width 144 height 32
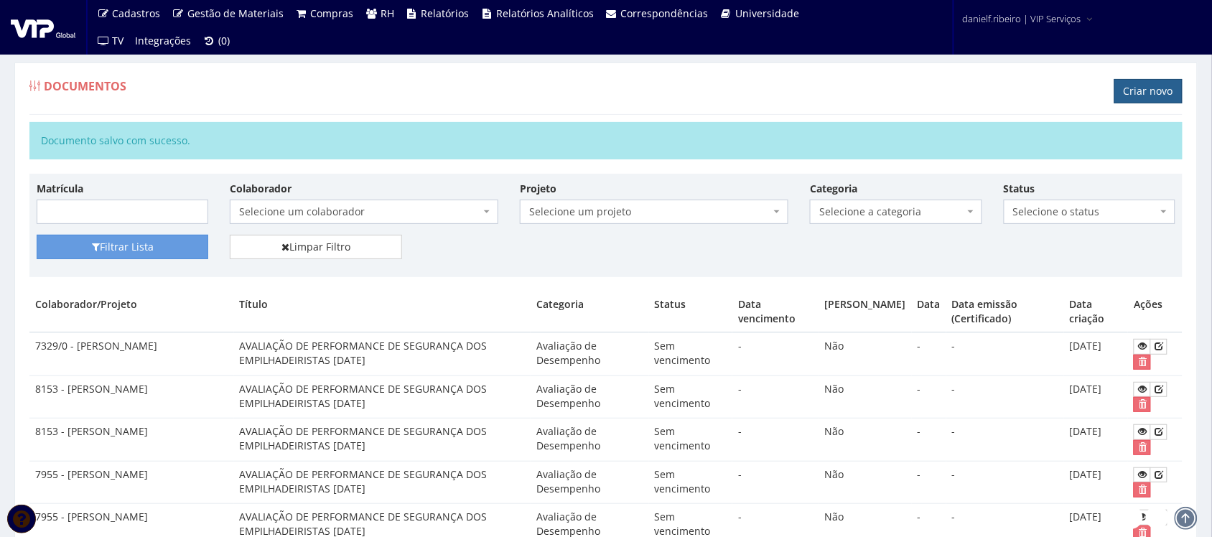
click at [1149, 91] on link "Criar novo" at bounding box center [1148, 91] width 68 height 24
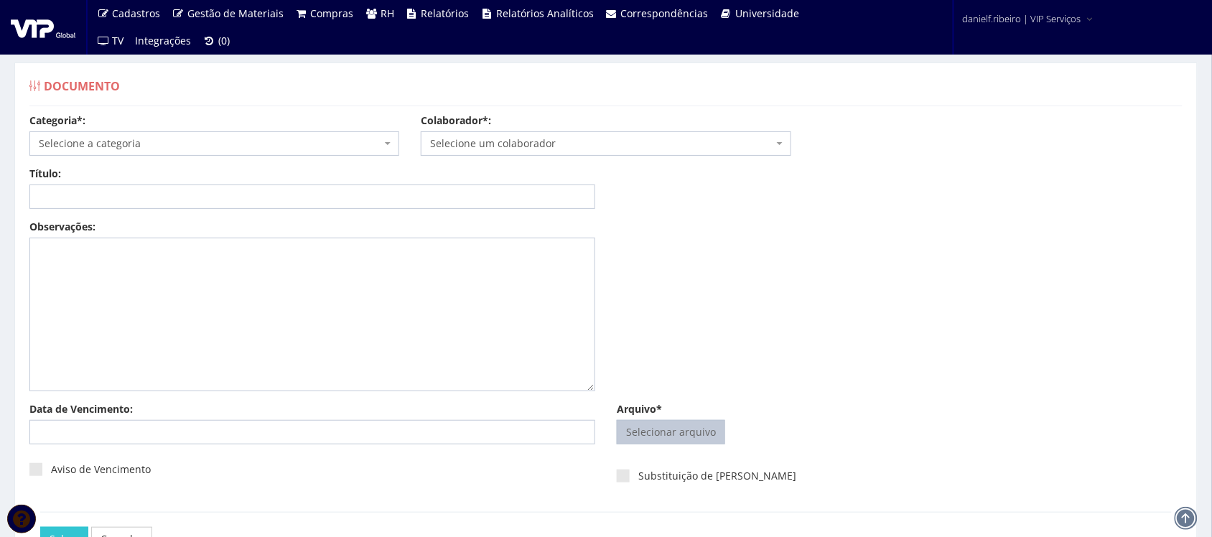
click at [675, 443] on input "Arquivo*" at bounding box center [670, 432] width 107 height 23
type input "C:\fakepath\JEVERSON FERREIRA AVALIAÇÃO DE PERFORMANCE DE SEGURANÇA DOS EMPILHA…"
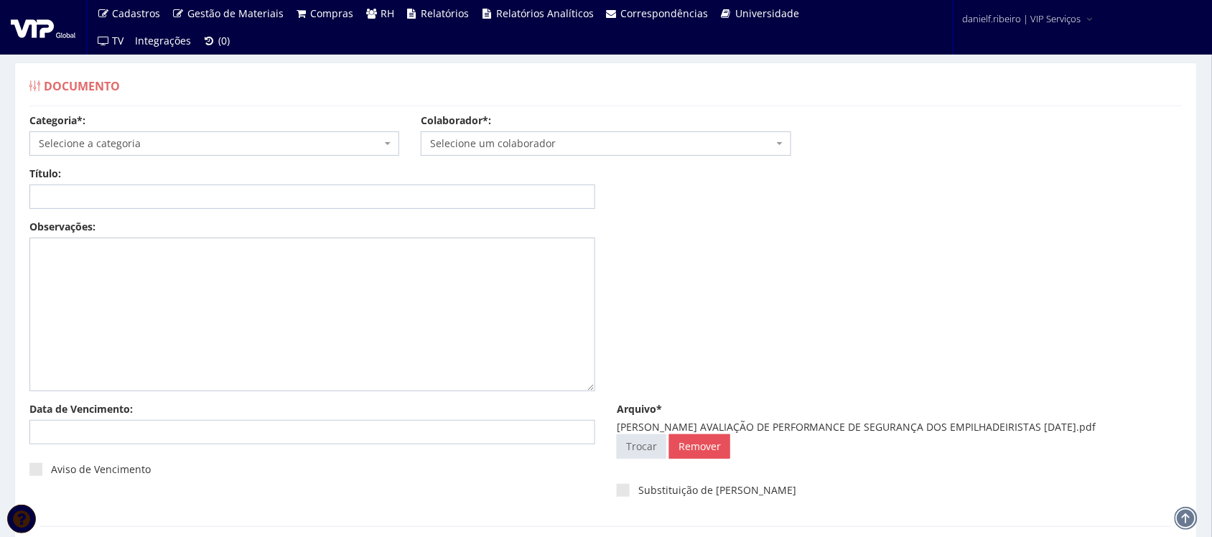
click at [506, 151] on span "Selecione um colaborador" at bounding box center [601, 143] width 342 height 14
type input "JEVE"
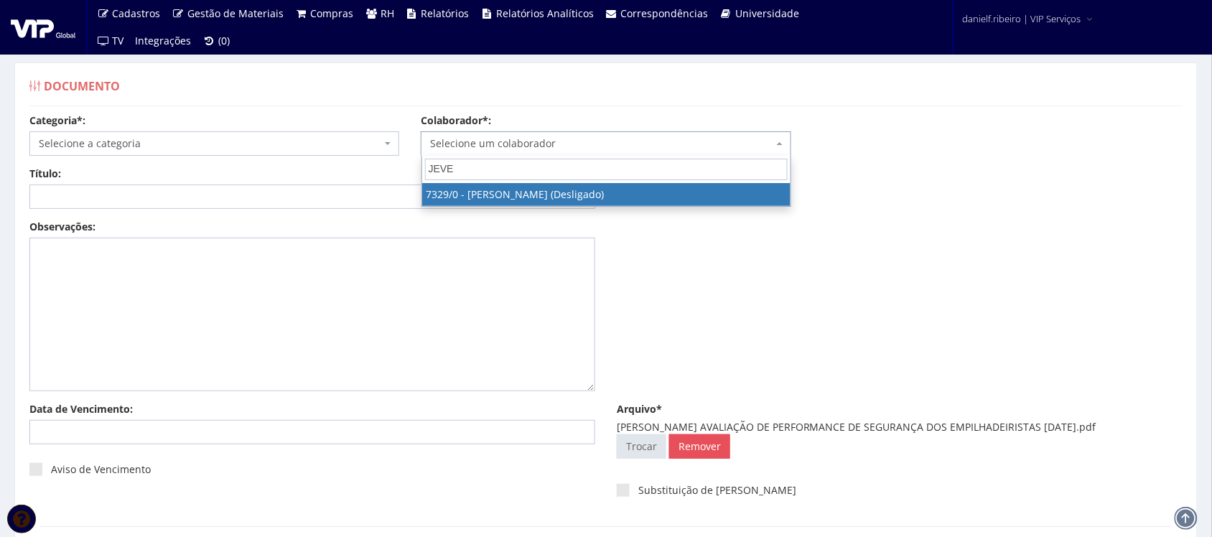
select select "911"
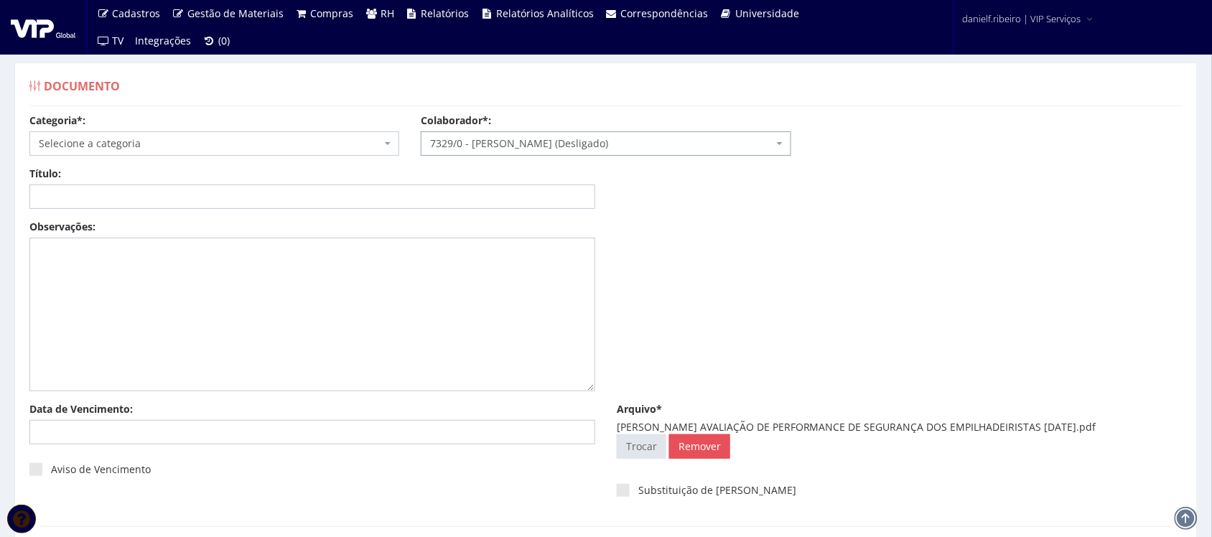
click at [105, 149] on span "Selecione a categoria" at bounding box center [210, 143] width 342 height 14
drag, startPoint x: 714, startPoint y: 426, endPoint x: 1102, endPoint y: 428, distance: 387.7
click at [1102, 428] on div "JEVERSON FERREIRA AVALIAÇÃO DE PERFORMANCE DE SEGURANÇA DOS EMPILHADEIRISTAS 04…" at bounding box center [900, 427] width 566 height 14
copy div "AVALIAÇÃO DE PERFORMANCE DE SEGURANÇA DOS EMPILHADEIRISTAS 04.03.2025"
click at [210, 149] on span "Selecione a categoria" at bounding box center [210, 143] width 342 height 14
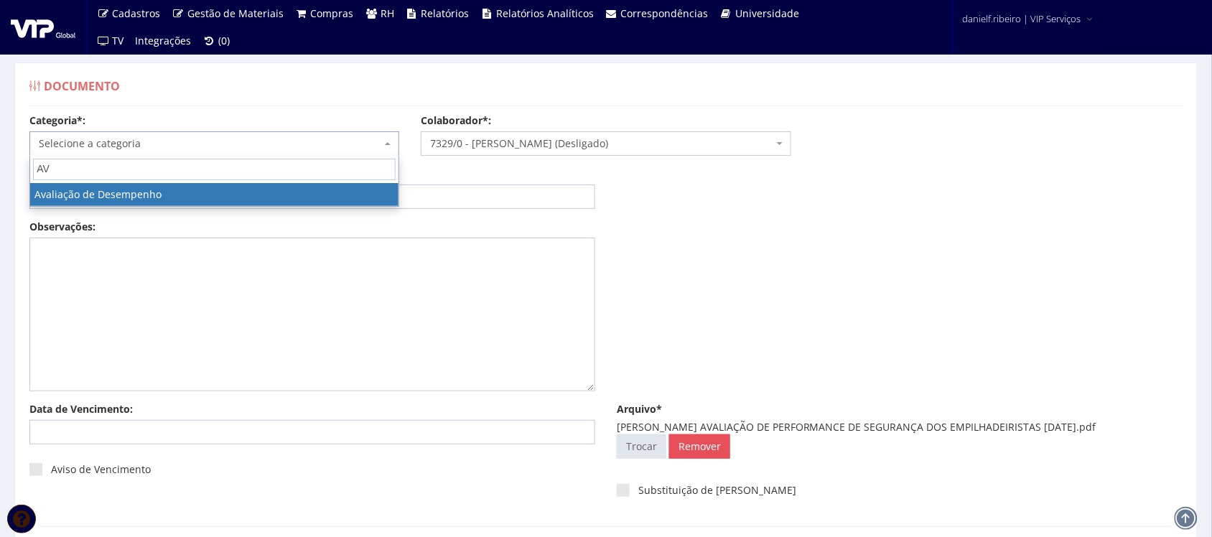
type input "AV"
select select "avaliacao_de_desempenho"
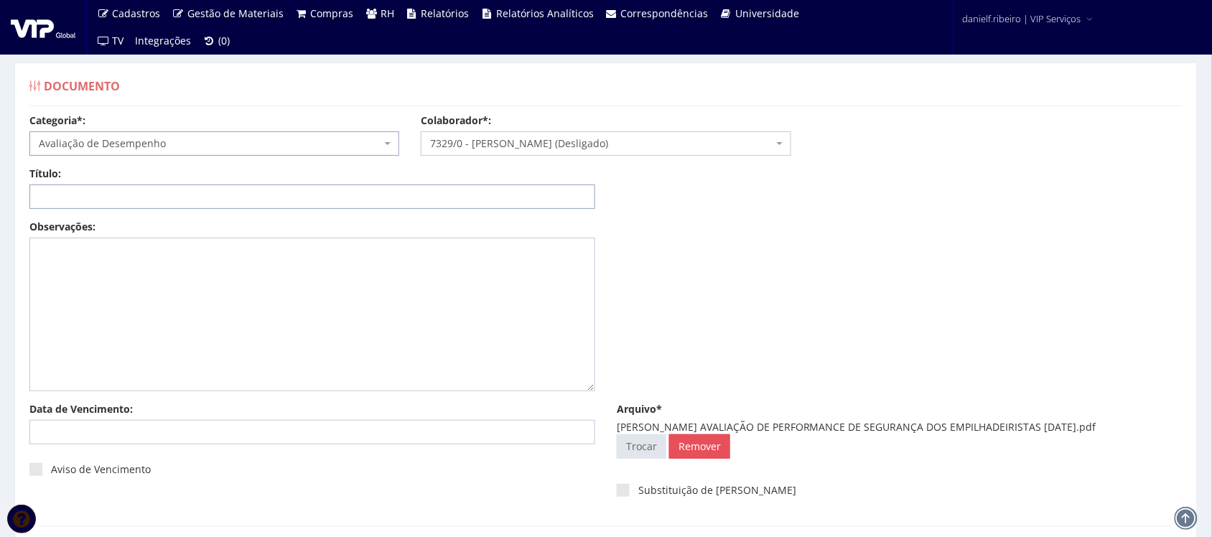
click at [113, 202] on input "Título:" at bounding box center [312, 196] width 566 height 24
paste input "AVALIAÇÃO DE PERFORMANCE DE SEGURANÇA DOS EMPILHADEIRISTAS 04.03.2025"
click at [393, 195] on input "AVALIAÇÃO DE PERFORMANCE DE SEGURANÇA DOS EMPILHADEIRISTAS 04.03.2025" at bounding box center [312, 196] width 566 height 24
click at [408, 194] on input "AVALIAÇÃO DE PERFORMANCE DE SEGURANÇA DOS EMPILHADEIRISTAS 04/03.2025" at bounding box center [312, 196] width 566 height 24
type input "AVALIAÇÃO DE PERFORMANCE DE SEGURANÇA DOS EMPILHADEIRISTAS 04/03/2025"
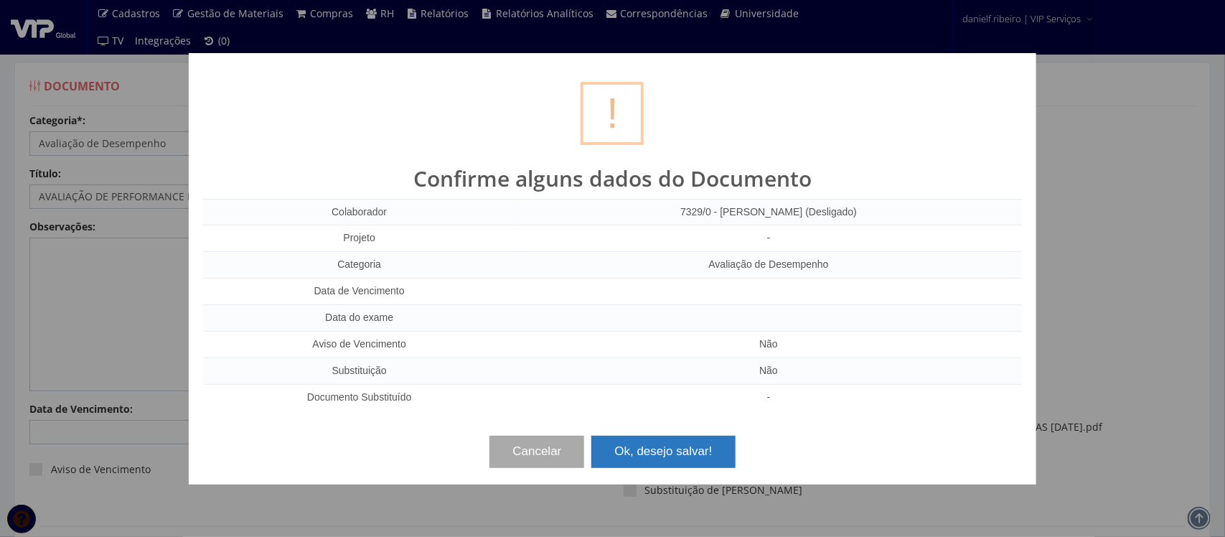
click at [679, 458] on button "Ok, desejo salvar!" at bounding box center [664, 452] width 144 height 32
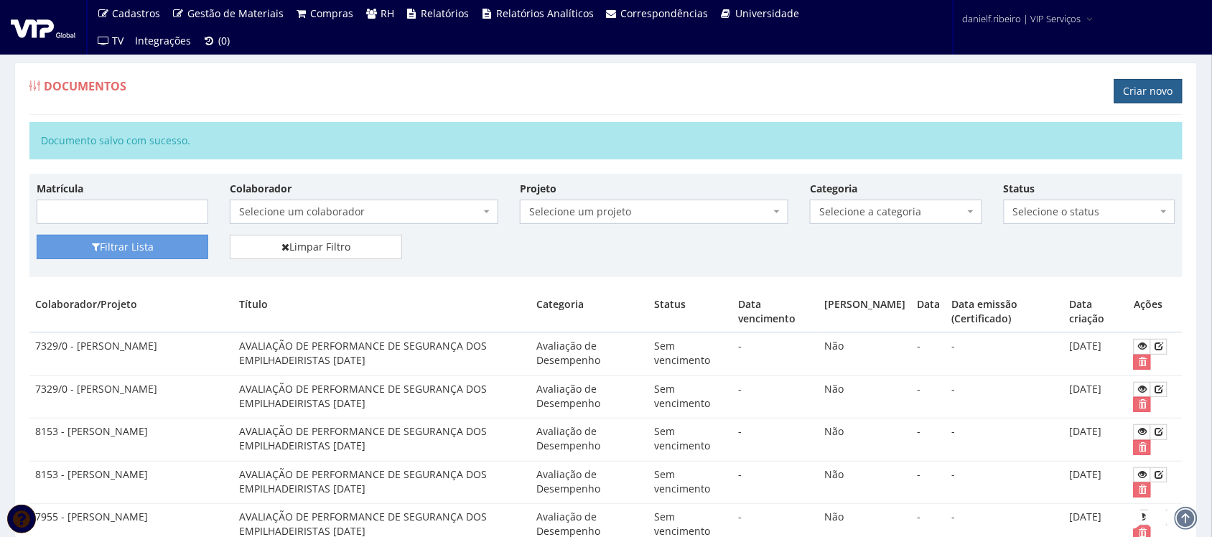
click at [1145, 83] on link "Criar novo" at bounding box center [1148, 91] width 68 height 24
click at [1136, 85] on link "Criar novo" at bounding box center [1148, 91] width 68 height 24
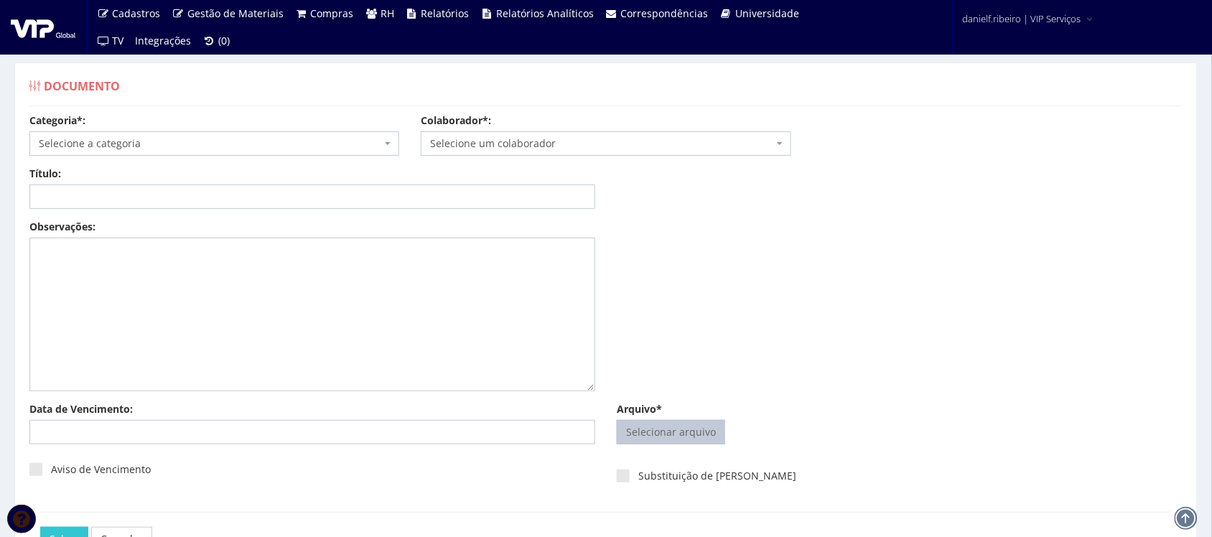
click at [684, 438] on input "Arquivo*" at bounding box center [670, 432] width 107 height 23
type input "C:\fakepath\[PERSON_NAME] AVALIAÇÃO DE PERFORMANCE DE SEGURANÇA DOS EMPILHADEIR…"
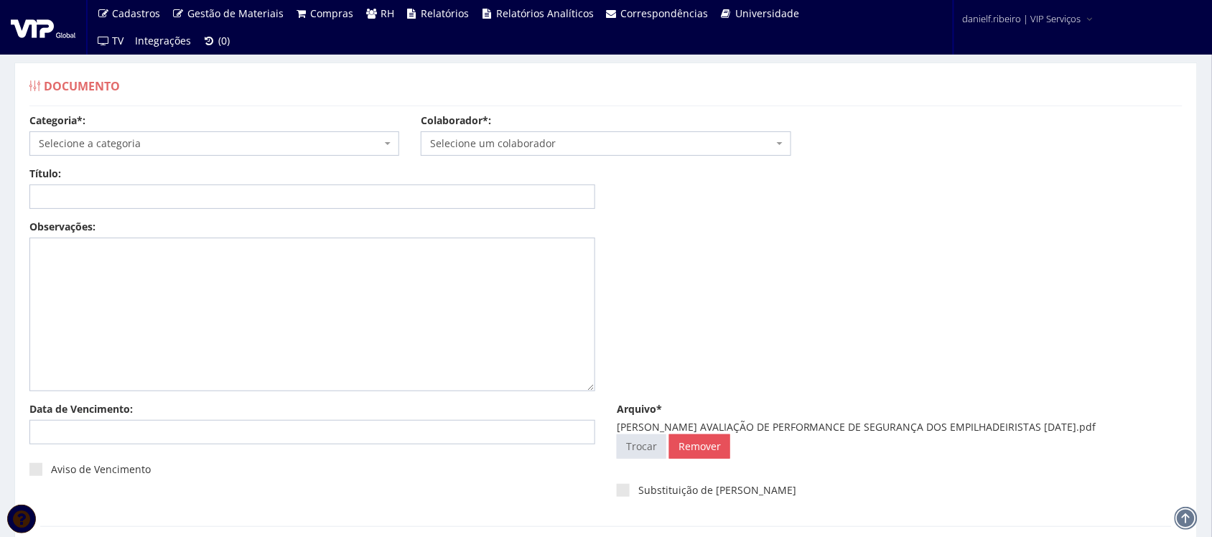
click at [480, 136] on span "Selecione um colaborador" at bounding box center [601, 143] width 342 height 14
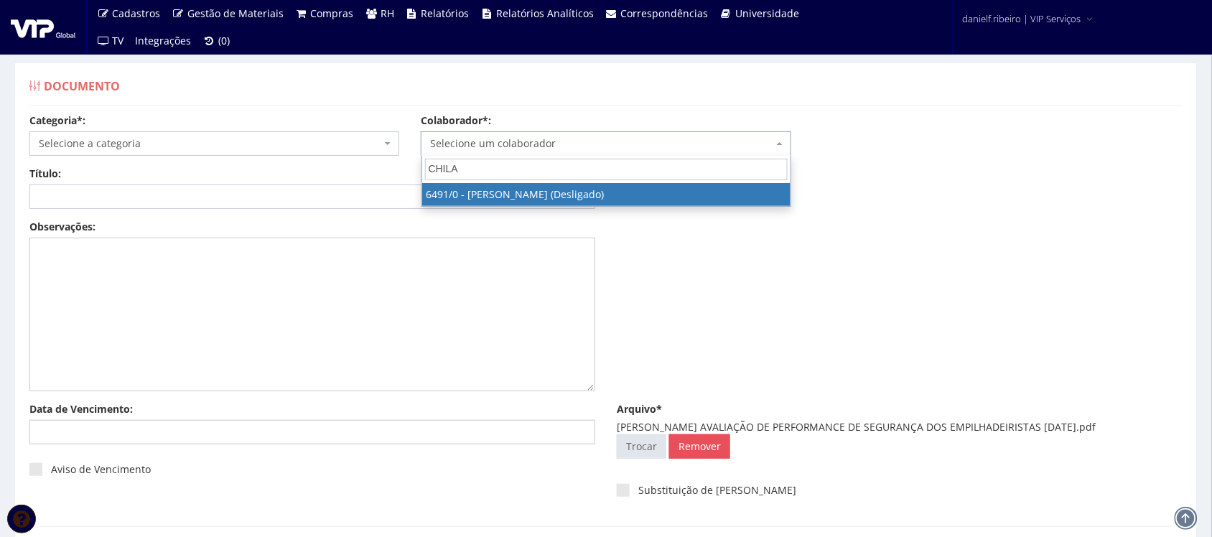
type input "CHILA"
select select "92"
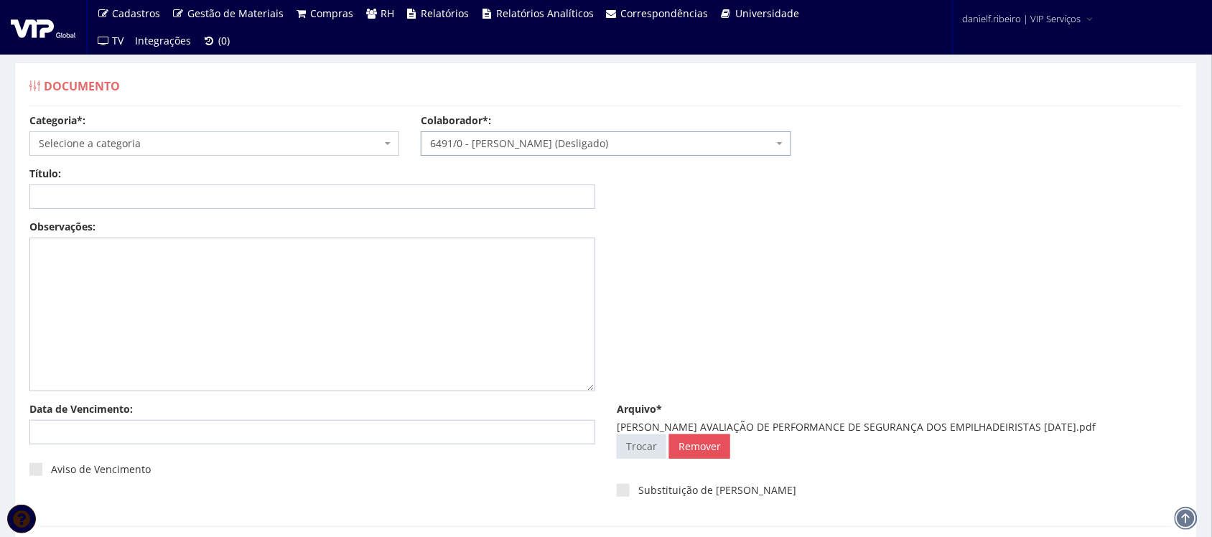
click at [163, 134] on span "Selecione a categoria" at bounding box center [214, 143] width 370 height 24
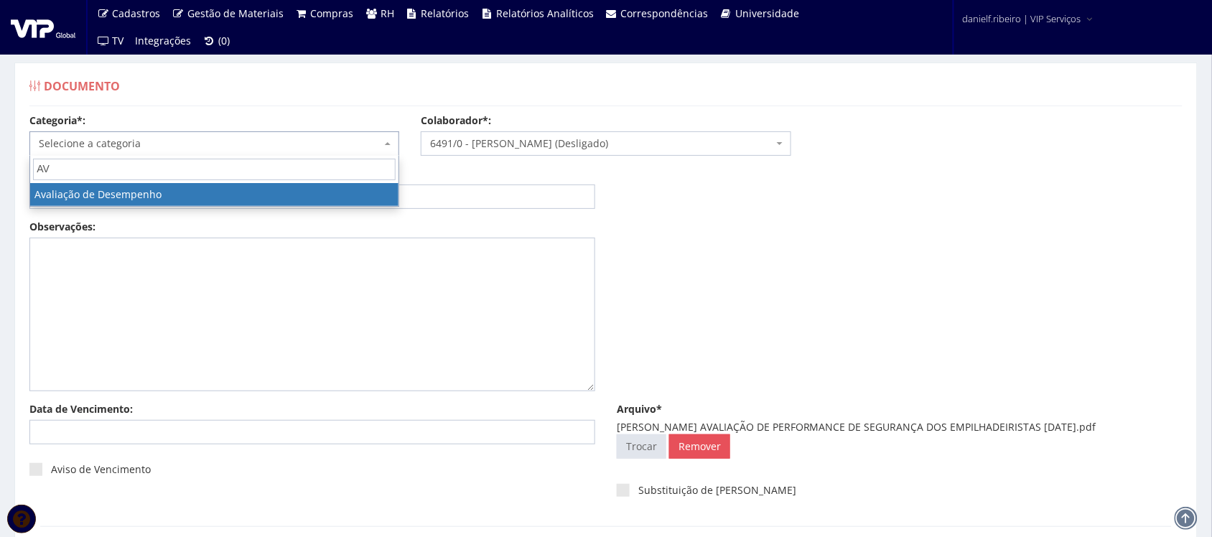
type input "AV"
select select "avaliacao_de_desempenho"
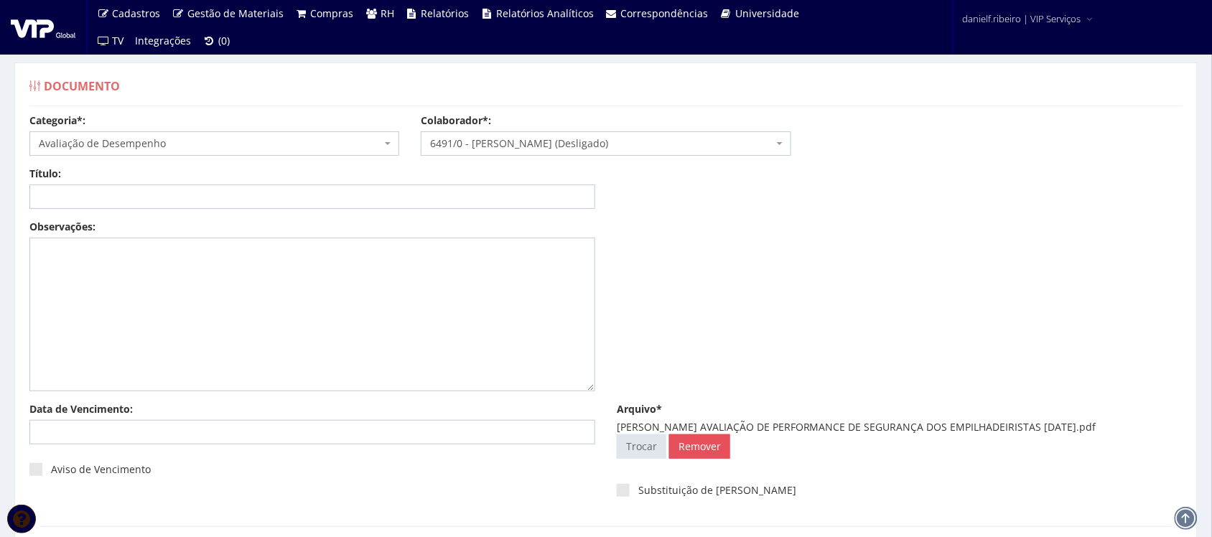
drag, startPoint x: 711, startPoint y: 426, endPoint x: 1099, endPoint y: 421, distance: 387.7
click at [1099, 421] on div "LUIZ CARLOS CHILA AVALIAÇÃO DE PERFORMANCE DE SEGURANÇA DOS EMPILHADEIRISTAS 06…" at bounding box center [900, 427] width 566 height 14
copy div "AVALIAÇÃO DE PERFORMANCE DE SEGURANÇA DOS EMPILHADEIRISTAS 06.03.2025"
click at [390, 187] on input "Título:" at bounding box center [312, 196] width 566 height 24
paste input "AVALIAÇÃO DE PERFORMANCE DE SEGURANÇA DOS EMPILHADEIRISTAS 06.03.2025"
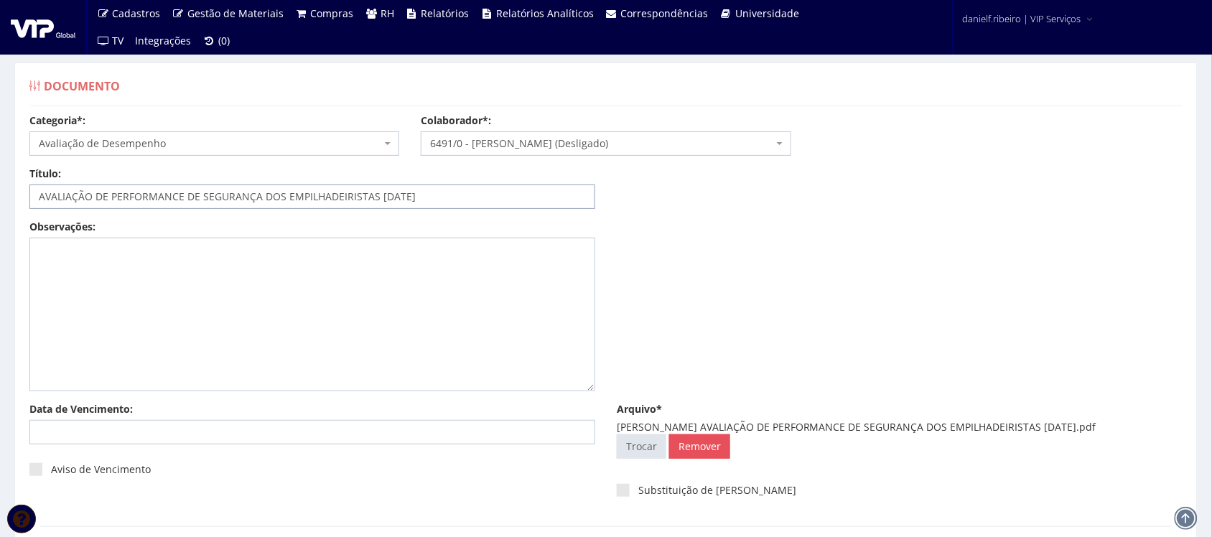
drag, startPoint x: 393, startPoint y: 196, endPoint x: 413, endPoint y: 250, distance: 57.5
click at [393, 198] on input "AVALIAÇÃO DE PERFORMANCE DE SEGURANÇA DOS EMPILHADEIRISTAS 06.03.2025" at bounding box center [312, 196] width 566 height 24
click at [409, 199] on input "AVALIAÇÃO DE PERFORMANCE DE SEGURANÇA DOS EMPILHADEIRISTAS 06/03.2025" at bounding box center [312, 196] width 566 height 24
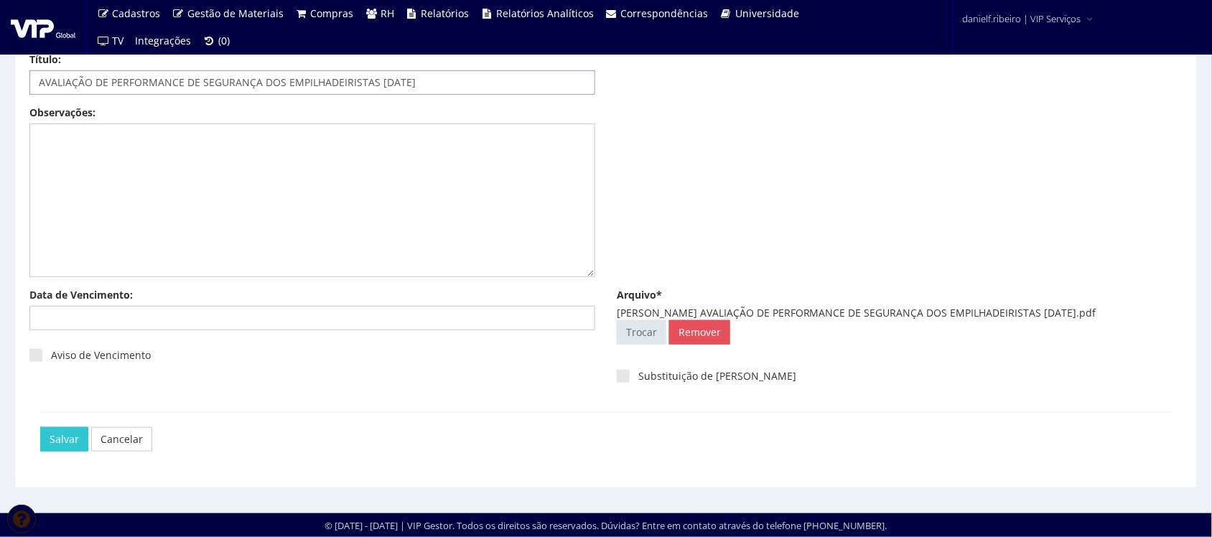
type input "AVALIAÇÃO DE PERFORMANCE DE SEGURANÇA DOS EMPILHADEIRISTAS 06/03/2025"
click at [59, 424] on div "Salvar Cancelar" at bounding box center [605, 439] width 1131 height 54
click at [58, 429] on input "Salvar" at bounding box center [64, 439] width 48 height 24
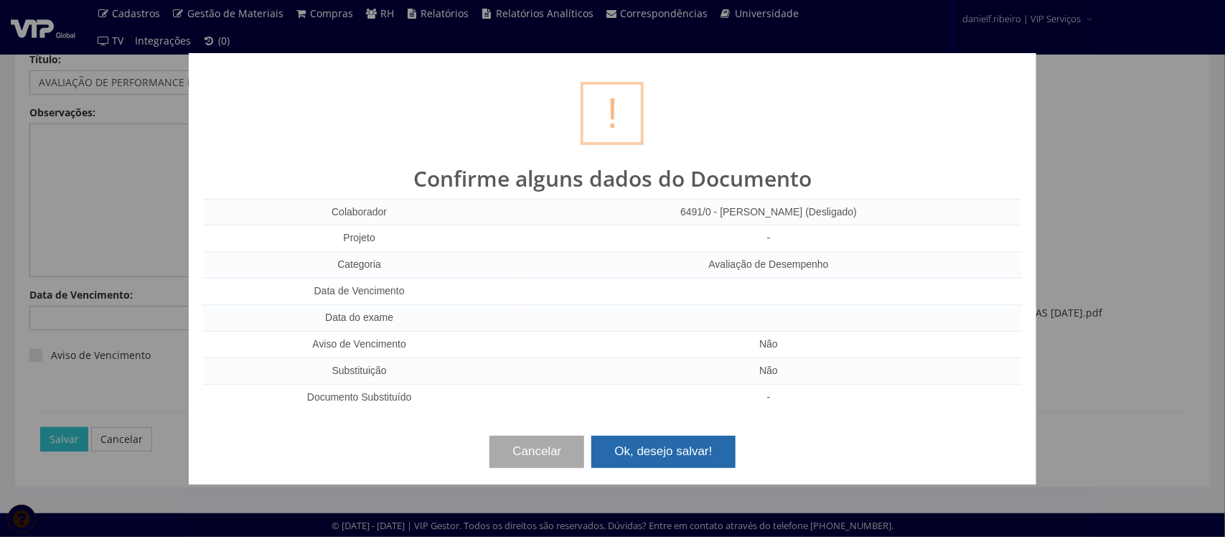
click at [708, 458] on button "Ok, desejo salvar!" at bounding box center [664, 452] width 144 height 32
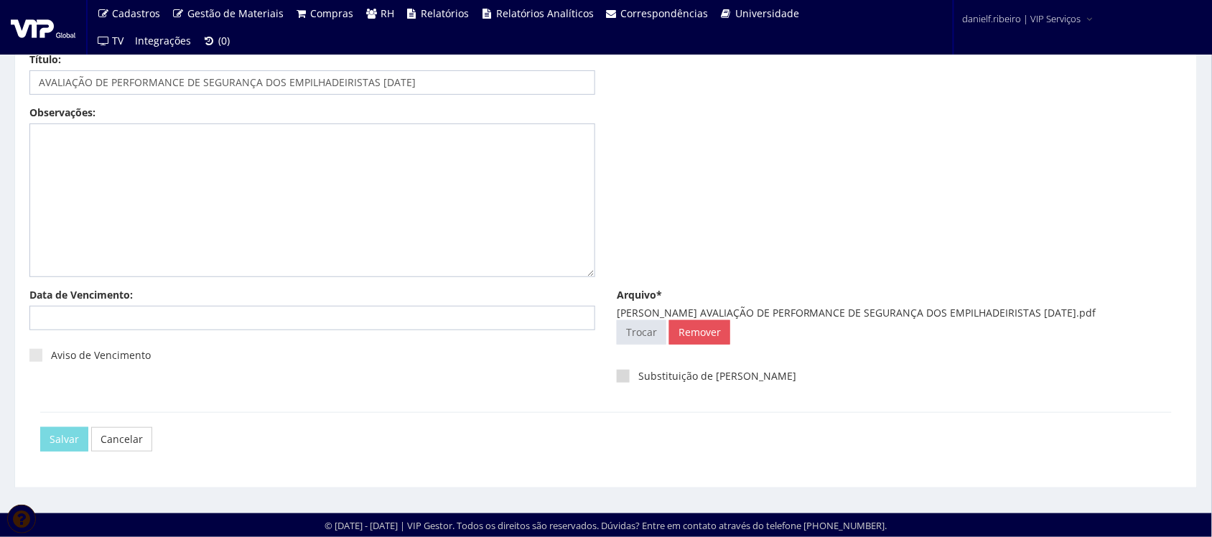
scroll to position [0, 0]
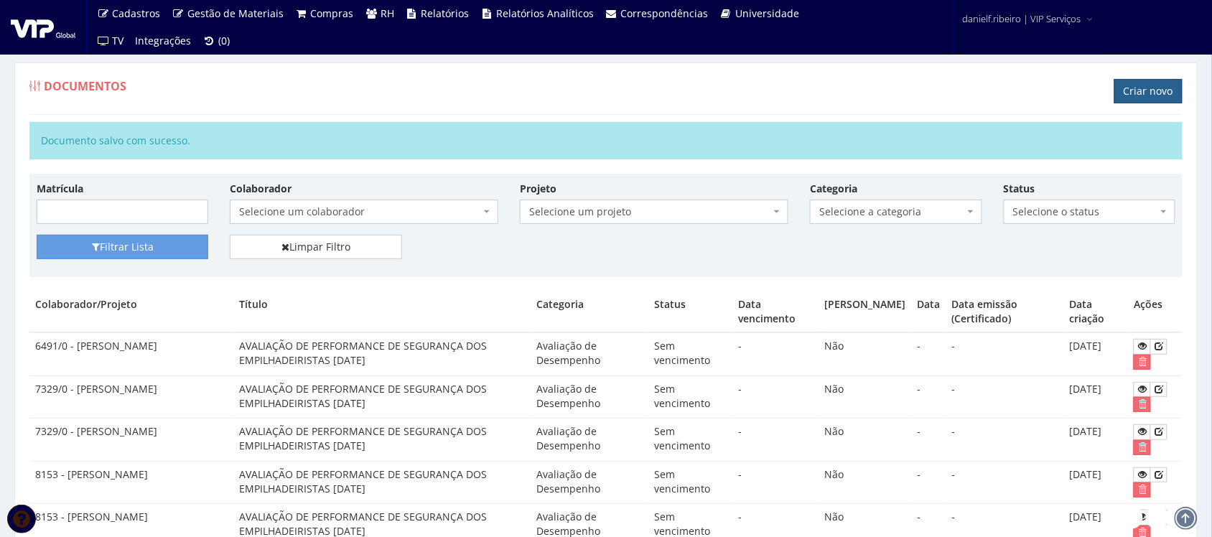
click at [1131, 90] on link "Criar novo" at bounding box center [1148, 91] width 68 height 24
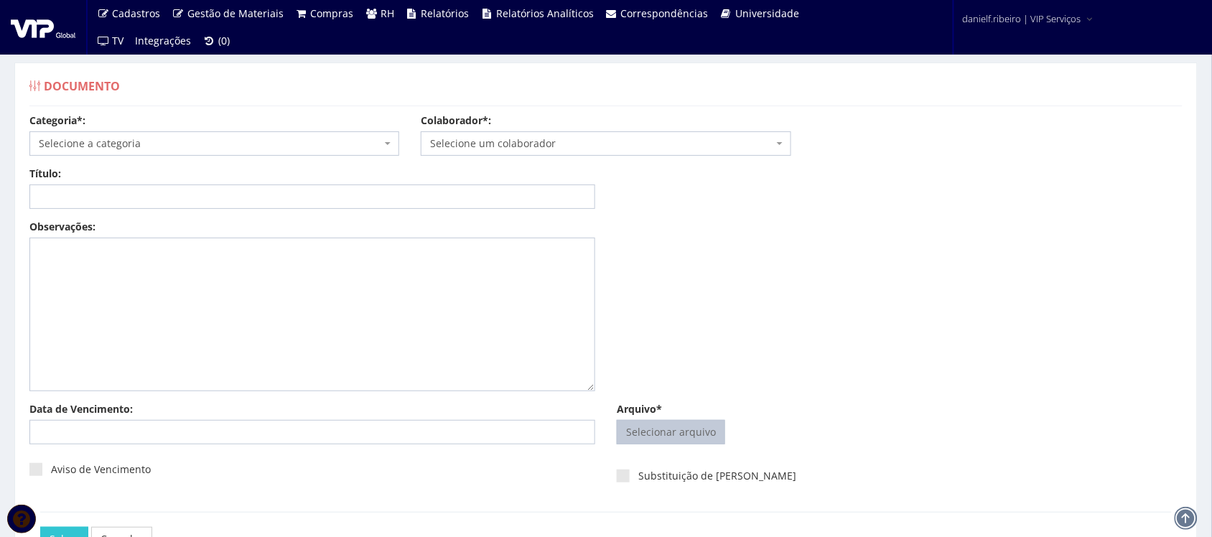
click at [694, 429] on input "Arquivo*" at bounding box center [670, 432] width 107 height 23
type input "C:\fakepath\LUIZ CARLOS CHILA AVALIAÇÃO DE PERFORMANCE DE SEGURANÇA DOS EMPILHA…"
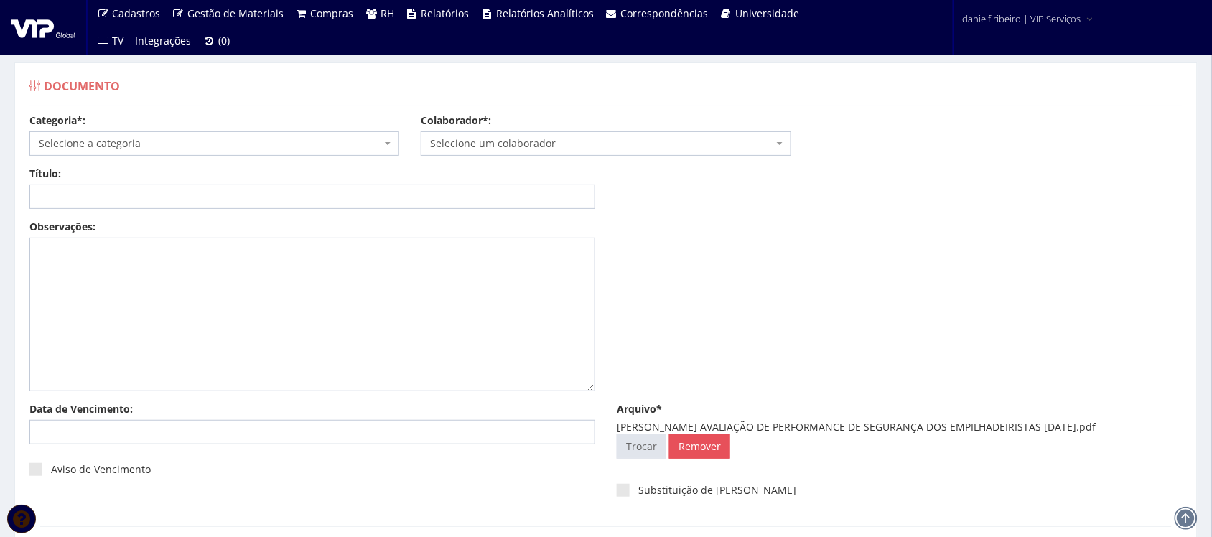
click at [553, 144] on span "Selecione um colaborador" at bounding box center [601, 143] width 342 height 14
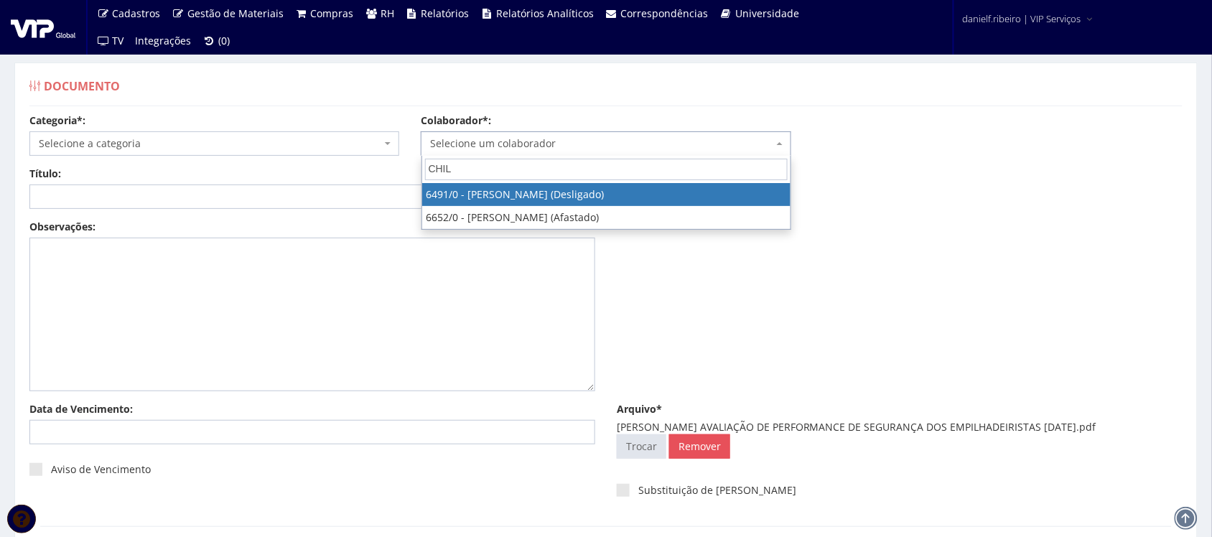
type input "CHIL"
select select "92"
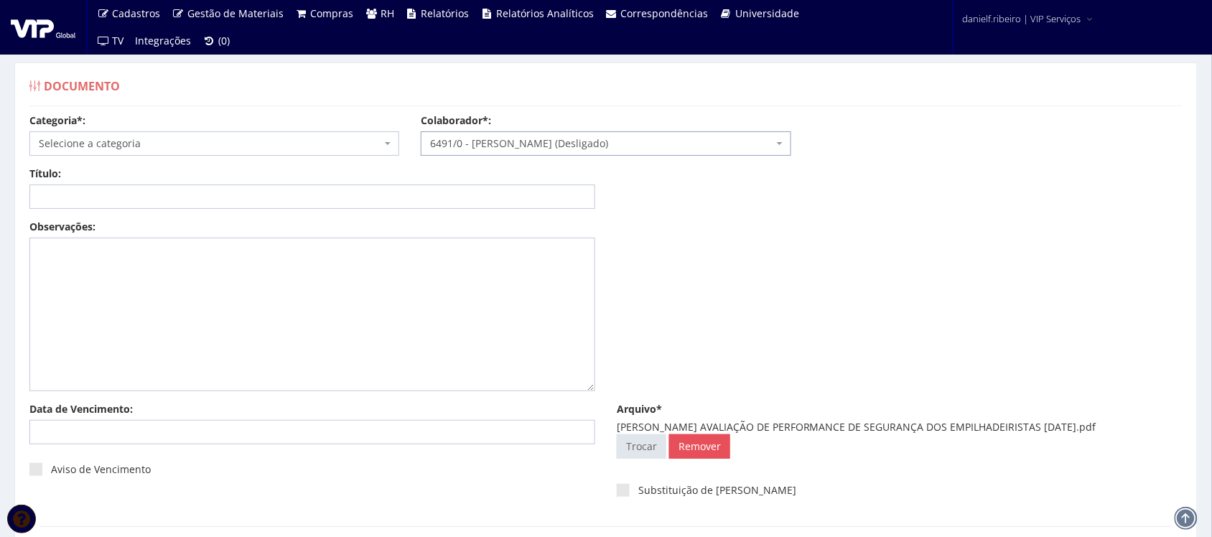
click at [210, 147] on span "Selecione a categoria" at bounding box center [210, 143] width 342 height 14
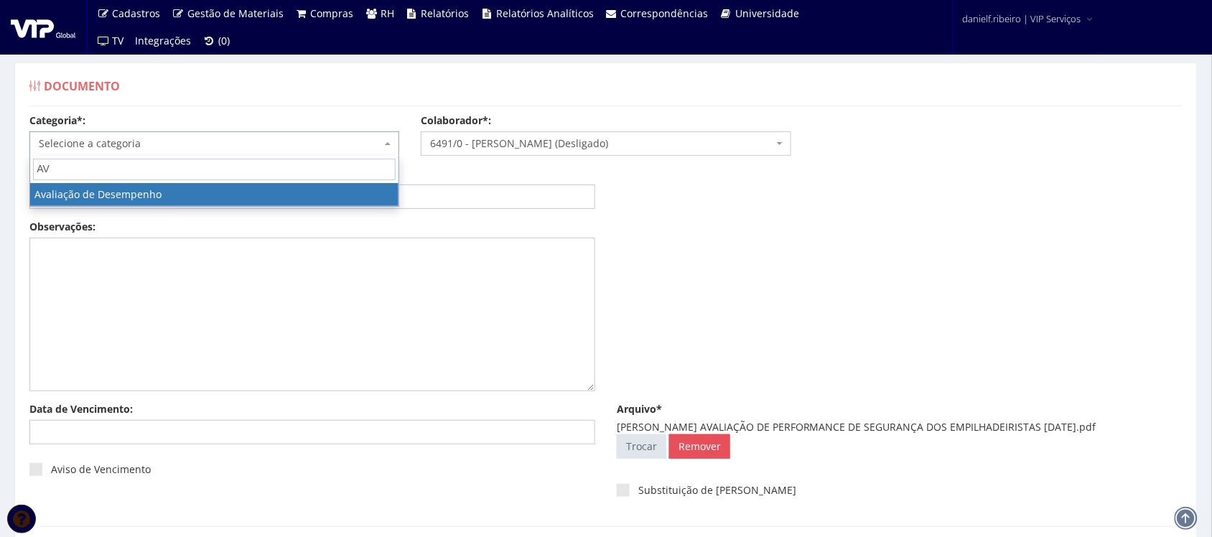
type input "AV"
select select "avaliacao_de_desempenho"
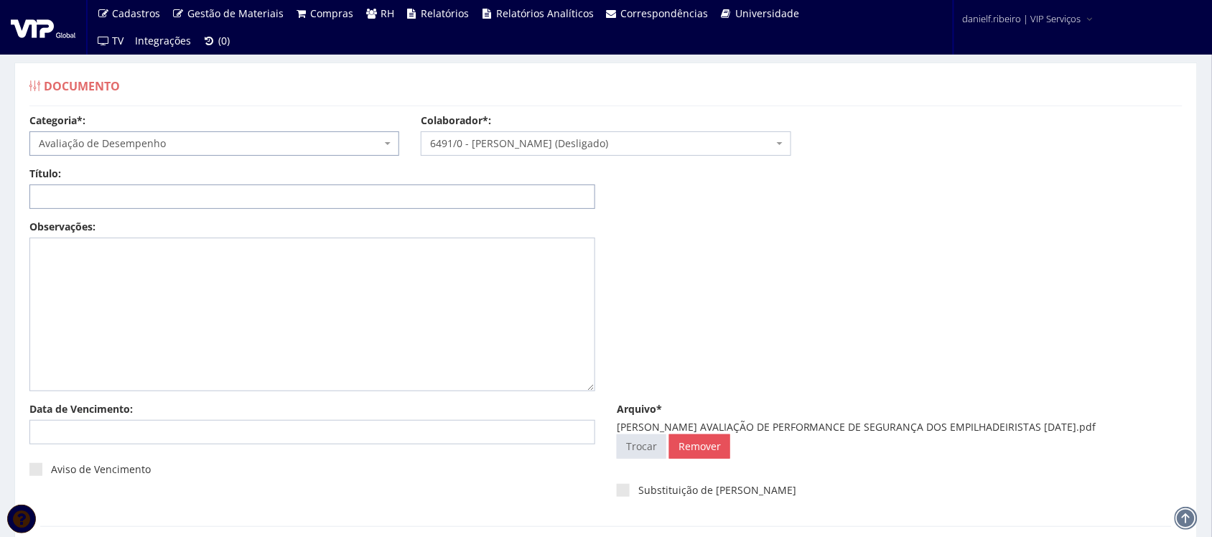
click at [199, 197] on input "Título:" at bounding box center [312, 196] width 566 height 24
drag, startPoint x: 712, startPoint y: 431, endPoint x: 1100, endPoint y: 421, distance: 387.8
click at [1100, 421] on div "LUIZ CARLOS CHILA AVALIAÇÃO DE PERFORMANCE DE SEGURANÇA DOS EMPILHADEIRISTAS 06…" at bounding box center [900, 427] width 566 height 14
copy div "AVALIAÇÃO DE PERFORMANCE DE SEGURANÇA DOS EMPILHADEIRISTAS 06.04.2024"
click at [256, 200] on input "Título:" at bounding box center [312, 196] width 566 height 24
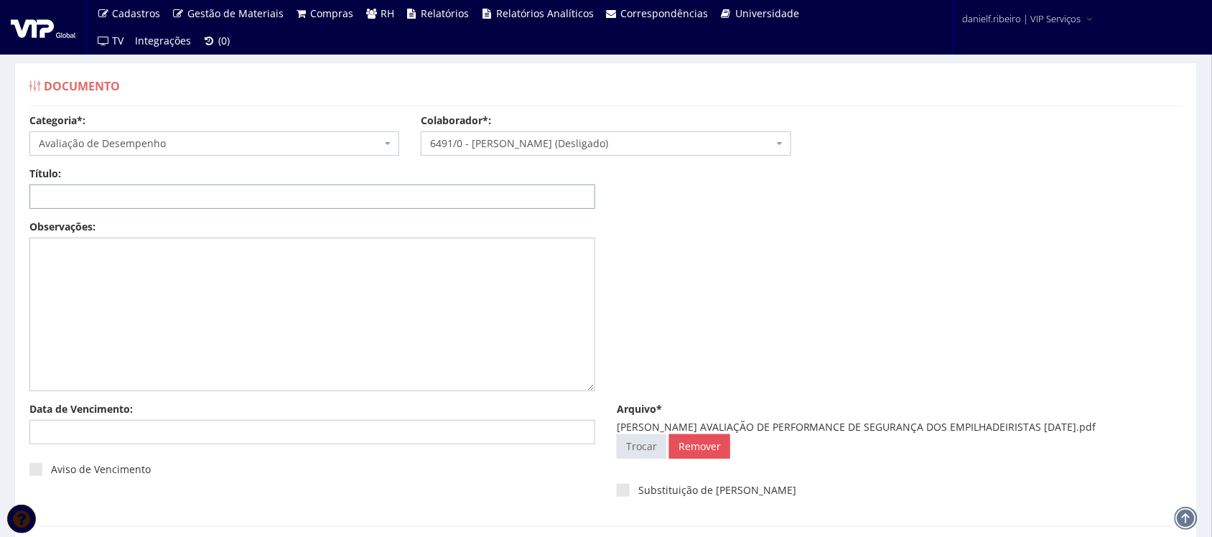
paste input "AVALIAÇÃO DE PERFORMANCE DE SEGURANÇA DOS EMPILHADEIRISTAS 06.04.2024"
click at [393, 198] on input "AVALIAÇÃO DE PERFORMANCE DE SEGURANÇA DOS EMPILHADEIRISTAS 06.04.2024" at bounding box center [312, 196] width 566 height 24
click at [408, 201] on input "AVALIAÇÃO DE PERFORMANCE DE SEGURANÇA DOS EMPILHADEIRISTAS 06/04.2024" at bounding box center [312, 196] width 566 height 24
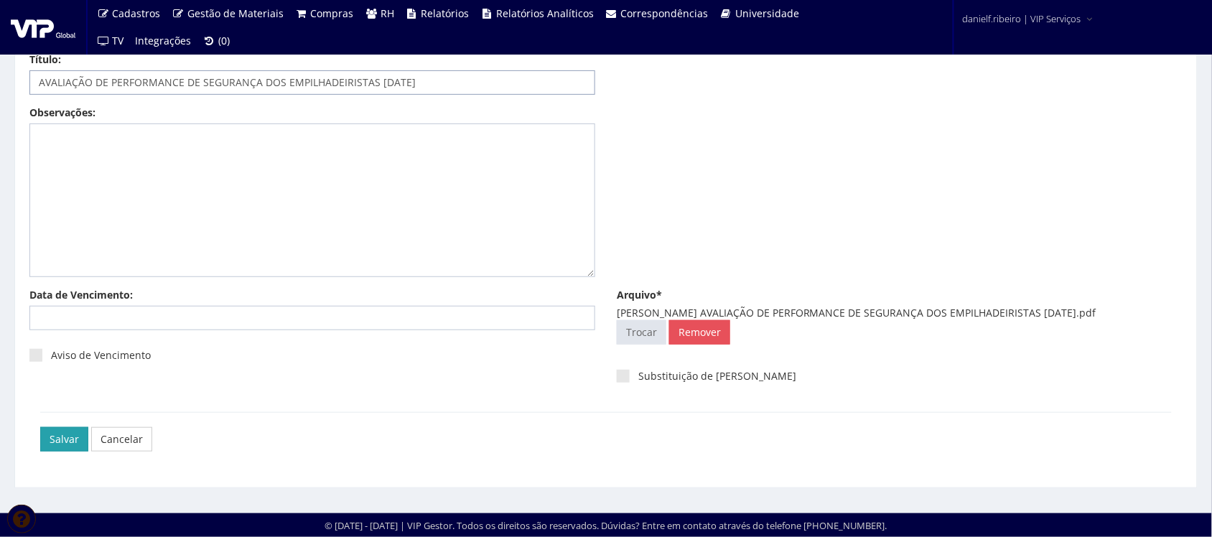
type input "AVALIAÇÃO DE PERFORMANCE DE SEGURANÇA DOS EMPILHADEIRISTAS 06/04/2024"
click at [62, 432] on input "Salvar" at bounding box center [64, 439] width 48 height 24
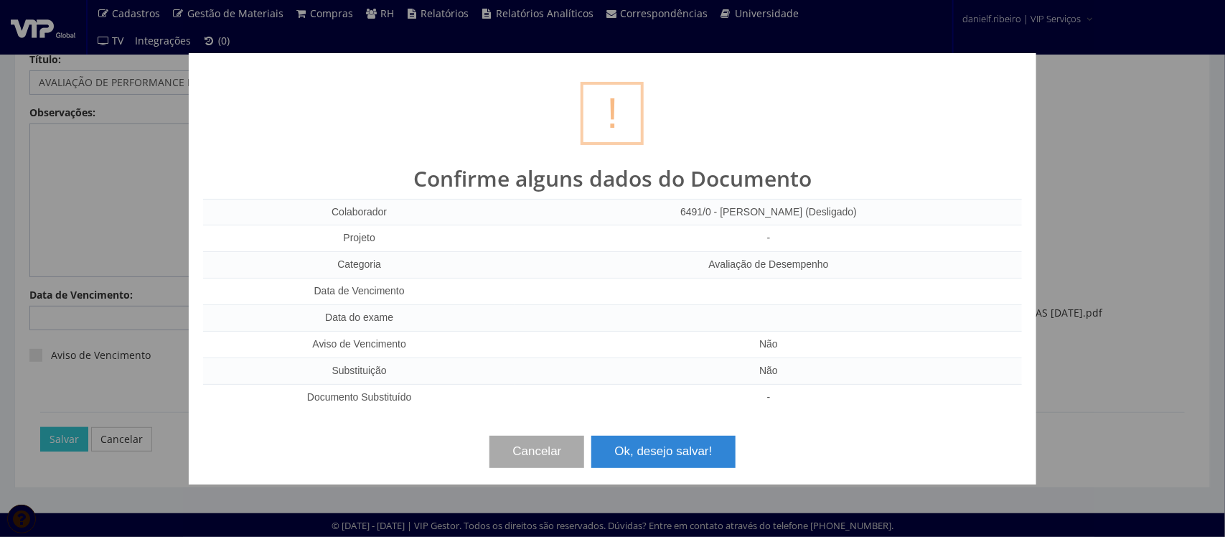
click at [650, 435] on div "Cancelar Ok, desejo salvar!" at bounding box center [612, 446] width 819 height 42
click at [651, 442] on button "Ok, desejo salvar!" at bounding box center [664, 452] width 144 height 32
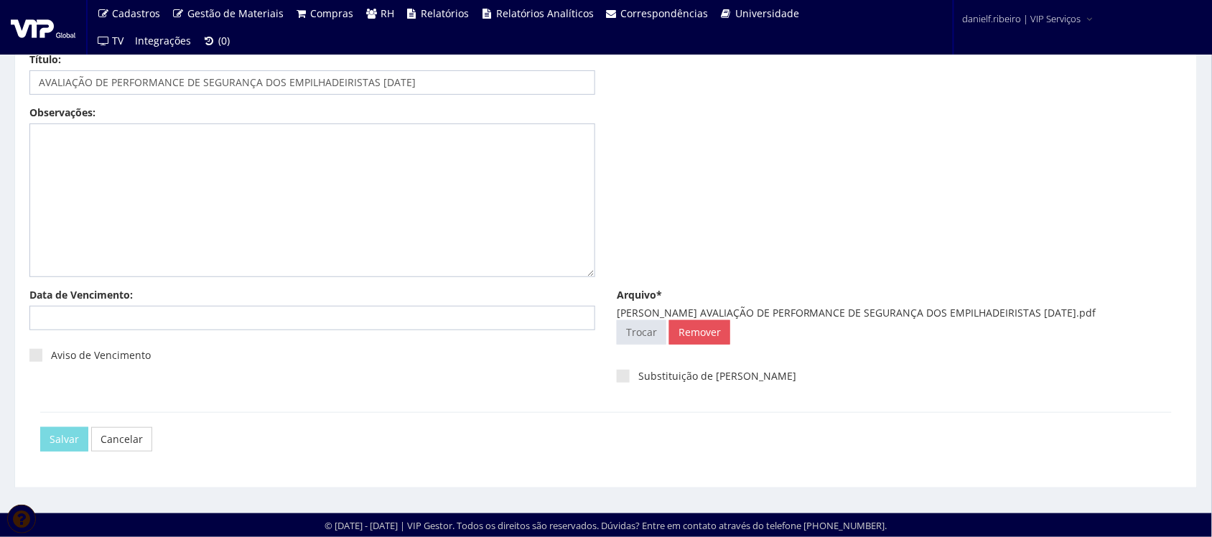
scroll to position [0, 0]
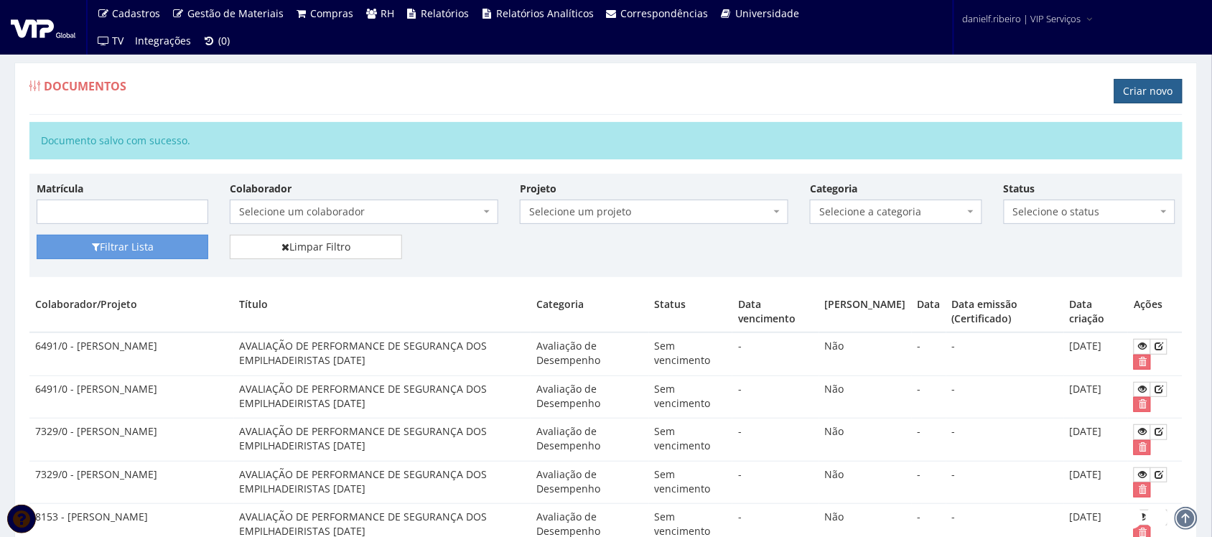
click at [1161, 95] on link "Criar novo" at bounding box center [1148, 91] width 68 height 24
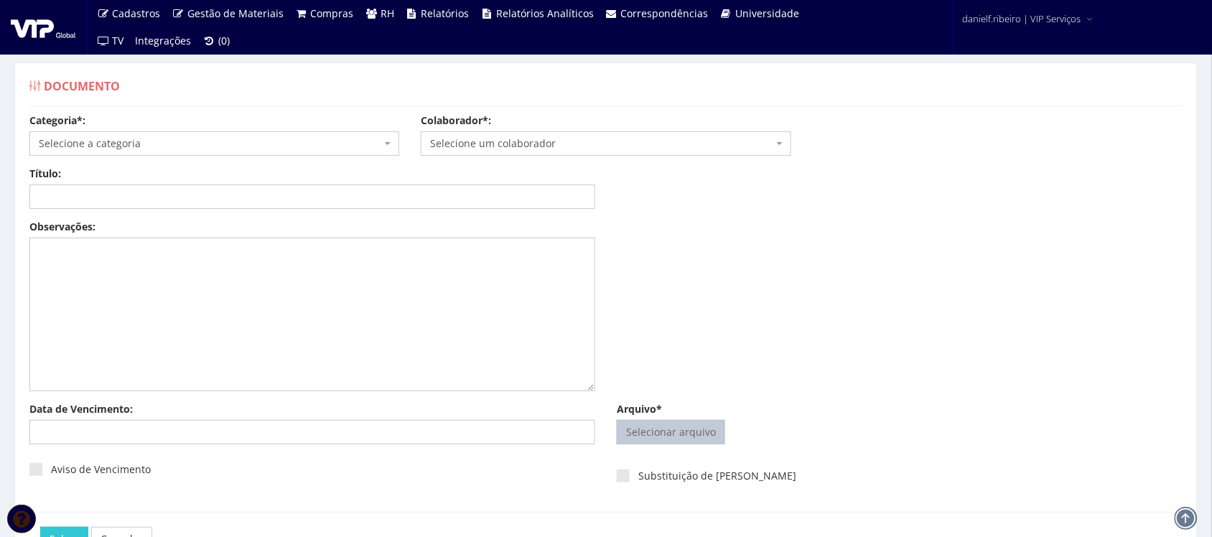
click at [682, 428] on input "Arquivo*" at bounding box center [670, 432] width 107 height 23
type input "C:\fakepath\[PERSON_NAME] AVALIAÇÃO DE PERFORMANCE DE SEGURANÇA DOS EMPILHADEIR…"
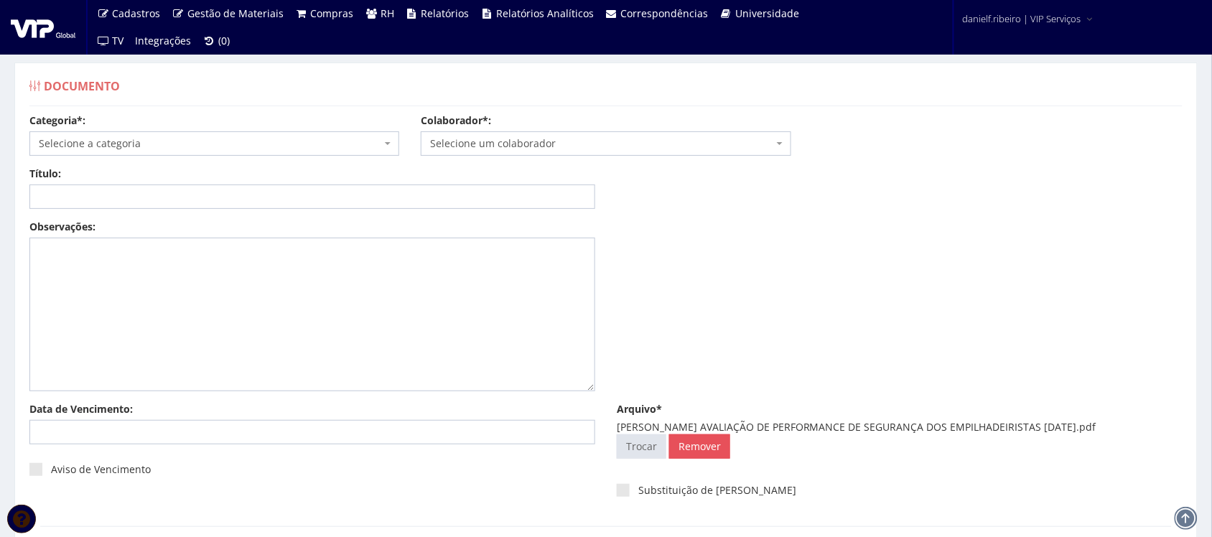
click at [536, 141] on span "Selecione um colaborador" at bounding box center [601, 143] width 342 height 14
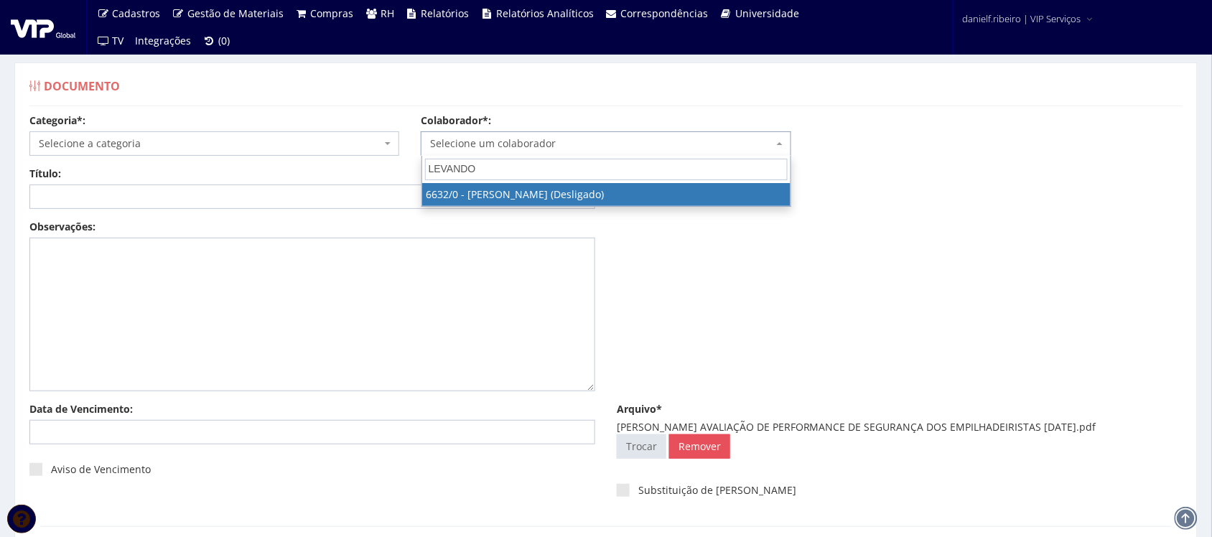
type input "LEVANDOS"
select select "129"
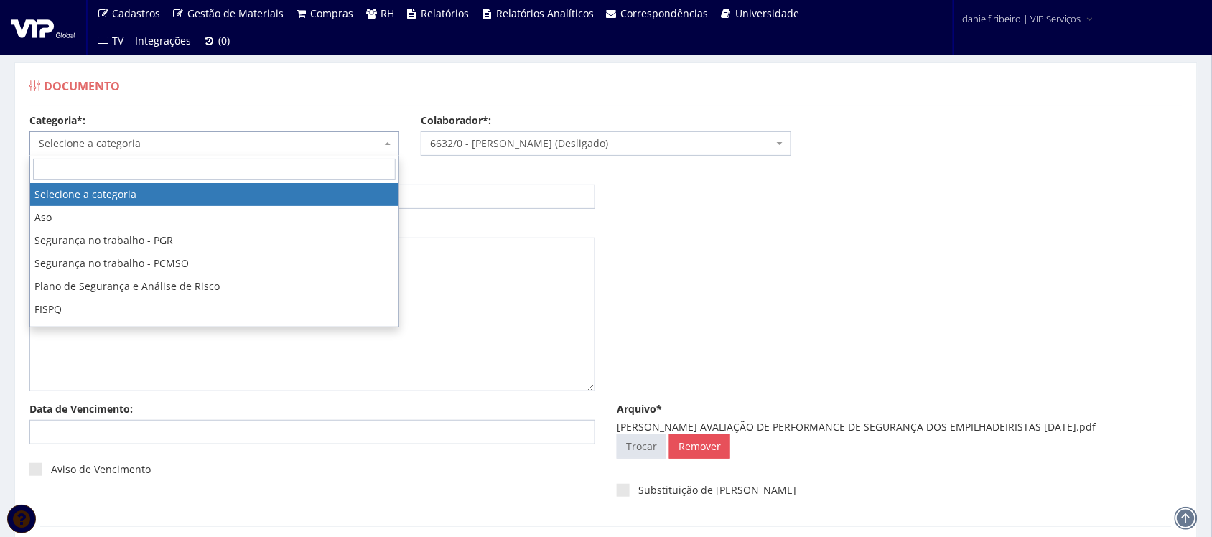
click at [73, 138] on span "Selecione a categoria" at bounding box center [210, 143] width 342 height 14
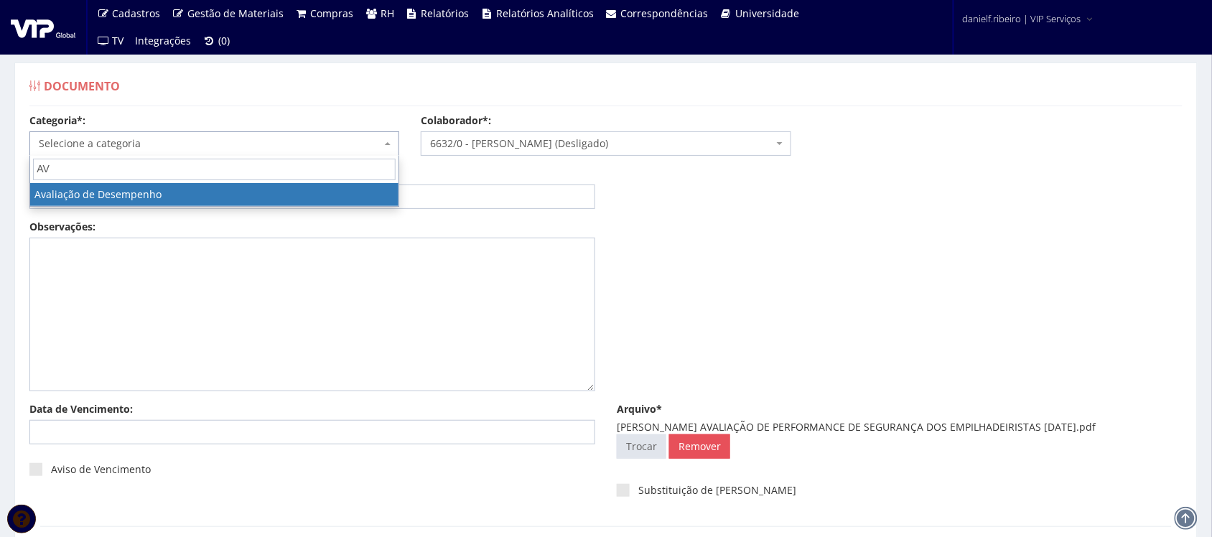
type input "AV"
select select "avaliacao_de_desempenho"
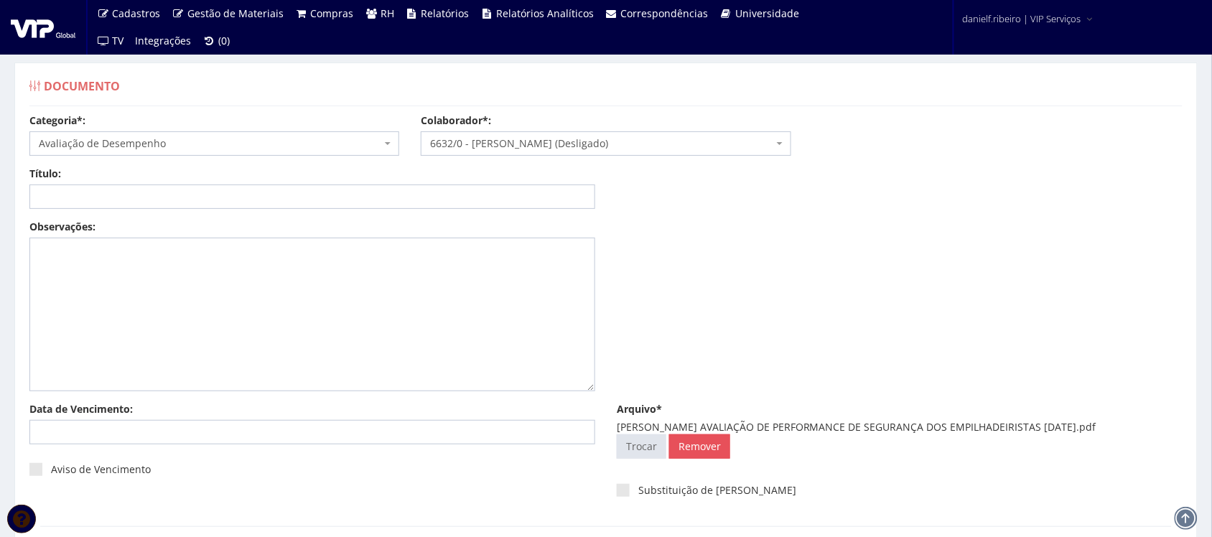
drag, startPoint x: 744, startPoint y: 429, endPoint x: 1132, endPoint y: 424, distance: 387.7
click at [1132, 424] on div "LUIZ CARLOS LEVANDOSKI AVALIAÇÃO DE PERFORMANCE DE SEGURANÇA DOS EMPILHADEIRIST…" at bounding box center [900, 427] width 566 height 14
copy div "AVALIAÇÃO DE PERFORMANCE DE SEGURANÇA DOS EMPILHADEIRISTAS 05.04.2024"
click at [474, 187] on input "Título:" at bounding box center [312, 196] width 566 height 24
paste input "AVALIAÇÃO DE PERFORMANCE DE SEGURANÇA DOS EMPILHADEIRISTAS 05.04.2024"
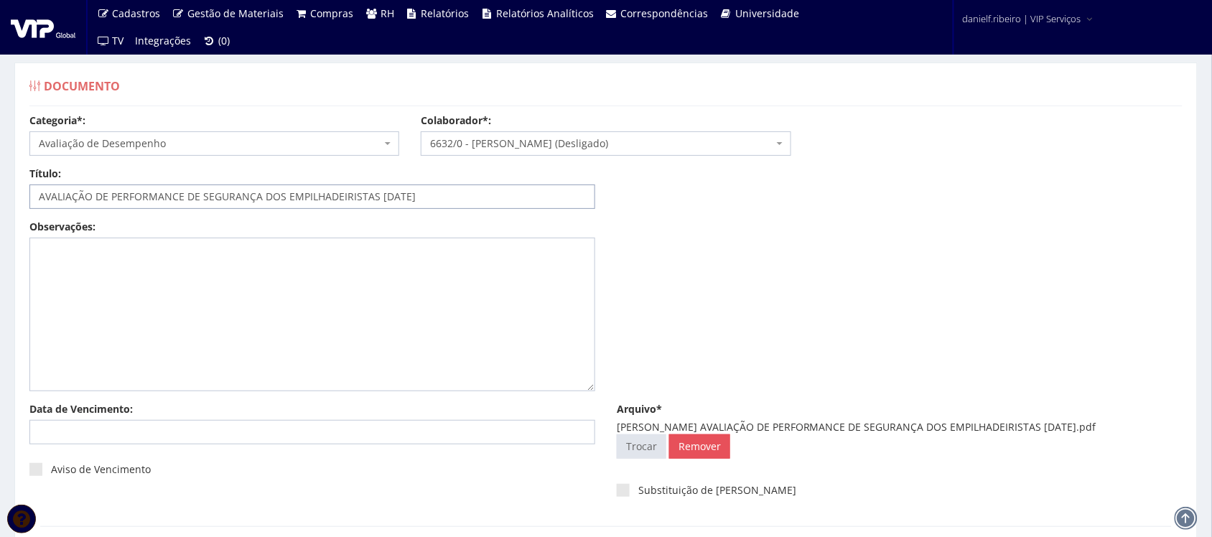
click at [393, 195] on input "AVALIAÇÃO DE PERFORMANCE DE SEGURANÇA DOS EMPILHADEIRISTAS 05.04.2024" at bounding box center [312, 196] width 566 height 24
type input "AVALIAÇÃO DE PERFORMANCE DE SEGURANÇA DOS EMPILHADEIRISTAS [DATE]"
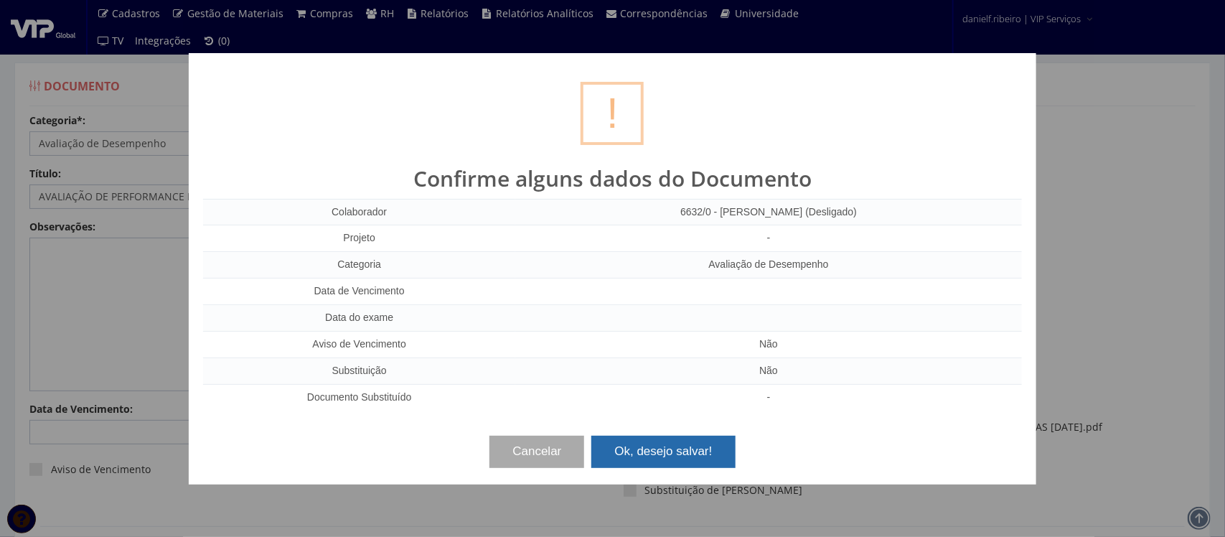
click at [688, 447] on button "Ok, desejo salvar!" at bounding box center [664, 452] width 144 height 32
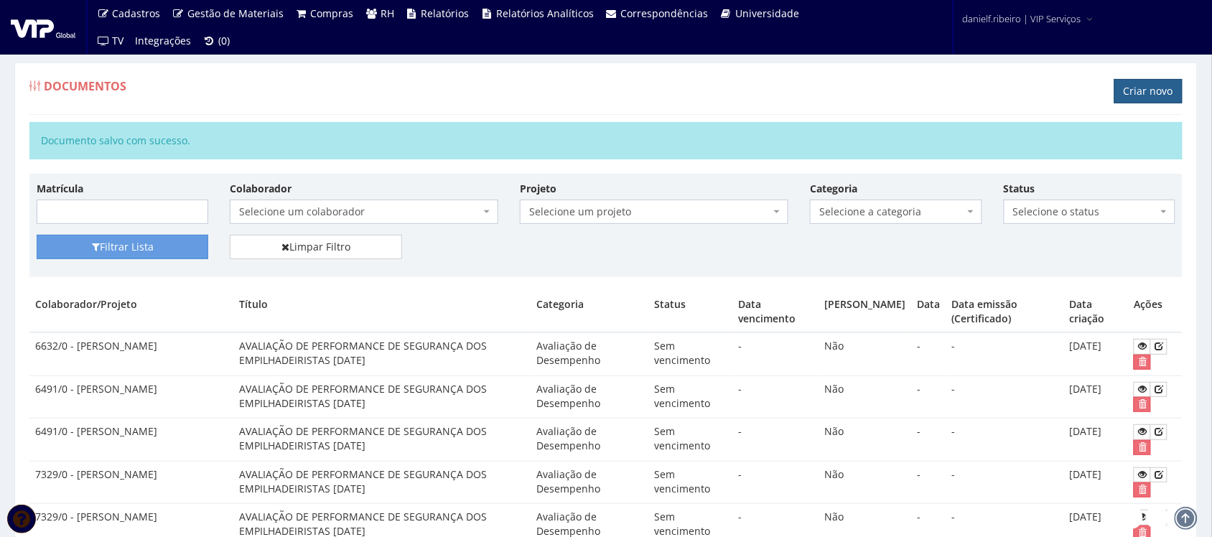
click at [1142, 91] on link "Criar novo" at bounding box center [1148, 91] width 68 height 24
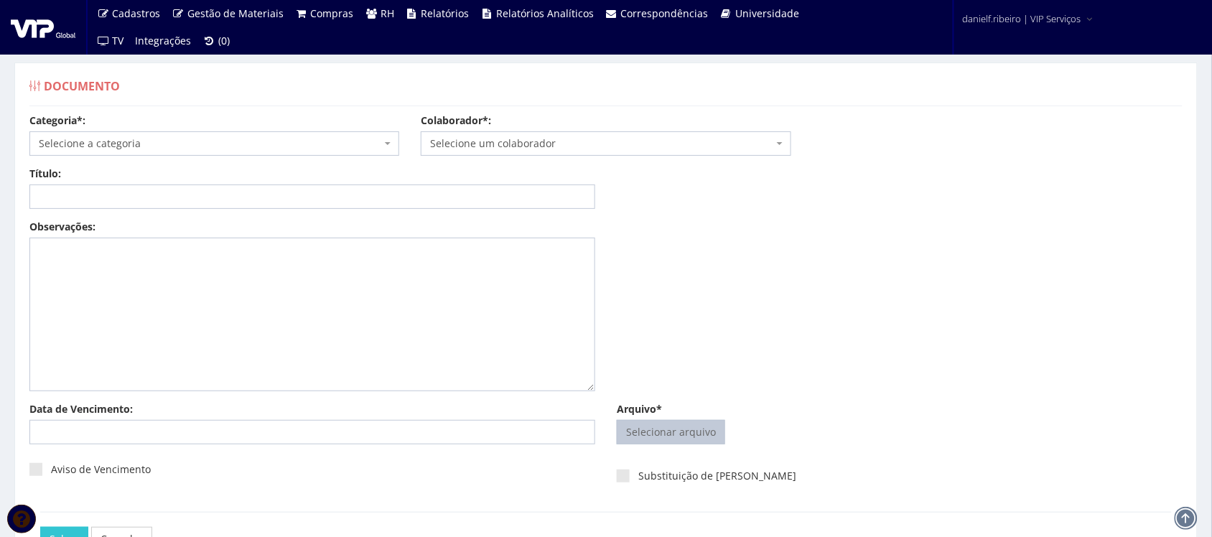
click at [637, 426] on input "Arquivo*" at bounding box center [670, 432] width 107 height 23
type input "C:\fakepath\[PERSON_NAME] AVALIAÇÃO DE PERFORMANCE DE SEGURANÇA DOS EMPILHADEIR…"
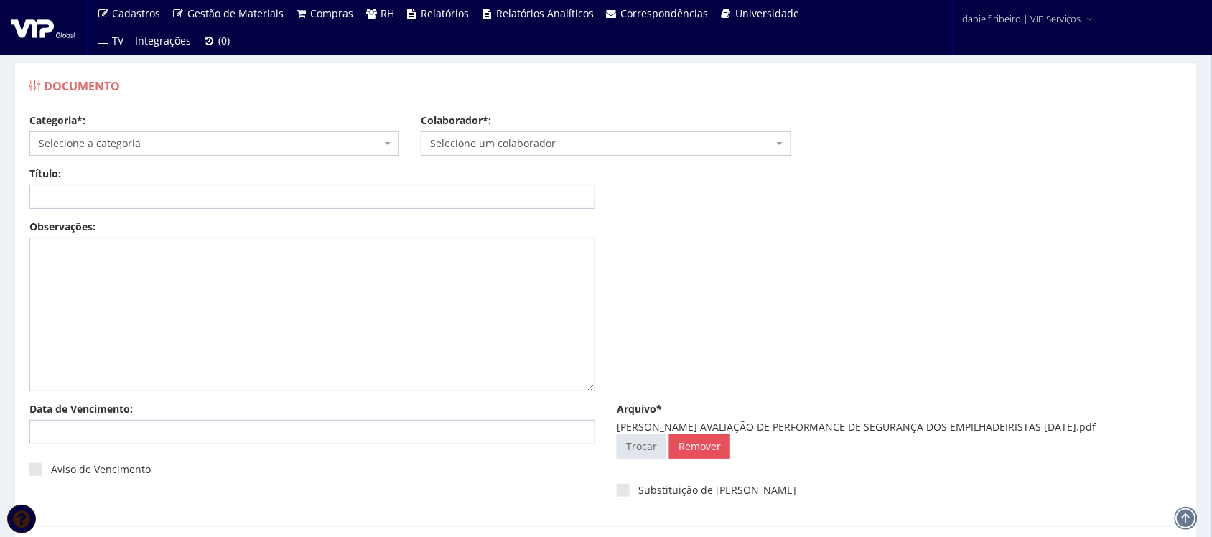
click at [521, 139] on span "Selecione um colaborador" at bounding box center [601, 143] width 342 height 14
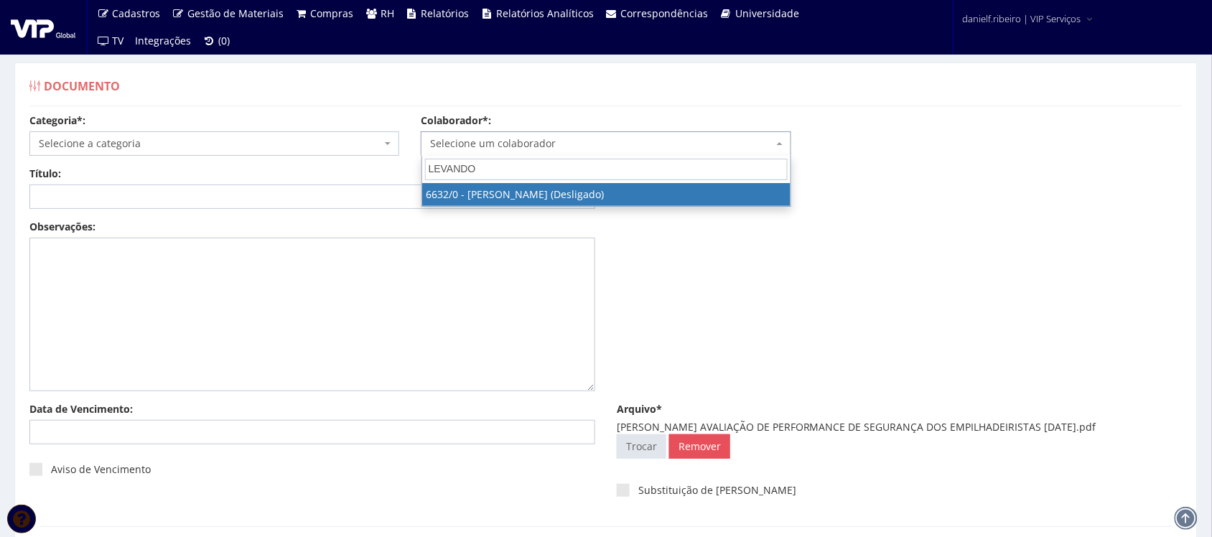
type input "LEVANDOS"
select select "129"
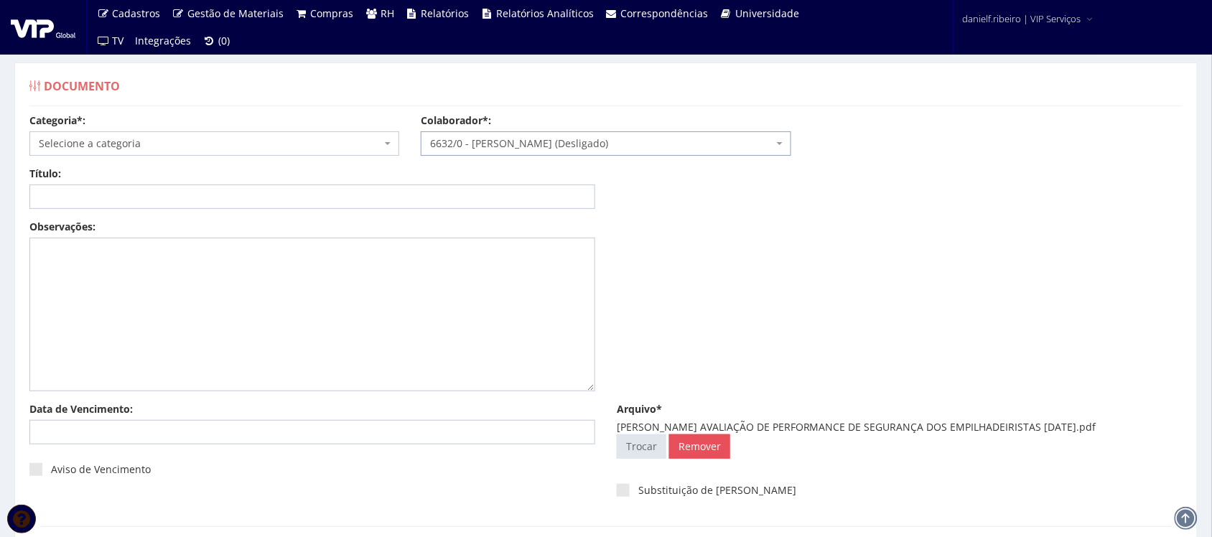
click at [113, 151] on span "Selecione a categoria" at bounding box center [214, 143] width 370 height 24
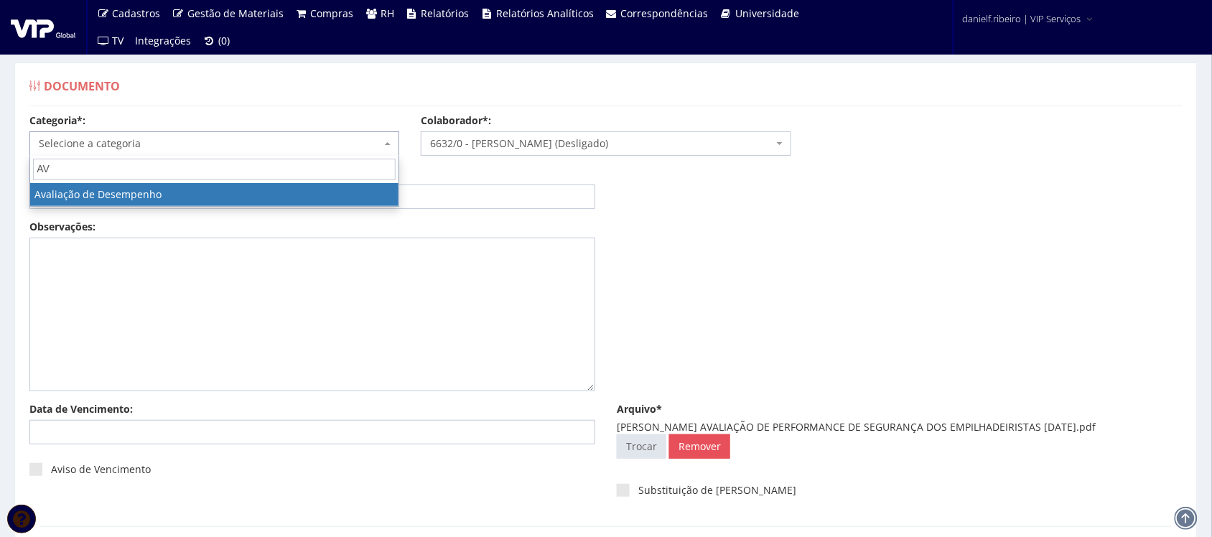
type input "AV"
select select "avaliacao_de_desempenho"
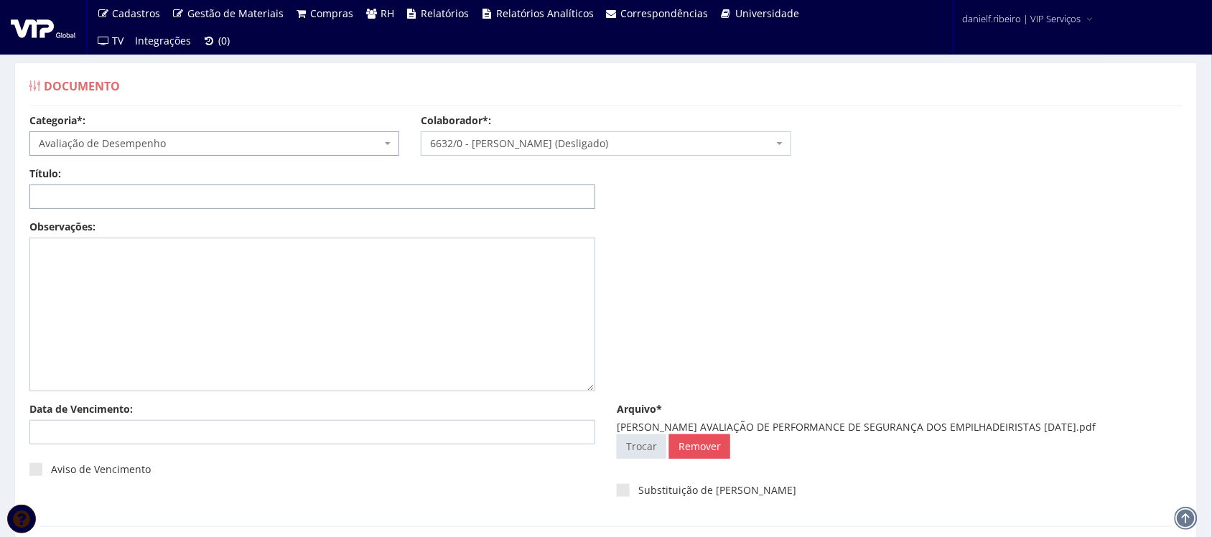
click at [162, 195] on input "Título:" at bounding box center [312, 196] width 566 height 24
drag, startPoint x: 744, startPoint y: 427, endPoint x: 1133, endPoint y: 428, distance: 388.4
click at [1133, 428] on div "LUIZ CARLOS LEVANDOSKI AVALIAÇÃO DE PERFORMANCE DE SEGURANÇA DOS EMPILHADEIRIST…" at bounding box center [900, 427] width 566 height 14
copy div "AVALIAÇÃO DE PERFORMANCE DE SEGURANÇA DOS EMPILHADEIRISTAS 07.02.2025"
click at [368, 187] on input "Título:" at bounding box center [312, 196] width 566 height 24
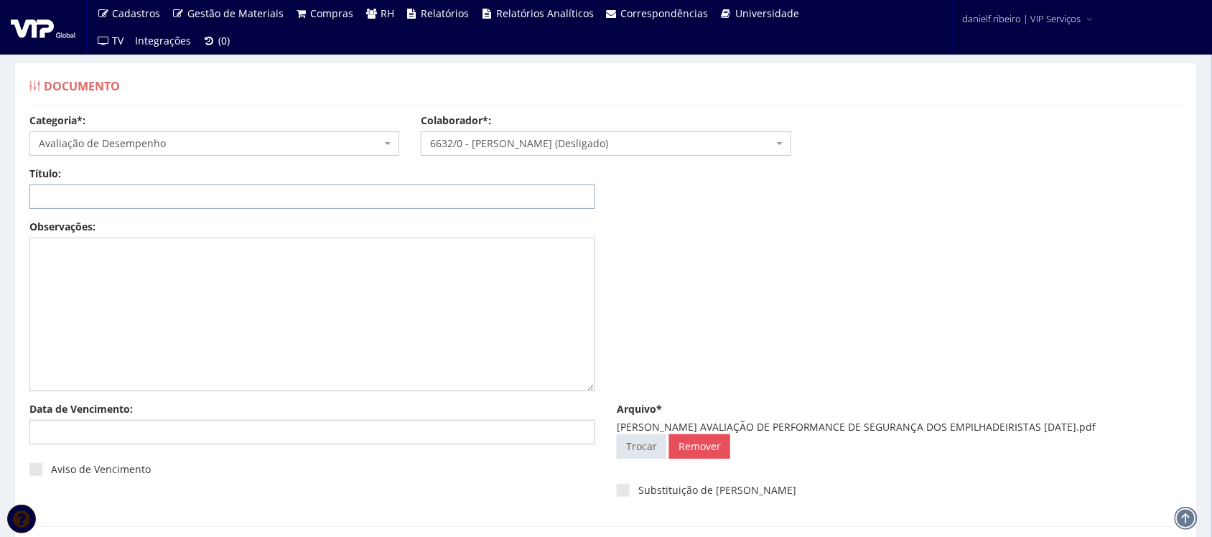
paste input "AVALIAÇÃO DE PERFORMANCE DE SEGURANÇA DOS EMPILHADEIRISTAS 07.02.2025"
click at [393, 198] on input "AVALIAÇÃO DE PERFORMANCE DE SEGURANÇA DOS EMPILHADEIRISTAS 07.02.2025" at bounding box center [312, 196] width 566 height 24
click at [406, 203] on input "AVALIAÇÃO DE PERFORMANCE DE SEGURANÇA DOS EMPILHADEIRISTAS 07/02.2025" at bounding box center [312, 196] width 566 height 24
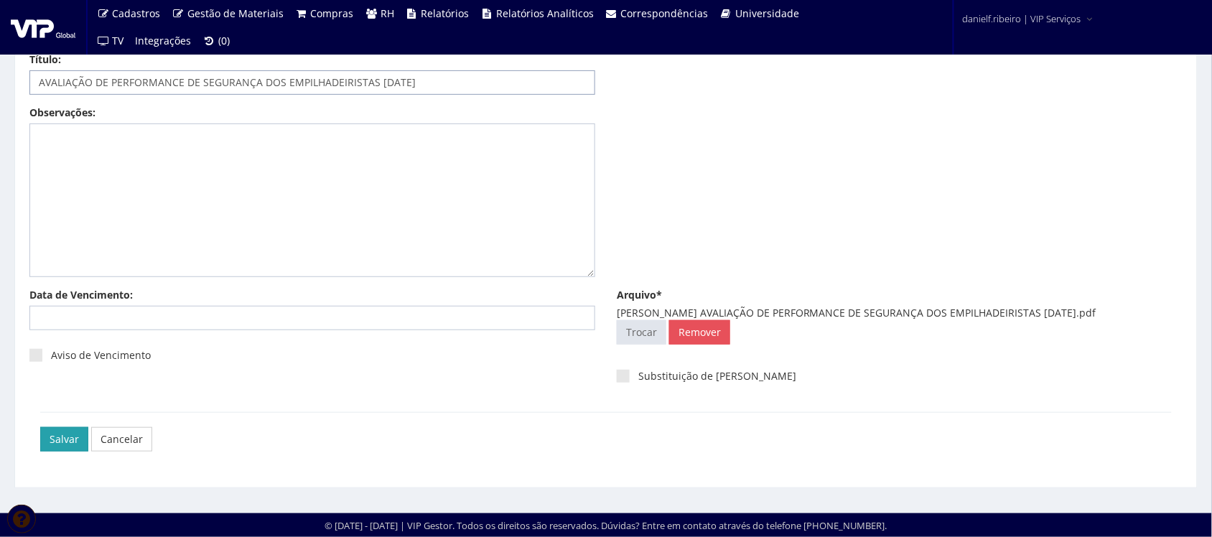
type input "AVALIAÇÃO DE PERFORMANCE DE SEGURANÇA DOS EMPILHADEIRISTAS [DATE]"
click at [59, 451] on input "Salvar" at bounding box center [64, 439] width 48 height 24
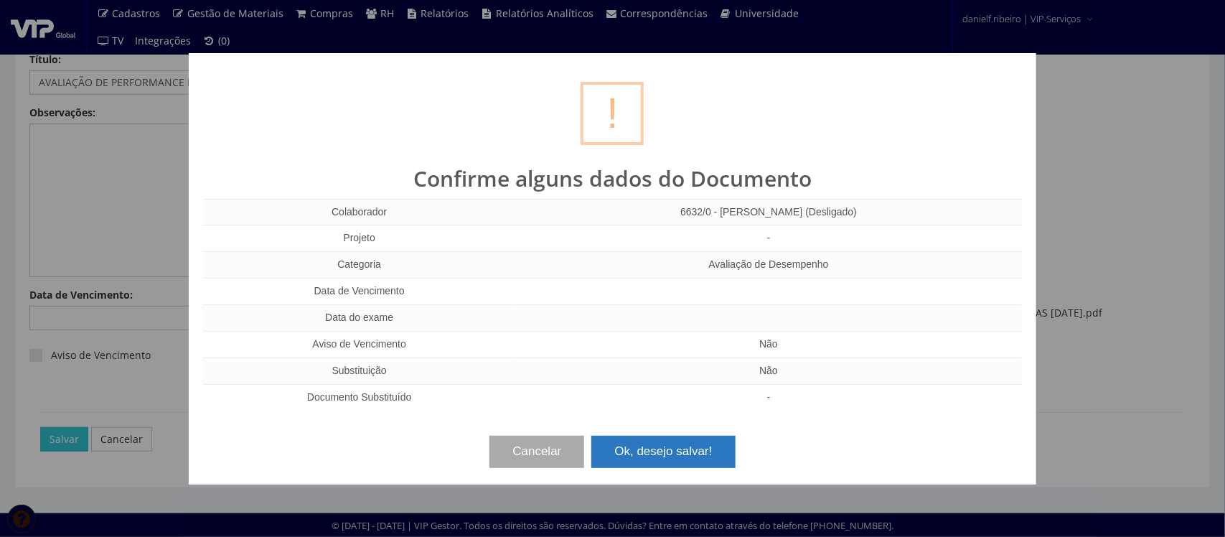
click at [651, 457] on button "Ok, desejo salvar!" at bounding box center [664, 452] width 144 height 32
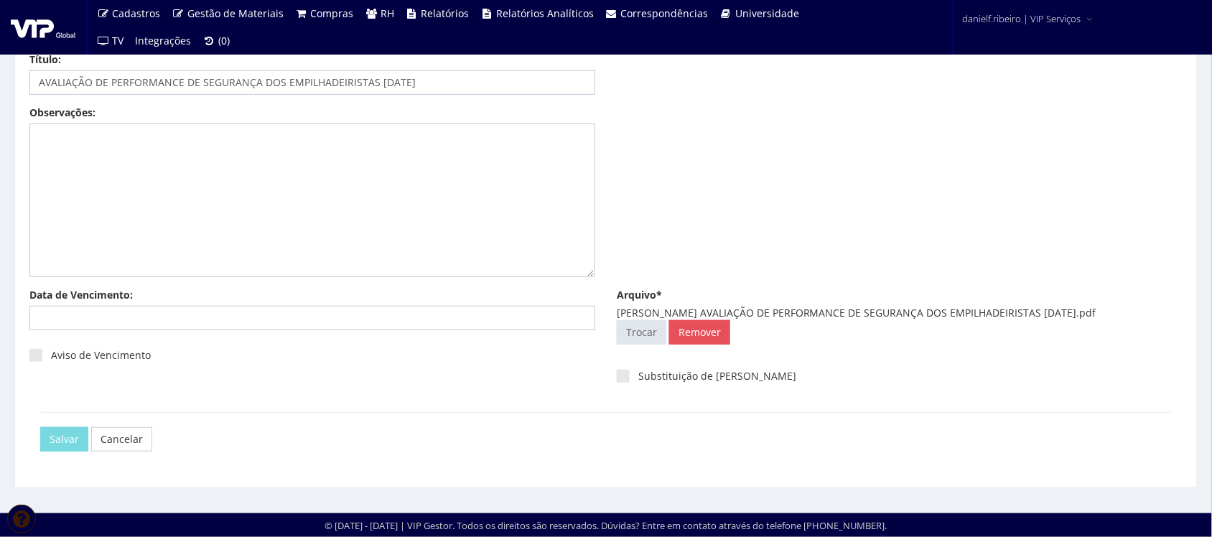
scroll to position [0, 0]
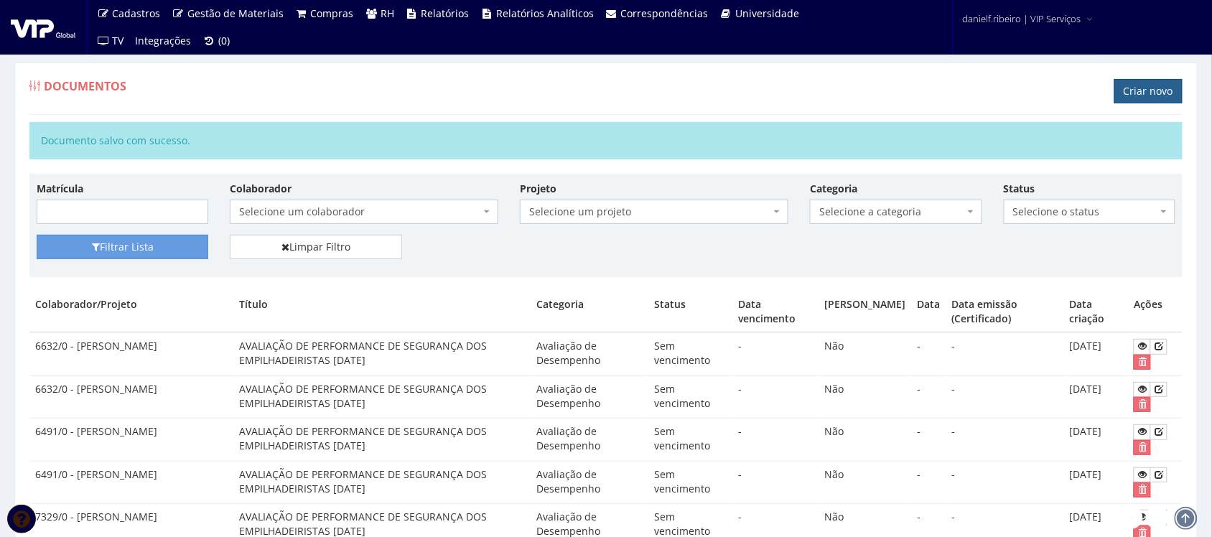
click at [1157, 90] on link "Criar novo" at bounding box center [1148, 91] width 68 height 24
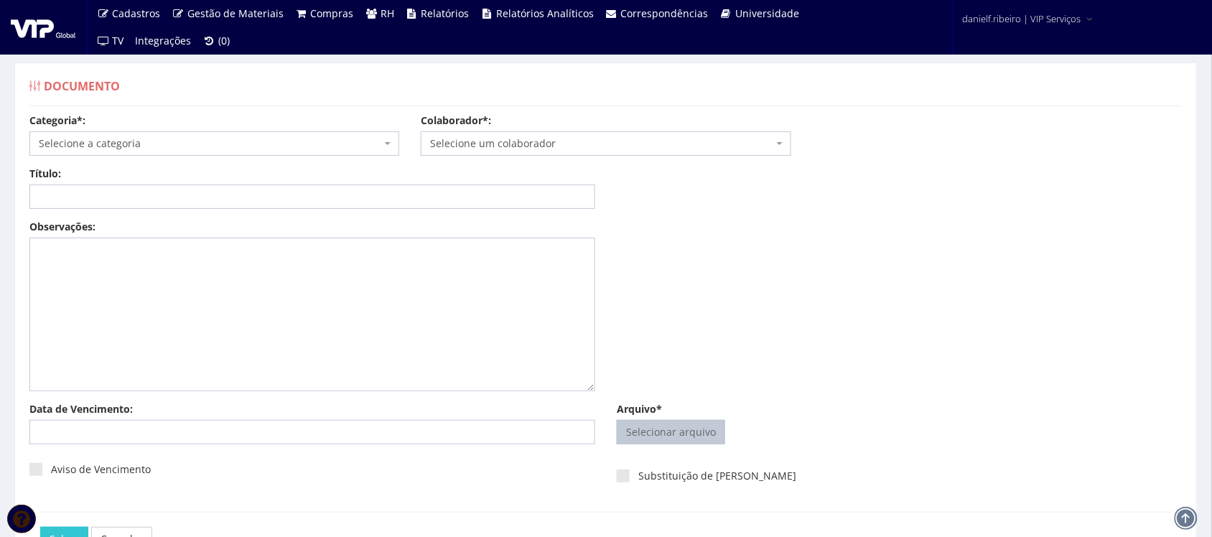
click at [700, 433] on input "Arquivo*" at bounding box center [670, 432] width 107 height 23
type input "C:\fakepath\LUIZ PAULO ANDRADE MORAES AVALIAÇÃO DE PERFORMANCE DE SEGURANÇA DOS…"
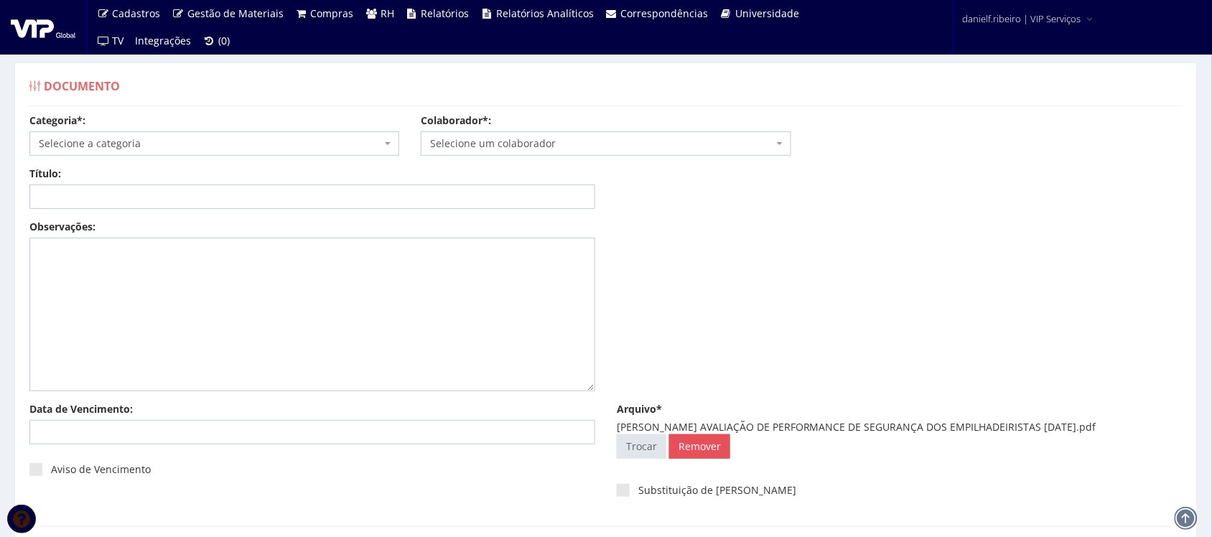
click at [571, 147] on span "Selecione um colaborador" at bounding box center [601, 143] width 342 height 14
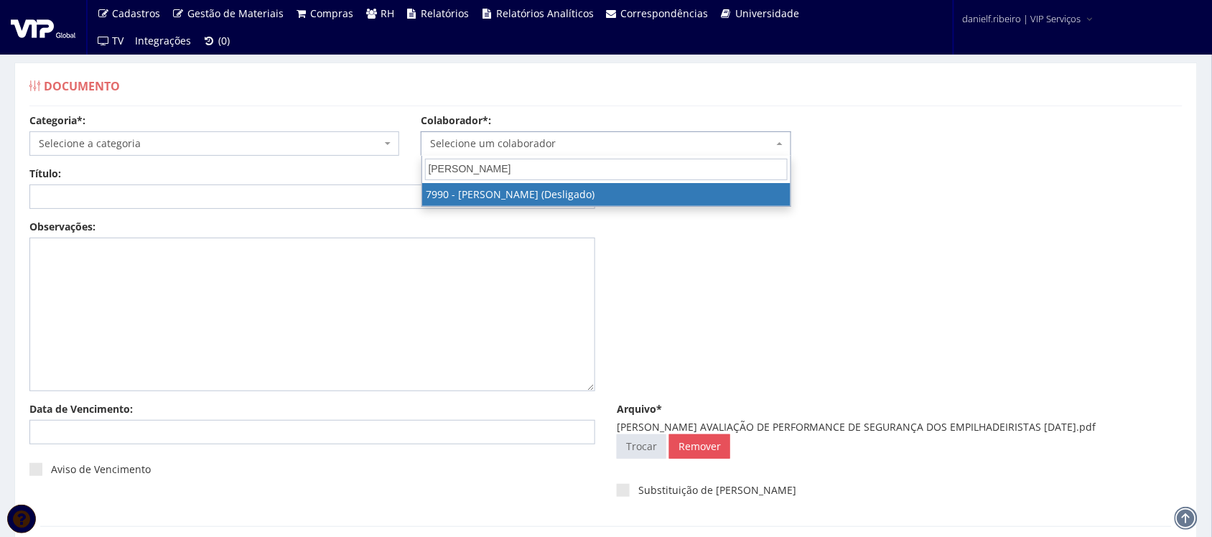
type input "ANDRADE MORAES"
select select "3207"
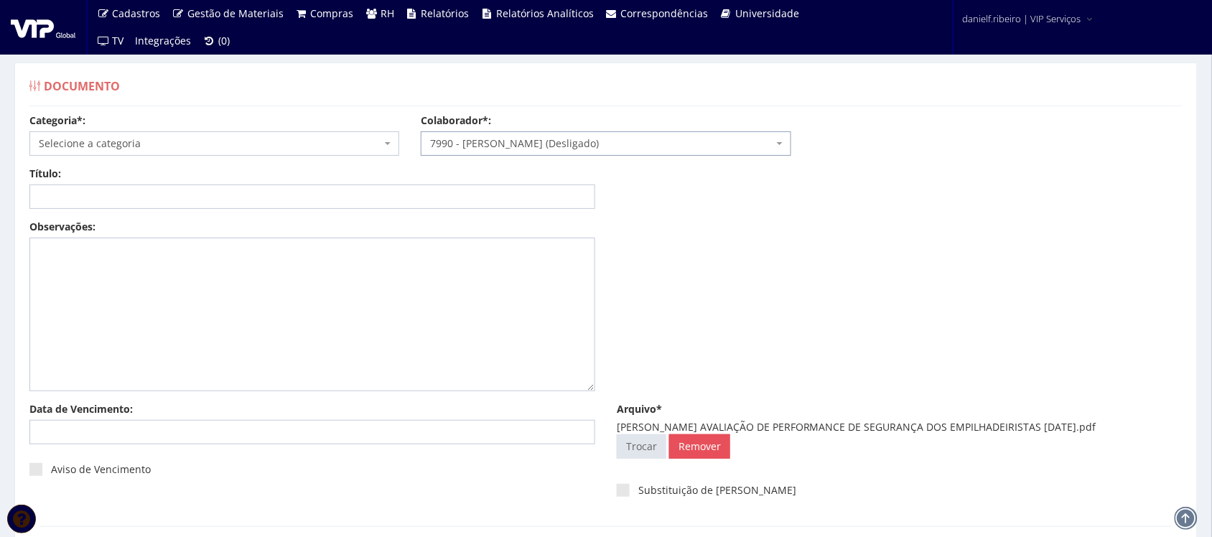
click at [147, 141] on span "Selecione a categoria" at bounding box center [210, 143] width 342 height 14
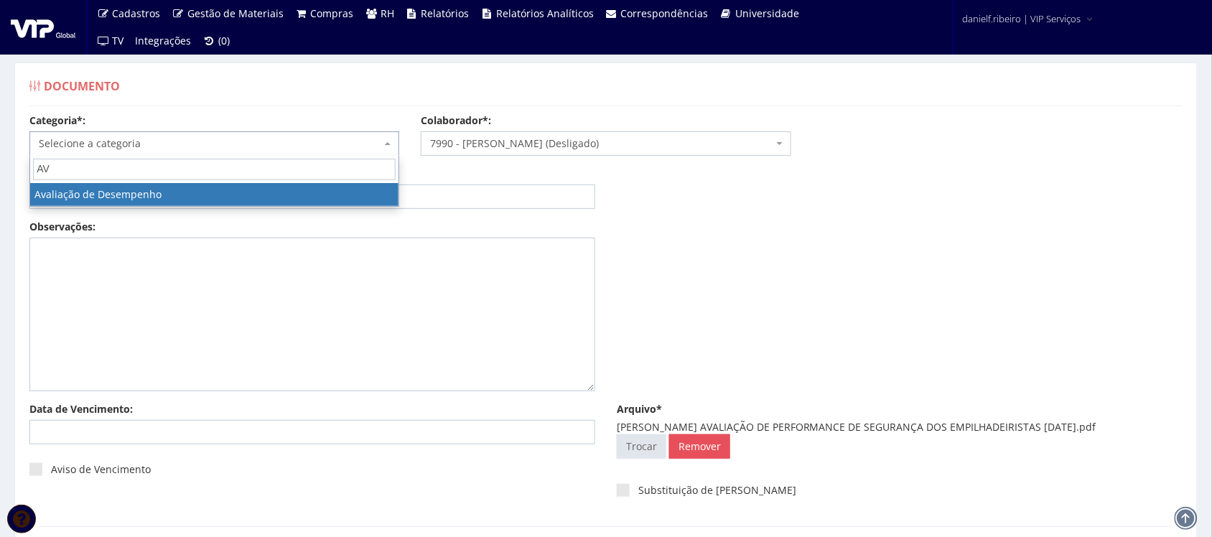
type input "AV"
drag, startPoint x: 94, startPoint y: 181, endPoint x: 88, endPoint y: 202, distance: 21.6
select select "avaliacao_de_desempenho"
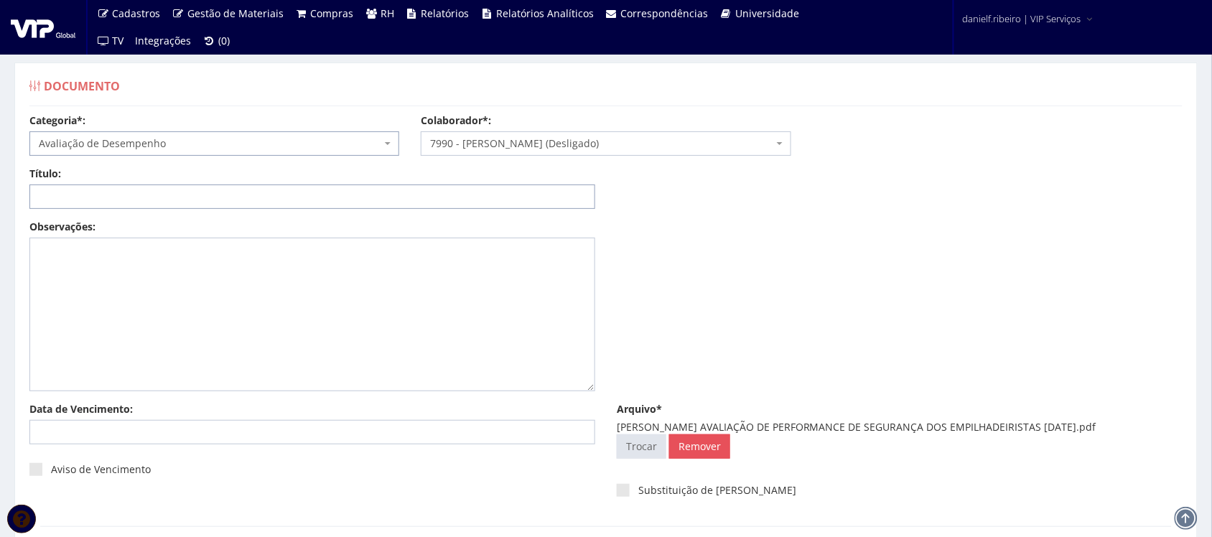
click at [86, 197] on input "Título:" at bounding box center [312, 196] width 566 height 24
drag, startPoint x: 768, startPoint y: 426, endPoint x: 1159, endPoint y: 428, distance: 391.3
click at [1159, 428] on div "LUIZ PAULO ANDRADE MORAES AVALIAÇÃO DE PERFORMANCE DE SEGURANÇA DOS EMPILHADEIR…" at bounding box center [900, 427] width 566 height 14
copy div "AVALIAÇÃO DE PERFORMANCE DE SEGURANÇA DOS EMPILHADEIRISTAS [DATE]"
click at [263, 183] on div "Título:" at bounding box center [312, 188] width 587 height 42
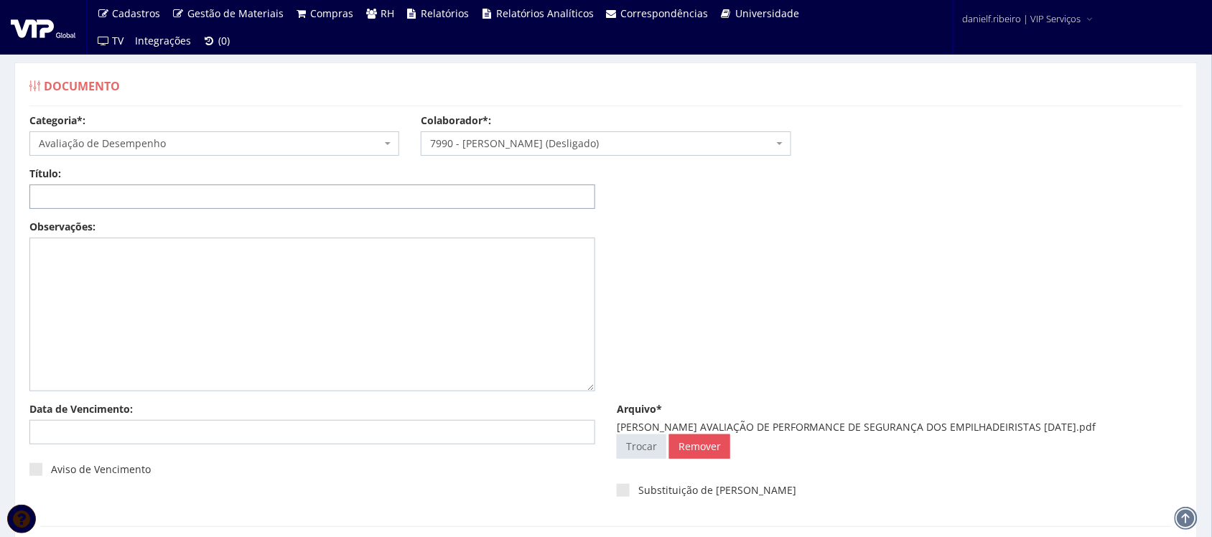
click at [262, 195] on input "Título:" at bounding box center [312, 196] width 566 height 24
paste input "AVALIAÇÃO DE PERFORMANCE DE SEGURANÇA DOS EMPILHADEIRISTAS 01.03.2025"
click at [408, 202] on input "AVALIAÇÃO DE PERFORMANCE DE SEGURANÇA DOS EMPILHADEIRISTAS 01.03.2025" at bounding box center [312, 196] width 566 height 24
click at [393, 194] on input "AVALIAÇÃO DE PERFORMANCE DE SEGURANÇA DOS EMPILHADEIRISTAS 01.03/2025" at bounding box center [312, 196] width 566 height 24
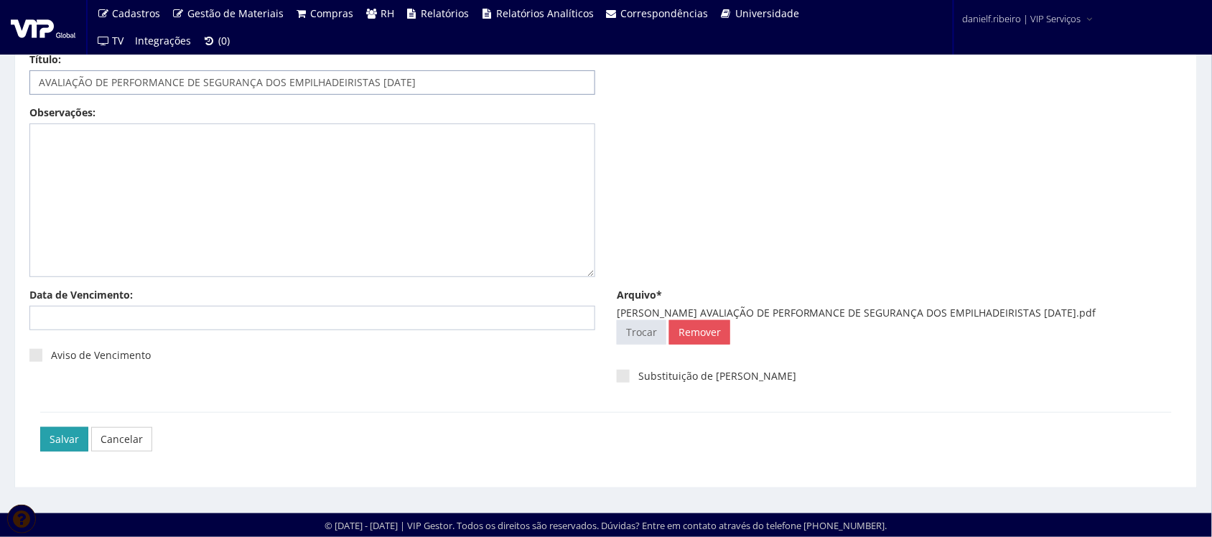
type input "AVALIAÇÃO DE PERFORMANCE DE SEGURANÇA DOS EMPILHADEIRISTAS 01/03/2025"
click at [55, 439] on input "Salvar" at bounding box center [64, 439] width 48 height 24
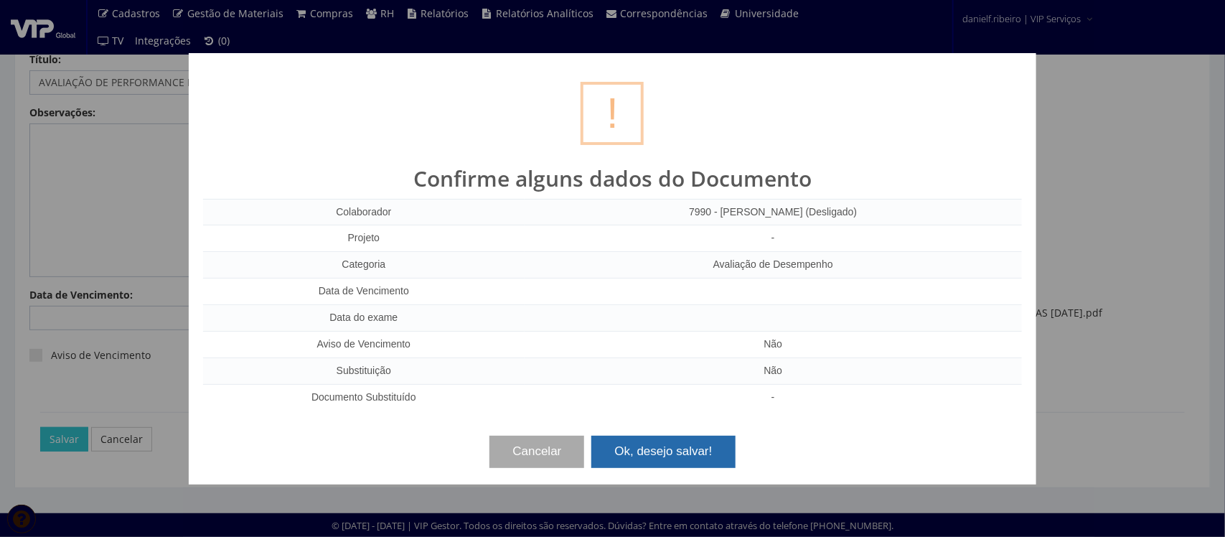
click at [654, 451] on button "Ok, desejo salvar!" at bounding box center [664, 452] width 144 height 32
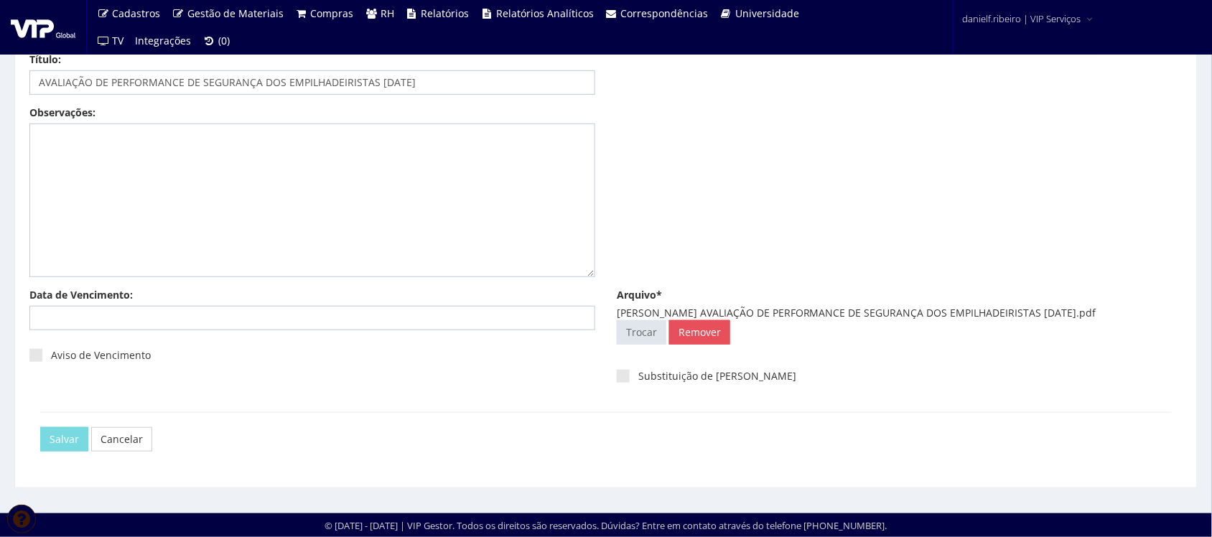
scroll to position [0, 0]
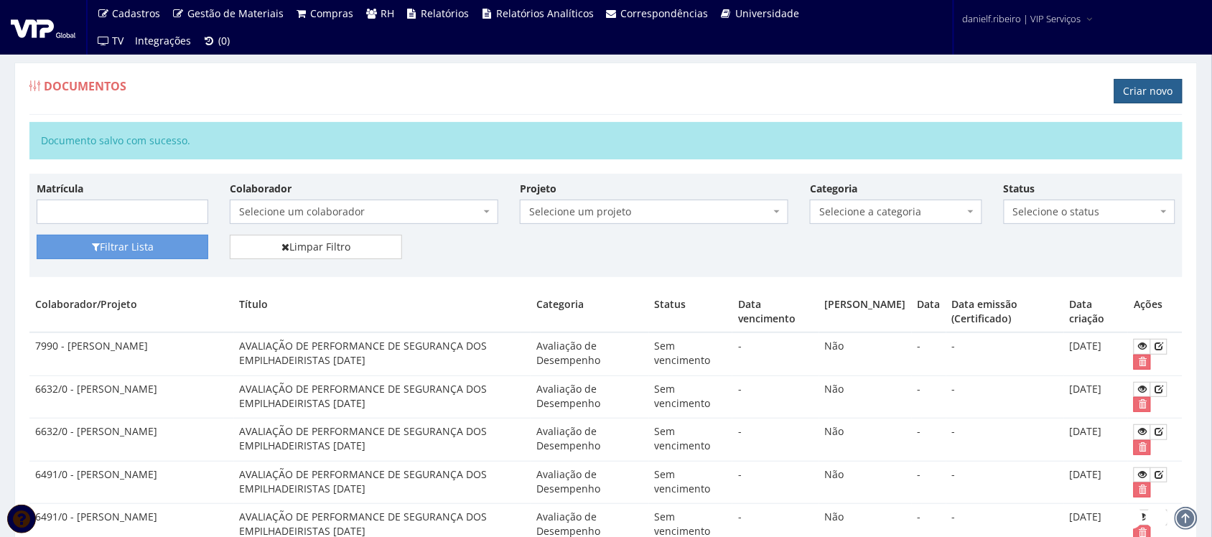
click at [1153, 88] on link "Criar novo" at bounding box center [1148, 91] width 68 height 24
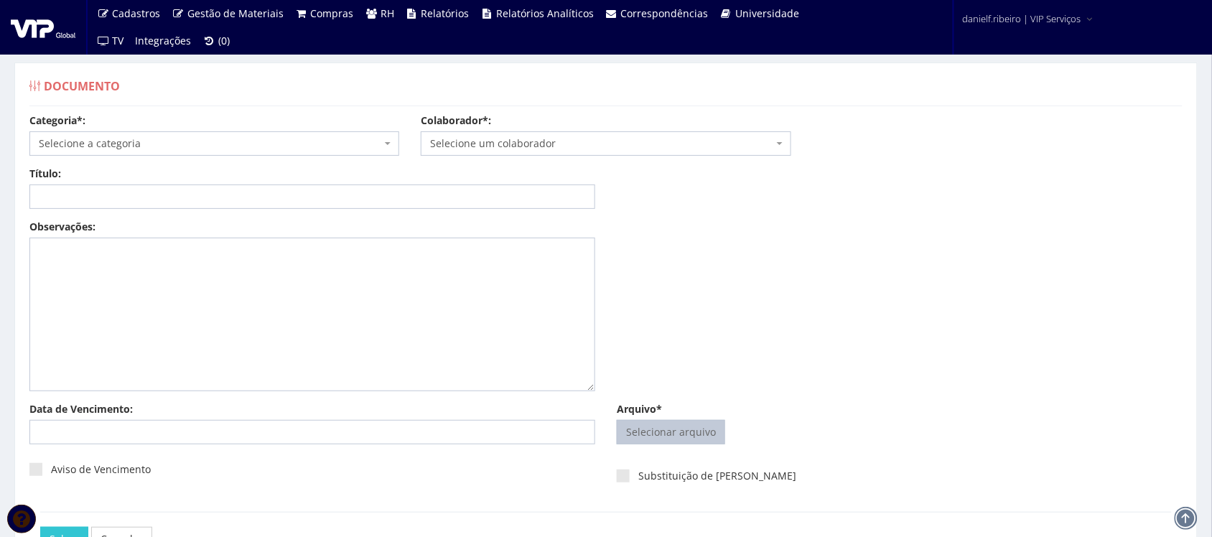
click at [629, 433] on input "Arquivo*" at bounding box center [670, 432] width 107 height 23
type input "C:\fakepath\LUIZ PAULO ANDRADE MORAES AVALIAÇÃO DE PERFORMANCE DE SEGURANÇA DOS…"
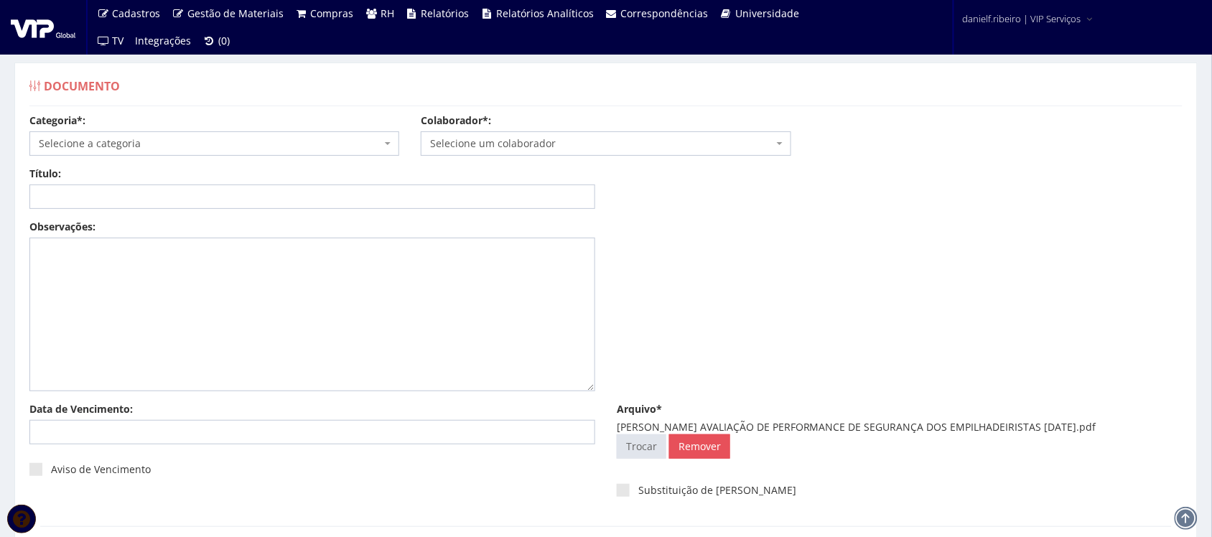
click at [546, 140] on span "Selecione um colaborador" at bounding box center [601, 143] width 342 height 14
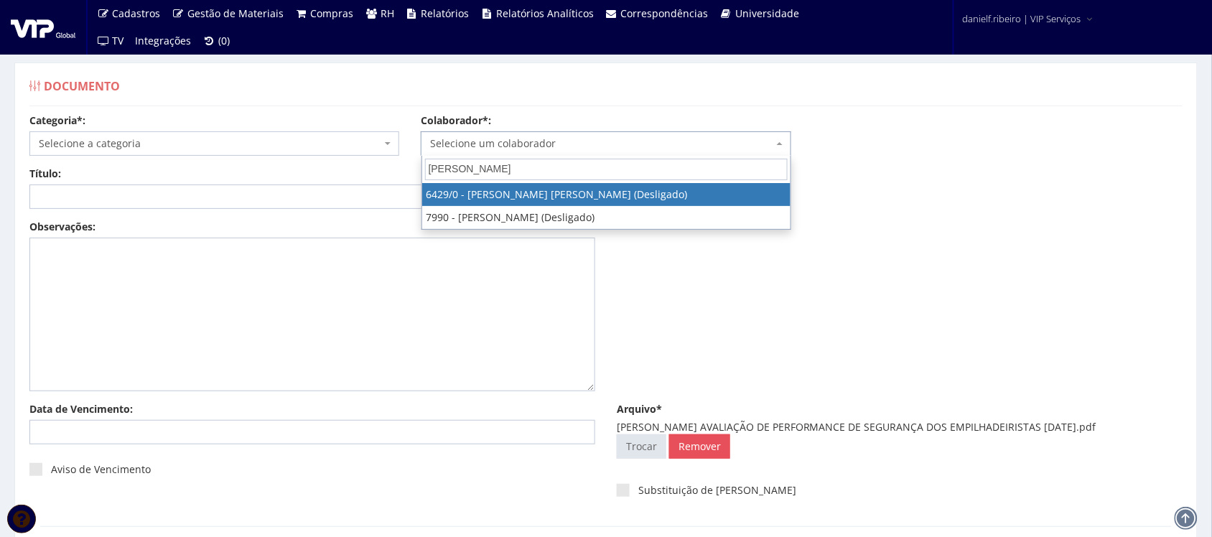
type input "LUIZ PAULO"
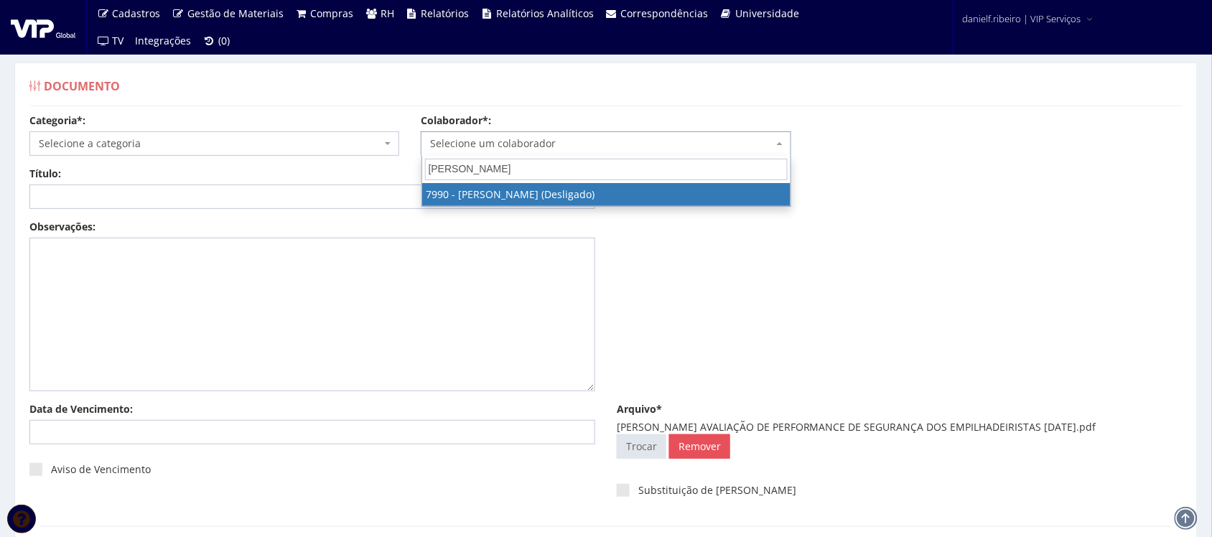
select select "3207"
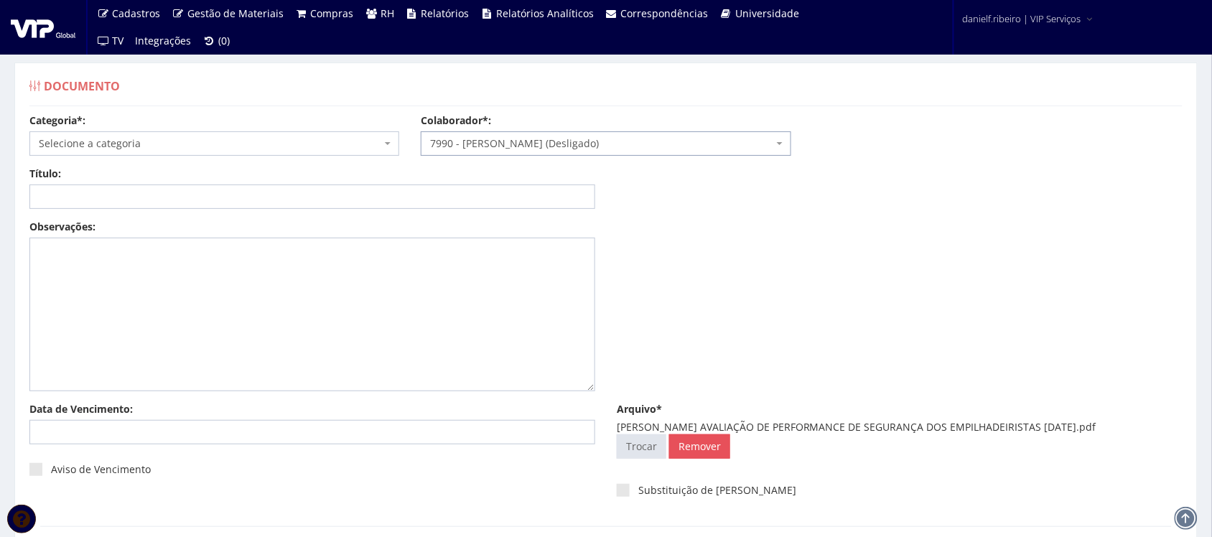
click at [167, 144] on span "Selecione a categoria" at bounding box center [210, 143] width 342 height 14
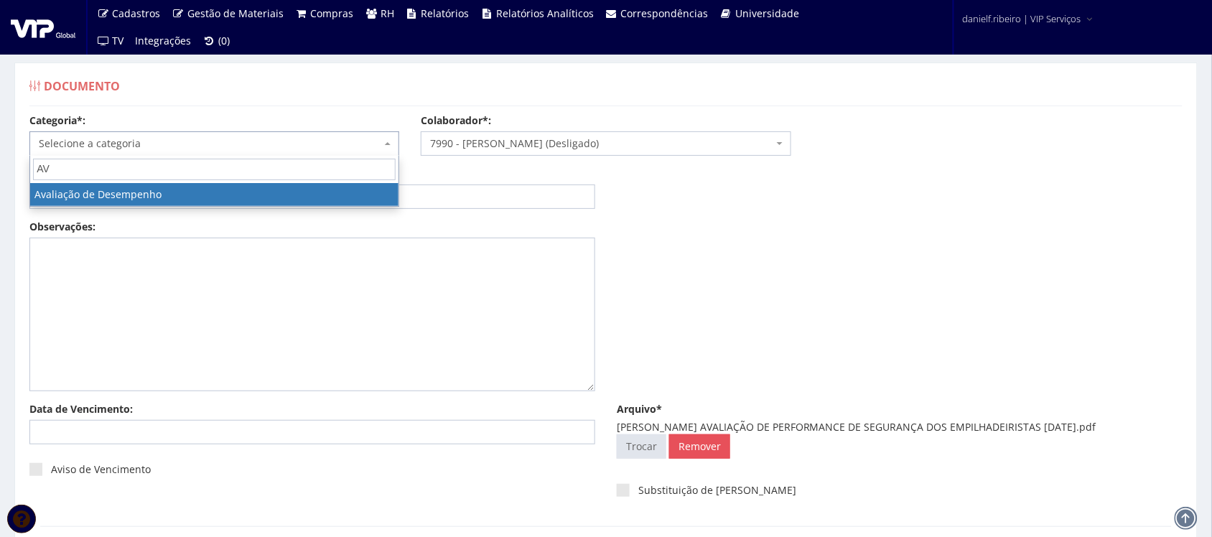
type input "AV"
select select "avaliacao_de_desempenho"
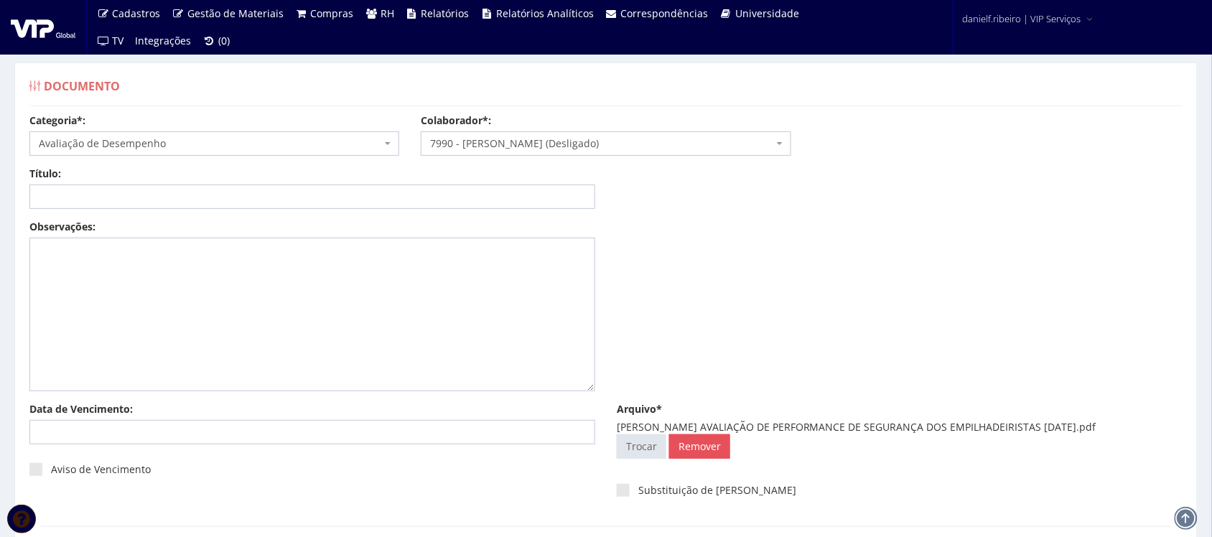
drag, startPoint x: 767, startPoint y: 429, endPoint x: 1157, endPoint y: 425, distance: 390.6
click at [1157, 425] on div "LUIZ PAULO ANDRADE MORAES AVALIAÇÃO DE PERFORMANCE DE SEGURANÇA DOS EMPILHADEIR…" at bounding box center [900, 427] width 566 height 14
copy div "AVALIAÇÃO DE PERFORMANCE DE SEGURANÇA DOS EMPILHADEIRISTAS 06.04.2024"
click at [249, 192] on input "Título:" at bounding box center [312, 196] width 566 height 24
paste input "AVALIAÇÃO DE PERFORMANCE DE SEGURANÇA DOS EMPILHADEIRISTAS 06.04.2024"
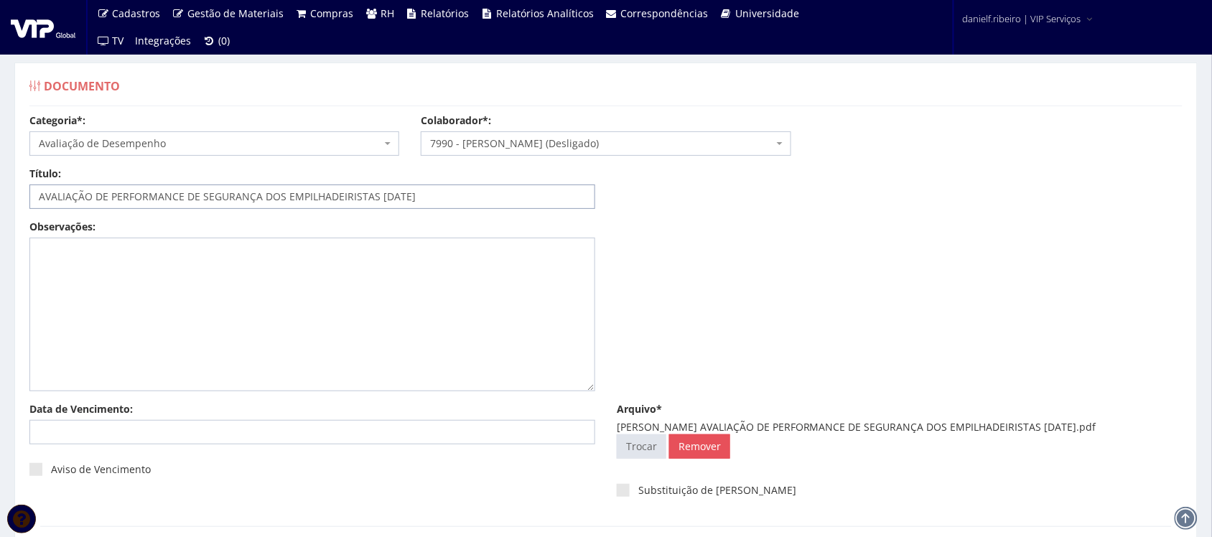
click at [393, 197] on input "AVALIAÇÃO DE PERFORMANCE DE SEGURANÇA DOS EMPILHADEIRISTAS 06.04.2024" at bounding box center [312, 196] width 566 height 24
click at [410, 195] on input "AVALIAÇÃO DE PERFORMANCE DE SEGURANÇA DOS EMPILHADEIRISTAS 06/04.2024" at bounding box center [312, 196] width 566 height 24
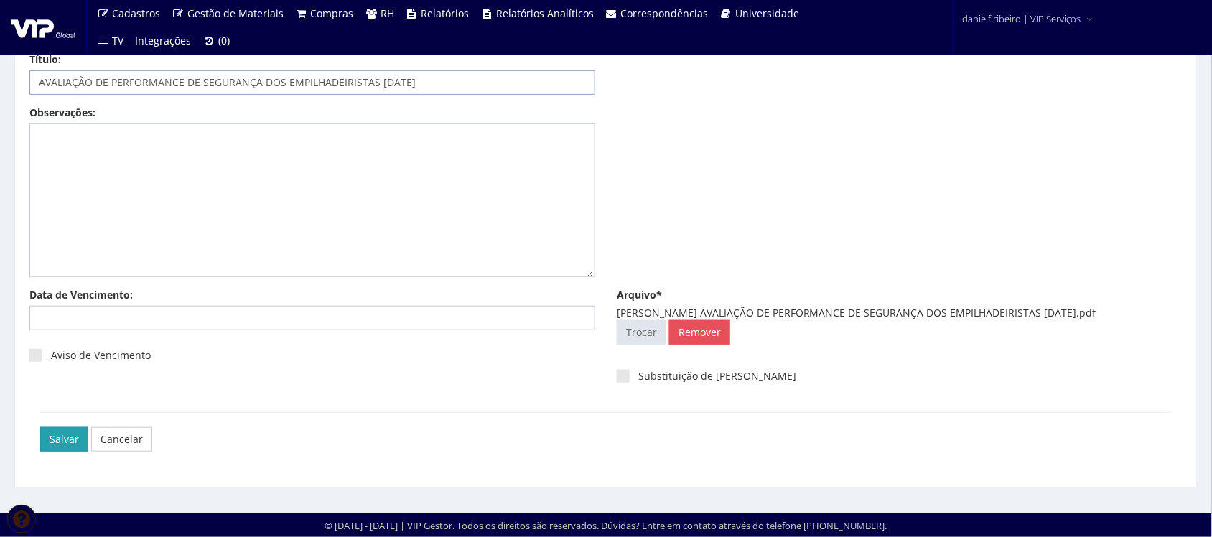
type input "AVALIAÇÃO DE PERFORMANCE DE SEGURANÇA DOS EMPILHADEIRISTAS 06/04/2024"
click at [52, 449] on input "Salvar" at bounding box center [64, 439] width 48 height 24
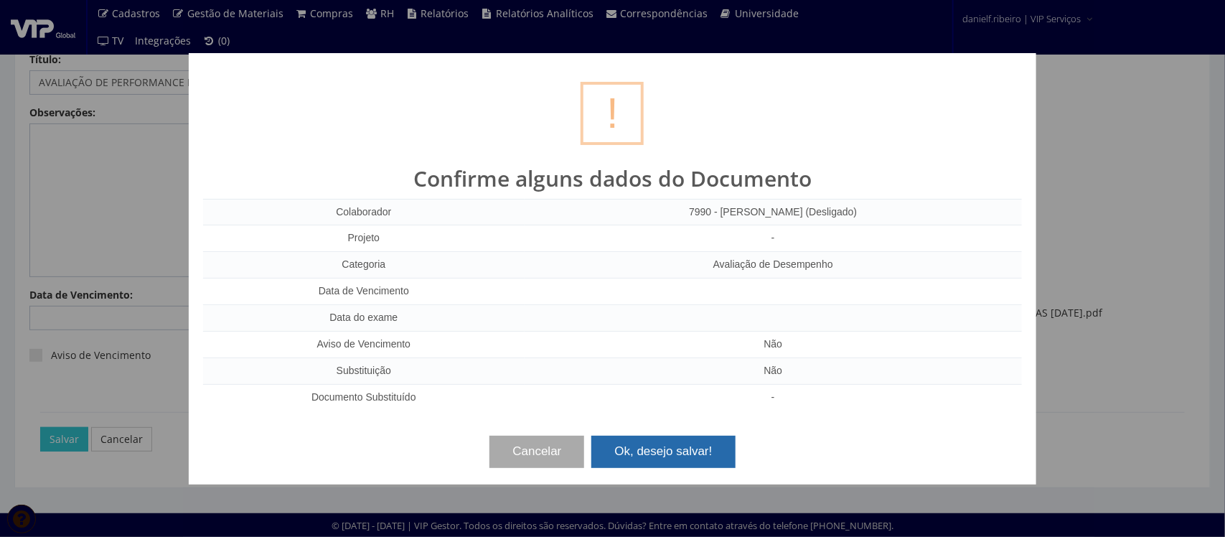
click at [680, 440] on button "Ok, desejo salvar!" at bounding box center [664, 452] width 144 height 32
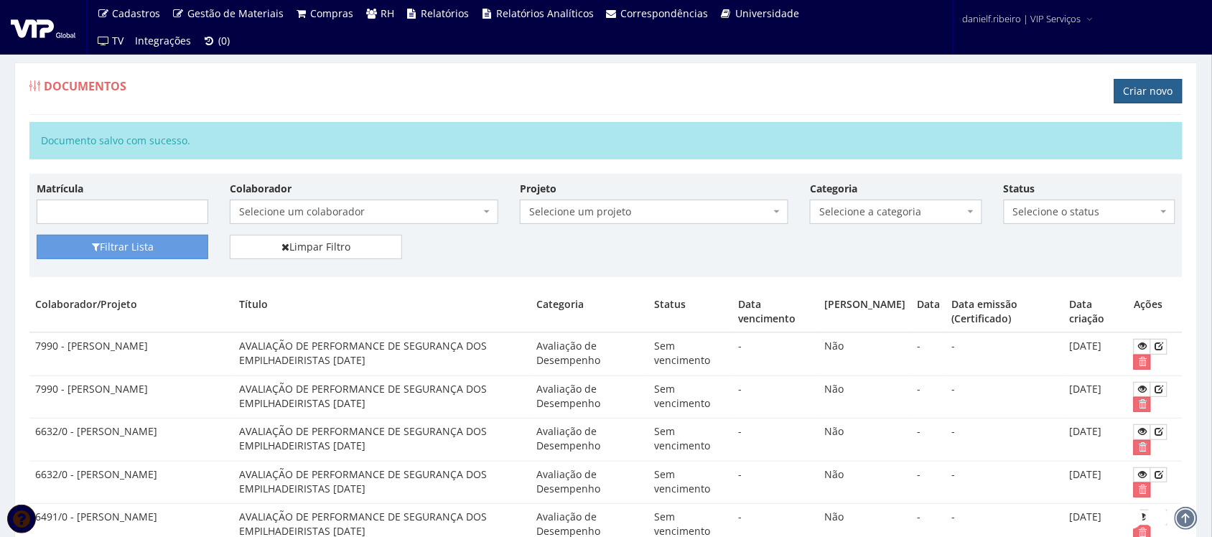
click at [1132, 86] on link "Criar novo" at bounding box center [1148, 91] width 68 height 24
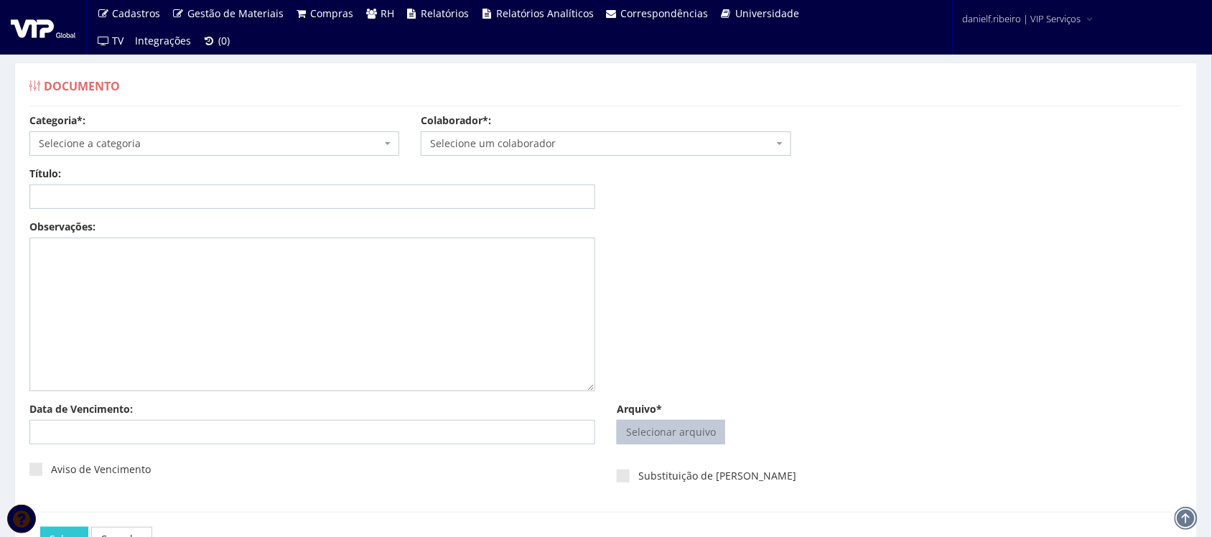
click at [666, 424] on input "Arquivo*" at bounding box center [670, 432] width 107 height 23
type input "C:\fakepath\MARCELO MARTINS JUNIOR AVALIAÇÃO DE PERFORMANCE DE SEGURANÇA DOS EM…"
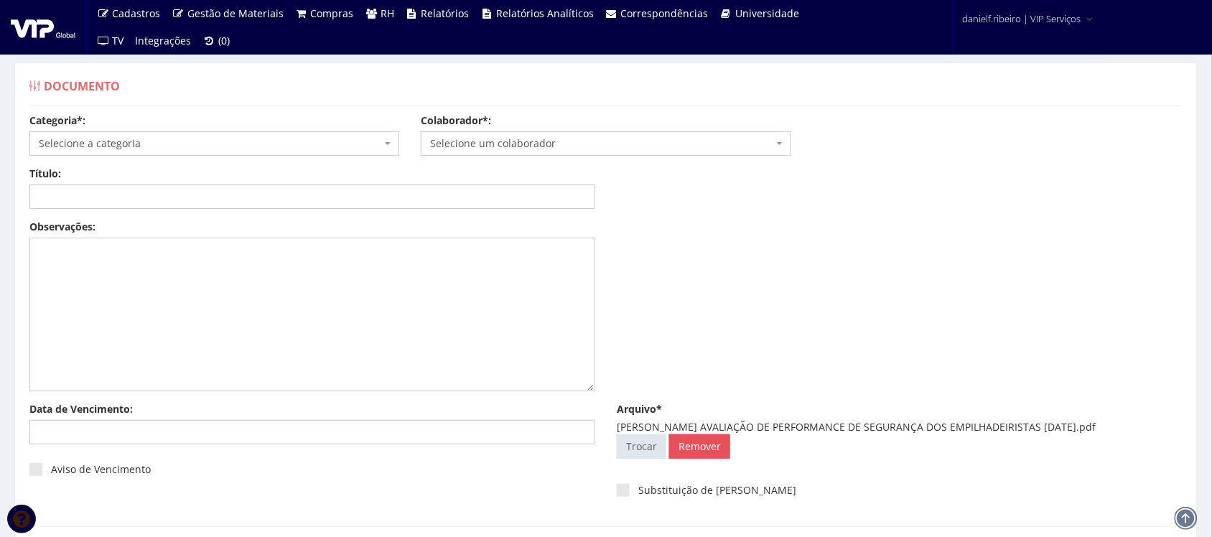
drag, startPoint x: 748, startPoint y: 426, endPoint x: 1139, endPoint y: 422, distance: 390.6
click at [1139, 422] on div "MARCELO MARTINS JUNIOR AVALIAÇÃO DE PERFORMANCE DE SEGURANÇA DOS EMPILHADEIRIST…" at bounding box center [900, 427] width 566 height 14
copy div "AVALIAÇÃO DE PERFORMANCE DE SEGURANÇA DOS EMPILHADEIRISTAS 01.03.2025"
click at [393, 207] on input "Título:" at bounding box center [312, 196] width 566 height 24
paste input "AVALIAÇÃO DE PERFORMANCE DE SEGURANÇA DOS EMPILHADEIRISTAS 01.03.2025"
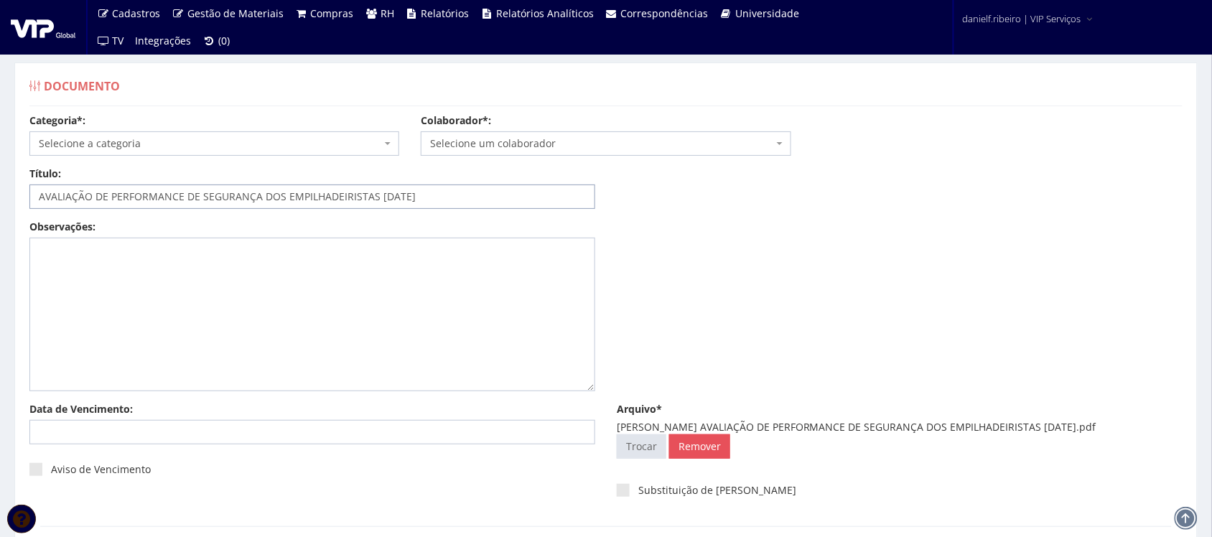
type input "AVALIAÇÃO DE PERFORMANCE DE SEGURANÇA DOS EMPILHADEIRISTAS 01.03.2025"
click at [131, 140] on span "Selecione a categoria" at bounding box center [210, 143] width 342 height 14
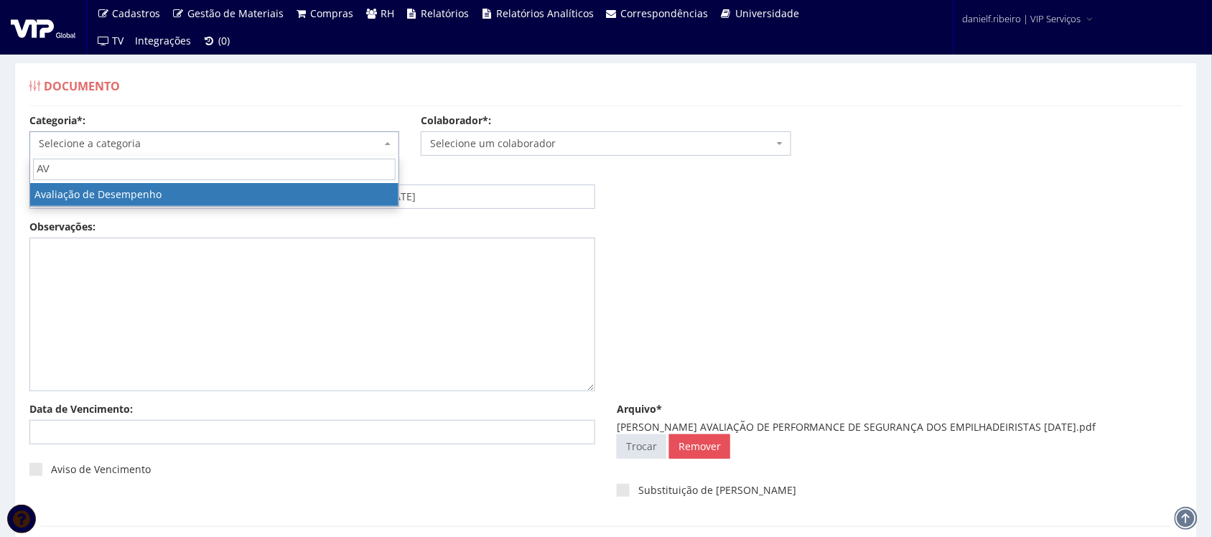
type input "AV"
drag, startPoint x: 164, startPoint y: 195, endPoint x: 451, endPoint y: 141, distance: 292.2
select select "avaliacao_de_desempenho"
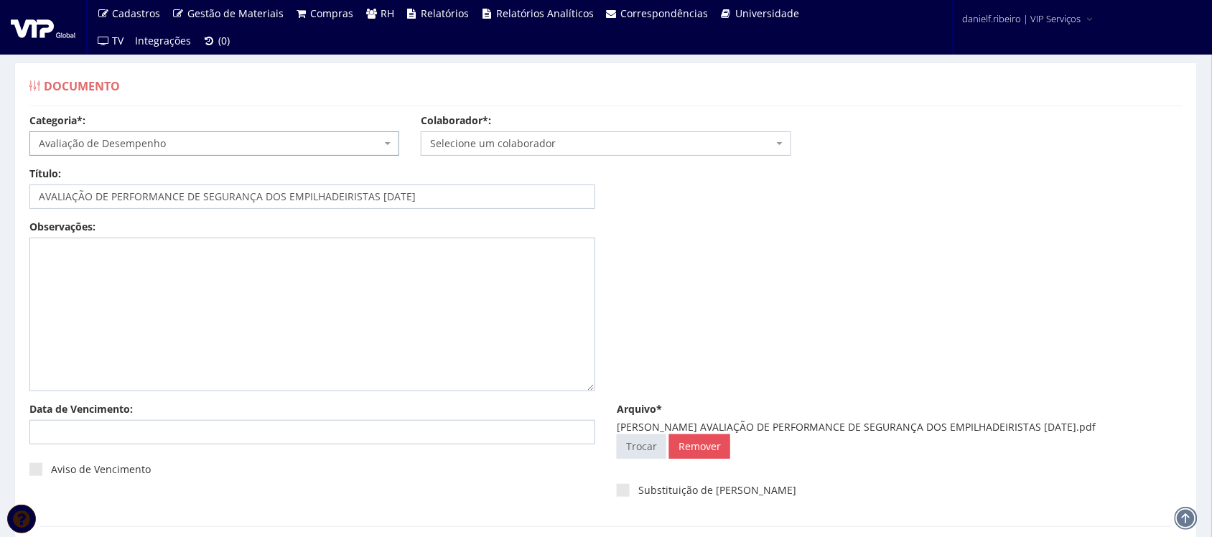
click span "Selecione um colaborador"
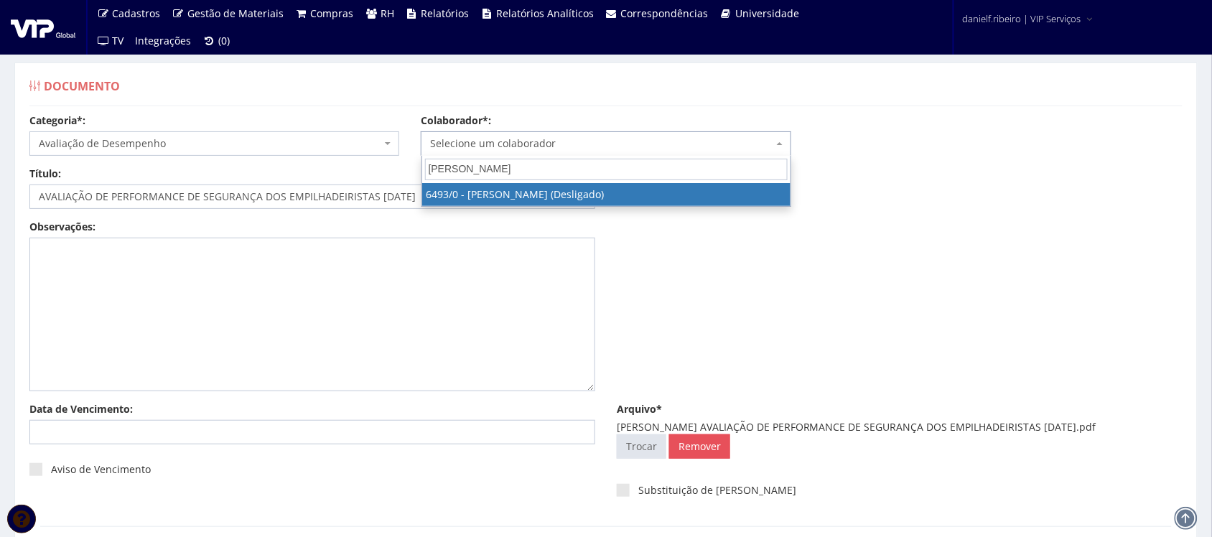
type input "MARCELO MARTINS"
select select "93"
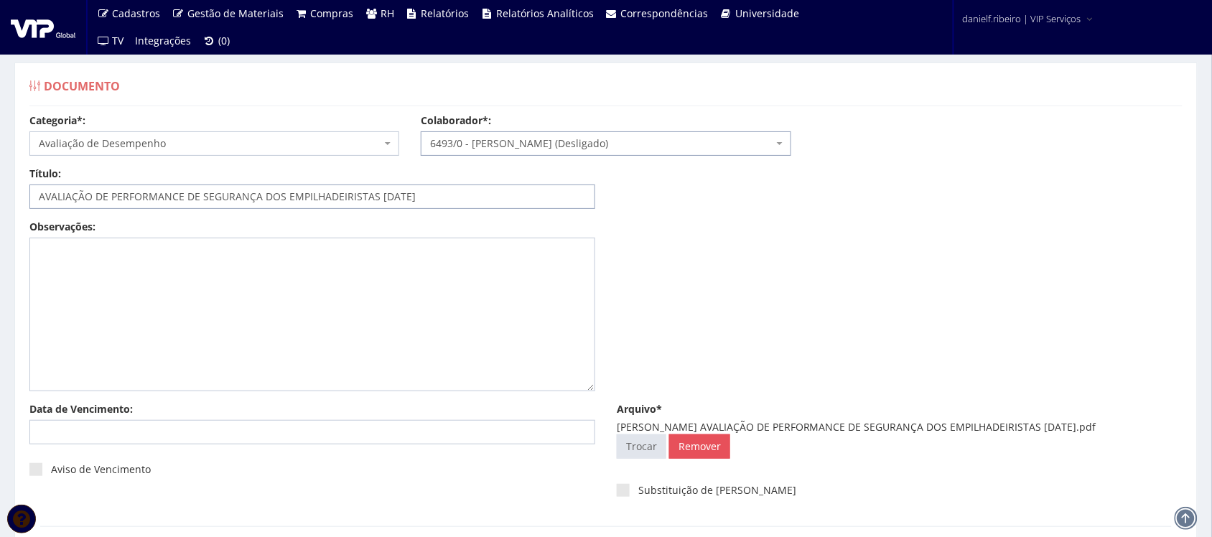
click input "AVALIAÇÃO DE PERFORMANCE DE SEGURANÇA DOS EMPILHADEIRISTAS 01.03.2025"
click input "Salvar"
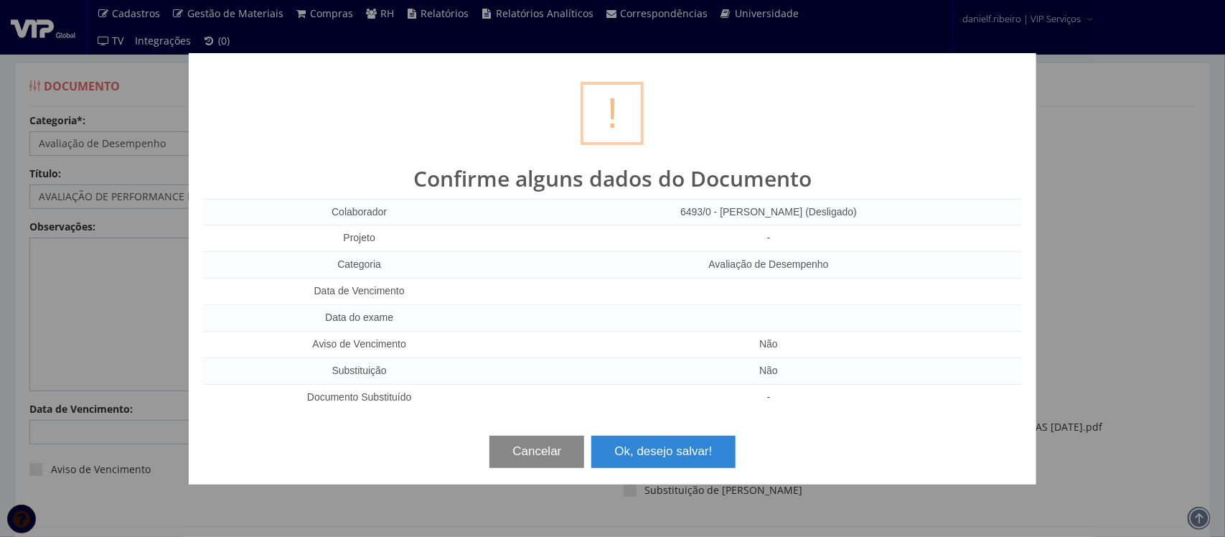
click button "Cancelar"
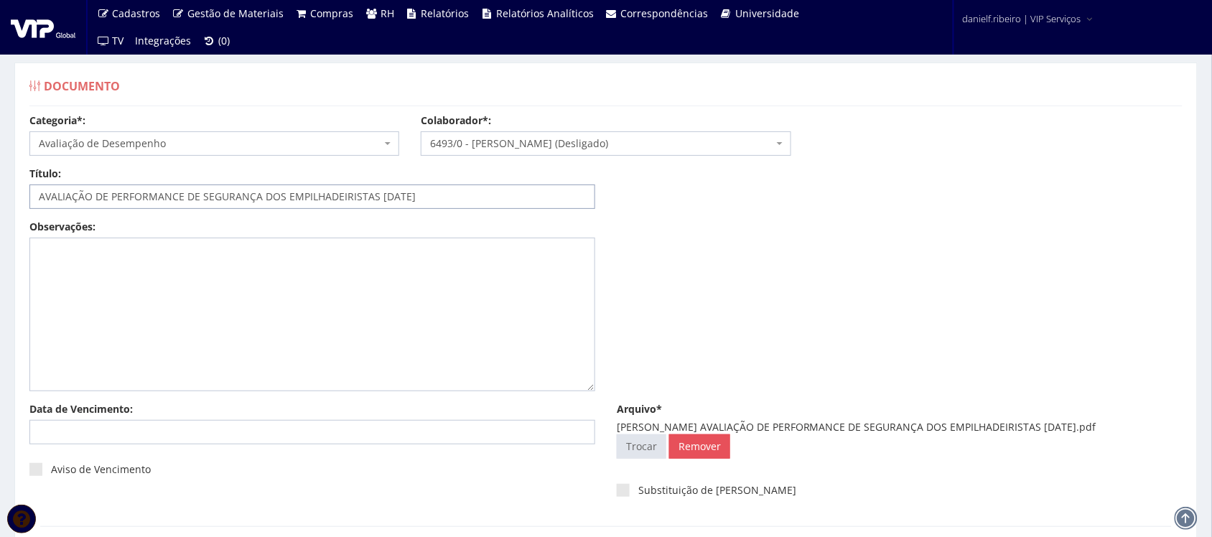
scroll to position [116, 0]
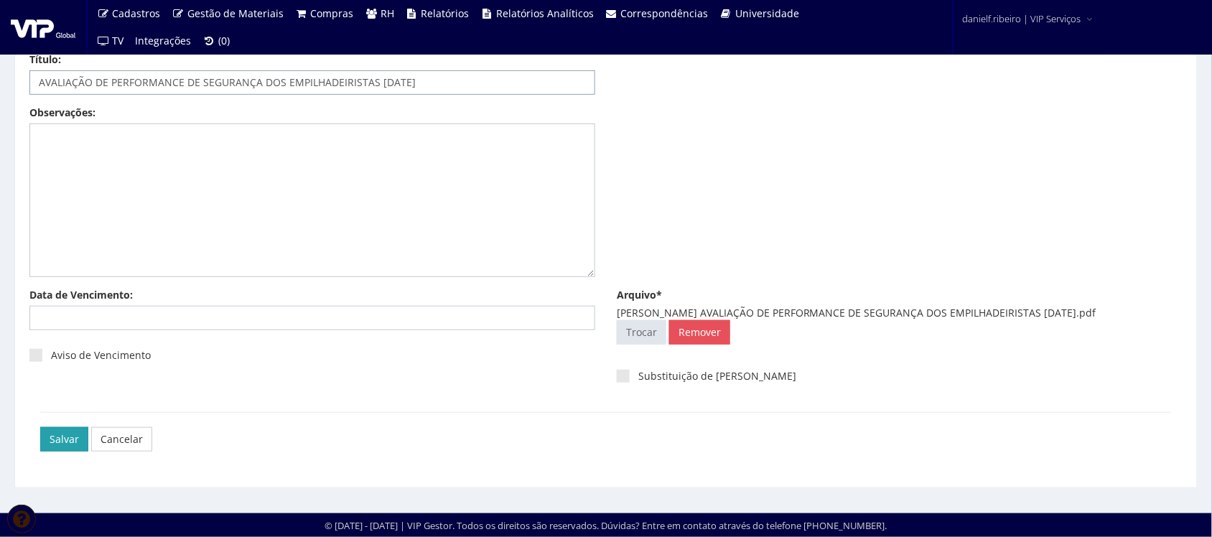
type input "AVALIAÇÃO DE PERFORMANCE DE SEGURANÇA DOS EMPILHADEIRISTAS [DATE]"
click input "Salvar"
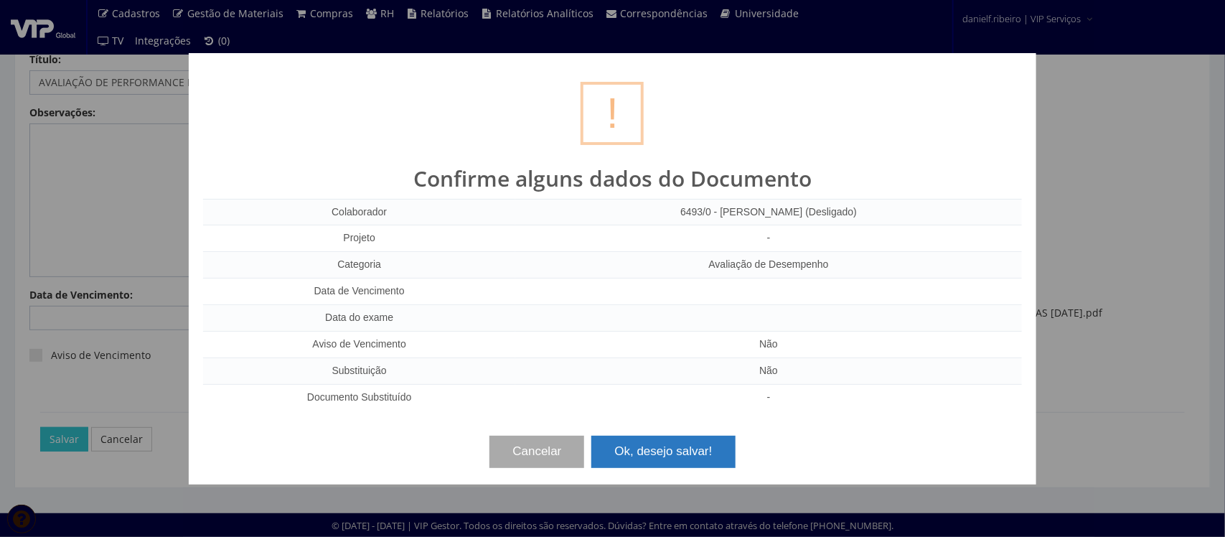
click button "Ok, desejo salvar!"
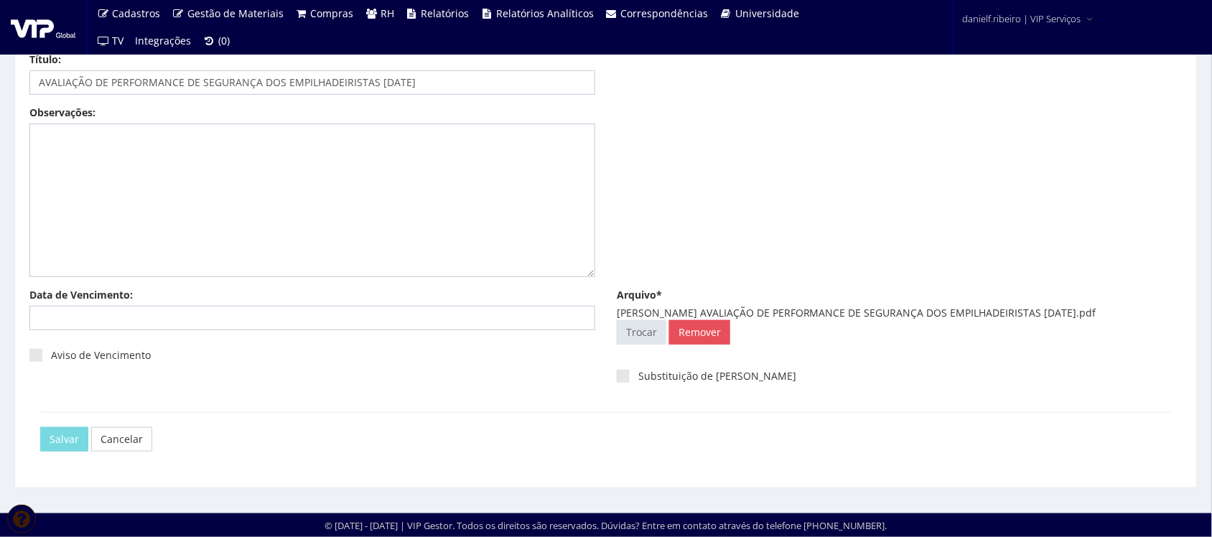
scroll to position [0, 0]
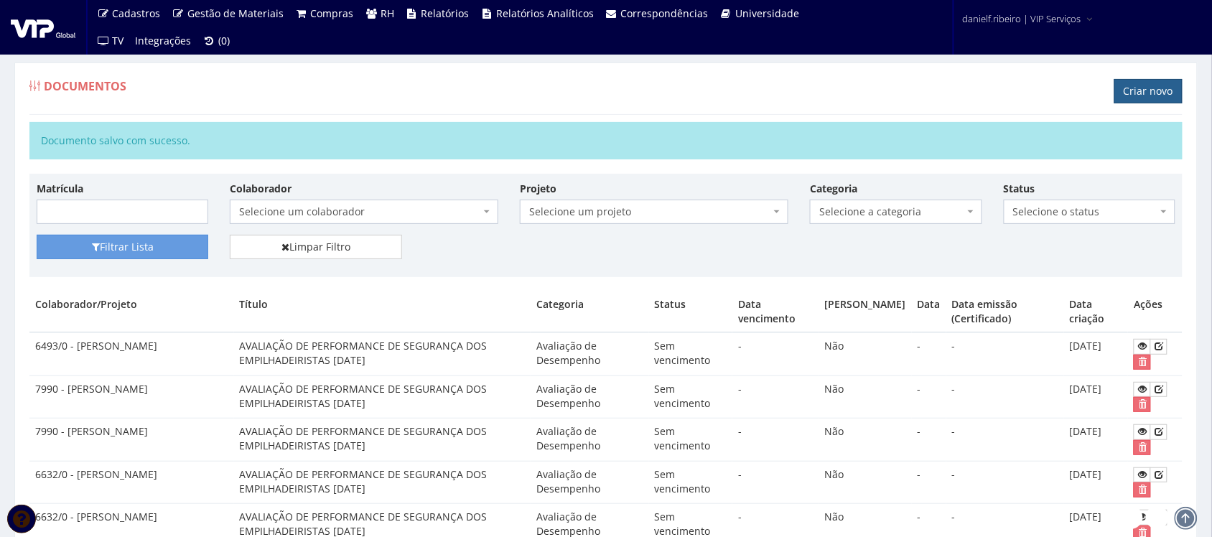
click at [1138, 90] on link "Criar novo" at bounding box center [1148, 91] width 68 height 24
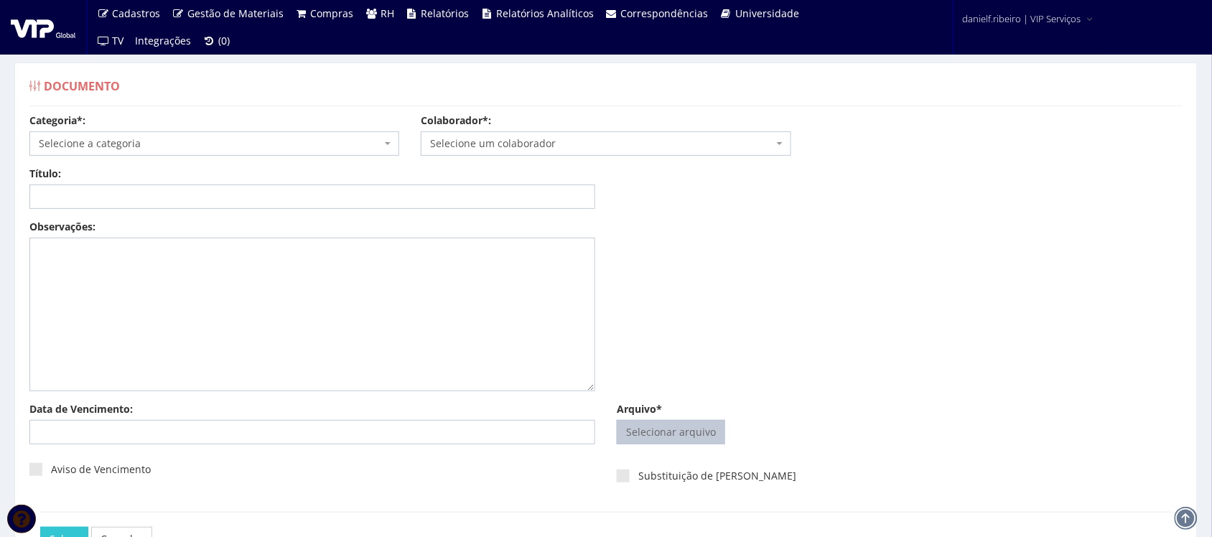
click at [701, 431] on input "Arquivo*" at bounding box center [670, 432] width 107 height 23
type input "C:\fakepath\MARCELO MARTINS JUNIOR AVALIAÇÃO DE PERFORMANCE DE SEGURANÇA DOS EM…"
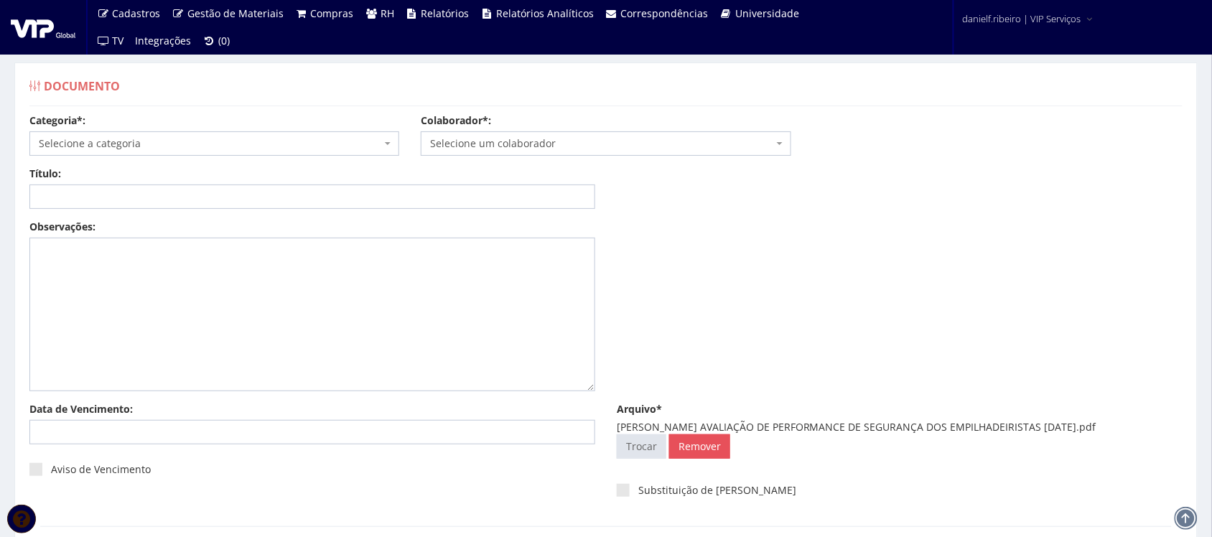
click at [612, 142] on span "Selecione um colaborador" at bounding box center [601, 143] width 342 height 14
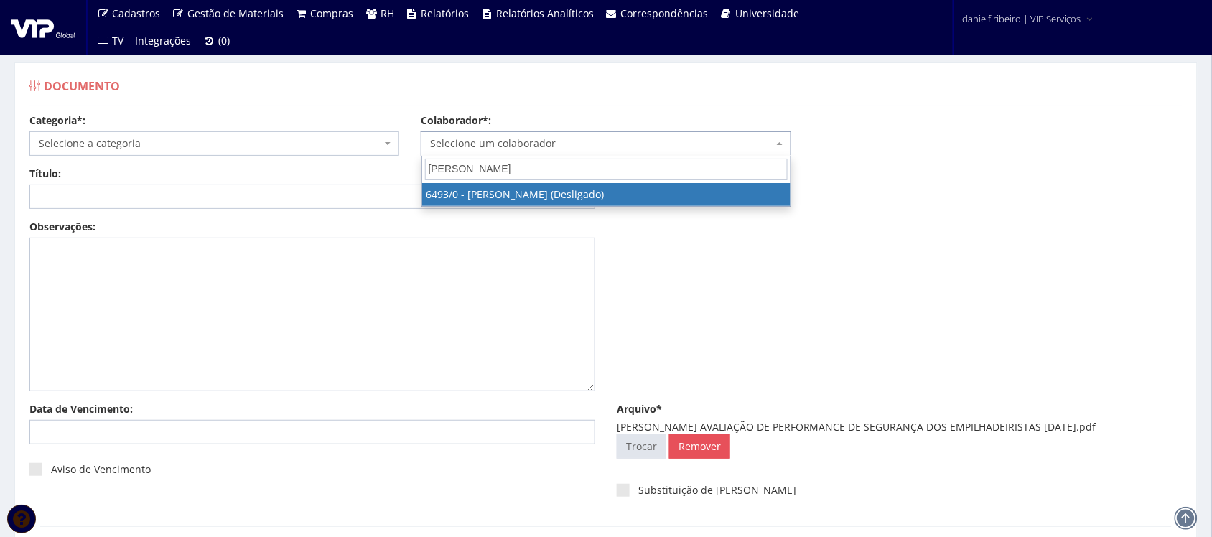
type input "MARCELO MARTINS"
select select "93"
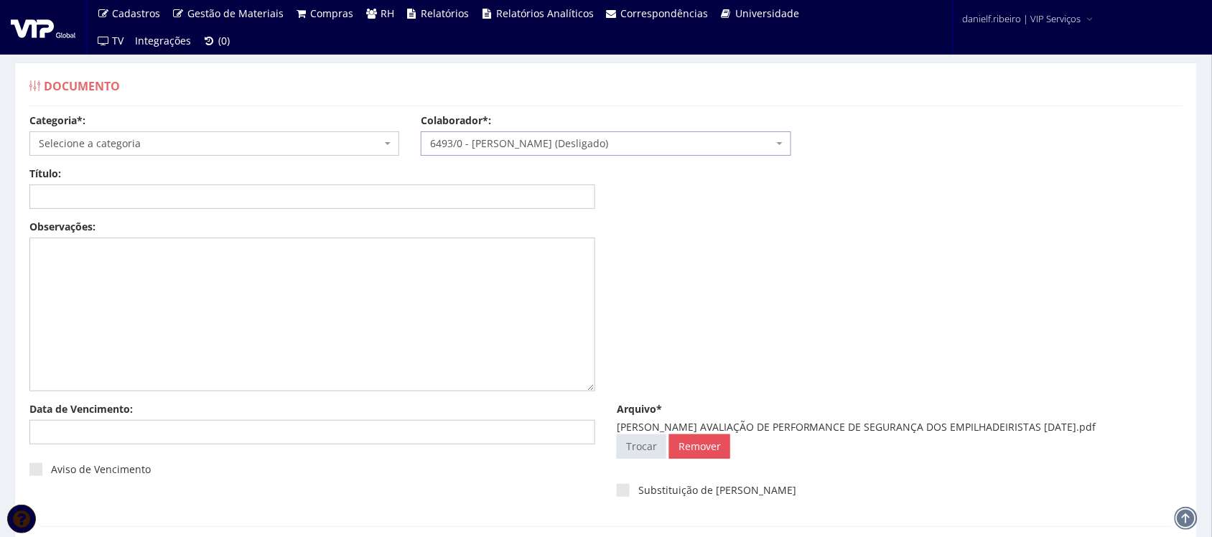
click at [180, 149] on span "Selecione a categoria" at bounding box center [210, 143] width 342 height 14
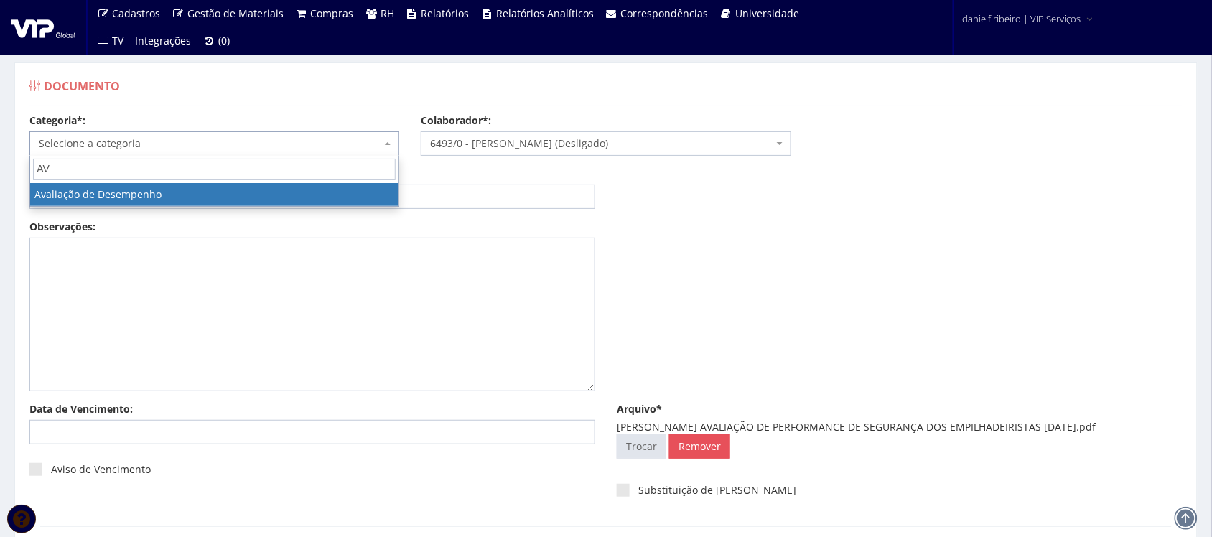
type input "AV"
select select "avaliacao_de_desempenho"
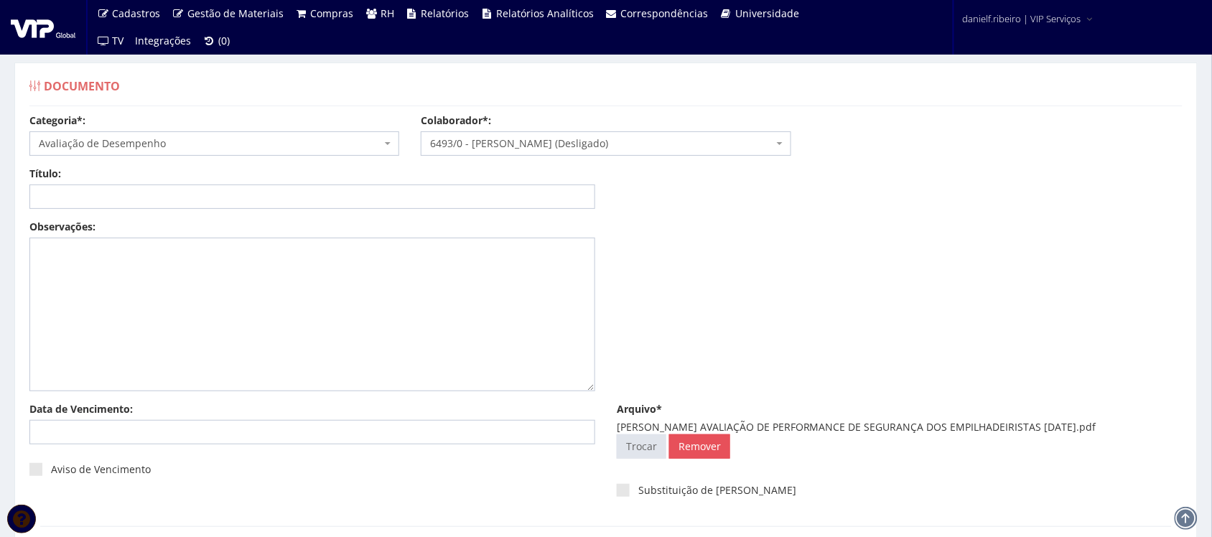
drag, startPoint x: 750, startPoint y: 422, endPoint x: 1139, endPoint y: 427, distance: 388.4
click at [1139, 427] on div "MARCELO MARTINS JUNIOR AVALIAÇÃO DE PERFORMANCE DE SEGURANÇA DOS EMPILHADEIRIST…" at bounding box center [900, 427] width 566 height 14
copy div "AVALIAÇÃO DE PERFORMANCE DE SEGURANÇA DOS EMPILHADEIRISTAS 07.04.2024"
click at [327, 205] on input "Título:" at bounding box center [312, 196] width 566 height 24
paste input "AVALIAÇÃO DE PERFORMANCE DE SEGURANÇA DOS EMPILHADEIRISTAS 07.04.2024"
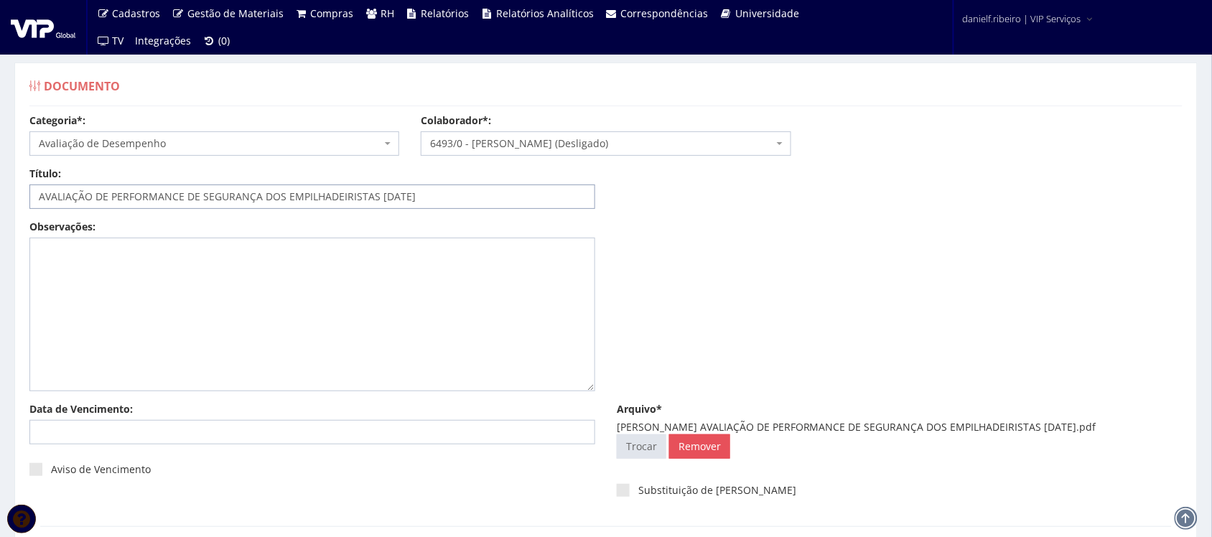
click at [392, 194] on input "AVALIAÇÃO DE PERFORMANCE DE SEGURANÇA DOS EMPILHADEIRISTAS 07.04.2024" at bounding box center [312, 196] width 566 height 24
click at [408, 198] on input "AVALIAÇÃO DE PERFORMANCE DE SEGURANÇA DOS EMPILHADEIRISTAS 07/04.2024" at bounding box center [312, 196] width 566 height 24
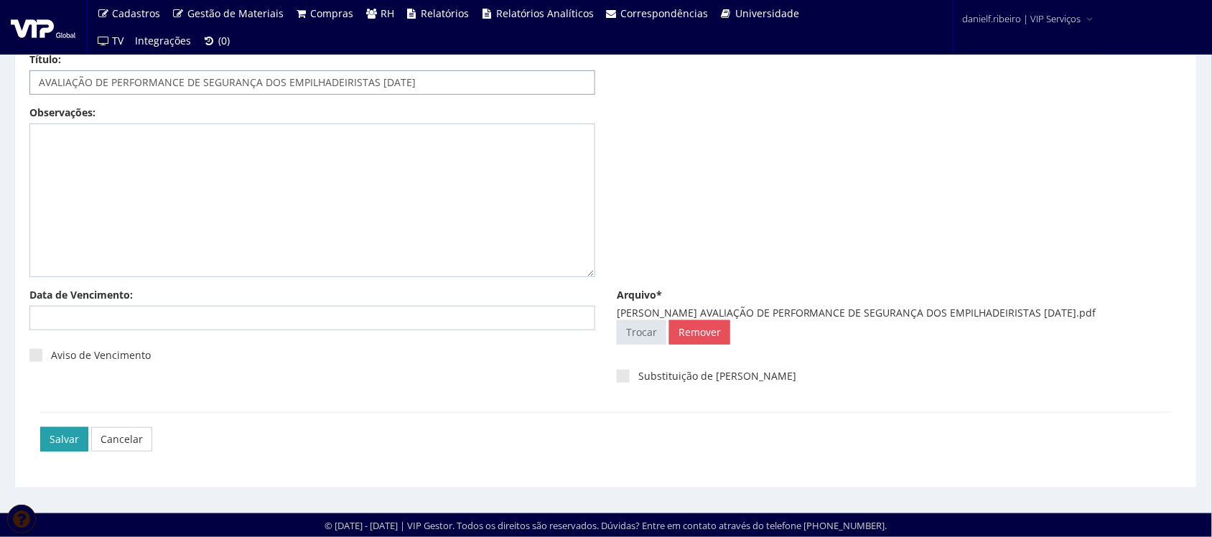
type input "AVALIAÇÃO DE PERFORMANCE DE SEGURANÇA DOS EMPILHADEIRISTAS 07/04/2024"
click at [65, 439] on input "Salvar" at bounding box center [64, 439] width 48 height 24
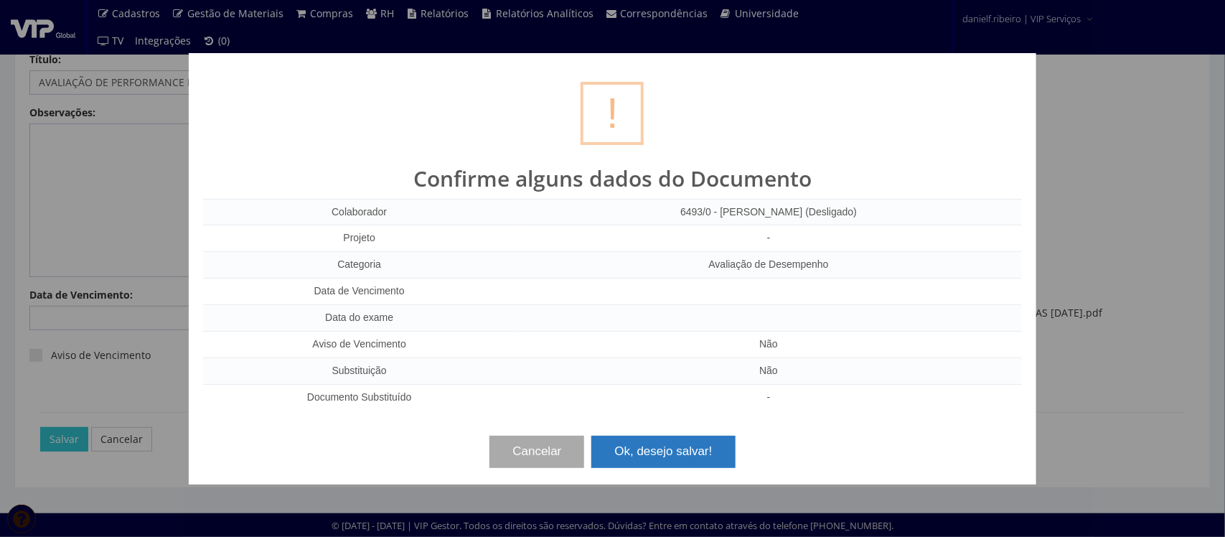
click at [663, 449] on button "Ok, desejo salvar!" at bounding box center [664, 452] width 144 height 32
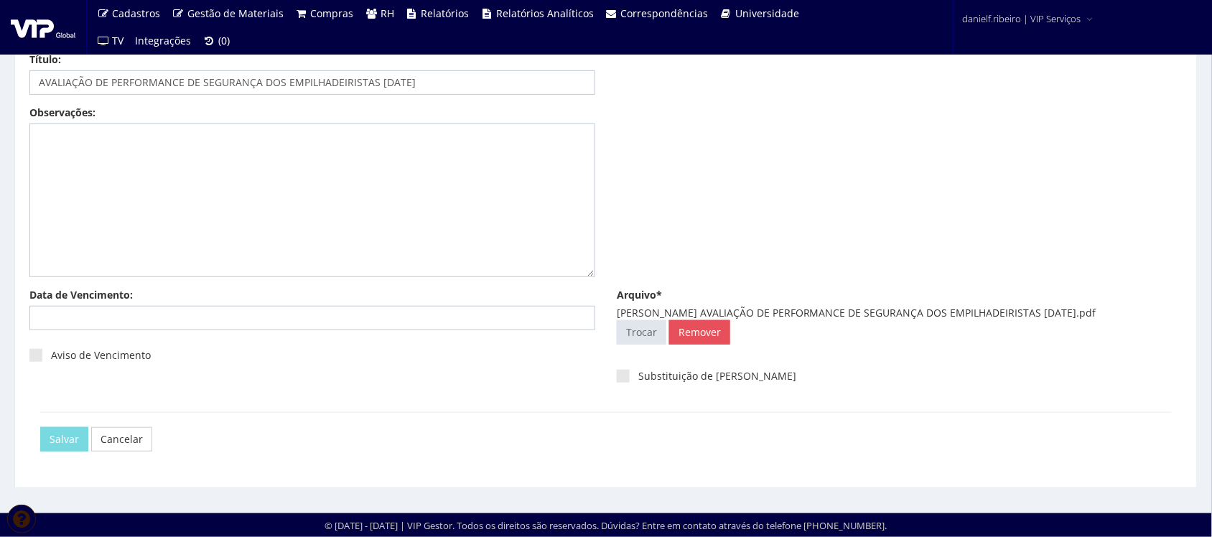
scroll to position [0, 0]
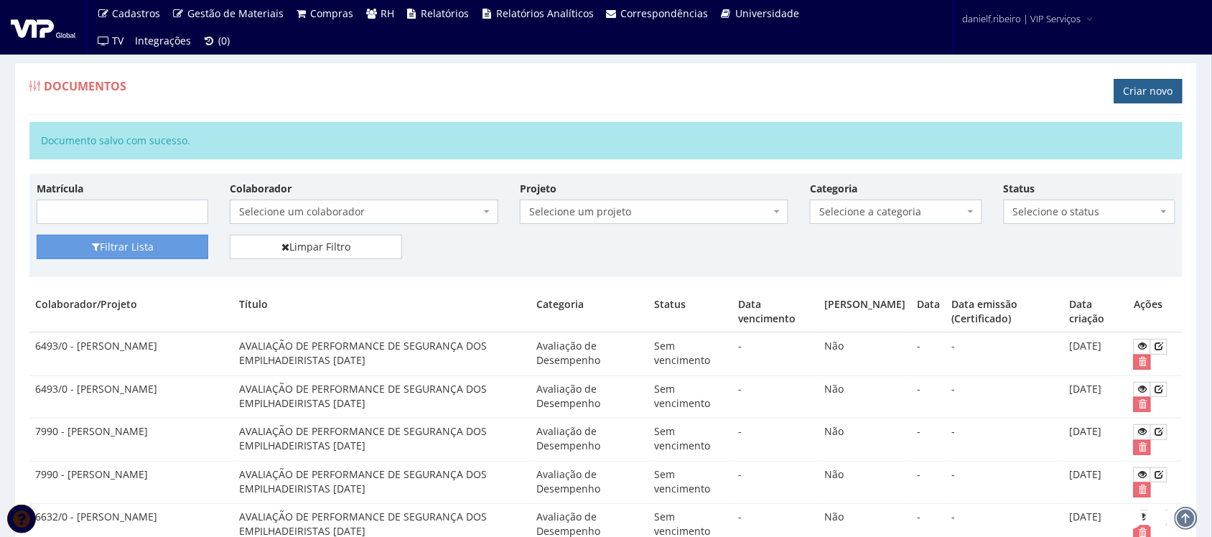
click at [1135, 99] on link "Criar novo" at bounding box center [1148, 91] width 68 height 24
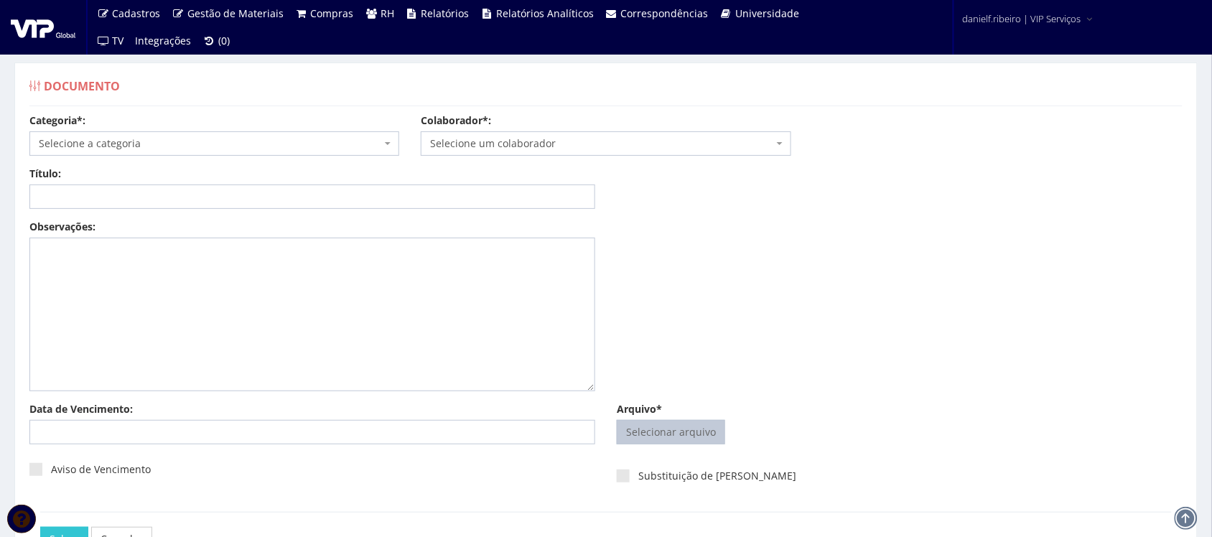
click at [686, 435] on input "Arquivo*" at bounding box center [670, 432] width 107 height 23
type input "C:\fakepath\[PERSON_NAME] AVALIAÇÃO DE PERFORMANCE DE SEGURANÇA DOS EMPILHADEIR…"
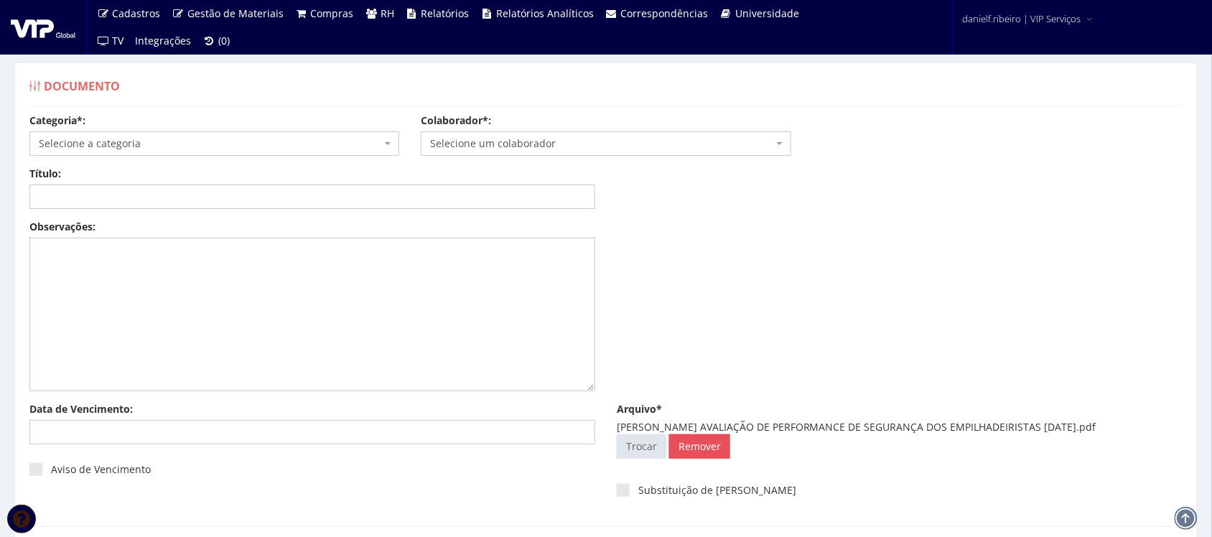
click at [546, 141] on span "Selecione um colaborador" at bounding box center [601, 143] width 342 height 14
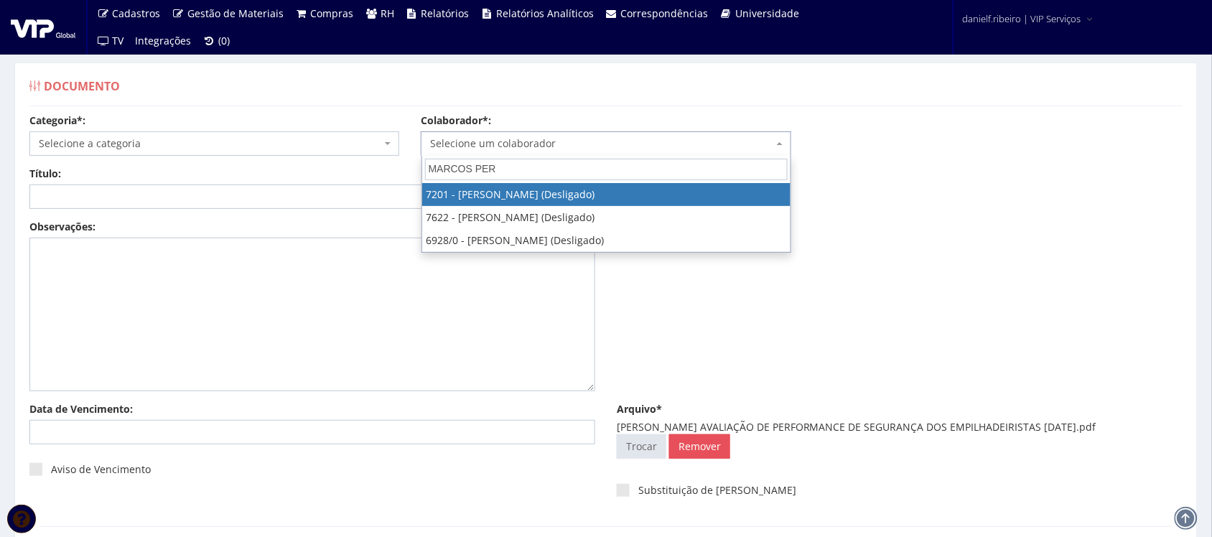
type input "[PERSON_NAME]"
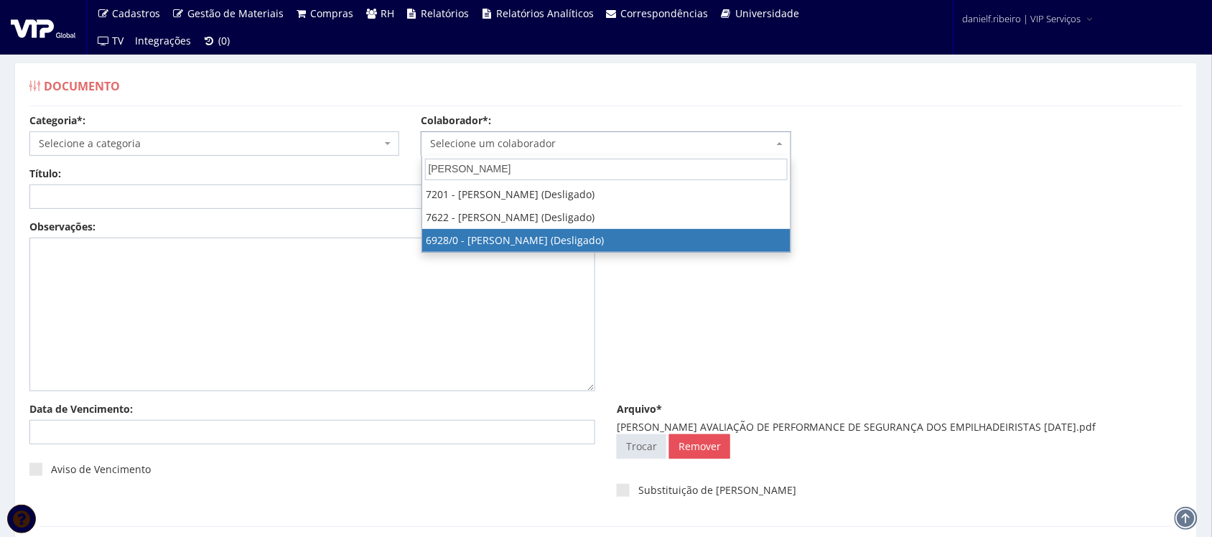
select select "256"
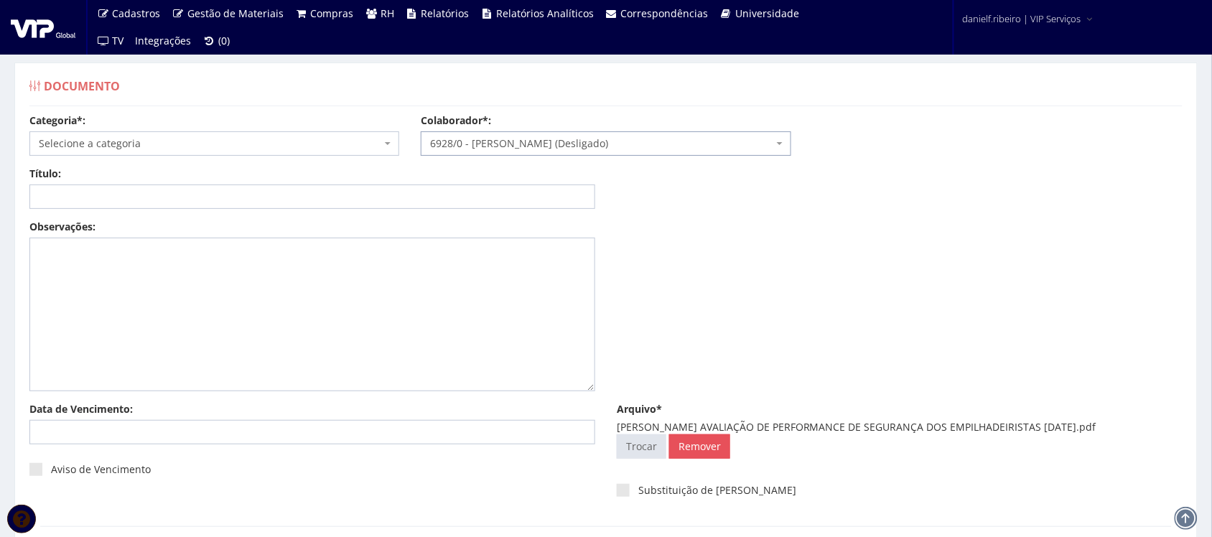
click at [167, 135] on span "Selecione a categoria" at bounding box center [214, 143] width 370 height 24
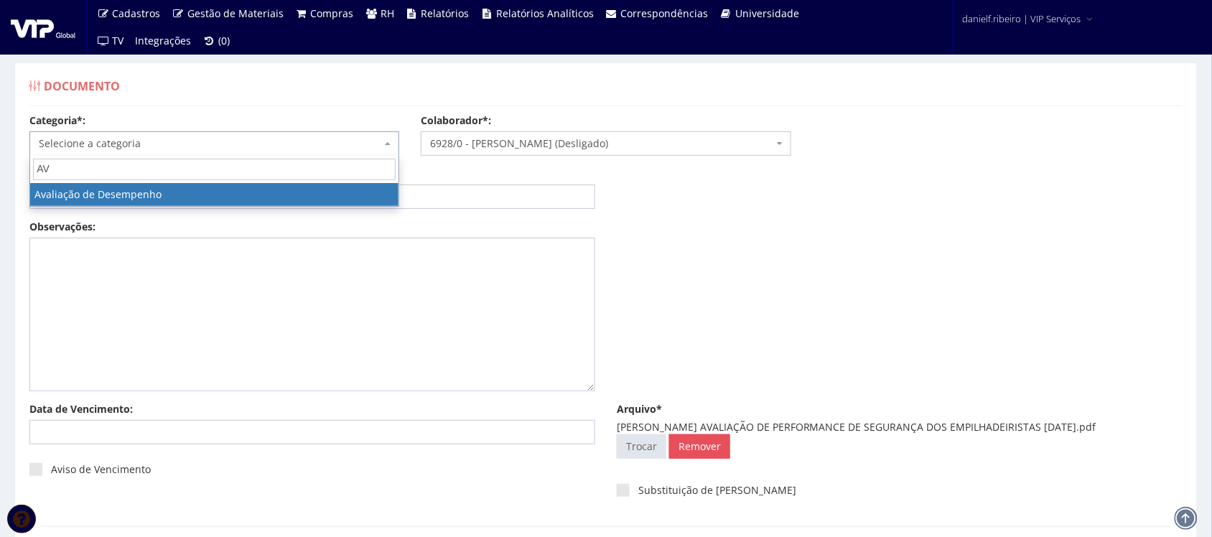
type input "AV"
select select "avaliacao_de_desempenho"
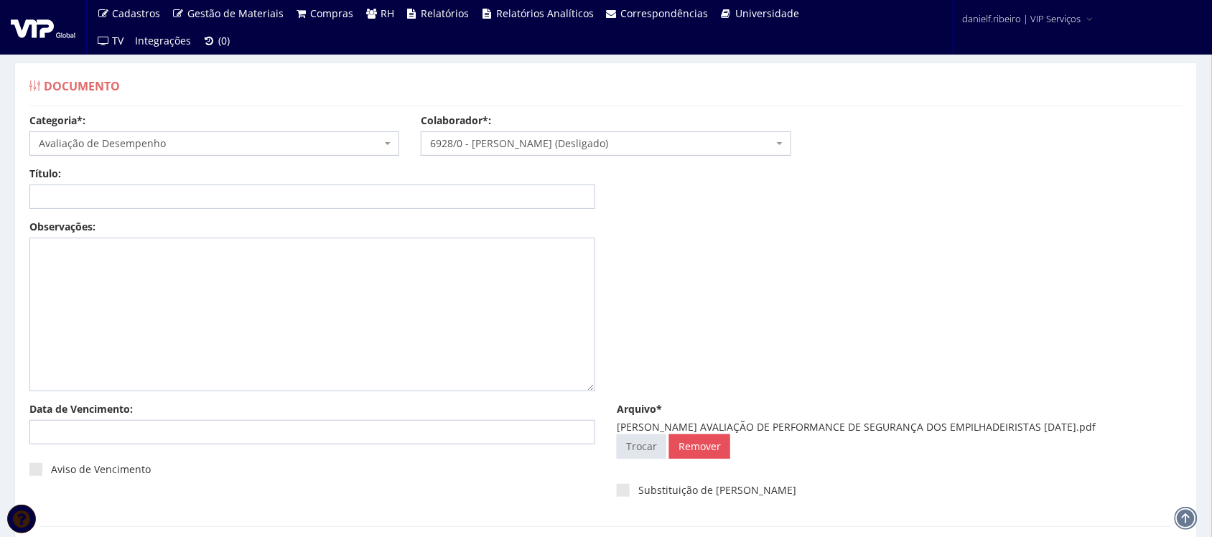
drag, startPoint x: 752, startPoint y: 427, endPoint x: 1140, endPoint y: 428, distance: 387.7
click at [1140, 428] on div "[PERSON_NAME] AVALIAÇÃO DE PERFORMANCE DE SEGURANÇA DOS EMPILHADEIRISTAS [DATE]…" at bounding box center [900, 427] width 566 height 14
copy div "AVALIAÇÃO DE PERFORMANCE DE SEGURANÇA DOS EMPILHADEIRISTAS [DATE]"
click at [393, 195] on input "Título:" at bounding box center [312, 196] width 566 height 24
paste input "AVALIAÇÃO DE PERFORMANCE DE SEGURANÇA DOS EMPILHADEIRISTAS [DATE]"
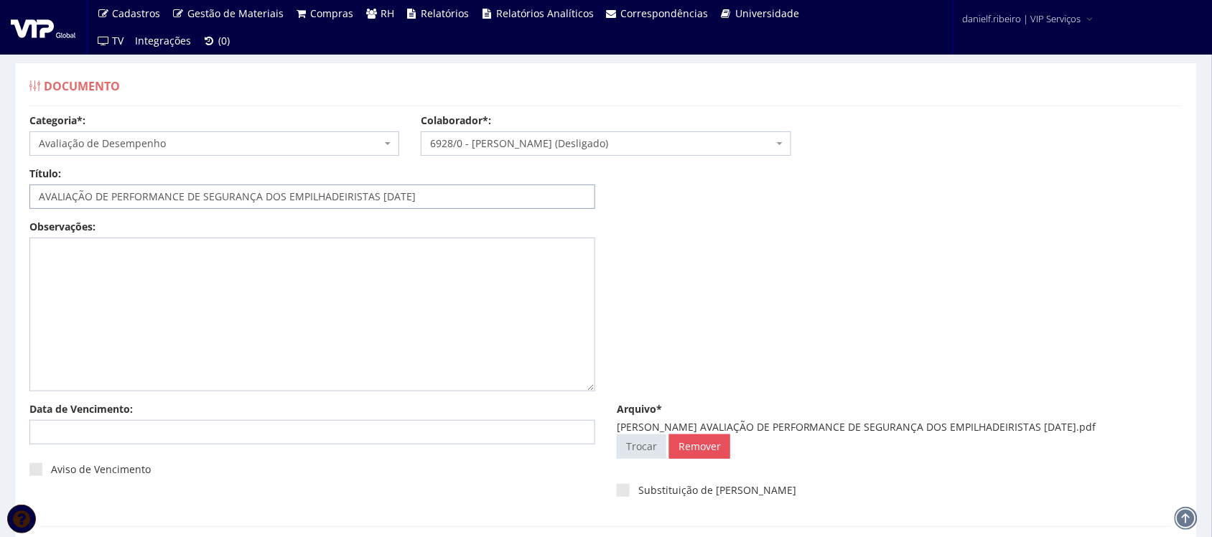
click at [393, 194] on input "AVALIAÇÃO DE PERFORMANCE DE SEGURANÇA DOS EMPILHADEIRISTAS [DATE]" at bounding box center [312, 196] width 566 height 24
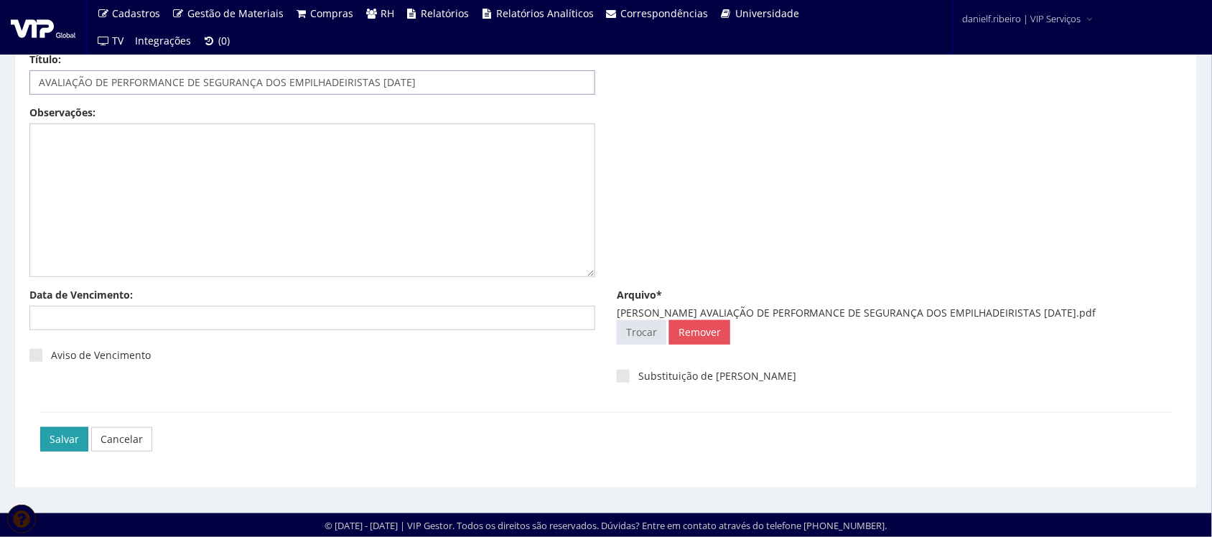
type input "AVALIAÇÃO DE PERFORMANCE DE SEGURANÇA DOS EMPILHADEIRISTAS [DATE]"
click at [72, 436] on input "Salvar" at bounding box center [64, 439] width 48 height 24
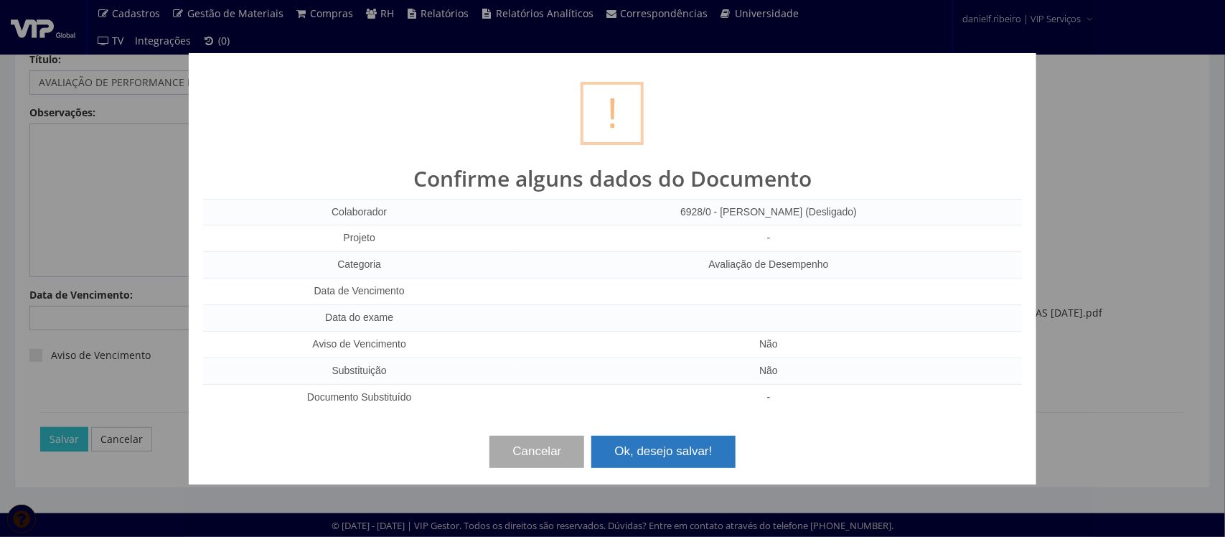
click at [637, 457] on button "Ok, desejo salvar!" at bounding box center [664, 452] width 144 height 32
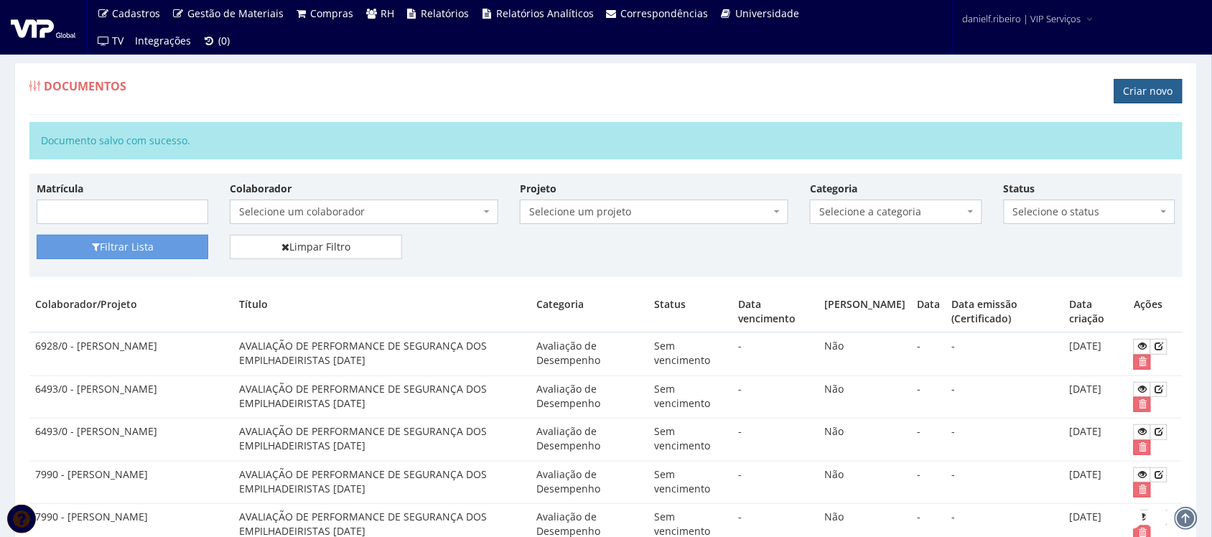
click at [1151, 94] on link "Criar novo" at bounding box center [1148, 91] width 68 height 24
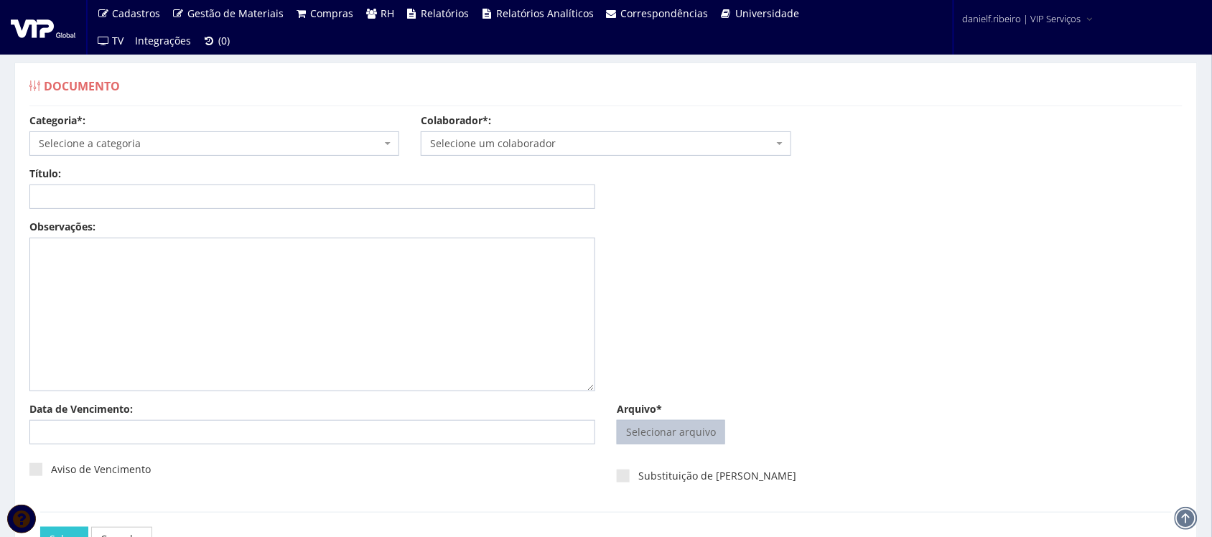
click at [693, 439] on input "Arquivo*" at bounding box center [670, 432] width 107 height 23
type input "C:\fakepath\[PERSON_NAME] AVALIAÇÃO DE PERFORMANCE DE SEGURANÇA DOS EMPILHADEIR…"
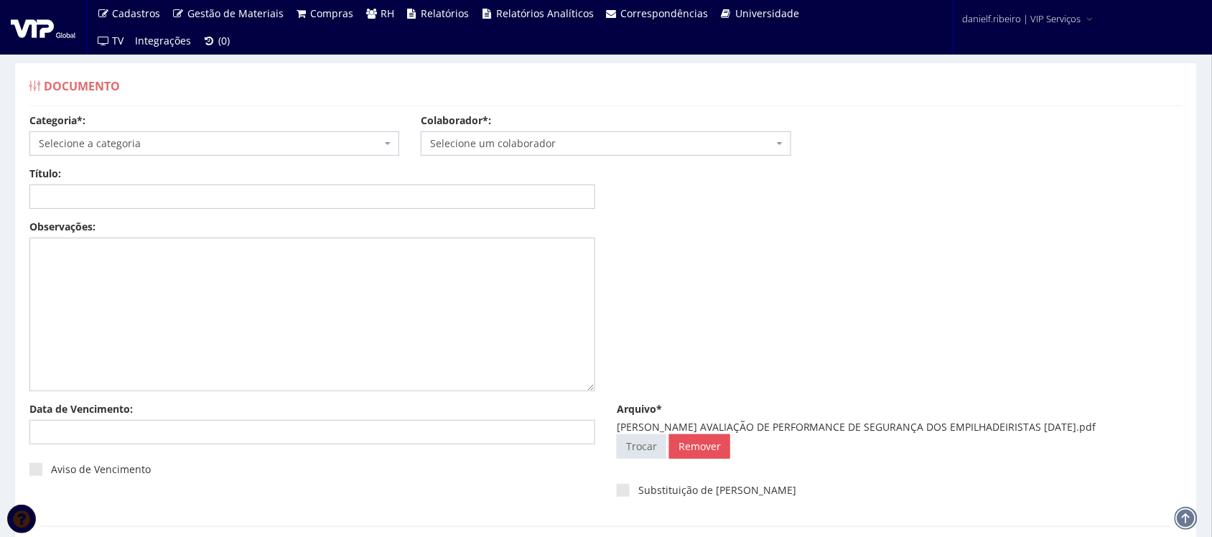
click at [529, 144] on span "Selecione um colaborador" at bounding box center [601, 143] width 342 height 14
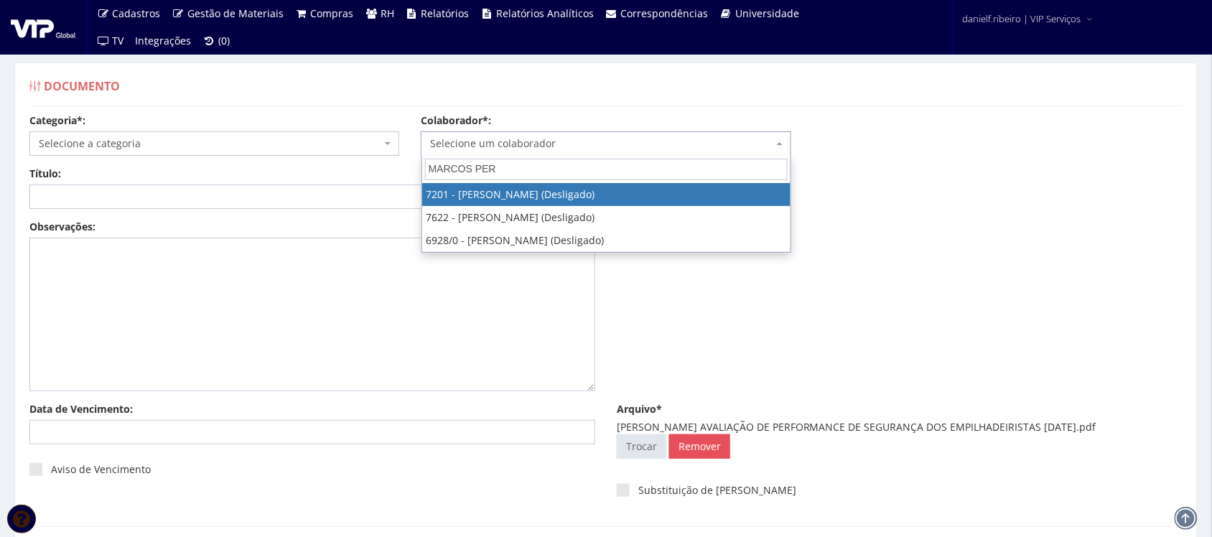
type input "[PERSON_NAME]"
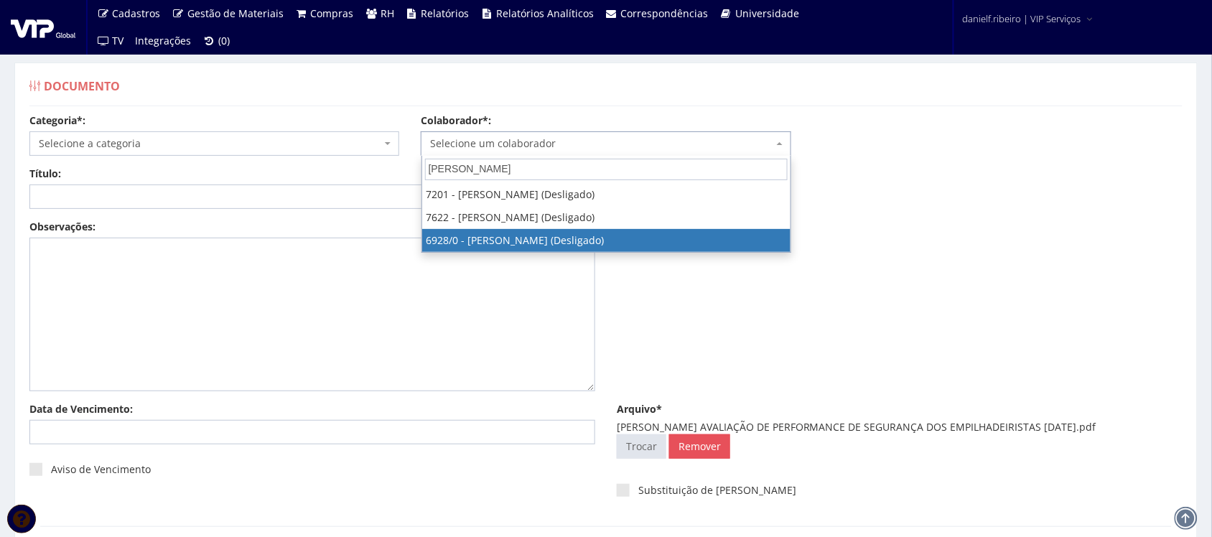
select select "256"
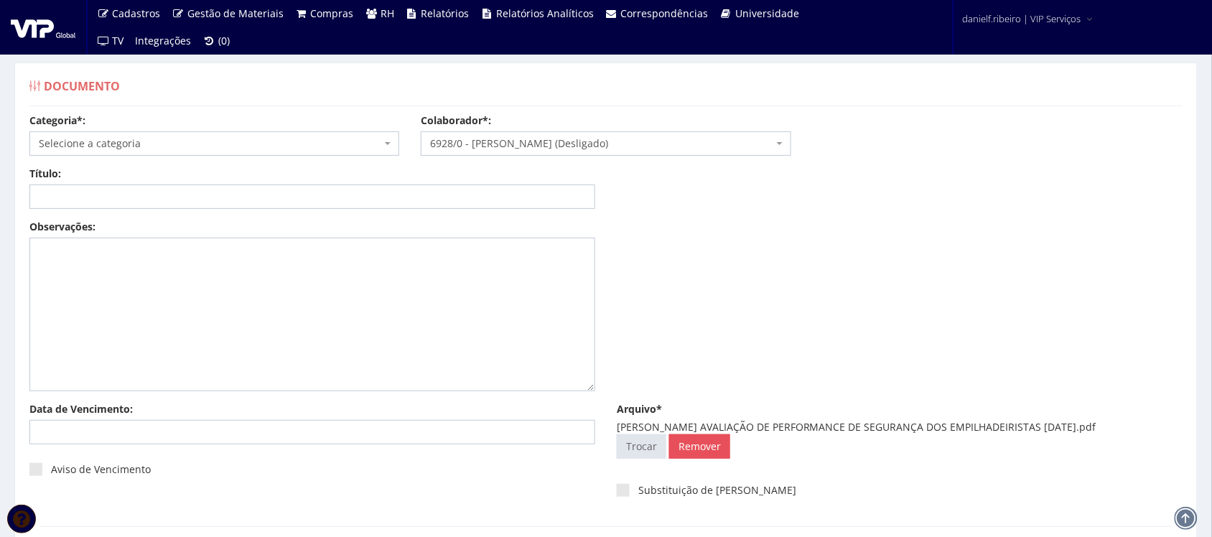
click at [122, 130] on div "Categoria*: Selecione a categoria Aso Segurança no trabalho - PGR Segurança no …" at bounding box center [214, 134] width 391 height 42
click at [144, 153] on span "Selecione a categoria" at bounding box center [214, 143] width 370 height 24
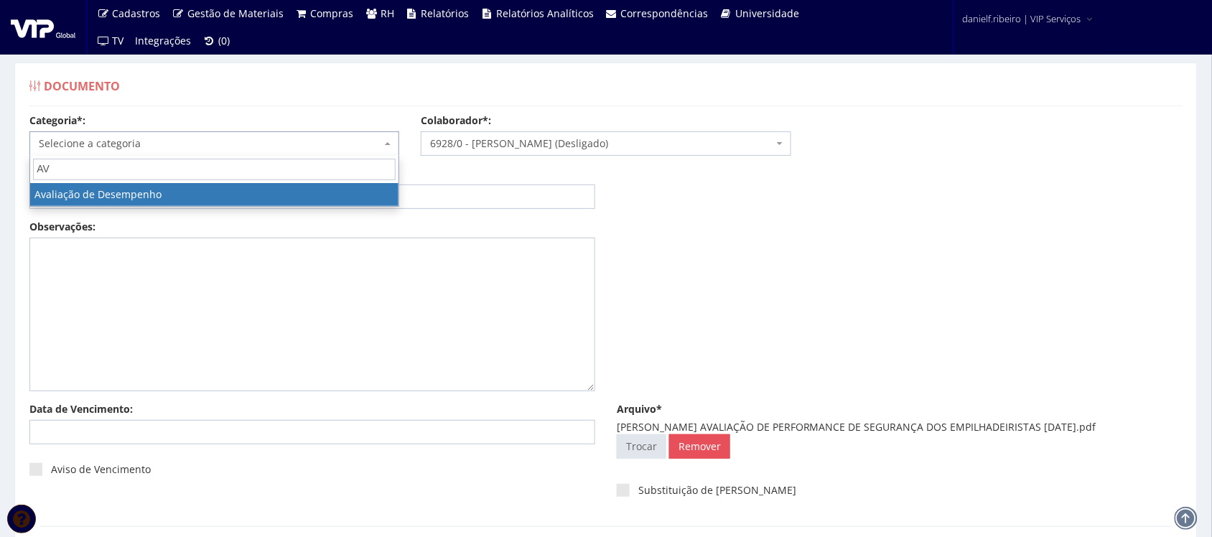
type input "AV"
select select "avaliacao_de_desempenho"
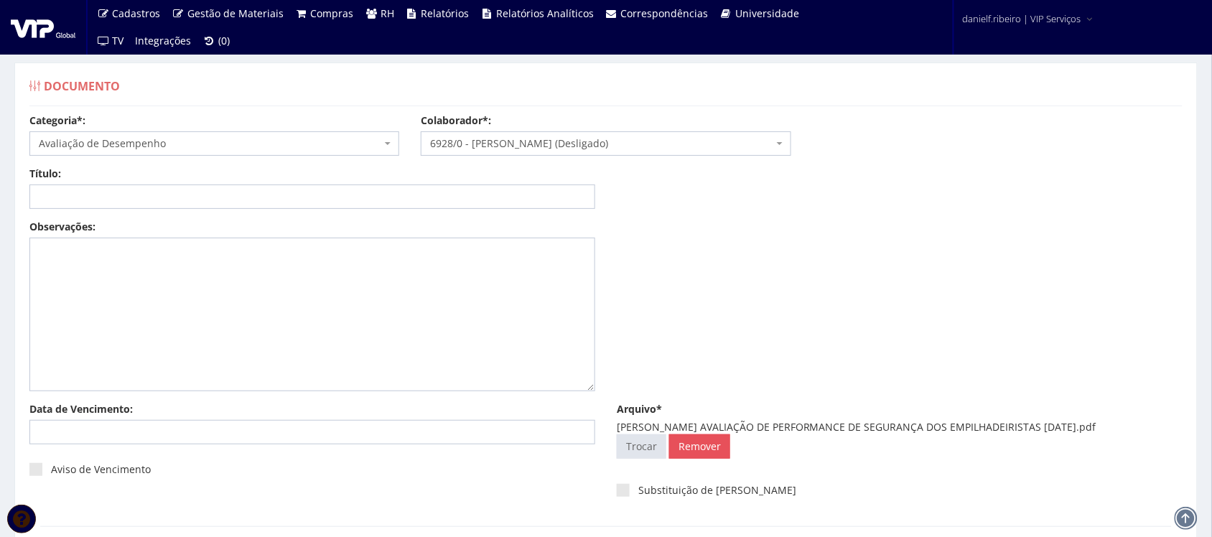
drag, startPoint x: 752, startPoint y: 426, endPoint x: 1141, endPoint y: 425, distance: 389.1
click at [1141, 425] on div "[PERSON_NAME] AVALIAÇÃO DE PERFORMANCE DE SEGURANÇA DOS EMPILHADEIRISTAS [DATE]…" at bounding box center [900, 427] width 566 height 14
copy div "AVALIAÇÃO DE PERFORMANCE DE SEGURANÇA DOS EMPILHADEIRISTAS [DATE]"
click at [457, 205] on input "Título:" at bounding box center [312, 196] width 566 height 24
paste input "AVALIAÇÃO DE PERFORMANCE DE SEGURANÇA DOS EMPILHADEIRISTAS [DATE]"
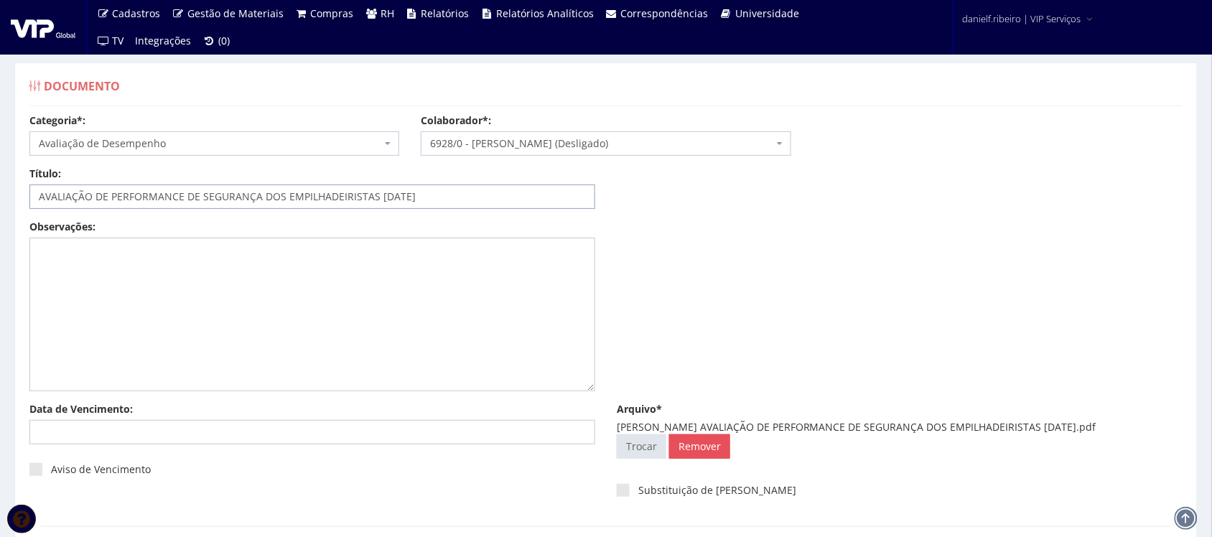
drag, startPoint x: 403, startPoint y: 198, endPoint x: 410, endPoint y: 205, distance: 9.7
click at [409, 203] on input "AVALIAÇÃO DE PERFORMANCE DE SEGURANÇA DOS EMPILHADEIRISTAS [DATE]" at bounding box center [312, 196] width 566 height 24
click at [404, 201] on input "AVALIAÇÃO DE PERFORMANCE DE SEGURANÇA DOS EMPILHADEIRISTAS [DATE]" at bounding box center [312, 196] width 566 height 24
click at [406, 199] on input "AVALIAÇÃO DE PERFORMANCE DE SEGURANÇA DOS EMPILHADEIRISTAS [DATE]" at bounding box center [312, 196] width 566 height 24
click at [393, 199] on input "AVALIAÇÃO DE PERFORMANCE DE SEGURANÇA DOS EMPILHADEIRISTAS 03.04/2024" at bounding box center [312, 196] width 566 height 24
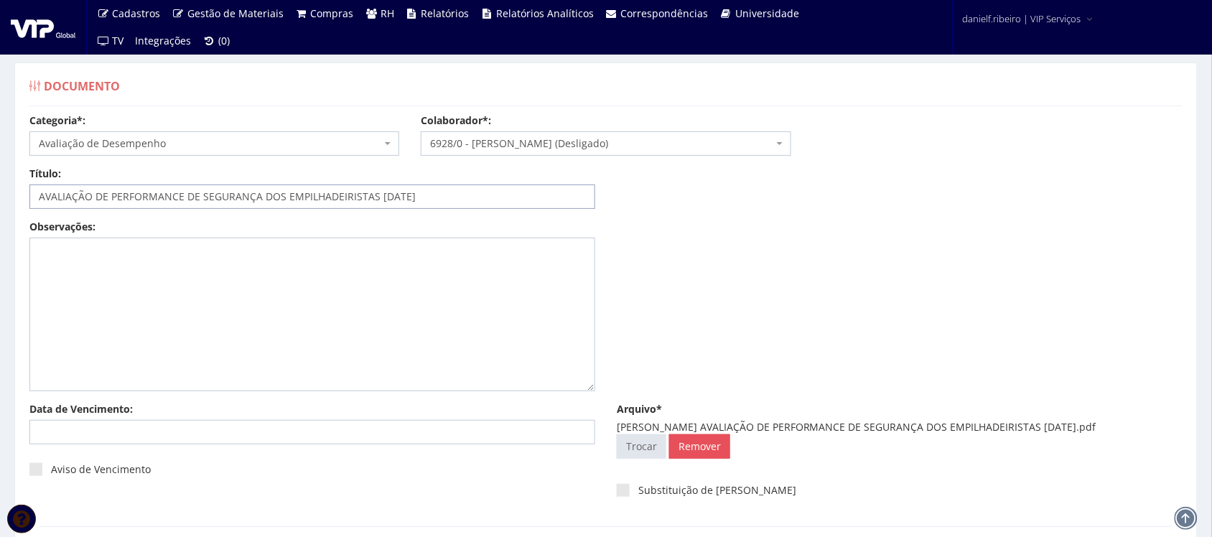
scroll to position [116, 0]
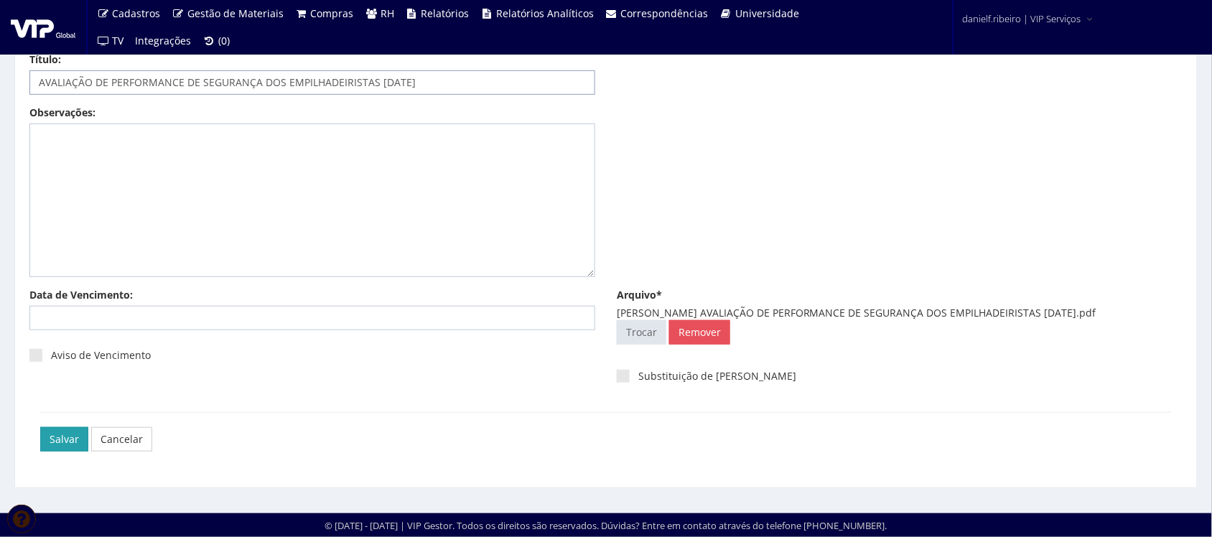
type input "AVALIAÇÃO DE PERFORMANCE DE SEGURANÇA DOS EMPILHADEIRISTAS [DATE]"
click at [58, 444] on input "Salvar" at bounding box center [64, 439] width 48 height 24
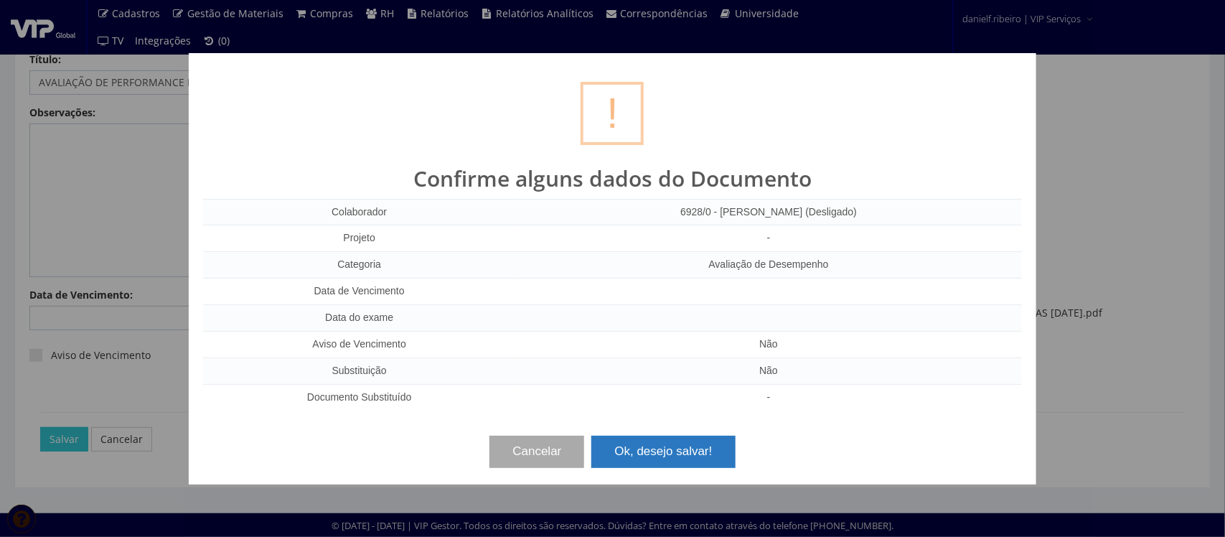
click at [701, 445] on button "Ok, desejo salvar!" at bounding box center [664, 452] width 144 height 32
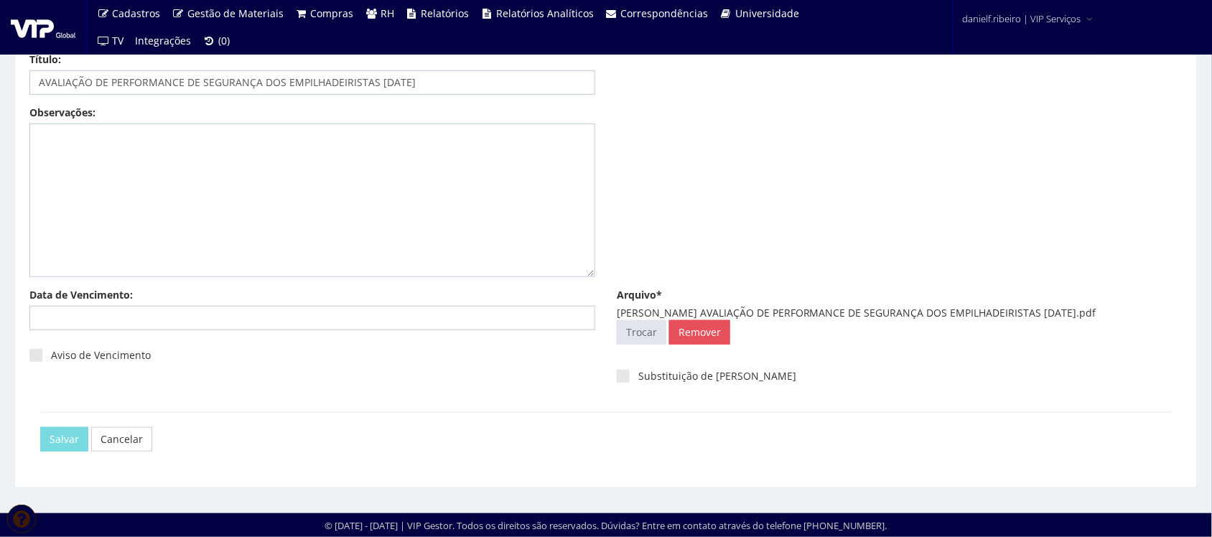
scroll to position [0, 0]
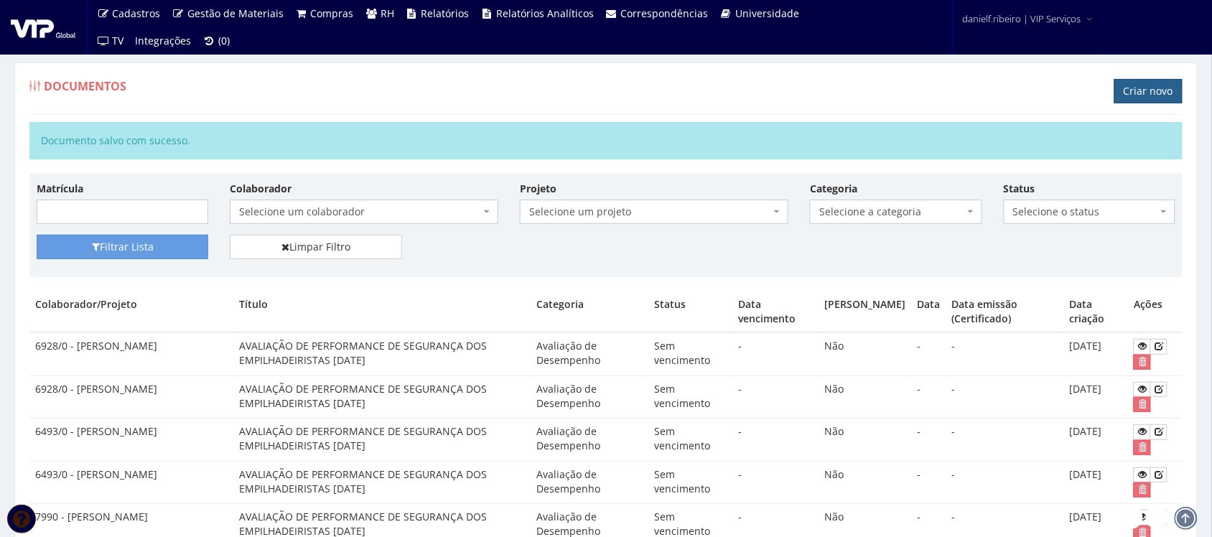
click at [1134, 92] on link "Criar novo" at bounding box center [1148, 91] width 68 height 24
click at [1160, 84] on link "Criar novo" at bounding box center [1148, 91] width 68 height 24
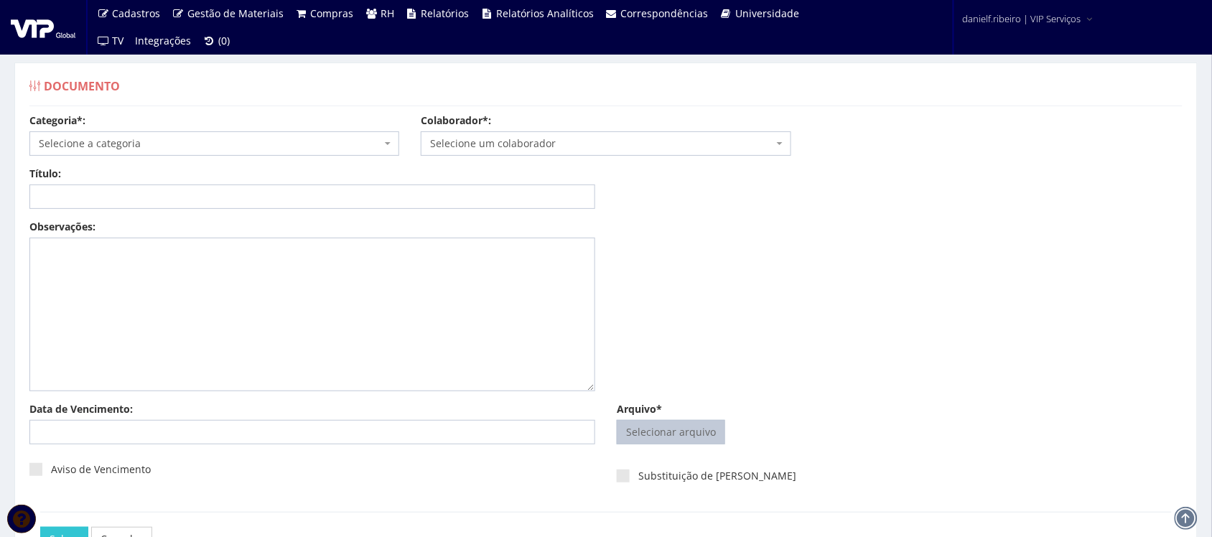
click at [704, 428] on input "Arquivo*" at bounding box center [670, 432] width 107 height 23
type input "C:\fakepath\MARINHO DE [PERSON_NAME] AVALIAÇÃO DE PERFORMANCE DE SEGURANÇA DOS …"
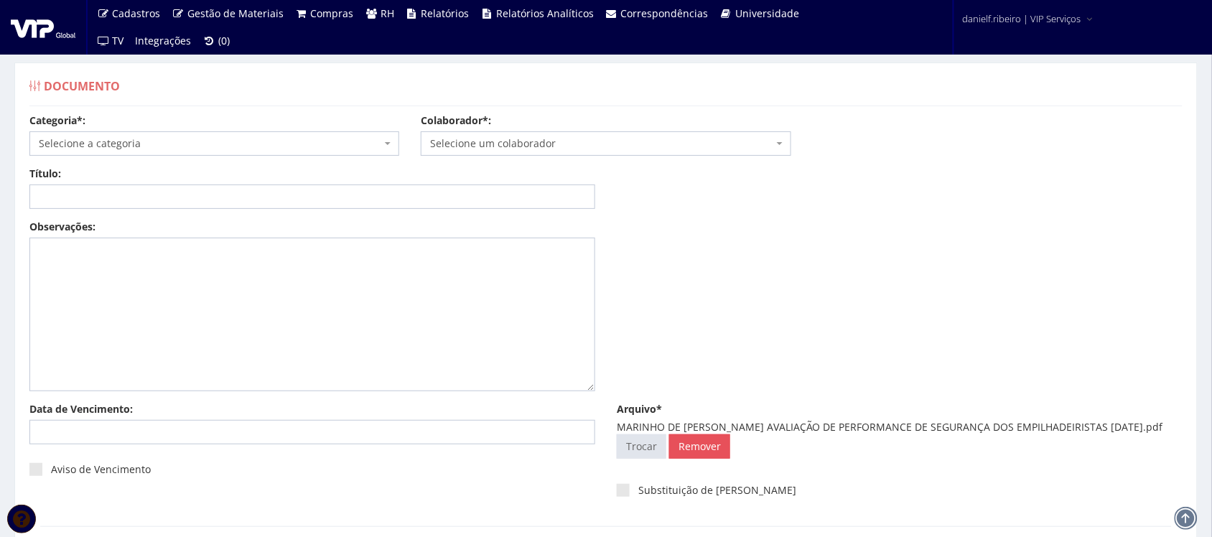
click at [529, 136] on span "Selecione um colaborador" at bounding box center [601, 143] width 342 height 14
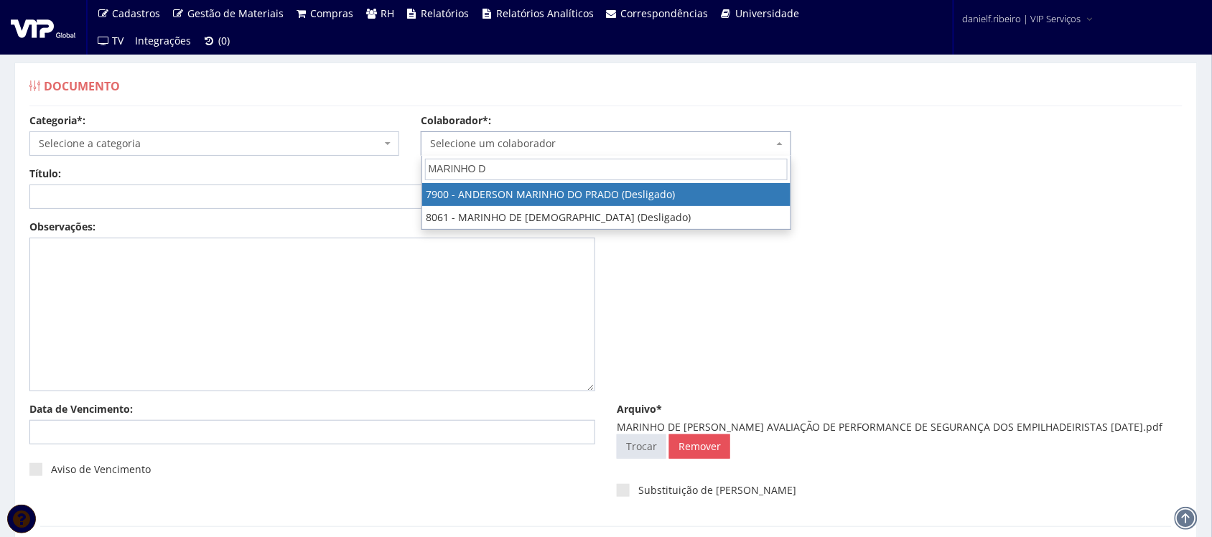
type input "MARINHO DE"
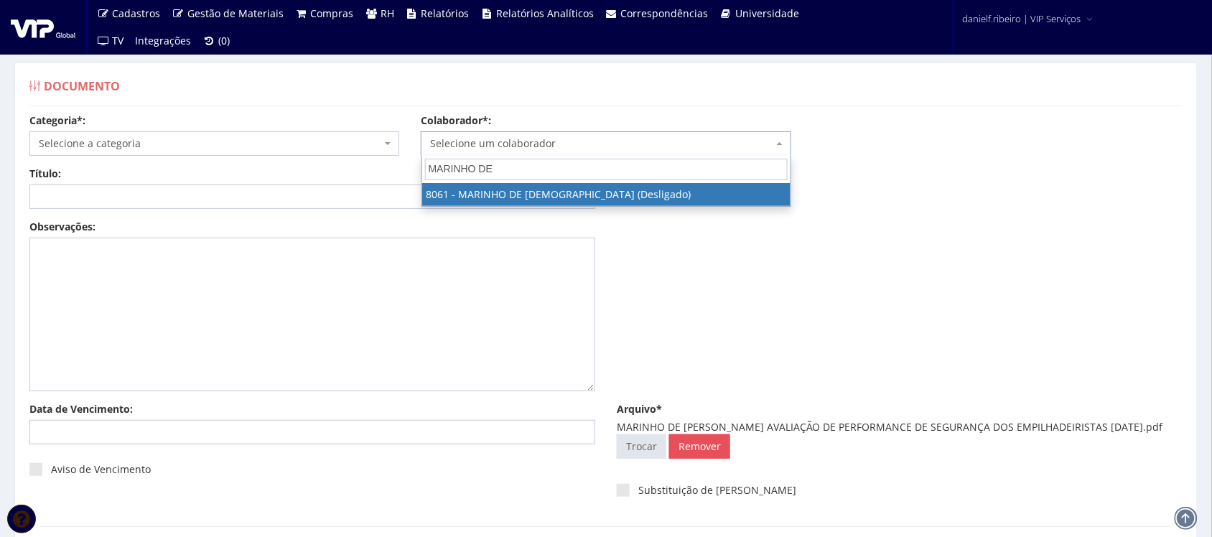
select select "3507"
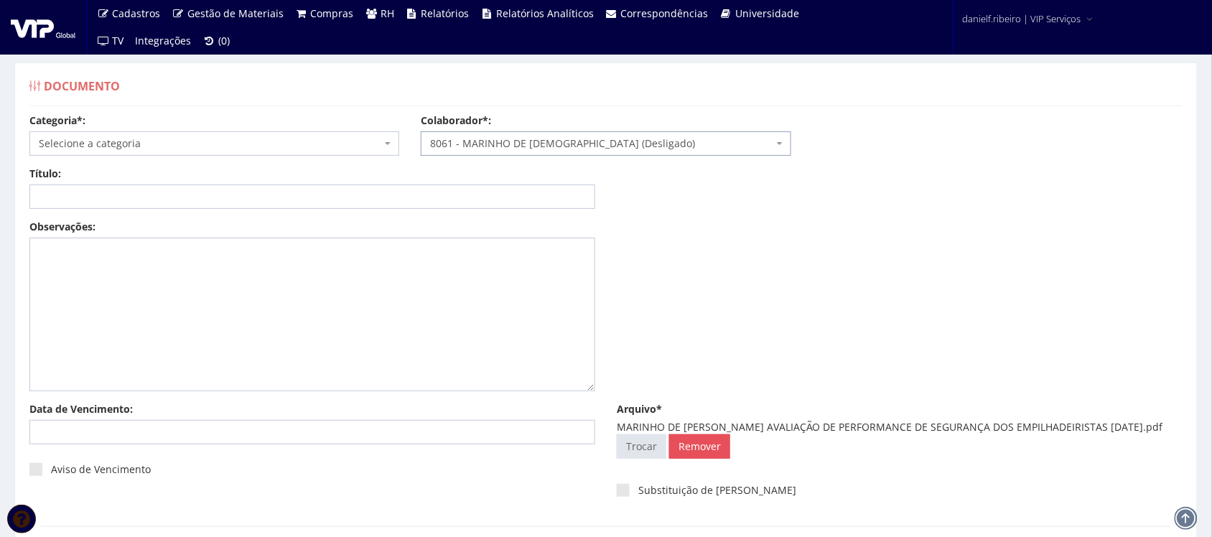
click at [240, 144] on span "Selecione a categoria" at bounding box center [210, 143] width 342 height 14
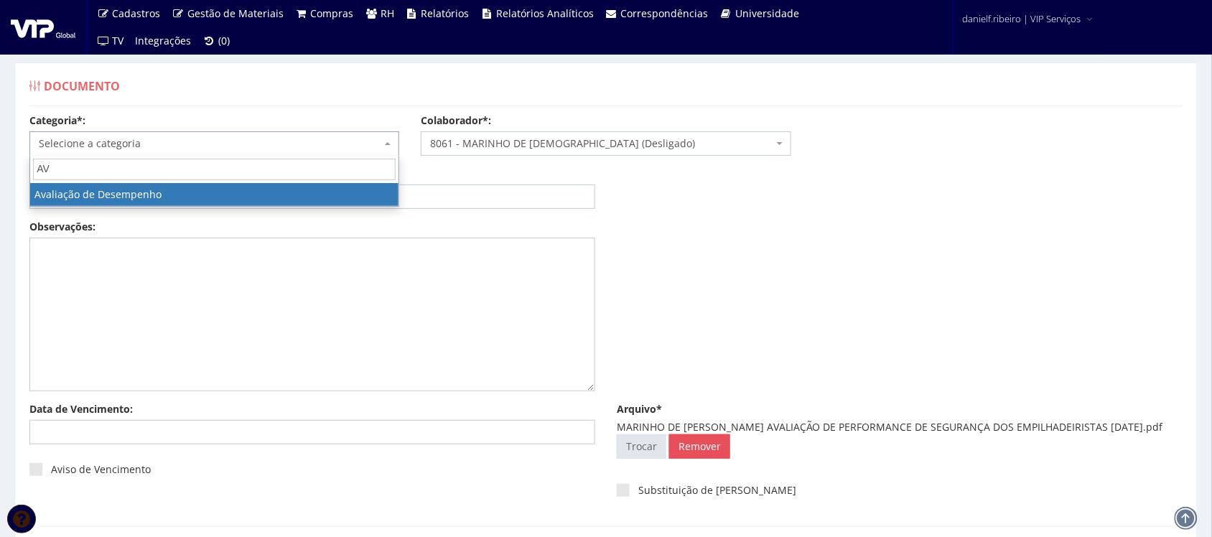
type input "AV"
select select "avaliacao_de_desempenho"
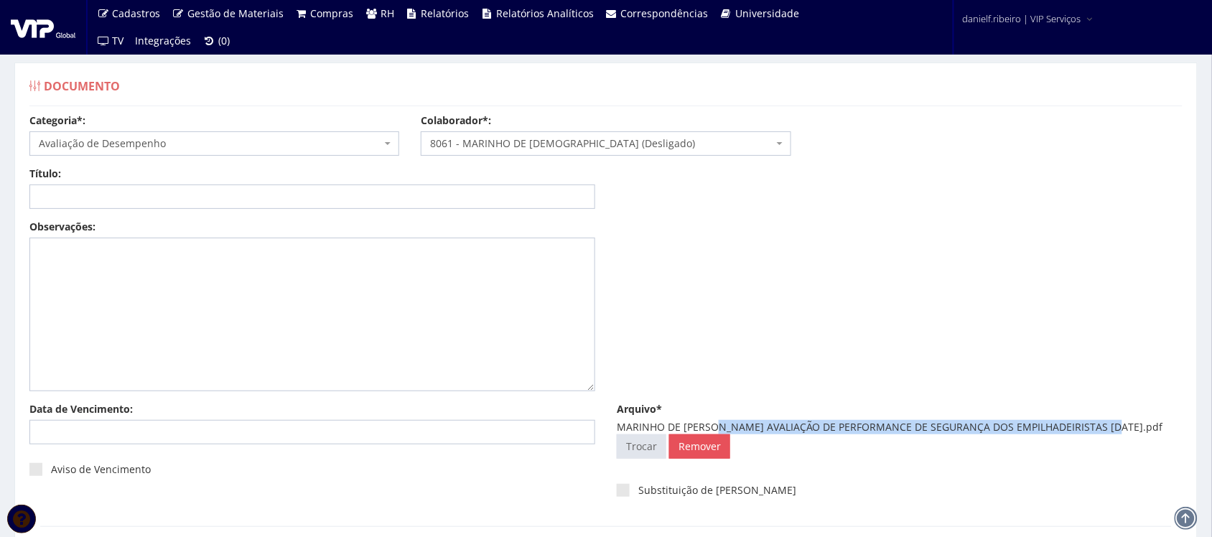
drag, startPoint x: 712, startPoint y: 431, endPoint x: 1100, endPoint y: 421, distance: 387.8
click at [1100, 421] on div "MARINHO DE [PERSON_NAME] AVALIAÇÃO DE PERFORMANCE DE SEGURANÇA DOS EMPILHADEIRI…" at bounding box center [900, 427] width 566 height 14
copy div "AVALIAÇÃO DE PERFORMANCE DE SEGURANÇA DOS EMPILHADEIRISTAS [DATE]"
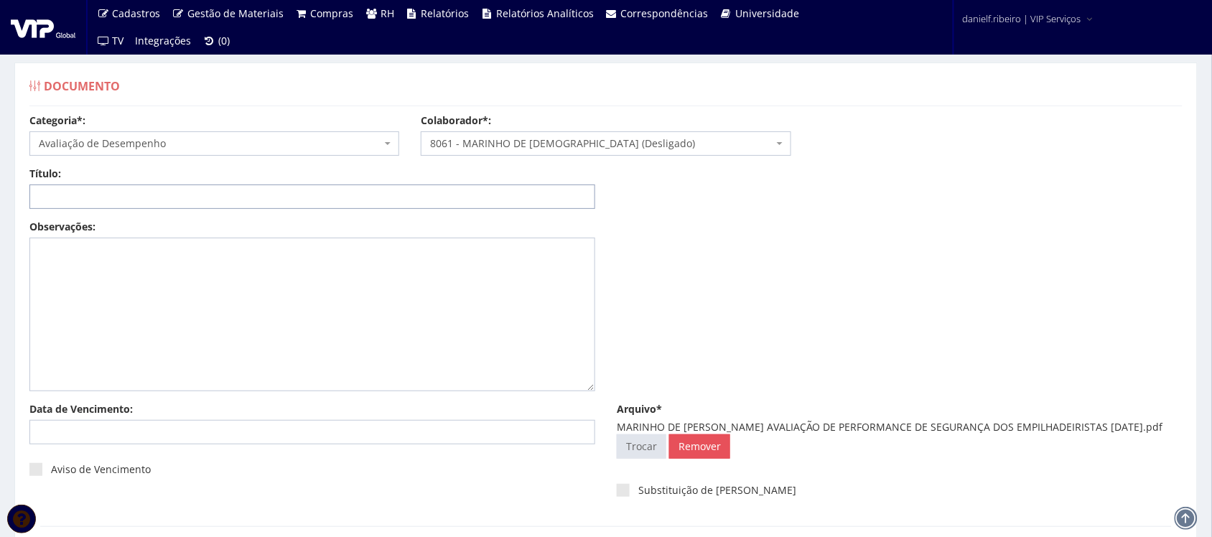
click at [338, 202] on input "Título:" at bounding box center [312, 196] width 566 height 24
paste input "AVALIAÇÃO DE PERFORMANCE DE SEGURANÇA DOS EMPILHADEIRISTAS [DATE]"
click at [392, 195] on input "AVALIAÇÃO DE PERFORMANCE DE SEGURANÇA DOS EMPILHADEIRISTAS [DATE]" at bounding box center [312, 196] width 566 height 24
type input "AVALIAÇÃO DE PERFORMANCE DE SEGURANÇA DOS EMPILHADEIRISTAS [DATE]"
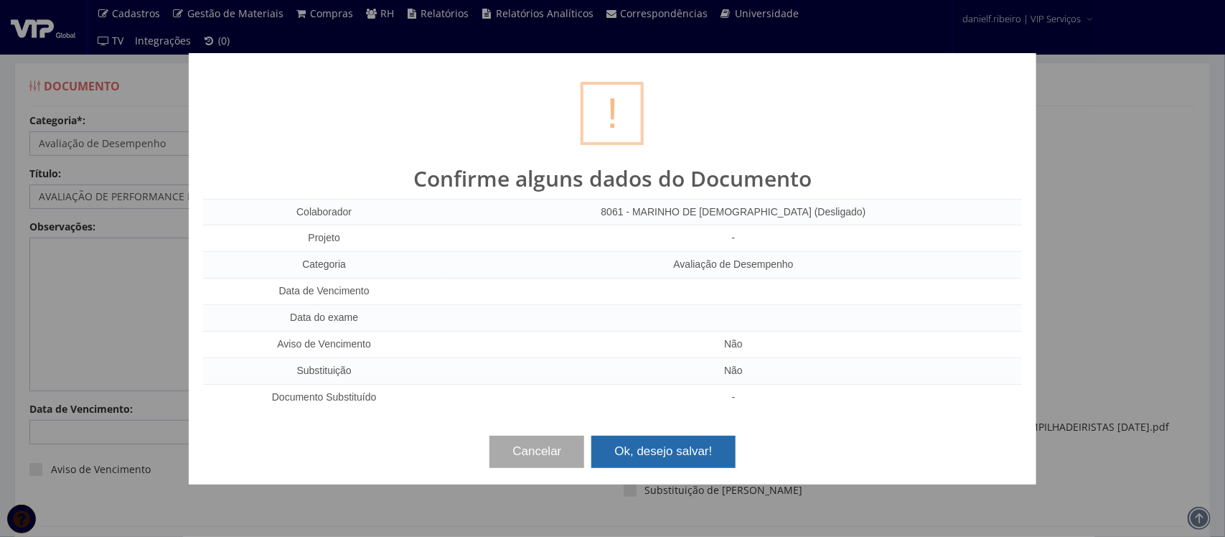
click at [693, 464] on button "Ok, desejo salvar!" at bounding box center [664, 452] width 144 height 32
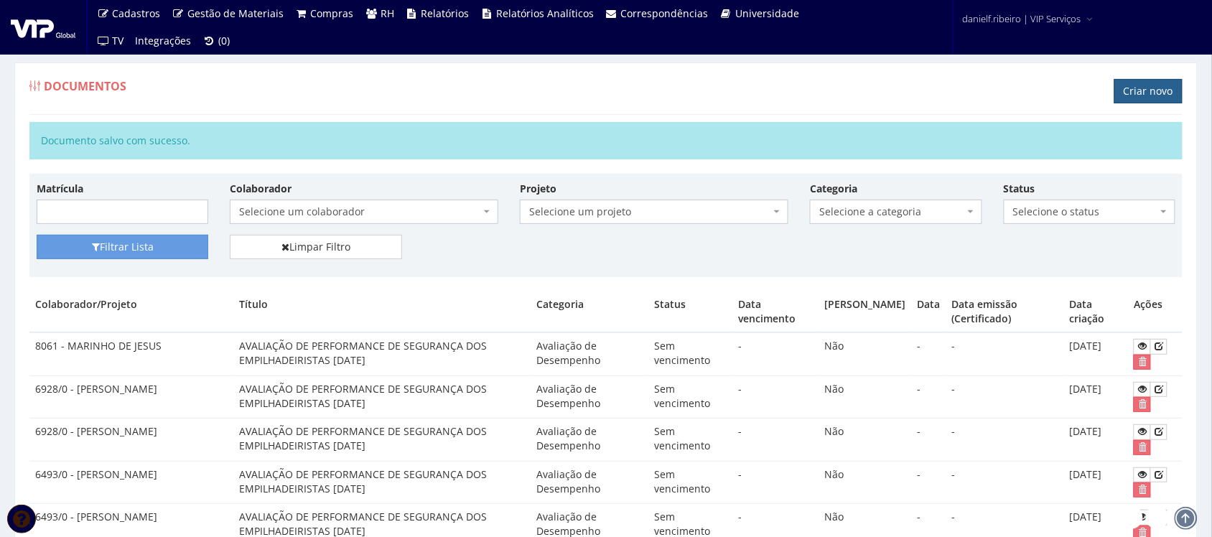
click at [1146, 95] on link "Criar novo" at bounding box center [1148, 91] width 68 height 24
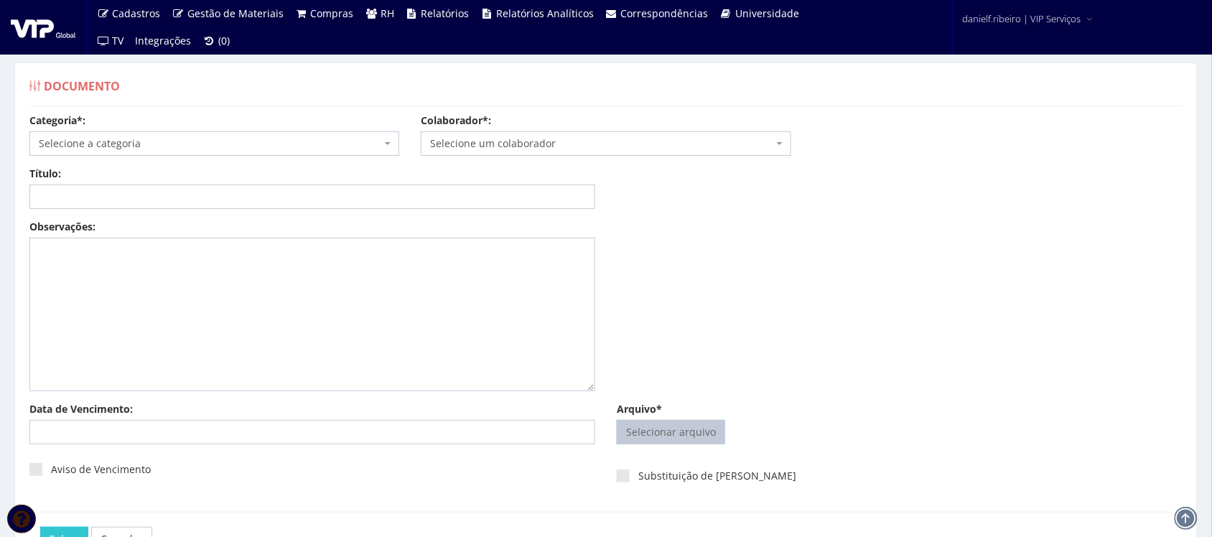
click at [658, 428] on input "Arquivo*" at bounding box center [670, 432] width 107 height 23
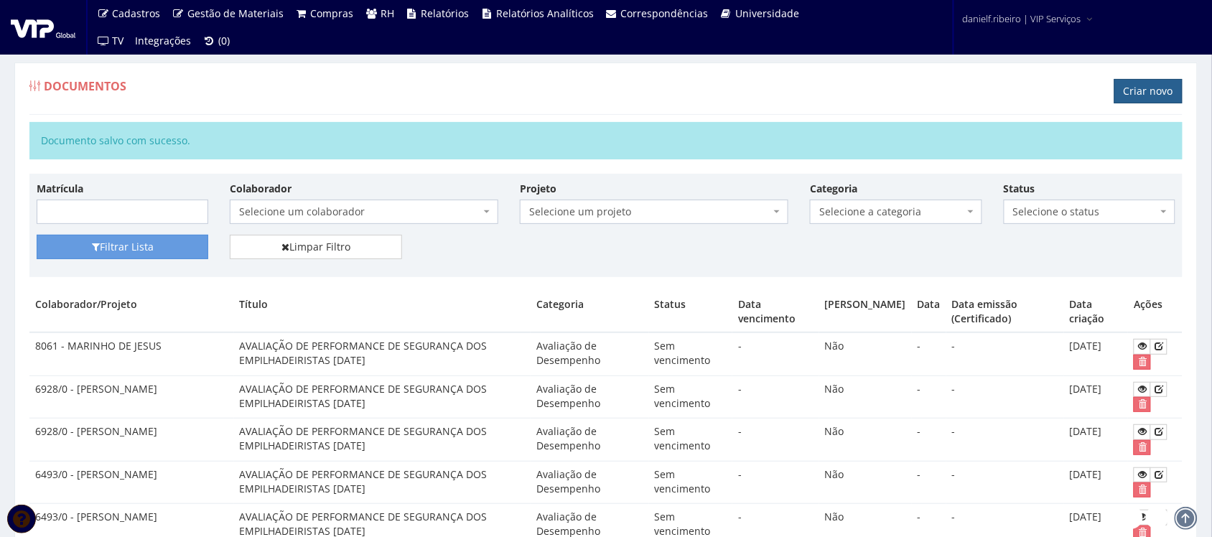
click at [1145, 94] on link "Criar novo" at bounding box center [1148, 91] width 68 height 24
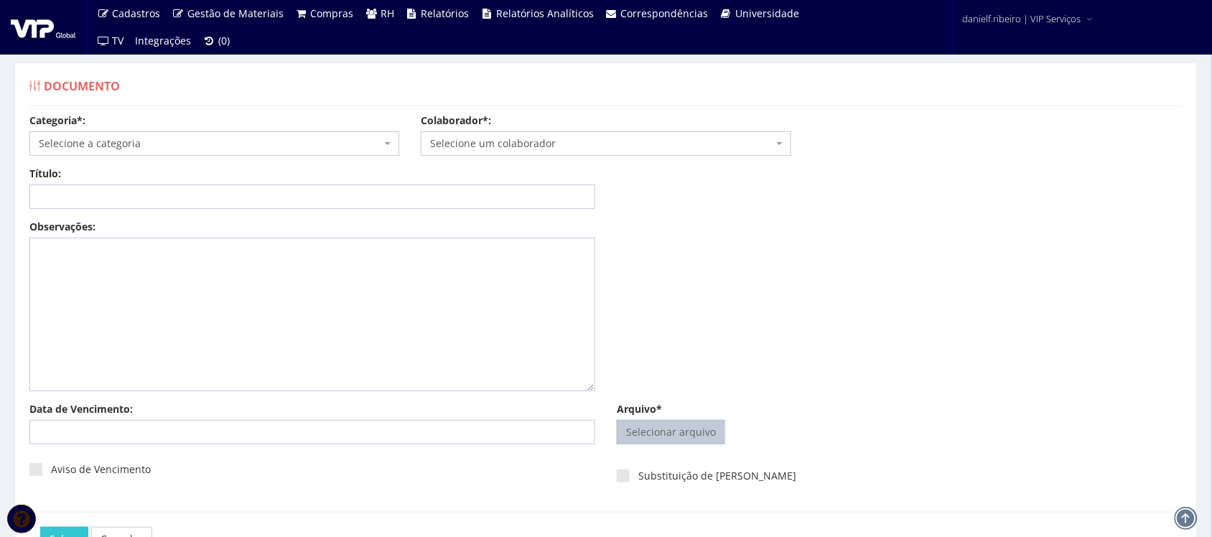
click at [665, 443] on input "Arquivo*" at bounding box center [670, 432] width 107 height 23
type input "C:\fakepath\MARINHO DE JESUS AVALIAÇÃO DE PERFORMANCE DE SEGURANÇA DOS EMPILHAD…"
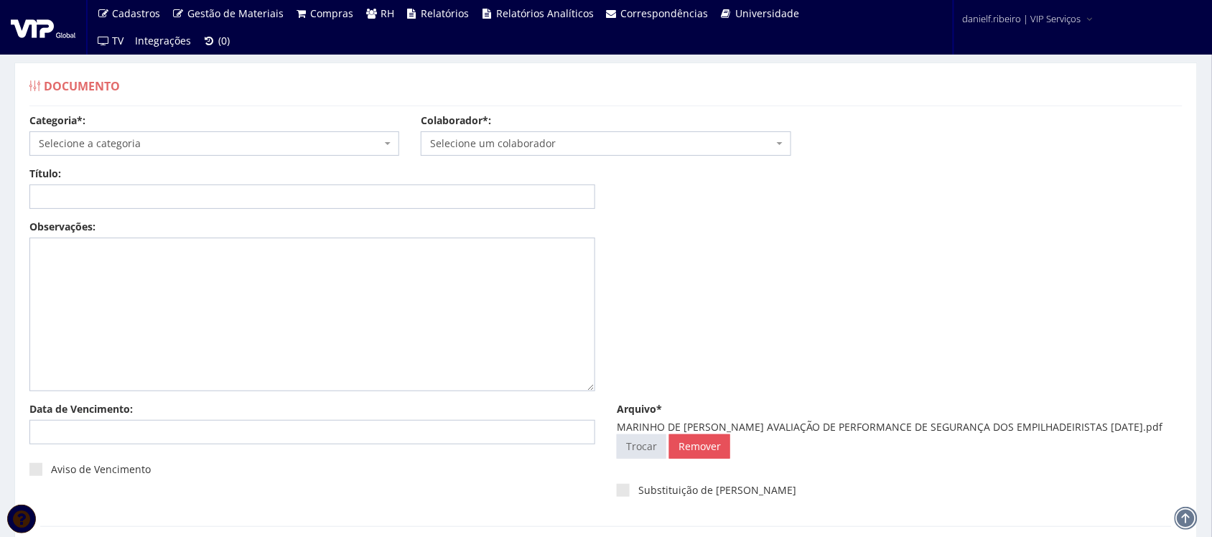
click at [521, 148] on span "Selecione um colaborador" at bounding box center [601, 143] width 342 height 14
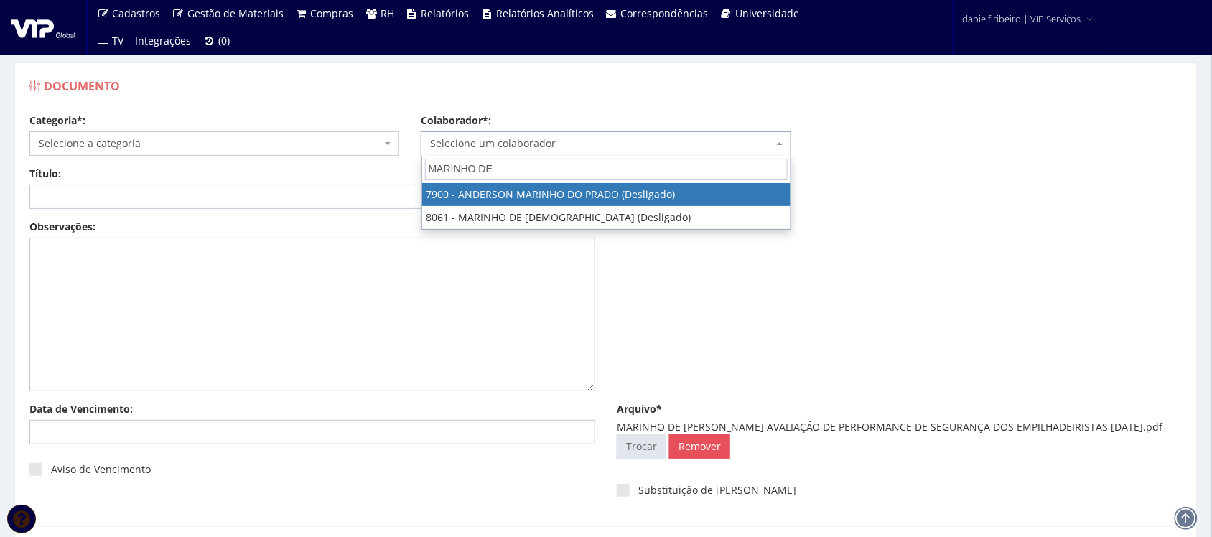
type input "MARINHO DE"
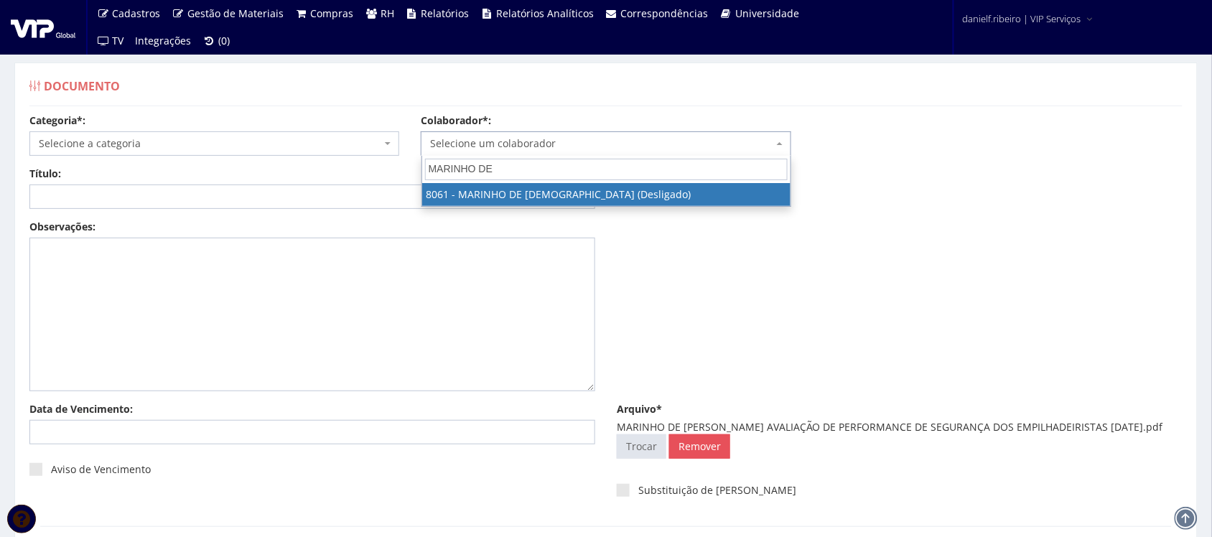
select select "3507"
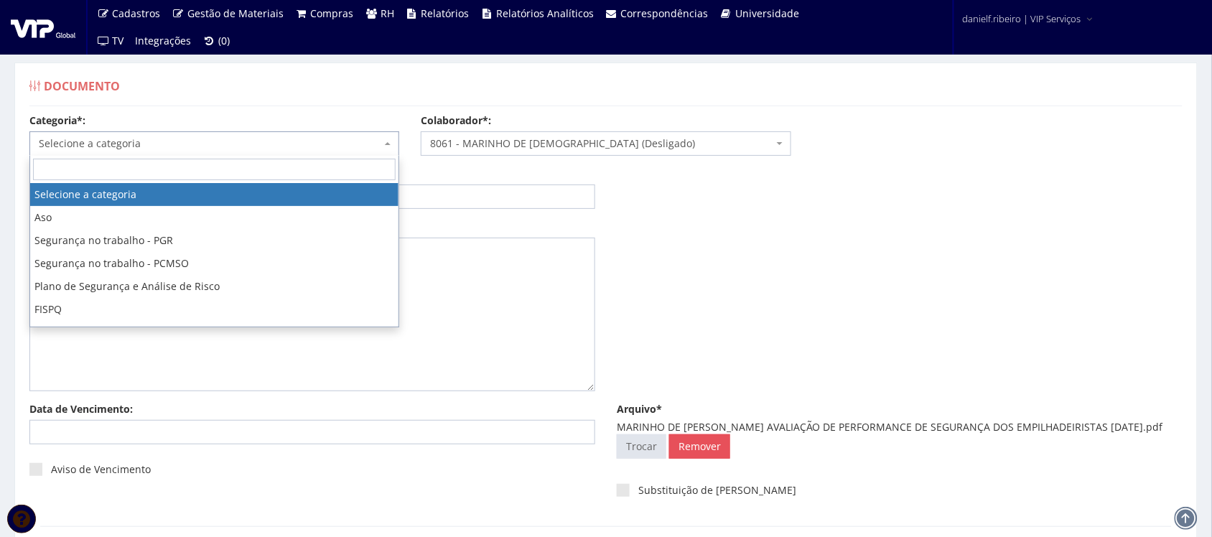
click at [144, 142] on span "Selecione a categoria" at bounding box center [210, 143] width 342 height 14
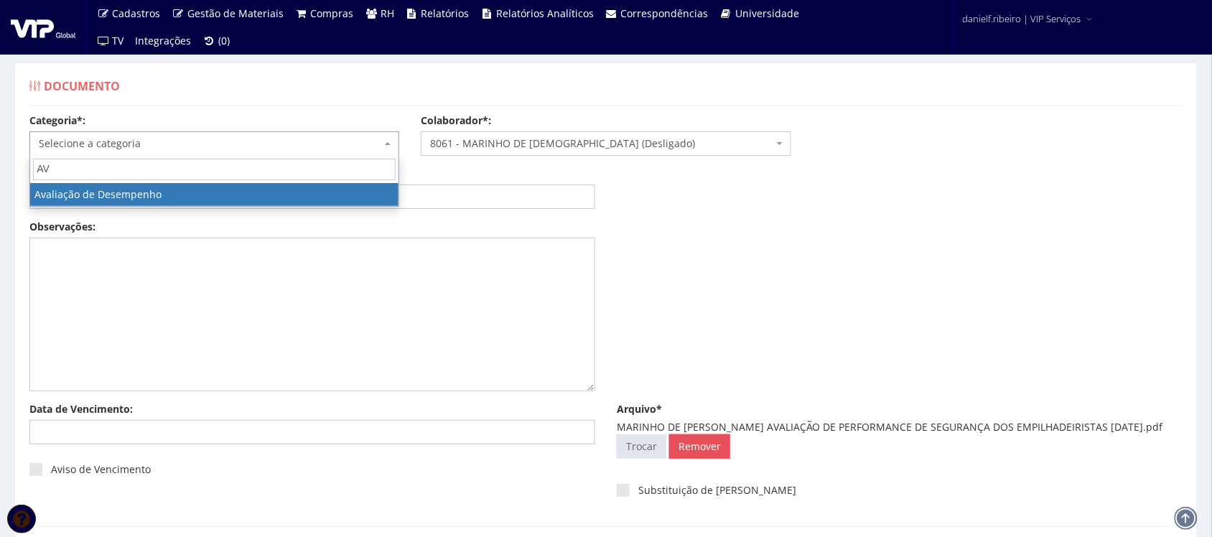
type input "AV"
select select "avaliacao_de_desempenho"
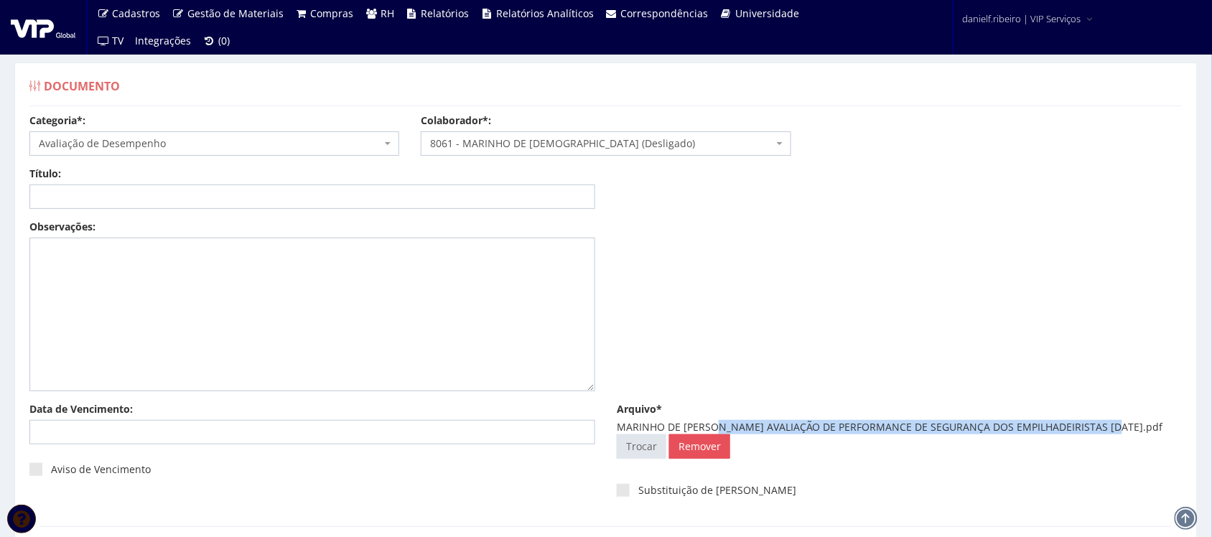
drag, startPoint x: 712, startPoint y: 428, endPoint x: 1099, endPoint y: 432, distance: 387.0
click at [1099, 432] on div "MARINHO DE JESUS AVALIAÇÃO DE PERFORMANCE DE SEGURANÇA DOS EMPILHADEIRISTAS 06.…" at bounding box center [900, 427] width 566 height 14
copy div "AVALIAÇÃO DE PERFORMANCE DE SEGURANÇA DOS EMPILHADEIRISTAS 06.04.2024"
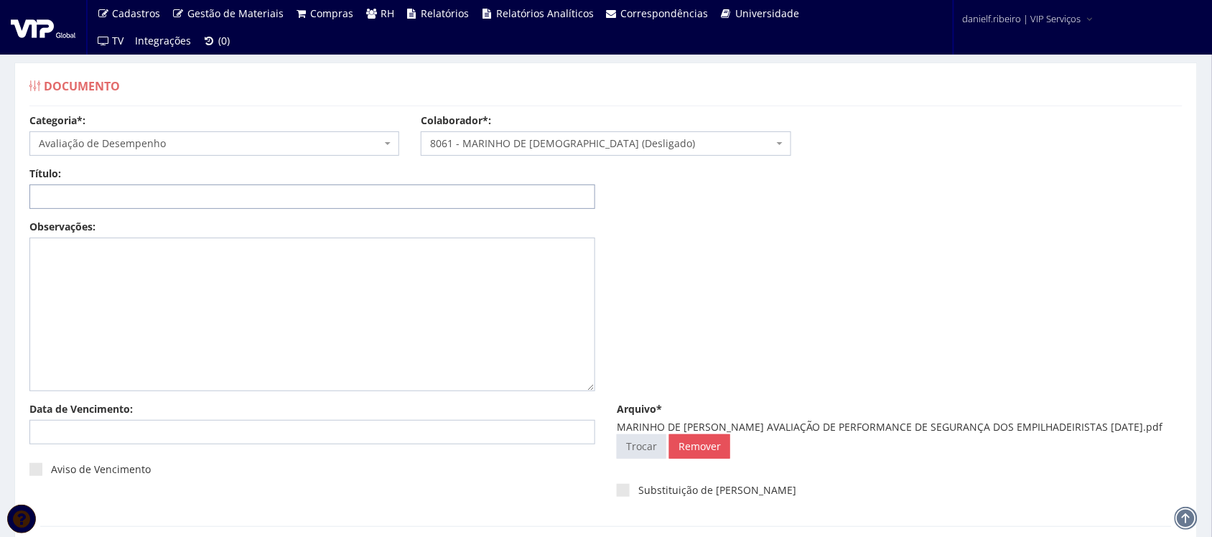
click at [393, 203] on input "Título:" at bounding box center [312, 196] width 566 height 24
paste input "AVALIAÇÃO DE PERFORMANCE DE SEGURANÇA DOS EMPILHADEIRISTAS 06.04.2024"
click at [393, 197] on input "AVALIAÇÃO DE PERFORMANCE DE SEGURANÇA DOS EMPILHADEIRISTAS 06.04.2024" at bounding box center [312, 196] width 566 height 24
click at [409, 196] on input "AVALIAÇÃO DE PERFORMANCE DE SEGURANÇA DOS EMPILHADEIRISTAS 06/04.2024" at bounding box center [312, 196] width 566 height 24
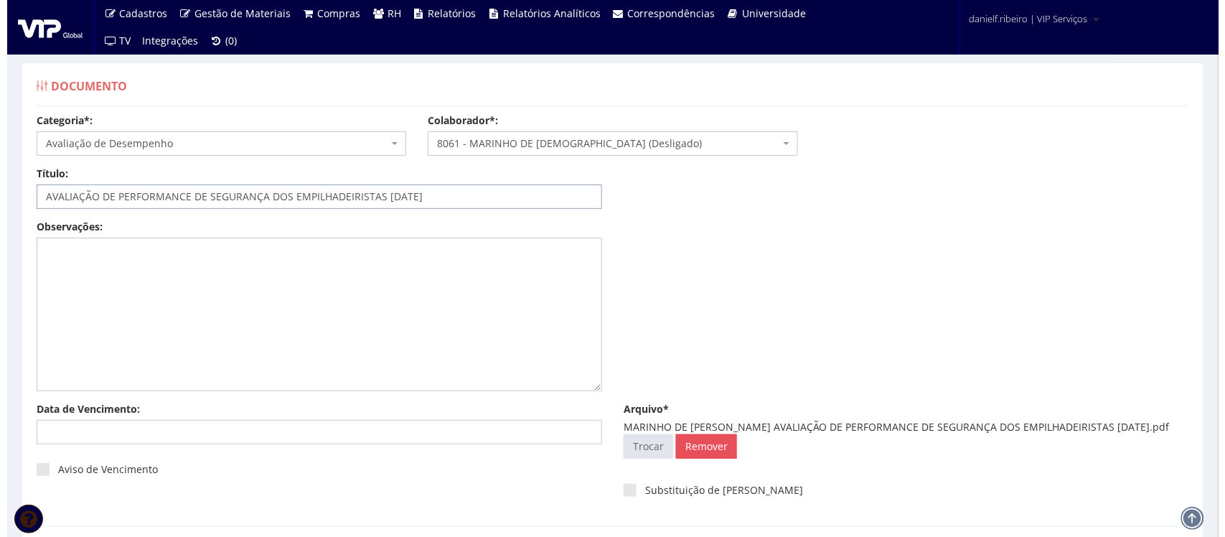
scroll to position [116, 0]
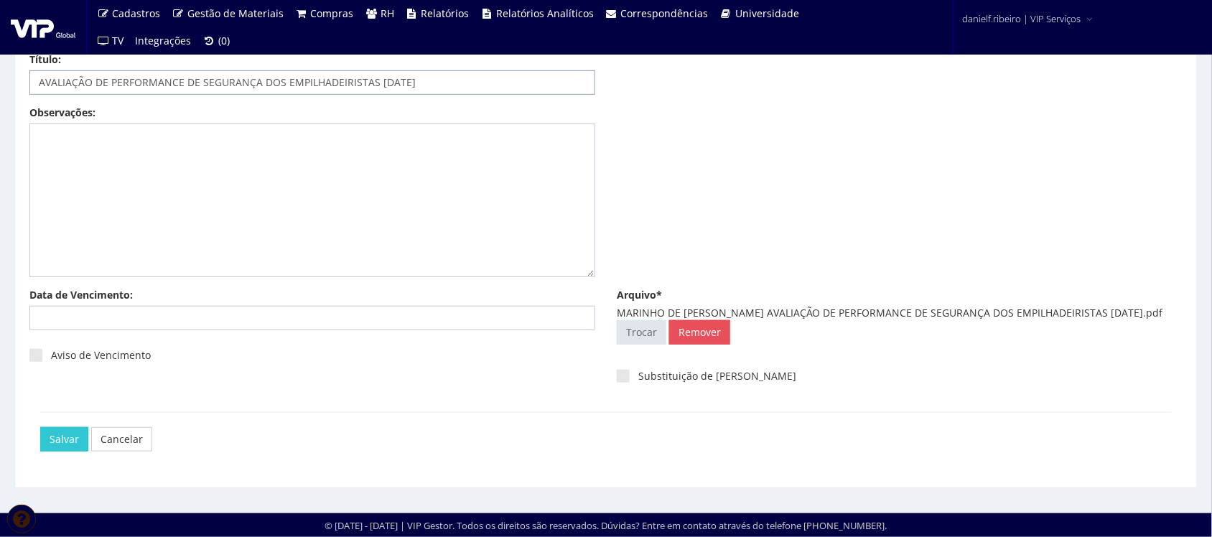
type input "AVALIAÇÃO DE PERFORMANCE DE SEGURANÇA DOS EMPILHADEIRISTAS [DATE]"
click at [59, 446] on input "Salvar" at bounding box center [64, 439] width 48 height 24
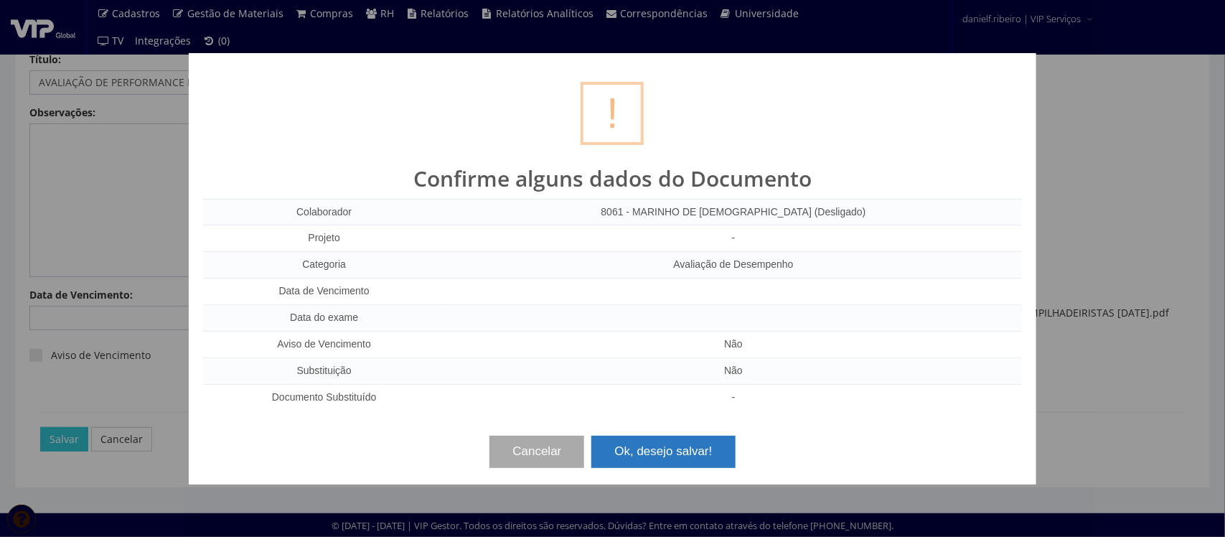
click at [682, 443] on button "Ok, desejo salvar!" at bounding box center [664, 452] width 144 height 32
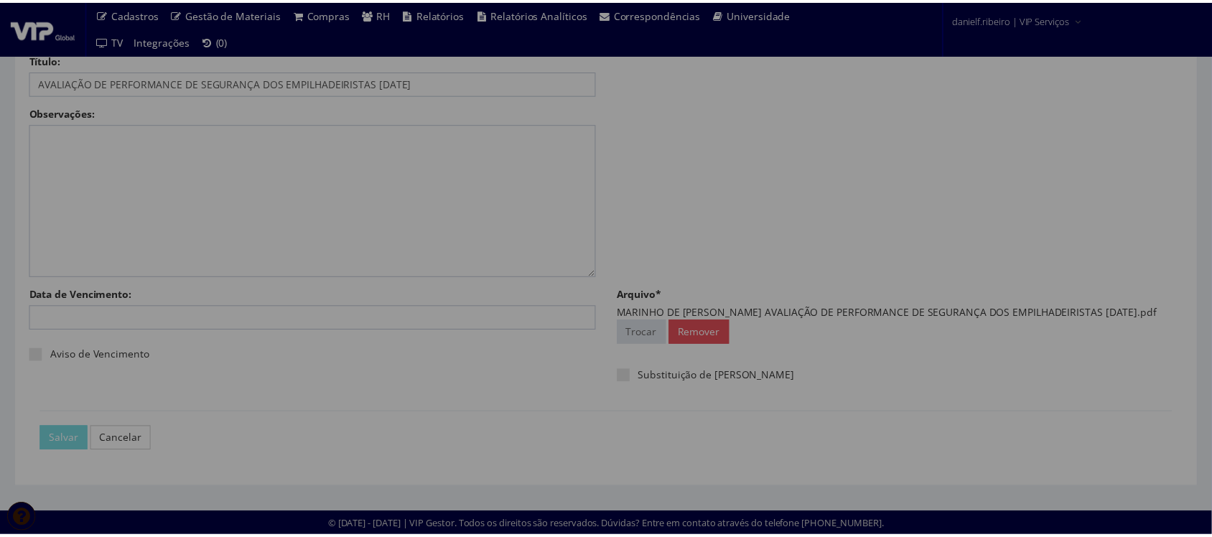
scroll to position [0, 0]
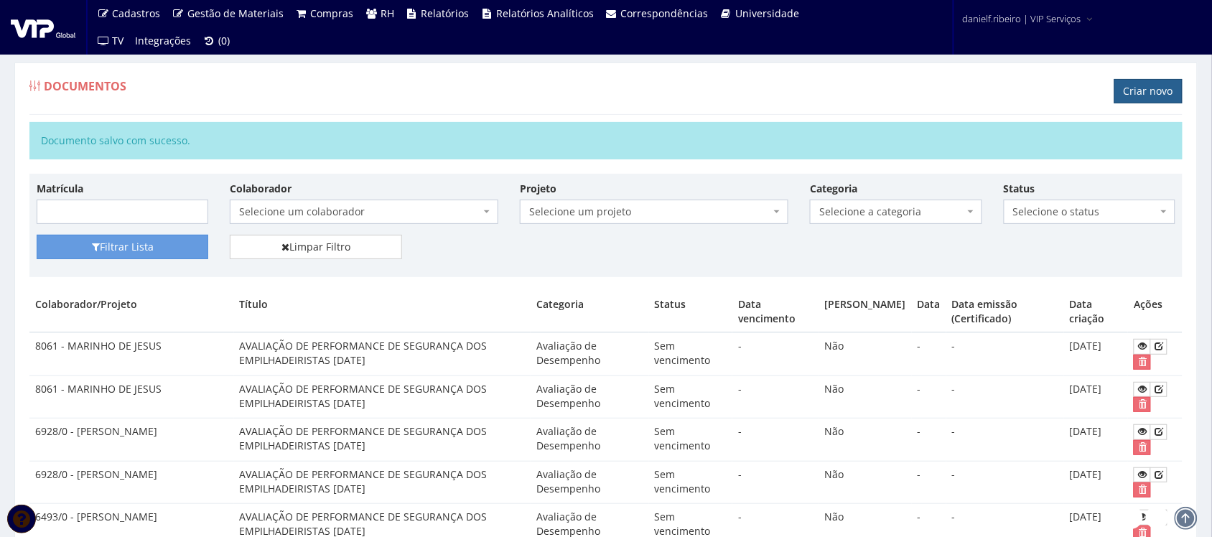
click at [1153, 95] on link "Criar novo" at bounding box center [1148, 91] width 68 height 24
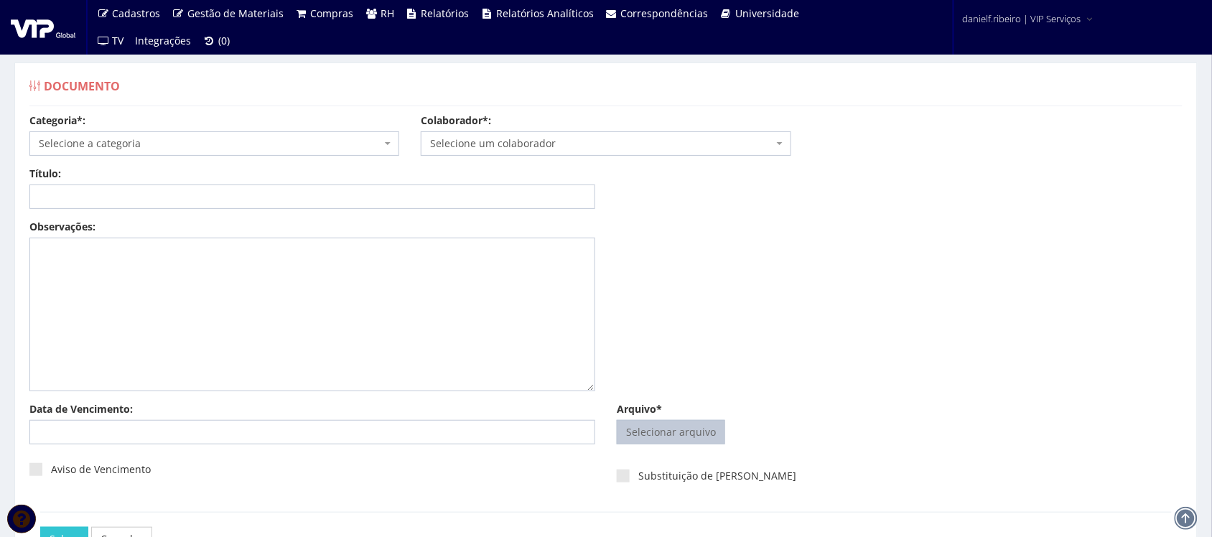
click at [658, 432] on input "Arquivo*" at bounding box center [670, 432] width 107 height 23
type input "C:\fakepath\[PERSON_NAME] AVALIAÇÃO DE PERFORMANCE DE SEGURANÇA DOS EMPILHADEIR…"
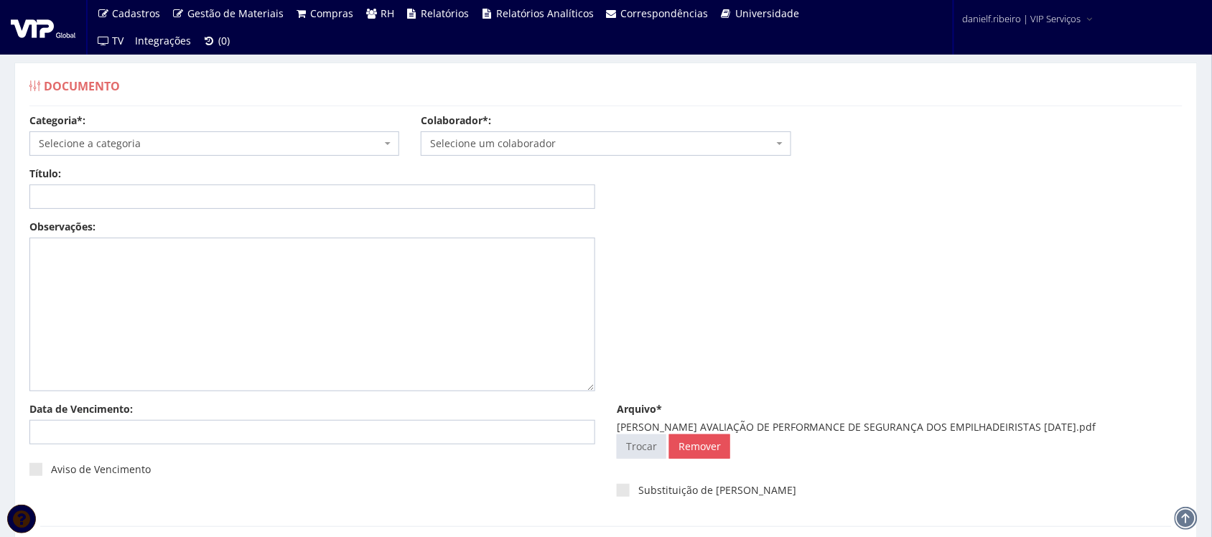
click at [617, 153] on span "Selecione um colaborador" at bounding box center [606, 143] width 370 height 24
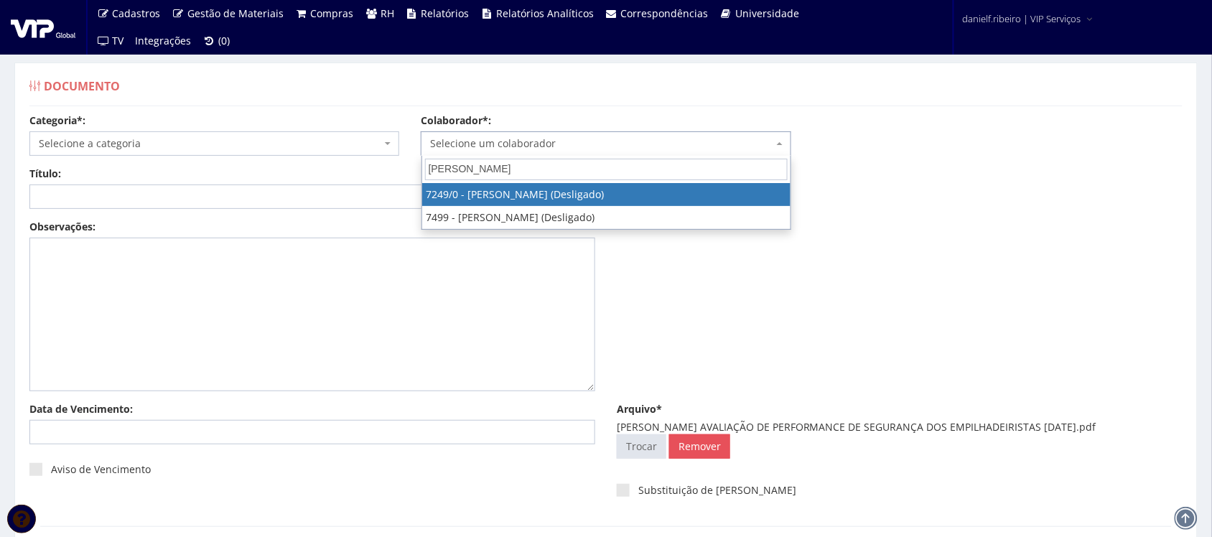
type input "[PERSON_NAME]"
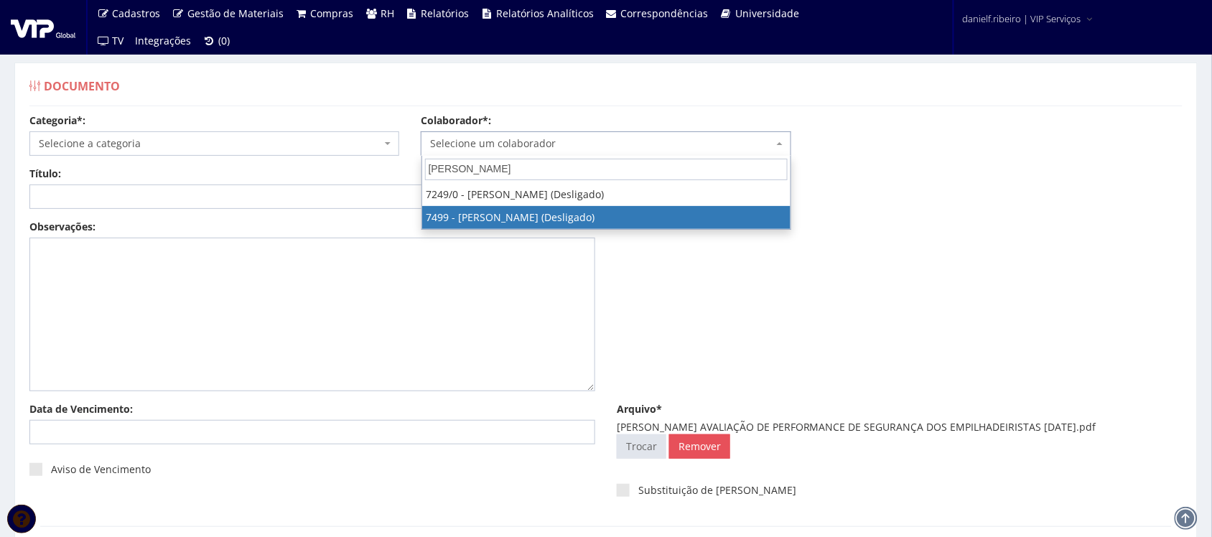
select select "1420"
select select
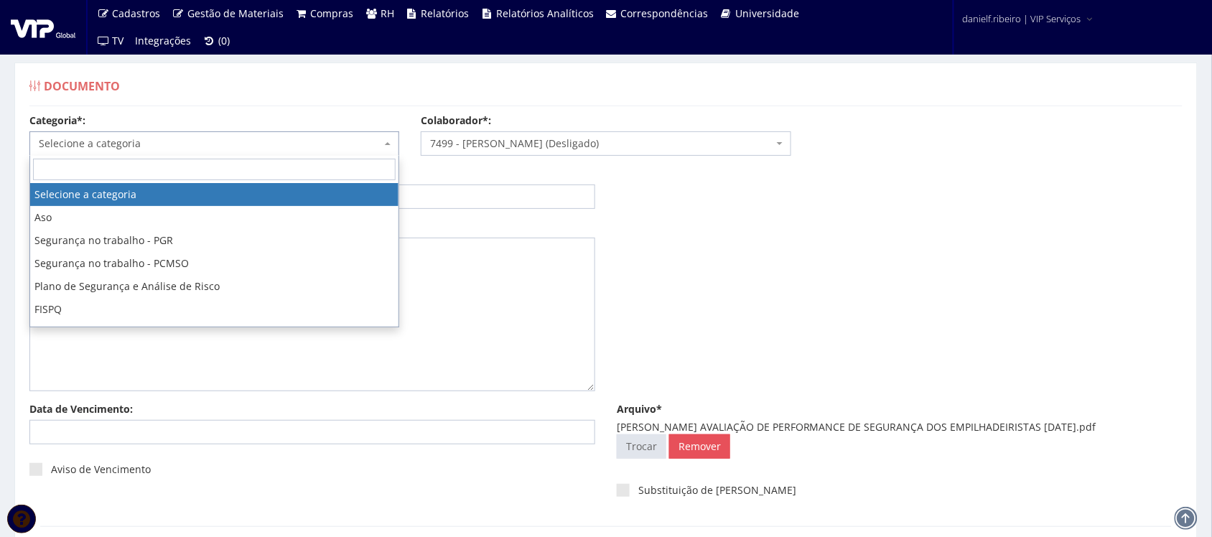
click at [122, 146] on span "Selecione a categoria" at bounding box center [210, 143] width 342 height 14
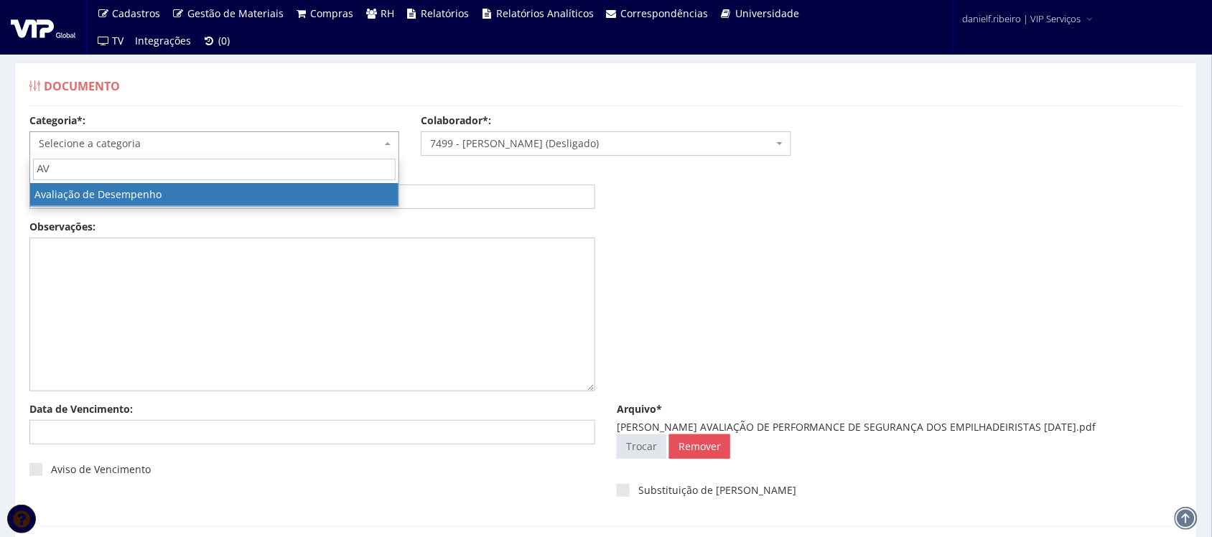
type input "AV"
select select "avaliacao_de_desempenho"
select select
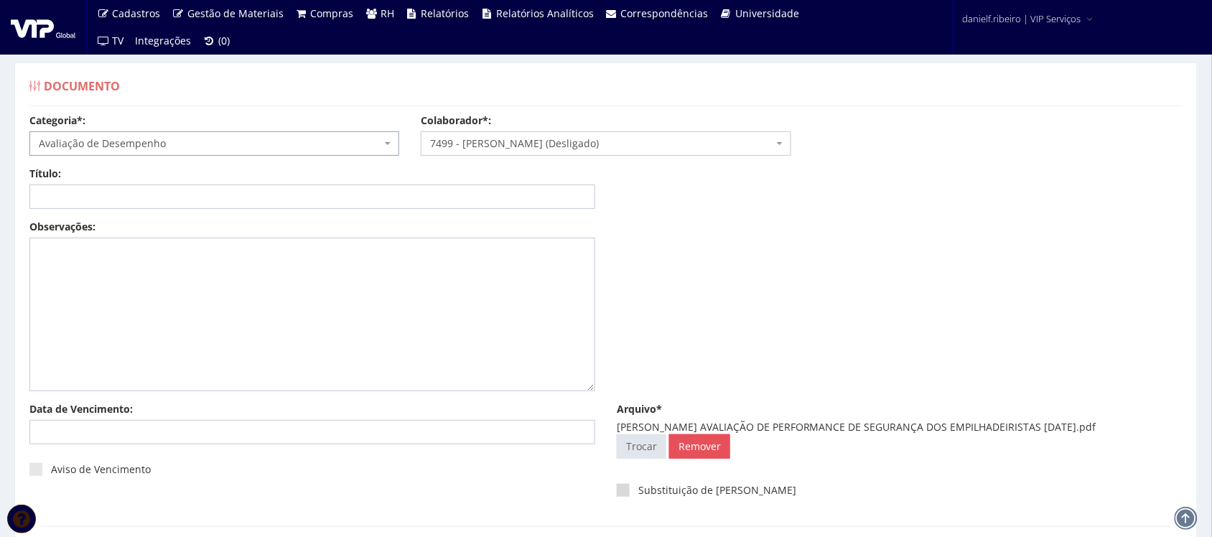
click at [693, 490] on label "Substituição de [PERSON_NAME]" at bounding box center [706, 490] width 179 height 14
click at [648, 490] on input "Substituição de [PERSON_NAME]" at bounding box center [642, 490] width 9 height 9
checkbox input "true"
drag, startPoint x: 803, startPoint y: 421, endPoint x: 1114, endPoint y: 425, distance: 311.6
click at [1114, 425] on div "[PERSON_NAME] AVALIAÇÃO DE PERFORMANCE DE SEGURANÇA DOS EMPILHADEIRISTAS [DATE]…" at bounding box center [900, 427] width 566 height 14
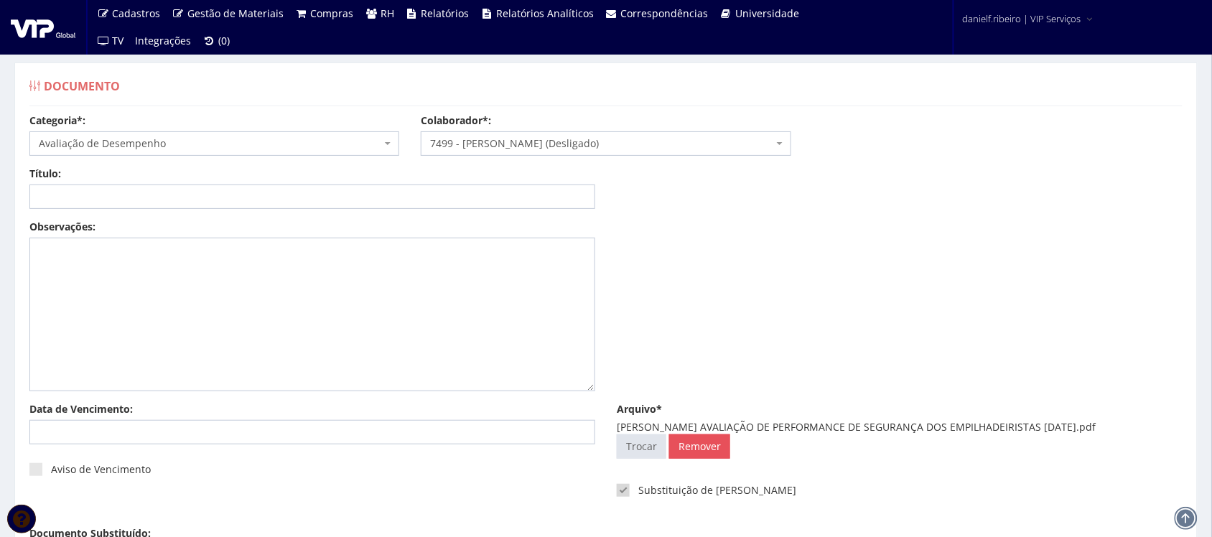
copy div "AVALIAÇÃO DE PERFORMANCE DE SEGURANÇA DOS EMPILHADEIRISTAS 01.03.2025"
click at [436, 203] on input "Título:" at bounding box center [312, 196] width 566 height 24
paste input "AVALIAÇÃO DE PERFORMANCE DE SEGURANÇA DOS EMPILHADEIRISTAS 01.03.2025"
drag, startPoint x: 392, startPoint y: 194, endPoint x: 398, endPoint y: 223, distance: 29.4
click at [393, 197] on input "AVALIAÇÃO DE PERFORMANCE DE SEGURANÇA DOS EMPILHADEIRISTAS 01.03.2025" at bounding box center [312, 196] width 566 height 24
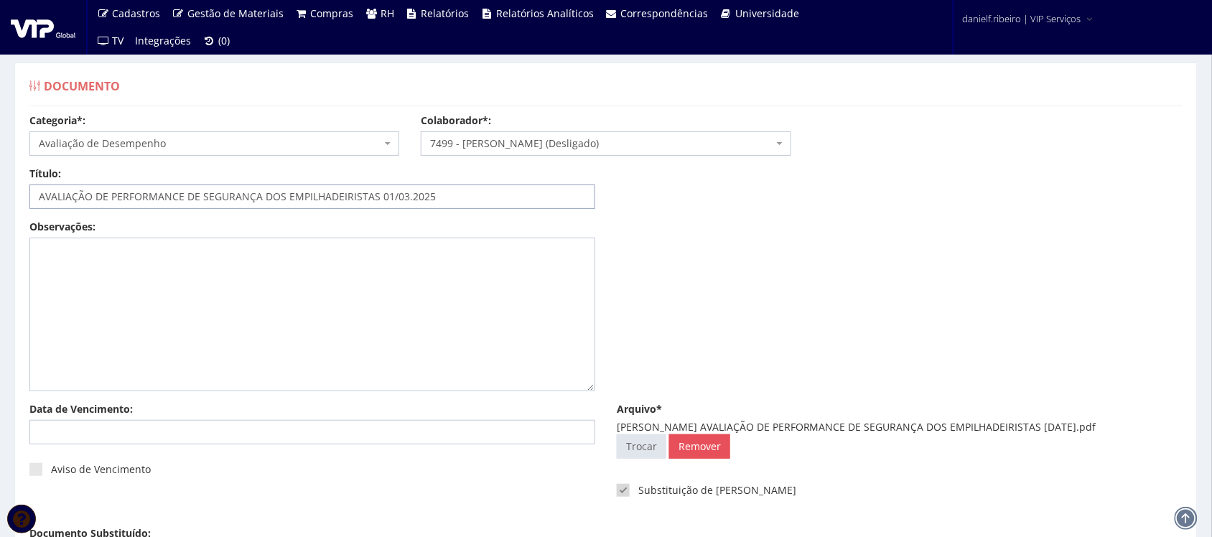
click at [406, 199] on input "AVALIAÇÃO DE PERFORMANCE DE SEGURANÇA DOS EMPILHADEIRISTAS 01/03.2025" at bounding box center [312, 196] width 566 height 24
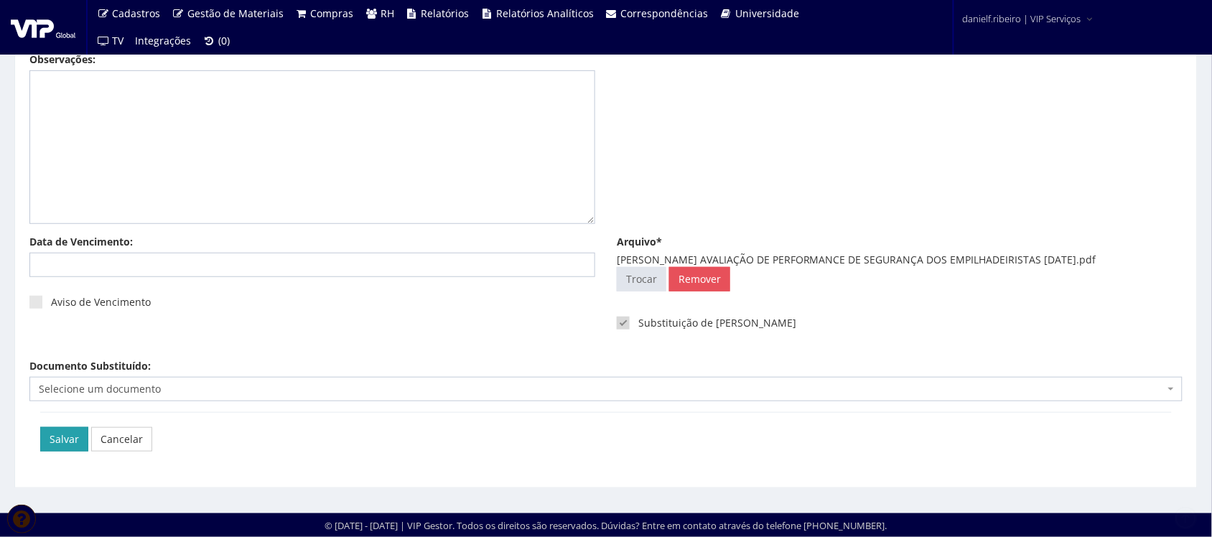
type input "AVALIAÇÃO DE PERFORMANCE DE SEGURANÇA DOS EMPILHADEIRISTAS [DATE]"
click at [66, 442] on input "Salvar" at bounding box center [64, 439] width 48 height 24
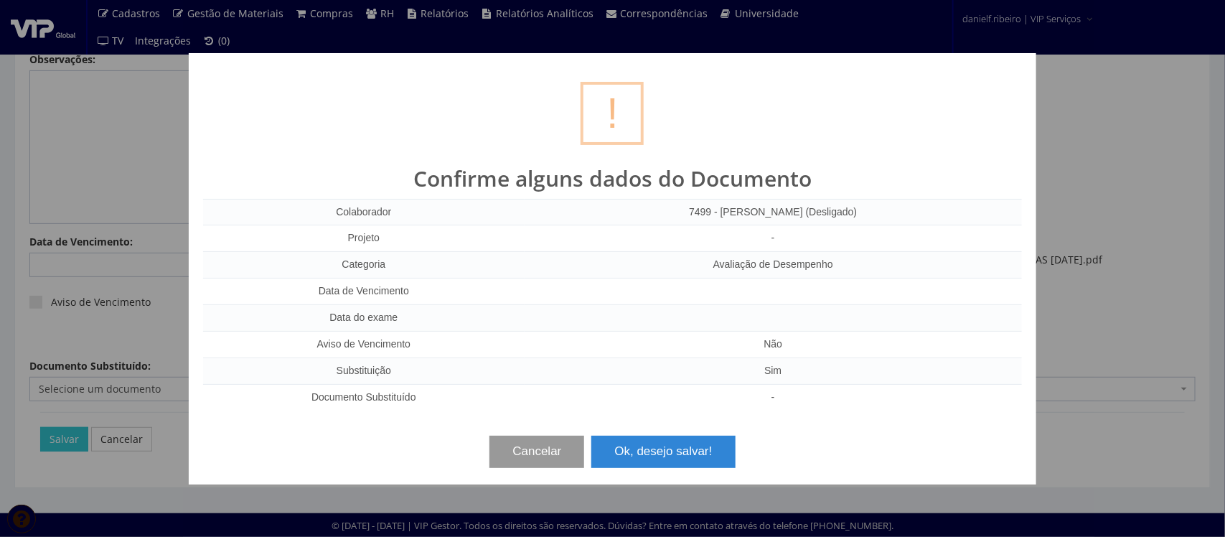
click at [536, 457] on button "Cancelar" at bounding box center [537, 452] width 95 height 32
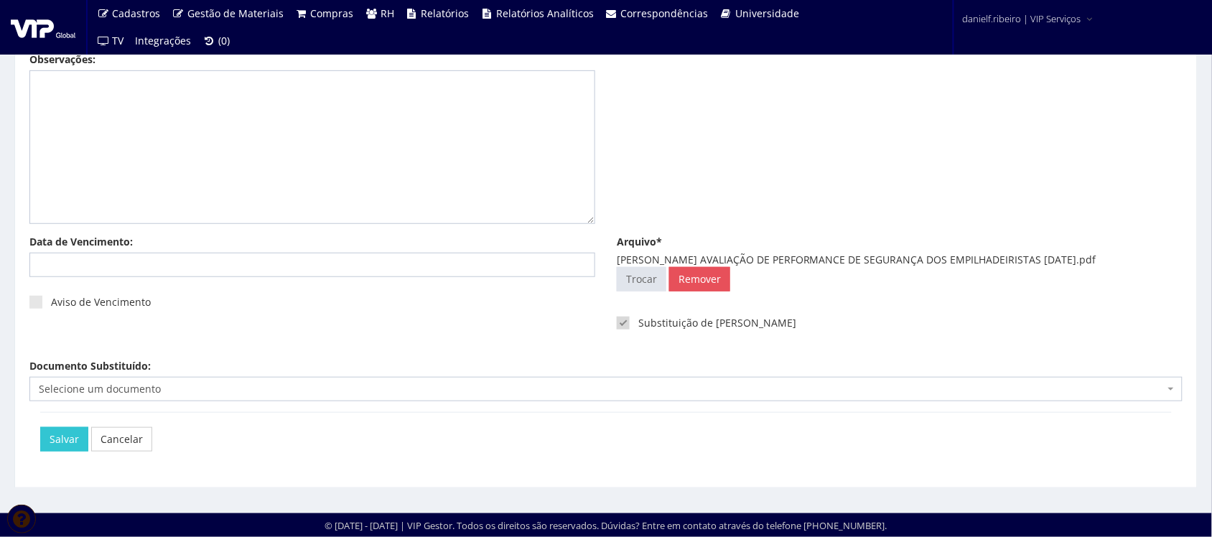
click at [539, 371] on div "Documento Substituído: Selecione um documento Selecione um documento" at bounding box center [606, 380] width 1174 height 42
click at [521, 399] on body "Cadastros Clientes Unidades Subclientes Unidades de Subclientes Projetos Vagas …" at bounding box center [606, 185] width 1212 height 704
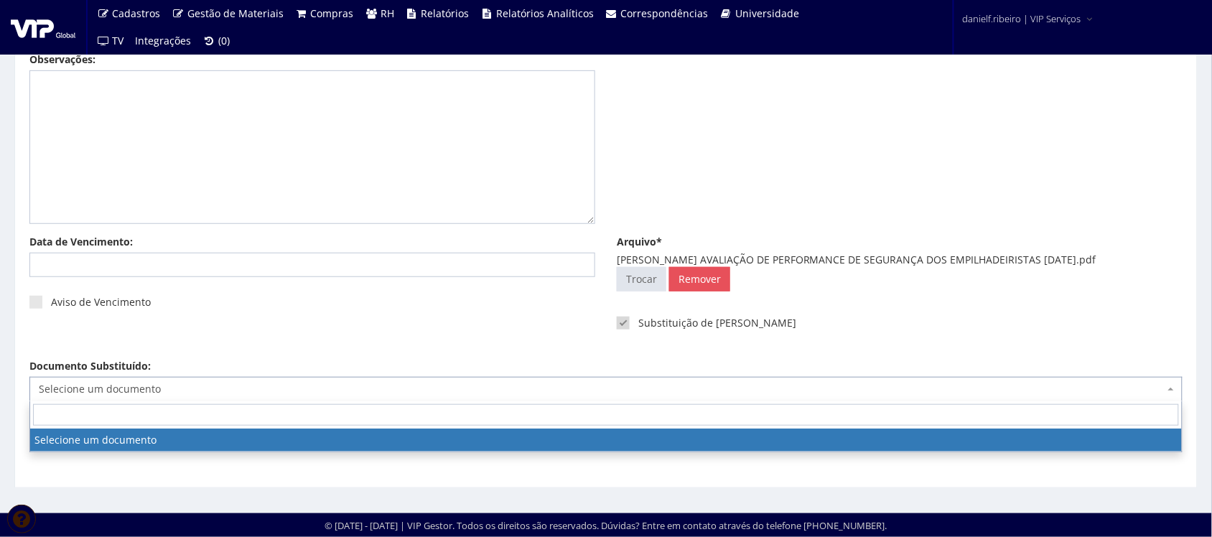
click at [497, 395] on span "Selecione um documento" at bounding box center [602, 389] width 1126 height 14
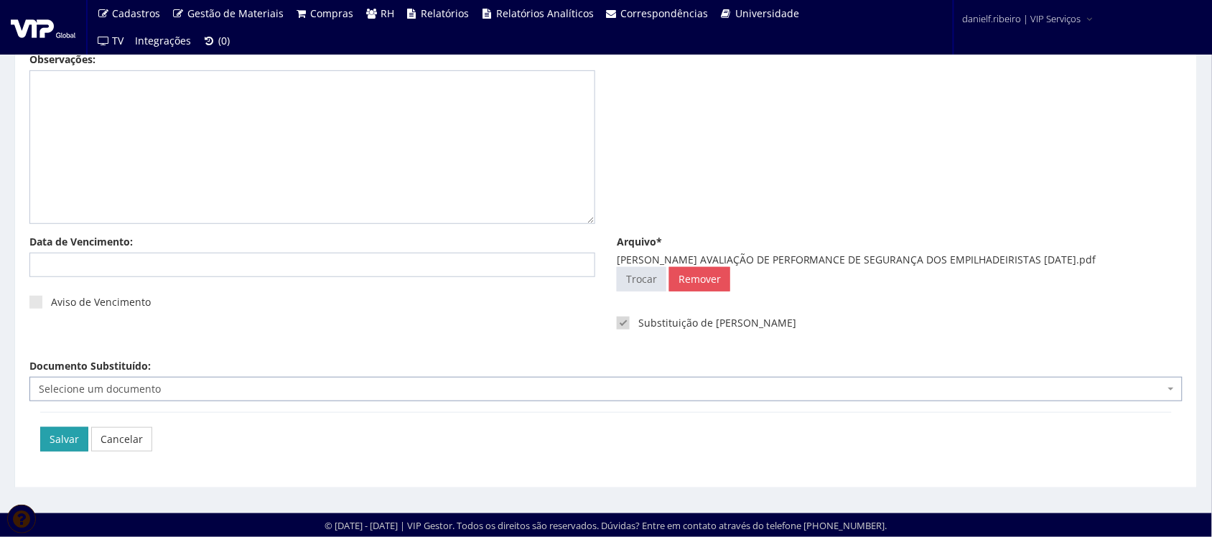
click at [51, 442] on input "Salvar" at bounding box center [64, 439] width 48 height 24
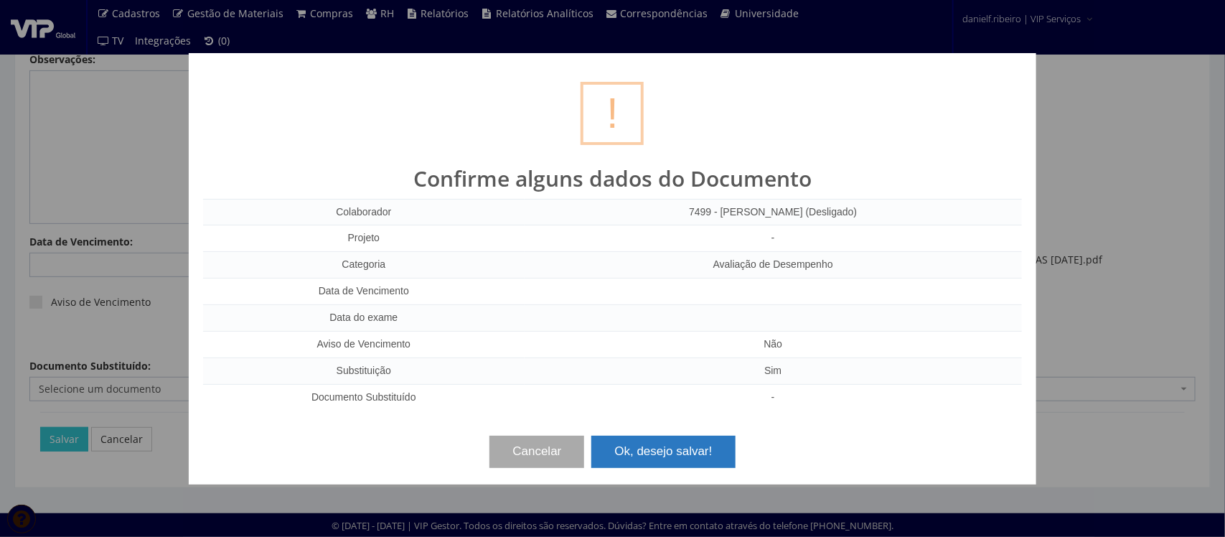
click at [666, 449] on button "Ok, desejo salvar!" at bounding box center [664, 452] width 144 height 32
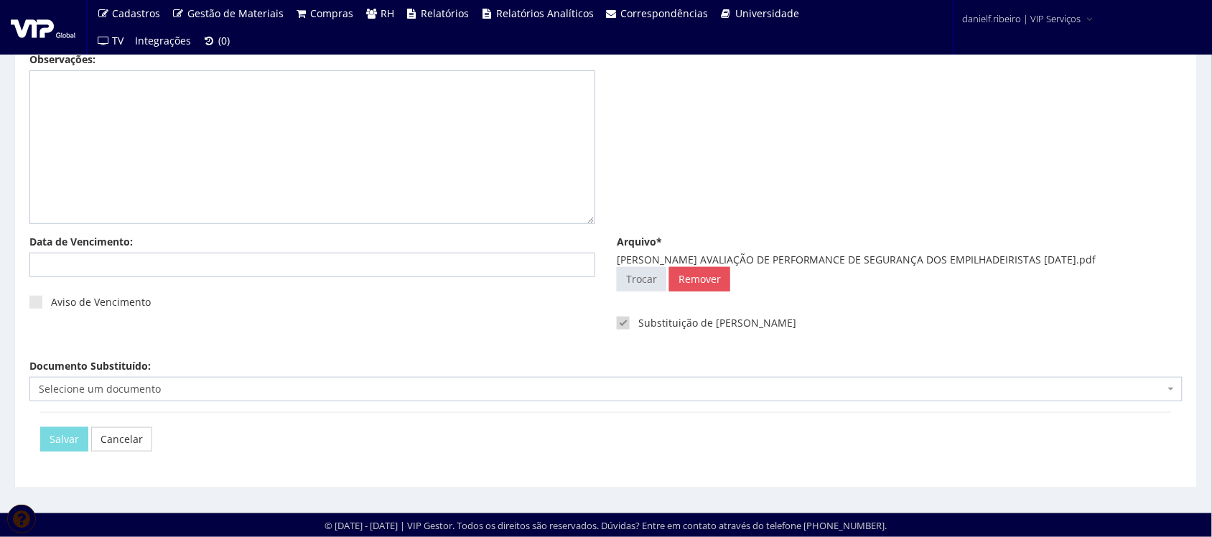
scroll to position [0, 0]
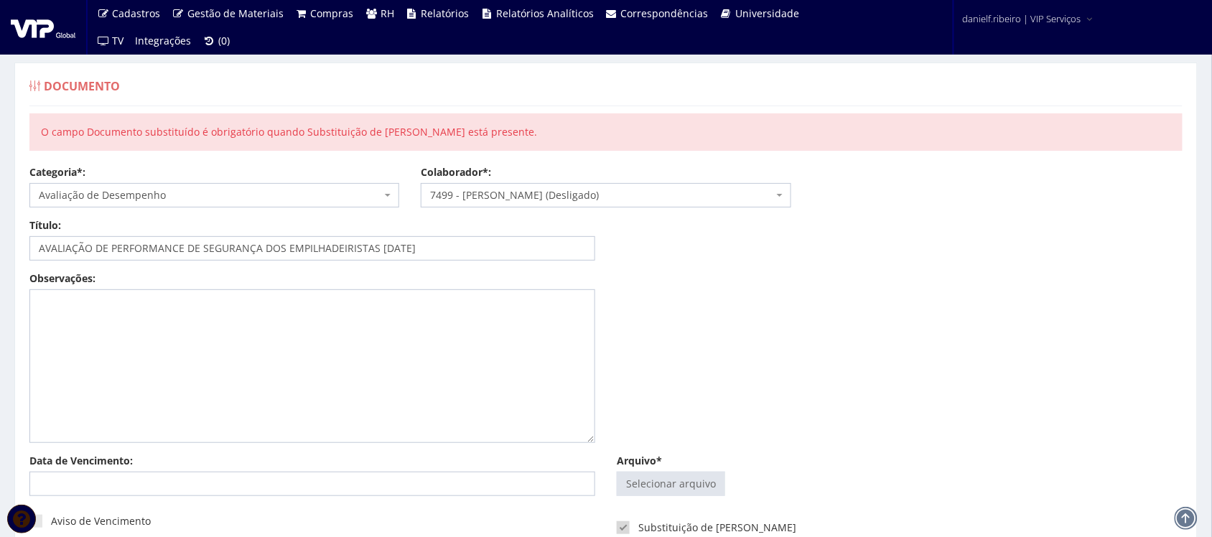
scroll to position [153, 0]
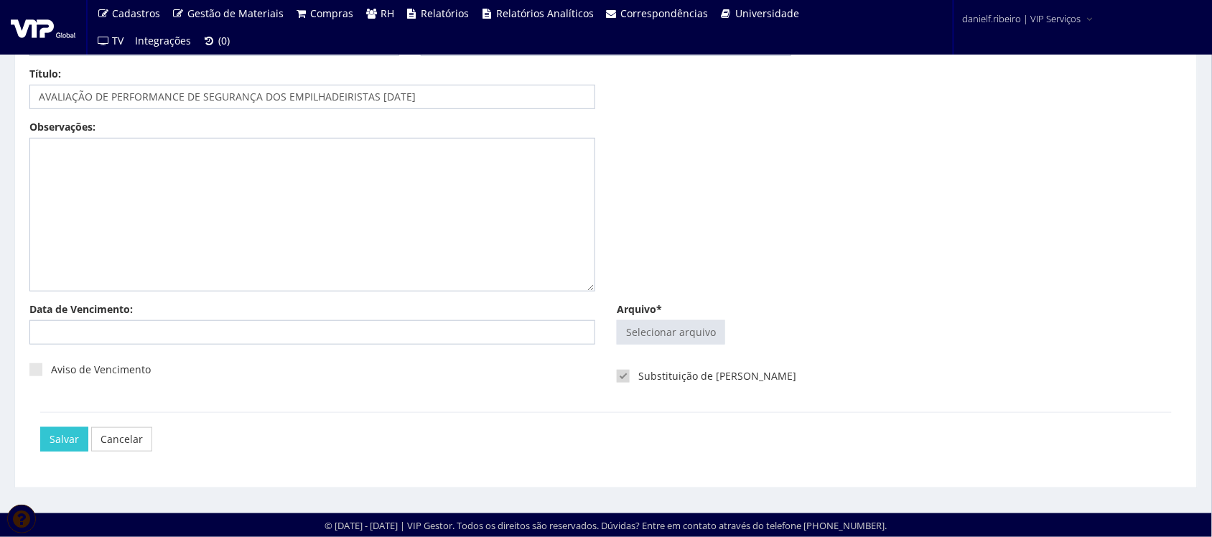
click at [620, 371] on span at bounding box center [623, 376] width 13 height 13
click at [638, 372] on input "Substituição de [PERSON_NAME]" at bounding box center [642, 376] width 9 height 9
click at [622, 378] on span at bounding box center [623, 376] width 13 height 13
click at [638, 378] on input "Substituição de [PERSON_NAME]" at bounding box center [642, 376] width 9 height 9
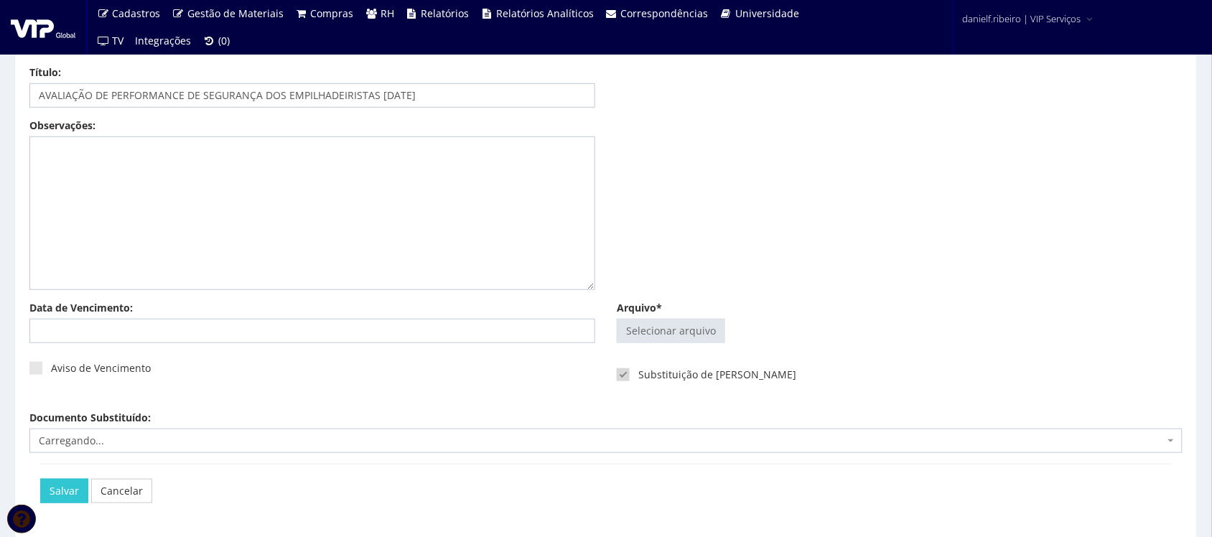
click at [622, 378] on span at bounding box center [623, 374] width 13 height 13
click at [638, 378] on input "Substituição de [PERSON_NAME]" at bounding box center [642, 374] width 9 height 9
checkbox input "false"
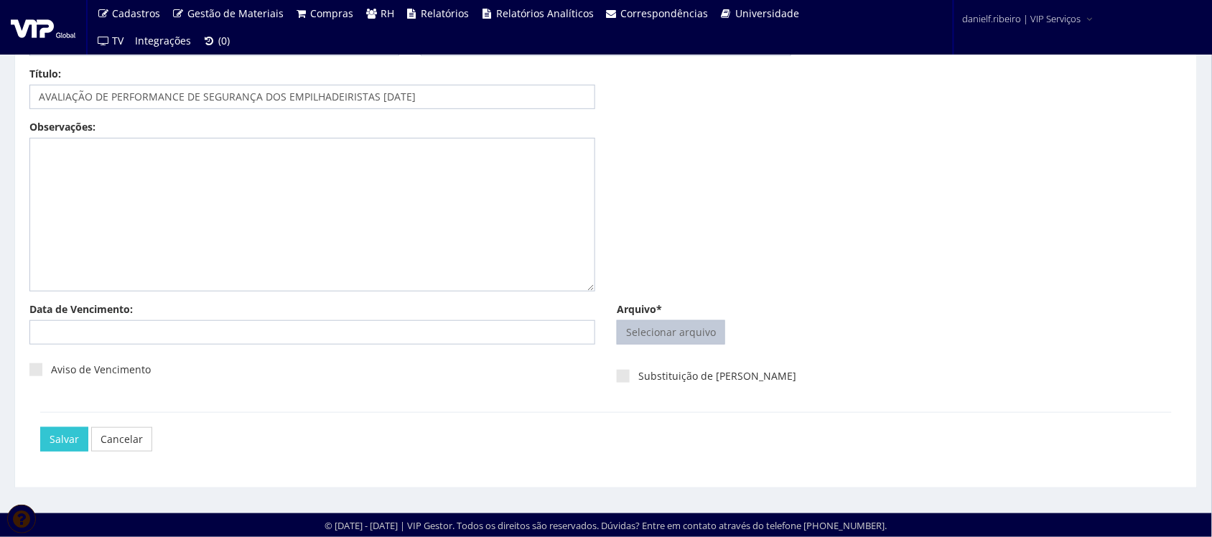
click at [647, 332] on input "Arquivo*" at bounding box center [670, 332] width 107 height 23
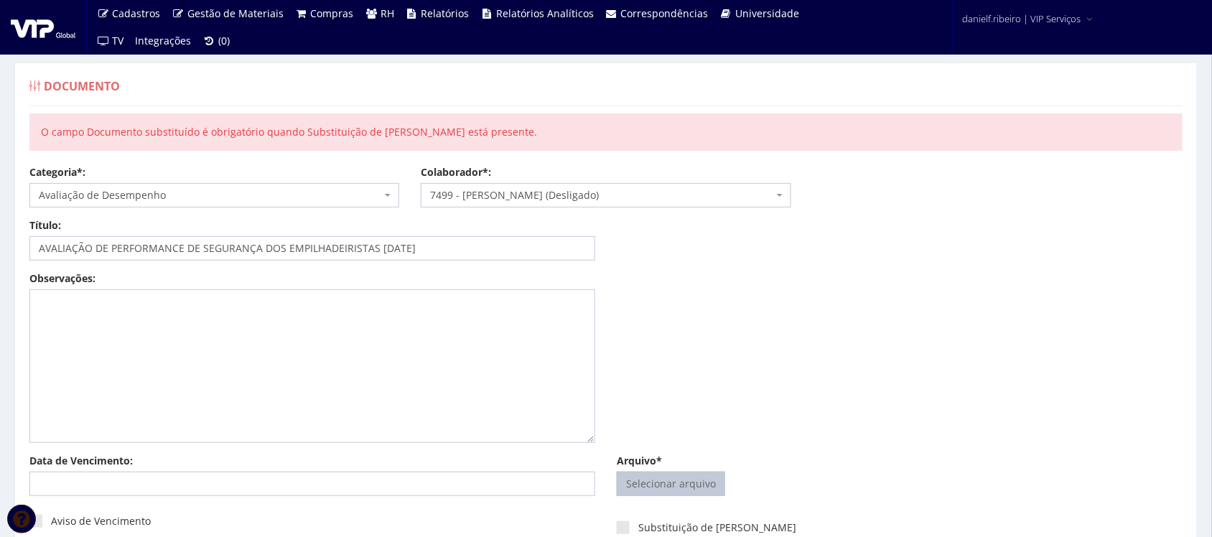
click at [691, 490] on input "Arquivo*" at bounding box center [670, 483] width 107 height 23
type input "C:\fakepath\[PERSON_NAME] AVALIAÇÃO DE PERFORMANCE DE SEGURANÇA DOS EMPILHADEIR…"
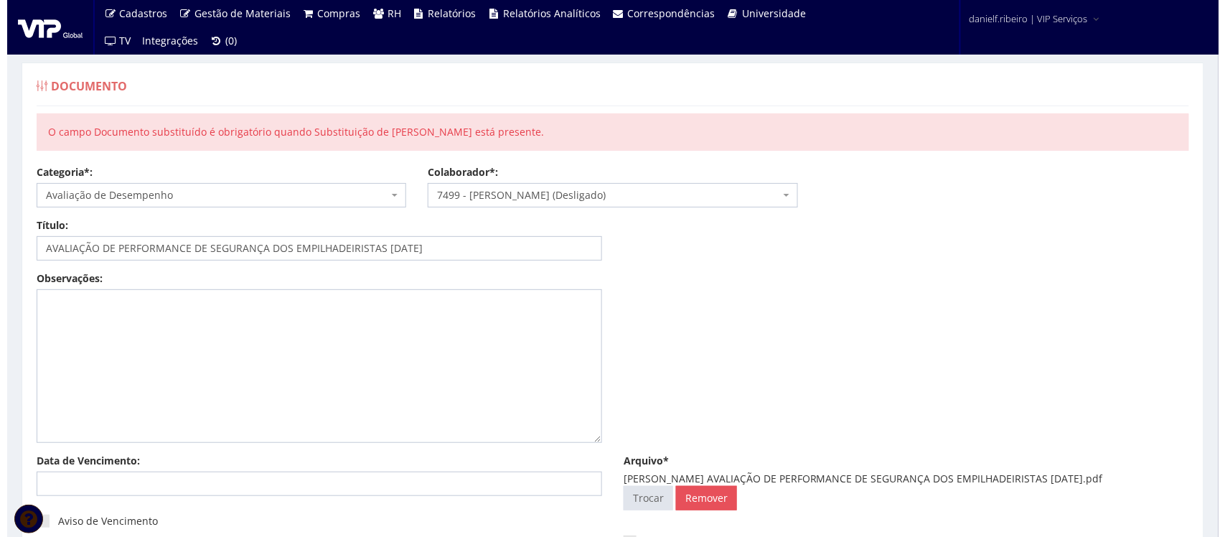
scroll to position [167, 0]
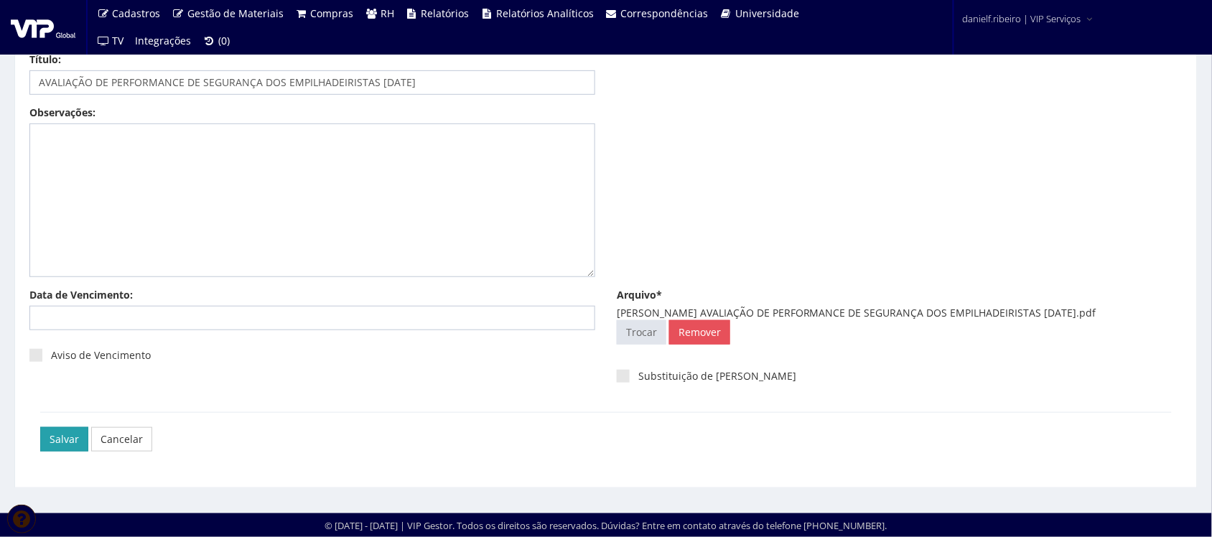
click at [58, 428] on input "Salvar" at bounding box center [64, 439] width 48 height 24
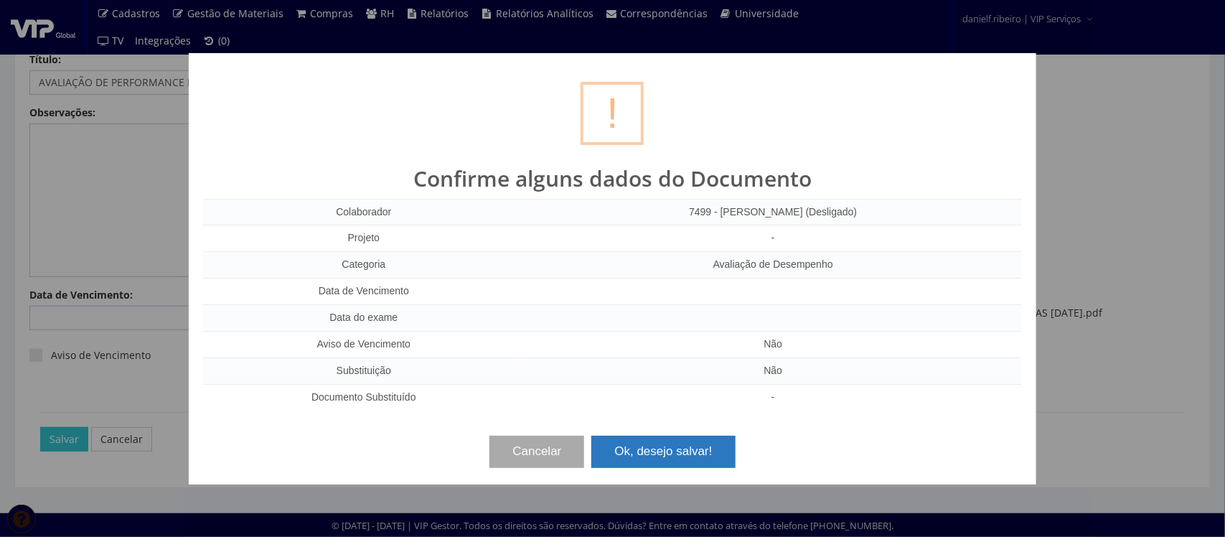
click at [676, 442] on button "Ok, desejo salvar!" at bounding box center [664, 452] width 144 height 32
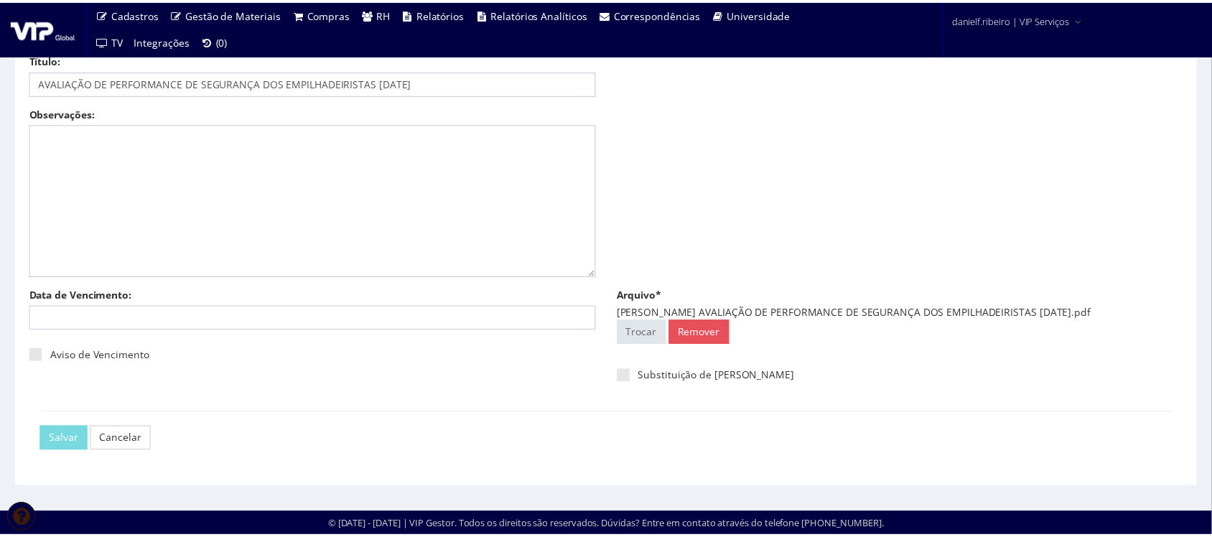
scroll to position [0, 0]
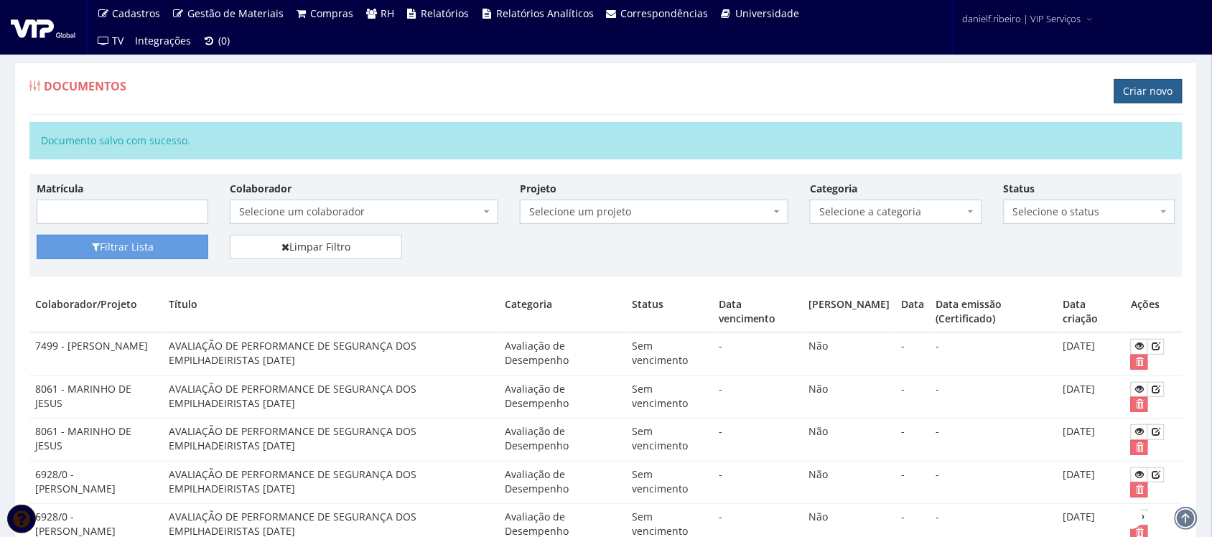
click at [1142, 91] on link "Criar novo" at bounding box center [1148, 91] width 68 height 24
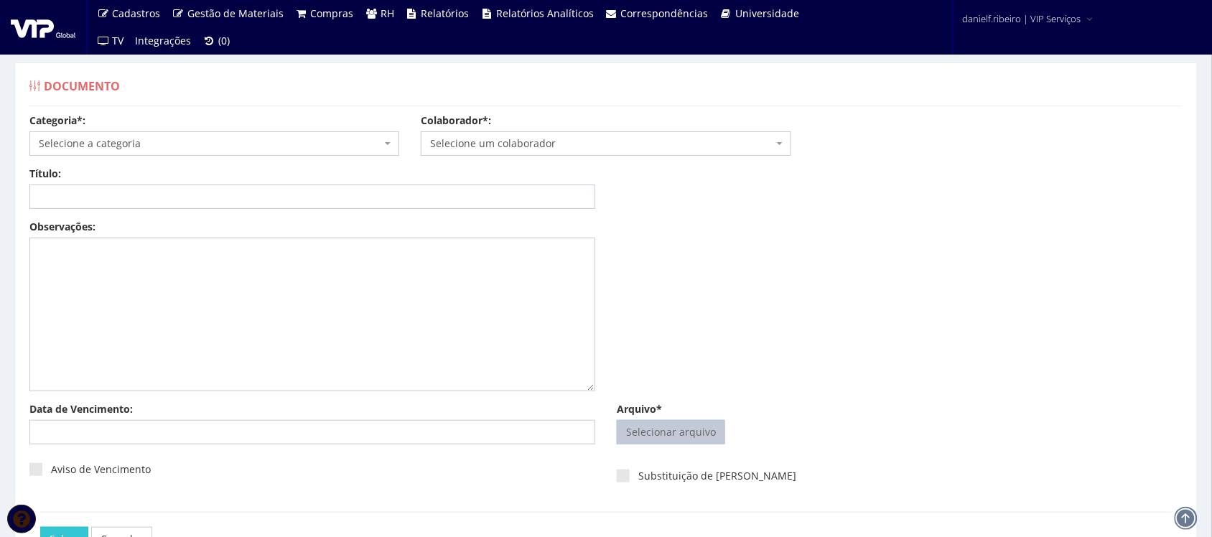
click at [680, 434] on input "Arquivo*" at bounding box center [670, 432] width 107 height 23
type input "C:\fakepath\[PERSON_NAME] AVALIAÇÃO DE PERFORMANCE DE SEGURANÇA DOS EMPILHADEIR…"
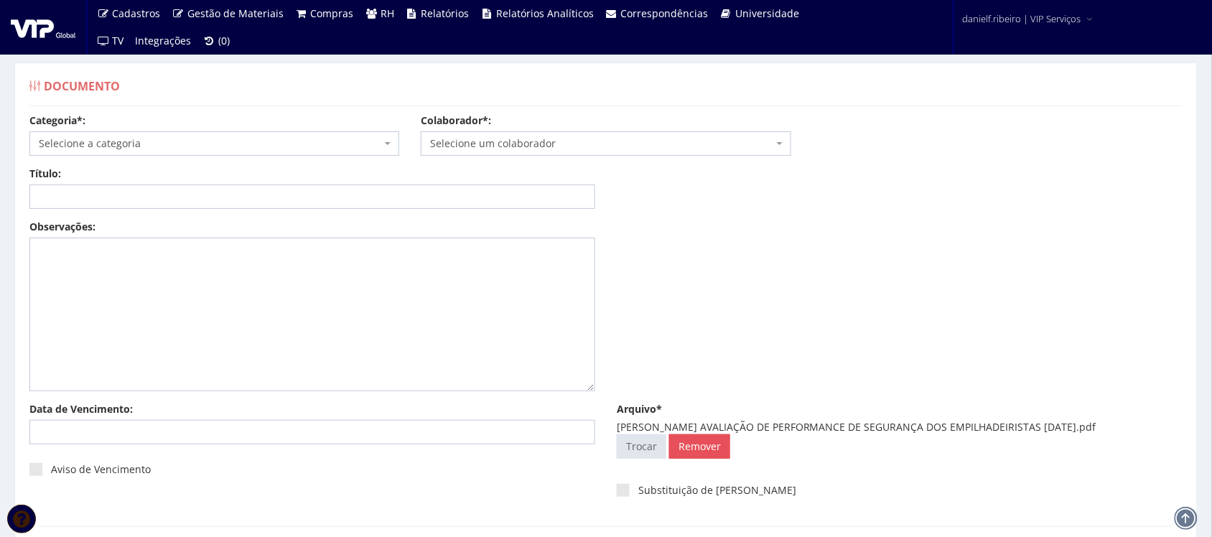
click at [480, 153] on span "Selecione um colaborador" at bounding box center [606, 143] width 370 height 24
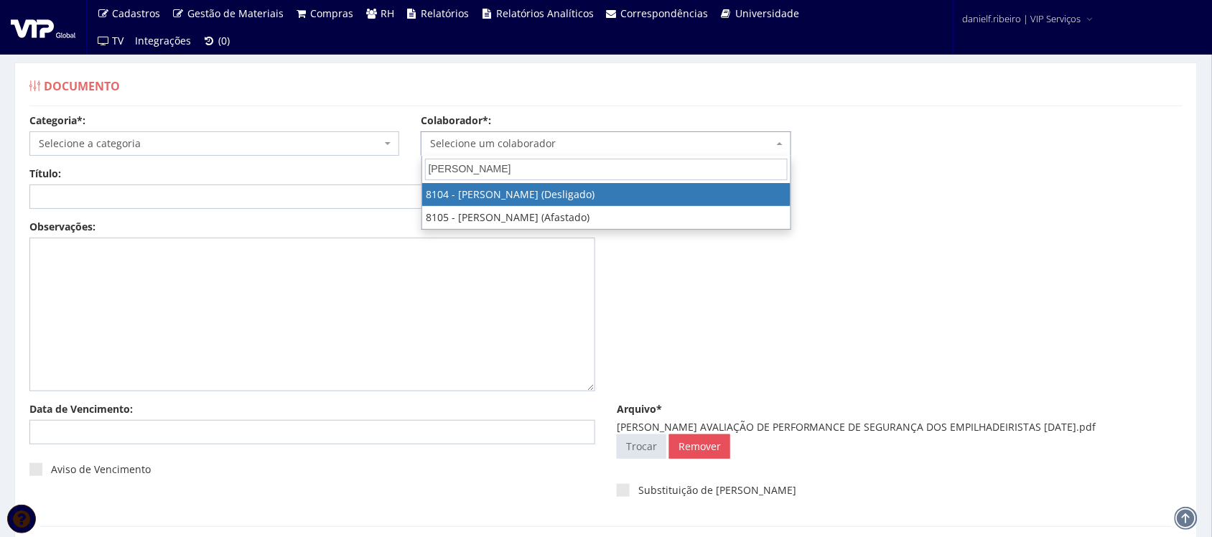
type input "[PERSON_NAME]"
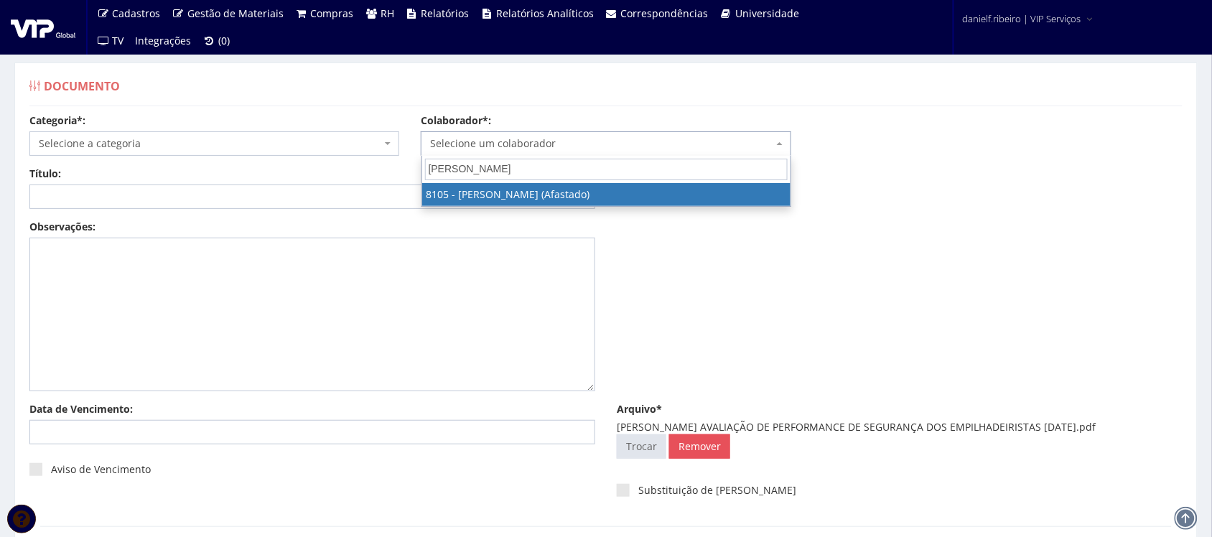
select select "3653"
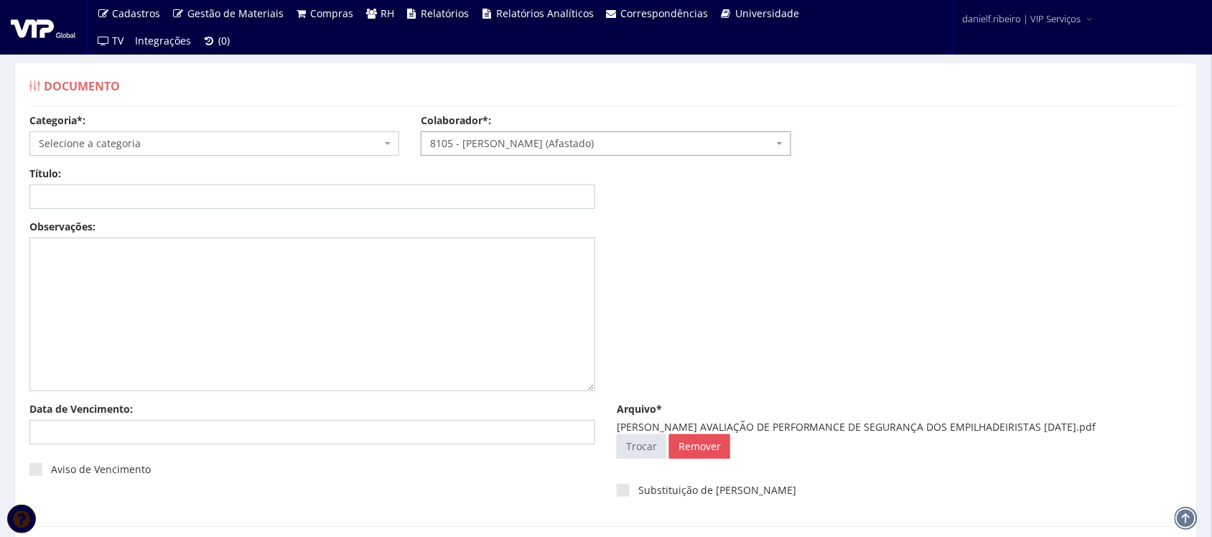
click at [61, 141] on span "Selecione a categoria" at bounding box center [210, 143] width 342 height 14
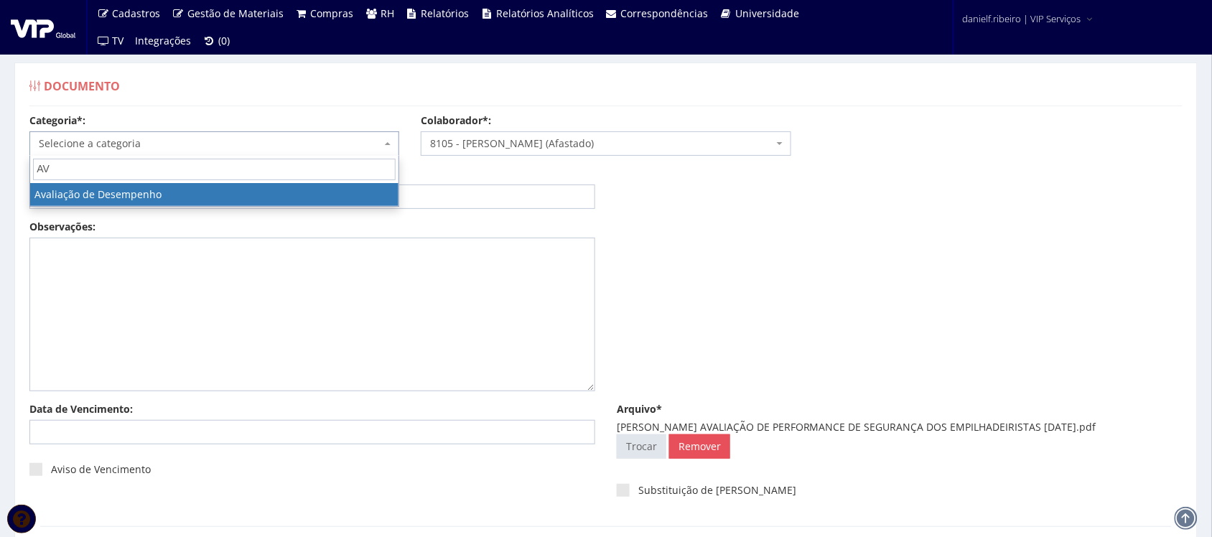
type input "AV"
select select "avaliacao_de_desempenho"
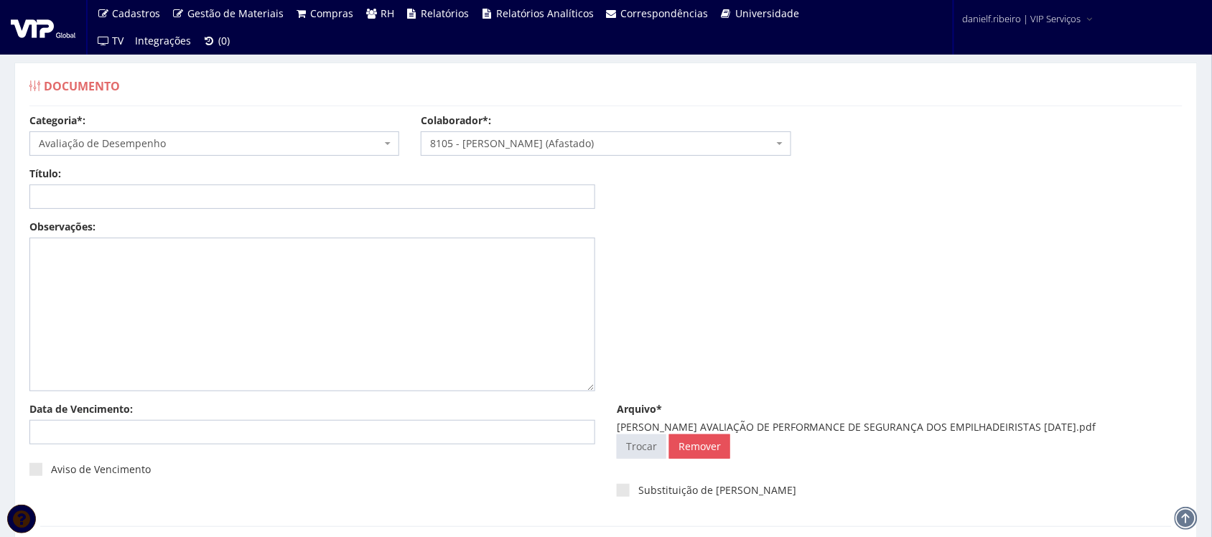
drag, startPoint x: 752, startPoint y: 429, endPoint x: 1140, endPoint y: 426, distance: 387.7
click at [1140, 426] on div "MATHEUS GABRIEL GARCIAS AVALIAÇÃO DE PERFORMANCE DE SEGURANÇA DOS EMPILHADEIRIS…" at bounding box center [900, 427] width 566 height 14
copy div "AVALIAÇÃO DE PERFORMANCE DE SEGURANÇA DOS EMPILHADEIRISTAS 04.03.2025"
click at [284, 190] on input "Título:" at bounding box center [312, 196] width 566 height 24
paste input "AVALIAÇÃO DE PERFORMANCE DE SEGURANÇA DOS EMPILHADEIRISTAS 04.03.2025"
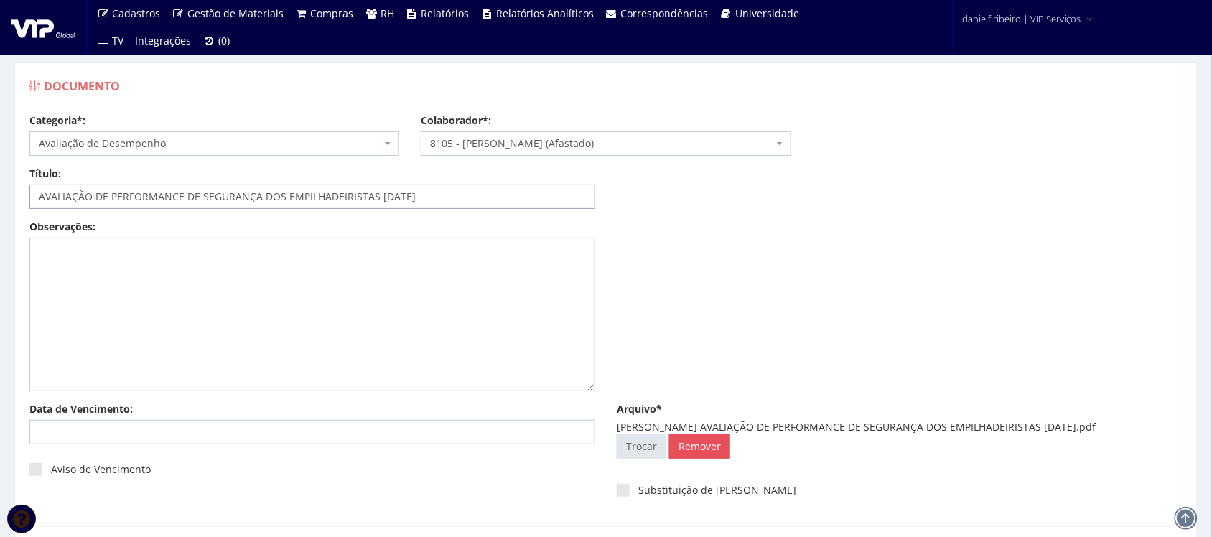
click at [391, 200] on input "AVALIAÇÃO DE PERFORMANCE DE SEGURANÇA DOS EMPILHADEIRISTAS 04.03.2025" at bounding box center [312, 196] width 566 height 24
click at [410, 198] on input "AVALIAÇÃO DE PERFORMANCE DE SEGURANÇA DOS EMPILHADEIRISTAS 04/03.2025" at bounding box center [312, 196] width 566 height 24
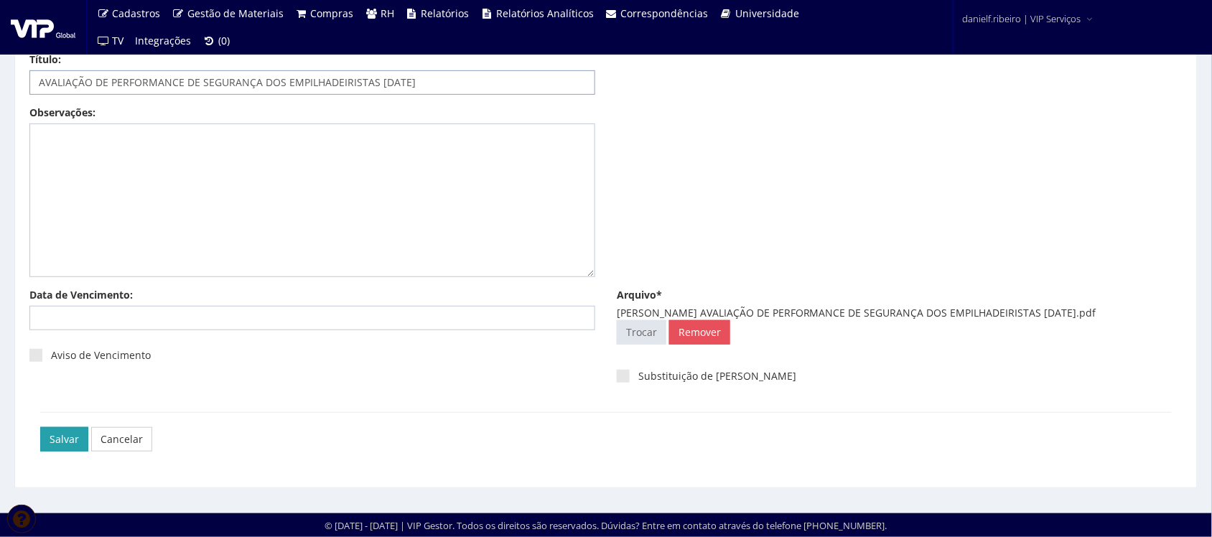
type input "AVALIAÇÃO DE PERFORMANCE DE SEGURANÇA DOS EMPILHADEIRISTAS [DATE]"
click at [66, 447] on input "Salvar" at bounding box center [64, 439] width 48 height 24
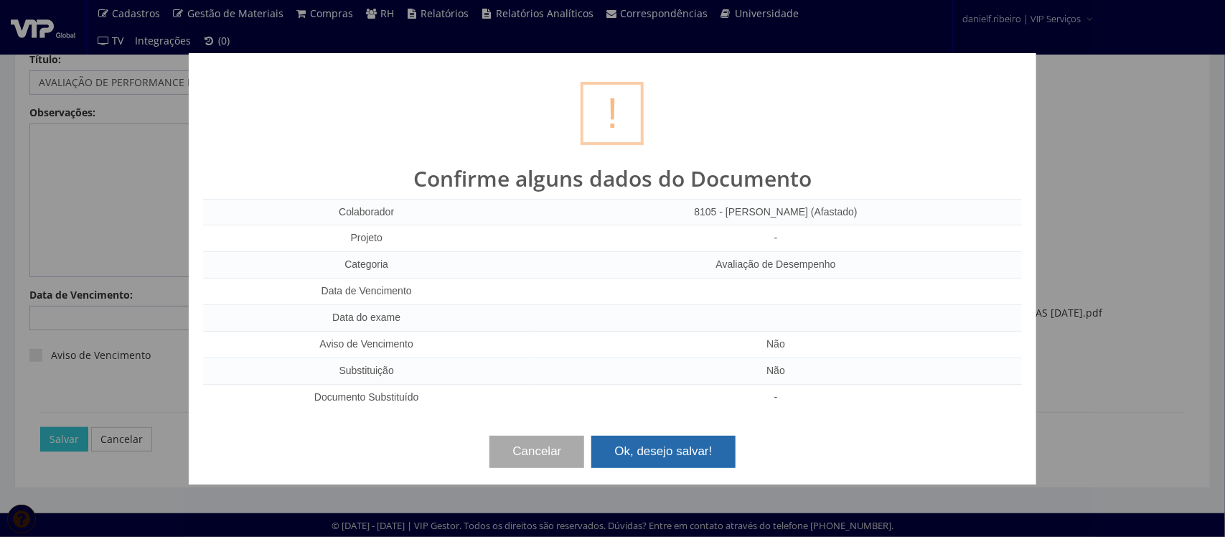
click at [689, 451] on button "Ok, desejo salvar!" at bounding box center [664, 452] width 144 height 32
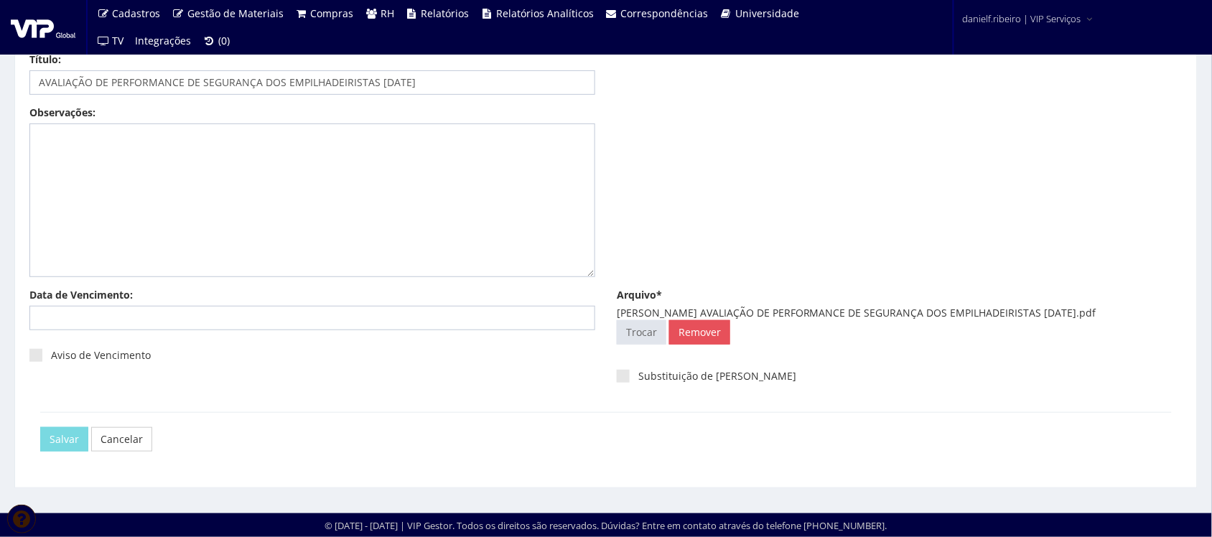
scroll to position [0, 0]
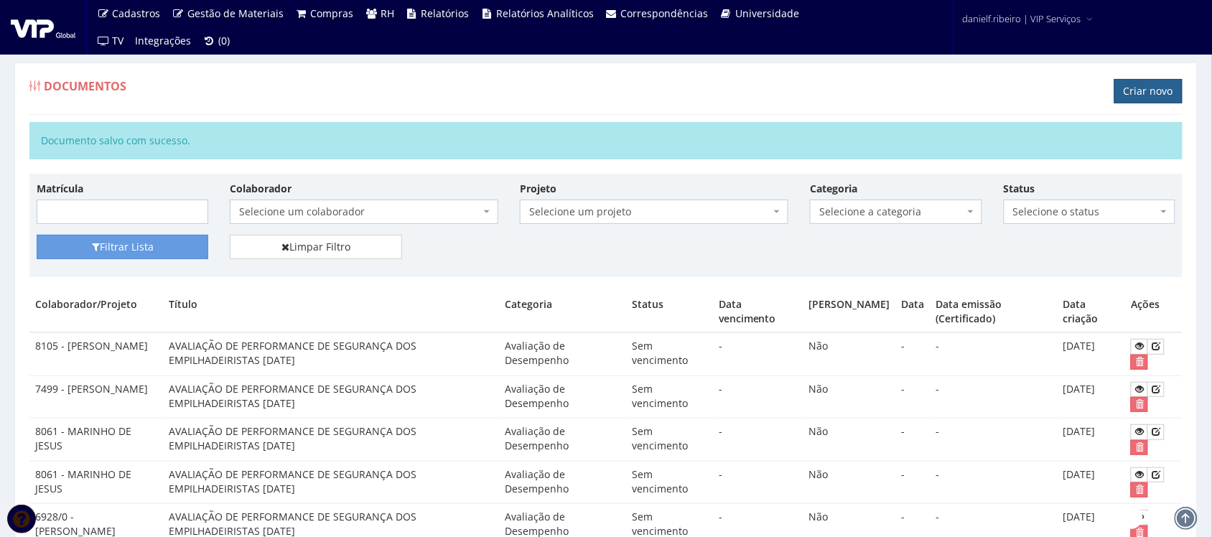
click at [1167, 94] on link "Criar novo" at bounding box center [1148, 91] width 68 height 24
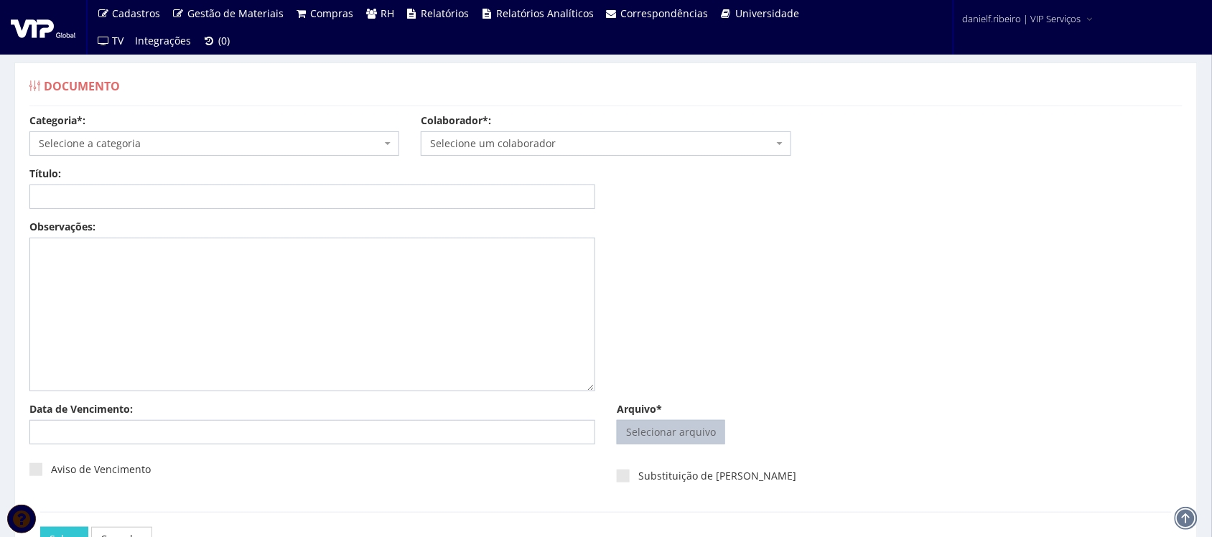
click at [658, 438] on input "Arquivo*" at bounding box center [670, 432] width 107 height 23
type input "C:\fakepath\MAYCON DAVID MACHADO AVALIAÇÃO DE PERFORMANCE DE SEGURANÇA DOS EMPI…"
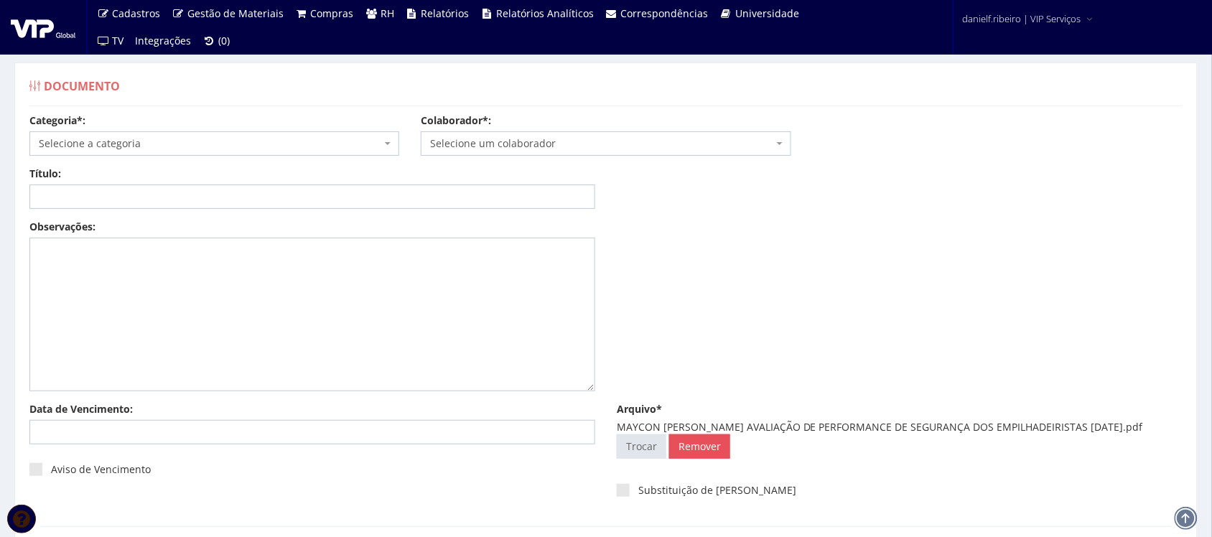
click at [583, 145] on span "Selecione um colaborador" at bounding box center [601, 143] width 342 height 14
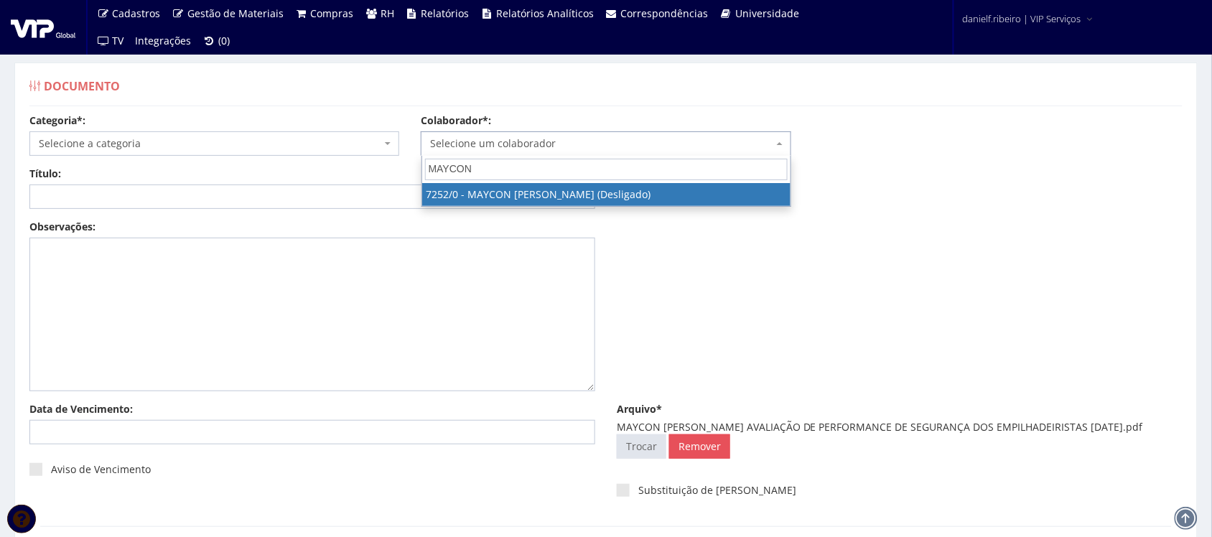
type input "MAYCON"
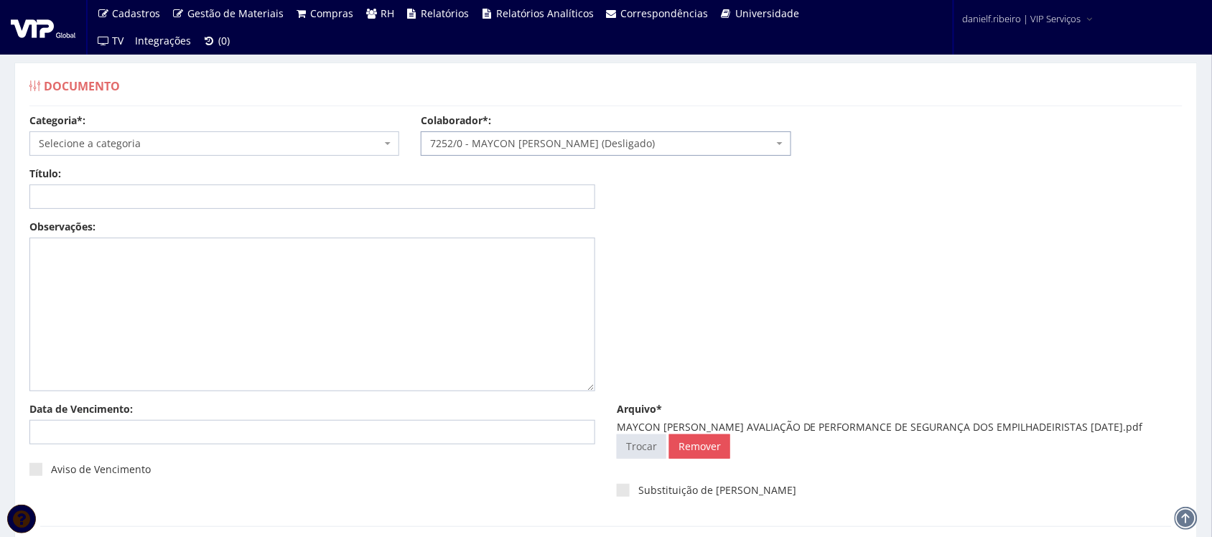
select select "757"
click at [171, 140] on span "Selecione a categoria" at bounding box center [210, 143] width 342 height 14
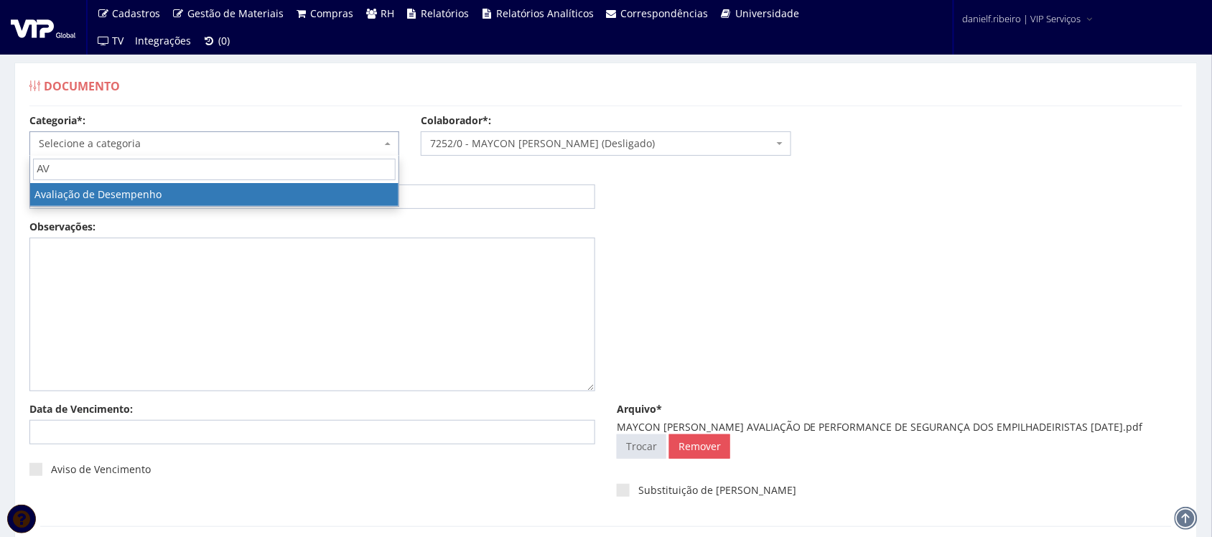
type input "AV"
select select "avaliacao_de_desempenho"
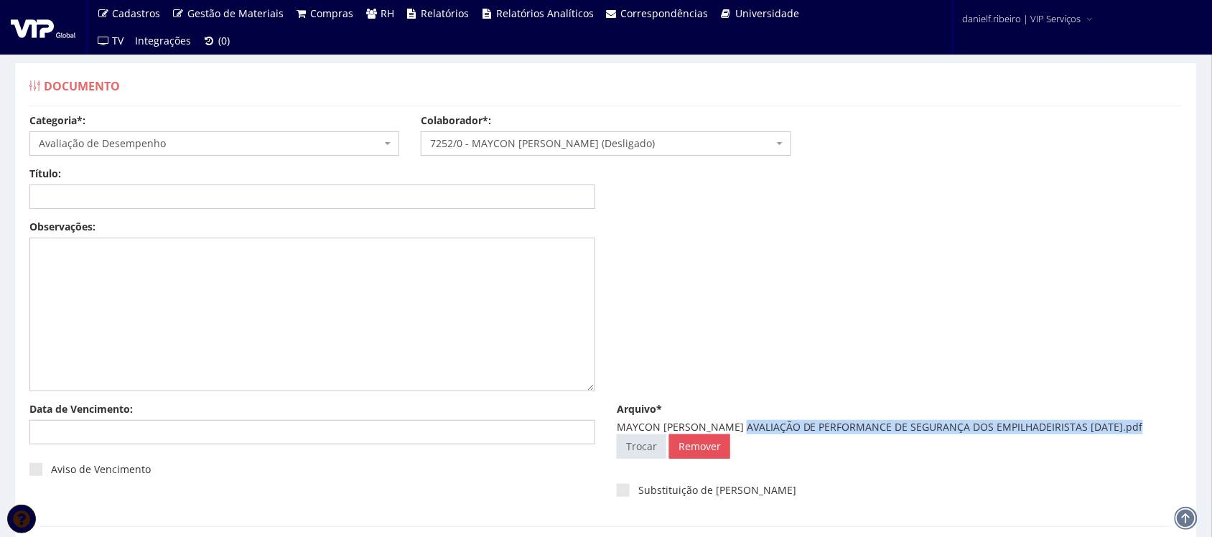
drag, startPoint x: 747, startPoint y: 426, endPoint x: 1138, endPoint y: 429, distance: 390.5
click at [1138, 429] on div "MAYCON DAVID MACHADO AVALIAÇÃO DE PERFORMANCE DE SEGURANÇA DOS EMPILHADEIRISTAS…" at bounding box center [900, 427] width 566 height 14
copy div "AVALIAÇÃO DE PERFORMANCE DE SEGURANÇA DOS EMPILHADEIRISTAS 04.03.2025"
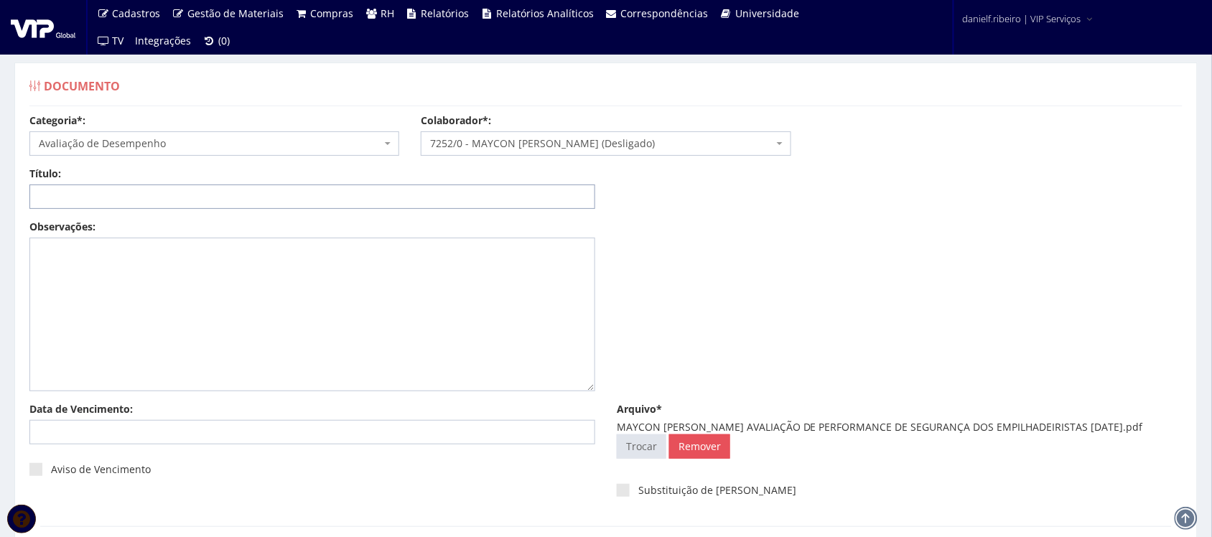
click at [352, 205] on input "Título:" at bounding box center [312, 196] width 566 height 24
paste input "AVALIAÇÃO DE PERFORMANCE DE SEGURANÇA DOS EMPILHADEIRISTAS 04.03.2025"
click at [393, 196] on input "AVALIAÇÃO DE PERFORMANCE DE SEGURANÇA DOS EMPILHADEIRISTAS 04.03.2025" at bounding box center [312, 196] width 566 height 24
click at [411, 195] on input "AVALIAÇÃO DE PERFORMANCE DE SEGURANÇA DOS EMPILHADEIRISTAS 04/03.2025" at bounding box center [312, 196] width 566 height 24
click at [406, 192] on input "AVALIAÇÃO DE PERFORMANCE DE SEGURANÇA DOS EMPILHADEIRISTAS 04/03.2025" at bounding box center [312, 196] width 566 height 24
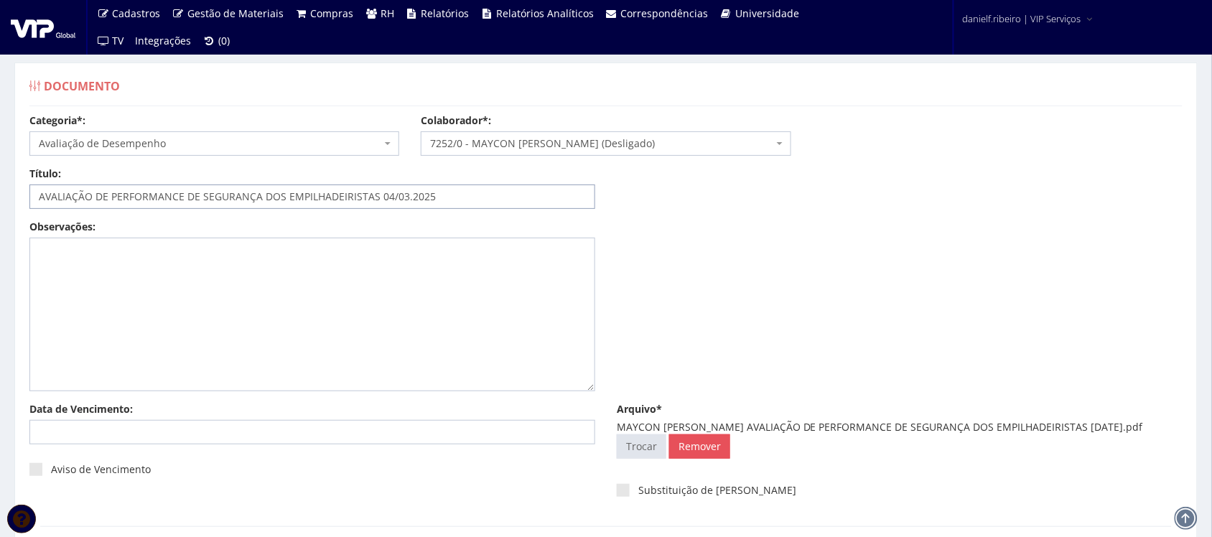
click at [409, 198] on input "AVALIAÇÃO DE PERFORMANCE DE SEGURANÇA DOS EMPILHADEIRISTAS 04/03.2025" at bounding box center [312, 196] width 566 height 24
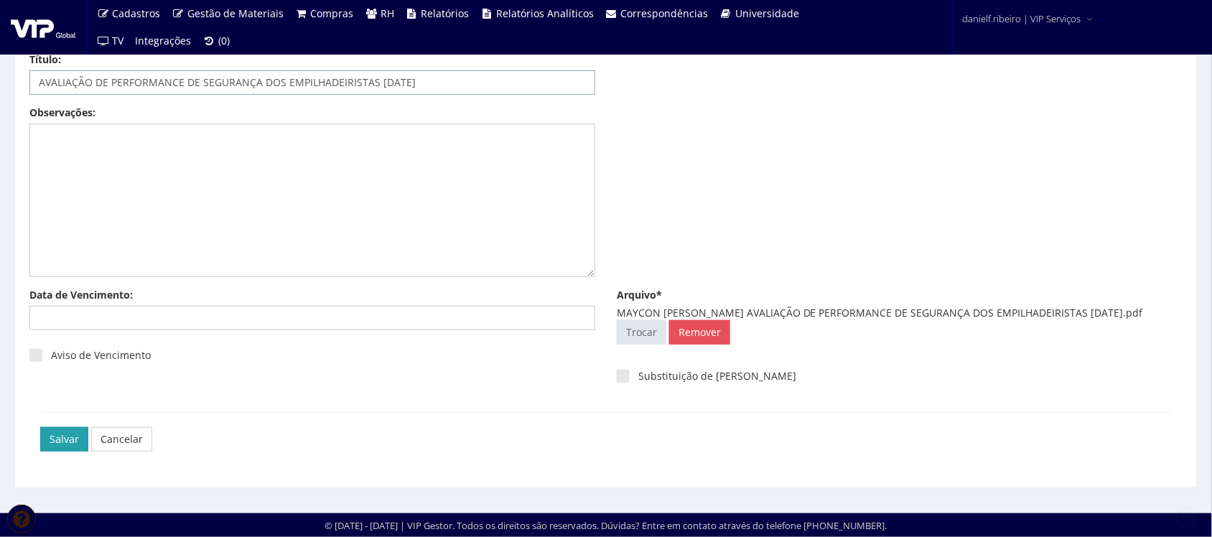
type input "AVALIAÇÃO DE PERFORMANCE DE SEGURANÇA DOS EMPILHADEIRISTAS [DATE]"
click at [55, 438] on input "Salvar" at bounding box center [64, 439] width 48 height 24
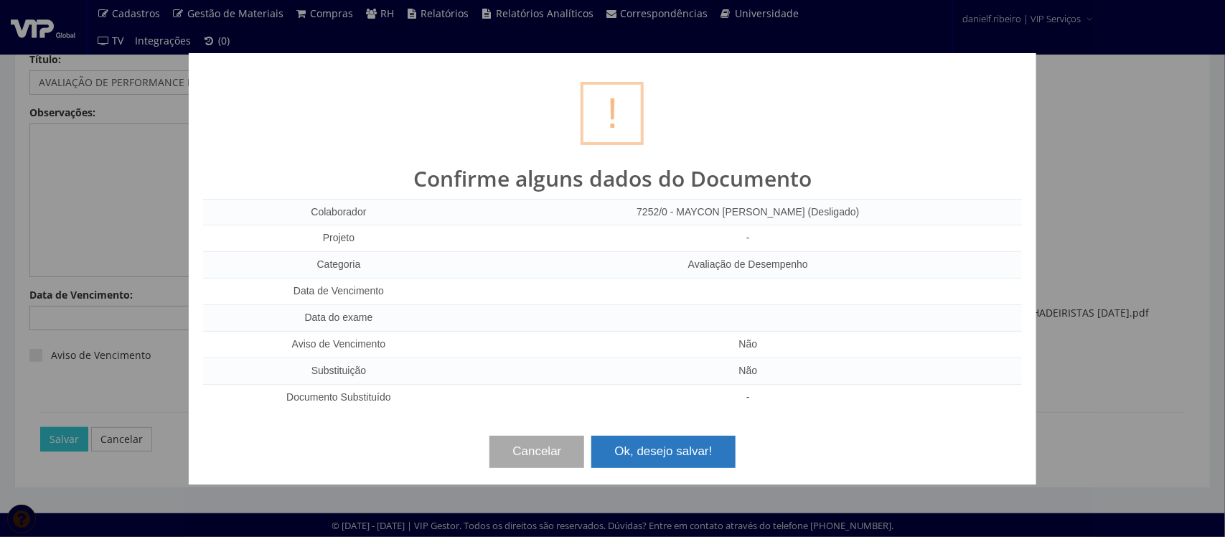
click at [687, 451] on button "Ok, desejo salvar!" at bounding box center [664, 452] width 144 height 32
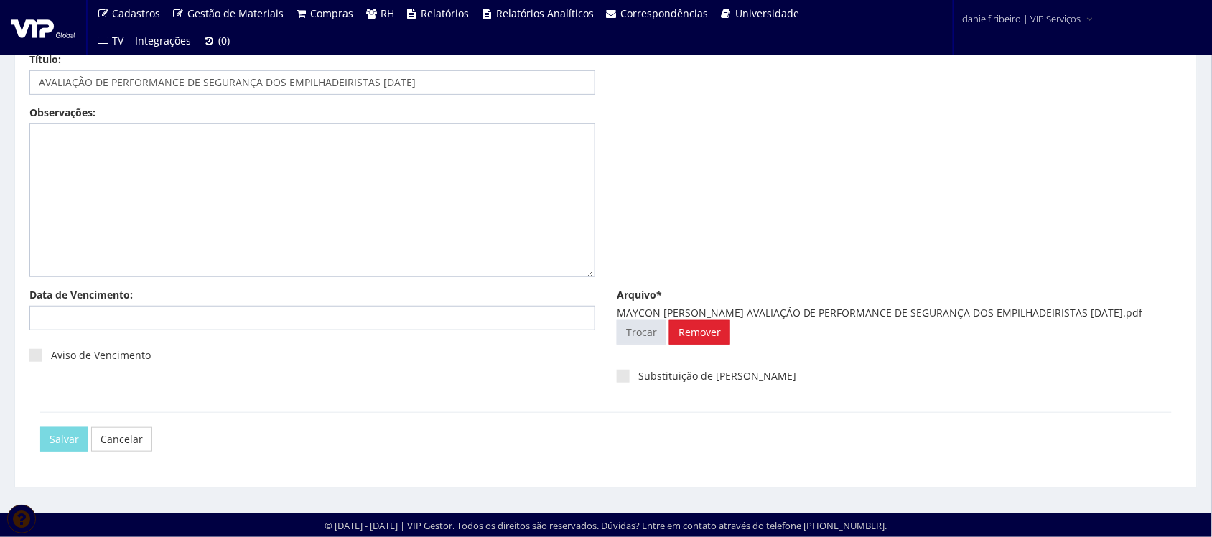
scroll to position [0, 0]
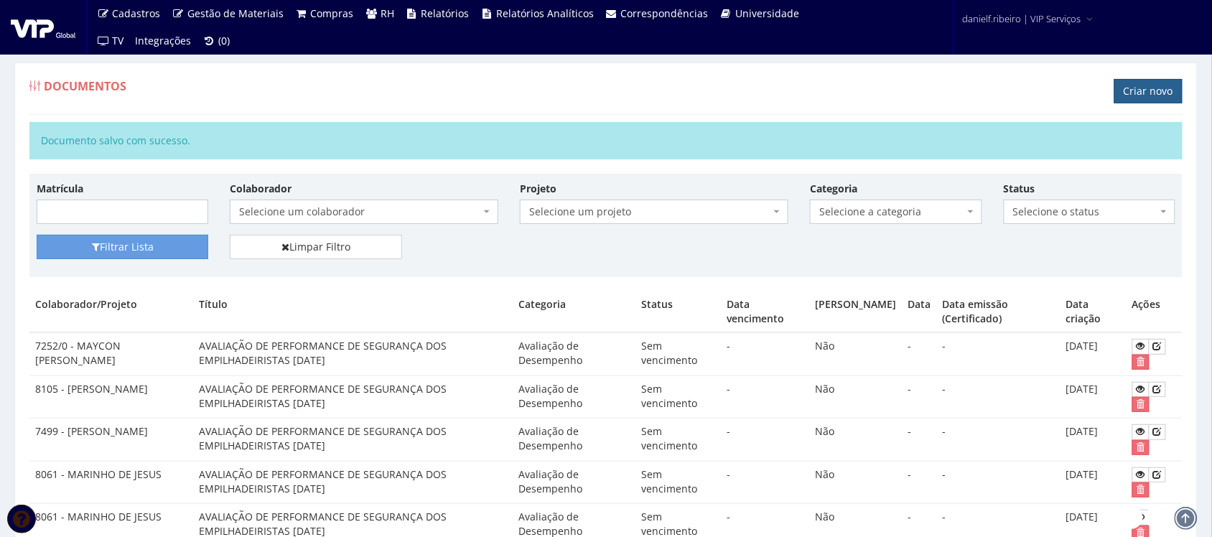
click at [1146, 90] on link "Criar novo" at bounding box center [1148, 91] width 68 height 24
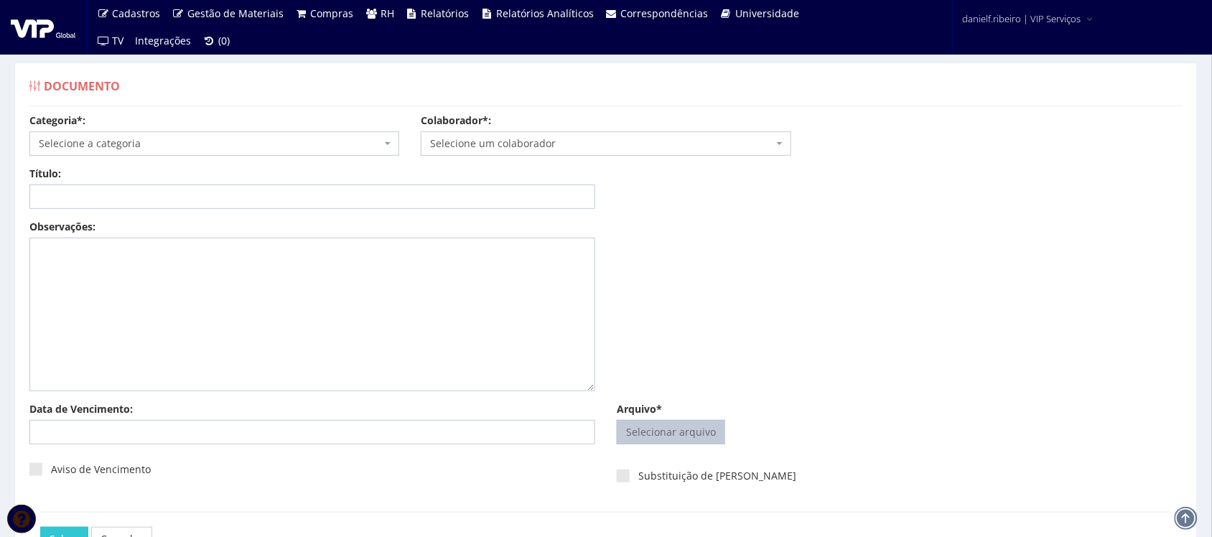
click at [688, 432] on input "Arquivo*" at bounding box center [670, 432] width 107 height 23
type input "C:\fakepath\MAYCON [PERSON_NAME] AVALIAÇÃO DE PERFORMANCE DE SEGURANÇA DOS EMPI…"
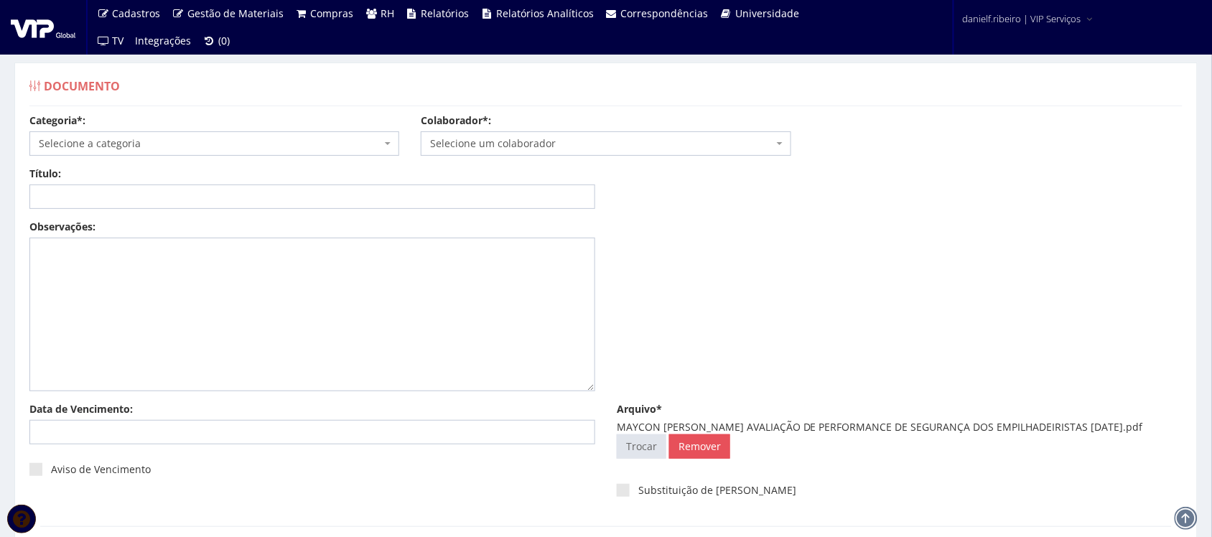
click at [566, 144] on span "Selecione um colaborador" at bounding box center [601, 143] width 342 height 14
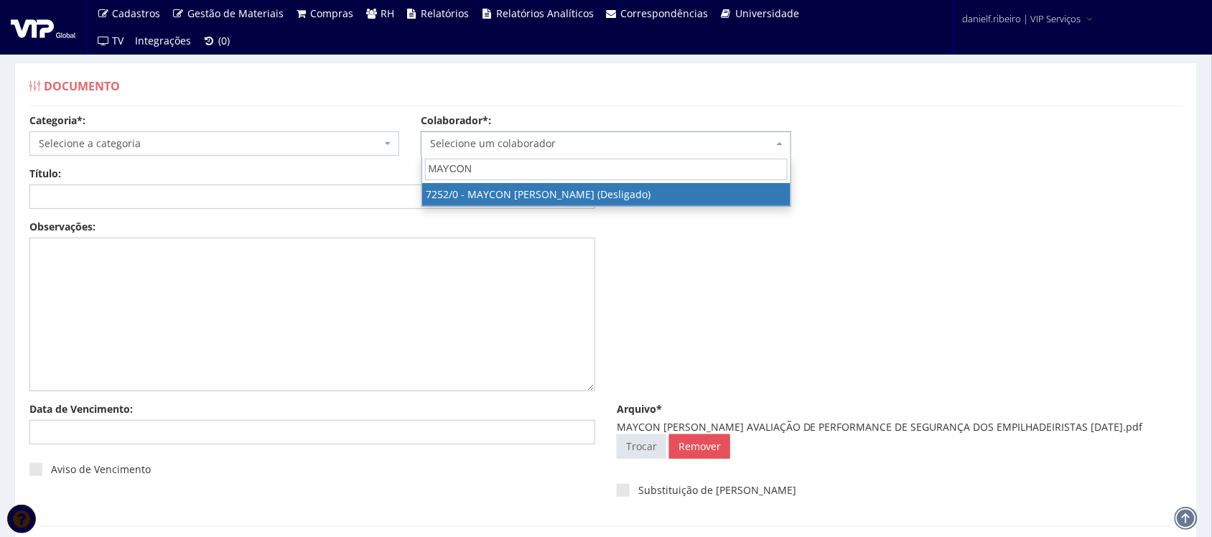
type input "MAYCON"
select select "757"
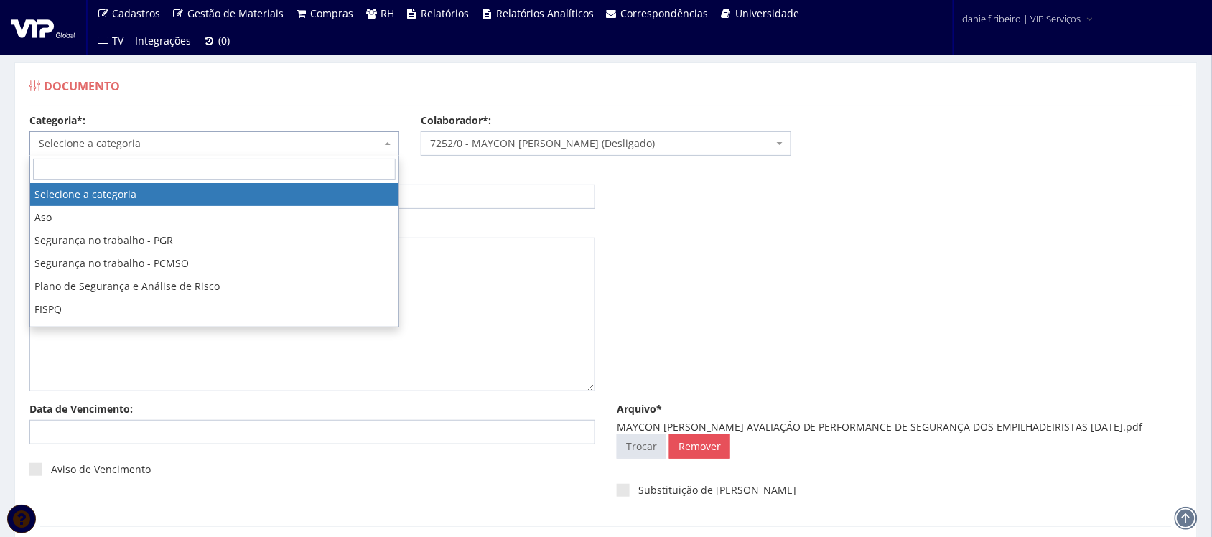
click at [92, 136] on span "Selecione a categoria" at bounding box center [210, 143] width 342 height 14
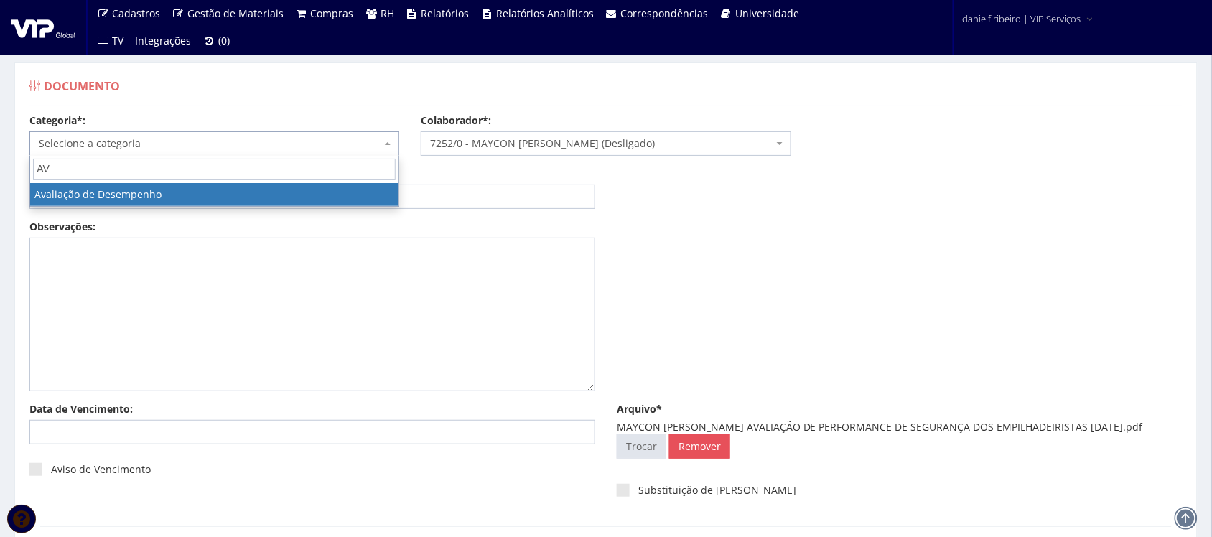
type input "AV"
drag, startPoint x: 195, startPoint y: 195, endPoint x: 324, endPoint y: 232, distance: 133.8
select select "avaliacao_de_desempenho"
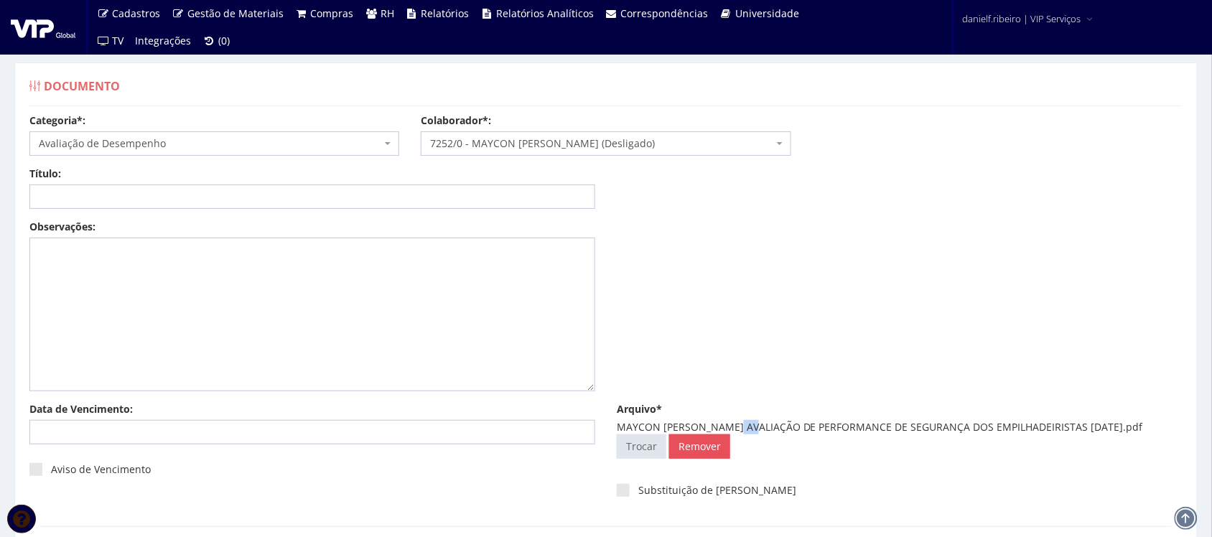
click at [755, 429] on div "MAYCON [PERSON_NAME] AVALIAÇÃO DE PERFORMANCE DE SEGURANÇA DOS EMPILHADEIRISTAS…" at bounding box center [900, 427] width 566 height 14
click at [748, 426] on div "MAYCON [PERSON_NAME] AVALIAÇÃO DE PERFORMANCE DE SEGURANÇA DOS EMPILHADEIRISTAS…" at bounding box center [900, 427] width 566 height 14
click at [747, 427] on div "MAYCON [PERSON_NAME] AVALIAÇÃO DE PERFORMANCE DE SEGURANÇA DOS EMPILHADEIRISTAS…" at bounding box center [900, 427] width 566 height 14
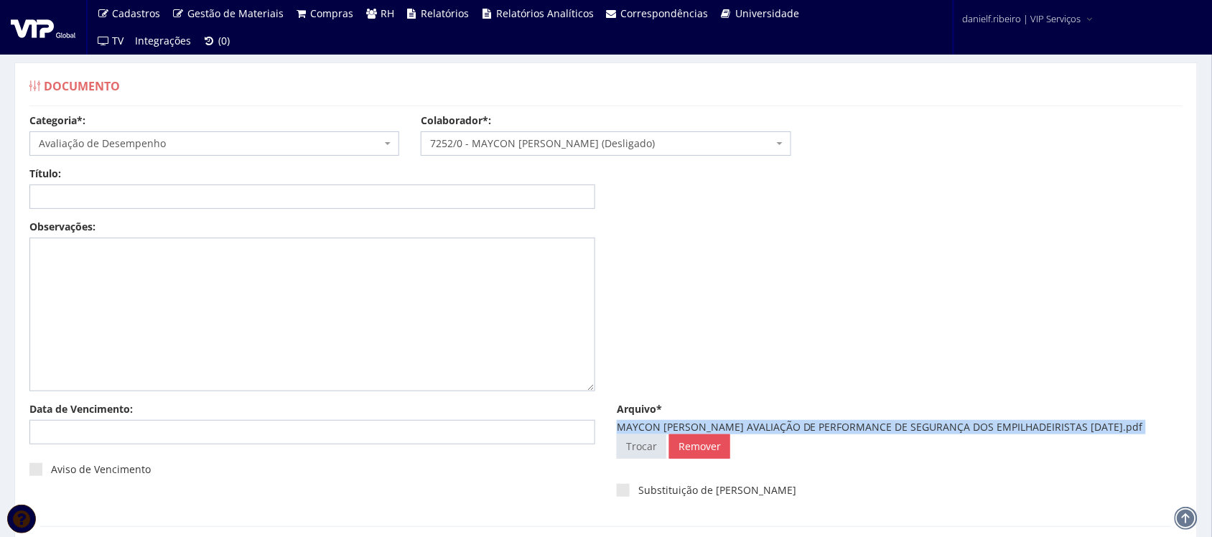
click at [747, 428] on div "MAYCON [PERSON_NAME] AVALIAÇÃO DE PERFORMANCE DE SEGURANÇA DOS EMPILHADEIRISTAS…" at bounding box center [900, 427] width 566 height 14
click at [755, 433] on div "MAYCON [PERSON_NAME] AVALIAÇÃO DE PERFORMANCE DE SEGURANÇA DOS EMPILHADEIRISTAS…" at bounding box center [900, 427] width 566 height 14
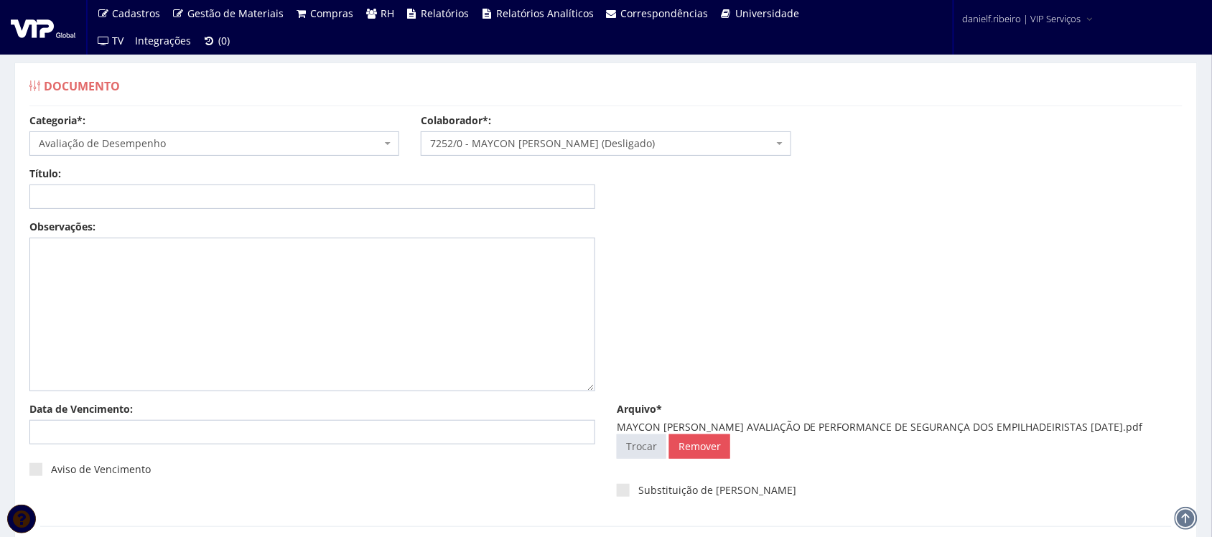
drag, startPoint x: 748, startPoint y: 427, endPoint x: 1139, endPoint y: 428, distance: 391.3
click at [1139, 428] on div "MAYCON [PERSON_NAME] AVALIAÇÃO DE PERFORMANCE DE SEGURANÇA DOS EMPILHADEIRISTAS…" at bounding box center [900, 427] width 566 height 14
copy div "AVALIAÇÃO DE PERFORMANCE DE SEGURANÇA DOS EMPILHADEIRISTAS [DATE]."
click at [339, 200] on input "Título:" at bounding box center [312, 196] width 566 height 24
paste input "AVALIAÇÃO DE PERFORMANCE DE SEGURANÇA DOS EMPILHADEIRISTAS [DATE]."
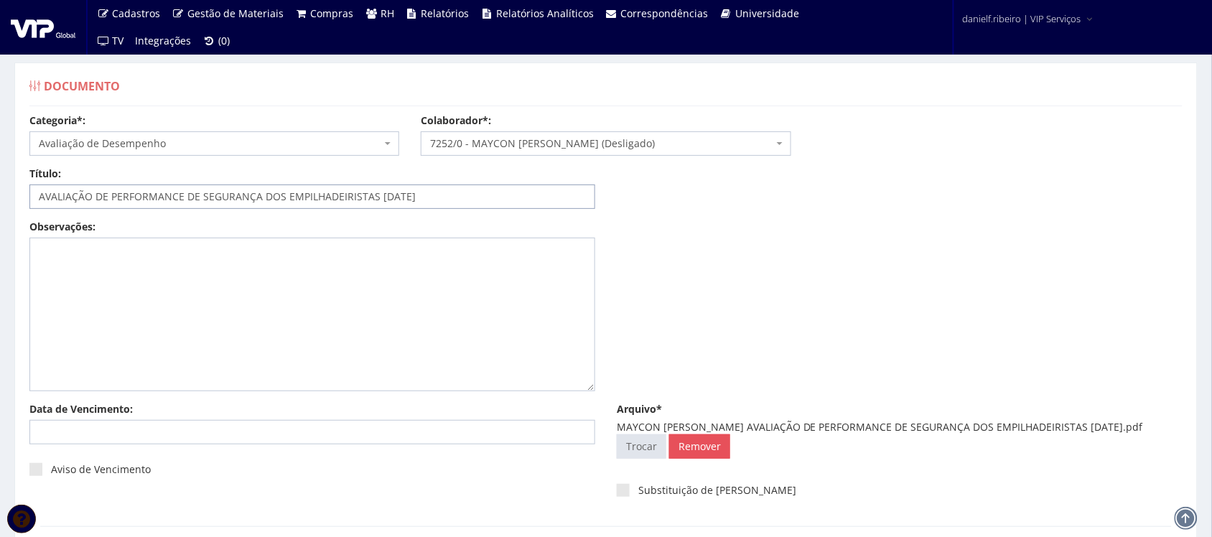
click at [408, 195] on input "AVALIAÇÃO DE PERFORMANCE DE SEGURANÇA DOS EMPILHADEIRISTAS [DATE]" at bounding box center [312, 196] width 566 height 24
drag, startPoint x: 391, startPoint y: 199, endPoint x: 398, endPoint y: 228, distance: 29.6
click at [395, 202] on input "AVALIAÇÃO DE PERFORMANCE DE SEGURANÇA DOS EMPILHADEIRISTAS 05.04/2024" at bounding box center [312, 196] width 566 height 24
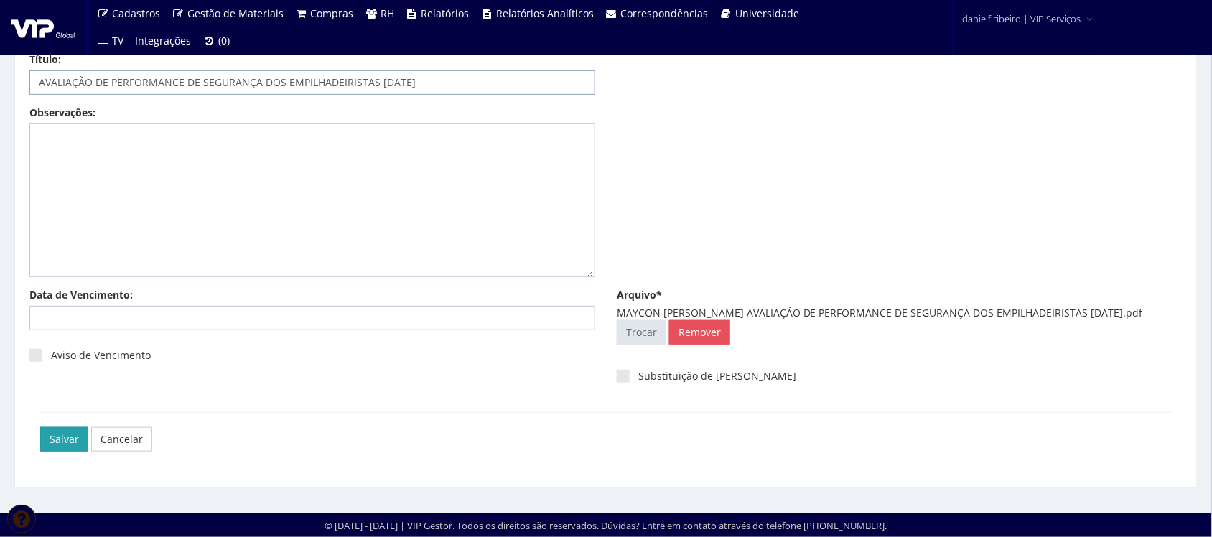
type input "AVALIAÇÃO DE PERFORMANCE DE SEGURANÇA DOS EMPILHADEIRISTAS [DATE]"
click at [51, 439] on input "Salvar" at bounding box center [64, 439] width 48 height 24
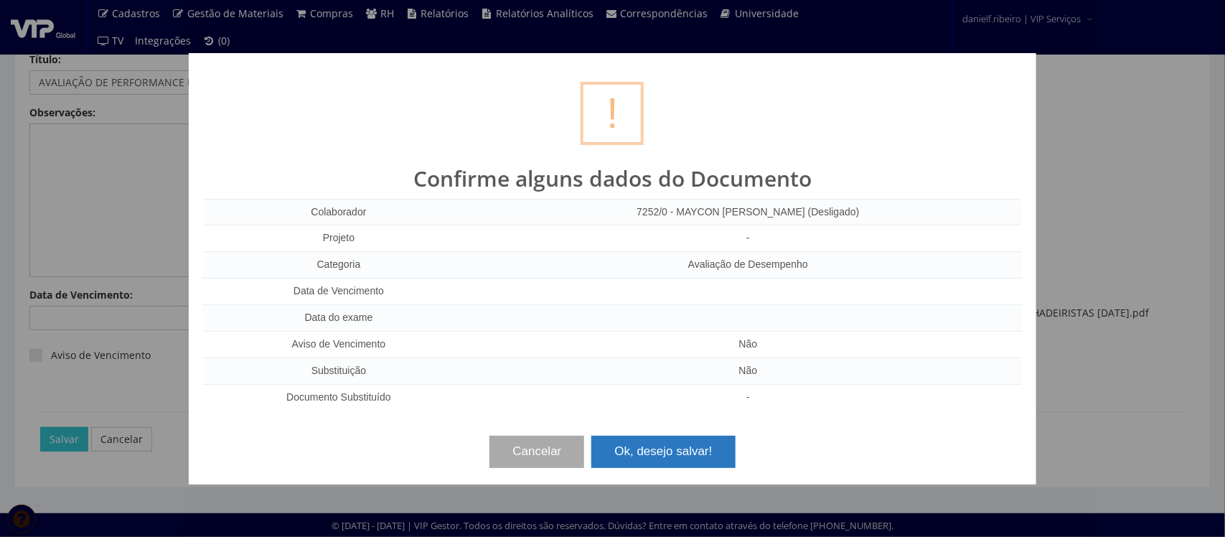
click at [660, 449] on button "Ok, desejo salvar!" at bounding box center [664, 452] width 144 height 32
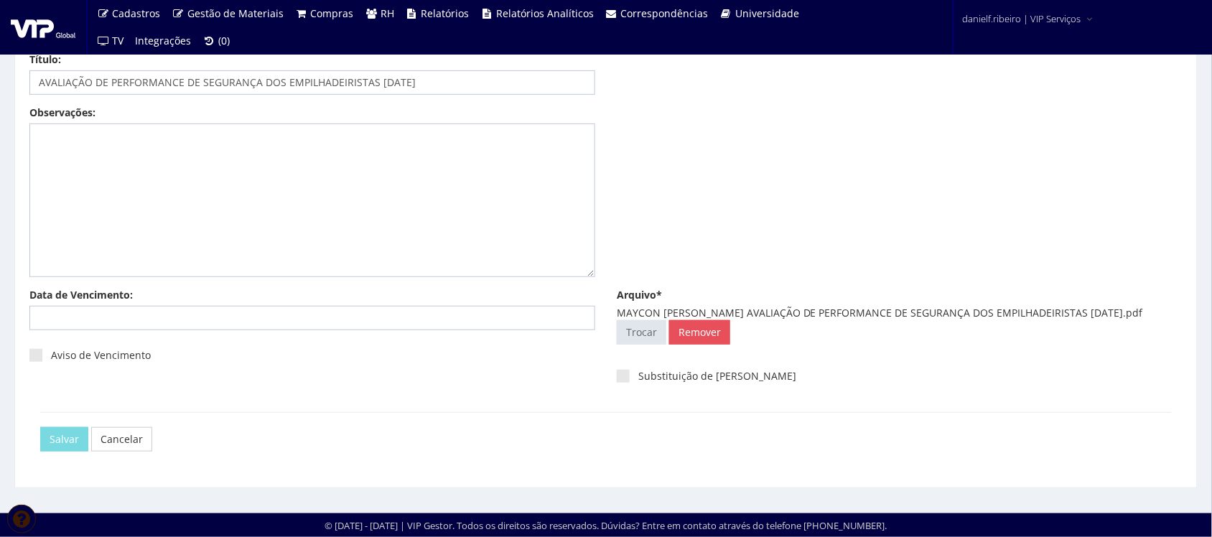
scroll to position [0, 0]
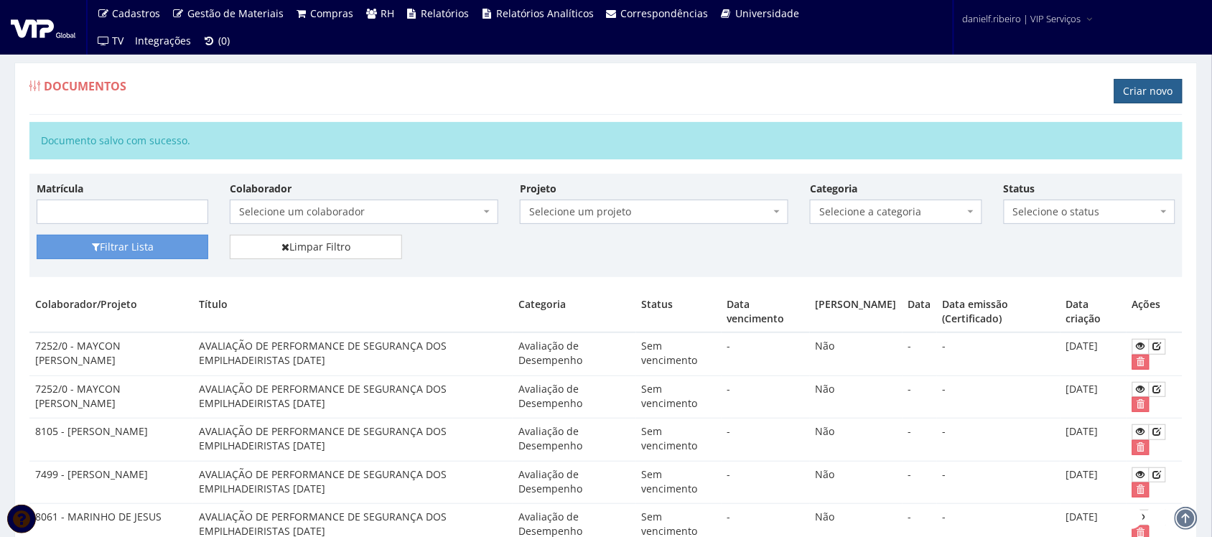
click at [1133, 93] on link "Criar novo" at bounding box center [1148, 91] width 68 height 24
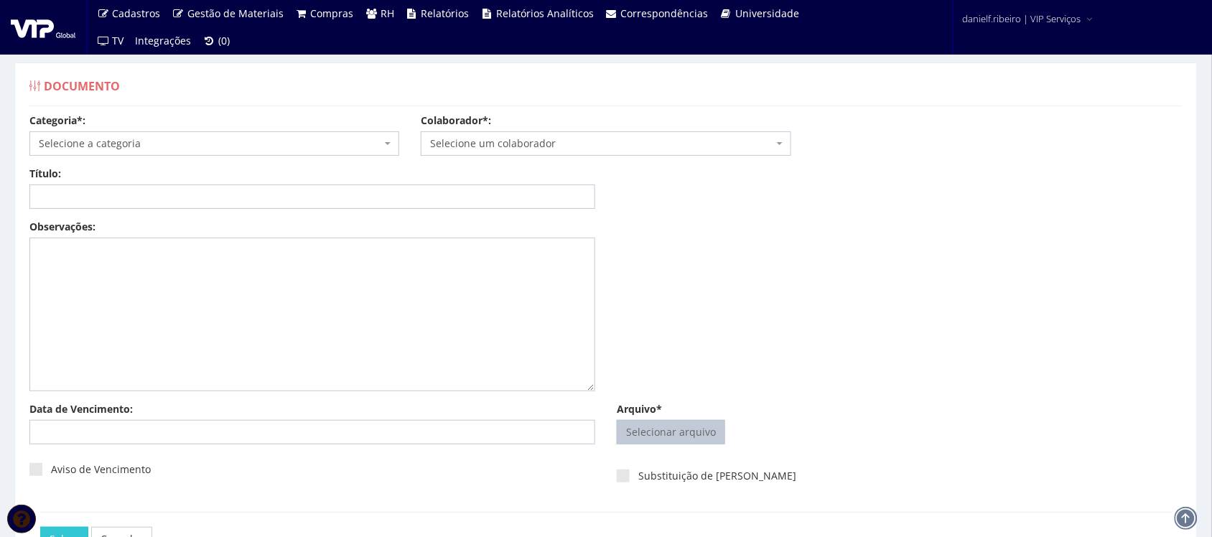
click at [673, 439] on input "Arquivo*" at bounding box center [670, 432] width 107 height 23
type input "C:\fakepath\RAVEL MANASSEIAS PAES DOS SANTOS AVALIAÇÃO DE PERFORMANCE DE SEGURA…"
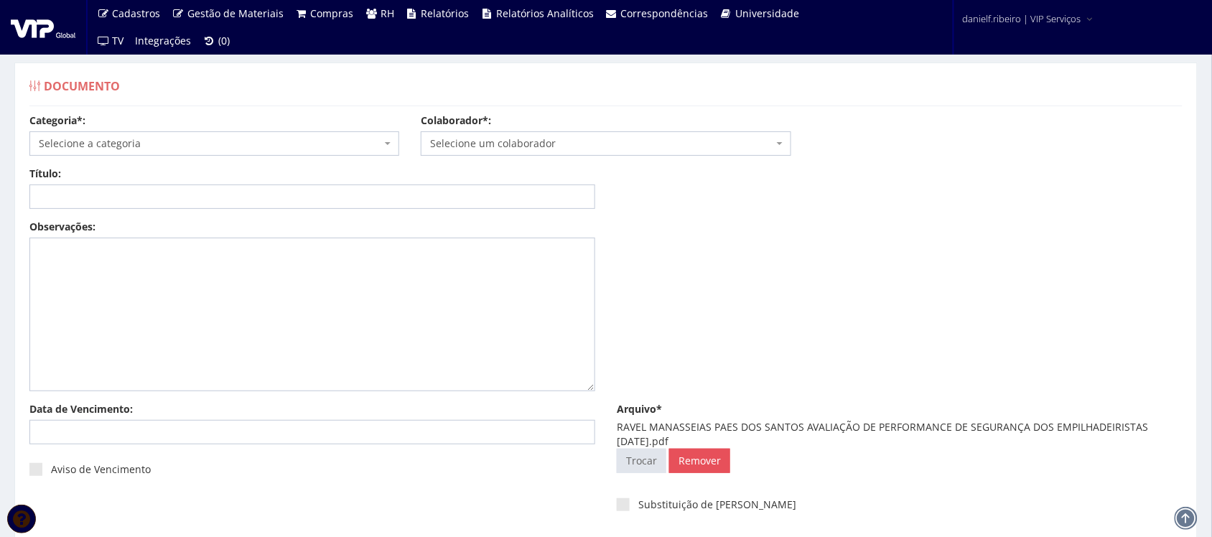
click at [562, 147] on span "Selecione um colaborador" at bounding box center [601, 143] width 342 height 14
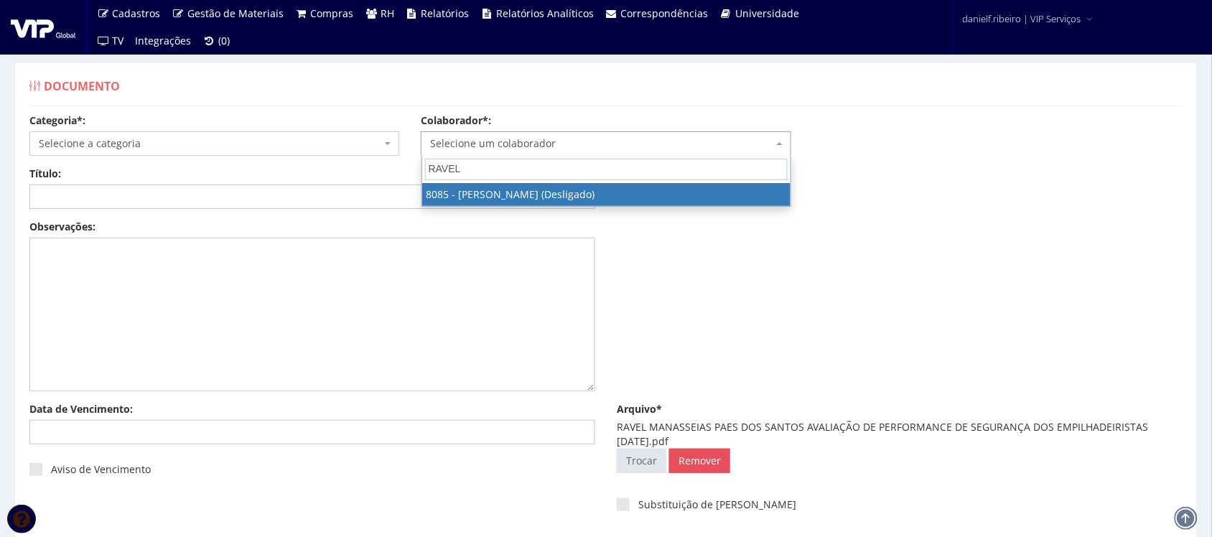
type input "RAVEL"
select select "3578"
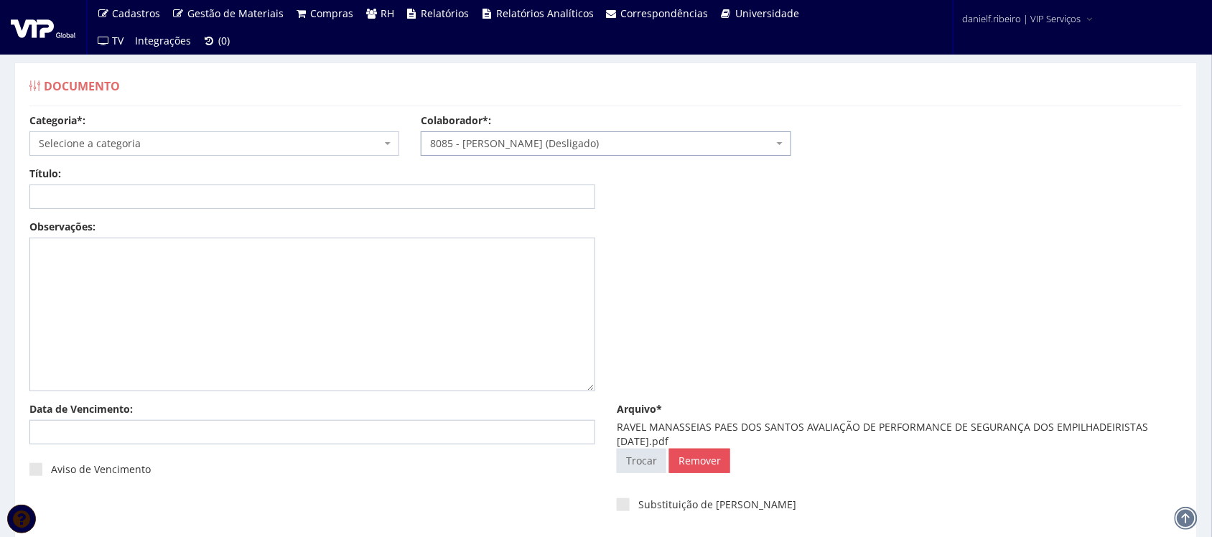
click at [205, 141] on span "Selecione a categoria" at bounding box center [210, 143] width 342 height 14
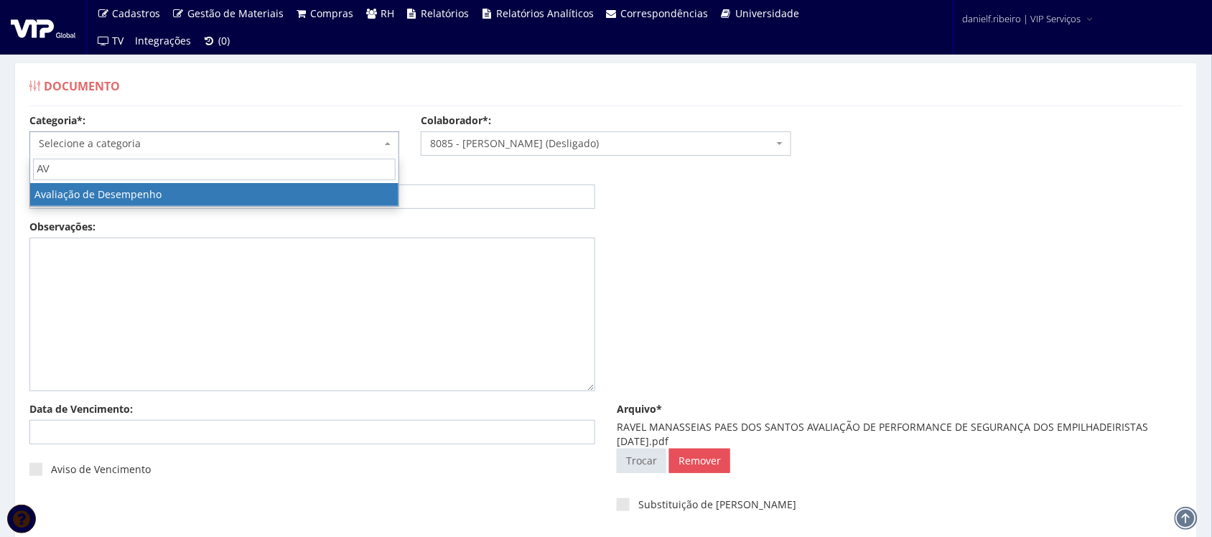
type input "AV"
select select "avaliacao_de_desempenho"
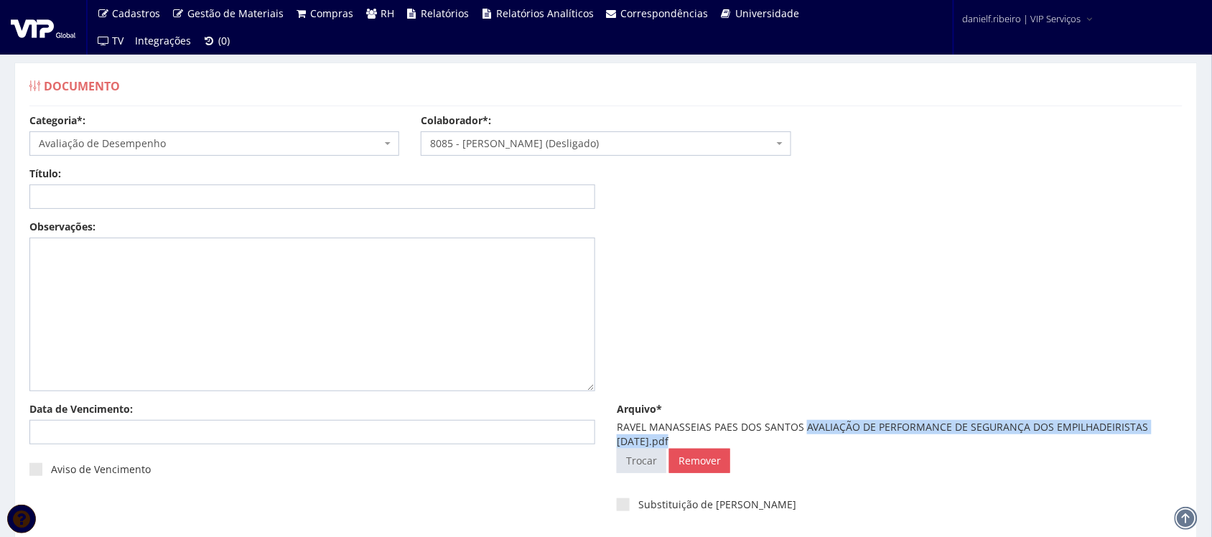
drag, startPoint x: 805, startPoint y: 431, endPoint x: 668, endPoint y: 443, distance: 136.9
click at [668, 443] on div "RAVEL MANASSEIAS PAES DOS SANTOS AVALIAÇÃO DE PERFORMANCE DE SEGURANÇA DOS EMPI…" at bounding box center [900, 434] width 566 height 29
copy div "AVALIAÇÃO DE PERFORMANCE DE SEGURANÇA DOS EMPILHADEIRISTAS 04.03.2025"
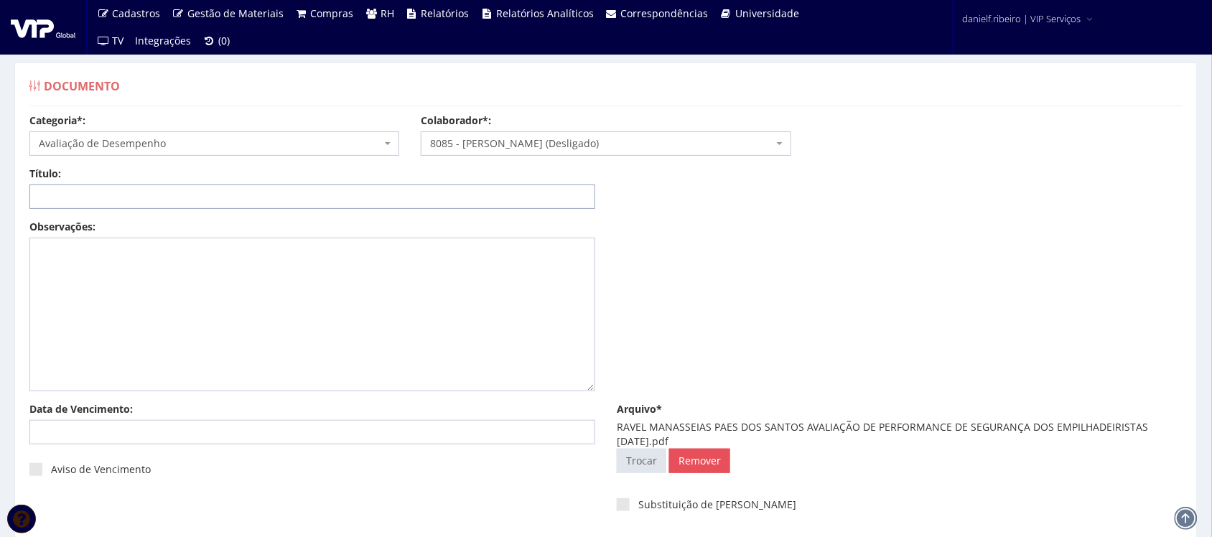
click at [330, 194] on input "Título:" at bounding box center [312, 196] width 566 height 24
paste input "AVALIAÇÃO DE PERFORMANCE DE SEGURANÇA DOS EMPILHADEIRISTAS 04.03.2025"
click at [550, 197] on input "AVALIAÇÃO DE PERFORMANCE DE SEGURANÇA DOS EMPILHADEIRISTAS 04.03.2025AVALIAÇÃO …" at bounding box center [312, 196] width 566 height 24
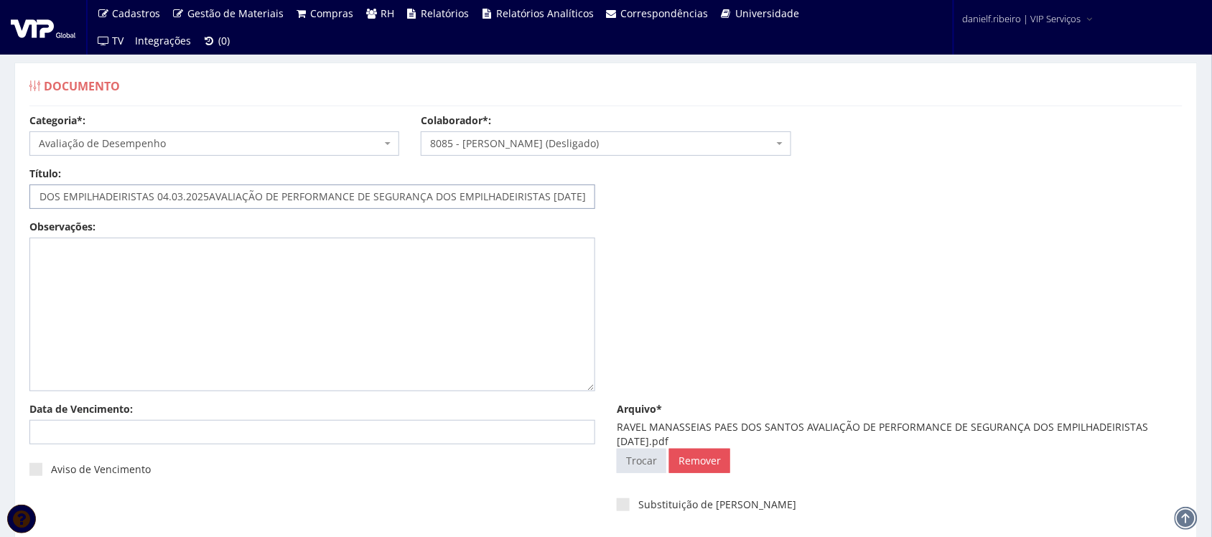
scroll to position [0, 0]
drag, startPoint x: 561, startPoint y: 200, endPoint x: 0, endPoint y: 282, distance: 566.7
click at [0, 282] on div "Documento Categoria*: Selecione a categoria Aso Segurança no trabalho - PGR Seg…" at bounding box center [606, 339] width 1212 height 606
paste input "text"
click at [392, 201] on input "AVALIAÇÃO DE PERFORMANCE DE SEGURANÇA DOS EMPILHADEIRISTAS 04.03.2025" at bounding box center [312, 196] width 566 height 24
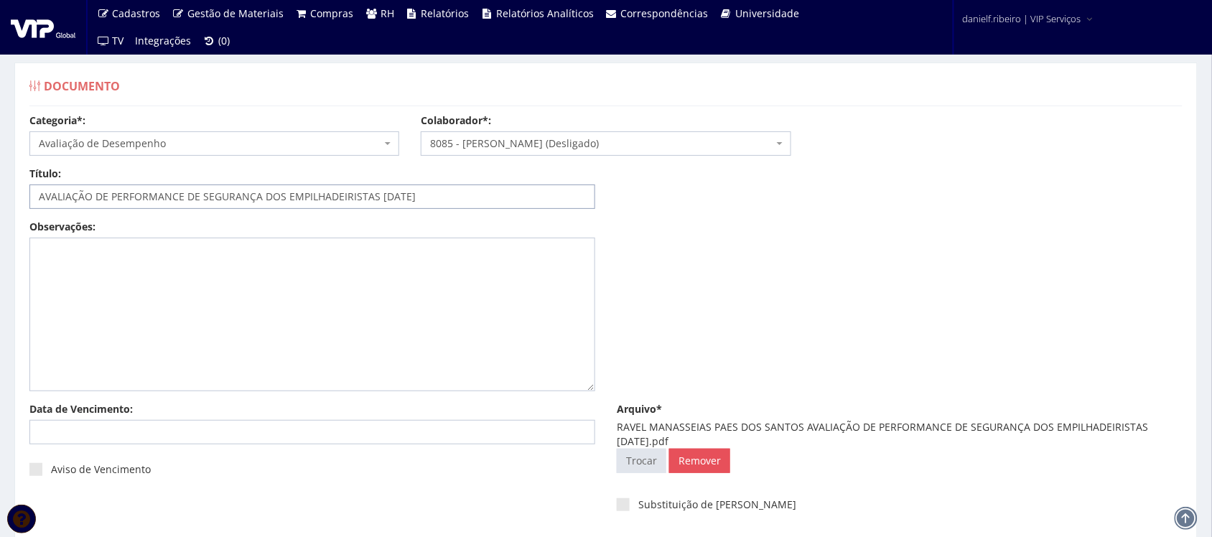
scroll to position [130, 0]
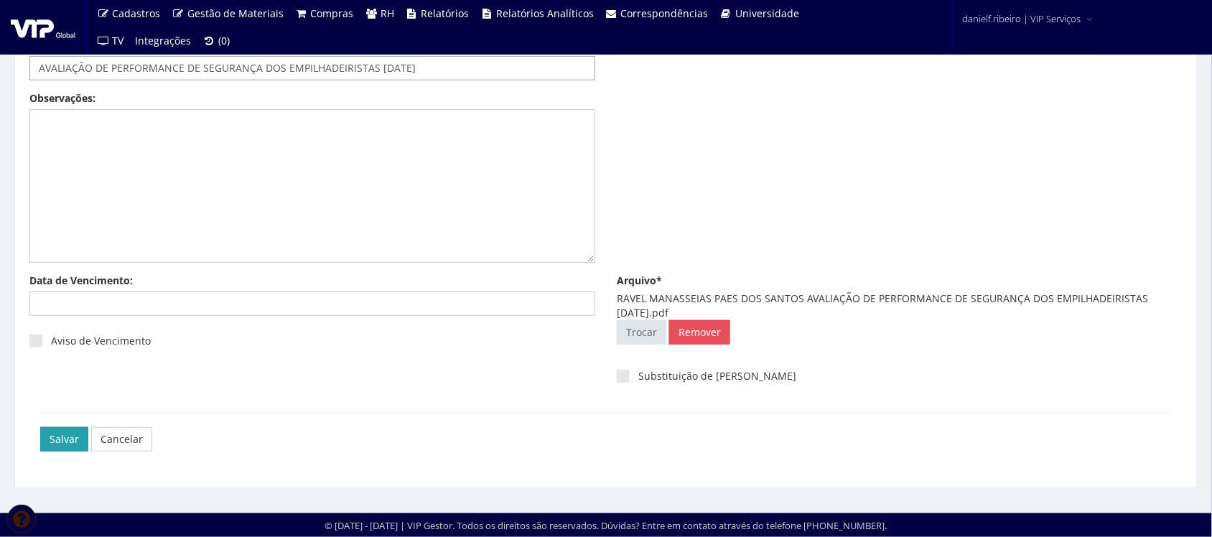
type input "AVALIAÇÃO DE PERFORMANCE DE SEGURANÇA DOS EMPILHADEIRISTAS [DATE]"
click at [73, 449] on input "Salvar" at bounding box center [64, 439] width 48 height 24
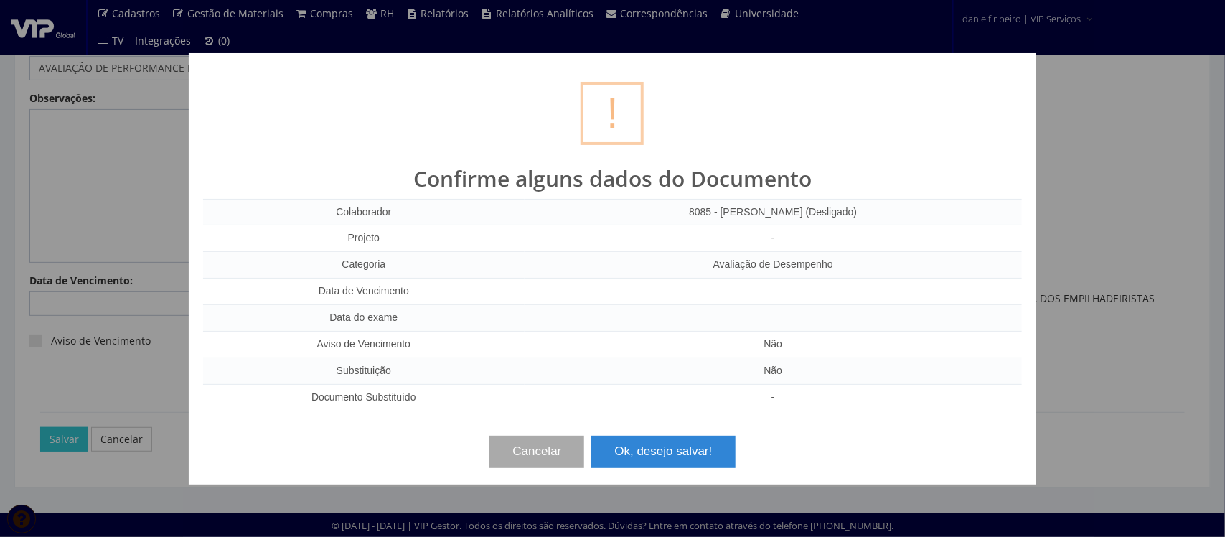
click at [665, 457] on button "Ok, desejo salvar!" at bounding box center [664, 452] width 144 height 32
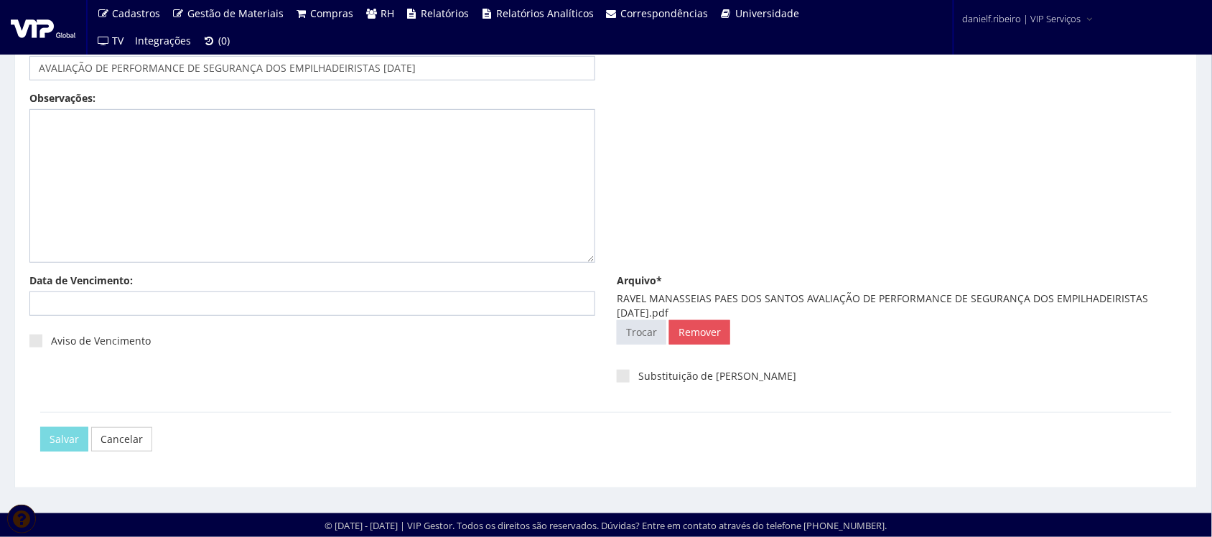
scroll to position [0, 0]
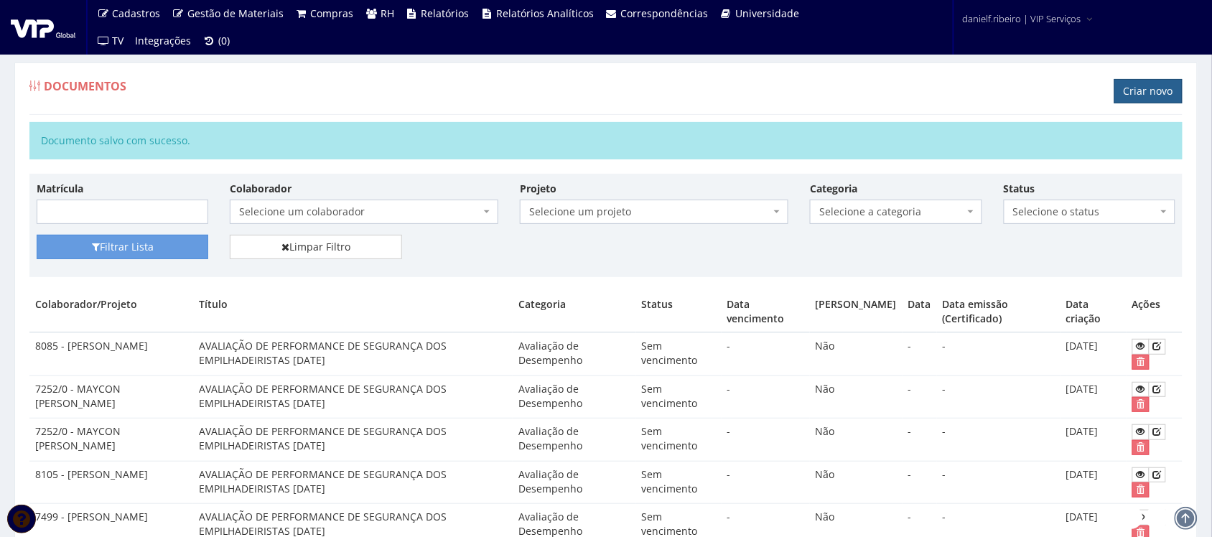
click at [1126, 98] on link "Criar novo" at bounding box center [1148, 91] width 68 height 24
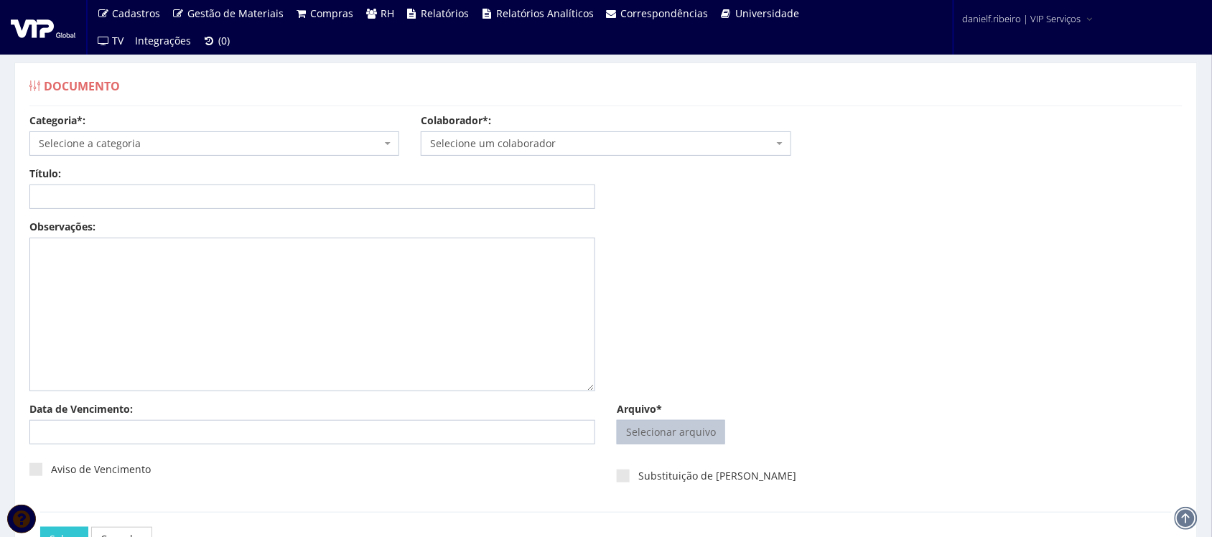
click at [698, 436] on input "Arquivo*" at bounding box center [670, 432] width 107 height 23
type input "C:\fakepath\RAVEL MANASSEIAS PAES DOS SANTOS AVALIAÇÃO DE PERFORMANCE DE SEGURA…"
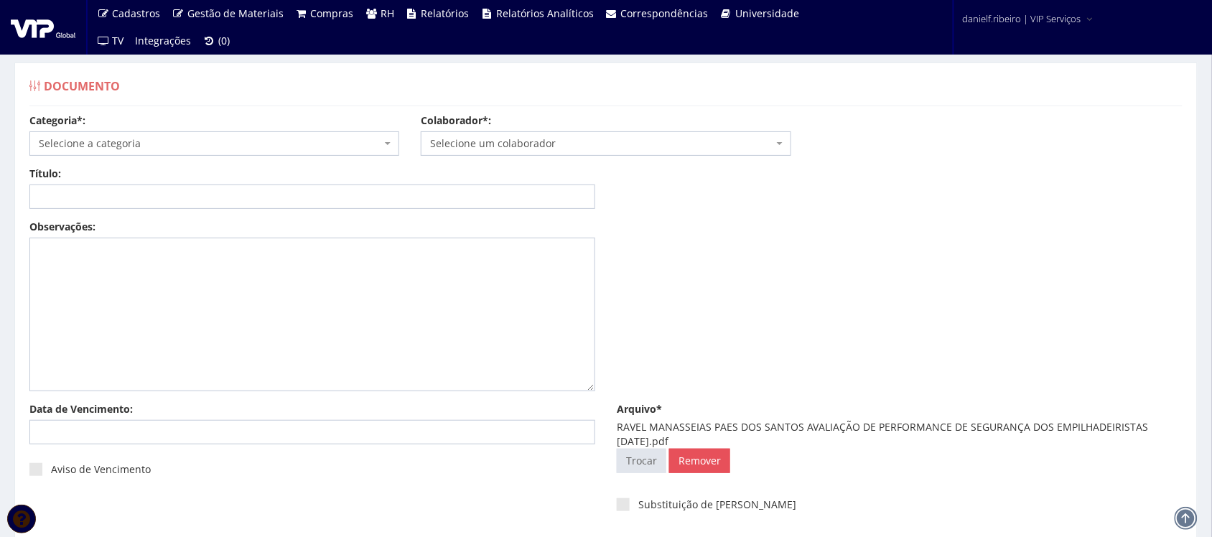
click at [518, 142] on span "Selecione um colaborador" at bounding box center [601, 143] width 342 height 14
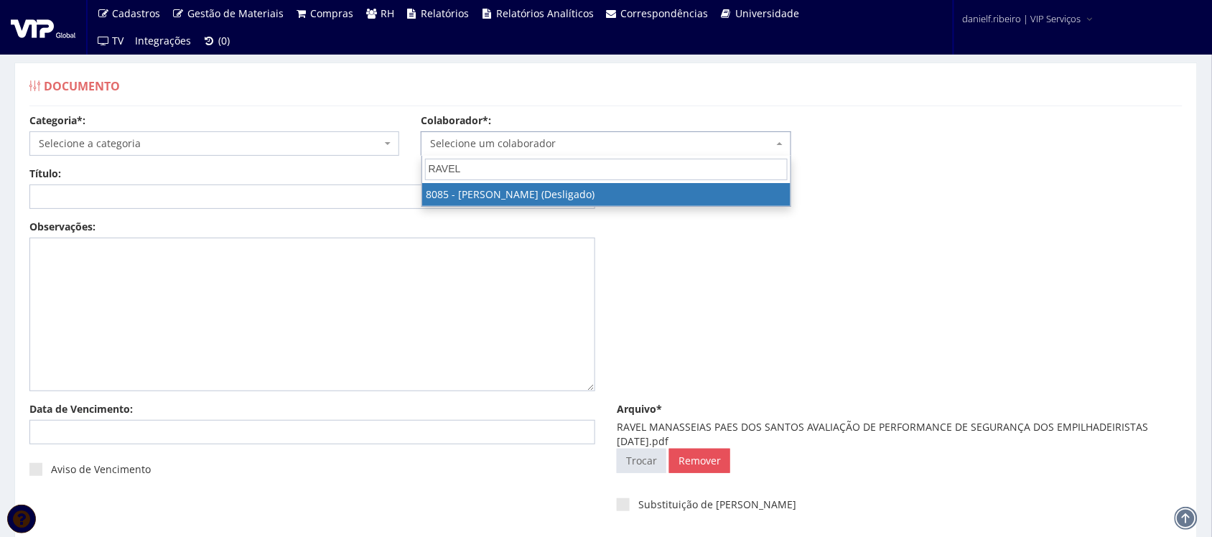
type input "RAVEL"
select select "3578"
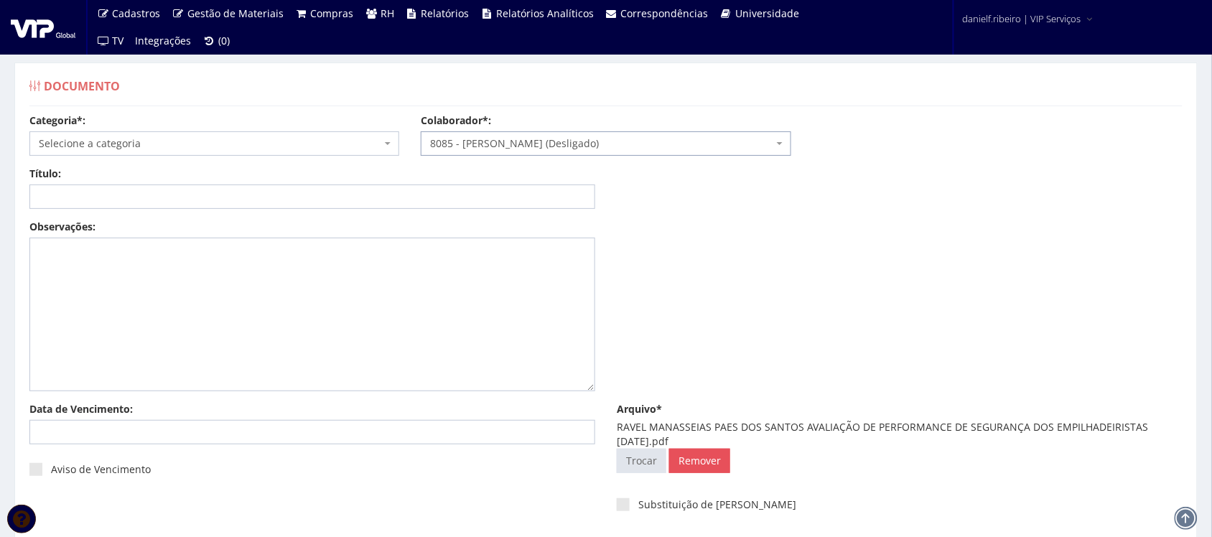
click at [169, 151] on span "Selecione a categoria" at bounding box center [210, 143] width 342 height 14
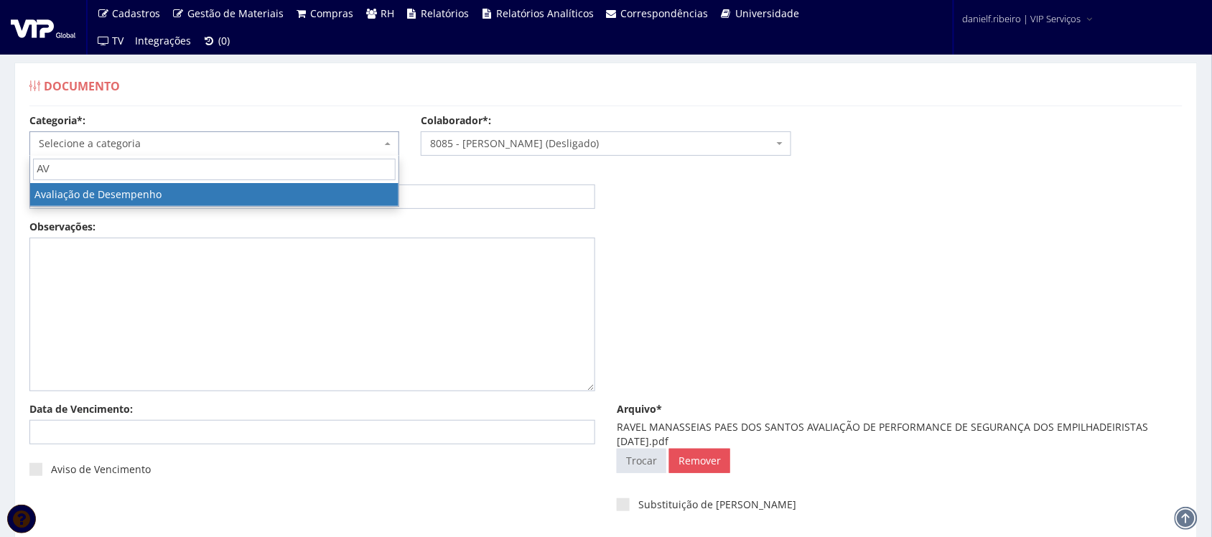
type input "AV"
select select "avaliacao_de_desempenho"
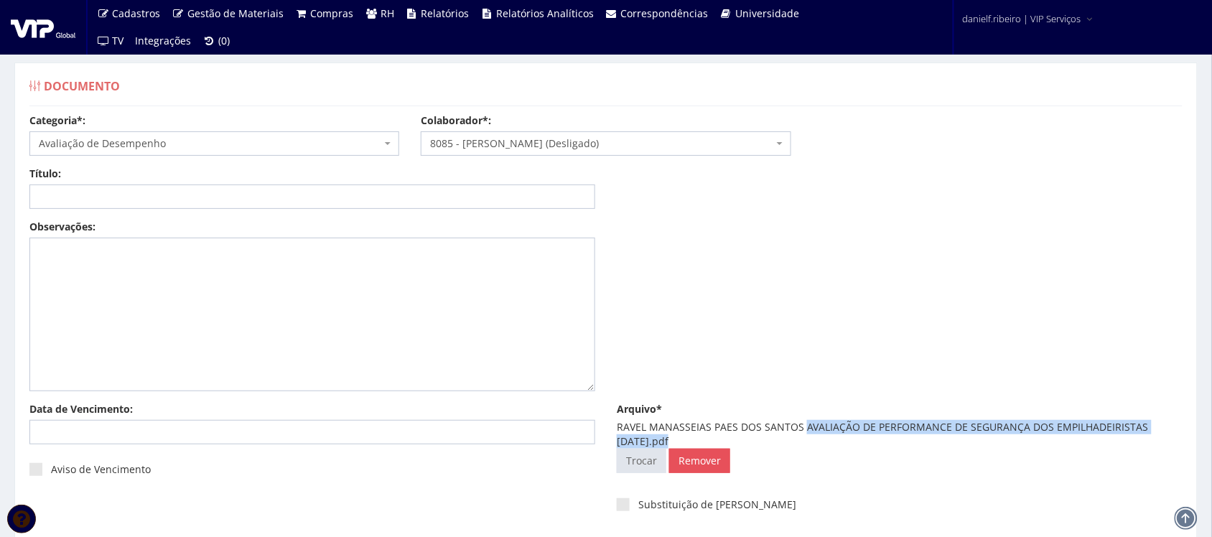
drag, startPoint x: 803, startPoint y: 427, endPoint x: 668, endPoint y: 442, distance: 135.7
click at [668, 442] on div "RAVEL MANASSEIAS PAES DOS SANTOS AVALIAÇÃO DE PERFORMANCE DE SEGURANÇA DOS EMPI…" at bounding box center [900, 434] width 566 height 29
copy div "AVALIAÇÃO DE PERFORMANCE DE SEGURANÇA DOS EMPILHADEIRISTAS 13.04.2024"
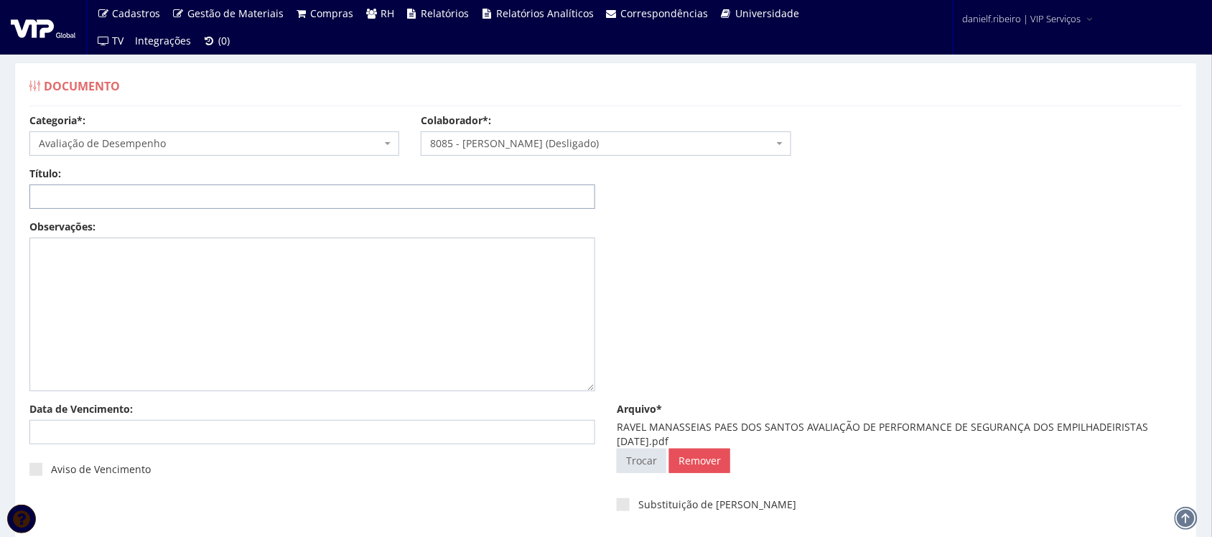
click at [393, 188] on input "Título:" at bounding box center [312, 196] width 566 height 24
paste input "AVALIAÇÃO DE PERFORMANCE DE SEGURANÇA DOS EMPILHADEIRISTAS 13.04.2024"
click at [392, 198] on input "AVALIAÇÃO DE PERFORMANCE DE SEGURANÇA DOS EMPILHADEIRISTAS 13.04.2024" at bounding box center [312, 196] width 566 height 24
click at [408, 197] on input "AVALIAÇÃO DE PERFORMANCE DE SEGURANÇA DOS EMPILHADEIRISTAS 13/04.2024" at bounding box center [312, 196] width 566 height 24
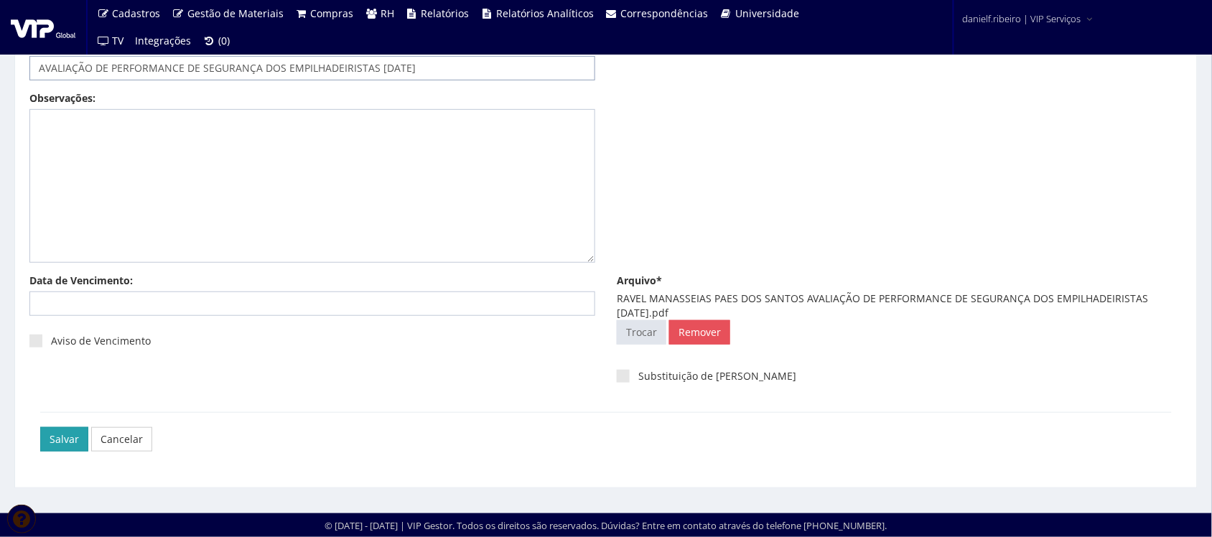
type input "AVALIAÇÃO DE PERFORMANCE DE SEGURANÇA DOS EMPILHADEIRISTAS 13/04/2024"
click at [56, 431] on input "Salvar" at bounding box center [64, 439] width 48 height 24
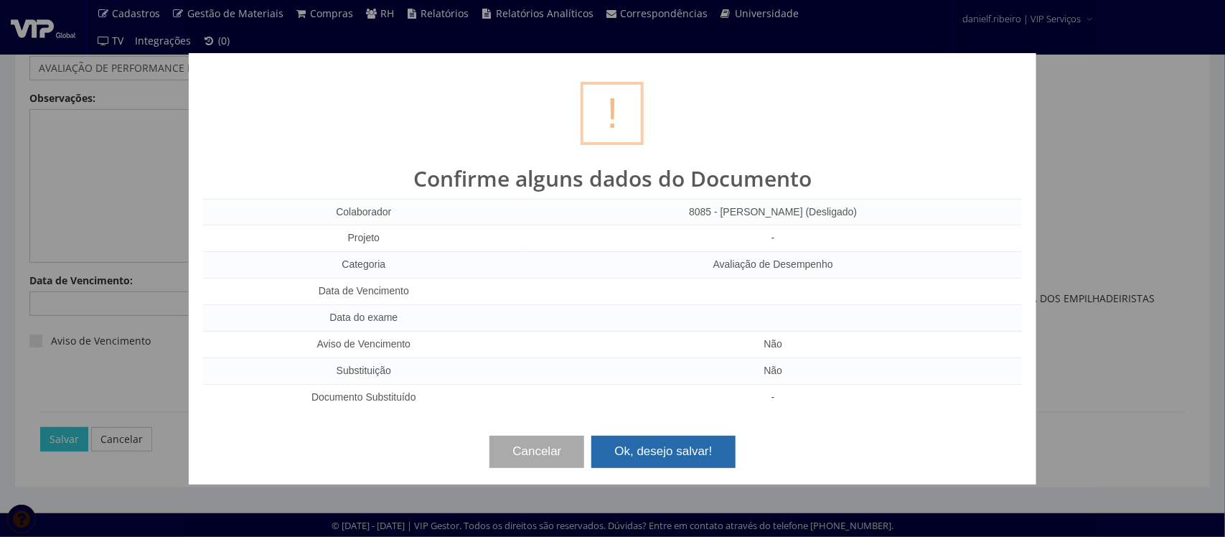
click at [681, 447] on button "Ok, desejo salvar!" at bounding box center [664, 452] width 144 height 32
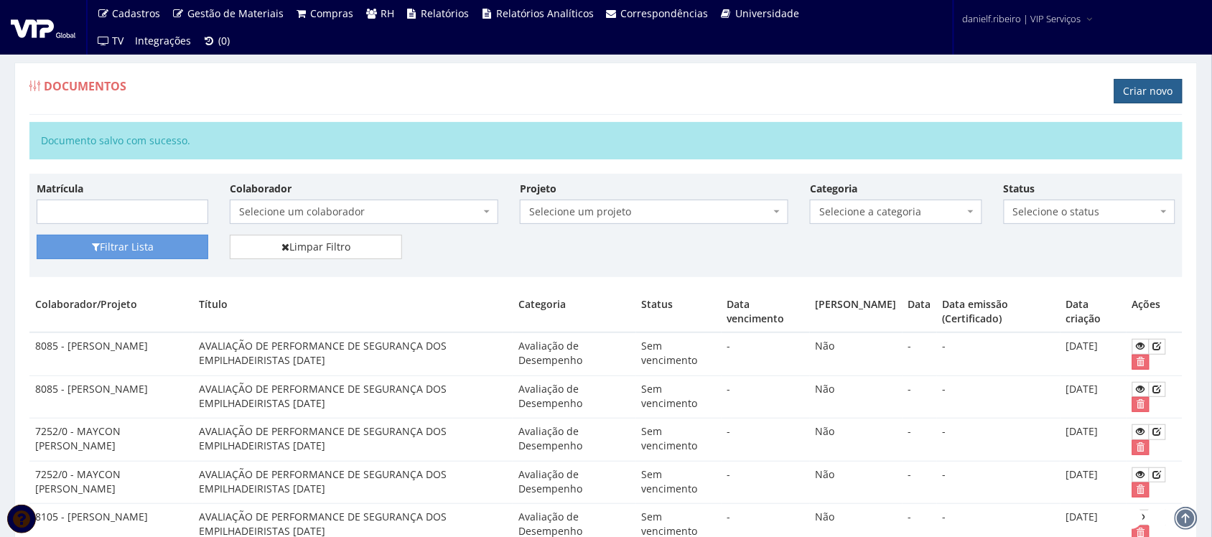
click at [1157, 93] on link "Criar novo" at bounding box center [1148, 91] width 68 height 24
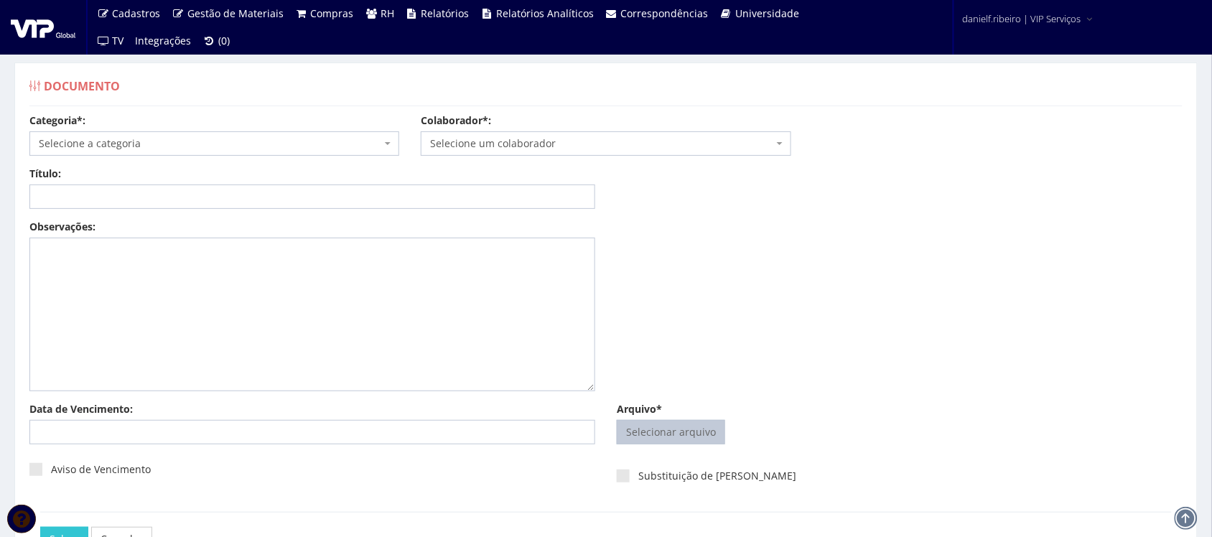
click at [707, 440] on input "Arquivo*" at bounding box center [670, 432] width 107 height 23
type input "C:\fakepath\RAVEL MANASSEIAS PAES DOS SANTOS AVALIAÇÃO DE PERFORMANCE DE SEGURA…"
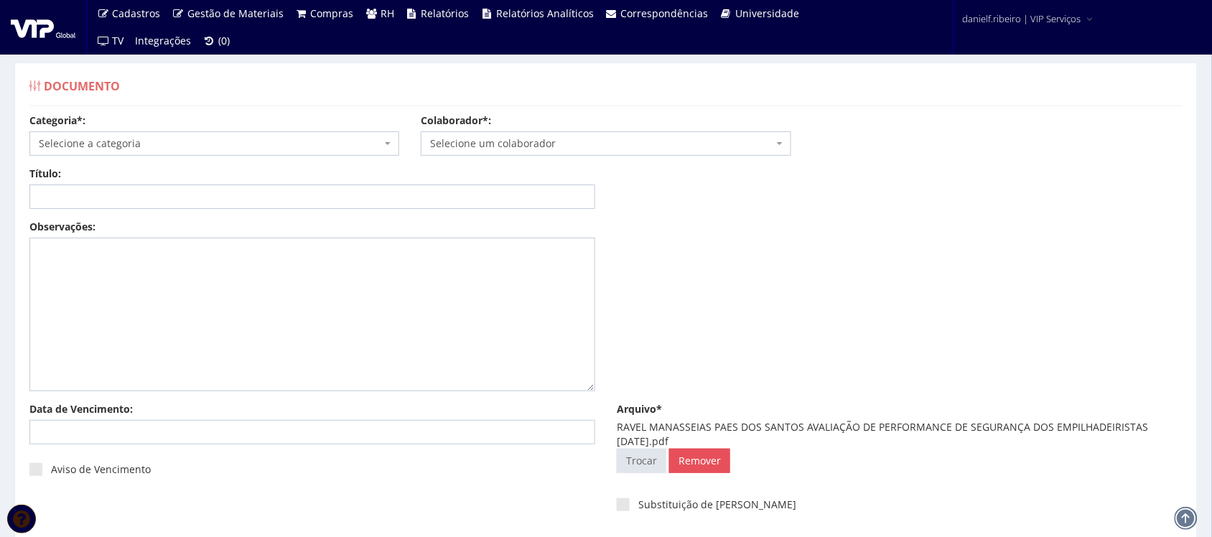
click at [517, 138] on span "Selecione um colaborador" at bounding box center [601, 143] width 342 height 14
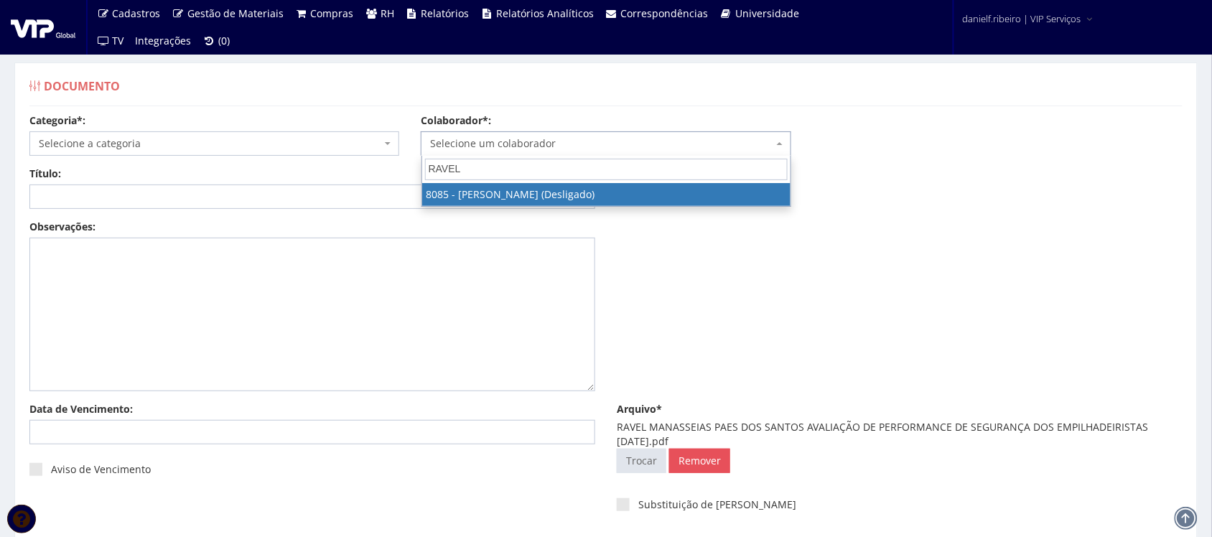
type input "RAVEL"
drag, startPoint x: 559, startPoint y: 196, endPoint x: 486, endPoint y: 199, distance: 72.6
select select "3578"
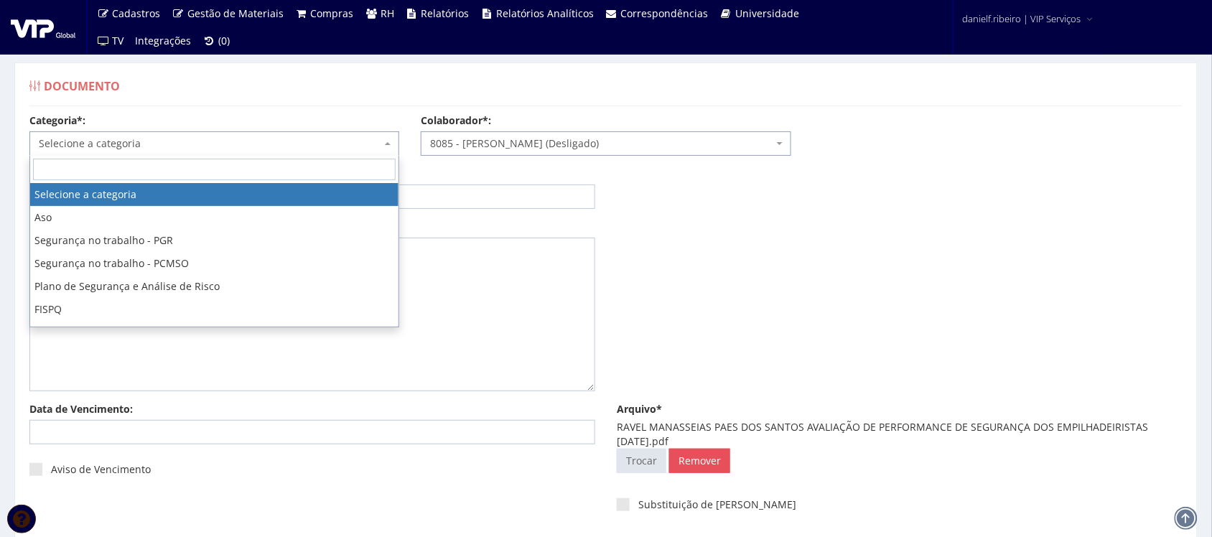
click at [188, 149] on span "Selecione a categoria" at bounding box center [210, 143] width 342 height 14
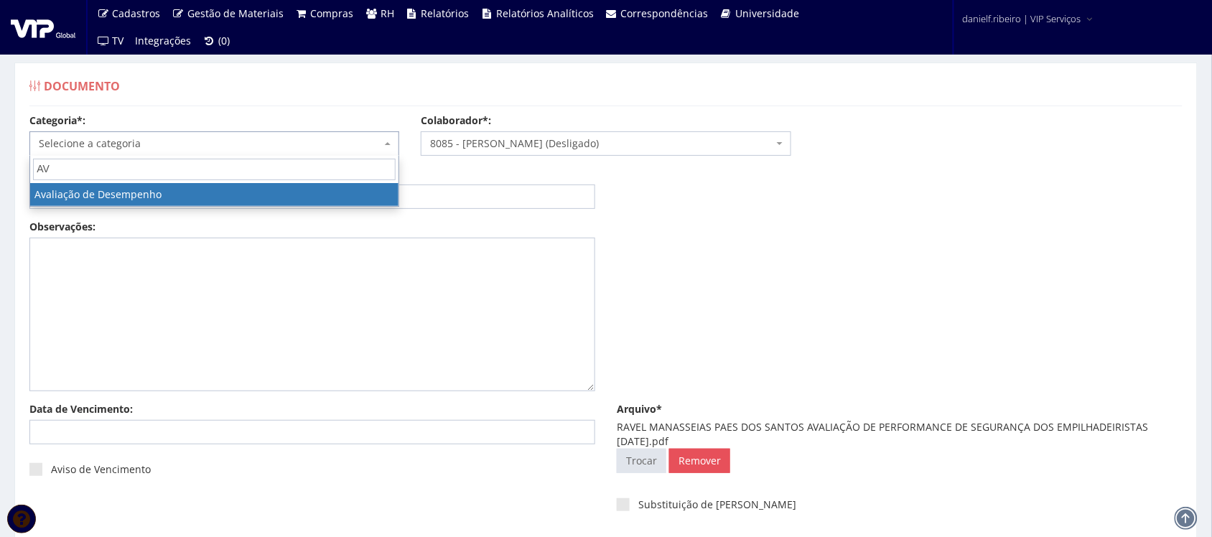
type input "AV"
select select "avaliacao_de_desempenho"
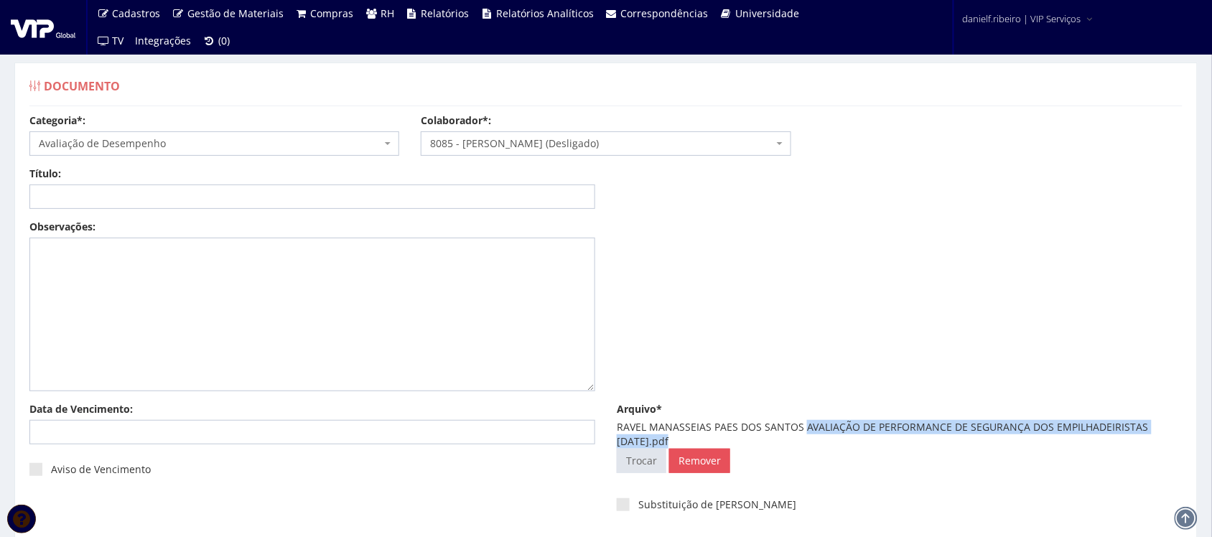
drag, startPoint x: 805, startPoint y: 426, endPoint x: 666, endPoint y: 445, distance: 139.9
click at [666, 445] on div "RAVEL MANASSEIAS PAES DOS SANTOS AVALIAÇÃO DE PERFORMANCE DE SEGURANÇA DOS EMPI…" at bounding box center [900, 434] width 566 height 29
copy div "AVALIAÇÃO DE PERFORMANCE DE SEGURANÇA DOS EMPILHADEIRISTAS 17.02.2024"
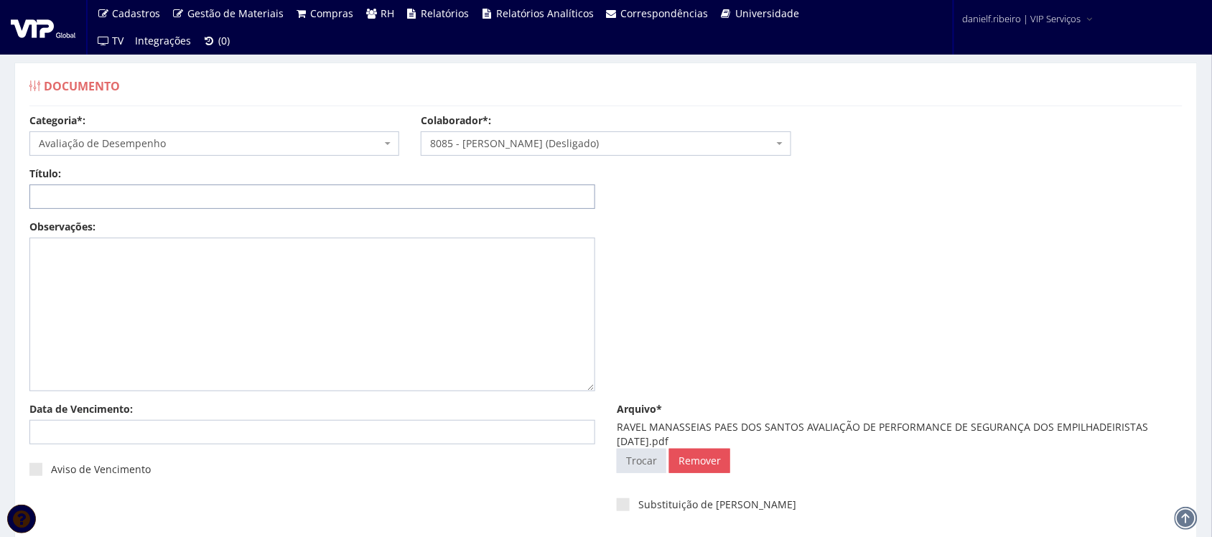
click at [445, 201] on input "Título:" at bounding box center [312, 196] width 566 height 24
paste input "AVALIAÇÃO DE PERFORMANCE DE SEGURANÇA DOS EMPILHADEIRISTAS 17.02.2024"
click at [397, 206] on input "AVALIAÇÃO DE PERFORMANCE DE SEGURANÇA DOS EMPILHADEIRISTAS 17.02.2024" at bounding box center [312, 196] width 566 height 24
click at [391, 197] on input "AVALIAÇÃO DE PERFORMANCE DE SEGURANÇA DOS EMPILHADEIRISTAS 17.02.2024" at bounding box center [312, 196] width 566 height 24
click at [406, 195] on input "AVALIAÇÃO DE PERFORMANCE DE SEGURANÇA DOS EMPILHADEIRISTAS 17/02.2024" at bounding box center [312, 196] width 566 height 24
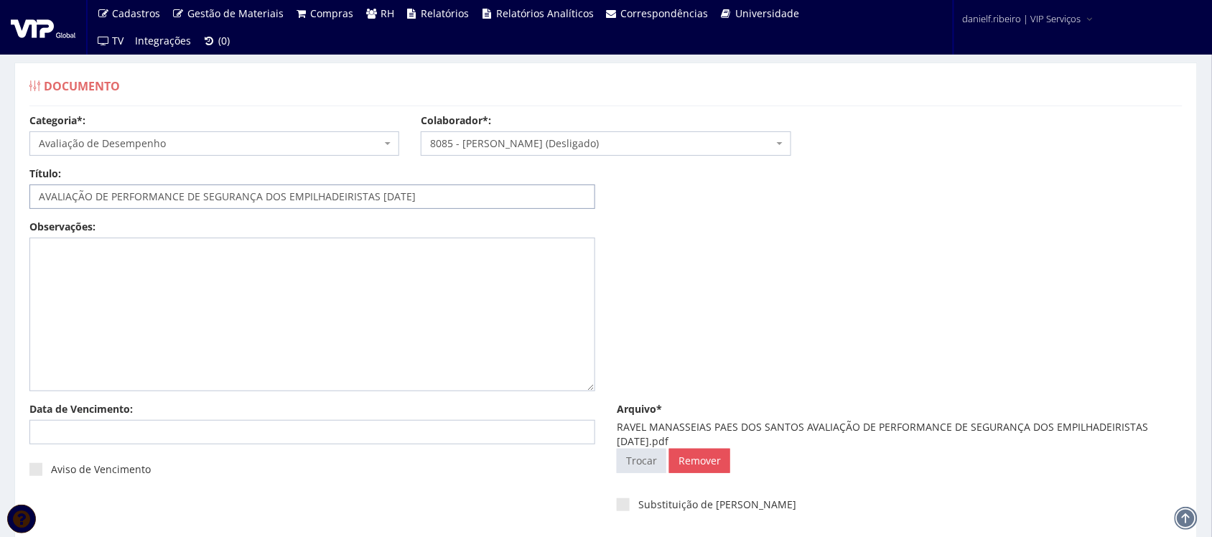
scroll to position [130, 0]
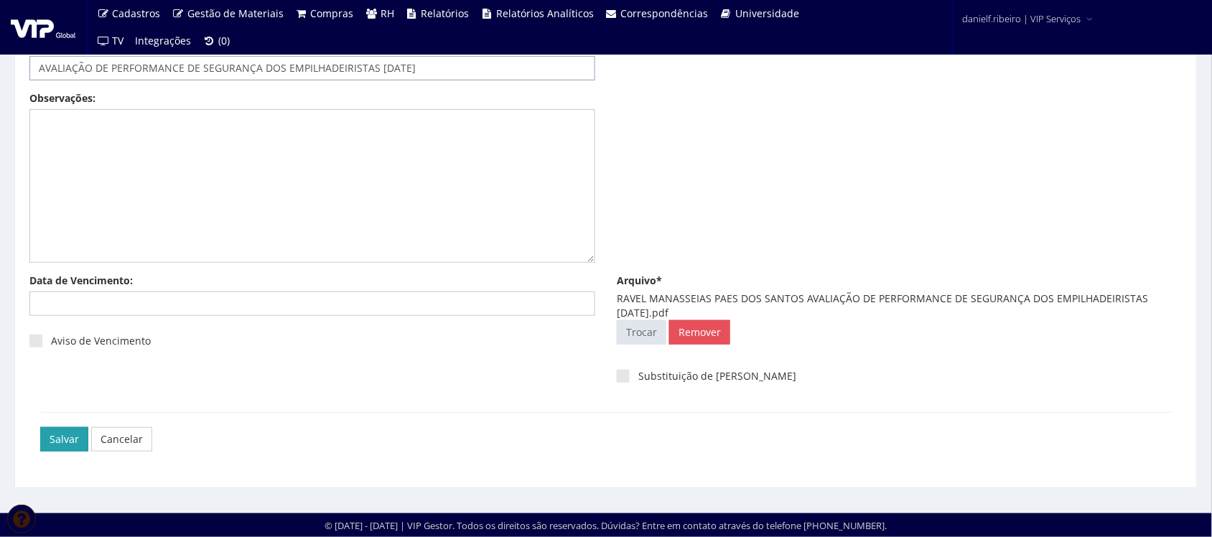
type input "AVALIAÇÃO DE PERFORMANCE DE SEGURANÇA DOS EMPILHADEIRISTAS [DATE]"
click at [83, 440] on input "Salvar" at bounding box center [64, 439] width 48 height 24
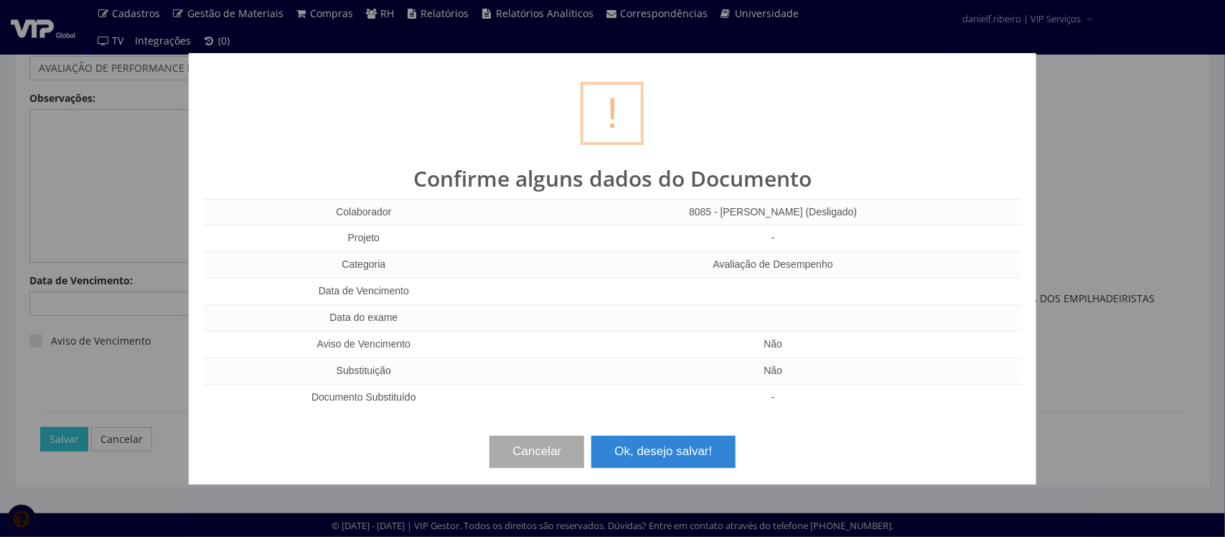
click at [716, 439] on button "Ok, desejo salvar!" at bounding box center [664, 452] width 144 height 32
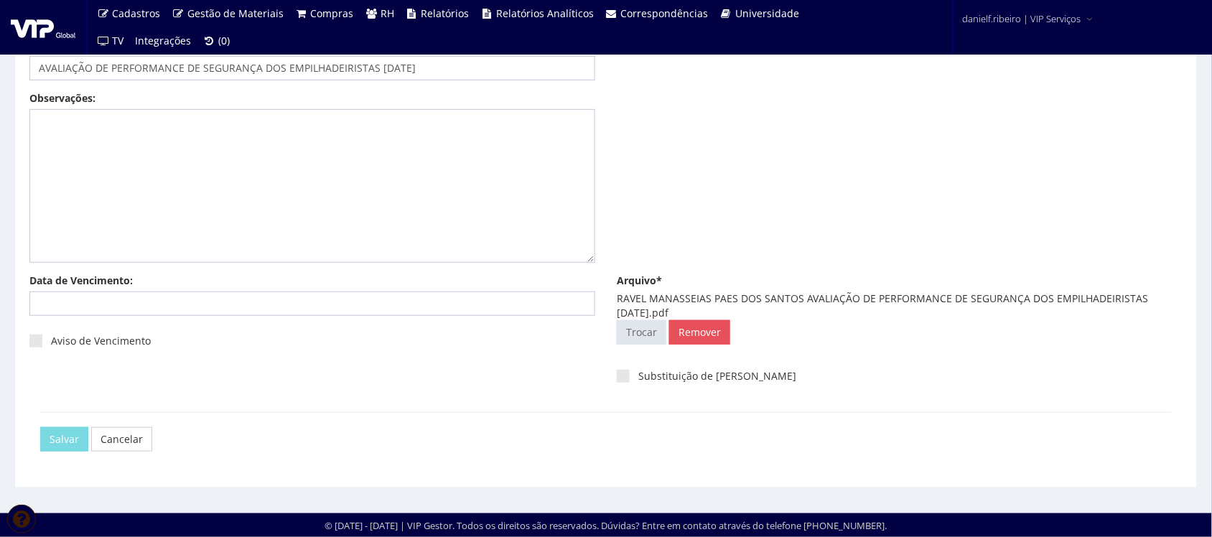
scroll to position [0, 0]
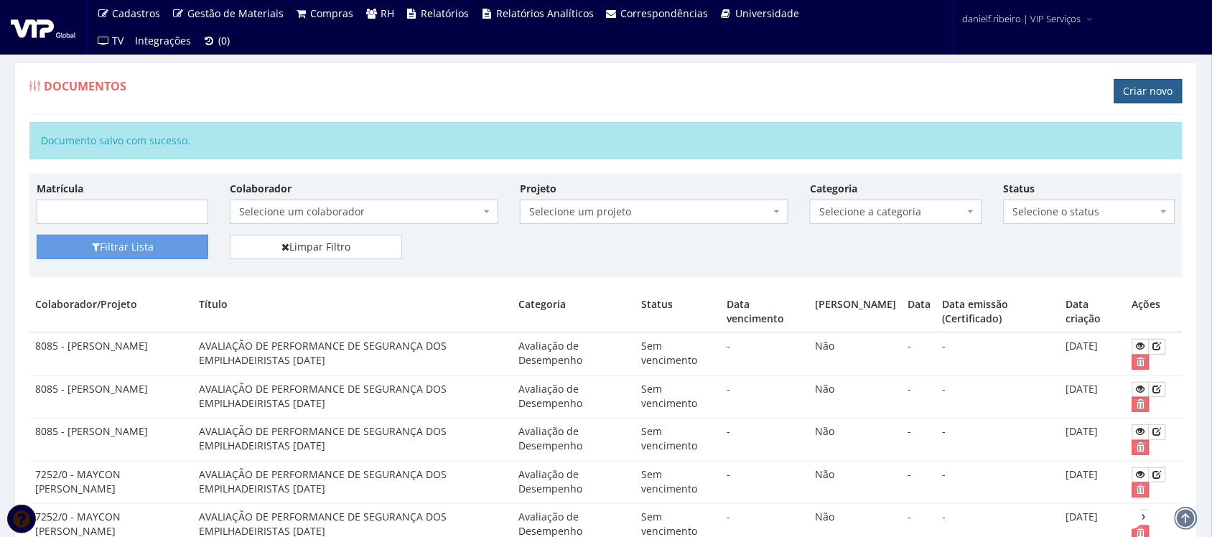
click at [1132, 98] on link "Criar novo" at bounding box center [1148, 91] width 68 height 24
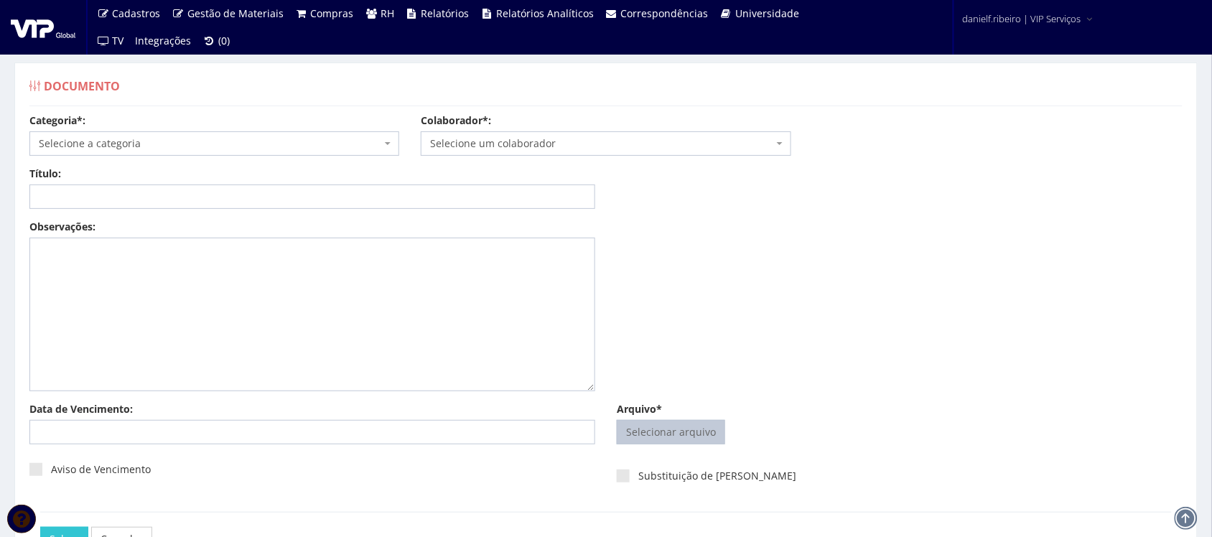
click at [672, 439] on input "Arquivo*" at bounding box center [670, 432] width 107 height 23
type input "C:\fakepath\REGINALDO OLIVEIRA DOS SANTOS AVALIAÇÃO DE PERFORMANCE DE SEGURANÇA…"
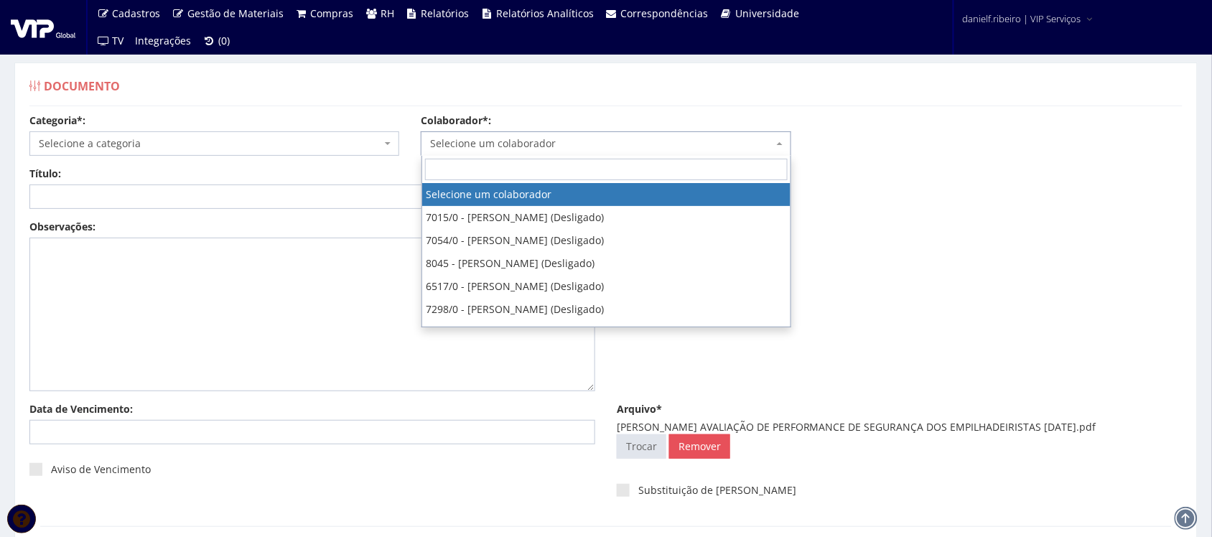
click at [533, 149] on span "Selecione um colaborador" at bounding box center [601, 143] width 342 height 14
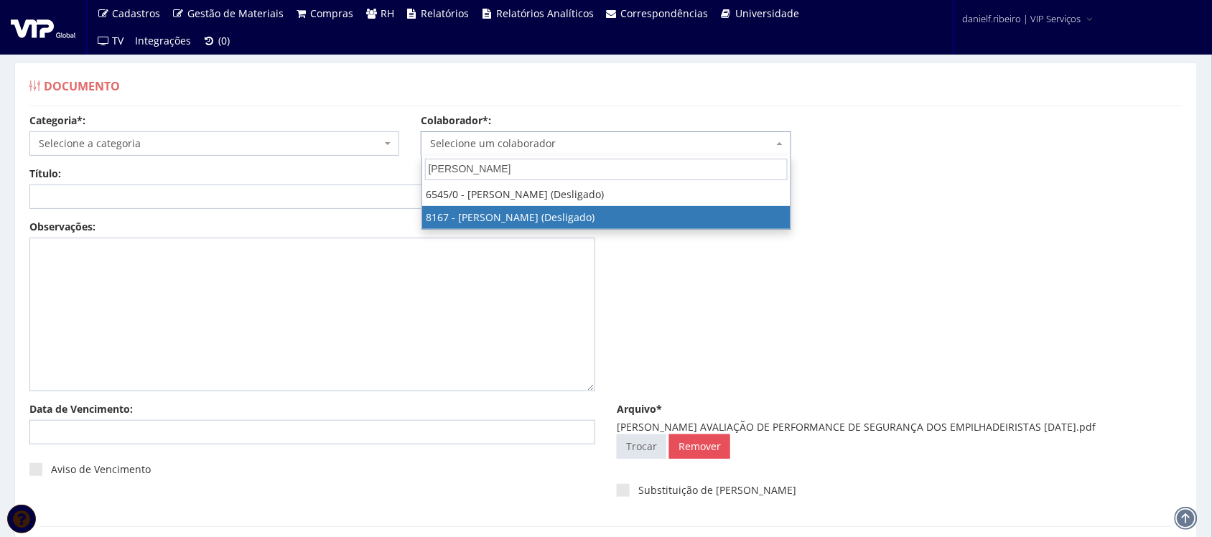
type input "REGINALD"
select select "3952"
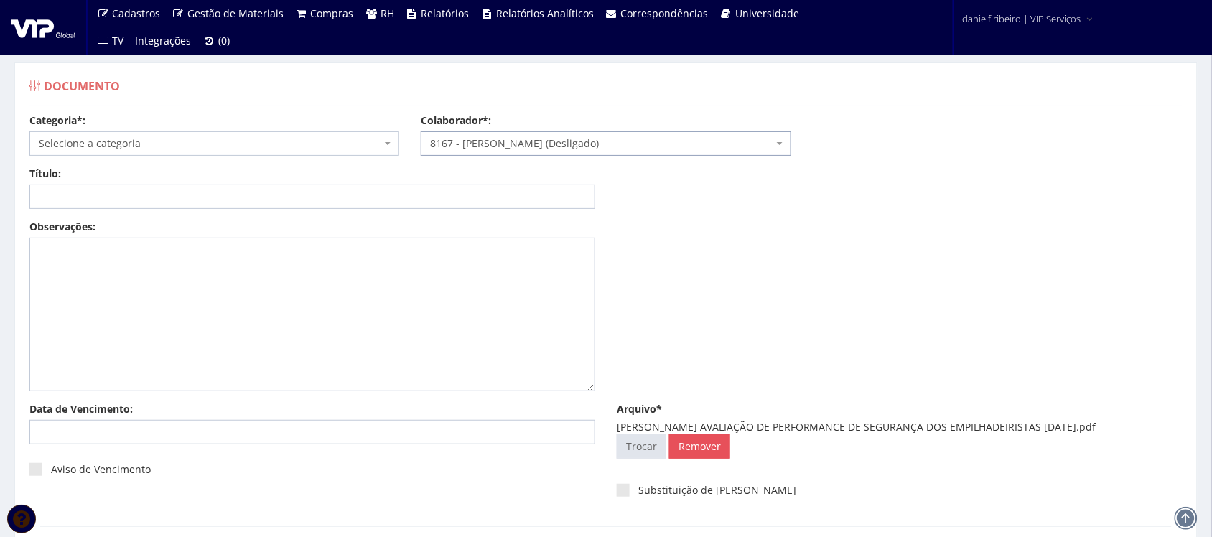
click at [149, 158] on div "Categoria*: Selecione a categoria Aso Segurança no trabalho - PGR Segurança no …" at bounding box center [606, 139] width 1174 height 53
click at [145, 134] on span "Selecione a categoria" at bounding box center [214, 143] width 370 height 24
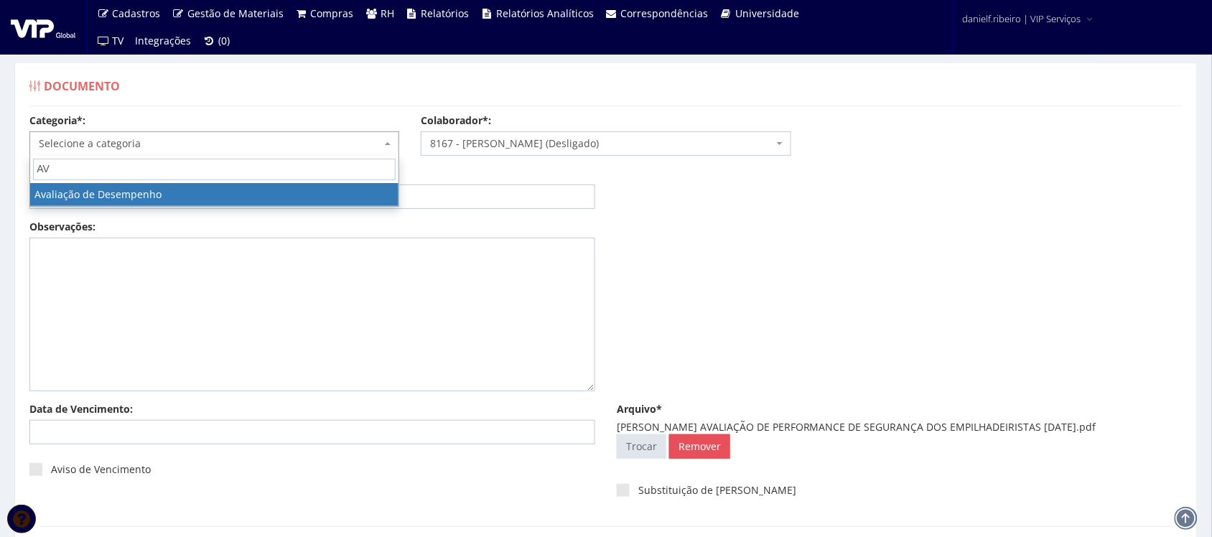
type input "AV"
drag, startPoint x: 202, startPoint y: 195, endPoint x: 739, endPoint y: 381, distance: 568.9
select select "avaliacao_de_desempenho"
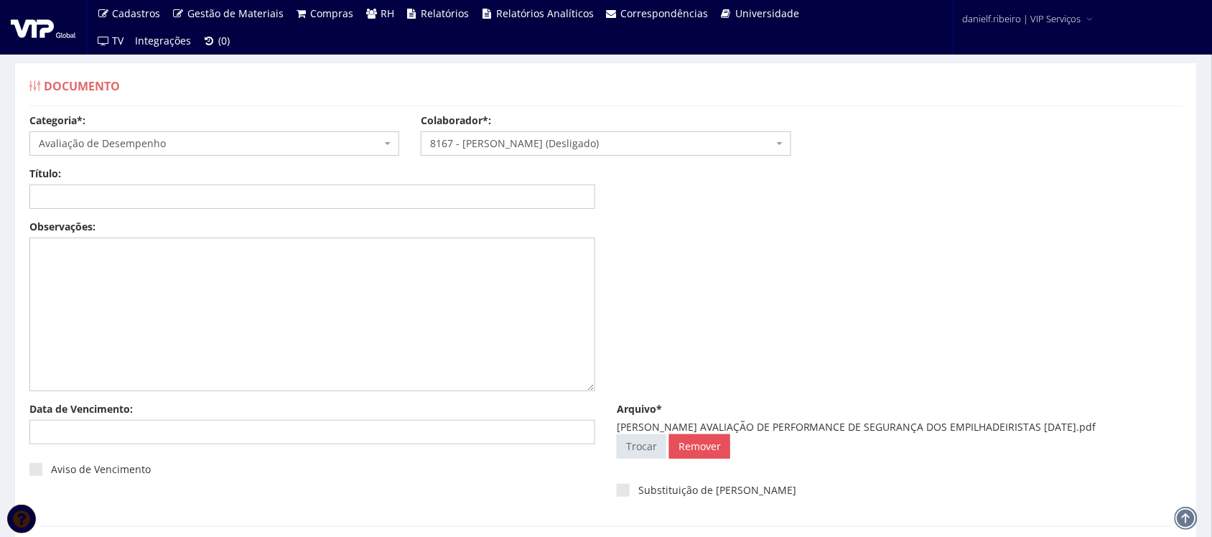
drag, startPoint x: 788, startPoint y: 429, endPoint x: 781, endPoint y: 429, distance: 7.2
click at [776, 434] on div "REGINALDO OLIVEIRA DOS SANTOS AVALIAÇÃO DE PERFORMANCE DE SEGURANÇA DOS EMPILHA…" at bounding box center [900, 427] width 566 height 14
drag, startPoint x: 785, startPoint y: 429, endPoint x: 668, endPoint y: 440, distance: 116.8
click at [668, 434] on div "REGINALDO OLIVEIRA DOS SANTOS AVALIAÇÃO DE PERFORMANCE DE SEGURANÇA DOS EMPILHA…" at bounding box center [900, 427] width 566 height 14
copy div "AVALIAÇÃO DE PERFORMANCE DE SEGURANÇA DOS EMPILHADEIRISTAS 05.03.2025"
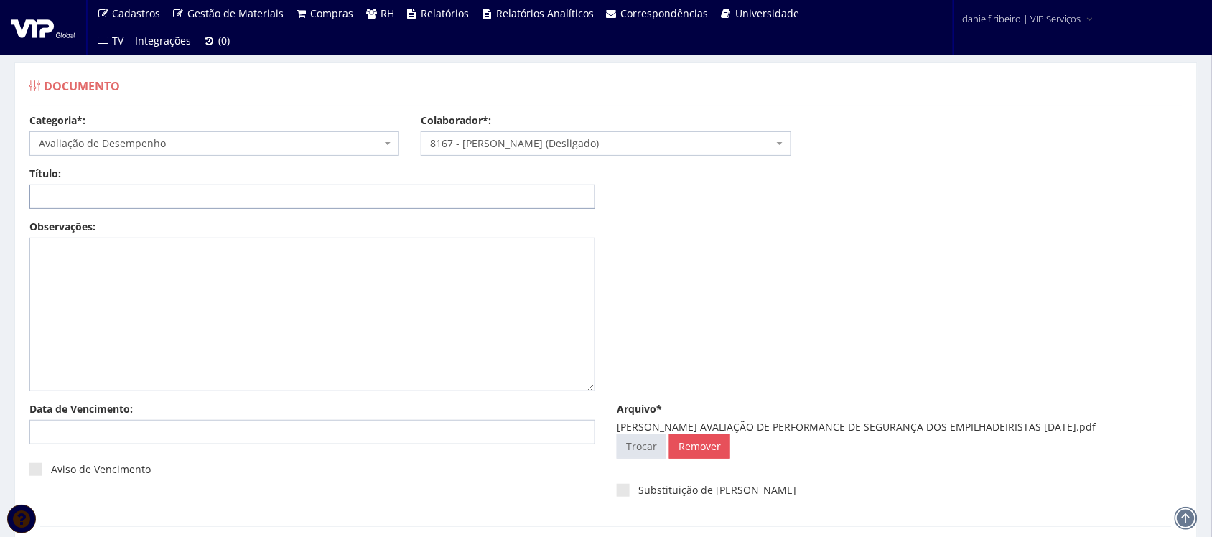
click at [396, 201] on input "Título:" at bounding box center [312, 196] width 566 height 24
paste input "AVALIAÇÃO DE PERFORMANCE DE SEGURANÇA DOS EMPILHADEIRISTAS 05.03.2025"
drag, startPoint x: 393, startPoint y: 192, endPoint x: 401, endPoint y: 239, distance: 48.0
click at [393, 197] on input "AVALIAÇÃO DE PERFORMANCE DE SEGURANÇA DOS EMPILHADEIRISTAS 05.03.2025" at bounding box center [312, 196] width 566 height 24
click at [409, 199] on input "AVALIAÇÃO DE PERFORMANCE DE SEGURANÇA DOS EMPILHADEIRISTAS 05/03.2025" at bounding box center [312, 196] width 566 height 24
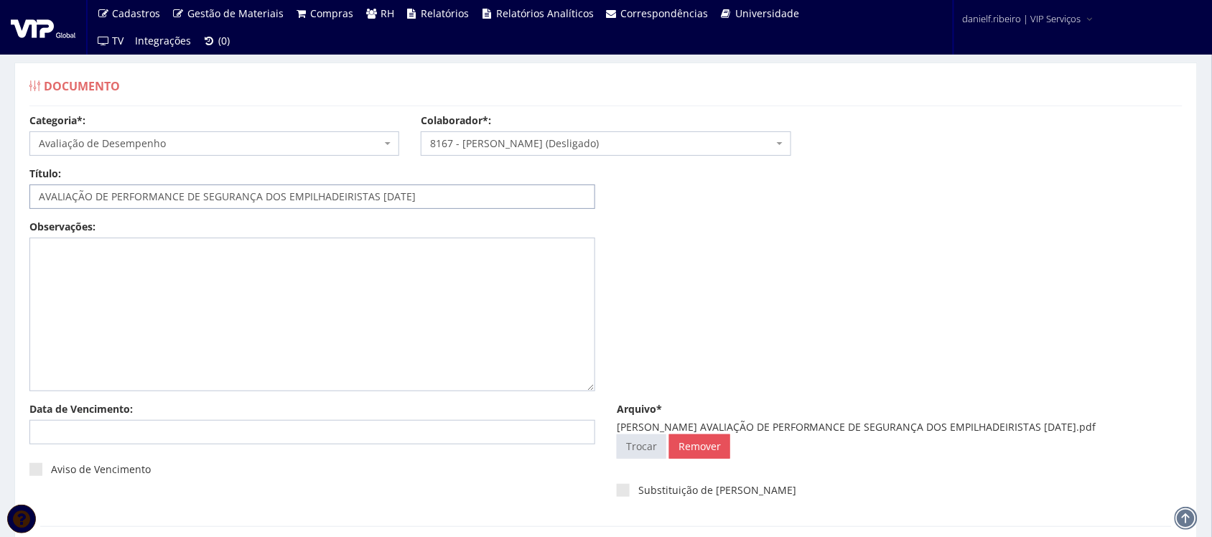
scroll to position [130, 0]
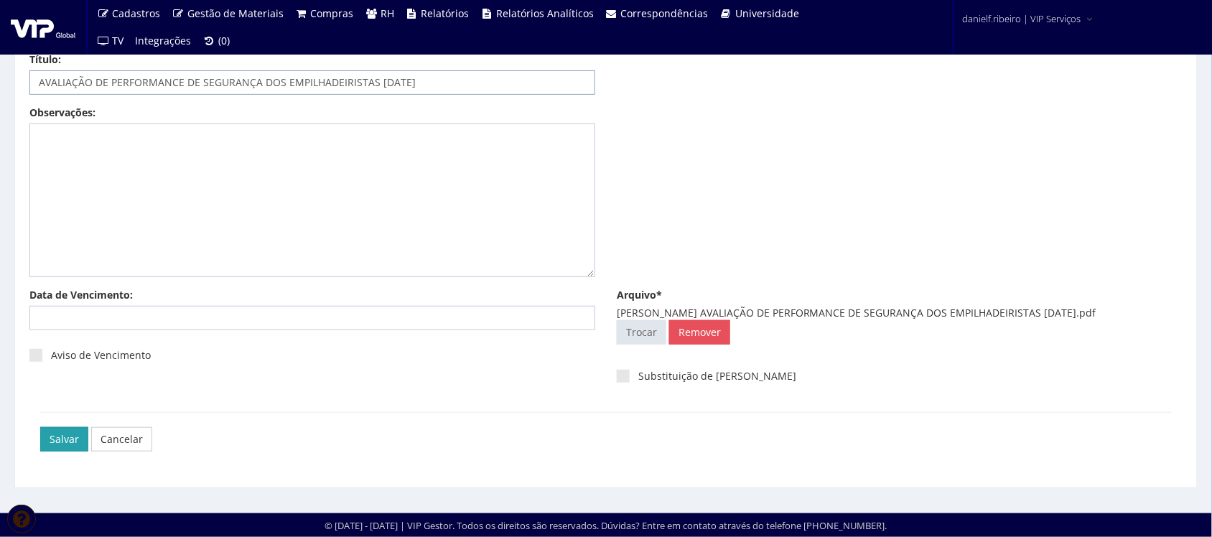
type input "AVALIAÇÃO DE PERFORMANCE DE SEGURANÇA DOS EMPILHADEIRISTAS [DATE]"
click at [81, 436] on input "Salvar" at bounding box center [64, 439] width 48 height 24
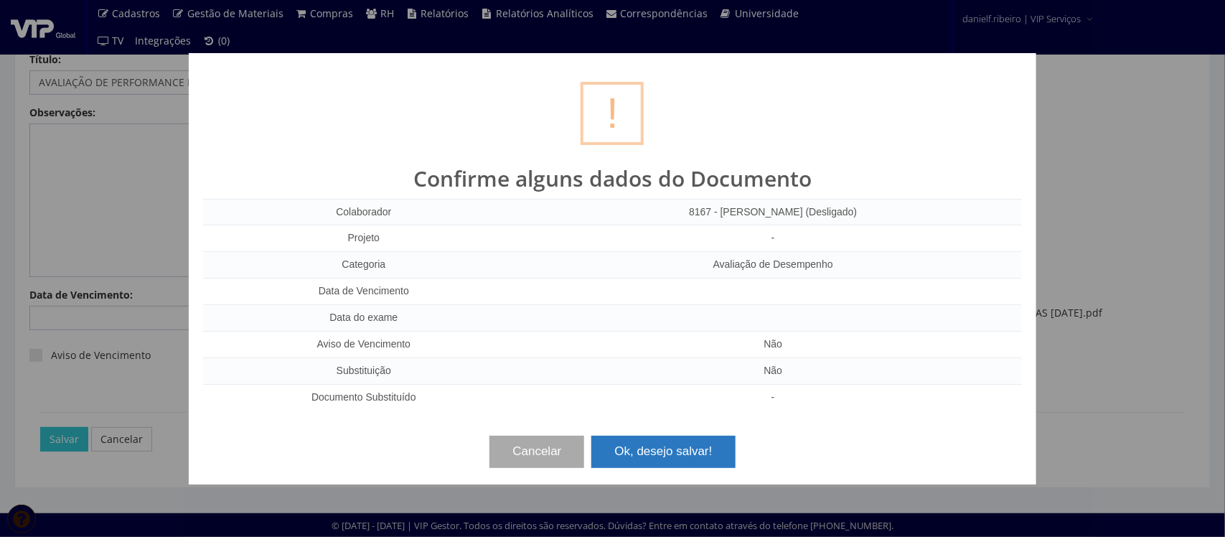
click at [636, 453] on button "Ok, desejo salvar!" at bounding box center [664, 452] width 144 height 32
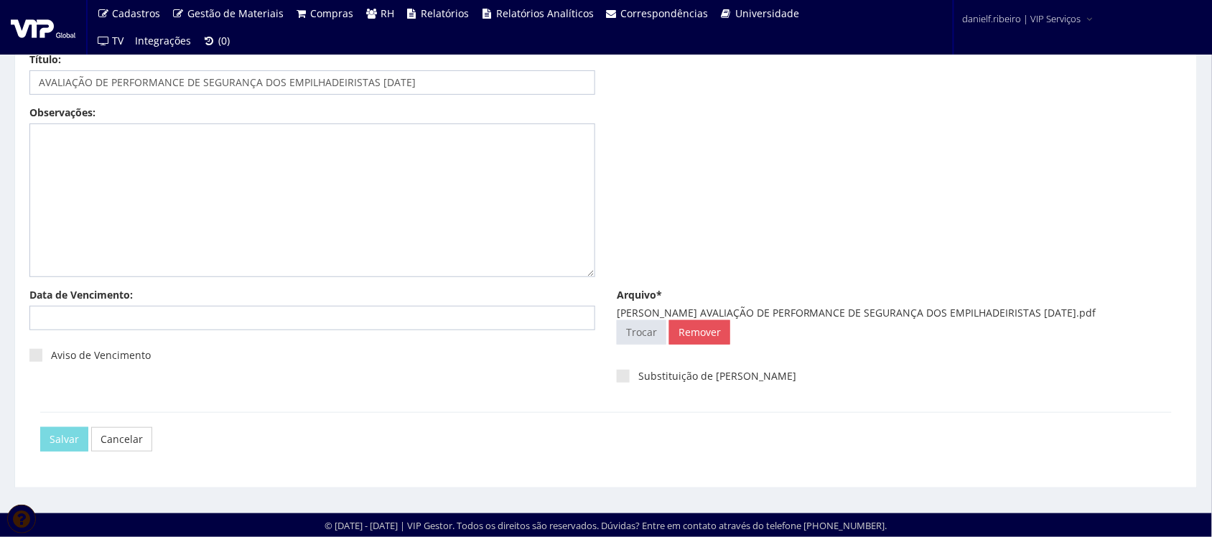
scroll to position [0, 0]
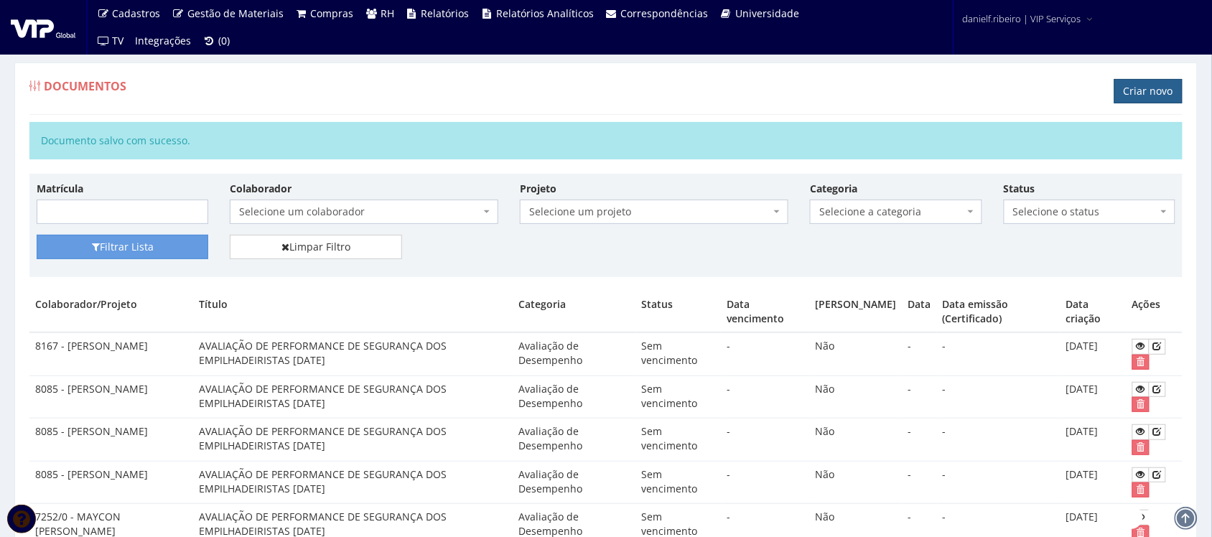
click at [1160, 93] on link "Criar novo" at bounding box center [1148, 91] width 68 height 24
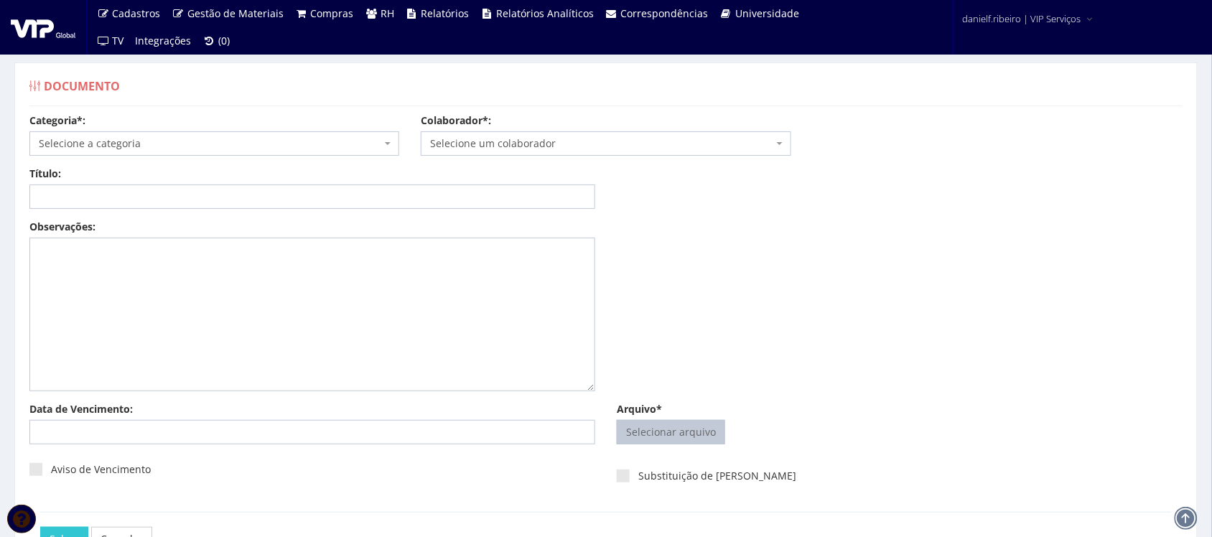
click at [719, 429] on input "Arquivo*" at bounding box center [670, 432] width 107 height 23
type input "C:\fakepath\ROBSON FERNANDO PENTEADO AVALIAÇÃO DE PERFORMANCE DE SEGURANÇA DOS …"
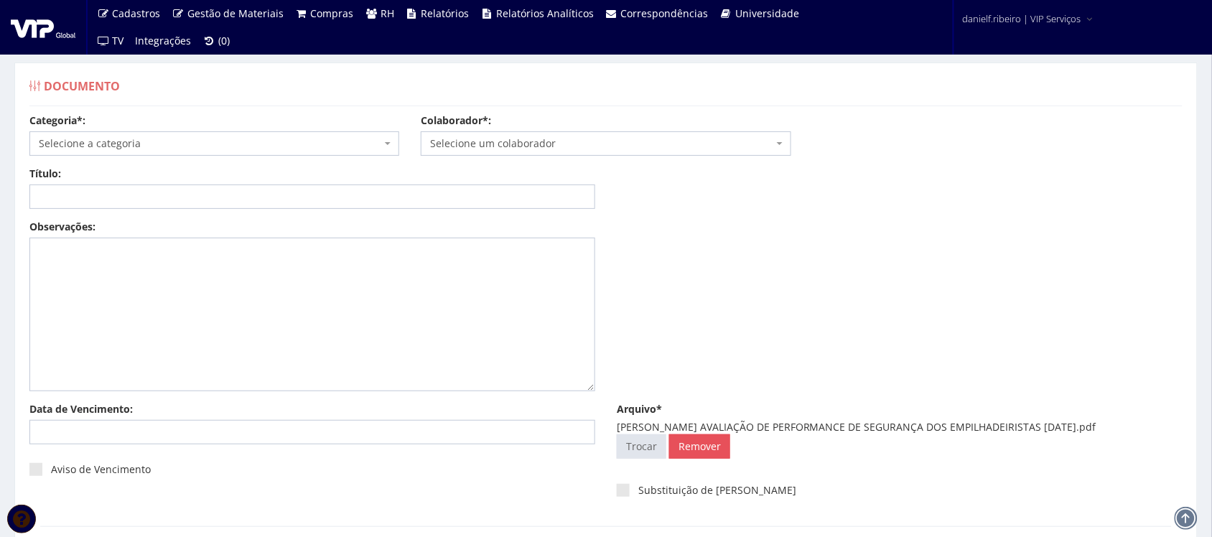
click at [589, 138] on span "Selecione um colaborador" at bounding box center [601, 143] width 342 height 14
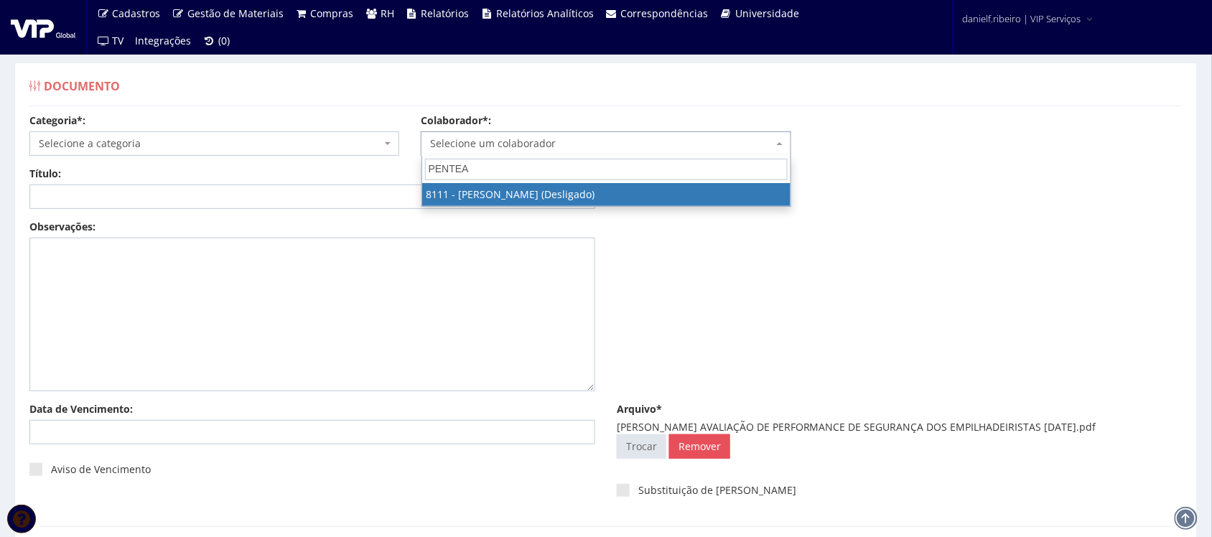
type input "PENTEA"
select select "3668"
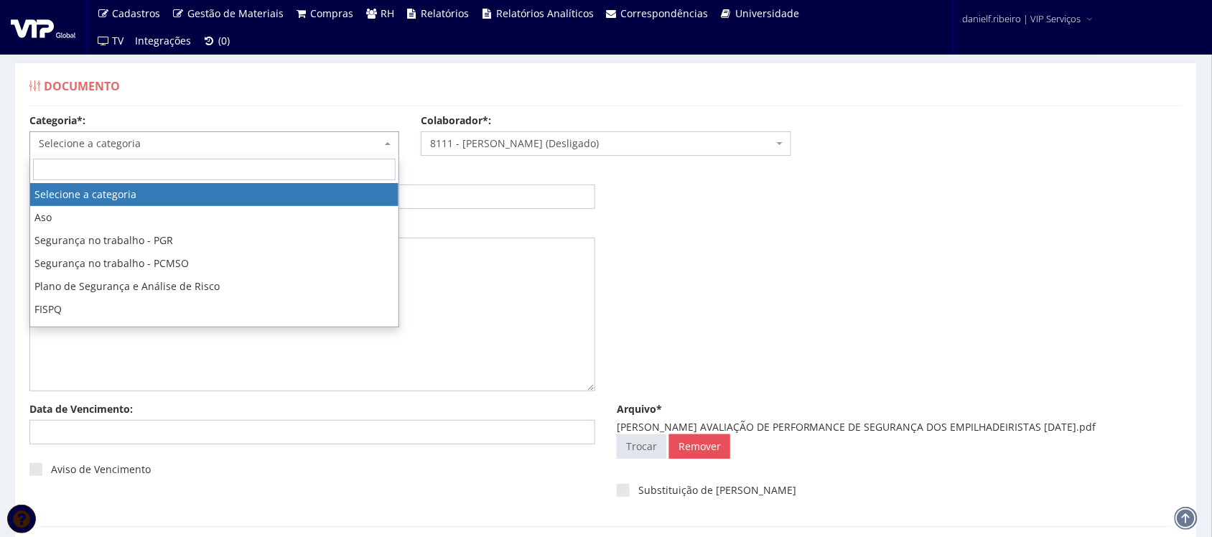
click at [181, 134] on span "Selecione a categoria" at bounding box center [214, 143] width 370 height 24
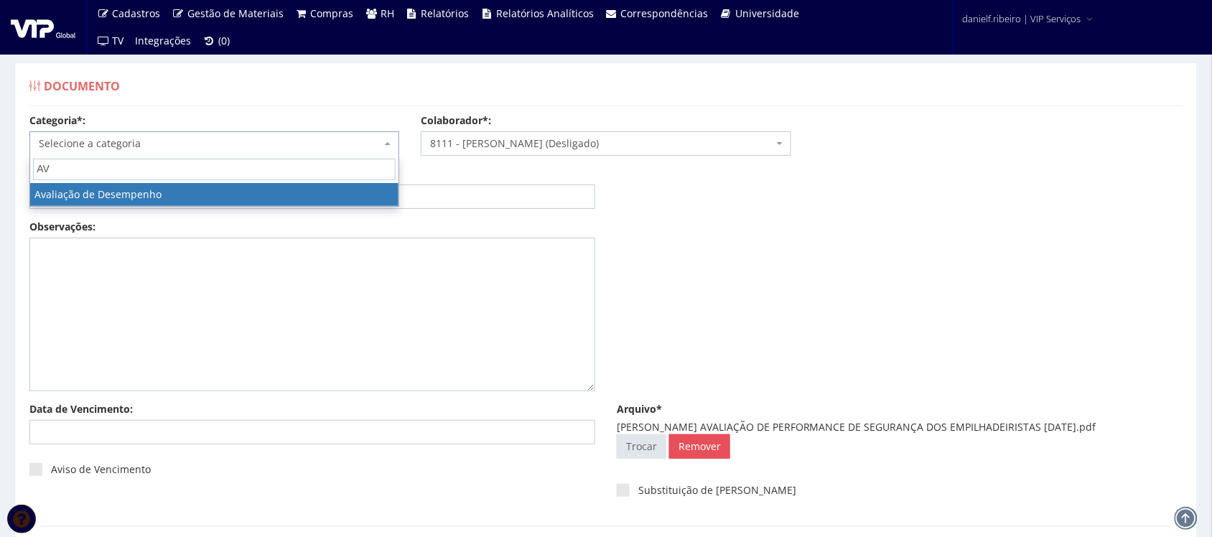
type input "AV"
select select "avaliacao_de_desempenho"
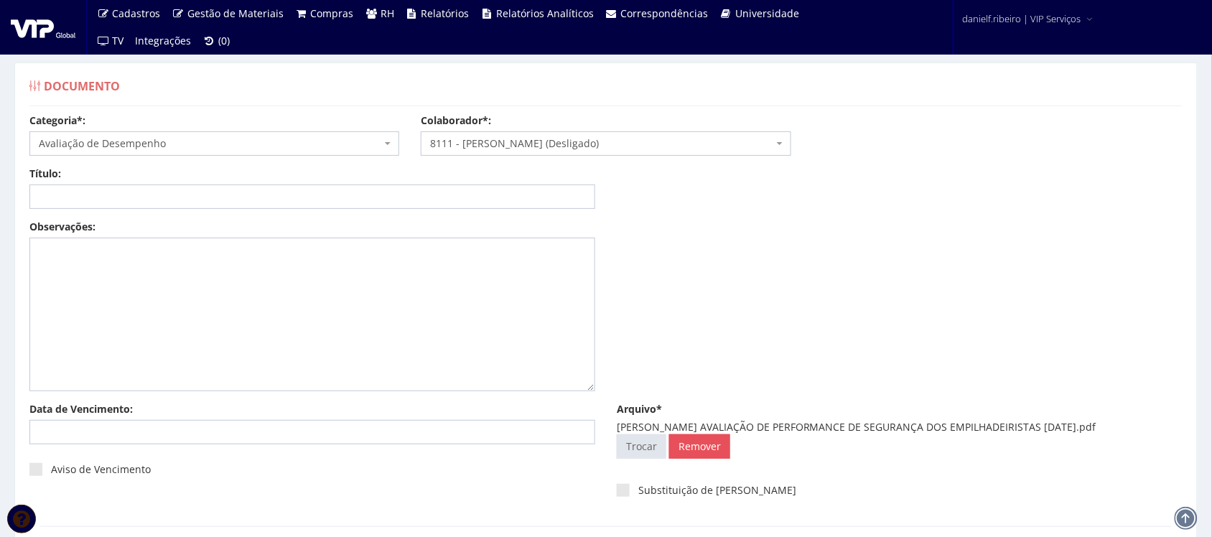
drag, startPoint x: 772, startPoint y: 426, endPoint x: 1161, endPoint y: 426, distance: 389.1
click at [1161, 426] on div "ROBSON FERNANDO PENTEADO AVALIAÇÃO DE PERFORMANCE DE SEGURANÇA DOS EMPILHADEIRI…" at bounding box center [900, 427] width 566 height 14
copy div "AVALIAÇÃO DE PERFORMANCE DE SEGURANÇA DOS EMPILHADEIRISTAS 04.03.2025"
click at [181, 216] on div "Título: Data: Período: Selecione o período 30 Dias 45 Dias 90 Dias Selecione o …" at bounding box center [606, 193] width 1174 height 53
click at [179, 201] on input "Título:" at bounding box center [312, 196] width 566 height 24
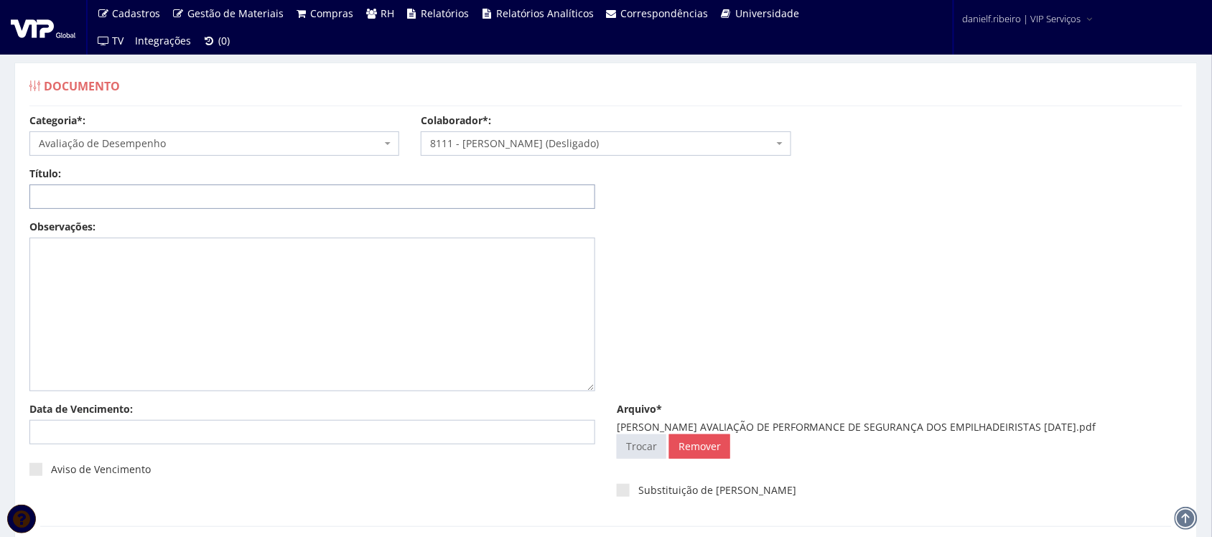
paste input "AVALIAÇÃO DE PERFORMANCE DE SEGURANÇA DOS EMPILHADEIRISTAS [DATE]"
click at [393, 196] on input "AVALIAÇÃO DE PERFORMANCE DE SEGURANÇA DOS EMPILHADEIRISTAS [DATE]" at bounding box center [312, 196] width 566 height 24
click at [411, 197] on input "AVALIAÇÃO DE PERFORMANCE DE SEGURANÇA DOS EMPILHADEIRISTAS 04/03.2025" at bounding box center [312, 196] width 566 height 24
click at [406, 199] on input "AVALIAÇÃO DE PERFORMANCE DE SEGURANÇA DOS EMPILHADEIRISTAS 04/03.2025" at bounding box center [312, 196] width 566 height 24
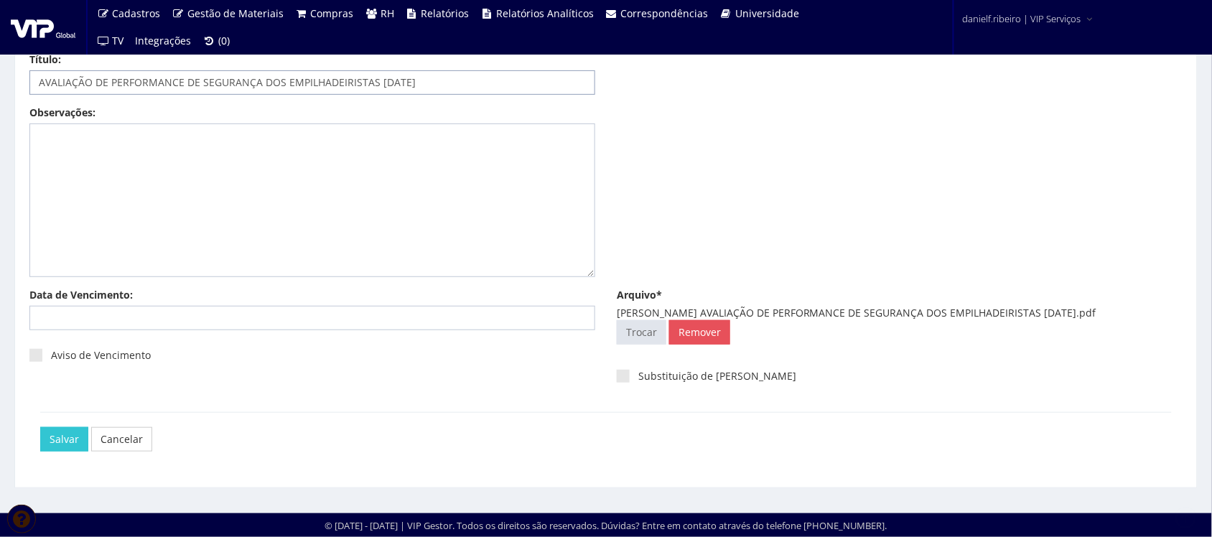
type input "AVALIAÇÃO DE PERFORMANCE DE SEGURANÇA DOS EMPILHADEIRISTAS [DATE]"
click at [48, 421] on div "Salvar Cancelar" at bounding box center [605, 439] width 1131 height 54
click at [49, 431] on input "Salvar" at bounding box center [64, 439] width 48 height 24
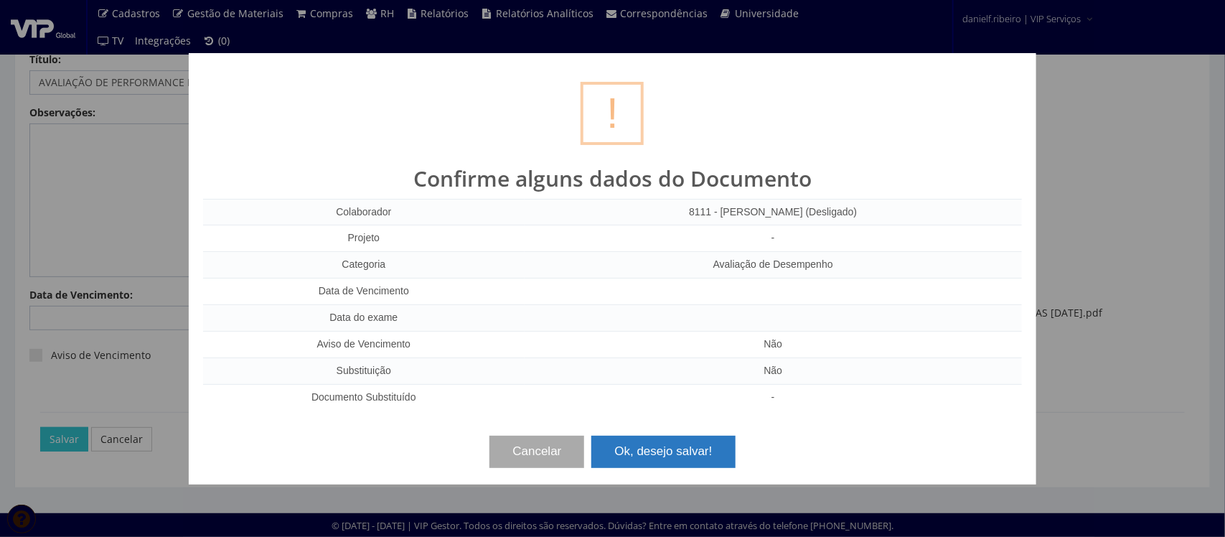
click at [697, 443] on button "Ok, desejo salvar!" at bounding box center [664, 452] width 144 height 32
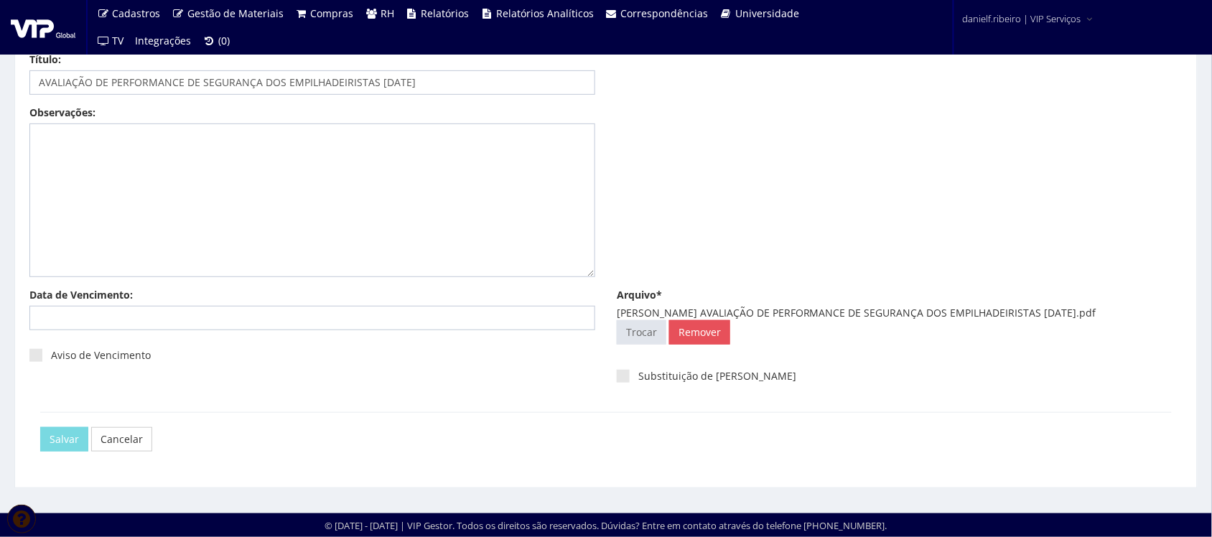
scroll to position [0, 0]
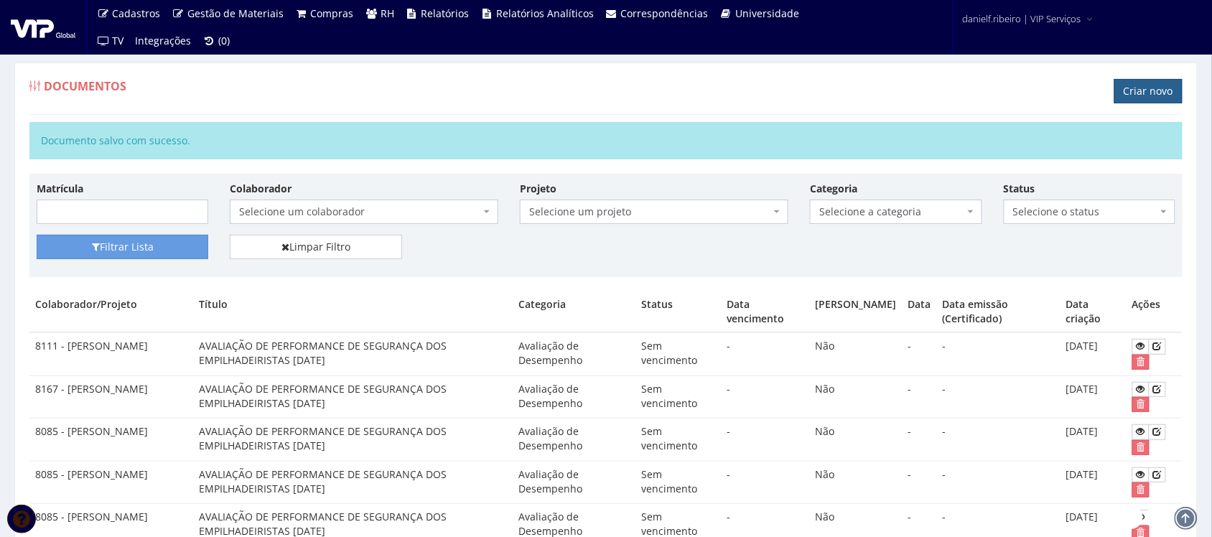
click at [1167, 94] on link "Criar novo" at bounding box center [1148, 91] width 68 height 24
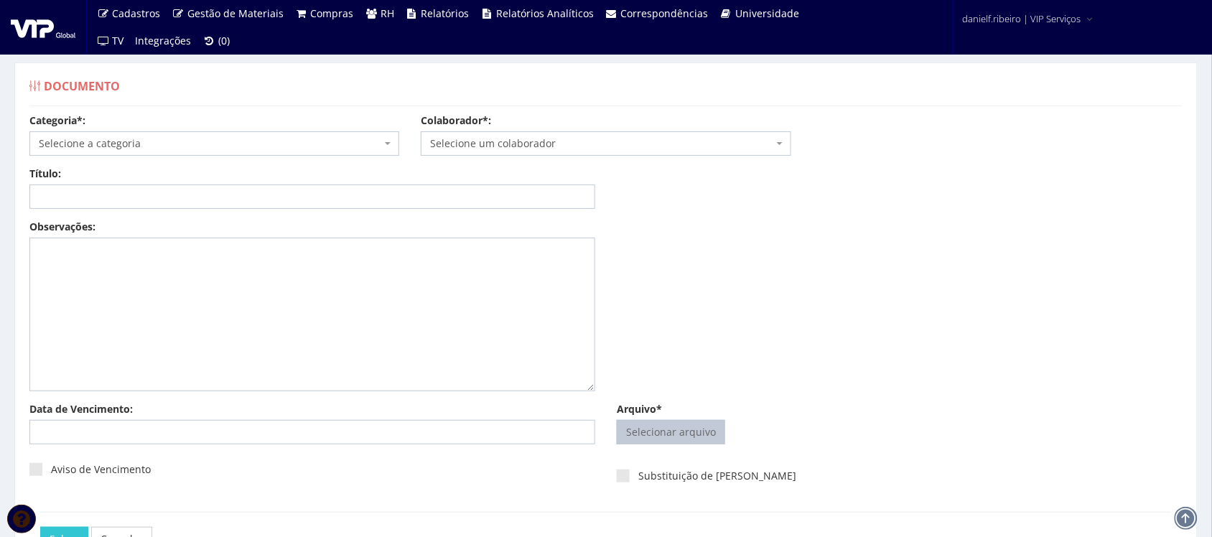
click at [653, 439] on input "Arquivo*" at bounding box center [670, 432] width 107 height 23
type input "C:\fakepath\[PERSON_NAME] AVALIAÇÃO DE PERFORMANCE DE SEGURANÇA DOS EMPILHADEIR…"
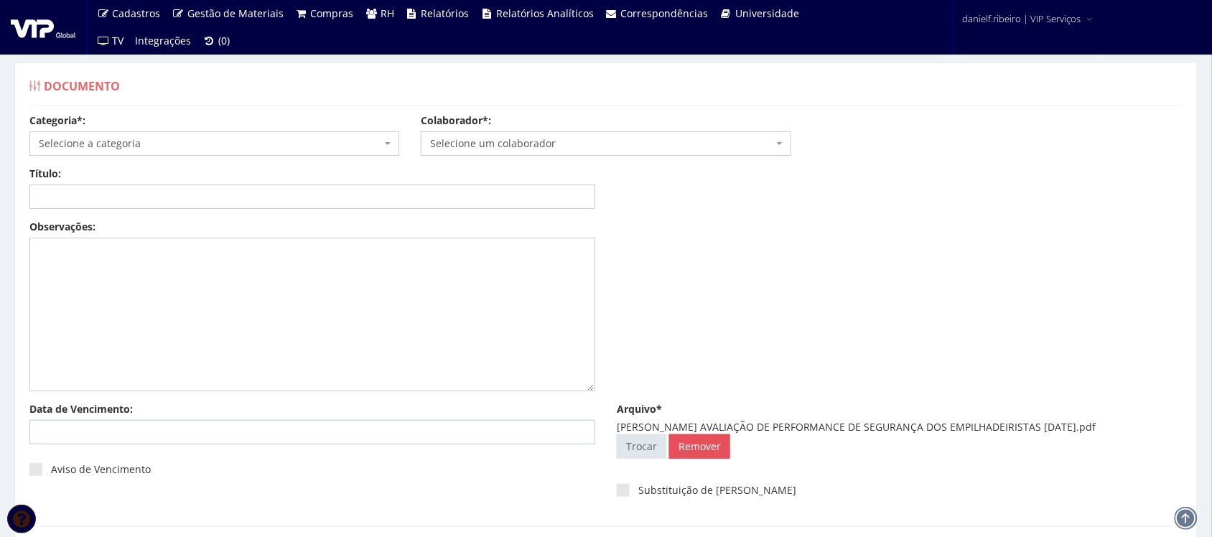
click at [454, 144] on span "Selecione um colaborador" at bounding box center [601, 143] width 342 height 14
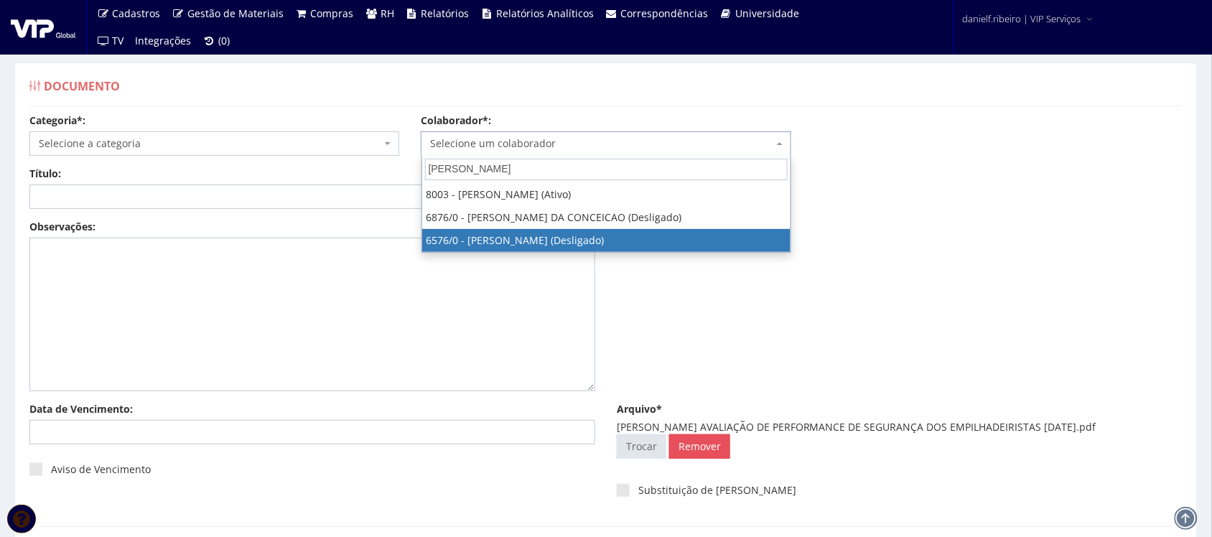
type input "WILSON"
select select "119"
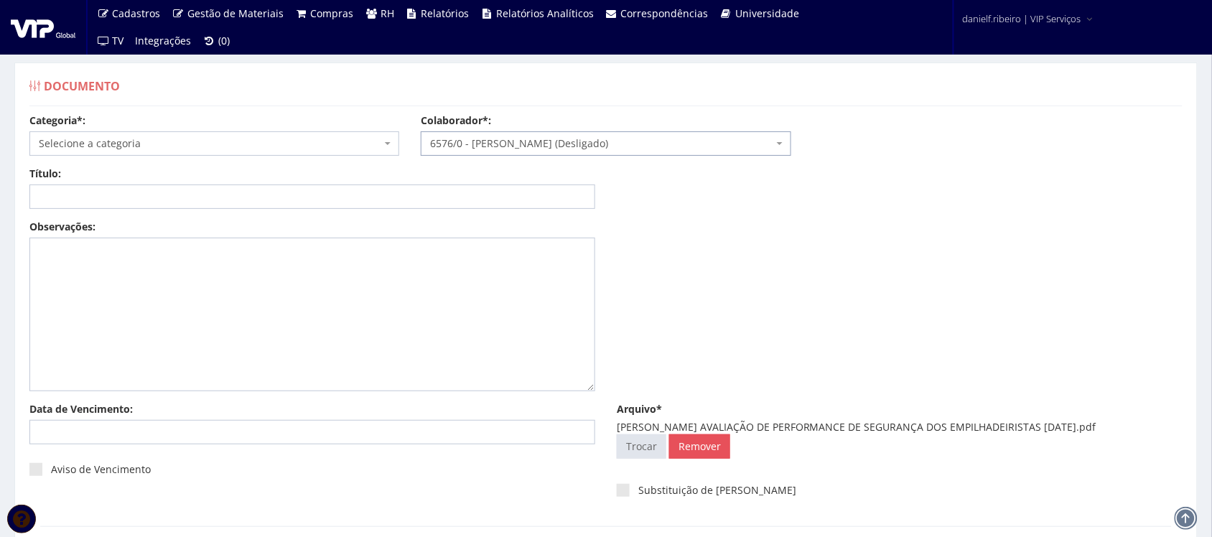
click at [249, 147] on span "Selecione a categoria" at bounding box center [210, 143] width 342 height 14
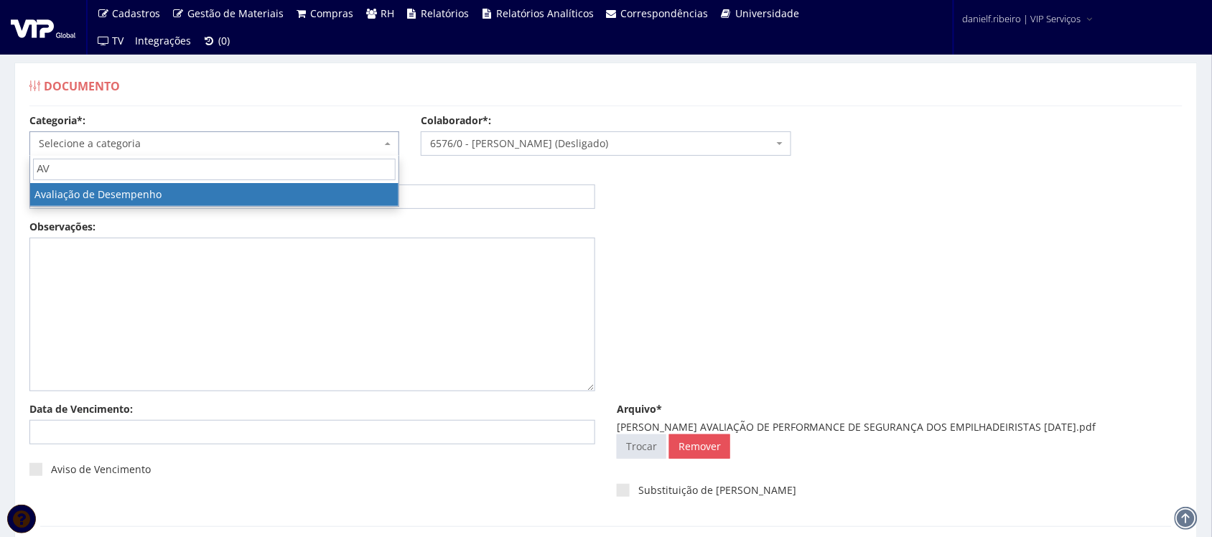
type input "AV"
select select "avaliacao_de_desempenho"
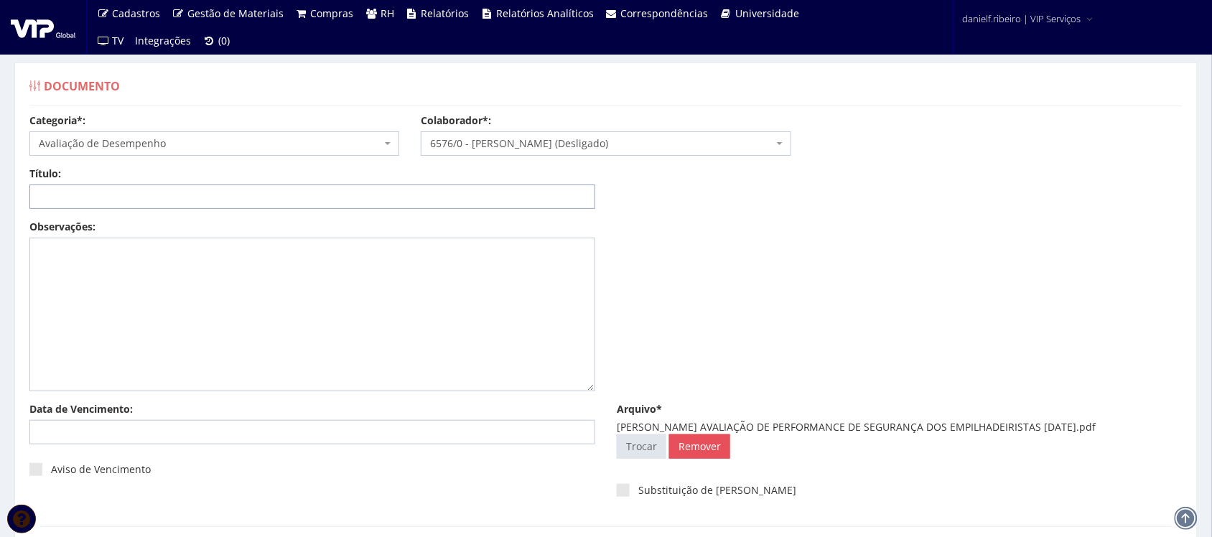
click at [174, 190] on input "Título:" at bounding box center [312, 196] width 566 height 24
drag, startPoint x: 762, startPoint y: 429, endPoint x: 1150, endPoint y: 425, distance: 387.7
click at [1150, 425] on div "WILSON FERREIRA DE MORAES AVALIAÇÃO DE PERFORMANCE DE SEGURANÇA DOS EMPILHADEIR…" at bounding box center [900, 427] width 566 height 14
copy div "AVALIAÇÃO DE PERFORMANCE DE SEGURANÇA DOS EMPILHADEIRISTAS 04.03.2025"
click at [443, 191] on input "Título:" at bounding box center [312, 196] width 566 height 24
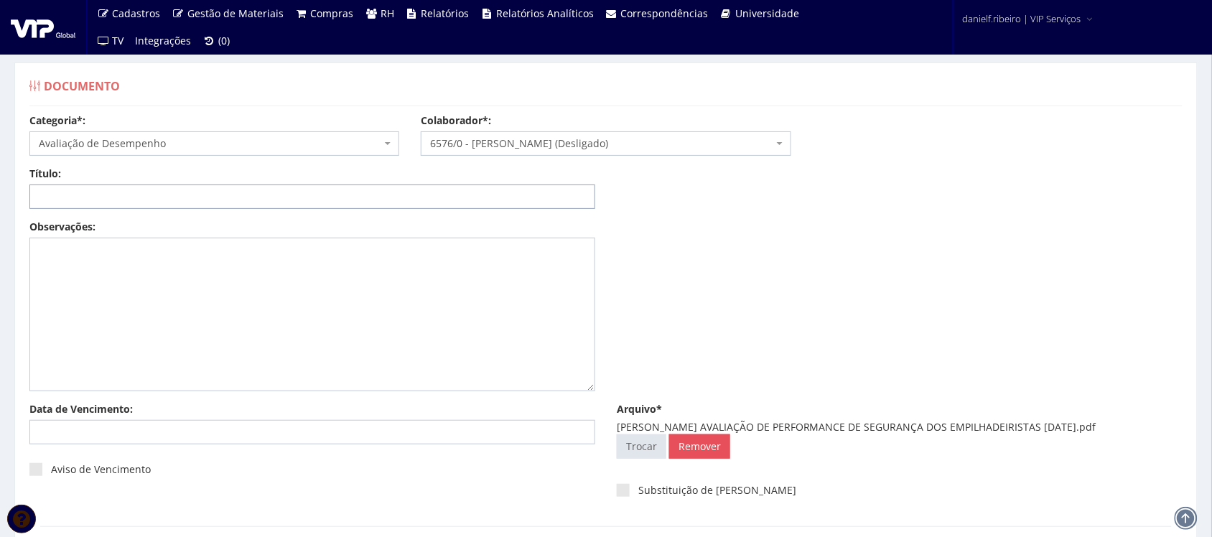
paste input "AVALIAÇÃO DE PERFORMANCE DE SEGURANÇA DOS EMPILHADEIRISTAS 04.03.2025"
drag, startPoint x: 406, startPoint y: 198, endPoint x: 416, endPoint y: 245, distance: 47.7
click at [406, 203] on input "AVALIAÇÃO DE PERFORMANCE DE SEGURANÇA DOS EMPILHADEIRISTAS 04.03.2025" at bounding box center [312, 196] width 566 height 24
drag, startPoint x: 393, startPoint y: 196, endPoint x: 406, endPoint y: 224, distance: 30.5
click at [393, 198] on input "AVALIAÇÃO DE PERFORMANCE DE SEGURANÇA DOS EMPILHADEIRISTAS 04.03/2025" at bounding box center [312, 196] width 566 height 24
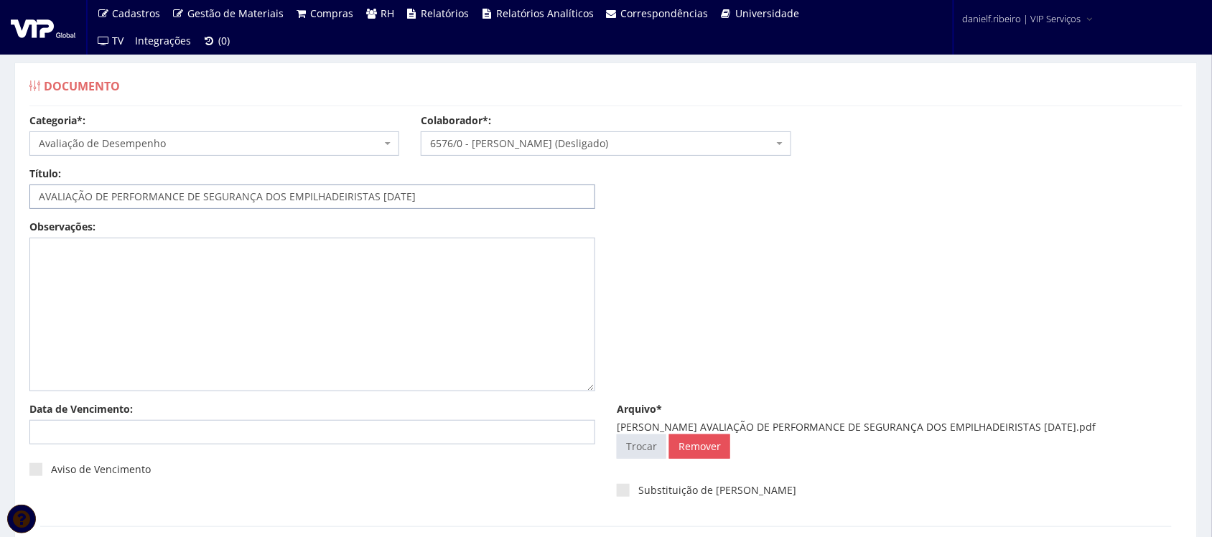
scroll to position [116, 0]
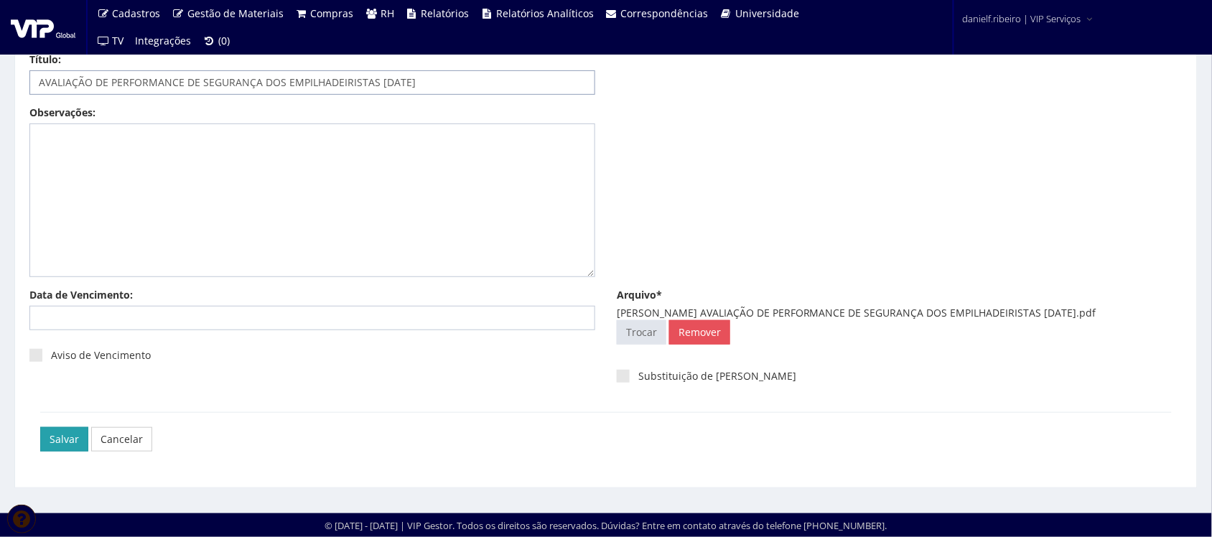
type input "AVALIAÇÃO DE PERFORMANCE DE SEGURANÇA DOS EMPILHADEIRISTAS 04/03/2025"
click at [62, 442] on input "Salvar" at bounding box center [64, 439] width 48 height 24
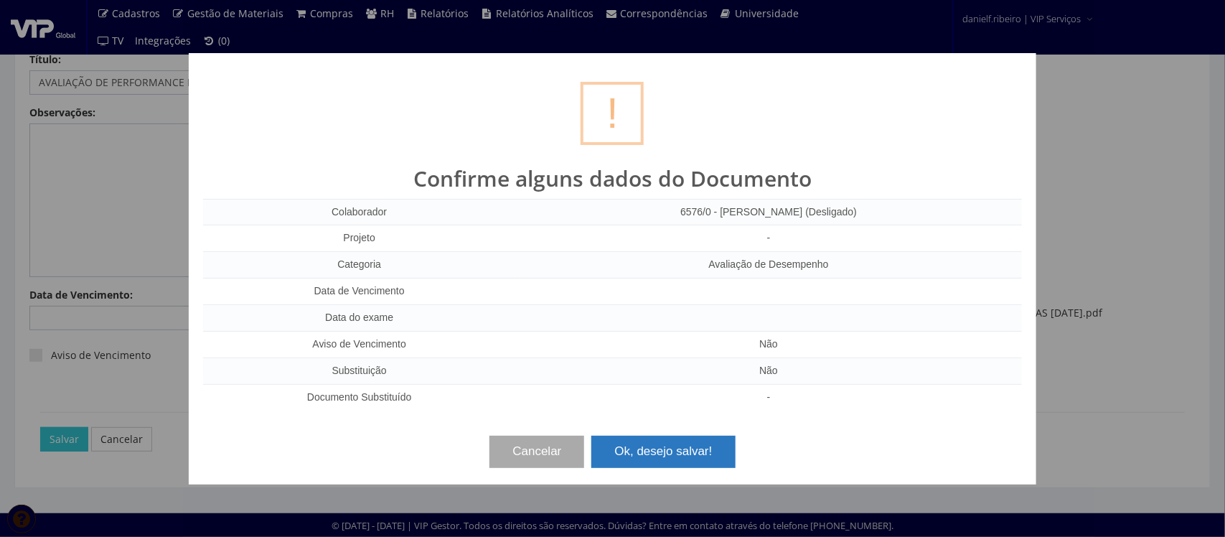
click at [664, 447] on button "Ok, desejo salvar!" at bounding box center [664, 452] width 144 height 32
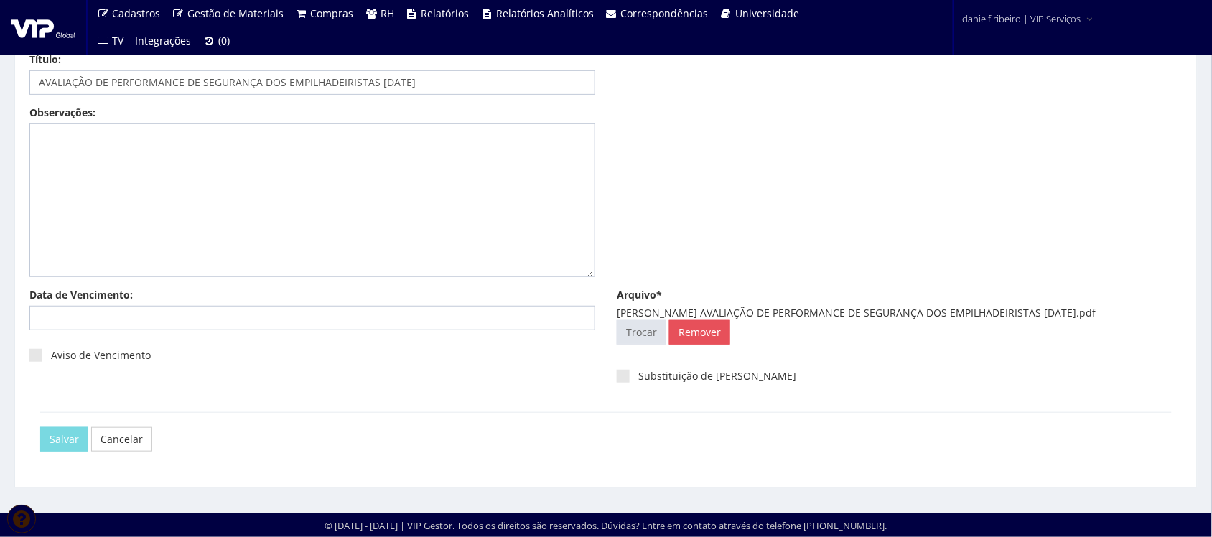
scroll to position [0, 0]
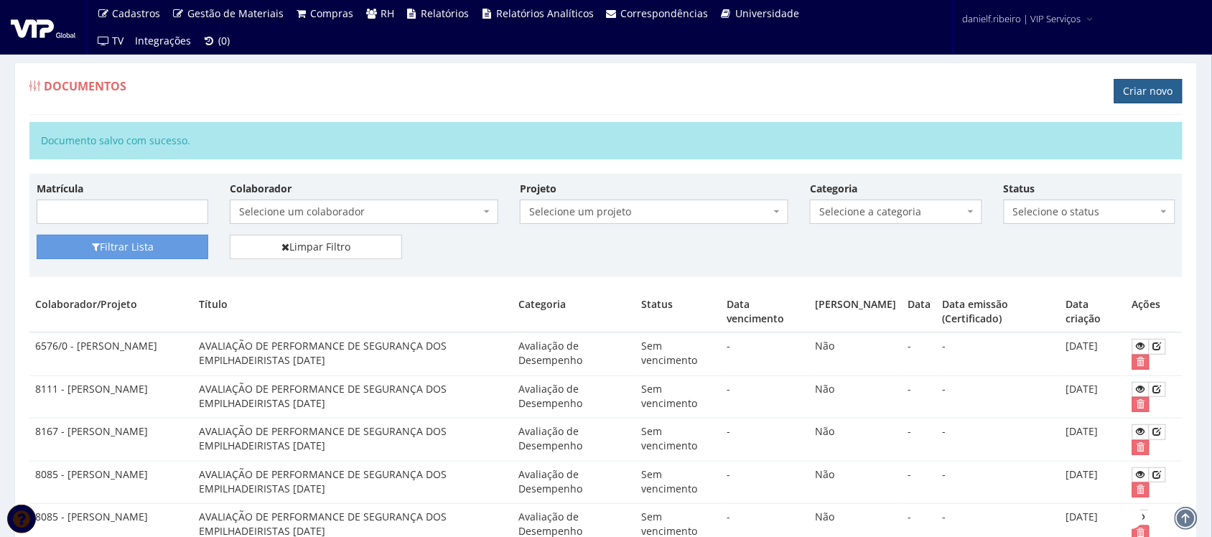
click at [1146, 83] on link "Criar novo" at bounding box center [1148, 91] width 68 height 24
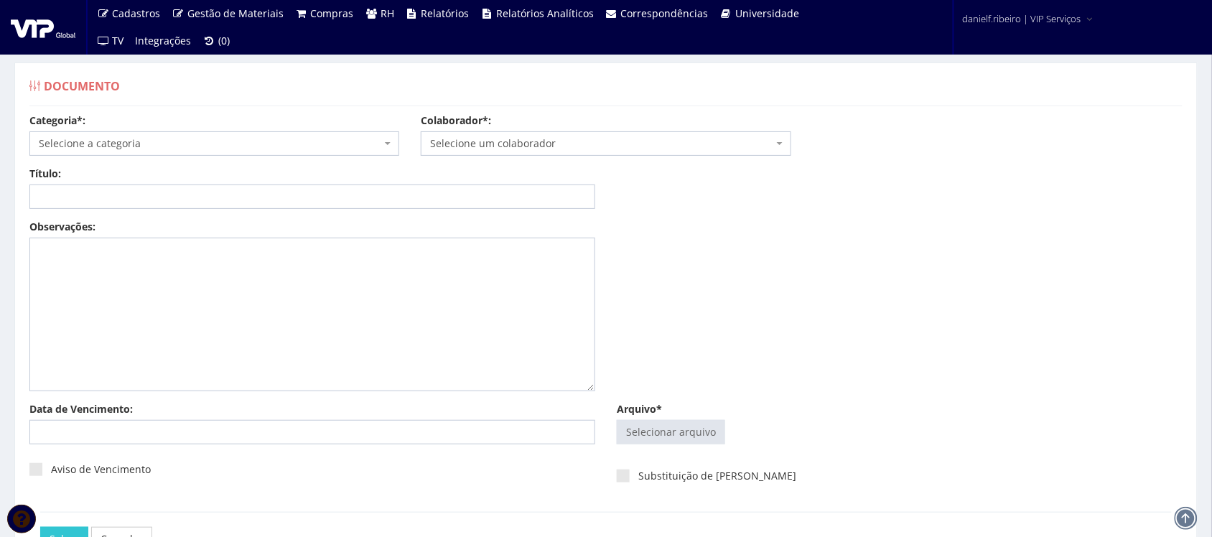
click at [670, 418] on div "Arquivo* Selecionar arquivo Trocar Remover" at bounding box center [899, 426] width 587 height 49
click at [658, 433] on input "Arquivo*" at bounding box center [670, 432] width 107 height 23
type input "C:\fakepath\[PERSON_NAME] AVALIAÇÃO DE PERFORMANCE DE SEGURANÇA DOS EMPILHADEIR…"
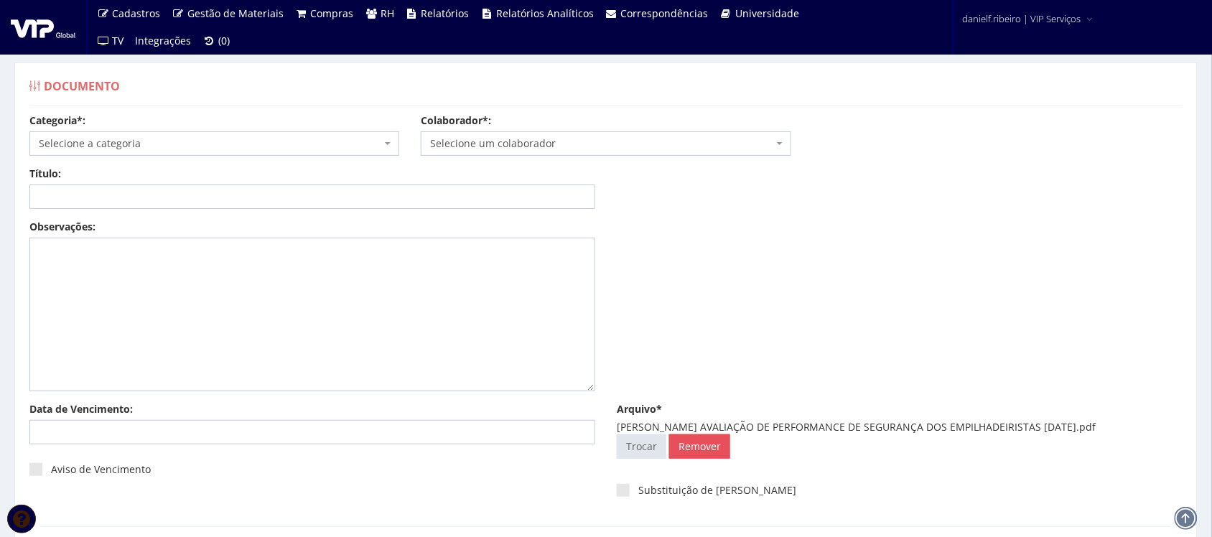
drag, startPoint x: 762, startPoint y: 427, endPoint x: 1154, endPoint y: 432, distance: 391.3
click at [1154, 432] on div "[PERSON_NAME] AVALIAÇÃO DE PERFORMANCE DE SEGURANÇA DOS EMPILHADEIRISTAS [DATE]…" at bounding box center [900, 427] width 566 height 14
copy div "AVALIAÇÃO DE PERFORMANCE DE SEGURANÇA DOS EMPILHADEIRISTAS [DATE]"
drag, startPoint x: 618, startPoint y: 138, endPoint x: 611, endPoint y: 151, distance: 14.8
click at [617, 141] on span "Selecione um colaborador" at bounding box center [601, 143] width 342 height 14
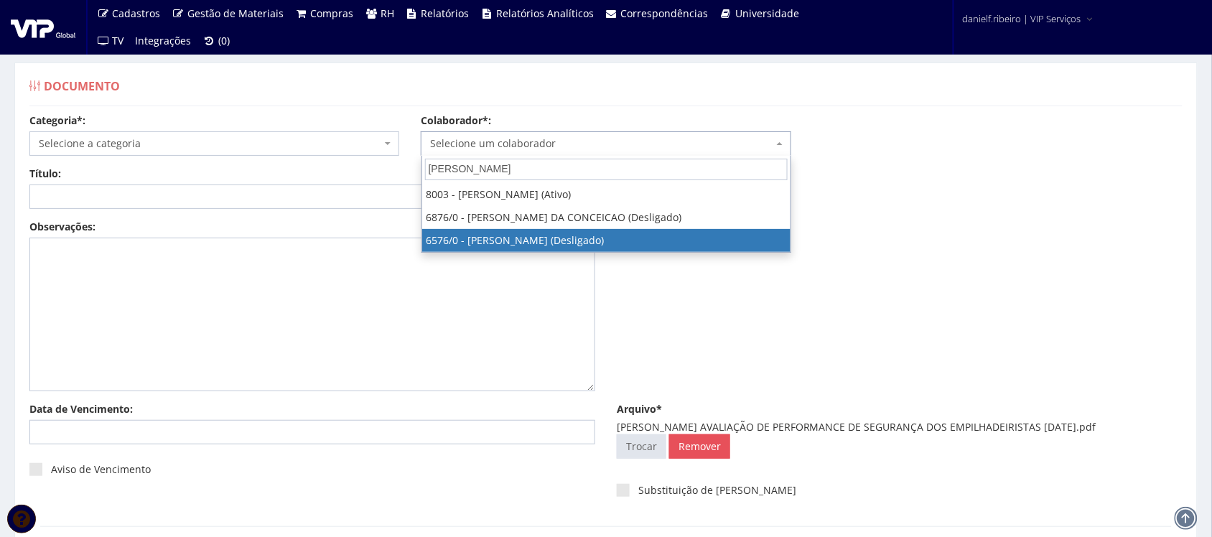
type input "WILSON"
select select "119"
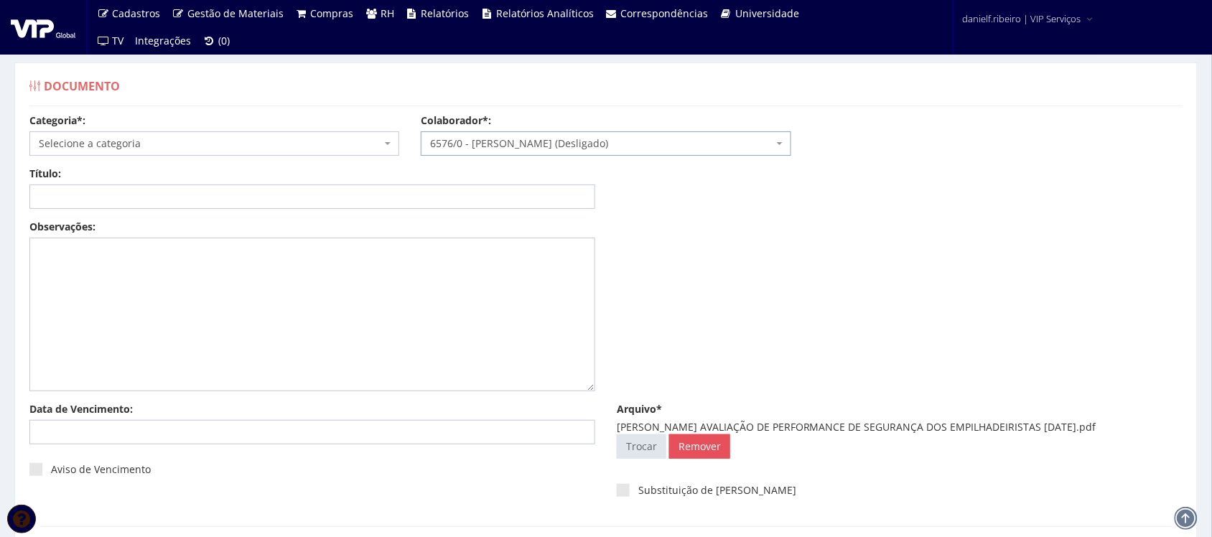
click at [176, 151] on span "Selecione a categoria" at bounding box center [214, 143] width 370 height 24
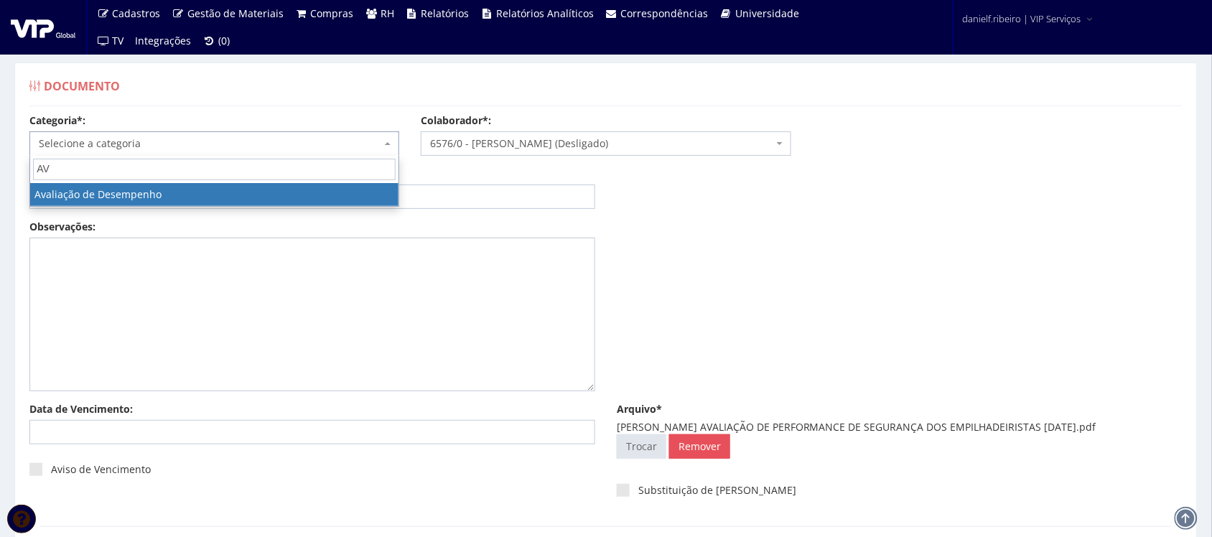
type input "AV"
select select "avaliacao_de_desempenho"
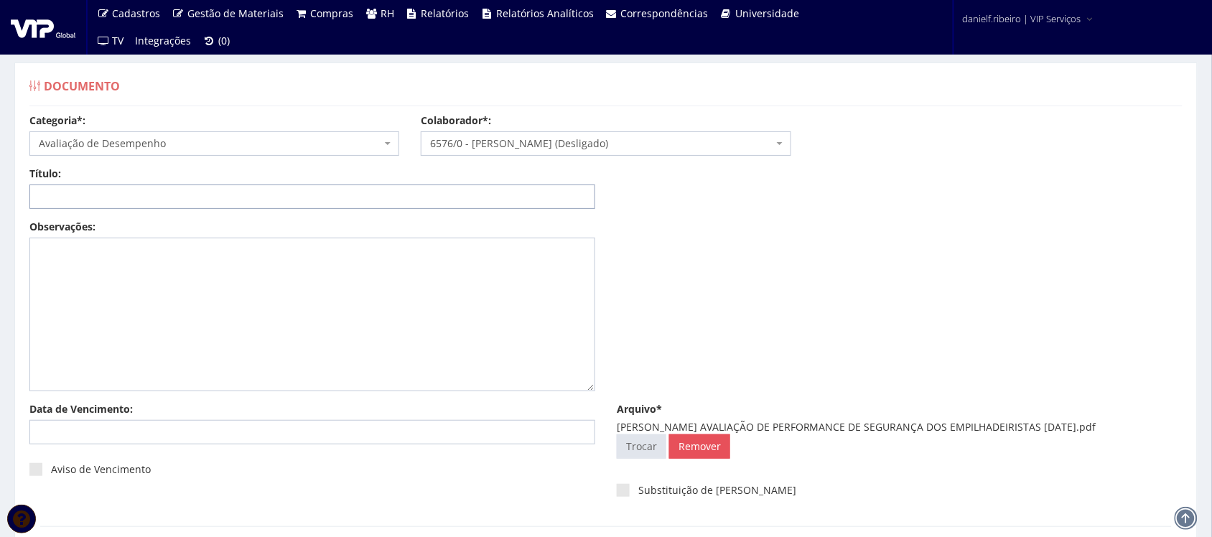
click at [172, 190] on input "Título:" at bounding box center [312, 196] width 566 height 24
paste input "AVALIAÇÃO DE PERFORMANCE DE SEGURANÇA DOS EMPILHADEIRISTAS 12.04.2024"
drag, startPoint x: 393, startPoint y: 197, endPoint x: 393, endPoint y: 205, distance: 7.9
click at [393, 199] on input "AVALIAÇÃO DE PERFORMANCE DE SEGURANÇA DOS EMPILHADEIRISTAS 12.04.2024" at bounding box center [312, 196] width 566 height 24
click at [409, 195] on input "AVALIAÇÃO DE PERFORMANCE DE SEGURANÇA DOS EMPILHADEIRISTAS 12/04.2024" at bounding box center [312, 196] width 566 height 24
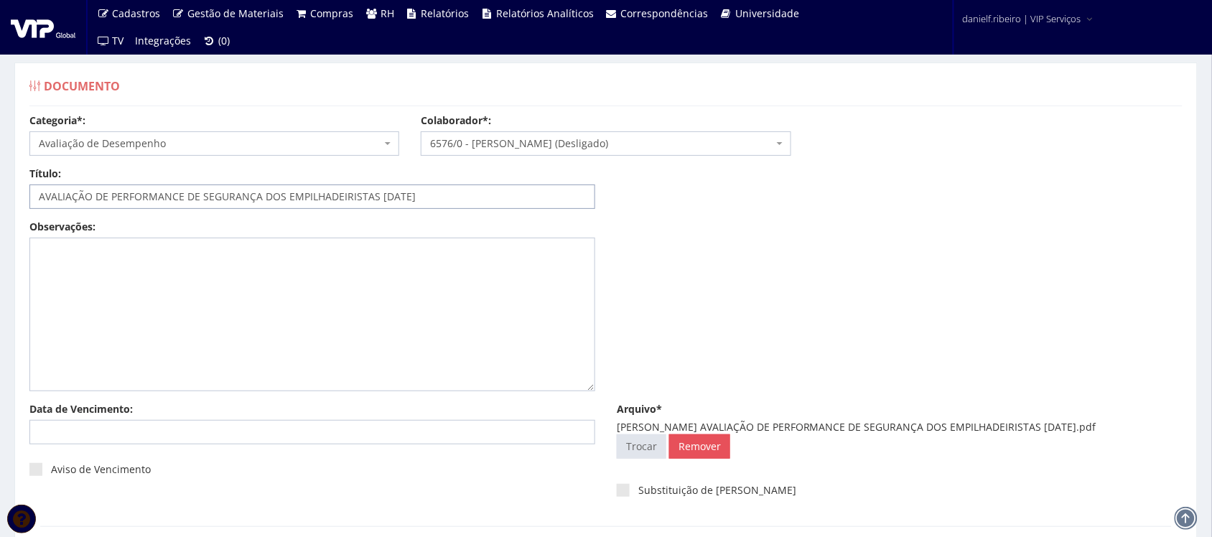
scroll to position [116, 0]
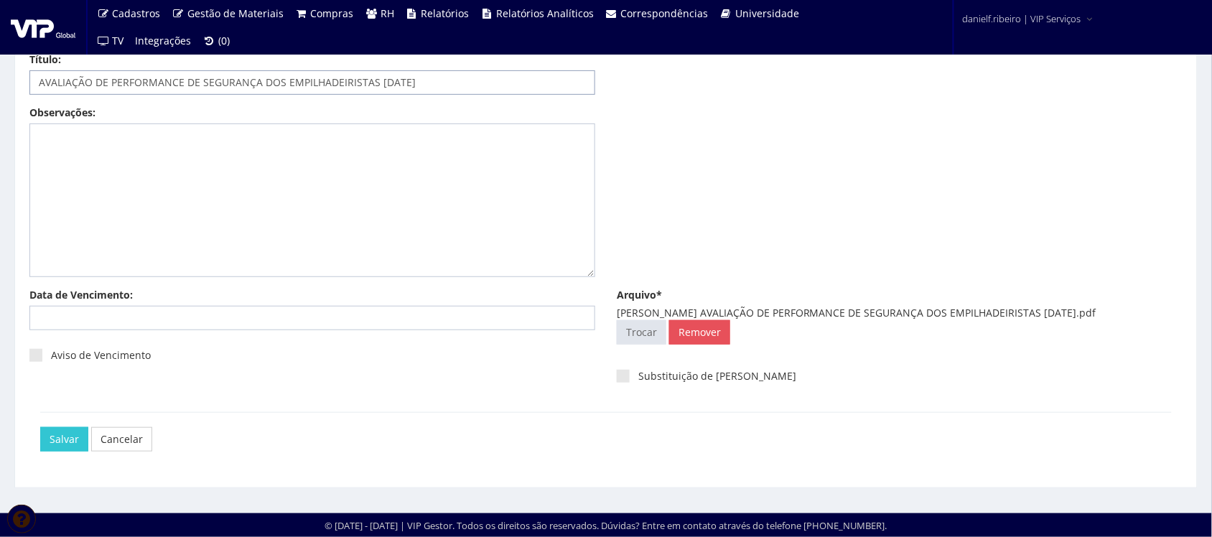
type input "AVALIAÇÃO DE PERFORMANCE DE SEGURANÇA DOS EMPILHADEIRISTAS 12/04/2024"
click at [70, 427] on div "Salvar Cancelar" at bounding box center [605, 439] width 1131 height 54
click at [62, 438] on input "Salvar" at bounding box center [64, 439] width 48 height 24
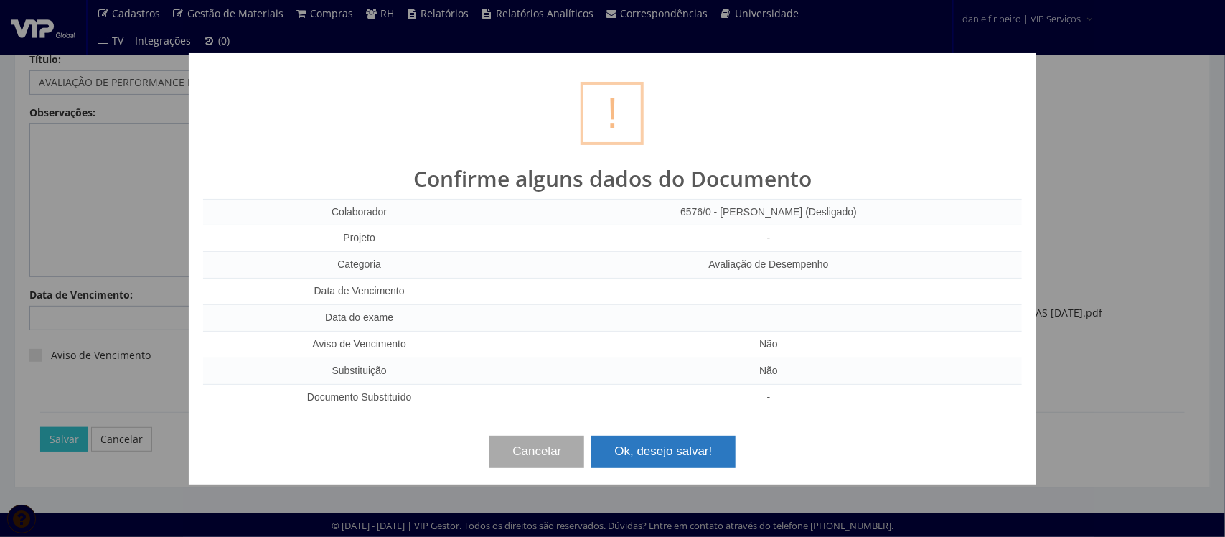
click at [683, 454] on button "Ok, desejo salvar!" at bounding box center [664, 452] width 144 height 32
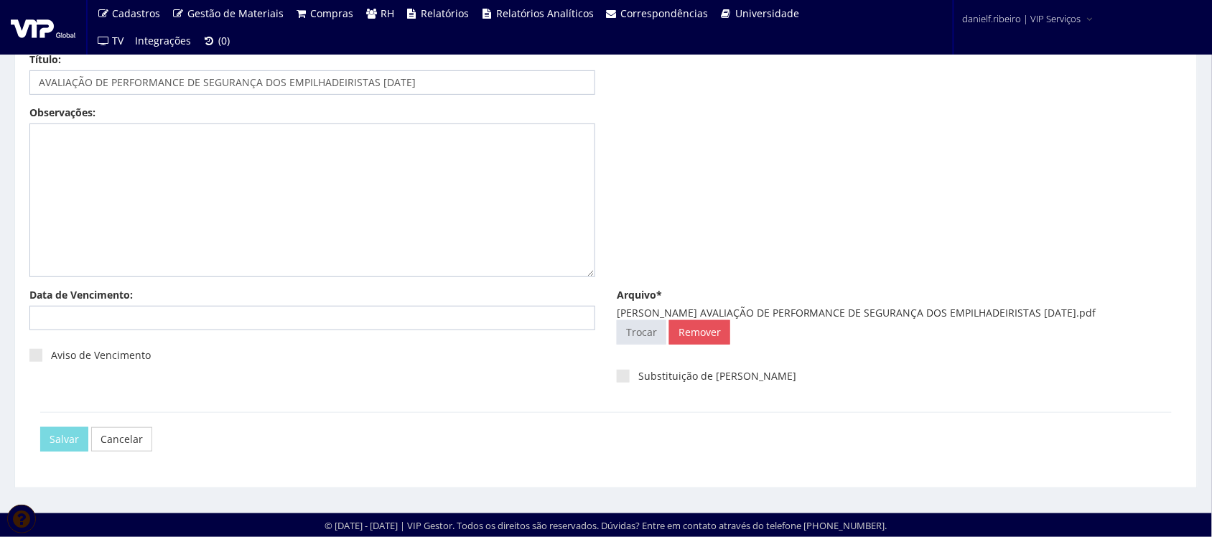
scroll to position [0, 0]
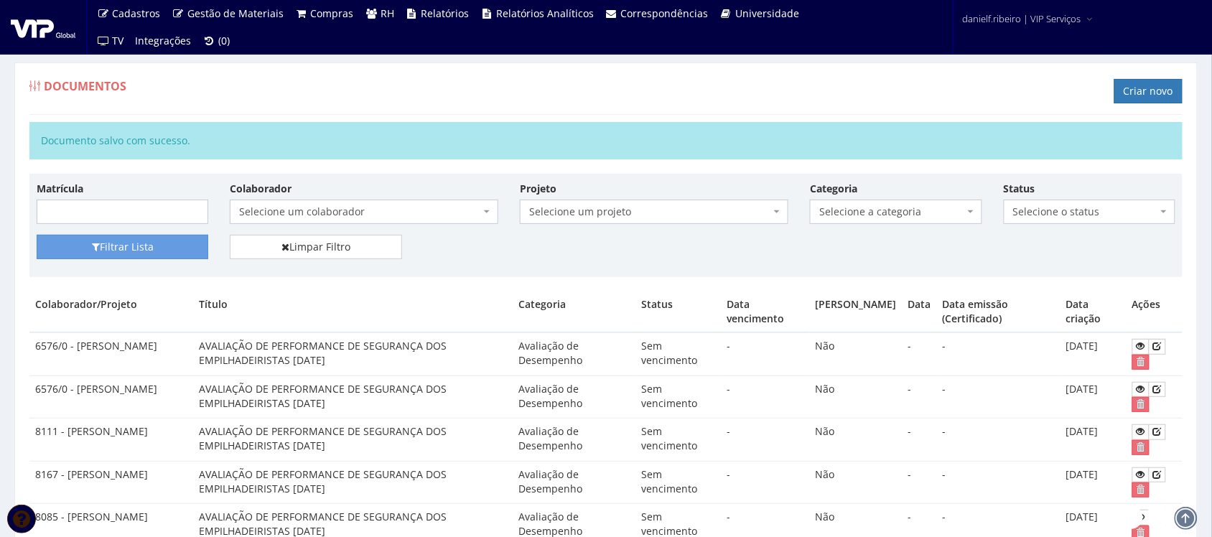
scroll to position [1196, 0]
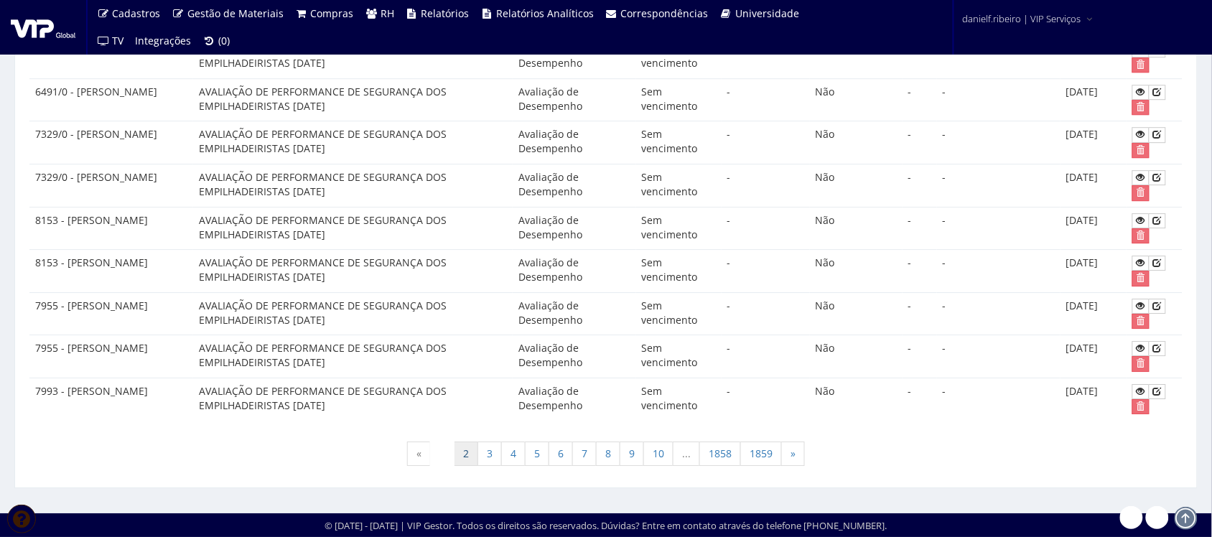
click at [463, 466] on link "2" at bounding box center [466, 454] width 24 height 24
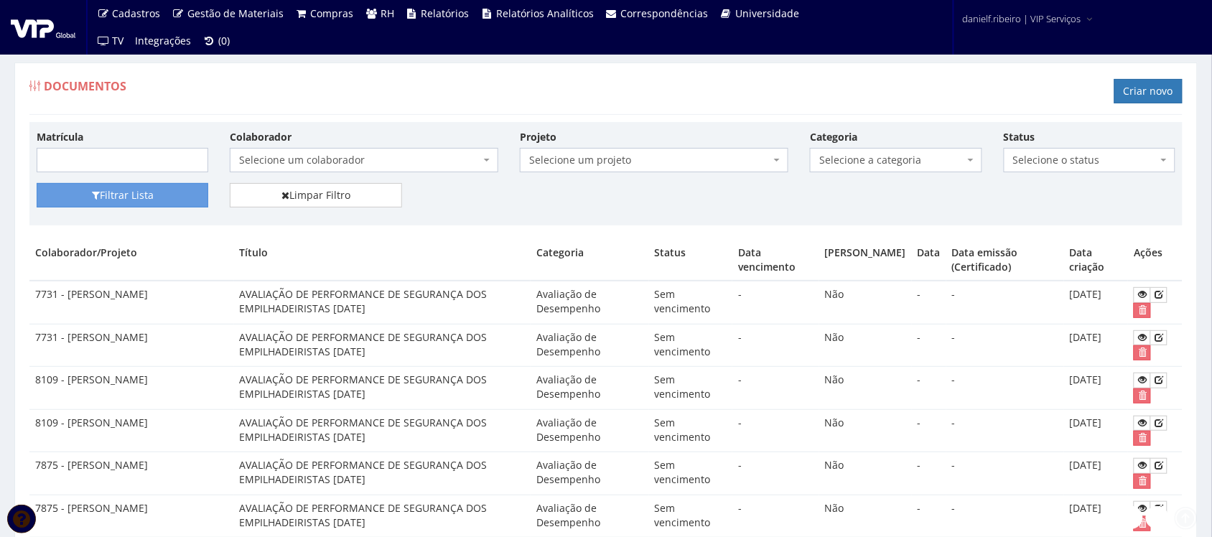
scroll to position [1170, 0]
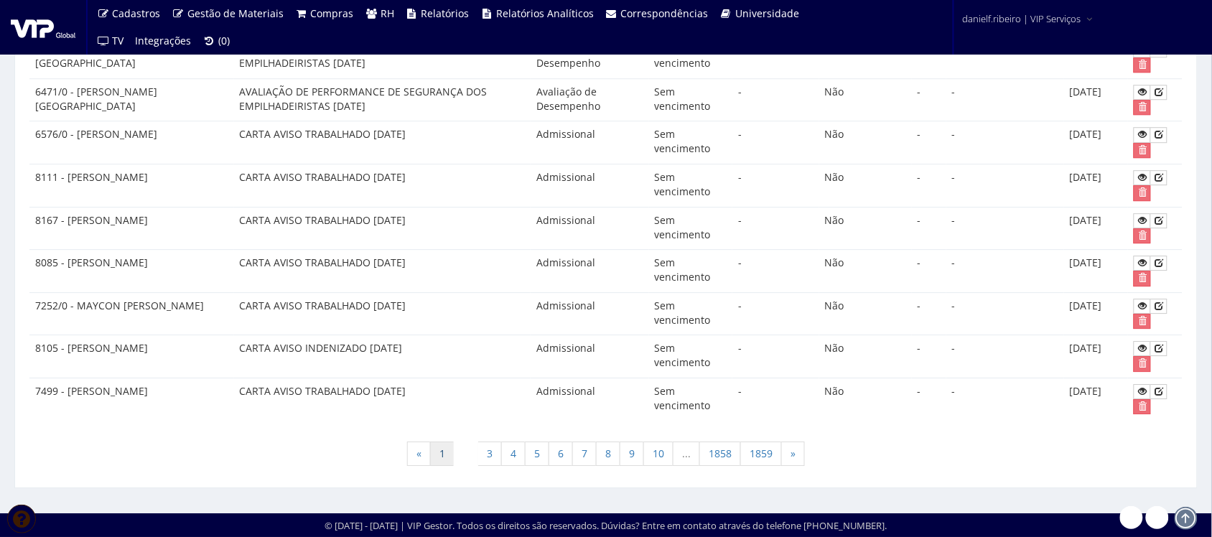
click at [438, 457] on link "1" at bounding box center [442, 454] width 24 height 24
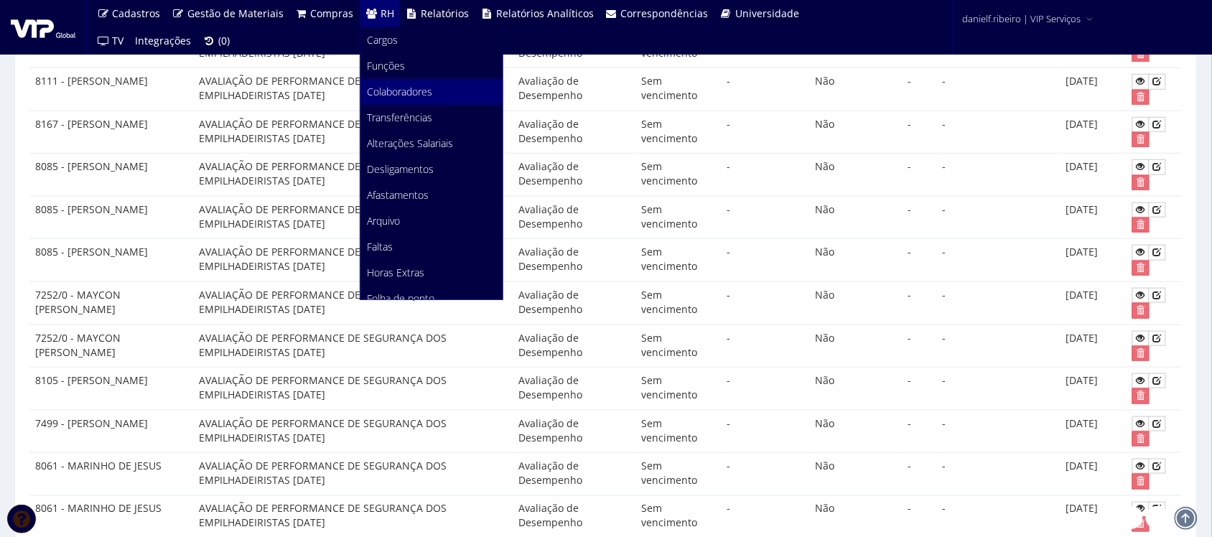
click at [410, 94] on span "Colaboradores" at bounding box center [400, 92] width 65 height 14
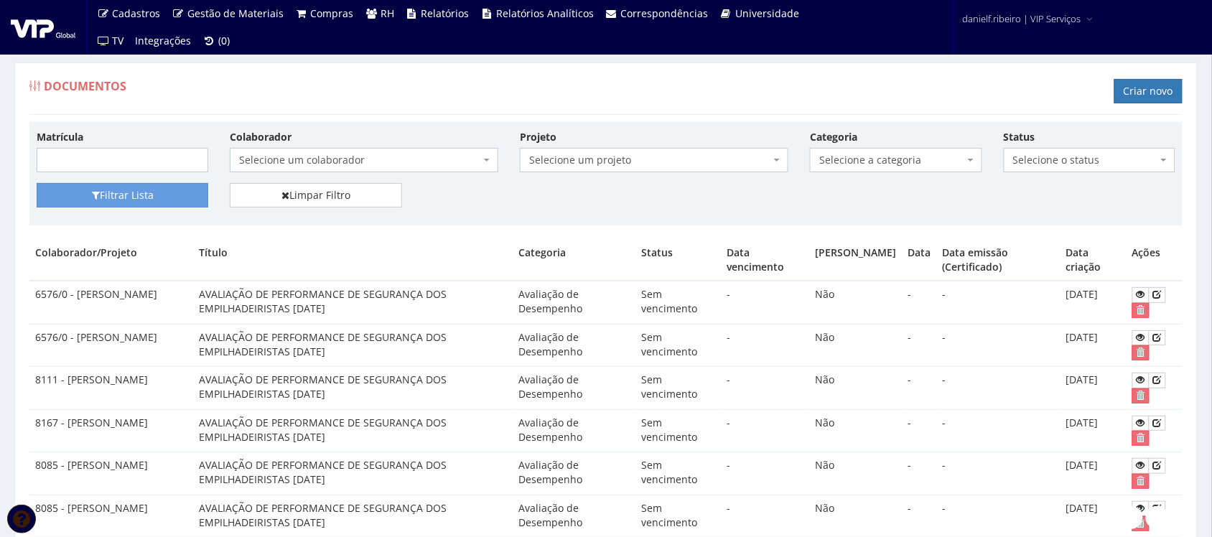
click at [341, 149] on span "Selecione um colaborador" at bounding box center [364, 160] width 268 height 24
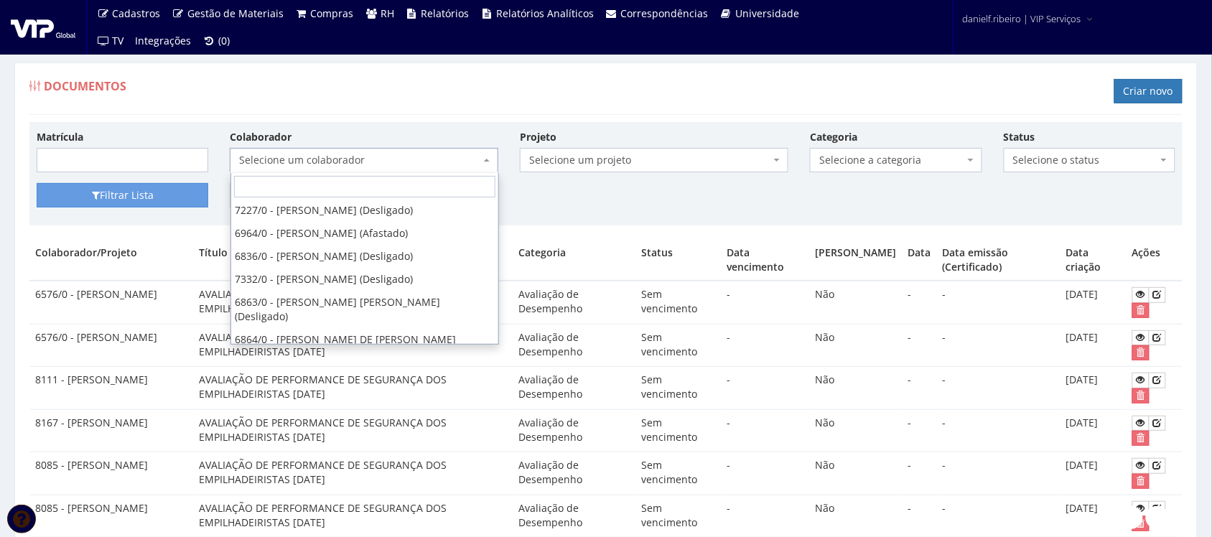
scroll to position [3752, 0]
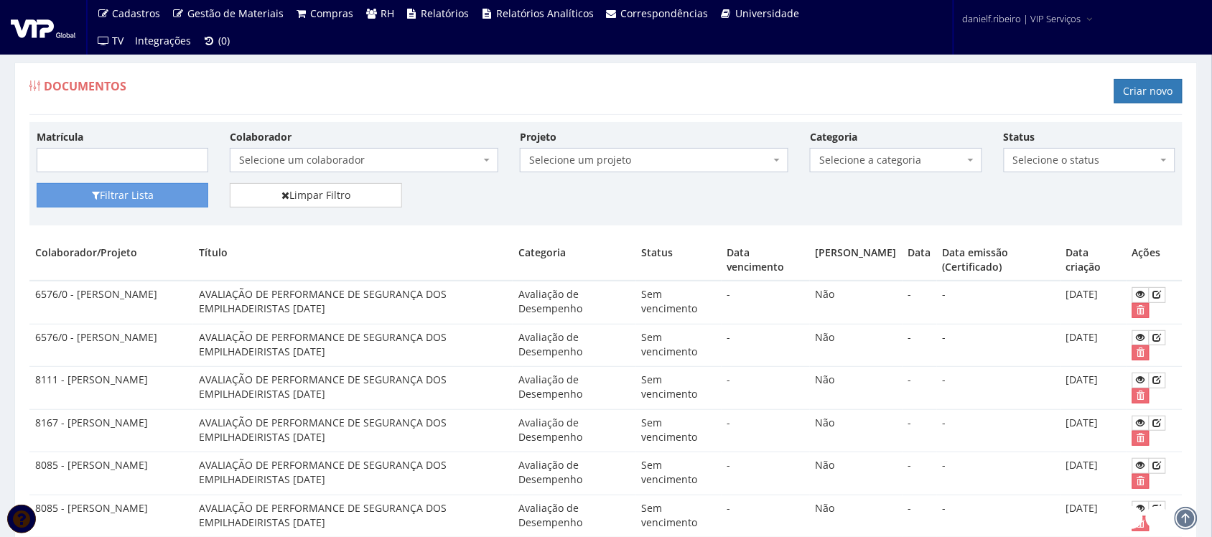
click at [343, 163] on span "Selecione um colaborador" at bounding box center [359, 160] width 241 height 14
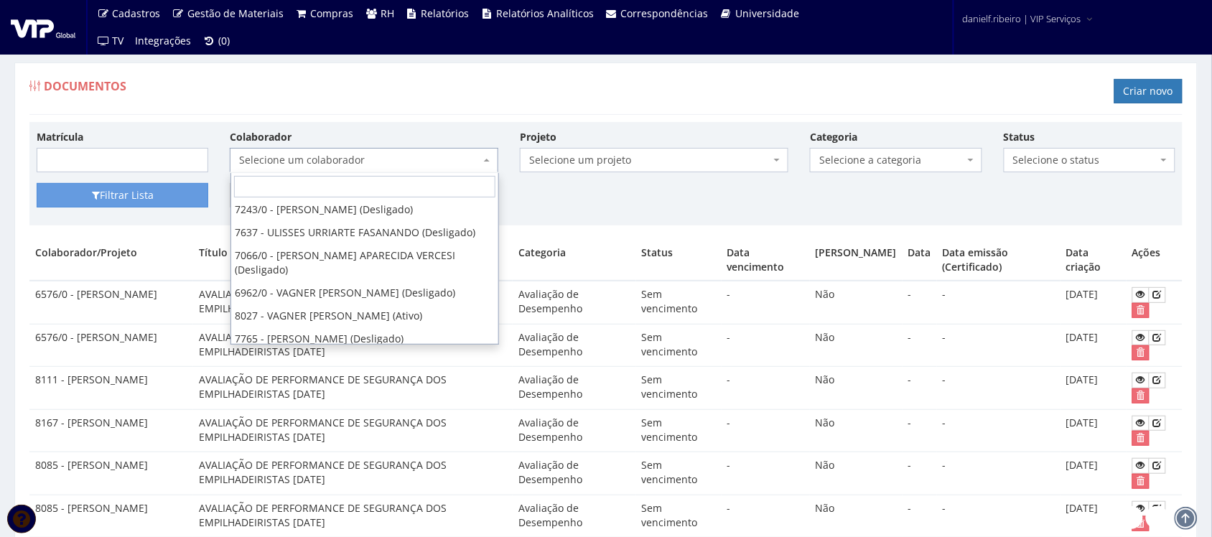
scroll to position [30776, 0]
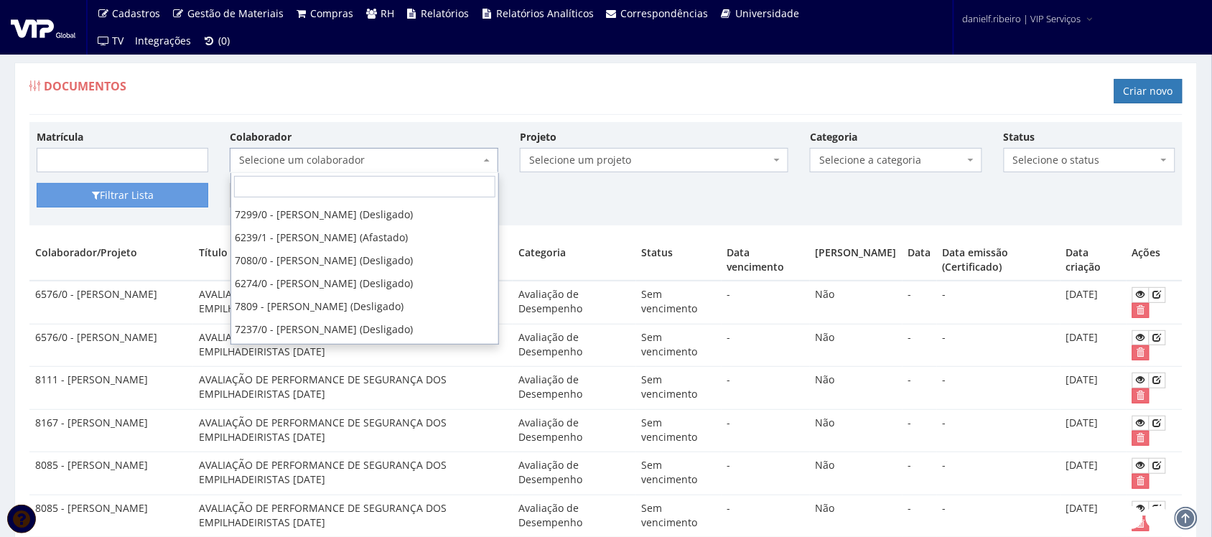
type input "A"
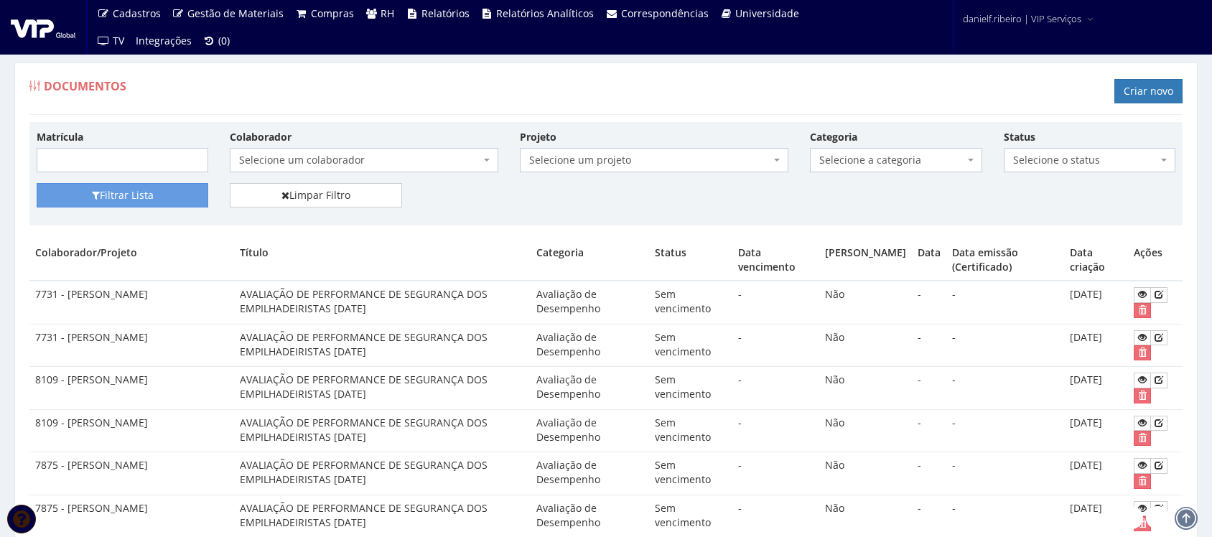
scroll to position [1164, 0]
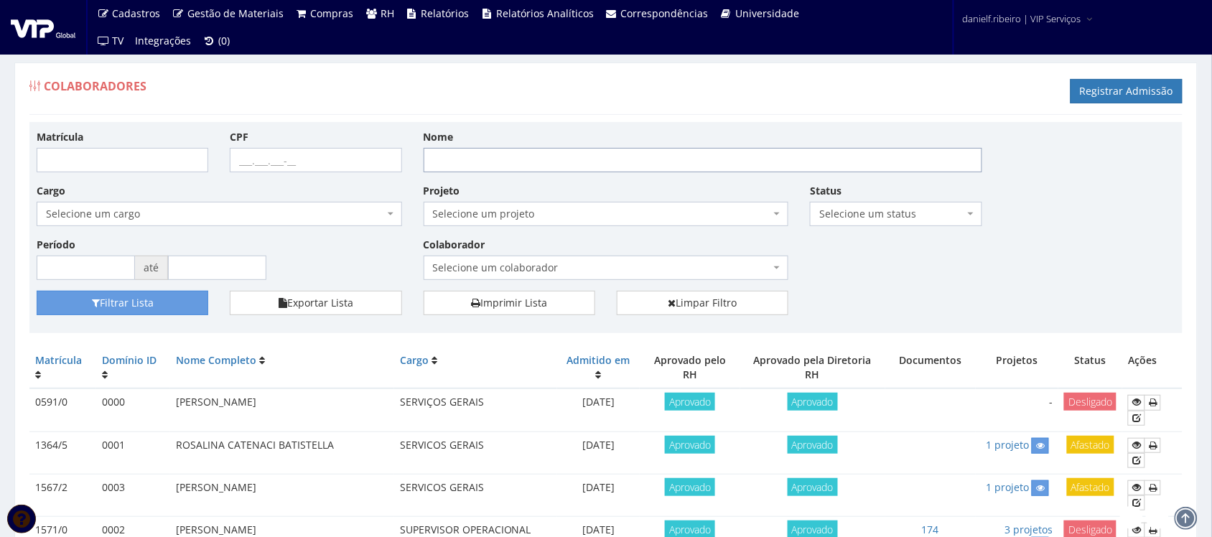
click at [627, 151] on input "Nome" at bounding box center [703, 160] width 559 height 24
type input "ALENICE"
click at [37, 291] on button "Filtrar Lista" at bounding box center [123, 303] width 172 height 24
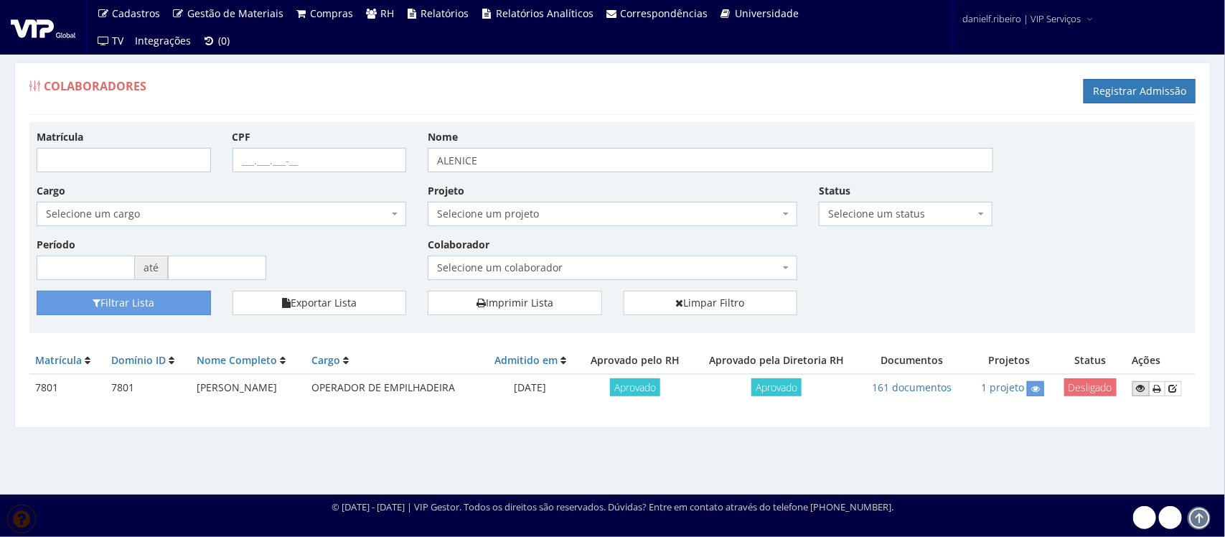
click at [1136, 386] on link at bounding box center [1141, 388] width 17 height 15
click at [1176, 386] on icon at bounding box center [1173, 388] width 9 height 10
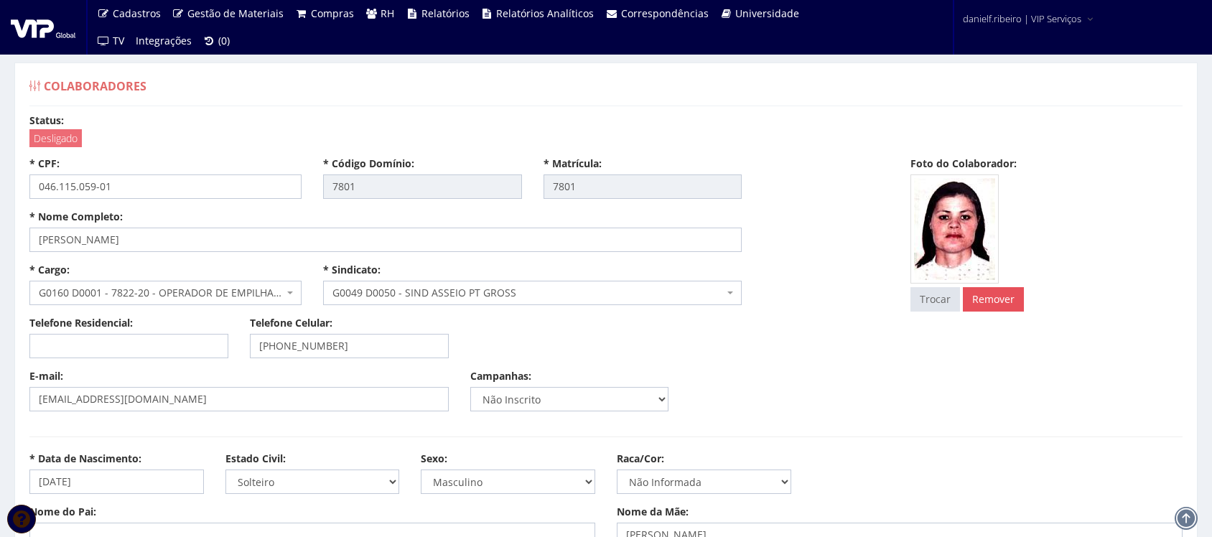
select select
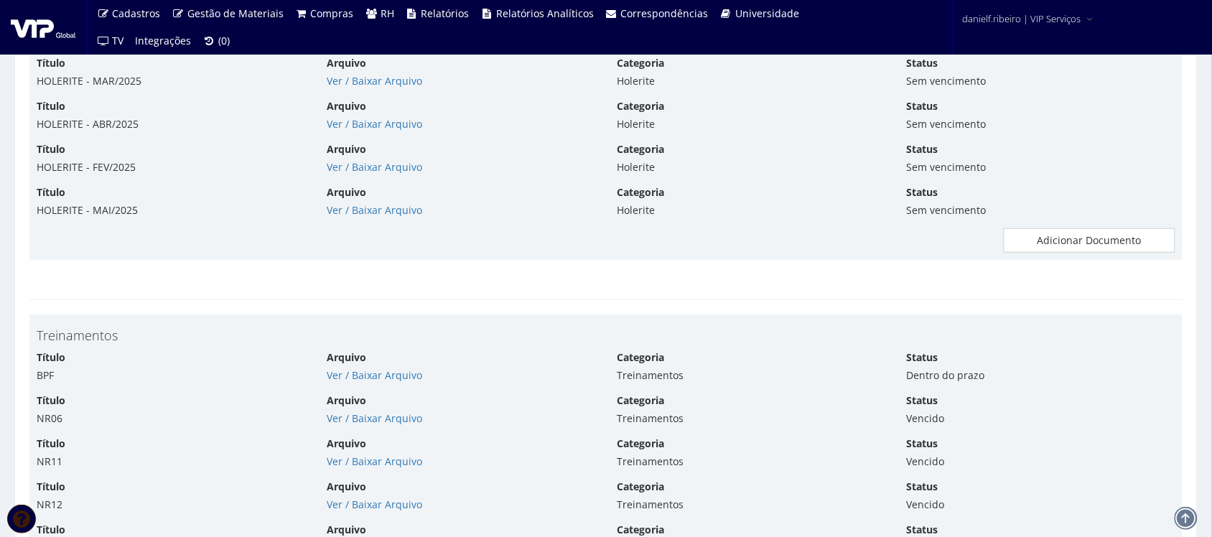
scroll to position [8167, 0]
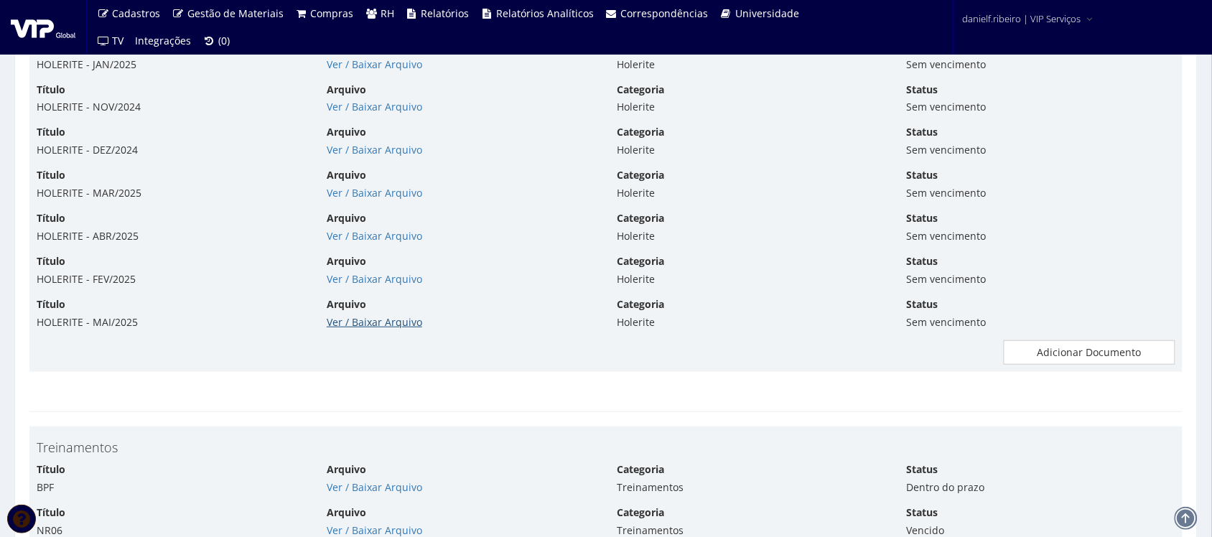
click at [345, 329] on link "Ver / Baixar Arquivo" at bounding box center [374, 322] width 95 height 14
click at [373, 243] on link "Ver / Baixar Arquivo" at bounding box center [374, 236] width 95 height 14
click at [368, 200] on link "Ver / Baixar Arquivo" at bounding box center [374, 193] width 95 height 14
click at [360, 157] on link "Ver / Baixar Arquivo" at bounding box center [374, 150] width 95 height 14
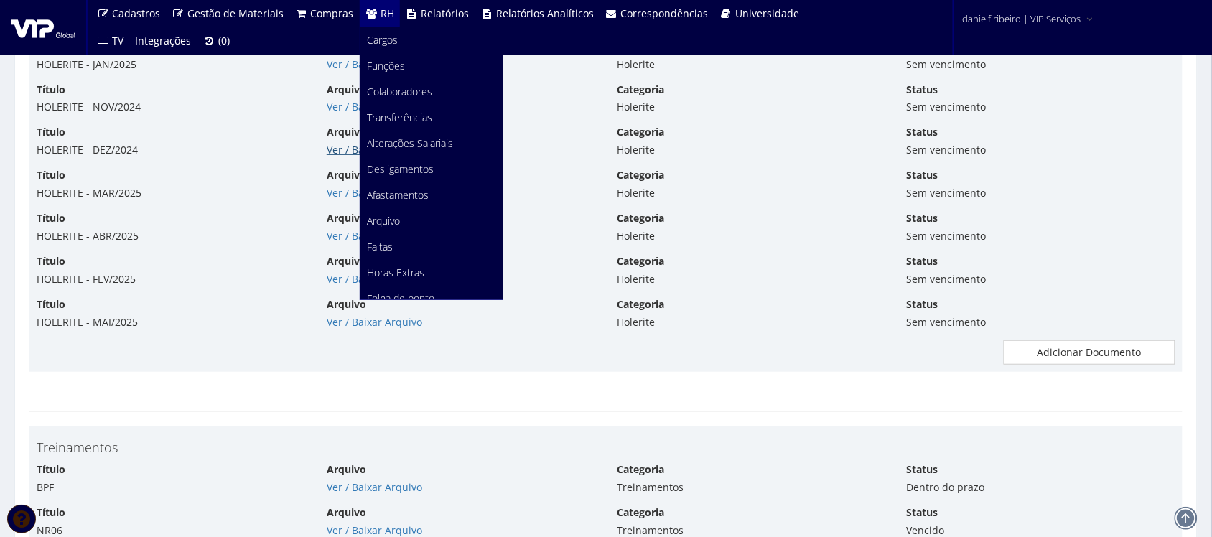
scroll to position [180, 0]
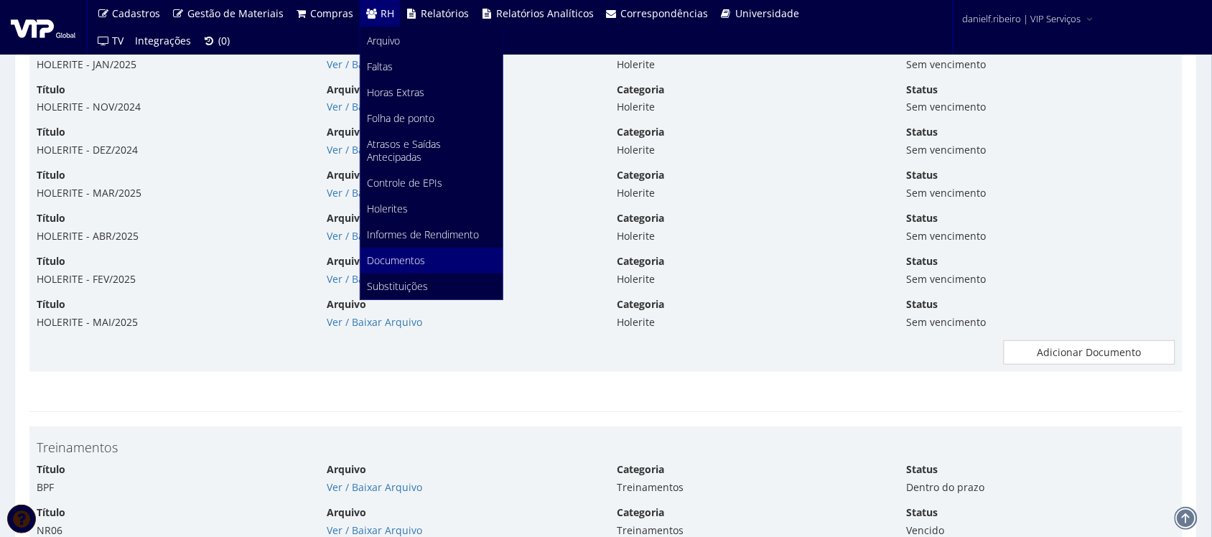
click at [393, 259] on span "Documentos" at bounding box center [397, 260] width 58 height 14
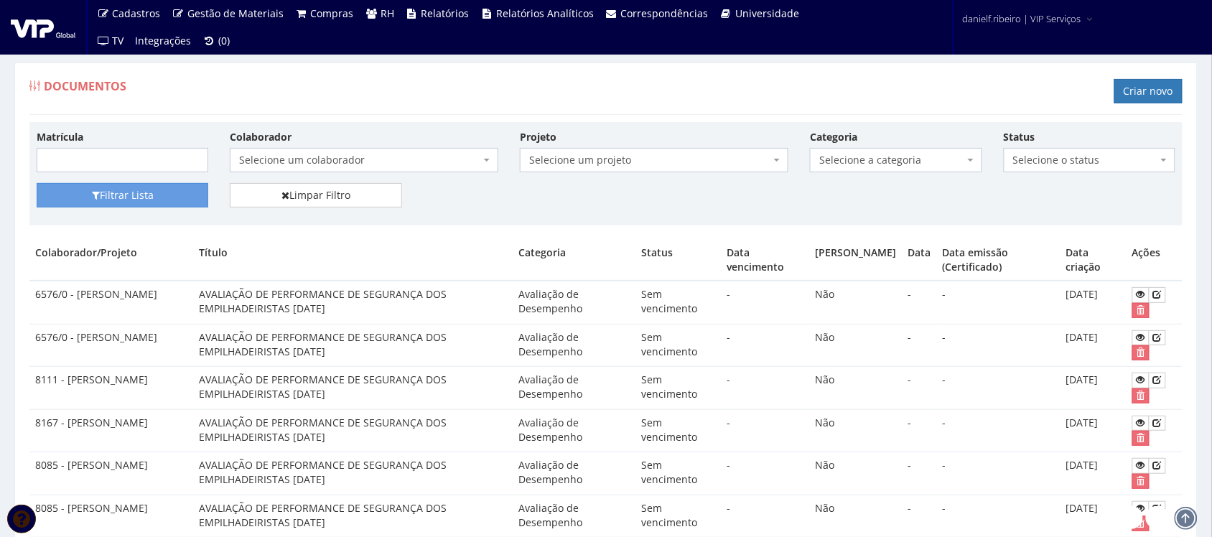
click at [870, 177] on div "Matrícula Colaborador Selecione um colaborador 7015/0 - [PERSON_NAME] (Desligad…" at bounding box center [606, 156] width 1160 height 54
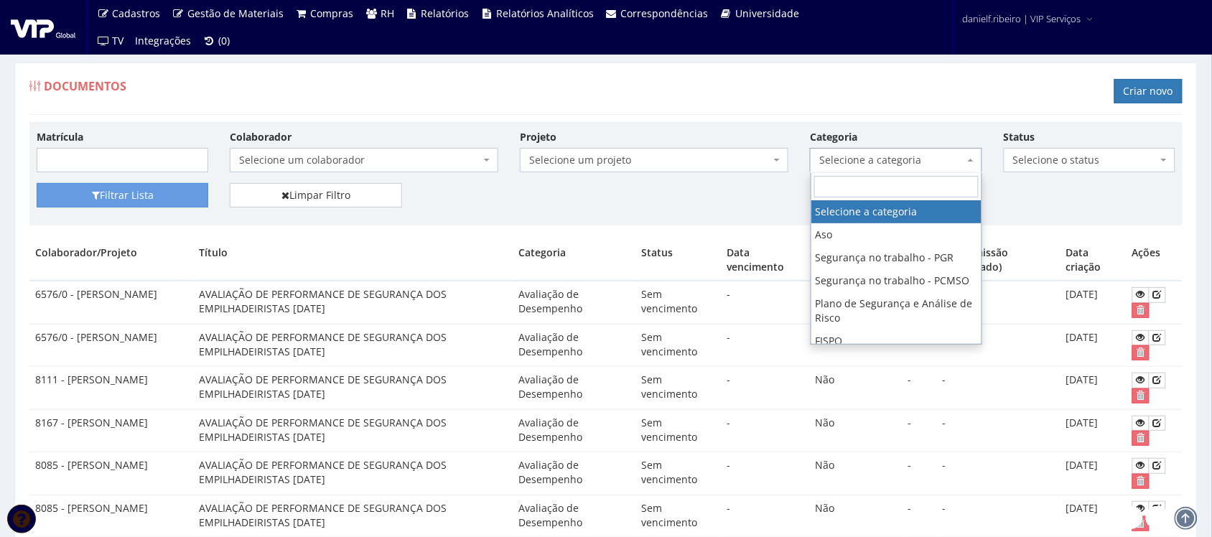
click at [871, 162] on span "Selecione a categoria" at bounding box center [891, 160] width 144 height 14
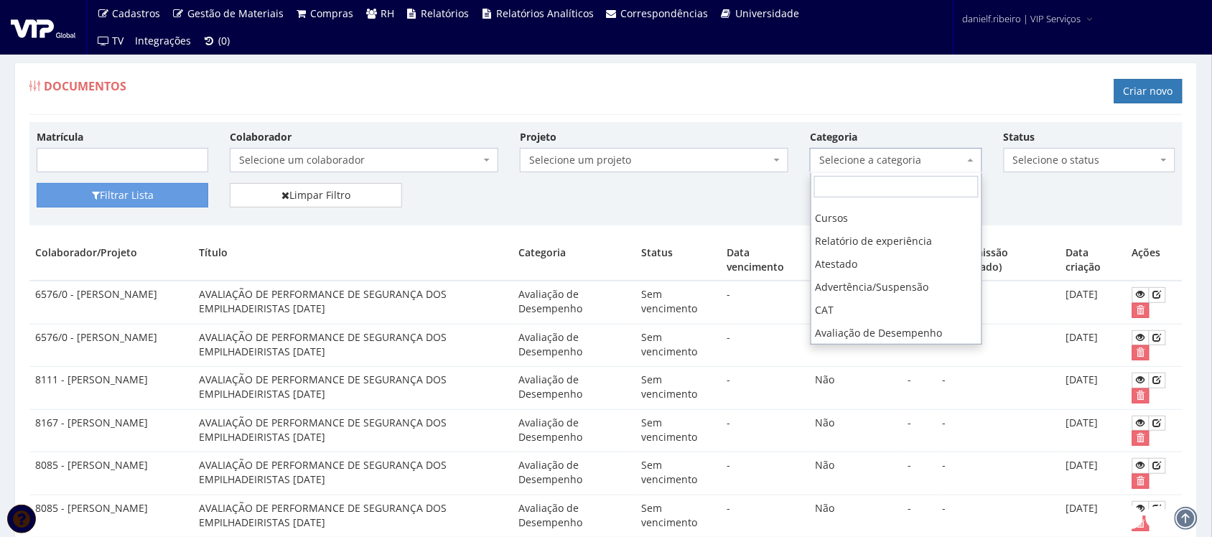
scroll to position [323, 0]
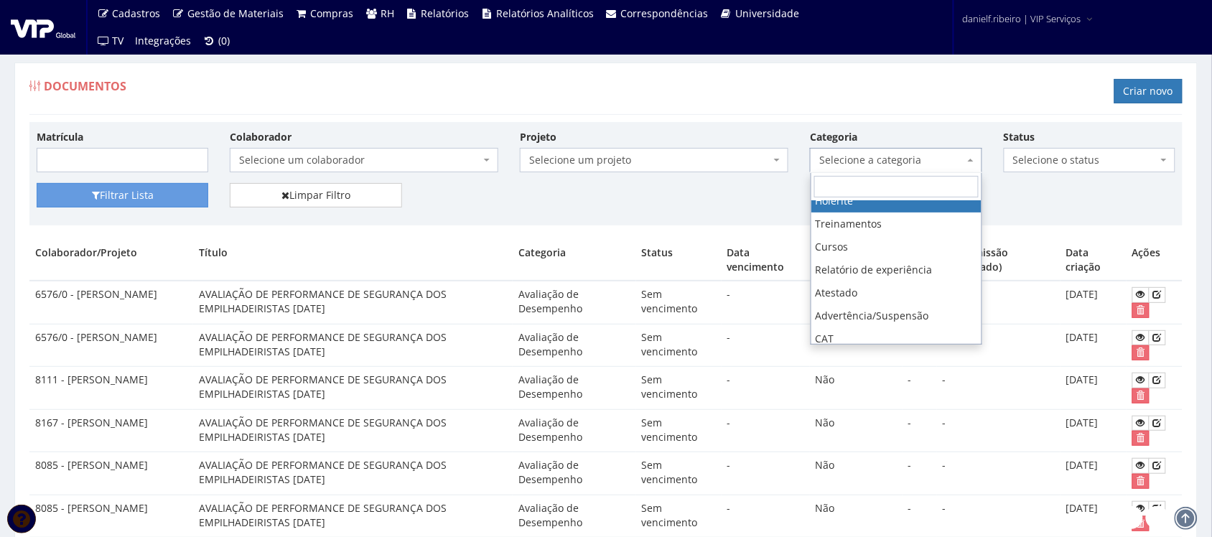
select select "holerite"
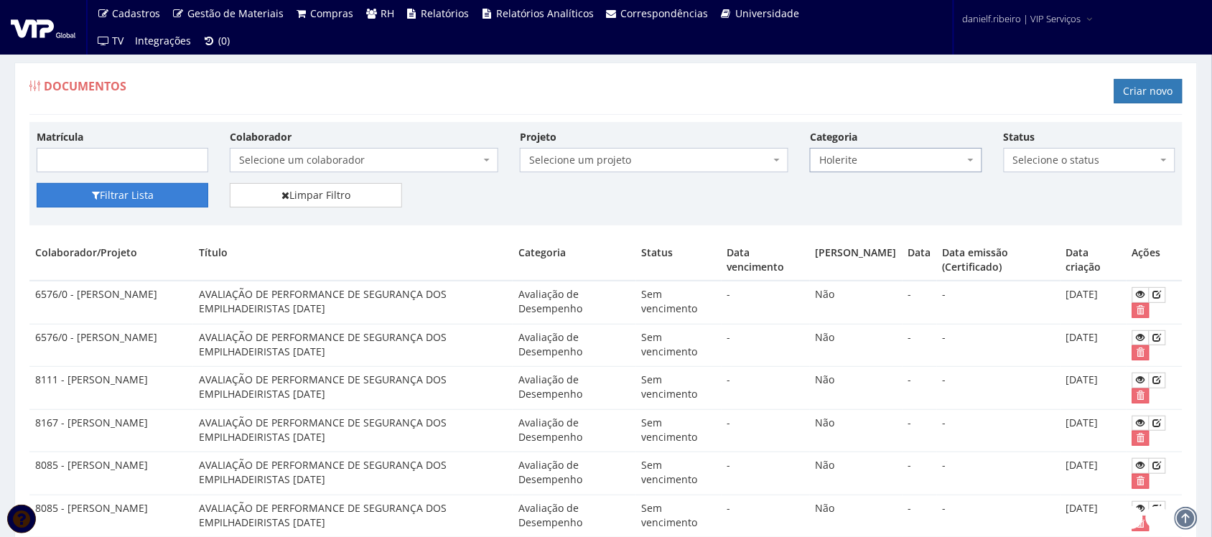
click at [130, 195] on button "Filtrar Lista" at bounding box center [123, 195] width 172 height 24
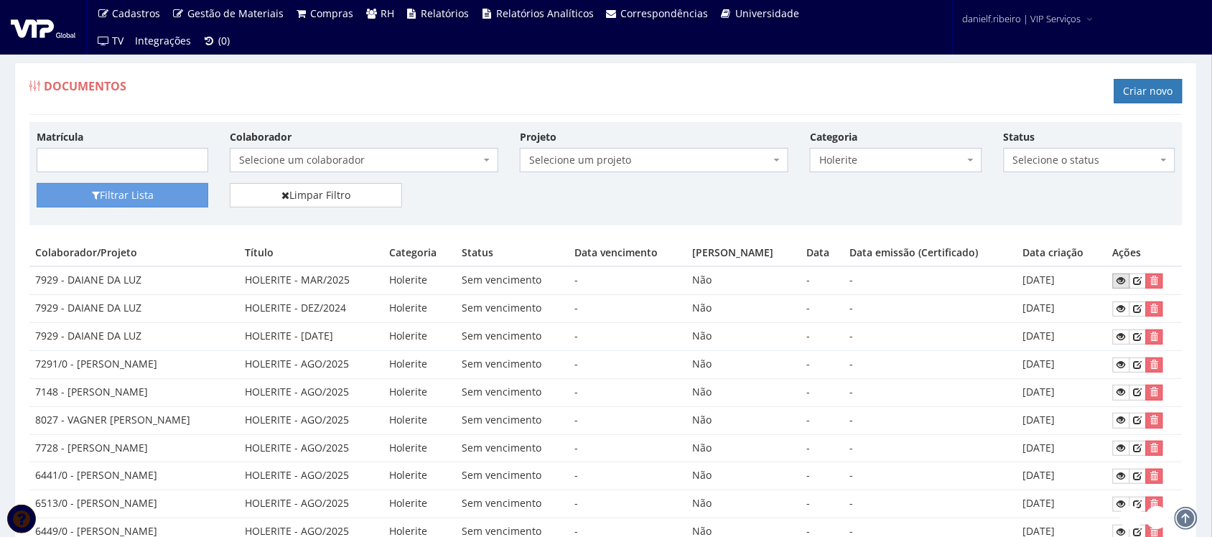
click at [1120, 280] on link at bounding box center [1121, 281] width 17 height 15
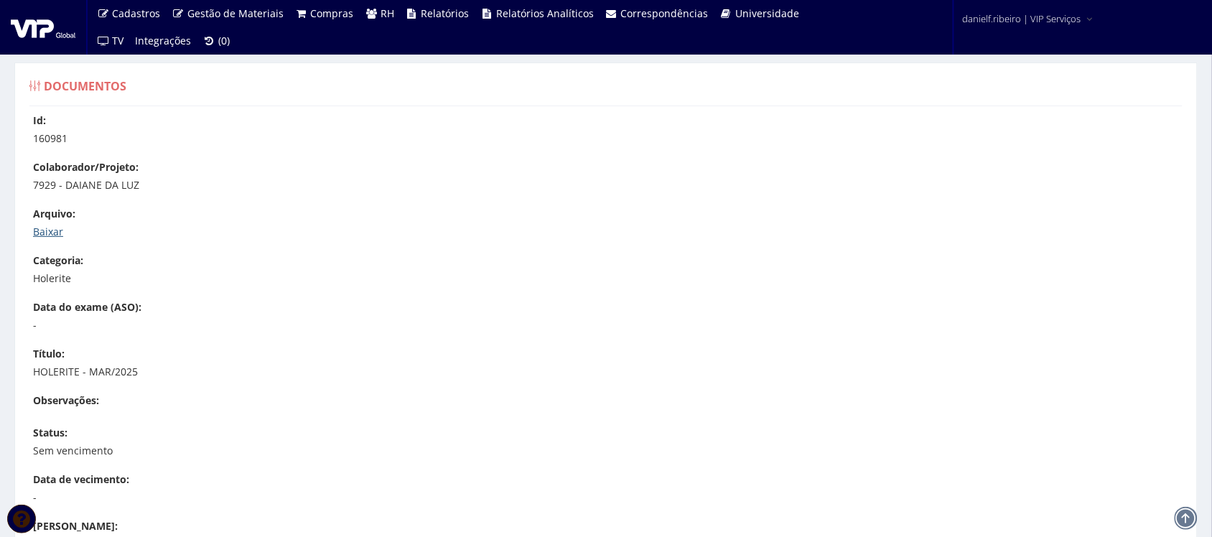
click at [61, 230] on link "Baixar" at bounding box center [48, 232] width 30 height 14
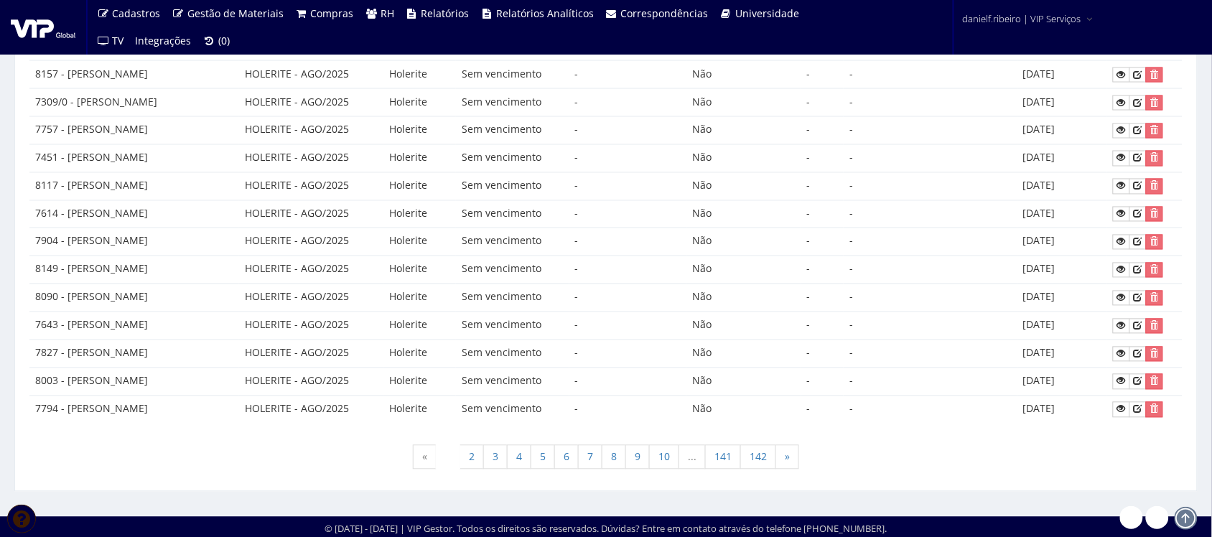
scroll to position [694, 0]
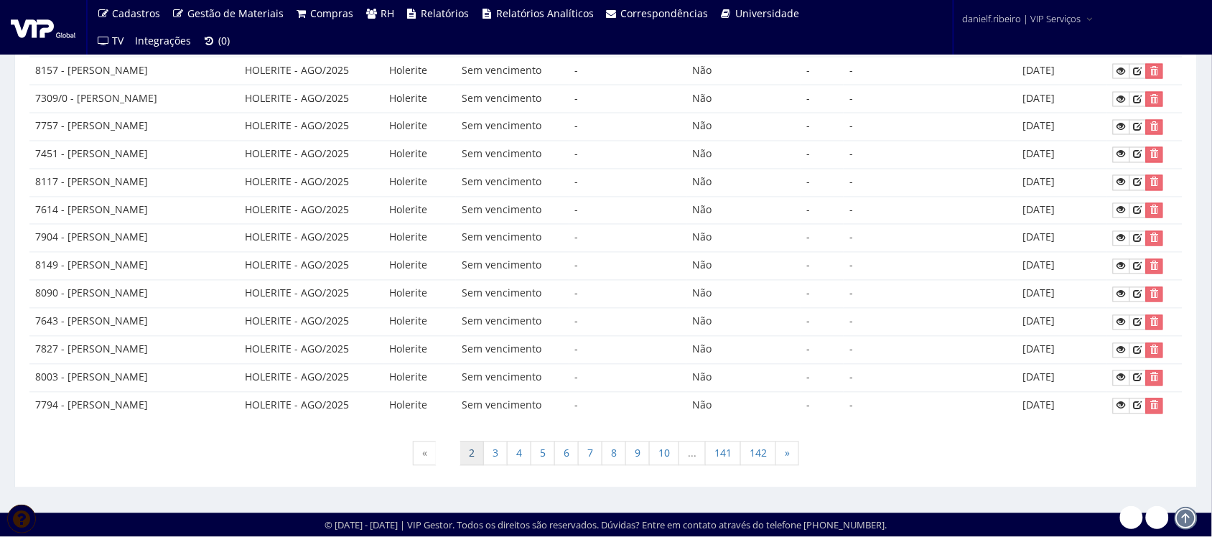
click at [459, 449] on link "2" at bounding box center [471, 454] width 24 height 24
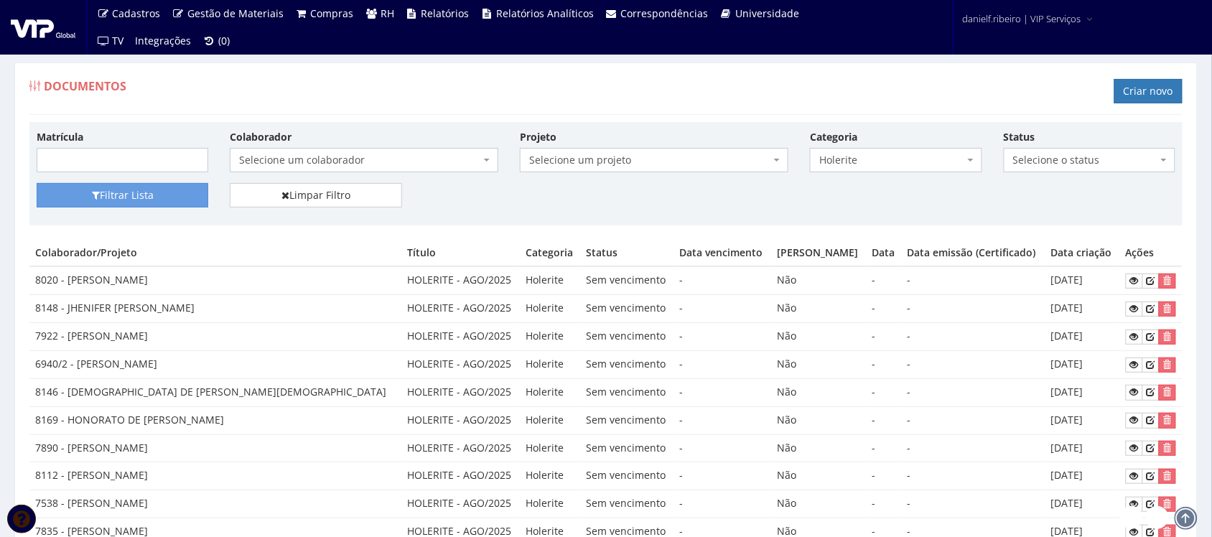
scroll to position [694, 0]
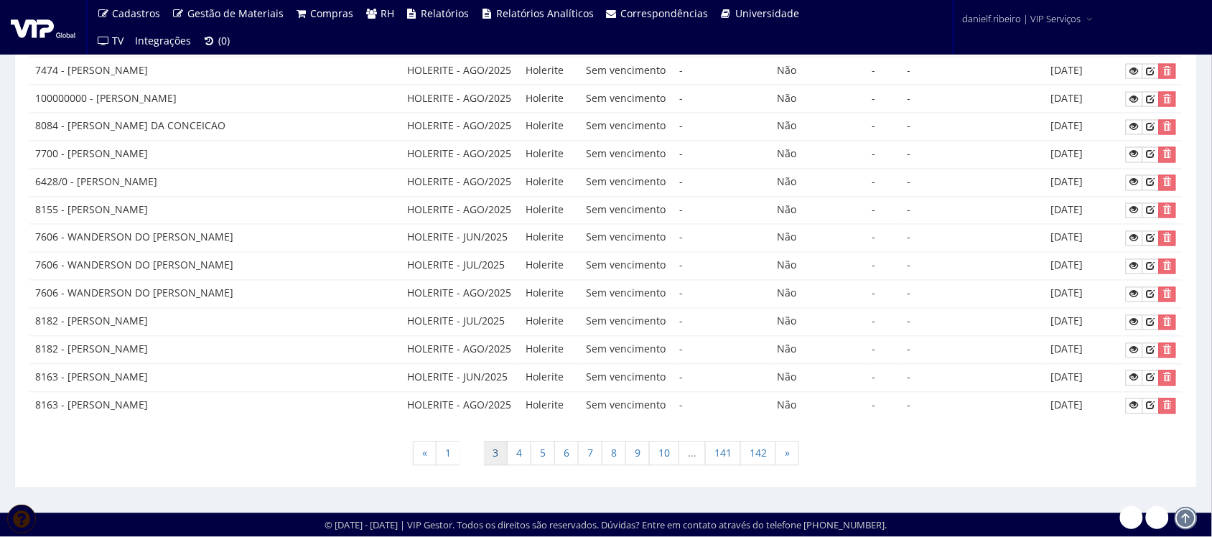
click at [485, 454] on link "3" at bounding box center [495, 454] width 24 height 24
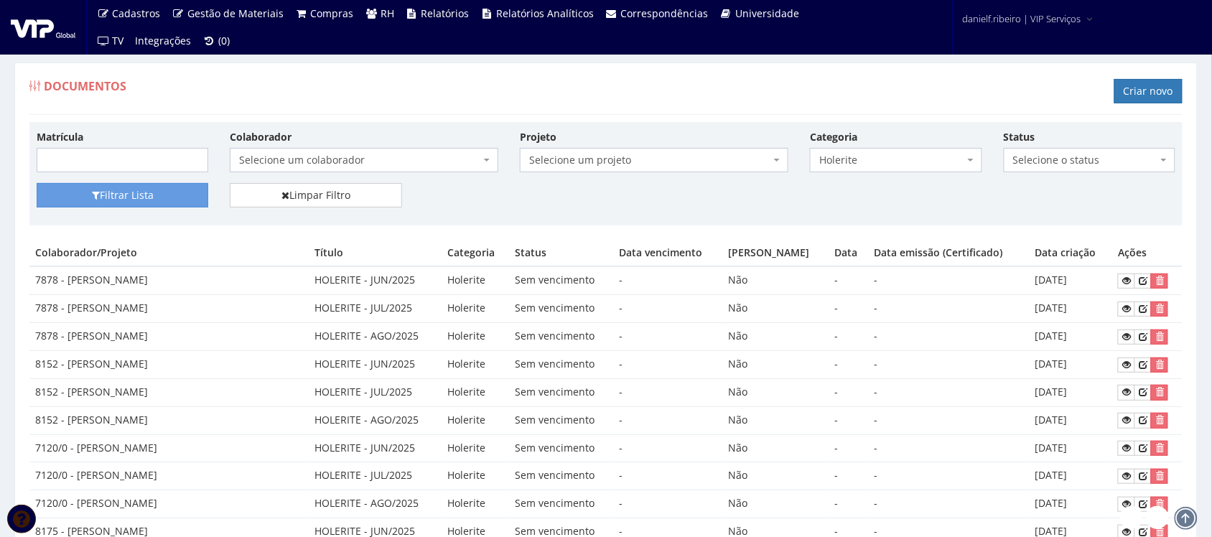
scroll to position [694, 0]
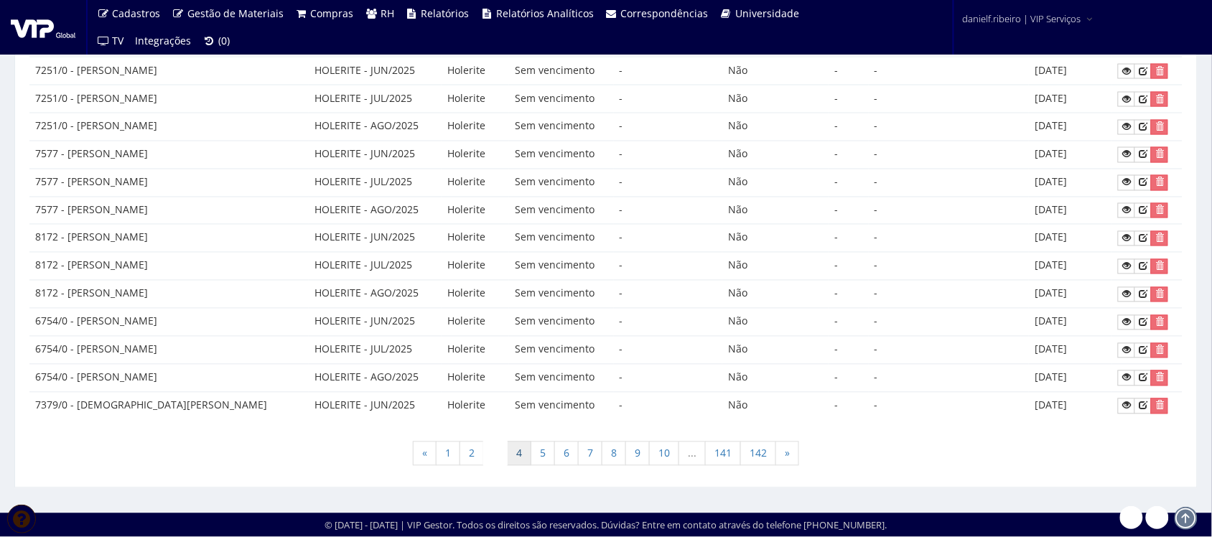
click at [518, 454] on link "4" at bounding box center [519, 454] width 24 height 24
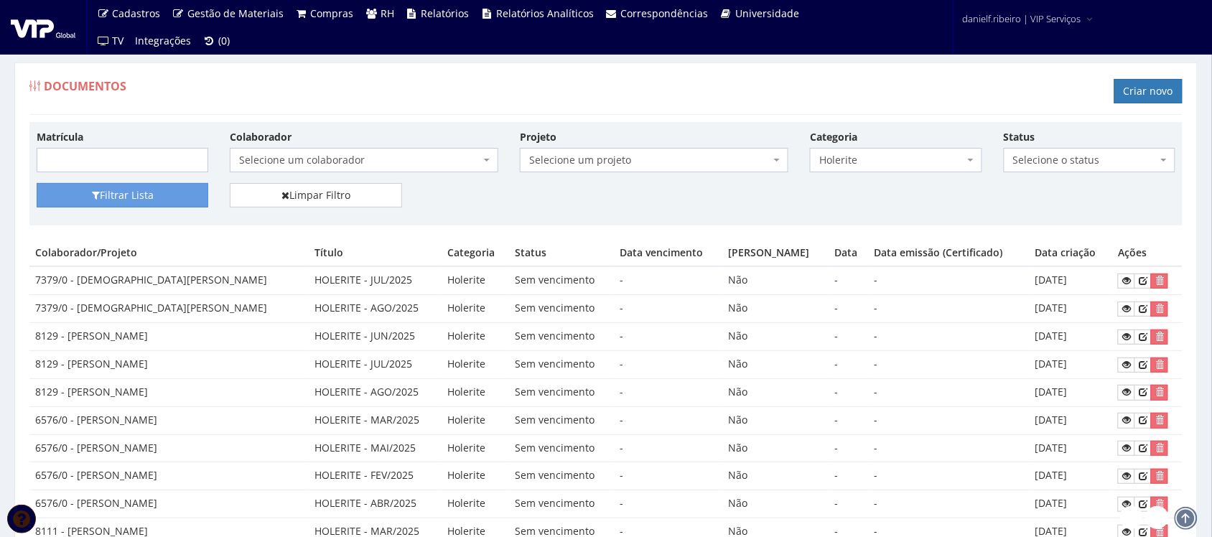
scroll to position [694, 0]
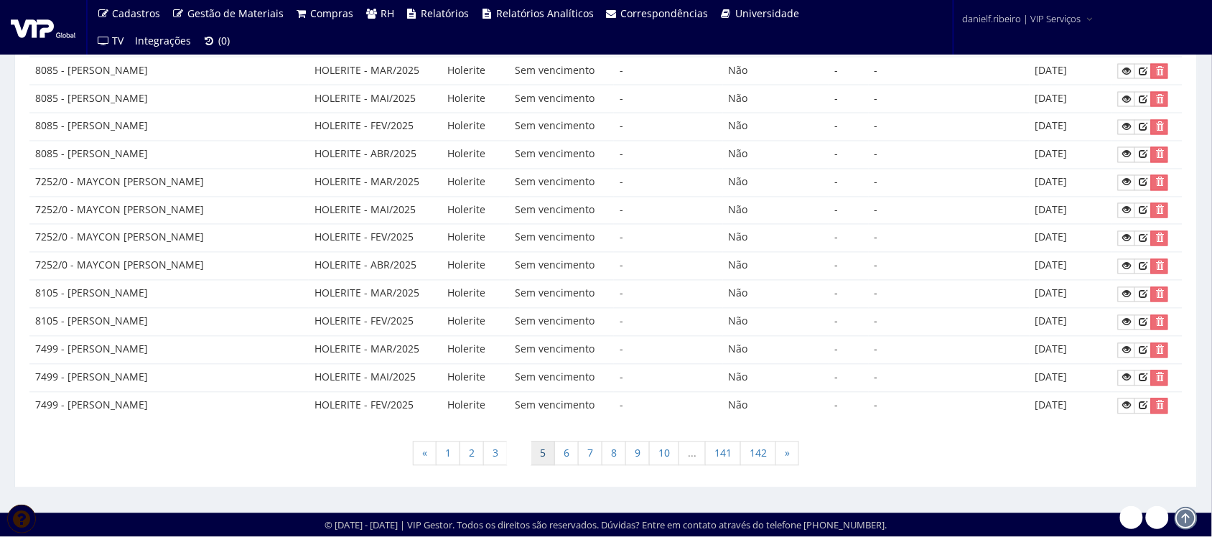
click at [542, 454] on link "5" at bounding box center [543, 454] width 24 height 24
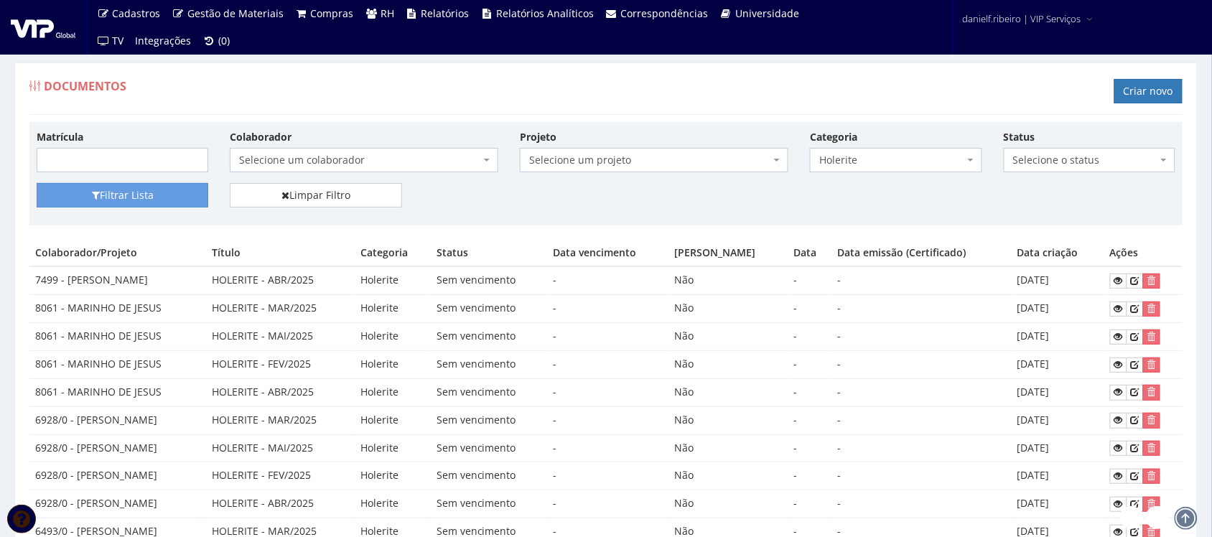
scroll to position [694, 0]
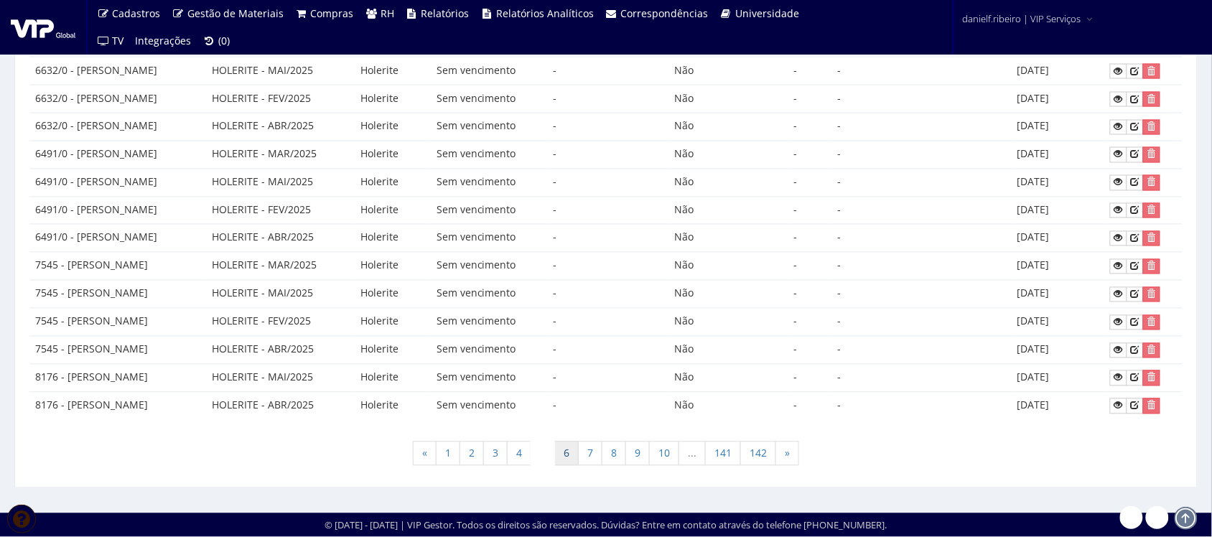
click at [564, 460] on link "6" at bounding box center [566, 454] width 24 height 24
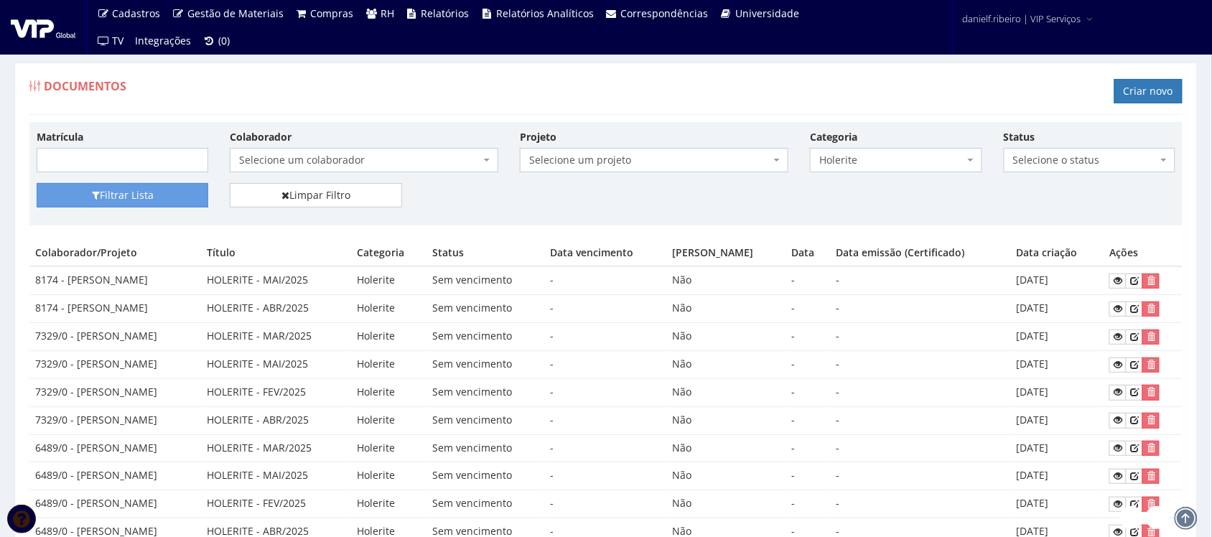
scroll to position [694, 0]
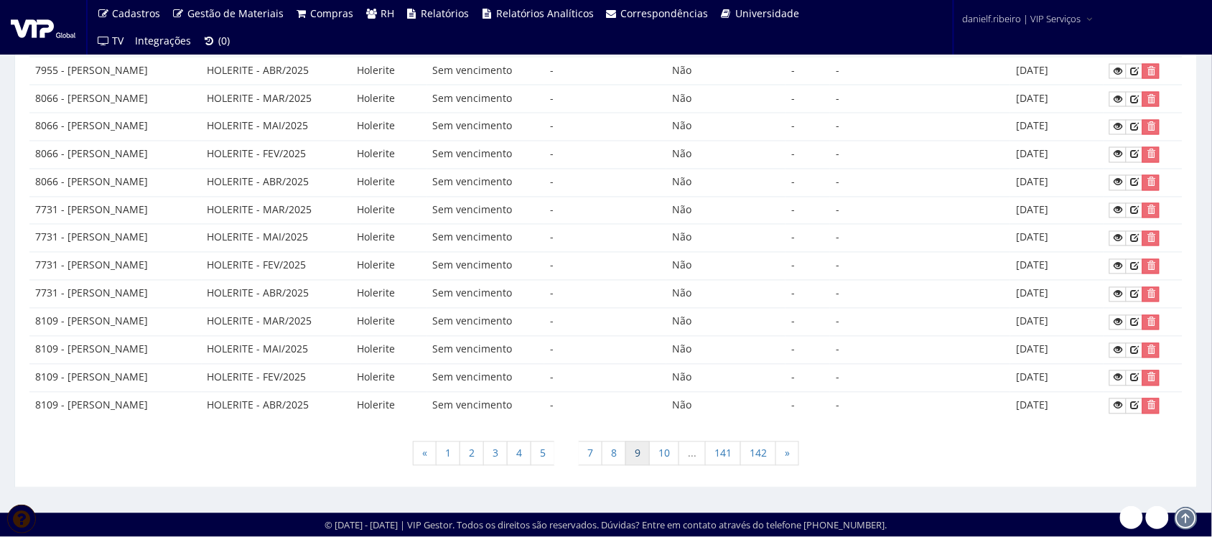
click at [636, 453] on link "9" at bounding box center [637, 454] width 24 height 24
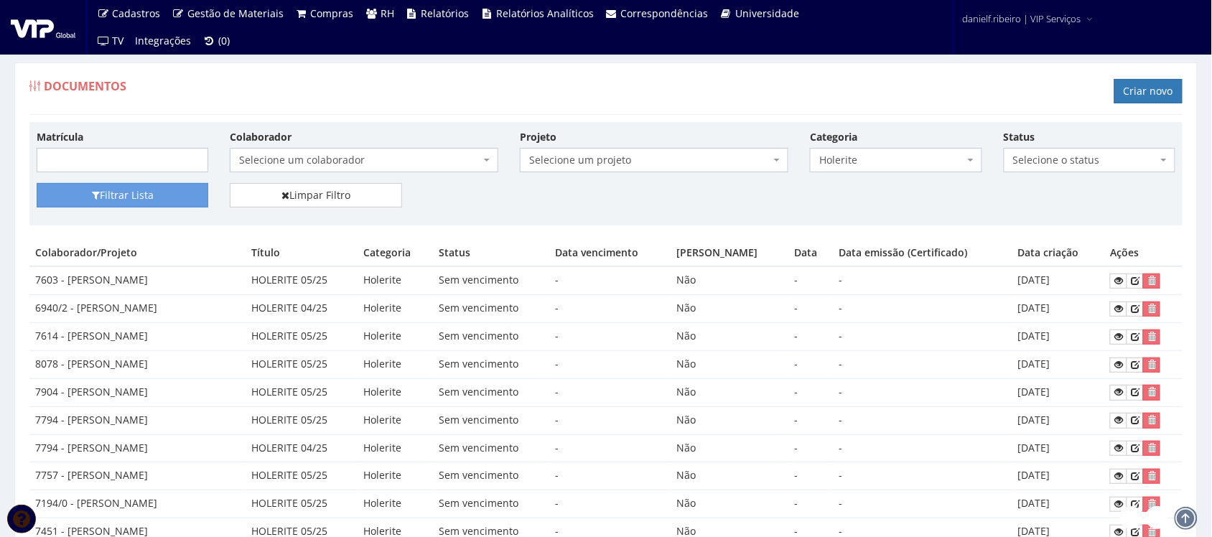
scroll to position [694, 0]
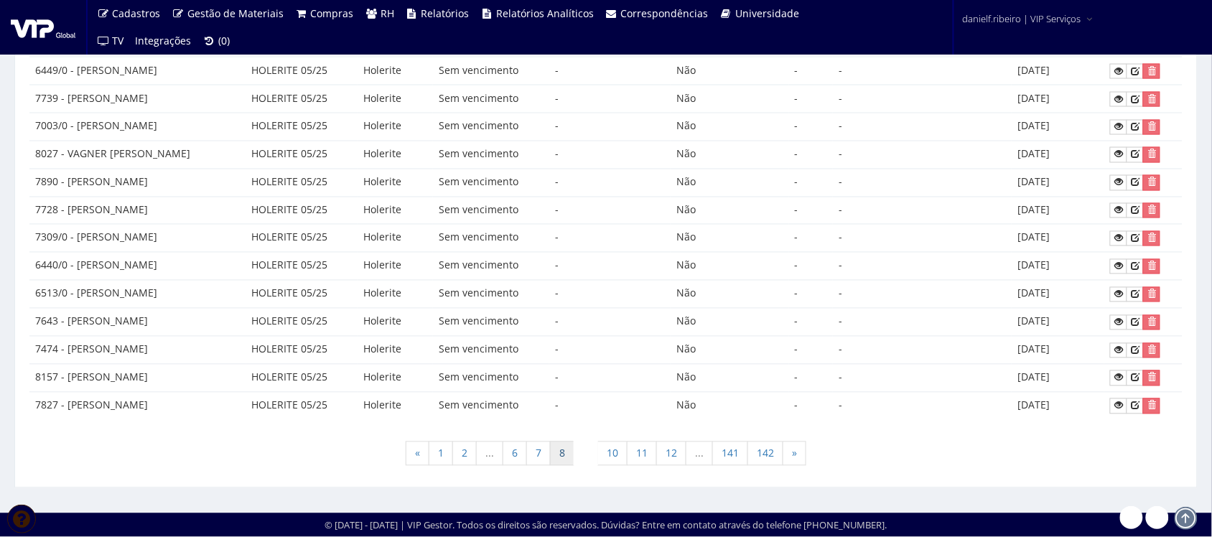
click at [565, 456] on link "8" at bounding box center [562, 454] width 24 height 24
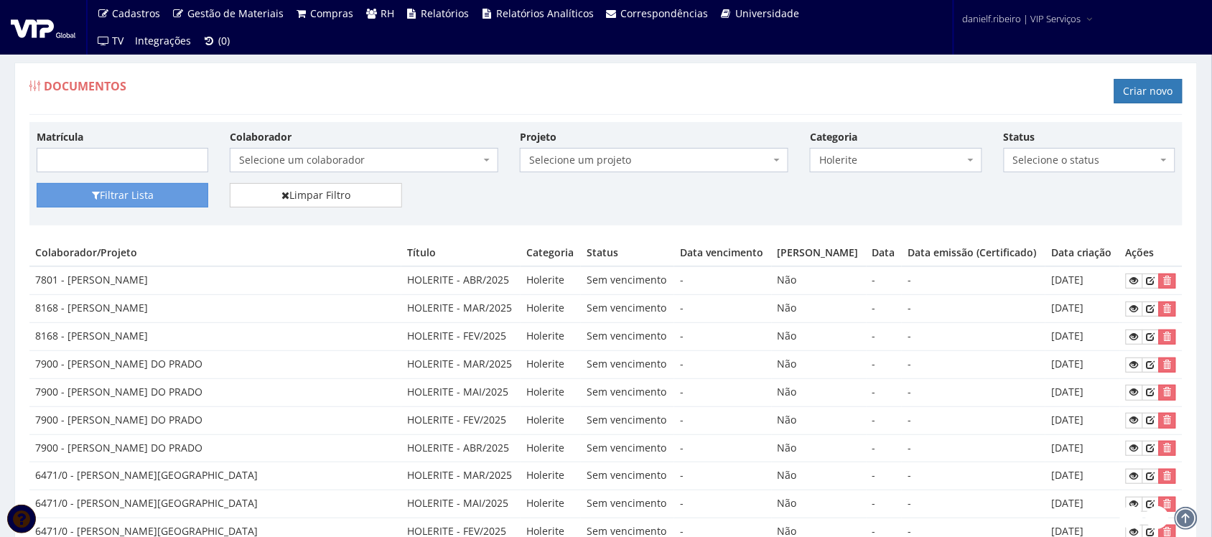
scroll to position [598, 0]
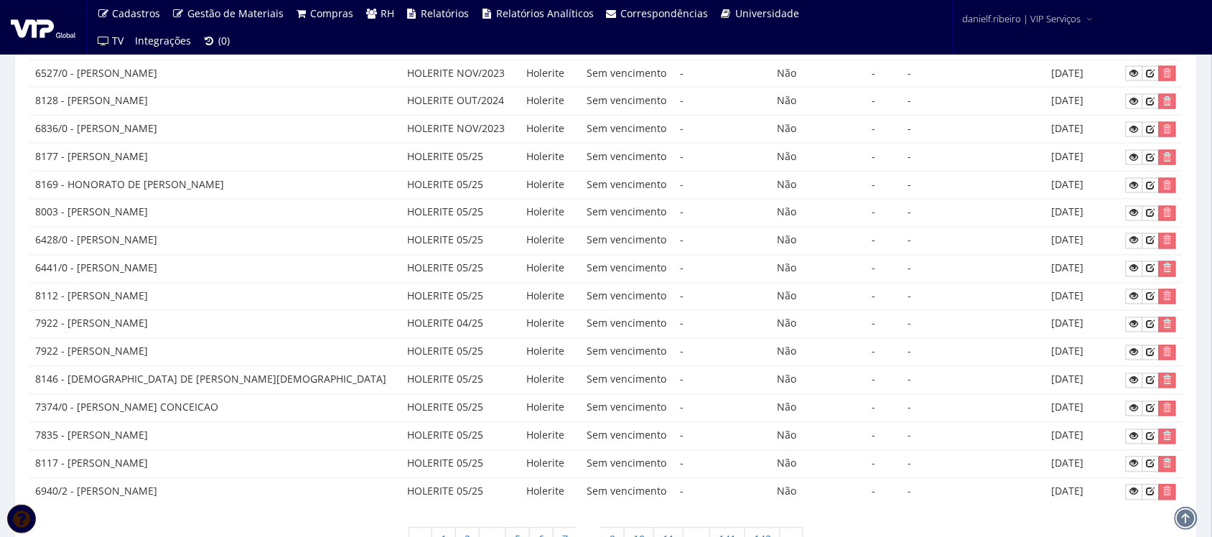
drag, startPoint x: 1017, startPoint y: 135, endPoint x: 1097, endPoint y: 145, distance: 81.0
click at [1097, 144] on tr "6836/0 - [PERSON_NAME] ROSA HOLERITE NOV/2023 Holerite Sem vencimento - Não - -…" at bounding box center [605, 130] width 1153 height 28
click at [1050, 167] on td "[DATE]" at bounding box center [1082, 158] width 75 height 28
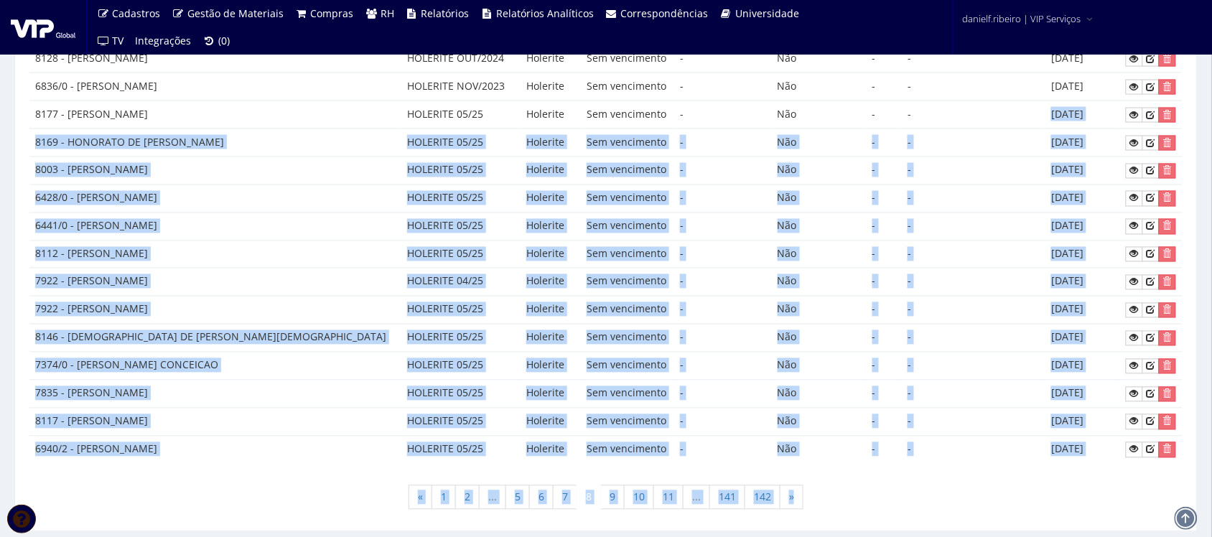
scroll to position [694, 0]
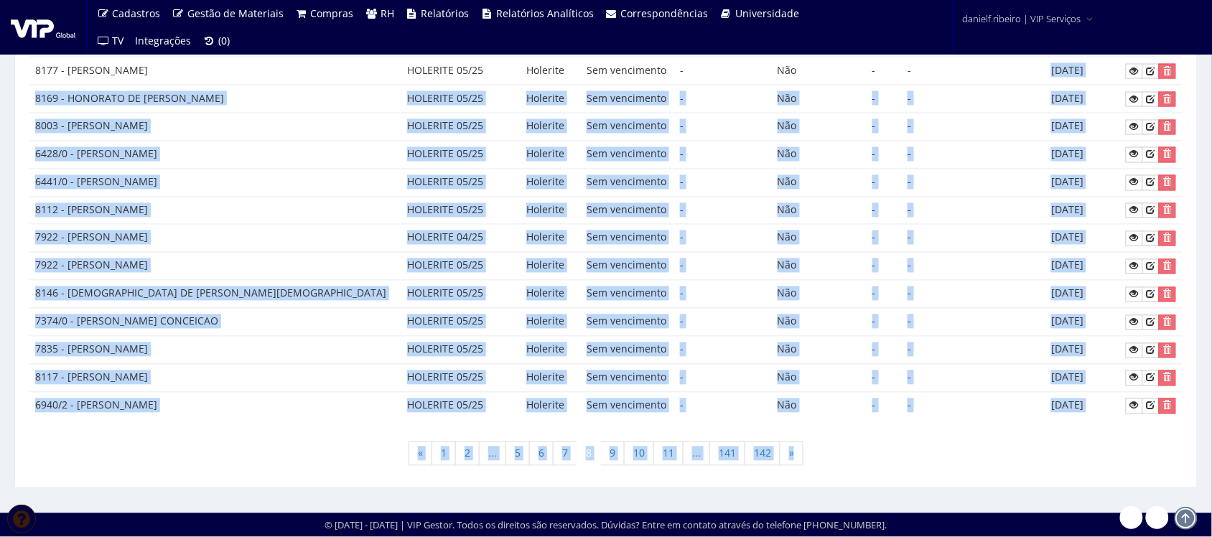
drag, startPoint x: 1035, startPoint y: 162, endPoint x: 1118, endPoint y: 539, distance: 386.0
click at [977, 465] on div "« 1 2 ... 5 6 7 8 9 10 11 ... 141 142 »" at bounding box center [605, 455] width 1153 height 42
click at [581, 238] on td "Sem vencimento" at bounding box center [627, 239] width 93 height 28
click at [581, 228] on td "Sem vencimento" at bounding box center [627, 239] width 93 height 28
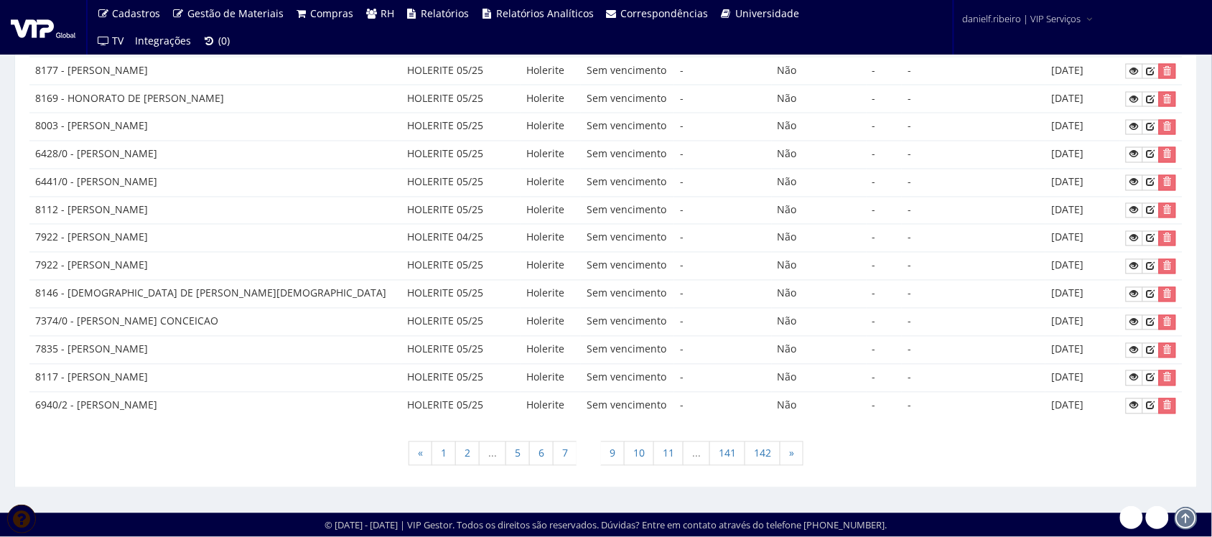
click at [674, 90] on td "-" at bounding box center [722, 99] width 97 height 28
